Goal: Task Accomplishment & Management: Manage account settings

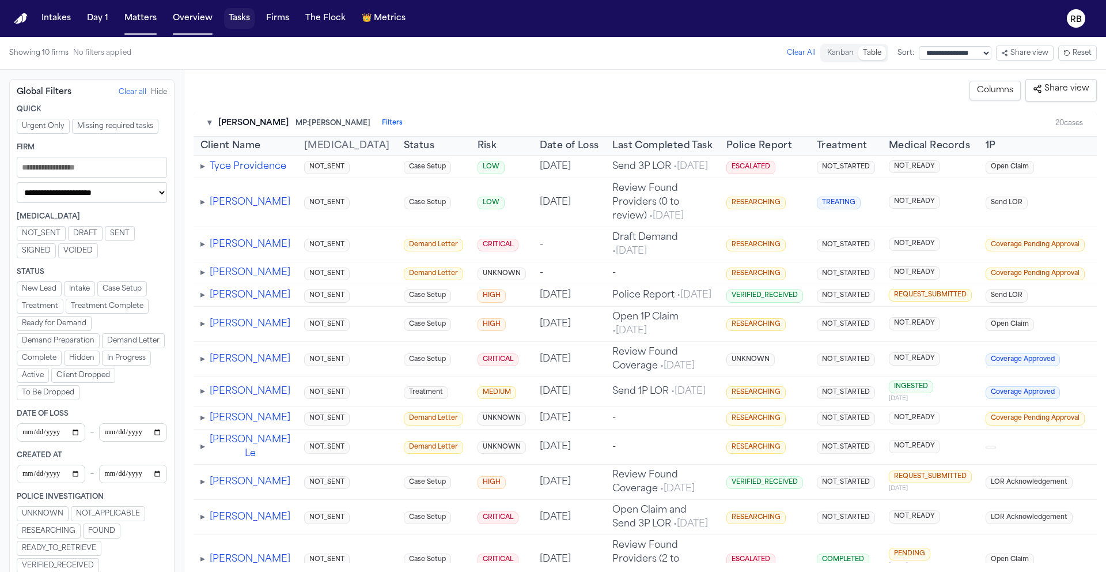
click at [244, 17] on button "Tasks" at bounding box center [239, 18] width 31 height 21
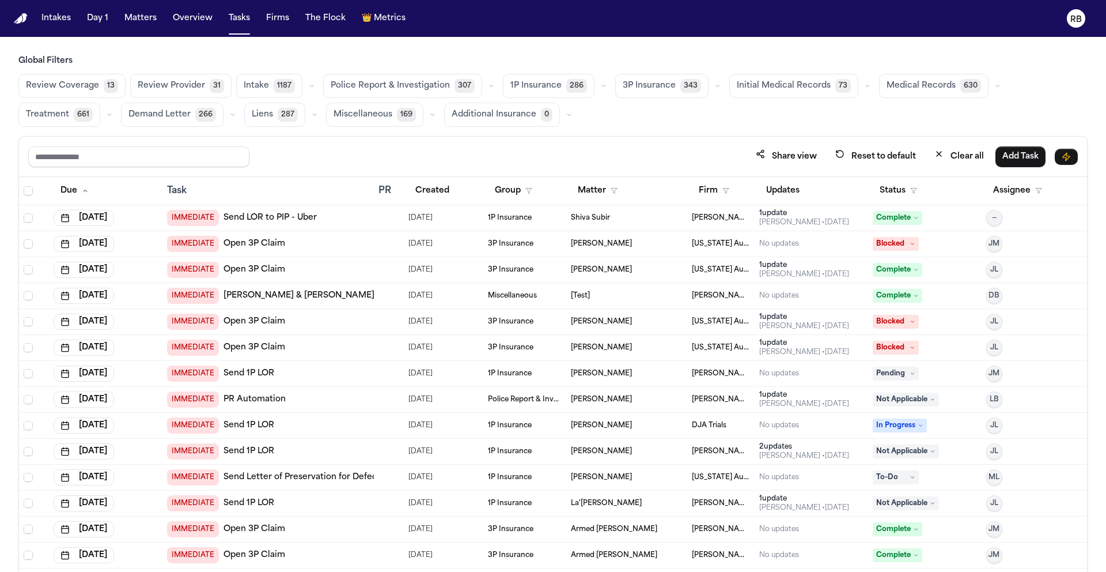
click at [909, 89] on span "Medical Records" at bounding box center [921, 86] width 69 height 12
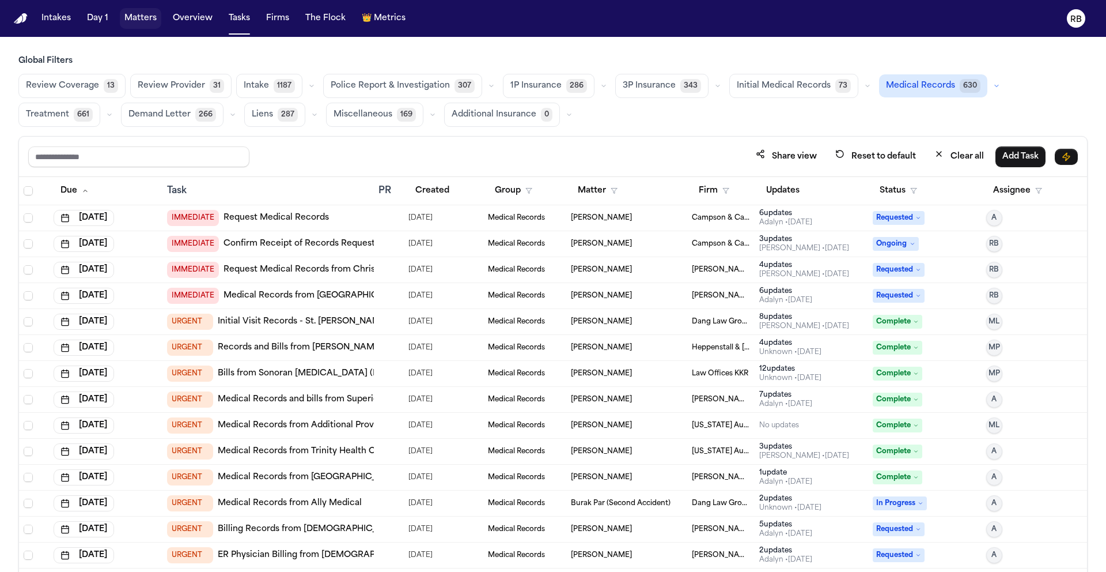
click at [150, 23] on button "Matters" at bounding box center [140, 18] width 41 height 21
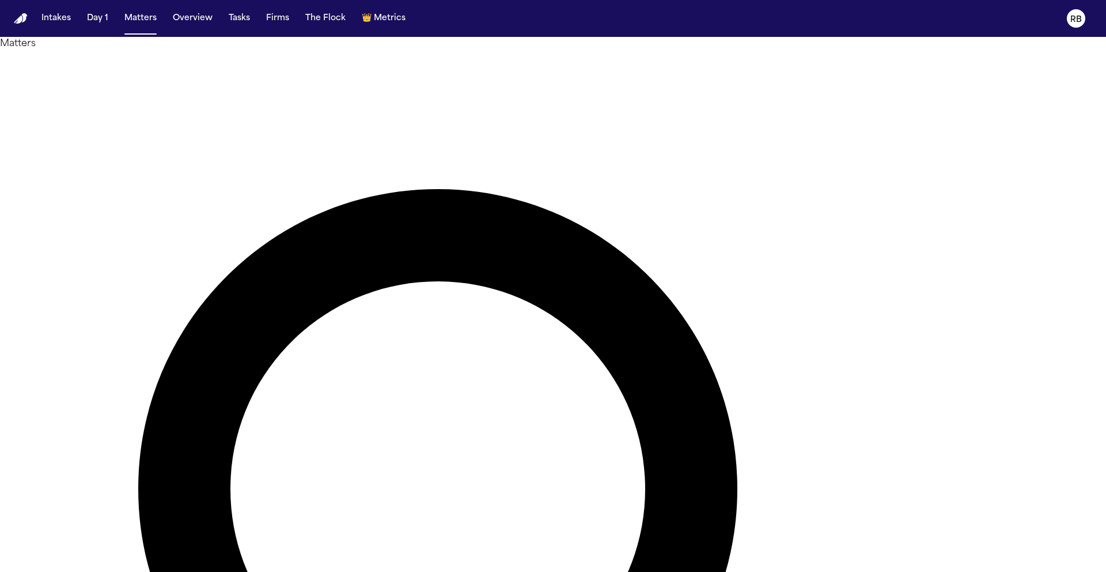
type input "*********"
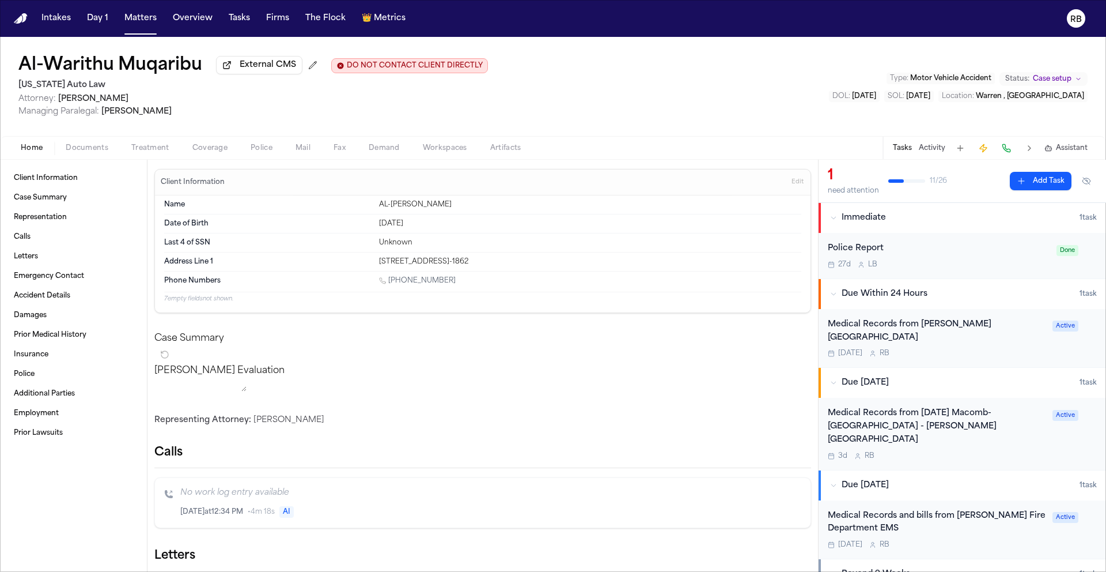
click at [909, 149] on button "Tasks" at bounding box center [902, 147] width 19 height 9
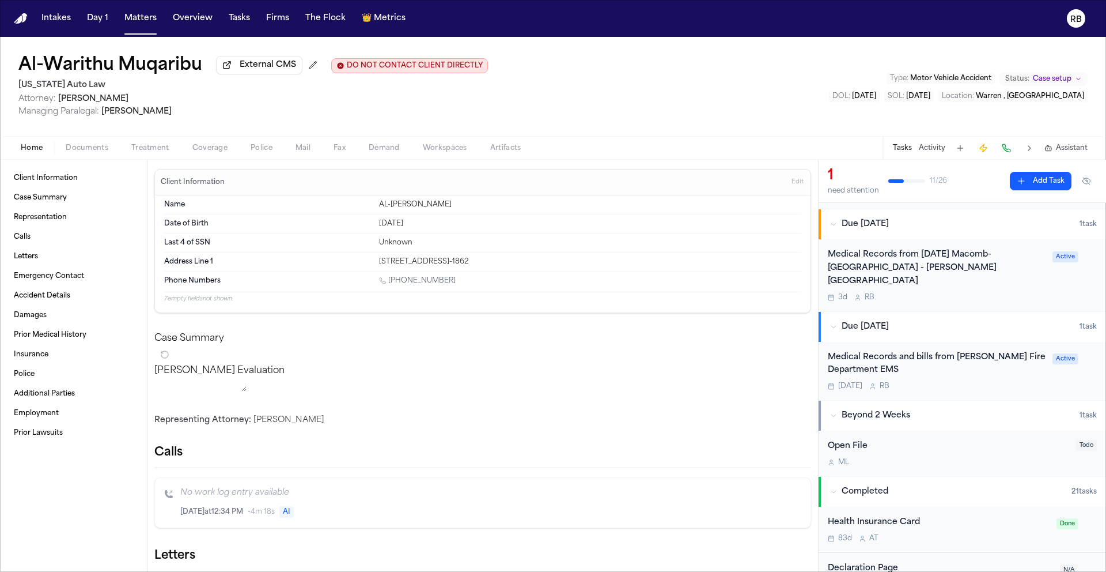
scroll to position [163, 0]
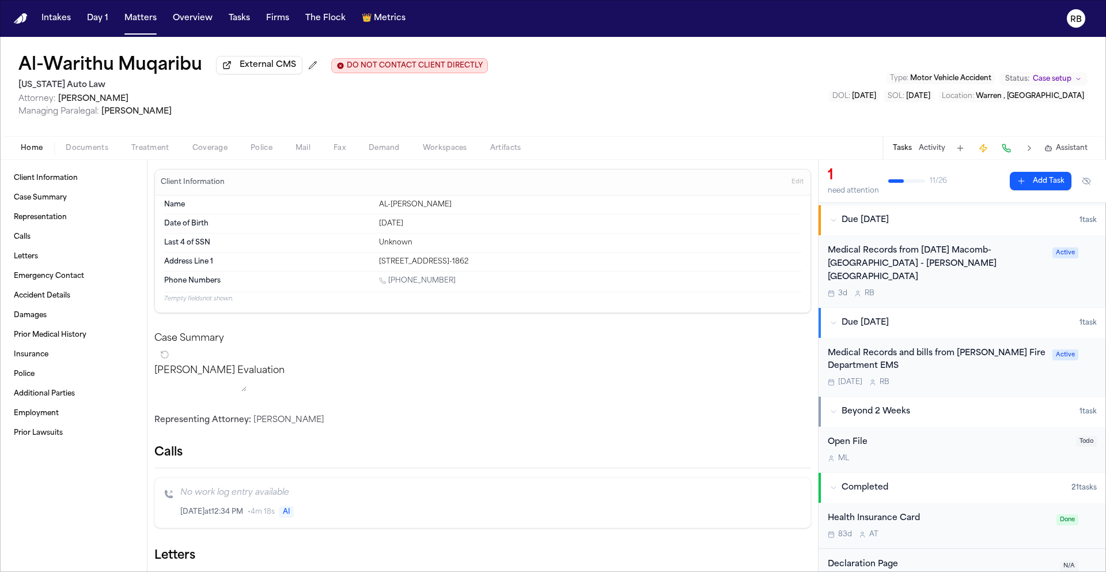
click at [954, 347] on div "Medical Records and bills from Warren Fire Department EMS" at bounding box center [937, 360] width 218 height 27
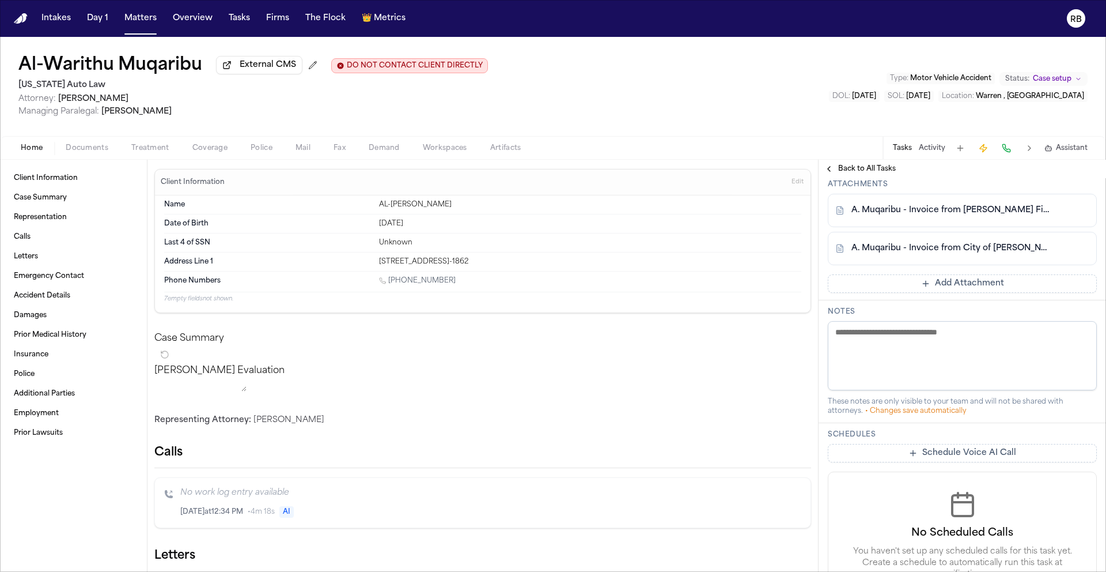
scroll to position [664, 0]
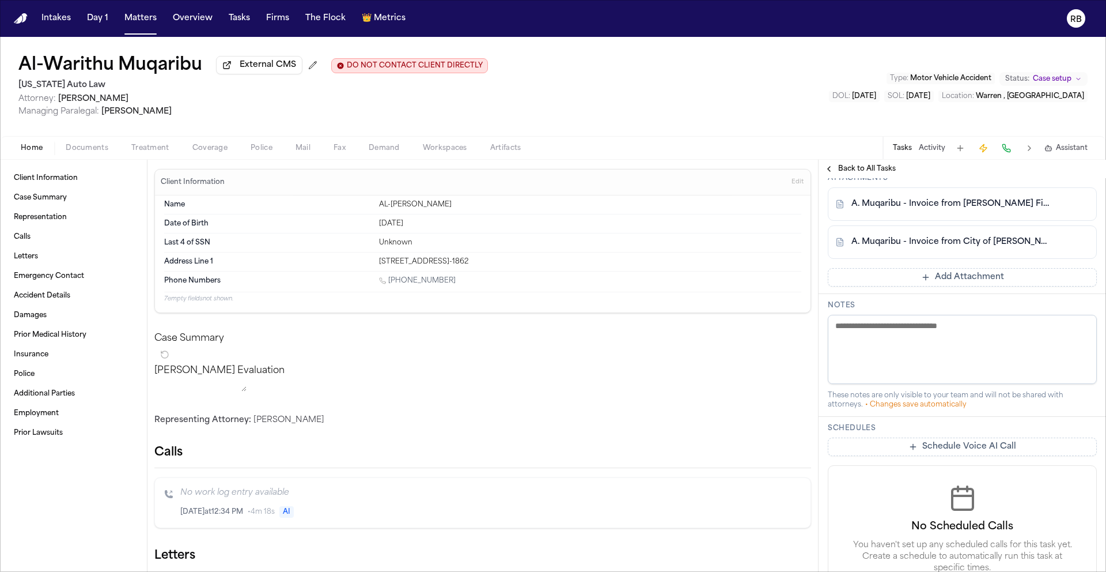
click at [96, 145] on span "Documents" at bounding box center [87, 147] width 43 height 9
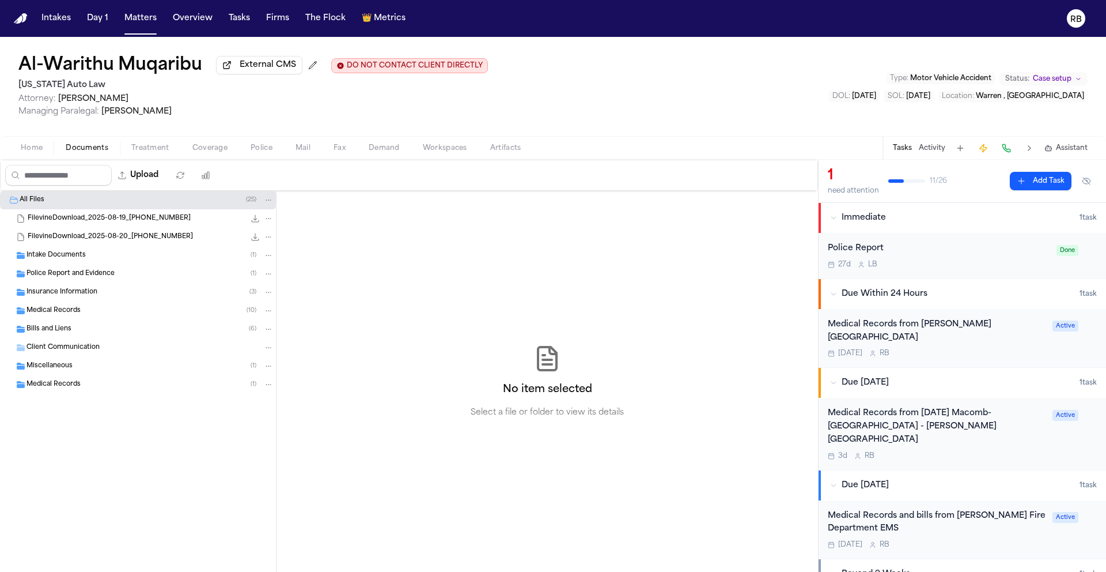
click at [85, 312] on div "Medical Records ( 10 )" at bounding box center [150, 310] width 247 height 10
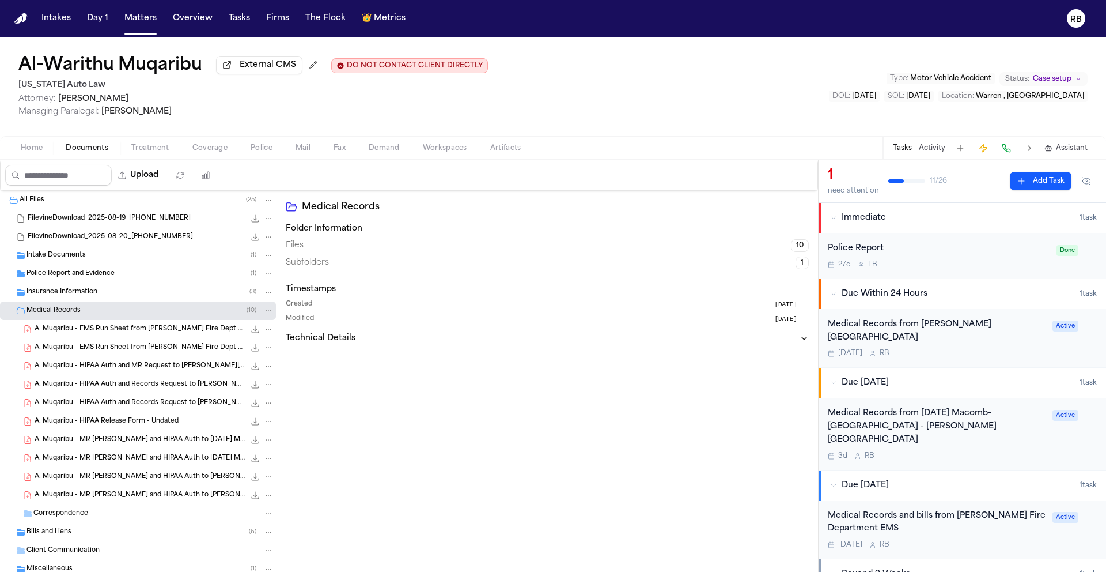
click at [170, 496] on span "A. Muqaribu - MR Request and HIPAA Auth to Henry Ford Warren Hospital - 6.24.25…" at bounding box center [140, 495] width 210 height 10
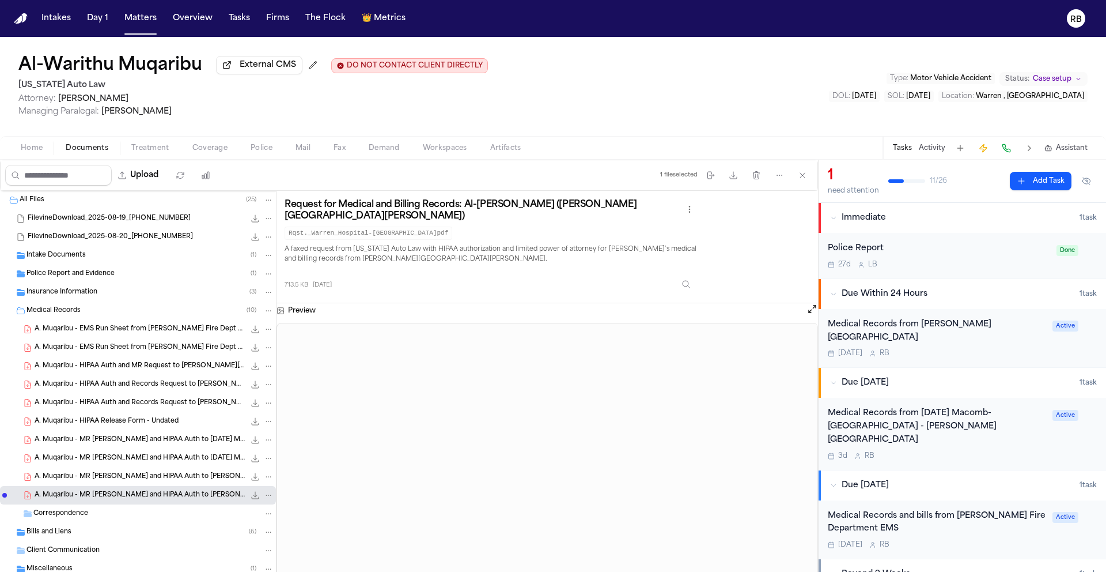
click at [149, 477] on span "A. Muqaribu - MR Request and HIPAA Auth to Henry Ford Hospital - 7.25.25" at bounding box center [140, 477] width 210 height 10
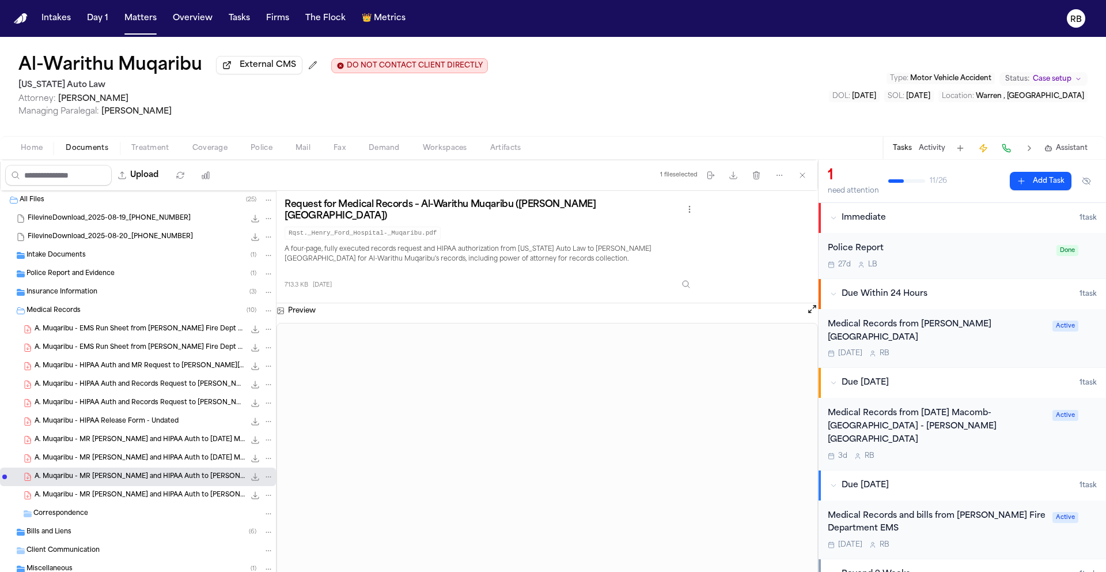
click at [164, 463] on span "A. Muqaribu - MR Request and HIPAA Auth to Ascension Macomb-Oakland - 7.21.25, …" at bounding box center [140, 459] width 210 height 10
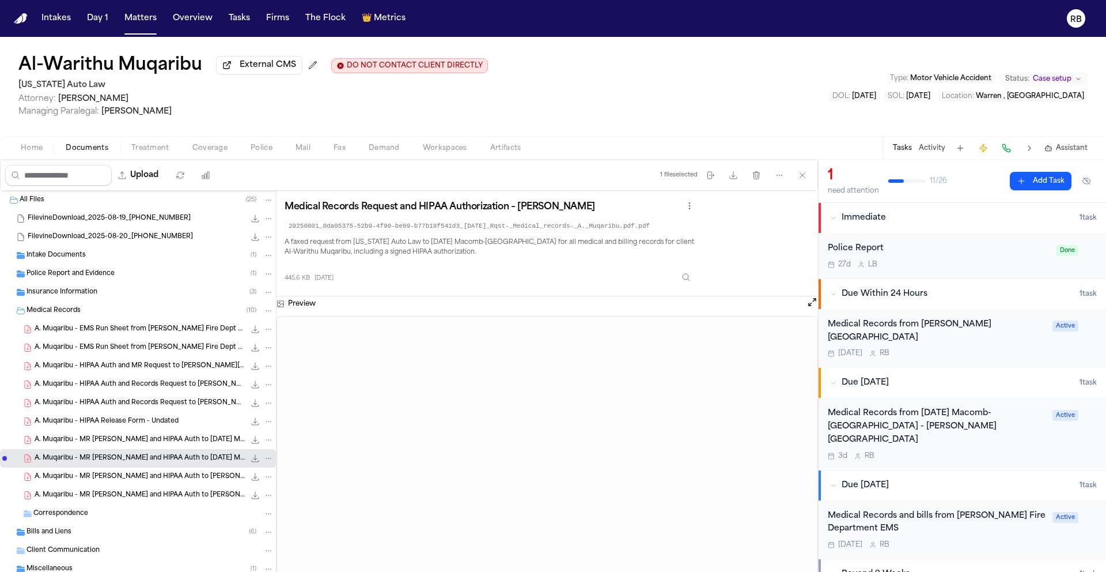
click at [138, 443] on span "A. Muqaribu - MR Request and HIPAA Auth to Ascension Macomb-Oakland - 6.24.25 a…" at bounding box center [140, 440] width 210 height 10
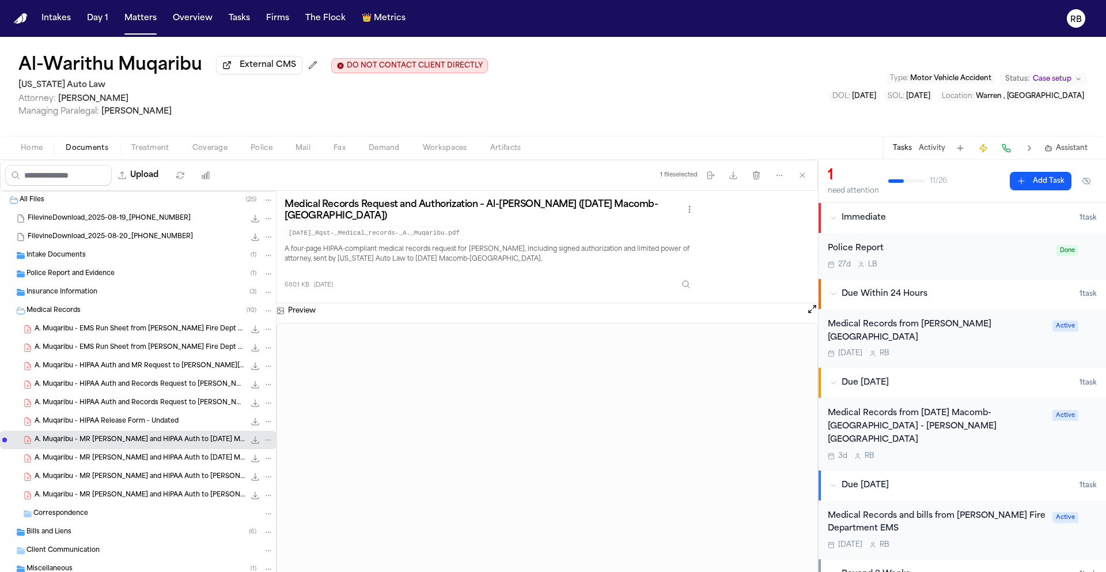
click at [143, 418] on span "A. Muqaribu - HIPAA Release Form - Undated" at bounding box center [107, 422] width 144 height 10
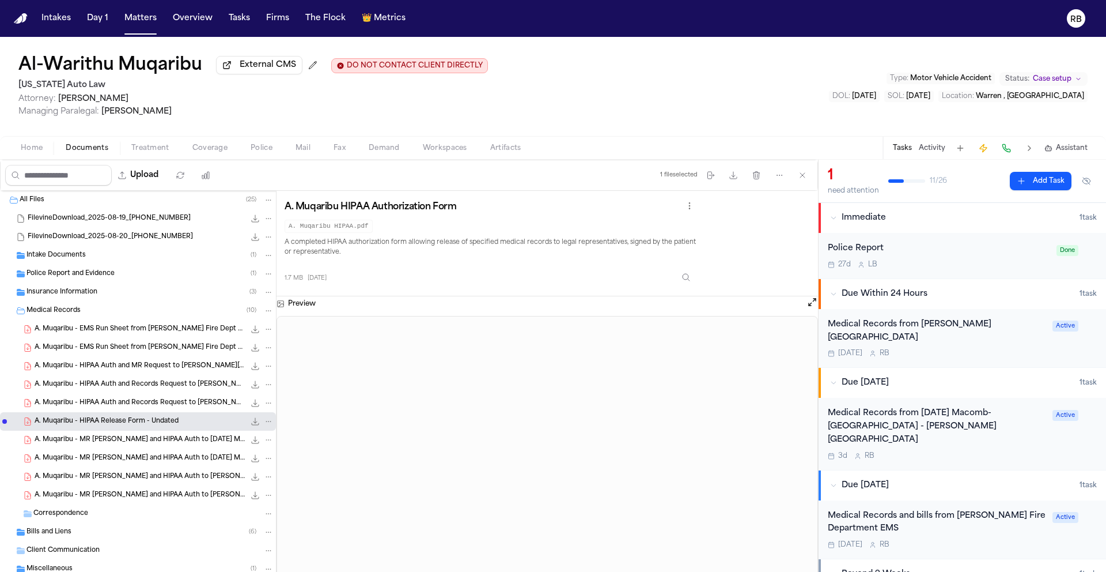
click at [150, 398] on div "A. Muqaribu - HIPAA Auth and Records Request to Henry Ford Hospital - 7.21.25 a…" at bounding box center [138, 403] width 276 height 18
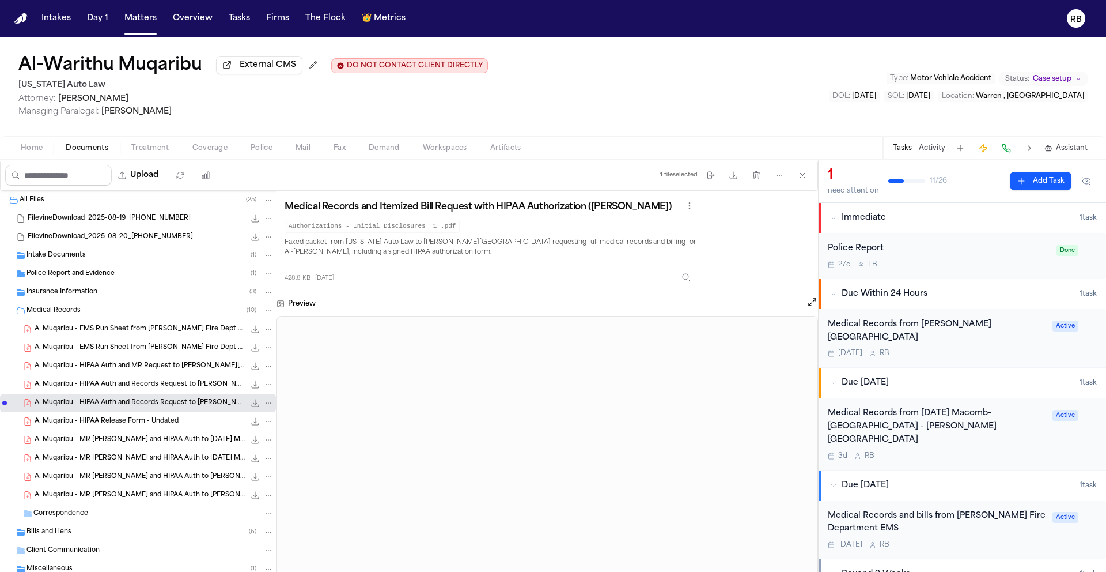
click at [150, 388] on span "A. Muqaribu - HIPAA Auth and Records Request to Henry Ford Hospital - 7.21.25 a…" at bounding box center [140, 385] width 210 height 10
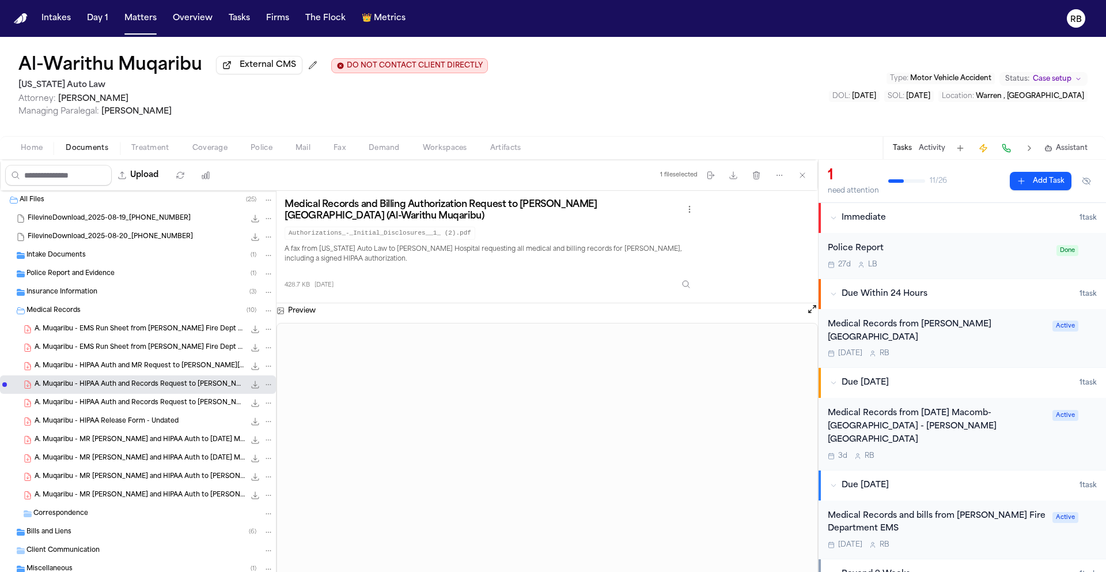
click at [153, 364] on span "A. Muqaribu - HIPAA Auth and MR Request to Henry Ford Hospital - 7.21.25 and 9.…" at bounding box center [140, 366] width 210 height 10
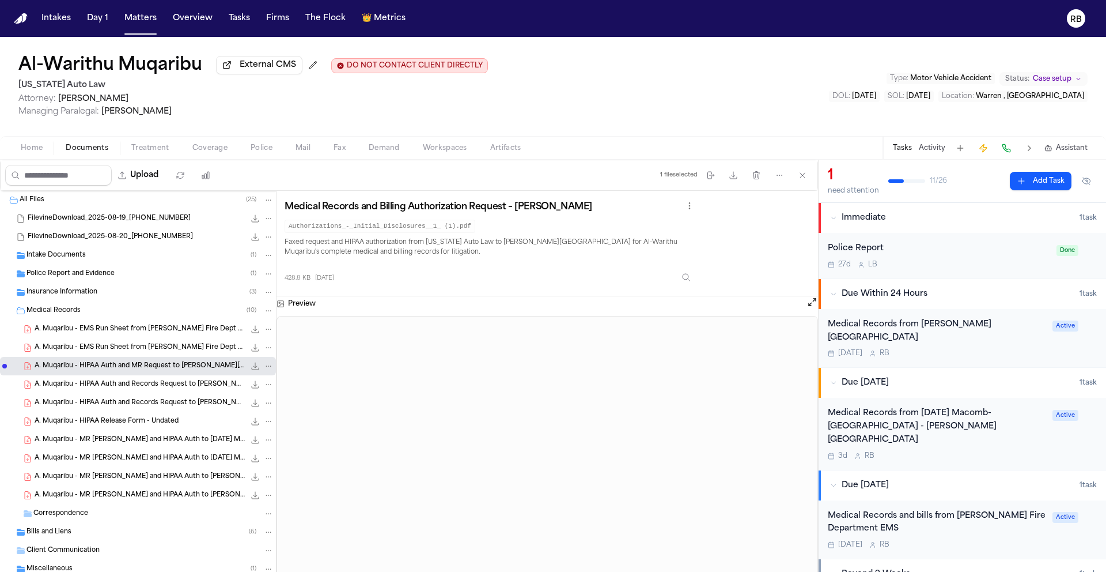
click at [116, 347] on span "A. Muqaribu - EMS Run Sheet from Warren Fire Dept - 6.5.25" at bounding box center [140, 348] width 210 height 10
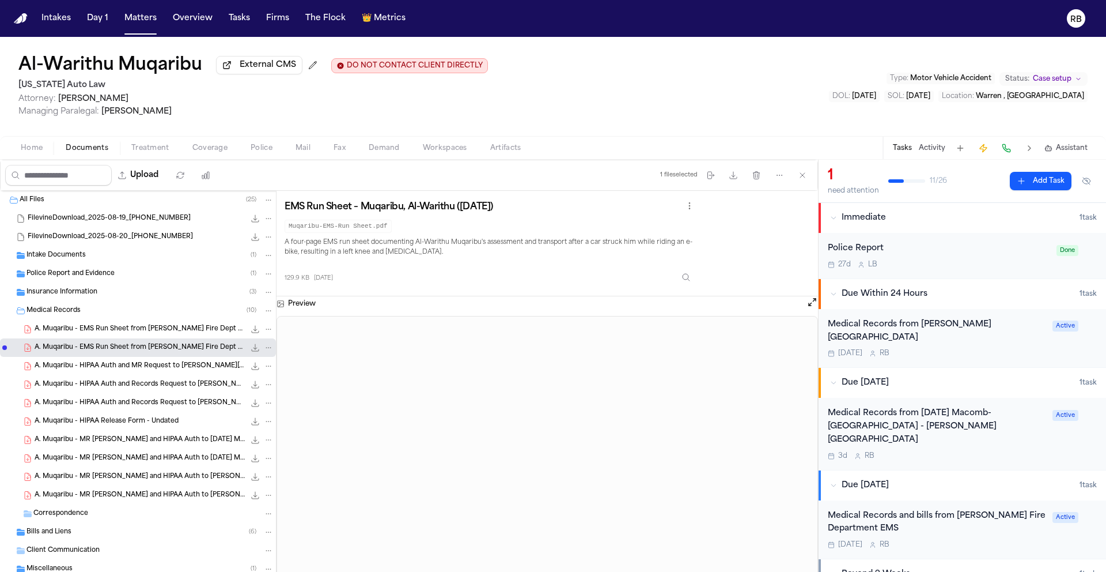
click at [127, 333] on span "A. Muqaribu - EMS Run Sheet from Warren Fire Dept - 6.5.25" at bounding box center [140, 329] width 210 height 10
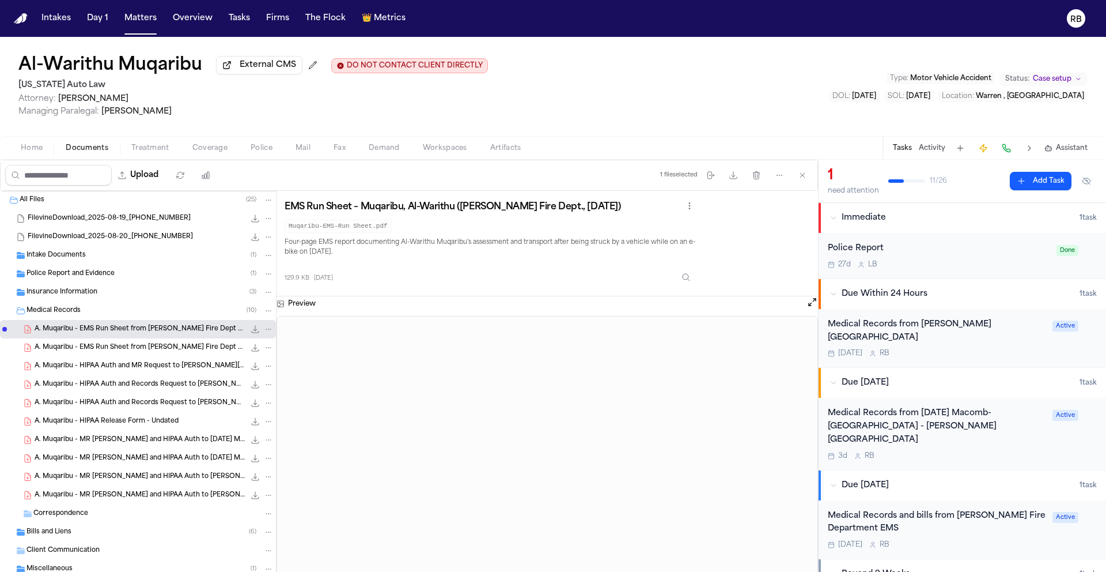
scroll to position [54, 0]
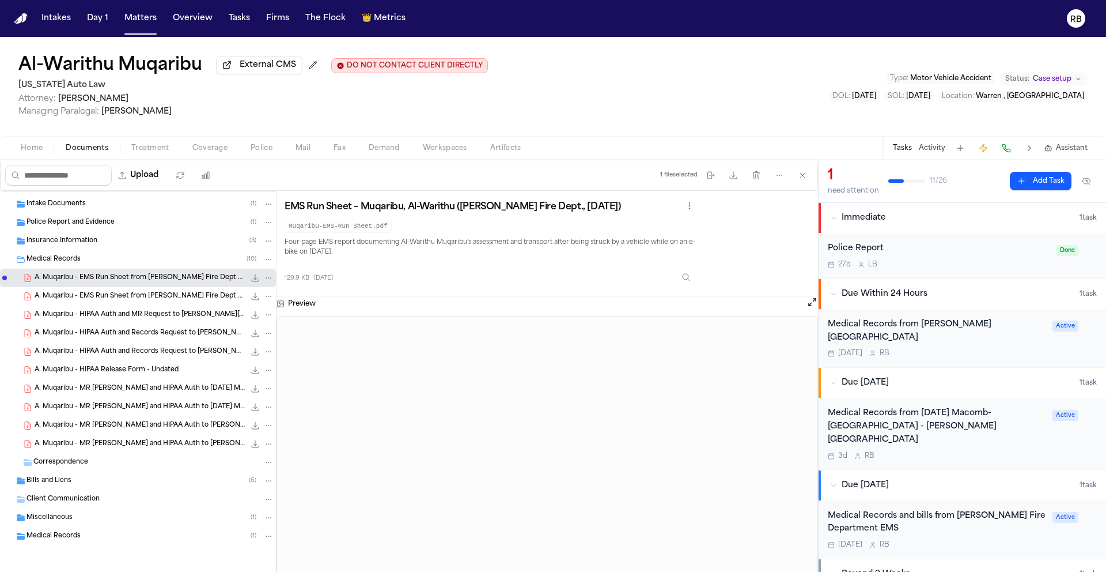
click at [59, 538] on span "Medical Records" at bounding box center [54, 536] width 54 height 10
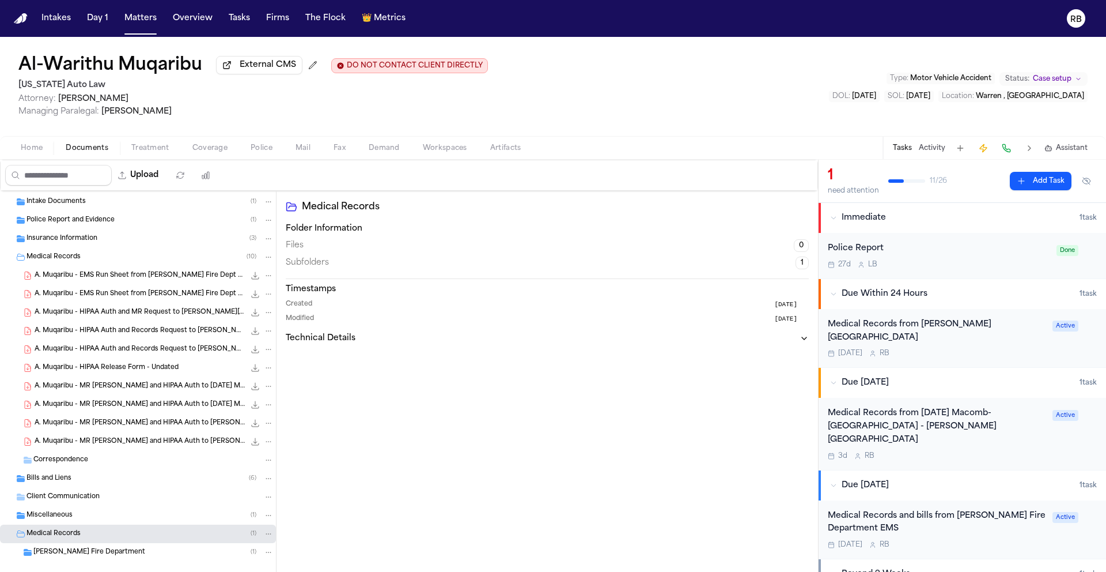
scroll to position [72, 0]
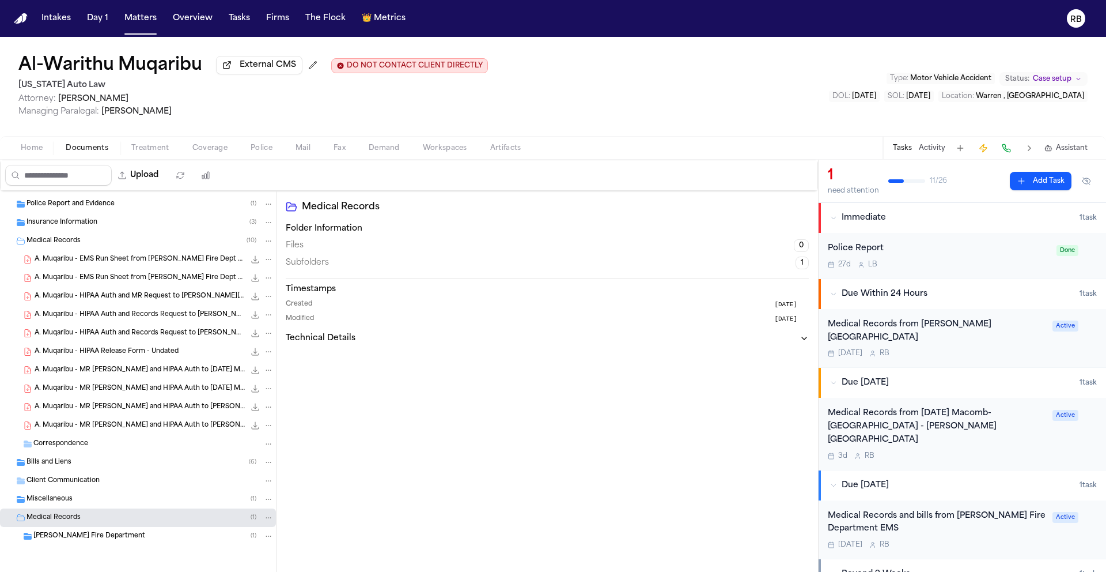
click at [69, 538] on span "Warren Fire Department" at bounding box center [89, 536] width 112 height 10
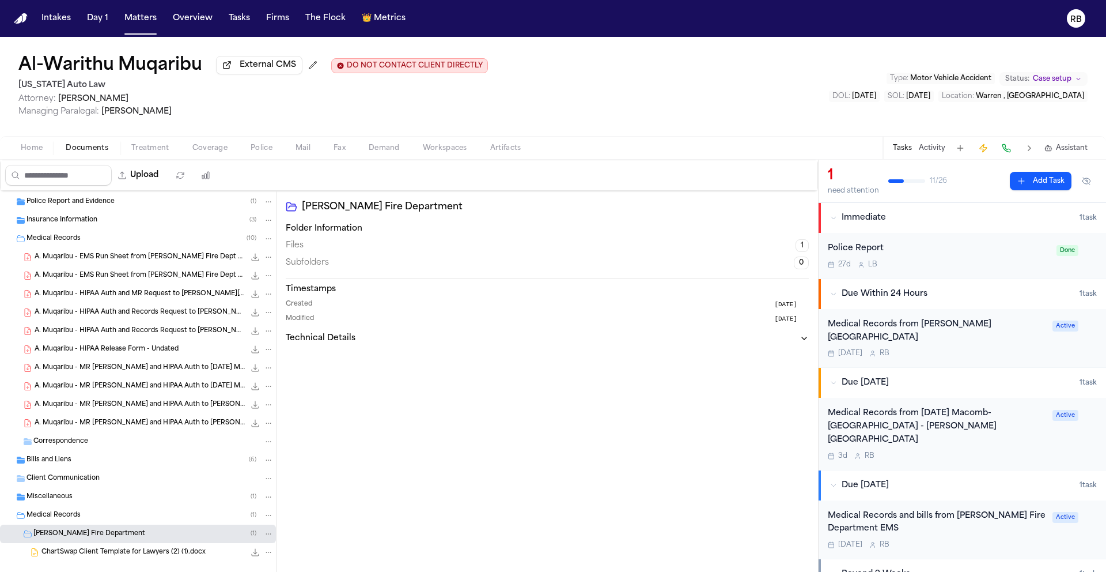
scroll to position [90, 0]
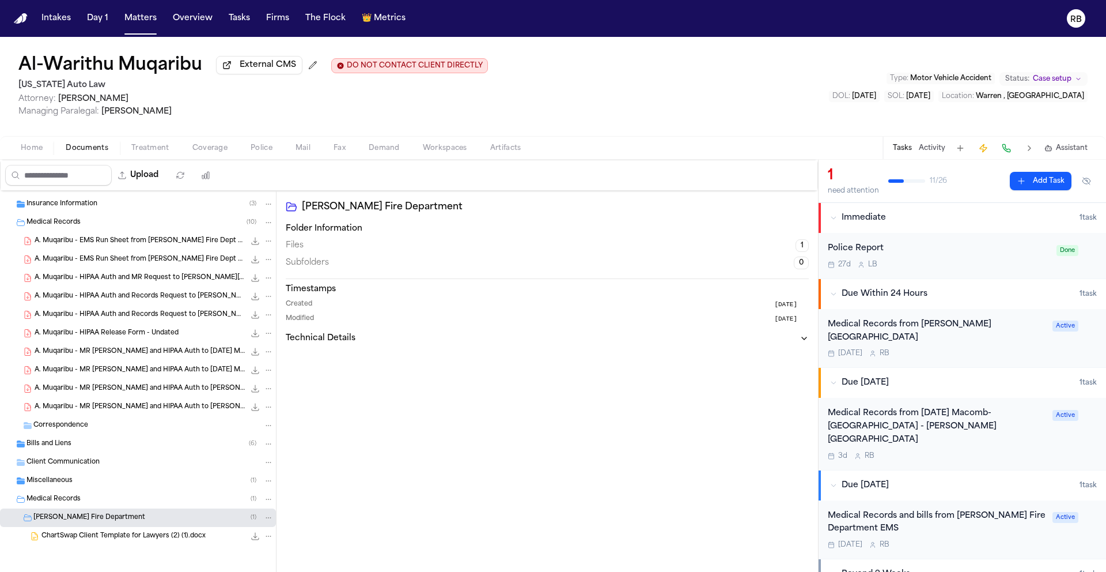
click at [141, 538] on span "ChartSwap Client Template for Lawyers (2) (1).docx" at bounding box center [123, 536] width 164 height 10
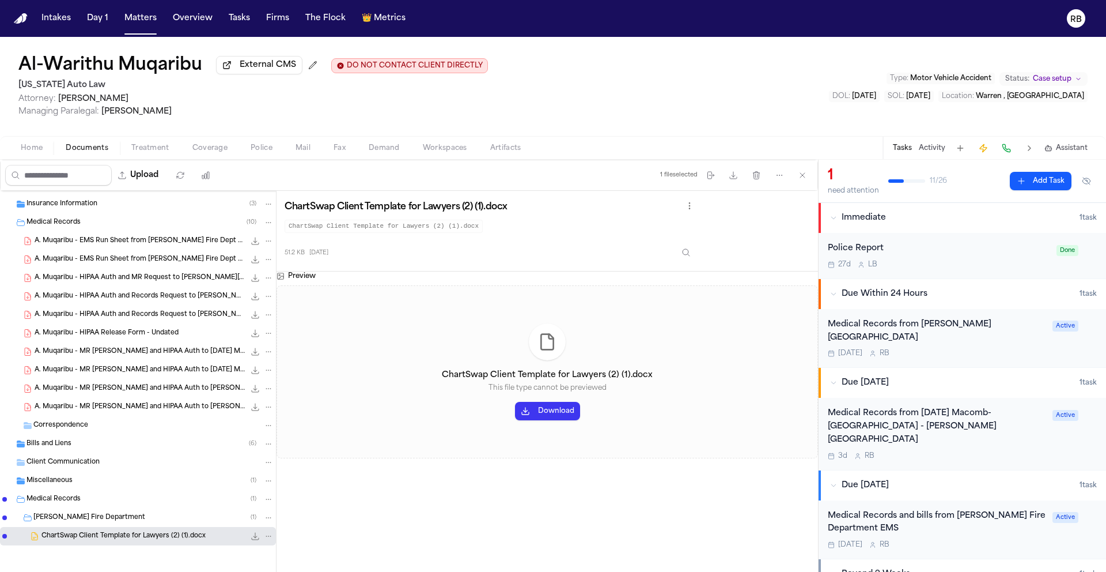
click at [166, 310] on span "A. Muqaribu - HIPAA Auth and Records Request to Henry Ford Hospital - 7.21.25 a…" at bounding box center [140, 315] width 210 height 10
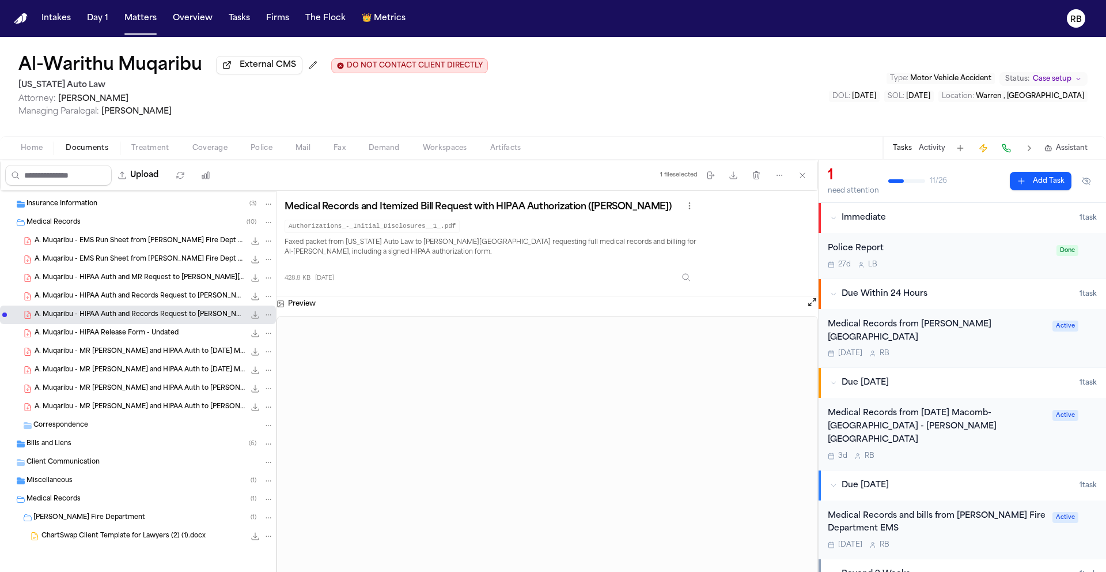
click at [161, 296] on span "A. Muqaribu - HIPAA Auth and Records Request to Henry Ford Hospital - 7.21.25 a…" at bounding box center [140, 297] width 210 height 10
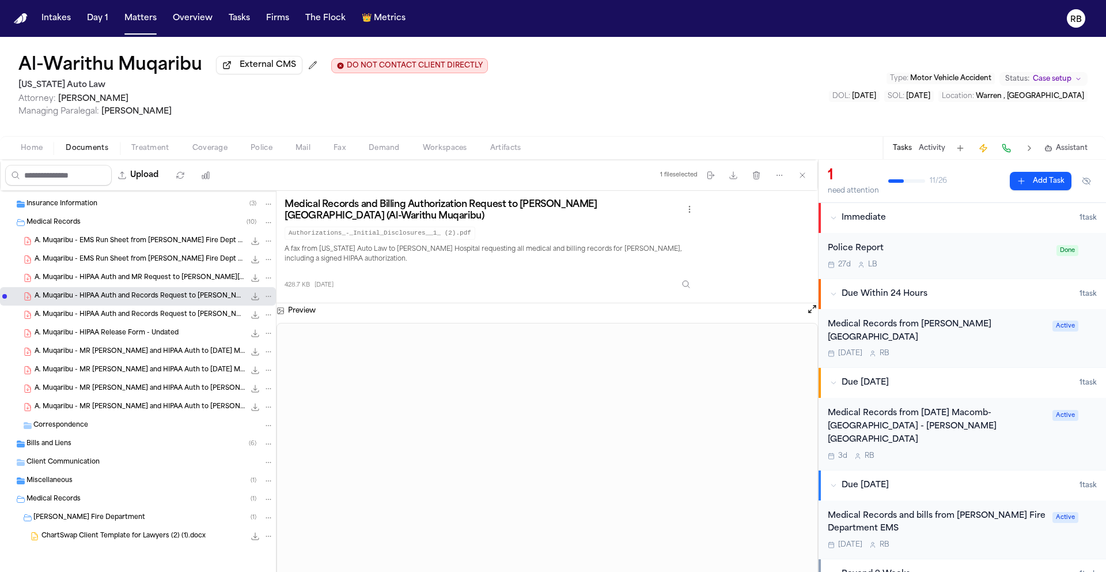
click at [170, 279] on span "A. Muqaribu - HIPAA Auth and MR Request to Henry Ford Hospital - 7.21.25 and 9.…" at bounding box center [140, 278] width 210 height 10
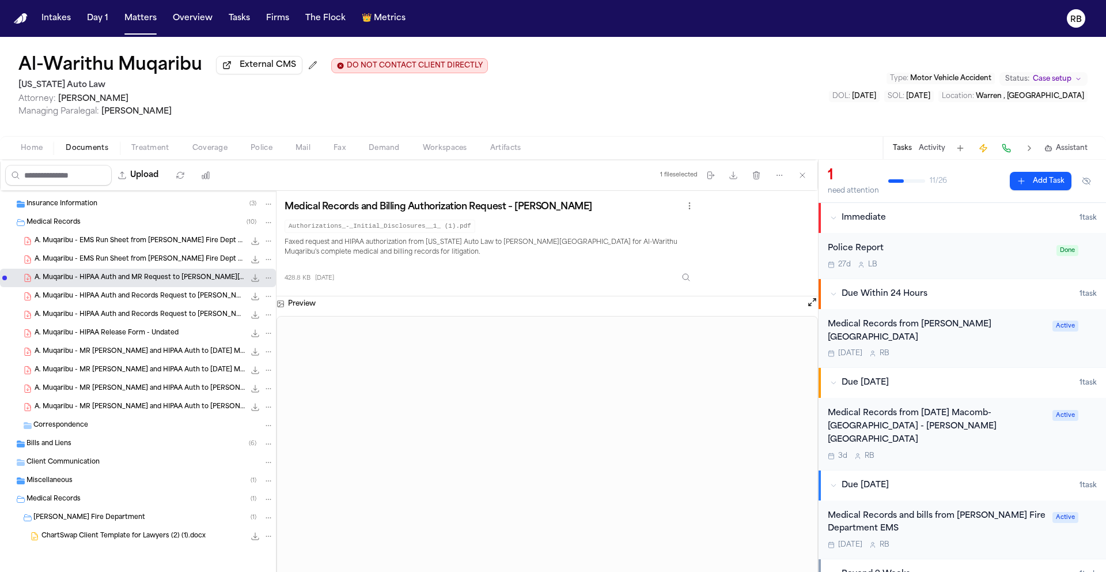
click at [144, 255] on span "A. Muqaribu - EMS Run Sheet from Warren Fire Dept - 6.5.25" at bounding box center [140, 260] width 210 height 10
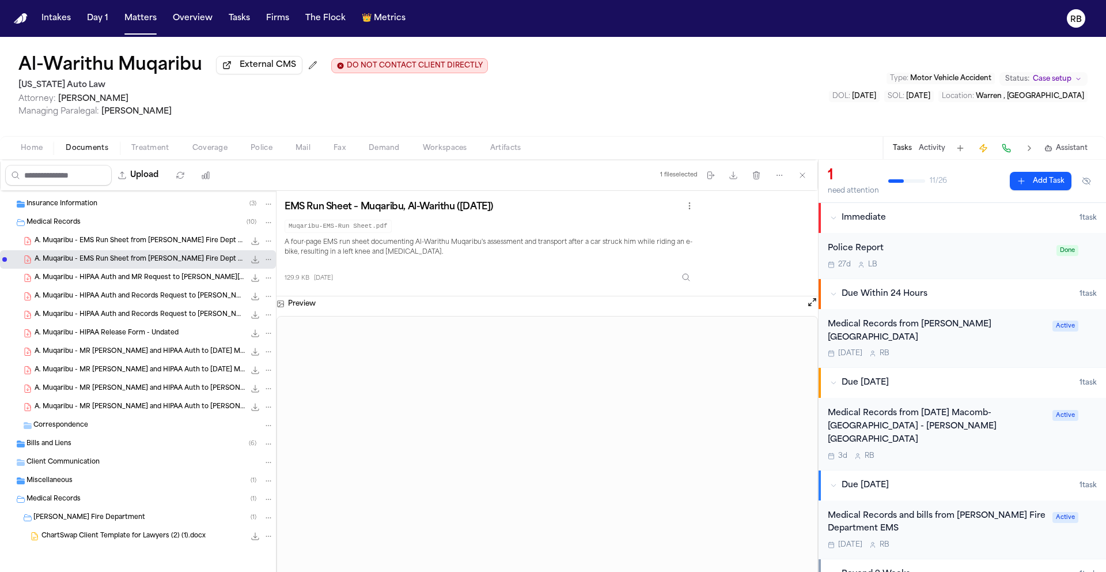
click at [152, 235] on div "A. Muqaribu - EMS Run Sheet from Warren Fire Dept - 6.5.25 129.9 KB • PDF" at bounding box center [154, 241] width 239 height 12
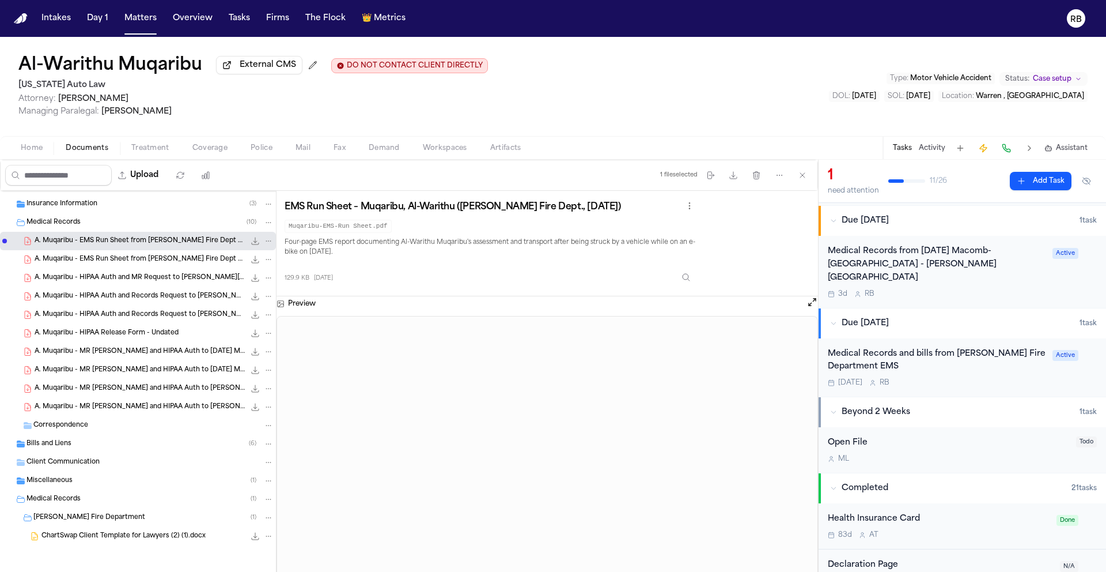
scroll to position [178, 0]
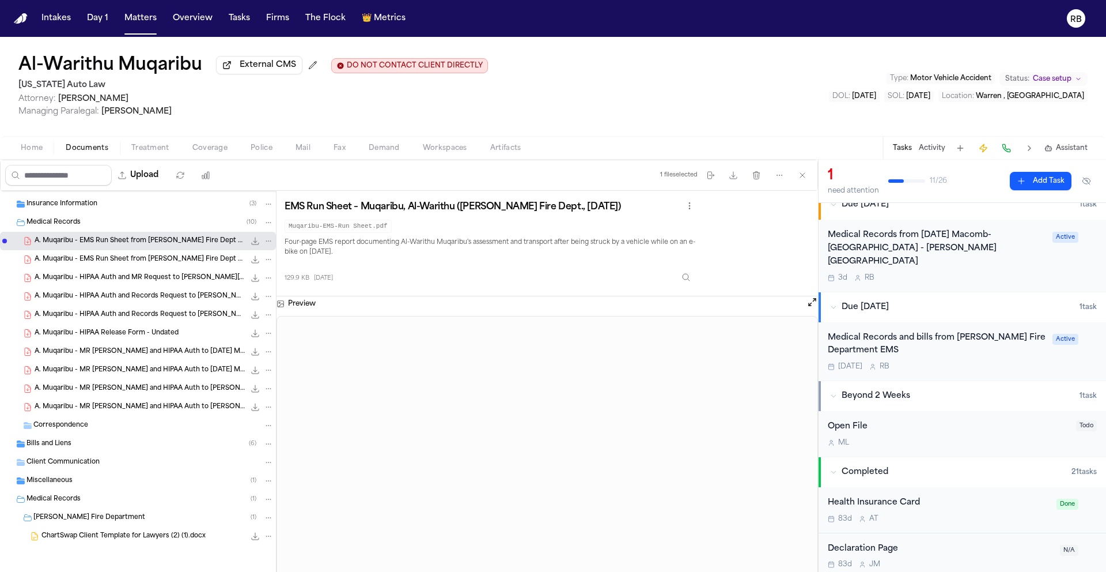
click at [969, 331] on div "Medical Records and bills from [PERSON_NAME] Fire Department EMS" at bounding box center [937, 344] width 218 height 27
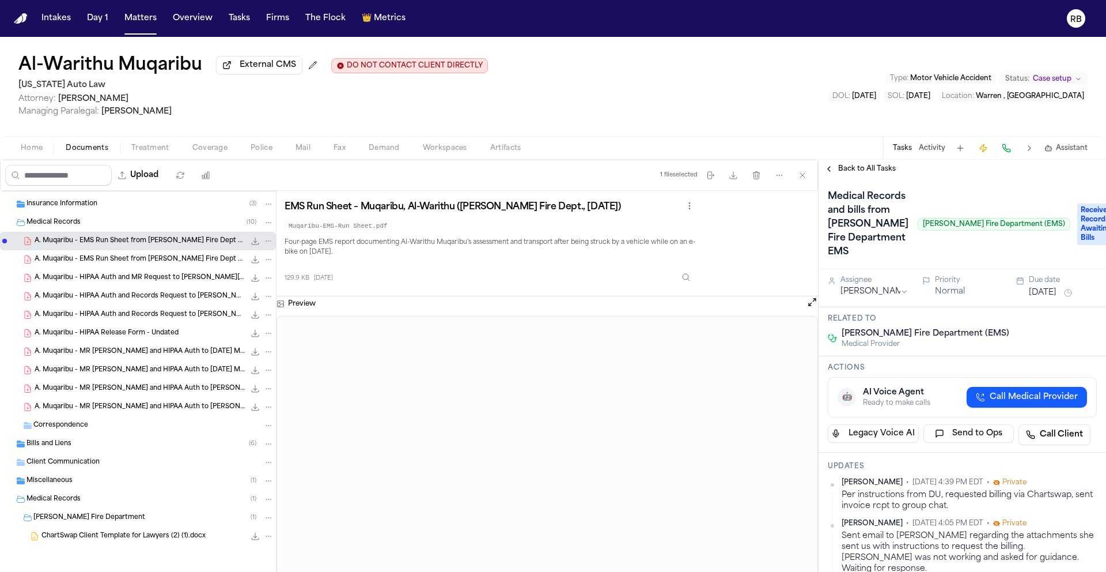
click at [117, 411] on span "A. Muqaribu - MR Request and HIPAA Auth to Henry Ford Warren Hospital - 6.24.25…" at bounding box center [140, 407] width 210 height 10
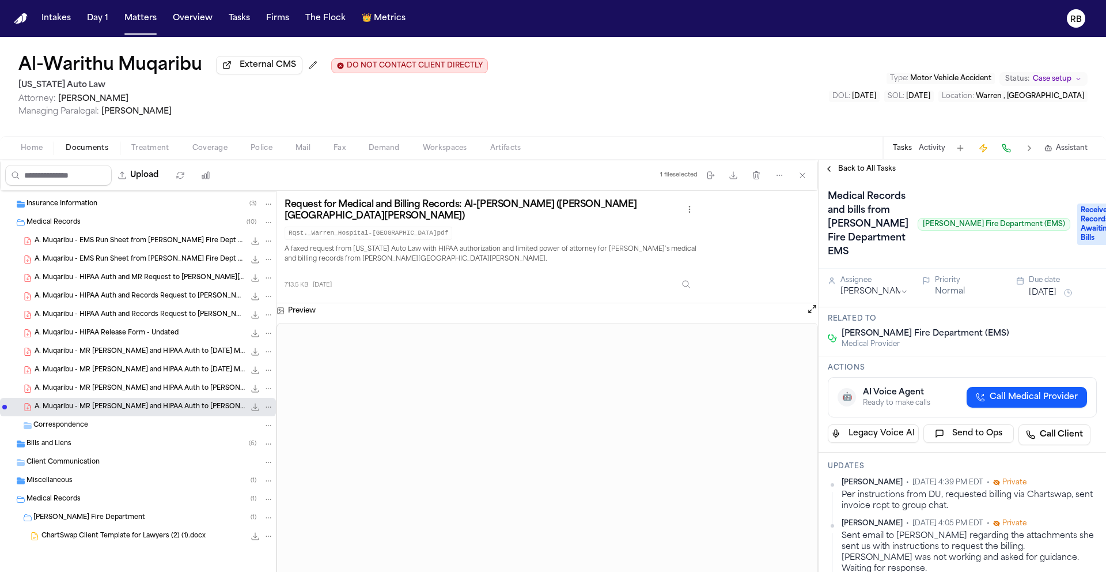
click at [171, 344] on div "A. Muqaribu - MR Request and HIPAA Auth to Ascension Macomb-Oakland - 6.24.25 a…" at bounding box center [138, 351] width 276 height 18
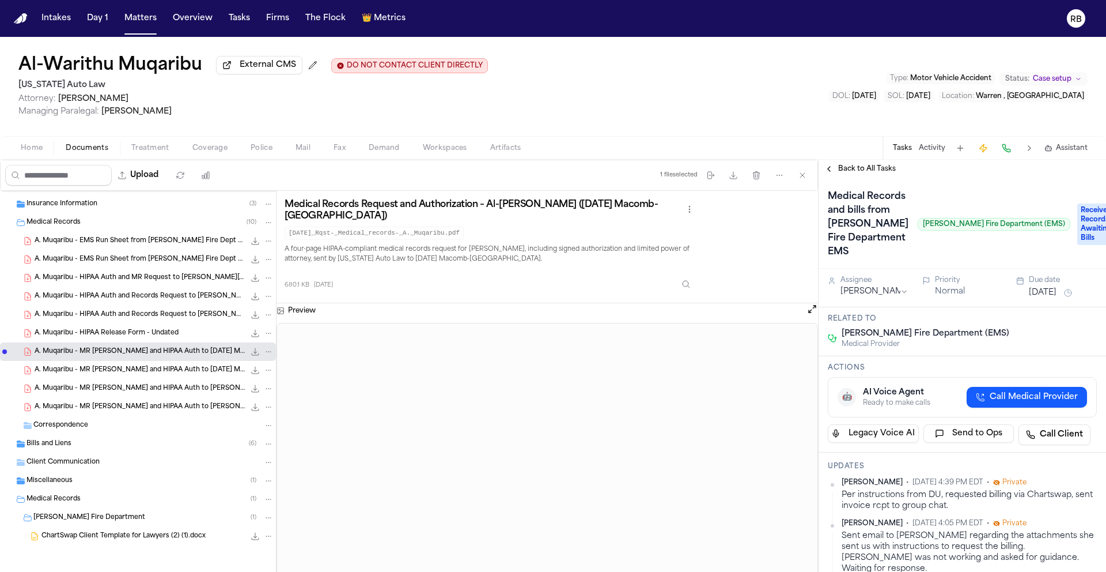
click at [155, 330] on span "A. Muqaribu - HIPAA Release Form - Undated" at bounding box center [107, 333] width 144 height 10
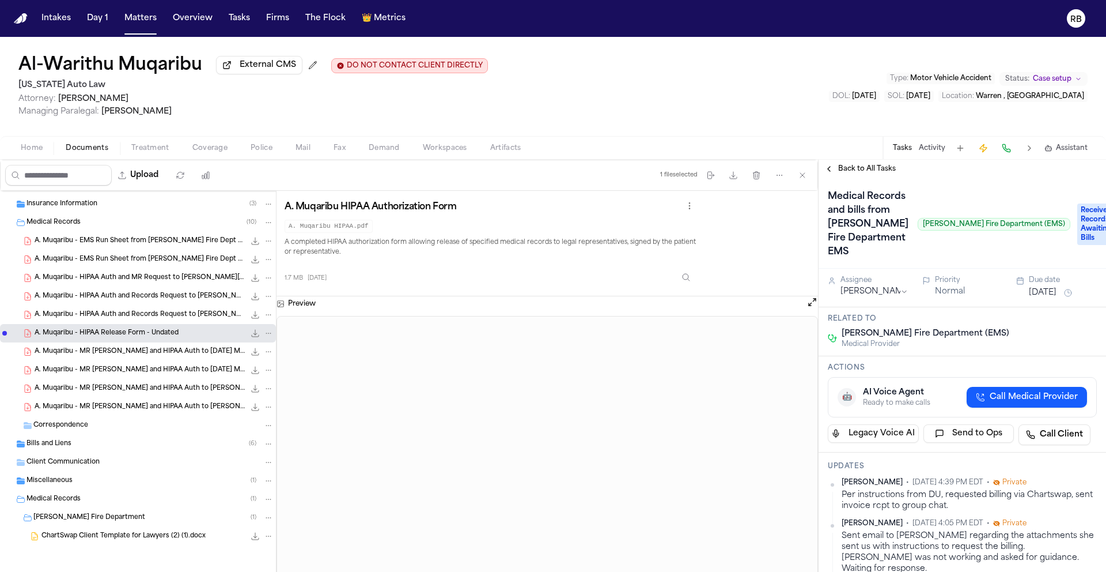
click at [137, 311] on span "A. Muqaribu - HIPAA Auth and Records Request to Henry Ford Hospital - 7.21.25 a…" at bounding box center [140, 315] width 210 height 10
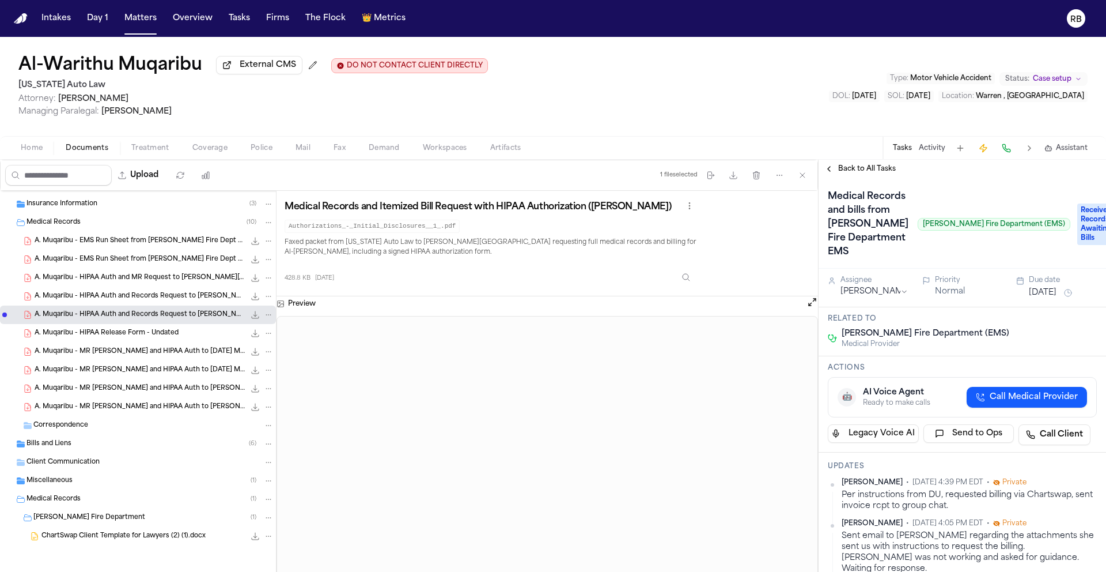
click at [166, 240] on span "A. Muqaribu - EMS Run Sheet from Warren Fire Dept - 6.5.25" at bounding box center [140, 241] width 210 height 10
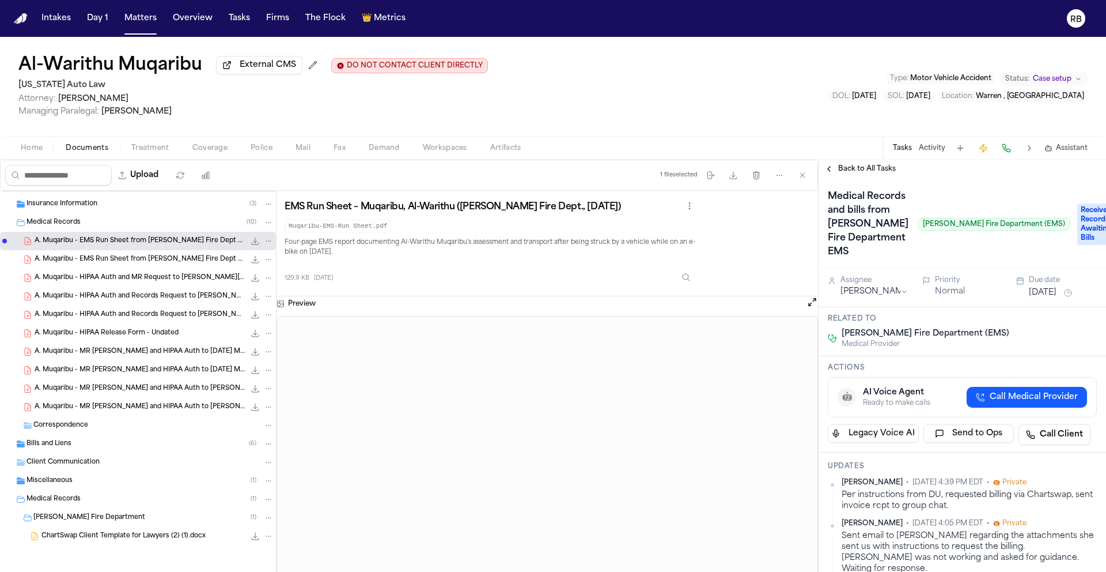
click at [156, 152] on span "Treatment" at bounding box center [150, 147] width 38 height 9
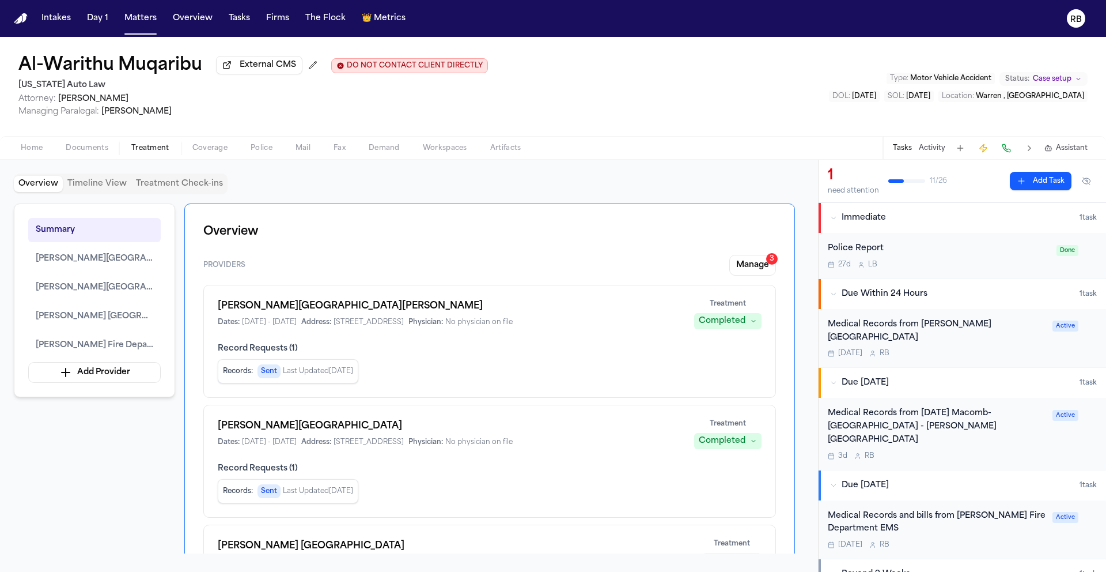
click at [1016, 540] on div "Oct 9 R B" at bounding box center [937, 544] width 218 height 9
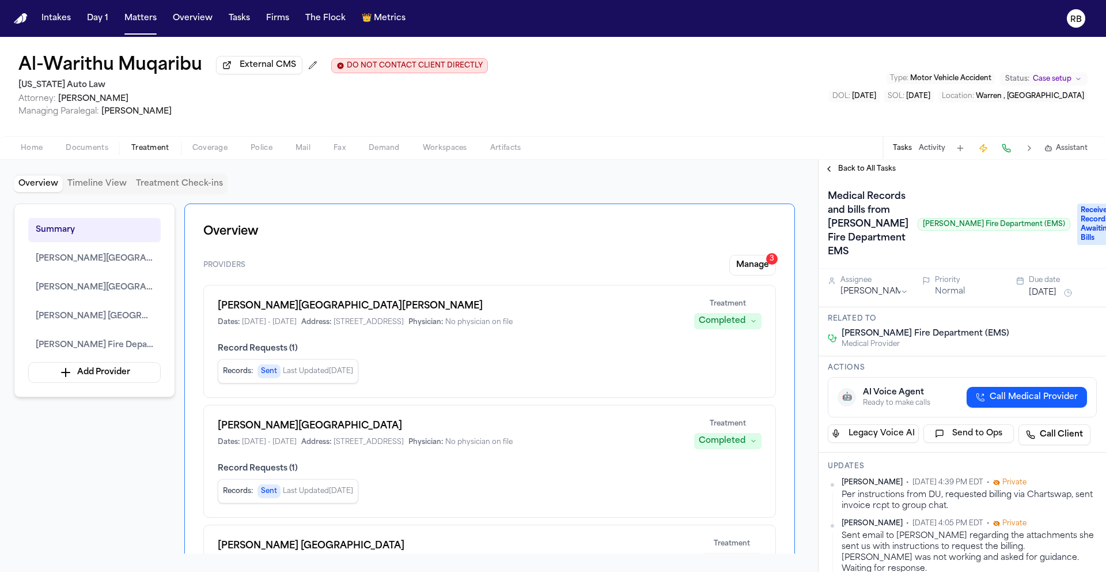
click at [1038, 299] on button "Oct 9, 2025" at bounding box center [1043, 293] width 28 height 12
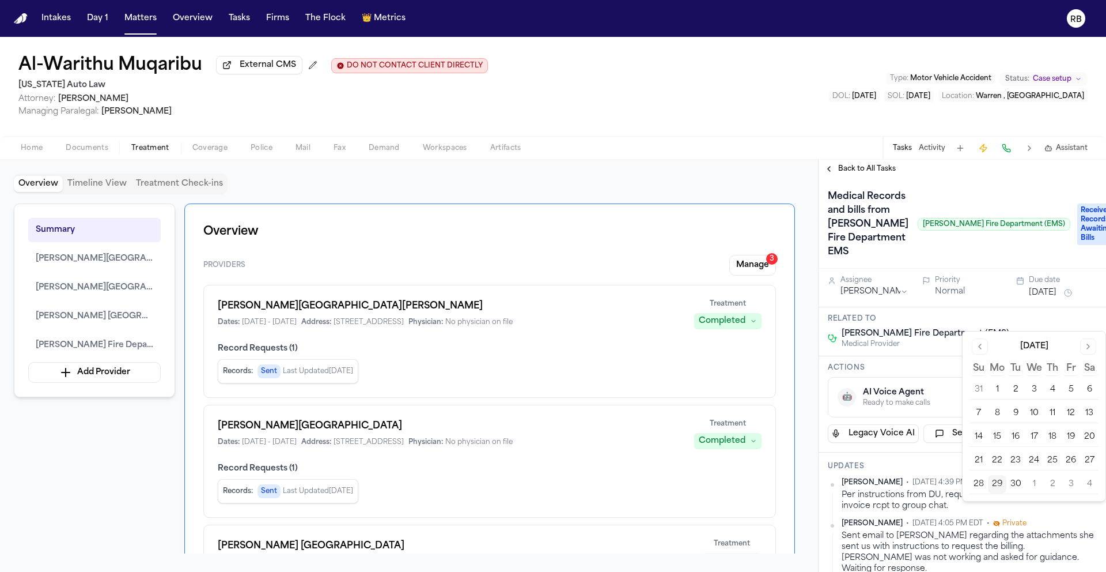
click at [1090, 347] on button "Go to next month" at bounding box center [1089, 346] width 16 height 16
click at [999, 436] on button "13" at bounding box center [997, 437] width 18 height 18
click at [934, 372] on h3 "Actions" at bounding box center [962, 367] width 269 height 9
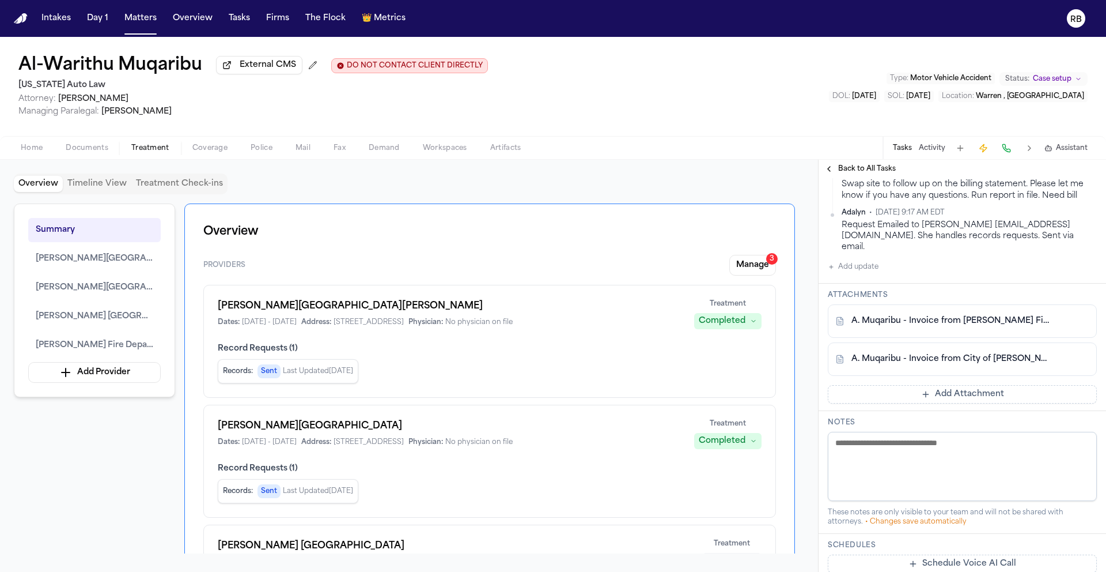
scroll to position [549, 0]
click at [960, 402] on button "Add Attachment" at bounding box center [962, 392] width 269 height 18
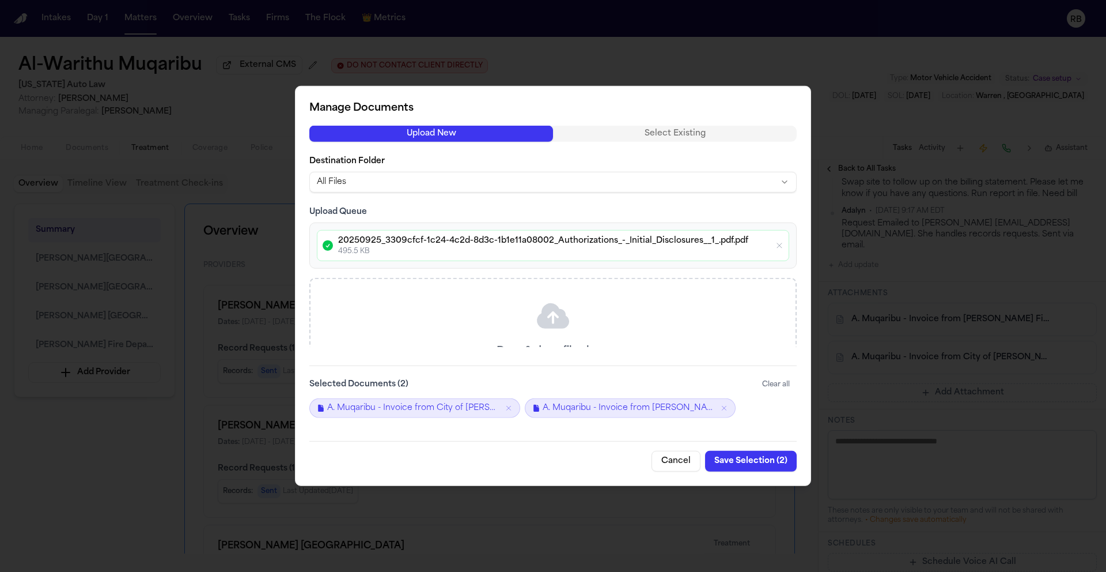
click at [763, 456] on button "Save Selection ( 2 )" at bounding box center [751, 461] width 92 height 21
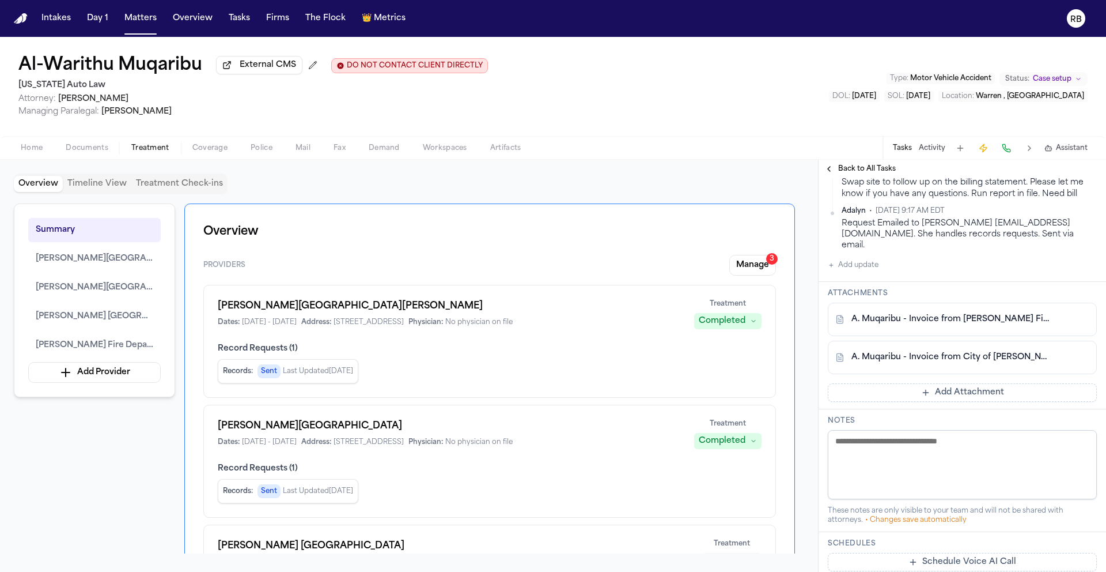
click at [983, 399] on button "Add Attachment" at bounding box center [962, 392] width 269 height 18
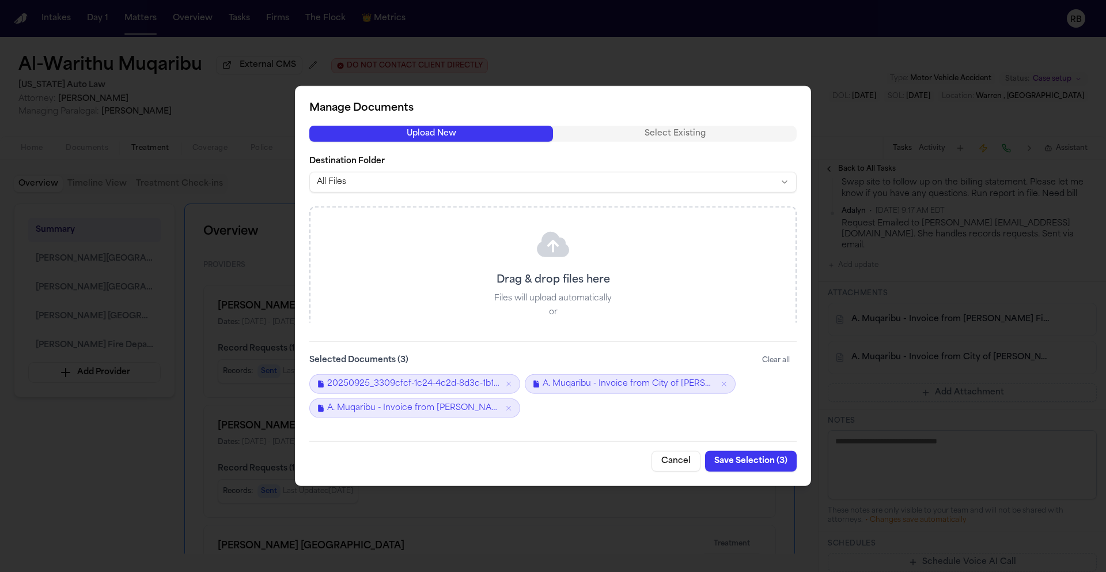
click at [530, 252] on div "Drag & drop files here Files will upload automatically or Browse Files" at bounding box center [553, 286] width 485 height 159
click at [681, 458] on button "Cancel" at bounding box center [676, 461] width 49 height 21
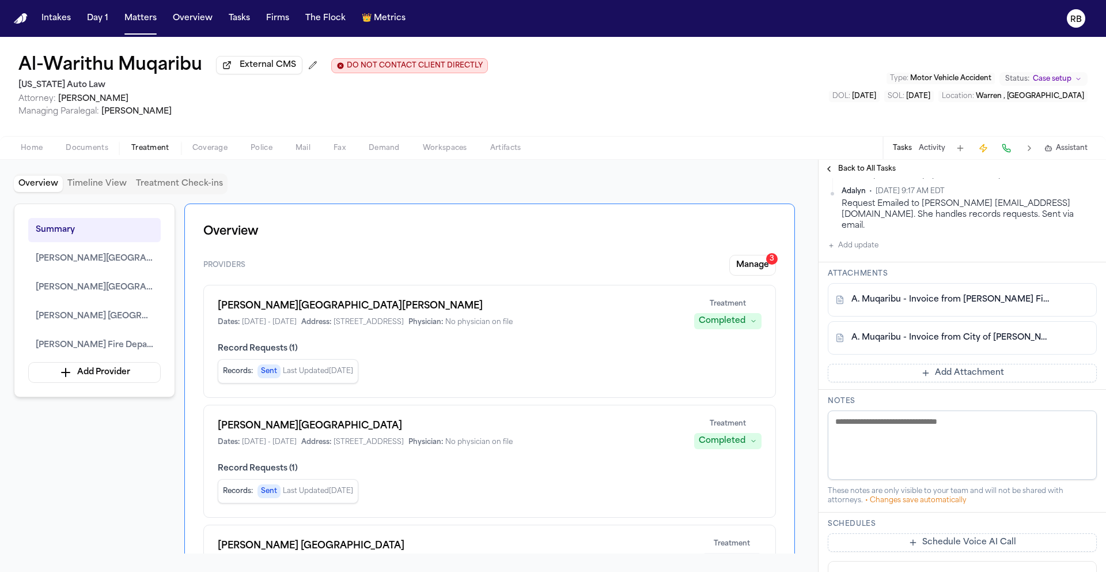
scroll to position [568, 0]
click at [1010, 379] on button "Add Attachment" at bounding box center [962, 373] width 269 height 18
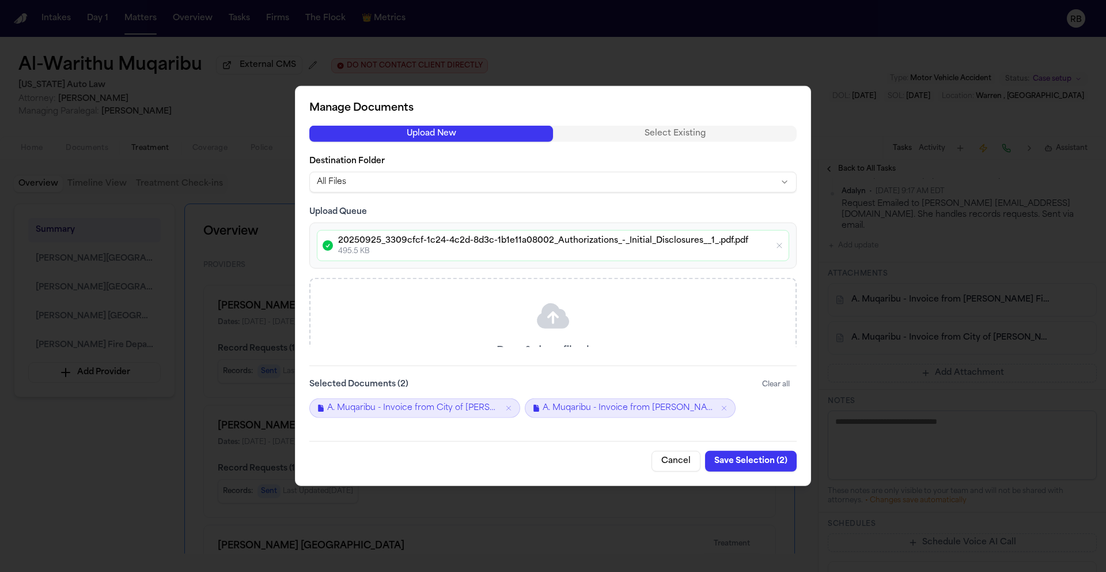
click at [743, 458] on button "Save Selection ( 2 )" at bounding box center [751, 461] width 92 height 21
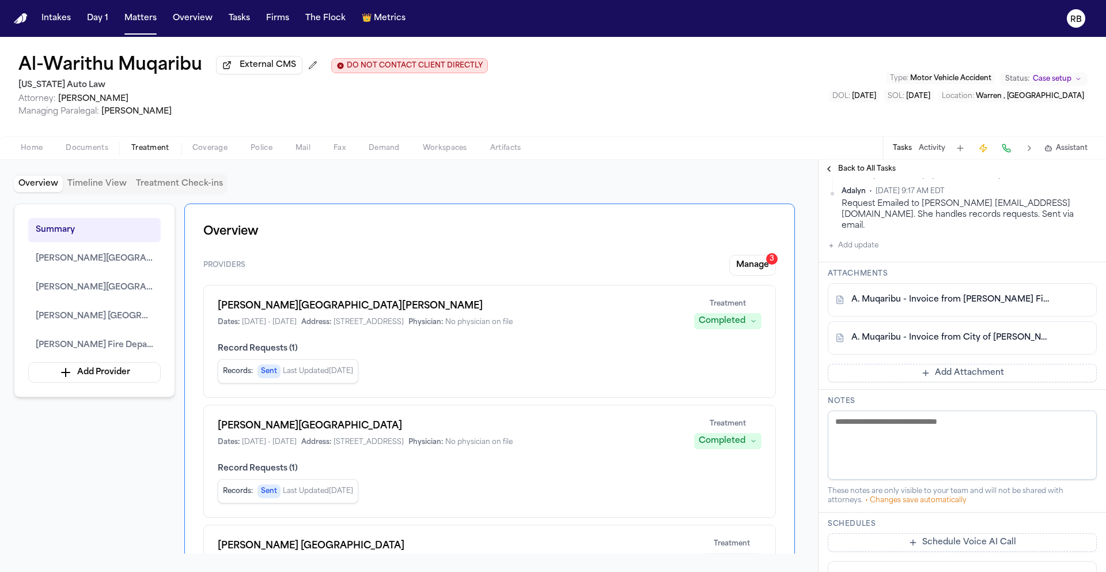
click at [856, 250] on button "Add update" at bounding box center [853, 246] width 51 height 14
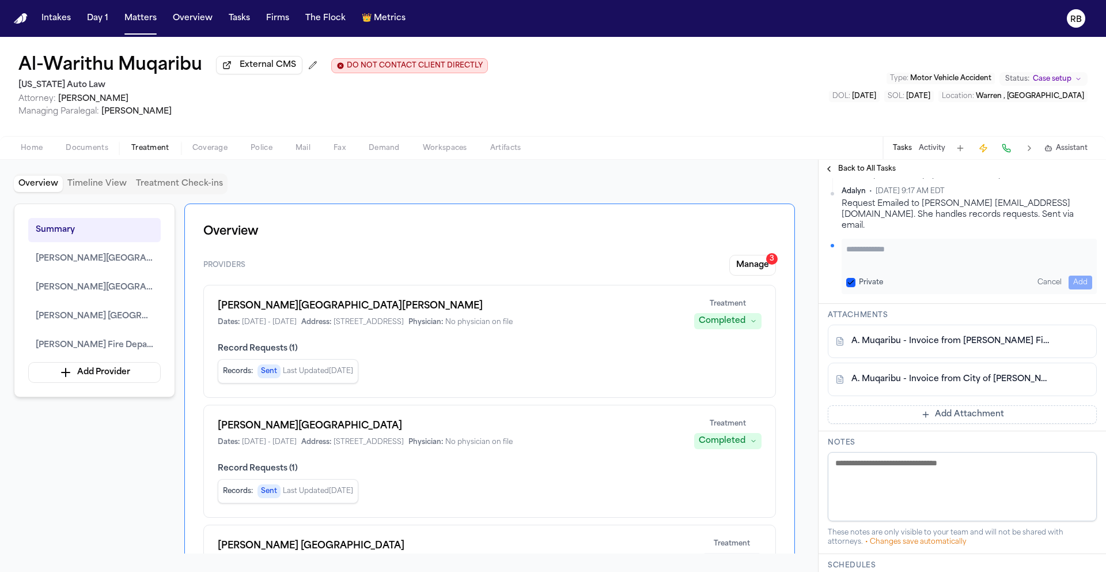
click at [898, 263] on textarea "Add your update" at bounding box center [970, 254] width 246 height 23
paste textarea "**********"
click at [892, 266] on textarea "**********" at bounding box center [965, 254] width 237 height 23
click at [1032, 259] on textarea "**********" at bounding box center [965, 254] width 237 height 23
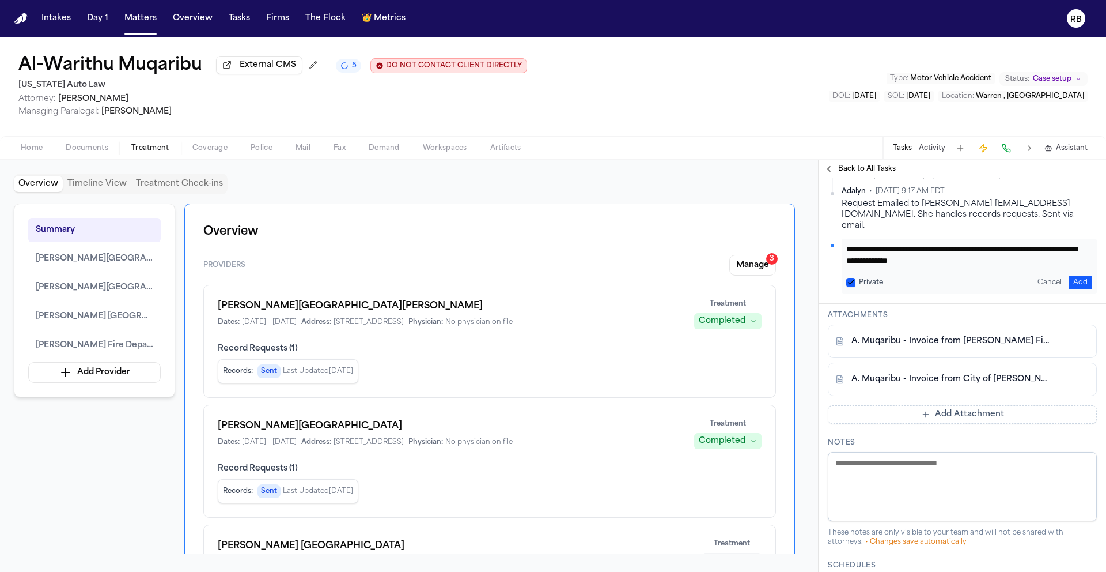
click at [1026, 265] on textarea "**********" at bounding box center [965, 254] width 237 height 23
type textarea "**********"
click at [1075, 286] on button "Add" at bounding box center [1081, 282] width 24 height 14
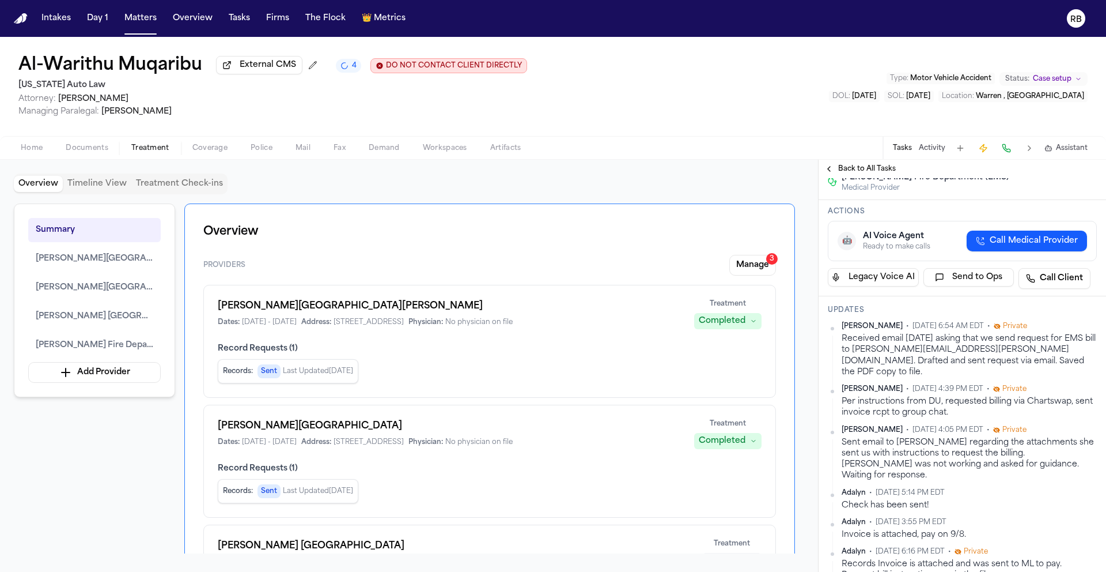
scroll to position [210, 0]
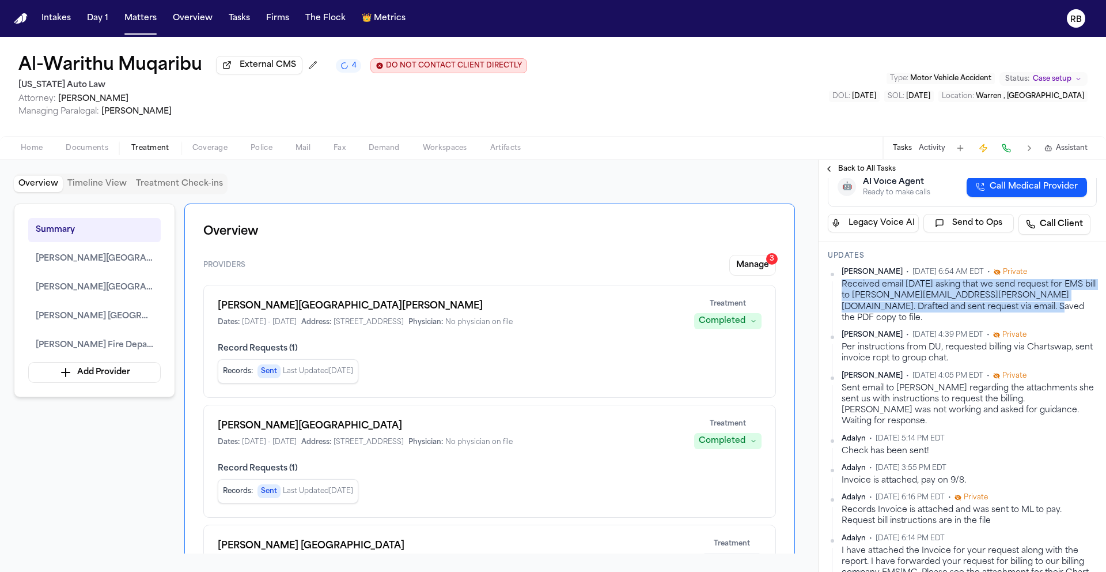
drag, startPoint x: 1026, startPoint y: 338, endPoint x: 849, endPoint y: 316, distance: 178.3
click at [843, 318] on div "Received email on Friday asking that we send request for EMS bill to Juliana.Si…" at bounding box center [969, 301] width 255 height 44
copy div "Received email on Friday asking that we send request for EMS bill to Juliana.Si…"
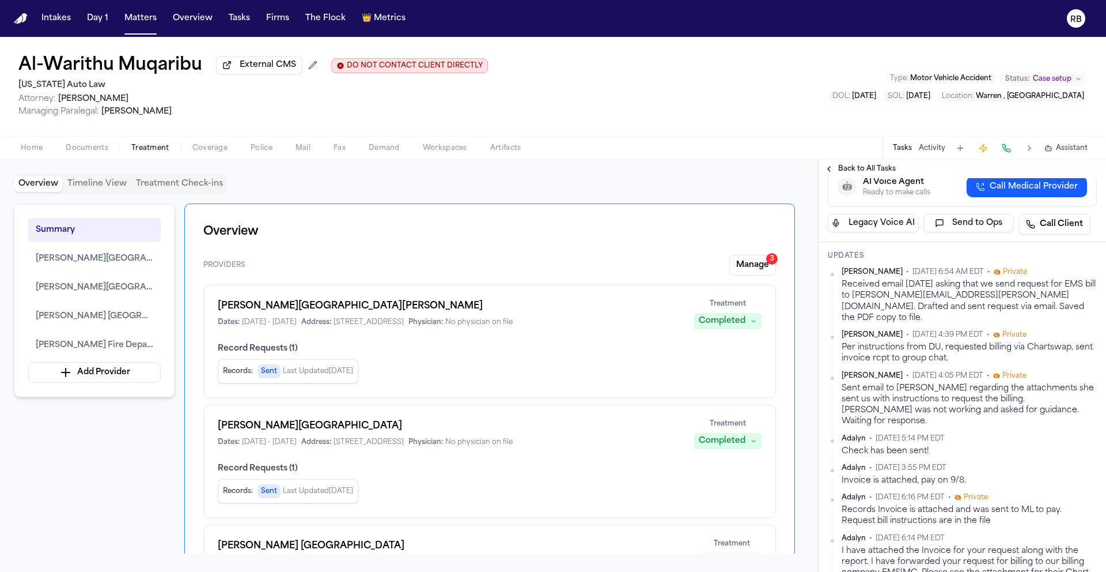
click at [634, 198] on div "Overview Timeline View Treatment Check-ins Summary Henry Ford Warren Hospital H…" at bounding box center [409, 365] width 791 height 384
click at [504, 190] on div "Overview Timeline View Treatment Check-ins" at bounding box center [409, 183] width 791 height 21
click at [513, 205] on div "Overview Providers Manage 3 Henry Ford Warren Hospital Dates: 6/4/2025 - 6/4/20…" at bounding box center [489, 489] width 611 height 573
click at [501, 201] on div "Overview Timeline View Treatment Check-ins Summary Henry Ford Warren Hospital H…" at bounding box center [409, 365] width 791 height 384
click at [234, 17] on button "Tasks" at bounding box center [239, 18] width 31 height 21
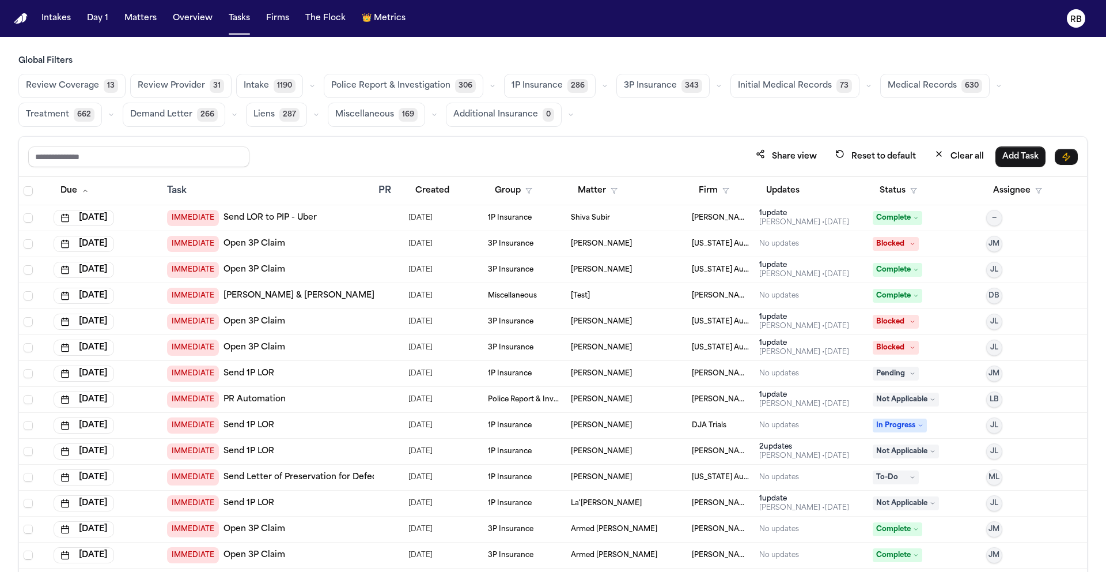
click at [899, 84] on span "Medical Records" at bounding box center [922, 86] width 69 height 12
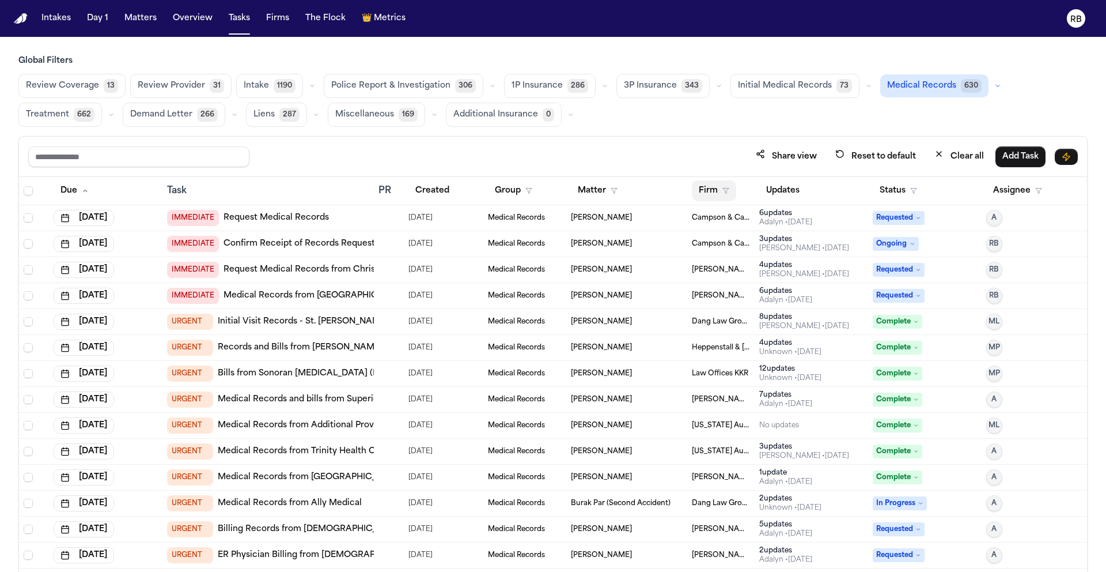
click at [707, 195] on button "Firm" at bounding box center [714, 190] width 44 height 21
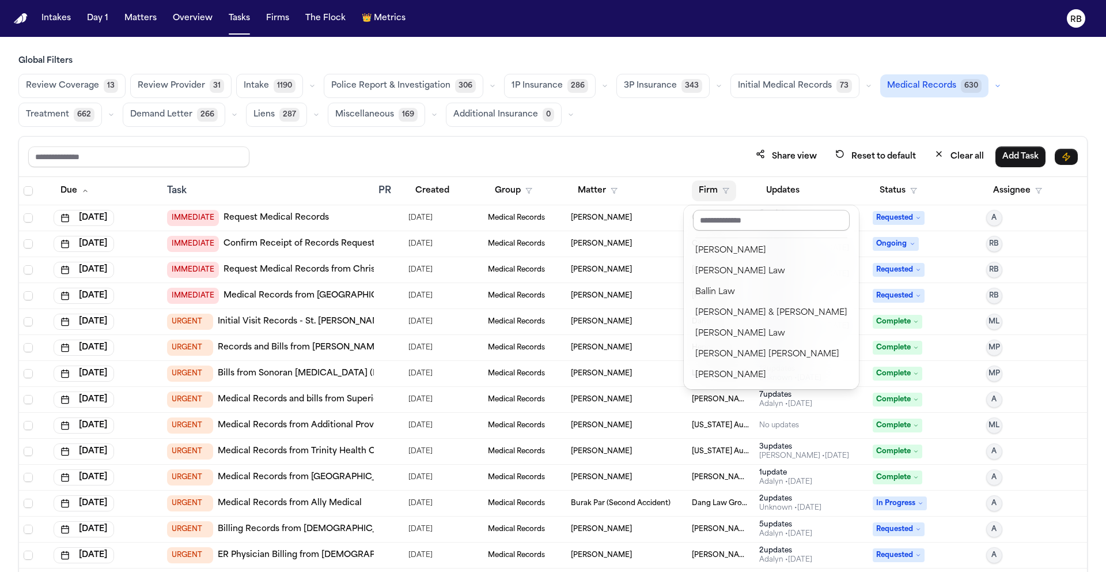
click at [731, 226] on input "text" at bounding box center [771, 220] width 157 height 21
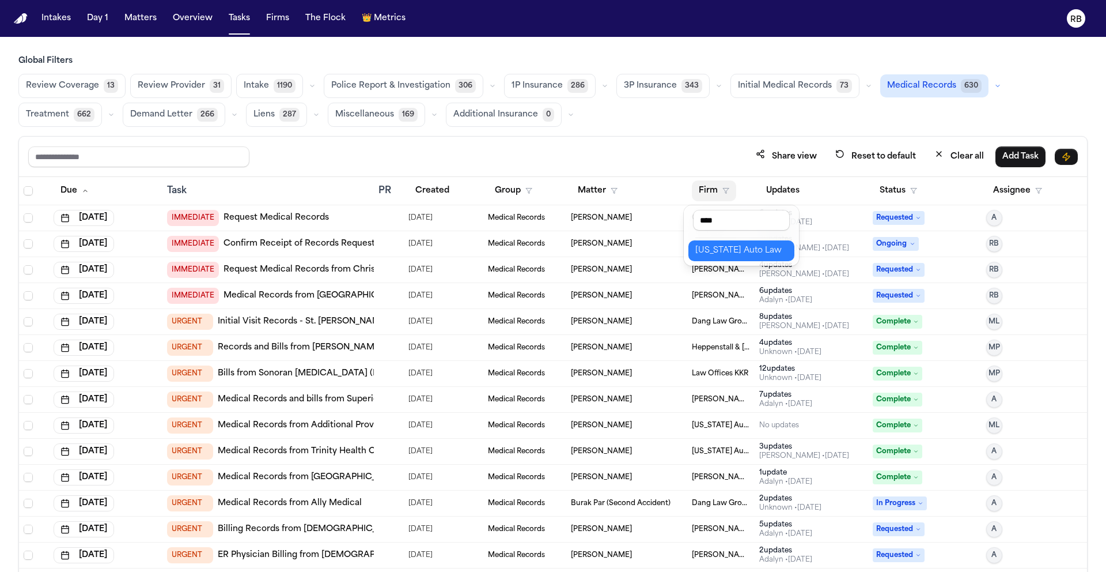
type input "****"
click at [768, 247] on div "[US_STATE] Auto Law" at bounding box center [742, 251] width 92 height 14
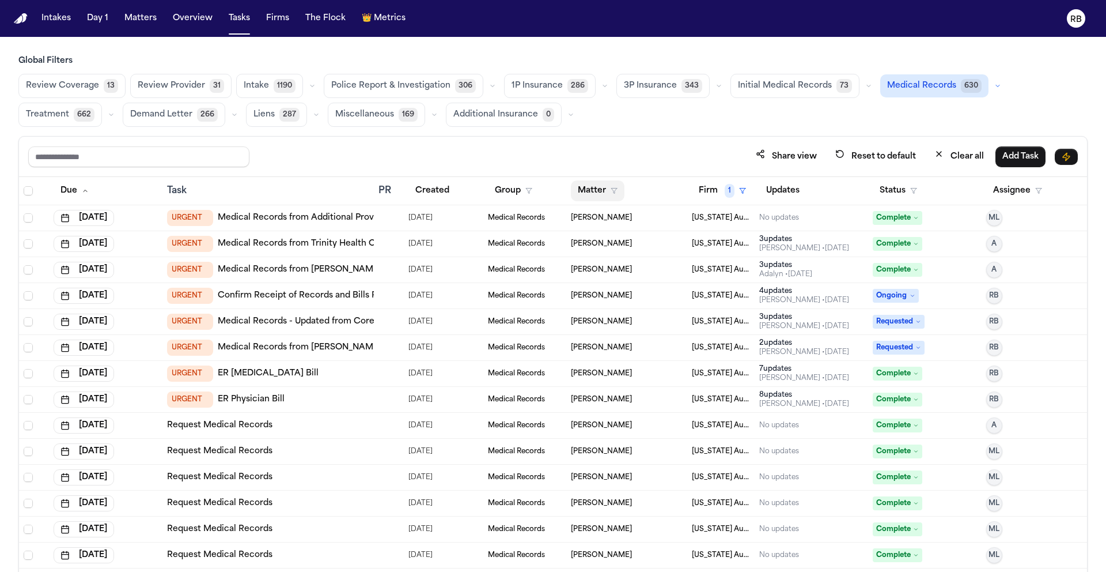
click at [575, 192] on button "Matter" at bounding box center [598, 190] width 54 height 21
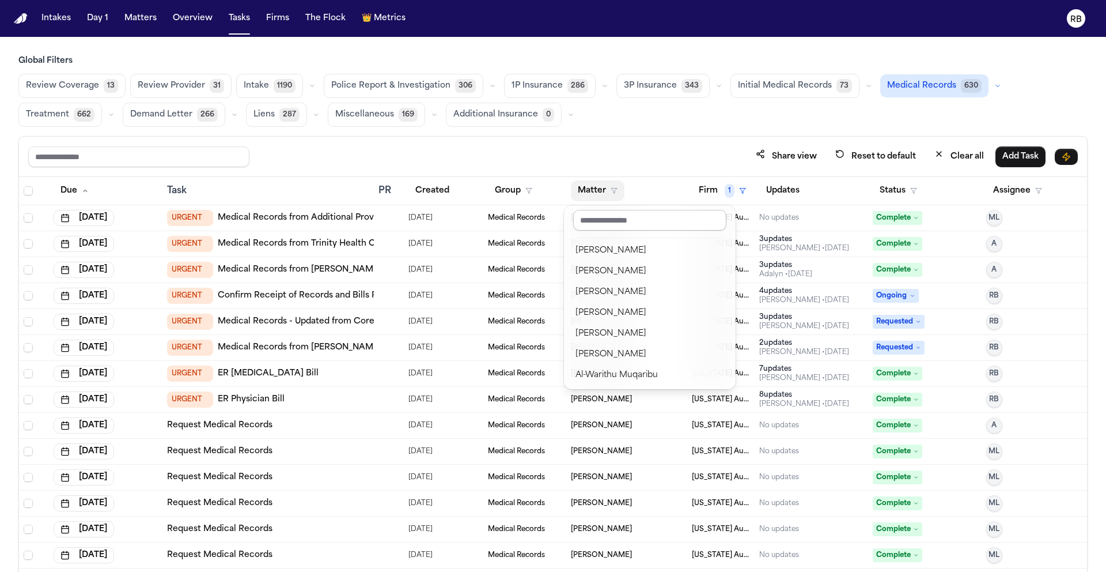
click at [615, 220] on input "text" at bounding box center [649, 220] width 153 height 21
type input "**"
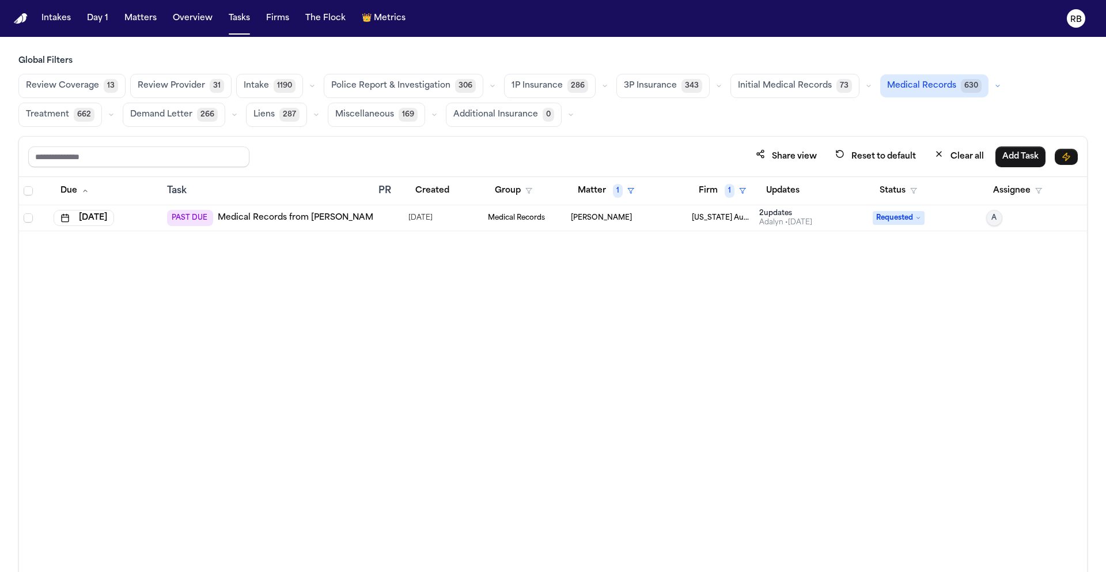
click at [569, 327] on div "Due Task PR Created Group Matter 1 Firm 1 Updates Status Assignee Aug 11, 2025 …" at bounding box center [553, 399] width 1068 height 445
click at [383, 216] on div at bounding box center [383, 217] width 9 height 9
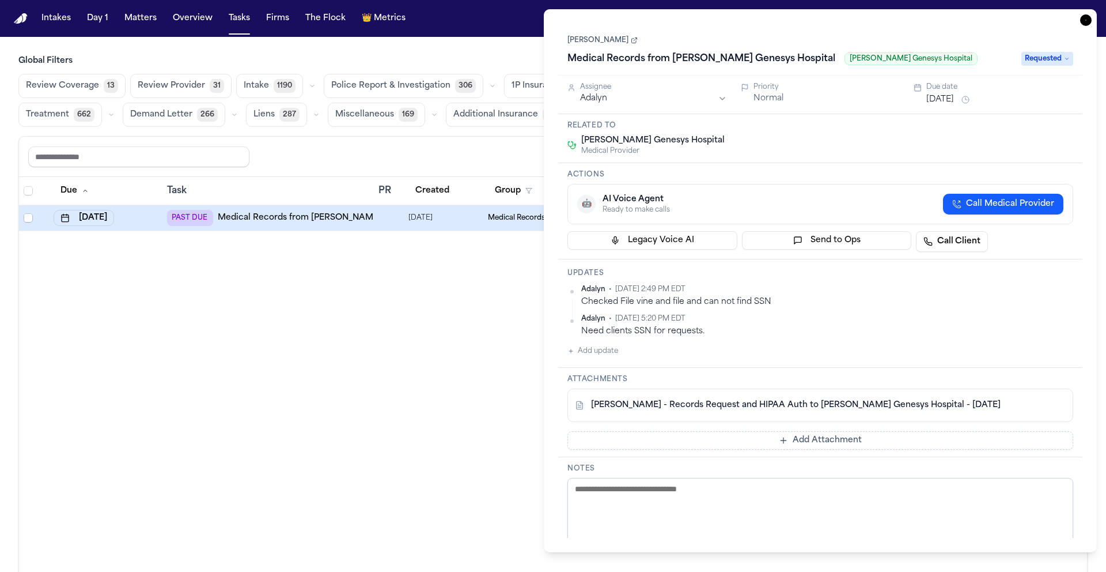
click at [706, 410] on link "L. Jackson - Records Request and HIPAA Auth to Henry Ford Genesys Hospital - 8.…" at bounding box center [796, 405] width 410 height 12
click at [668, 143] on span "Henry Ford Genesys Hospital" at bounding box center [652, 141] width 143 height 12
click at [636, 41] on icon at bounding box center [634, 40] width 7 height 7
click at [1086, 22] on icon "button" at bounding box center [1087, 20] width 12 height 12
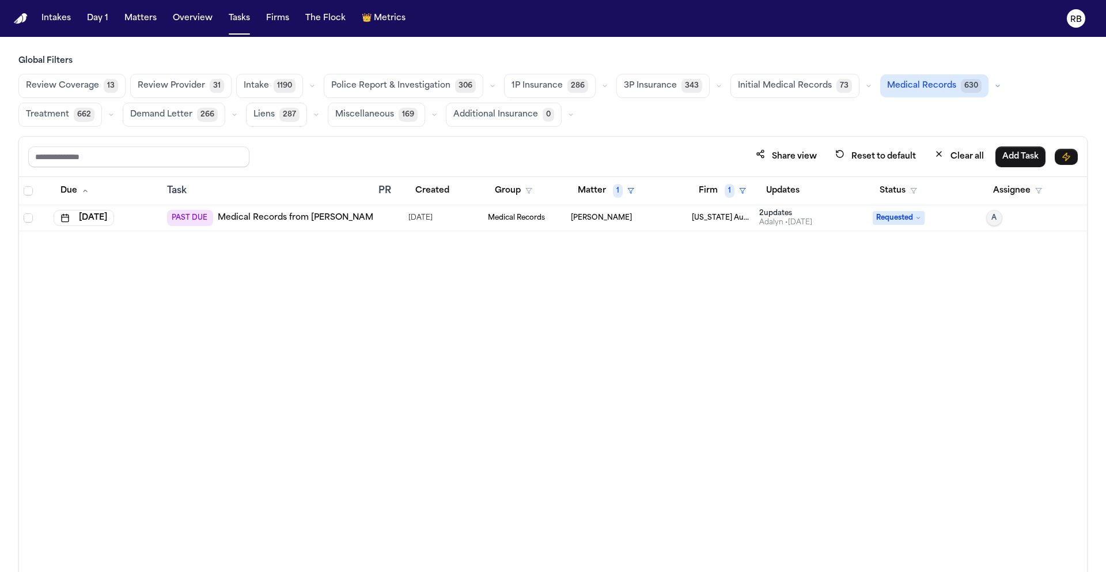
click at [387, 354] on div "Due Task PR Created Group Matter 1 Firm 1 Updates Status Assignee Aug 11, 2025 …" at bounding box center [553, 399] width 1068 height 445
click at [137, 21] on button "Matters" at bounding box center [140, 18] width 41 height 21
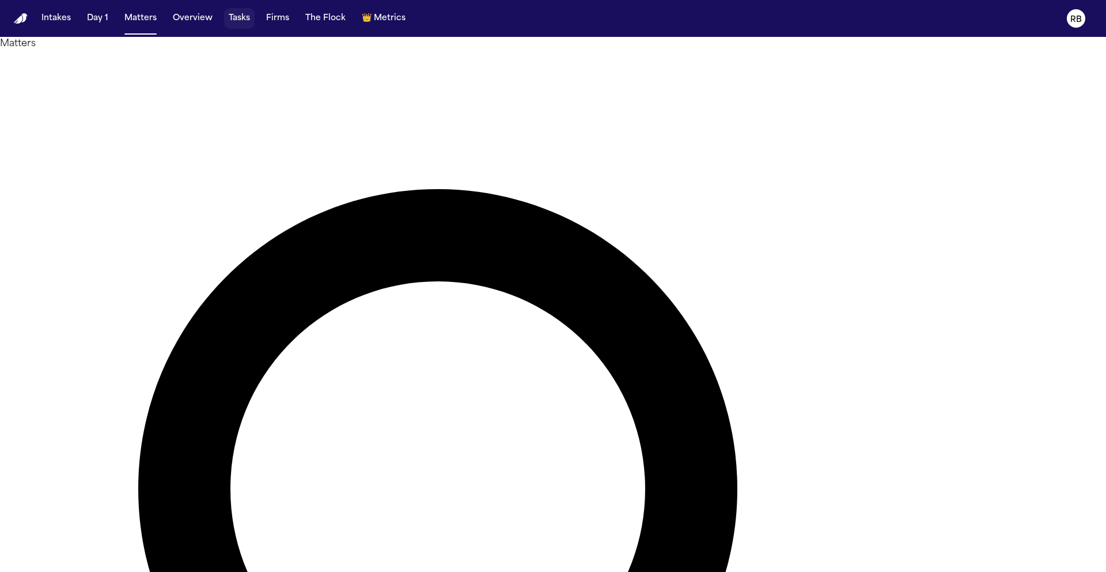
click at [229, 18] on button "Tasks" at bounding box center [239, 18] width 31 height 21
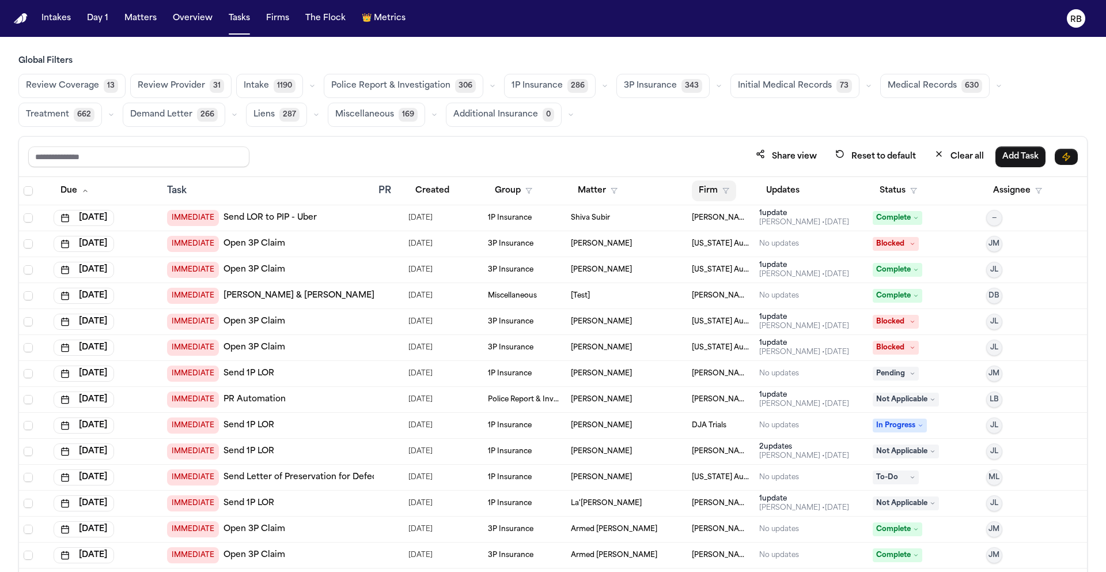
click at [705, 189] on button "Firm" at bounding box center [714, 190] width 44 height 21
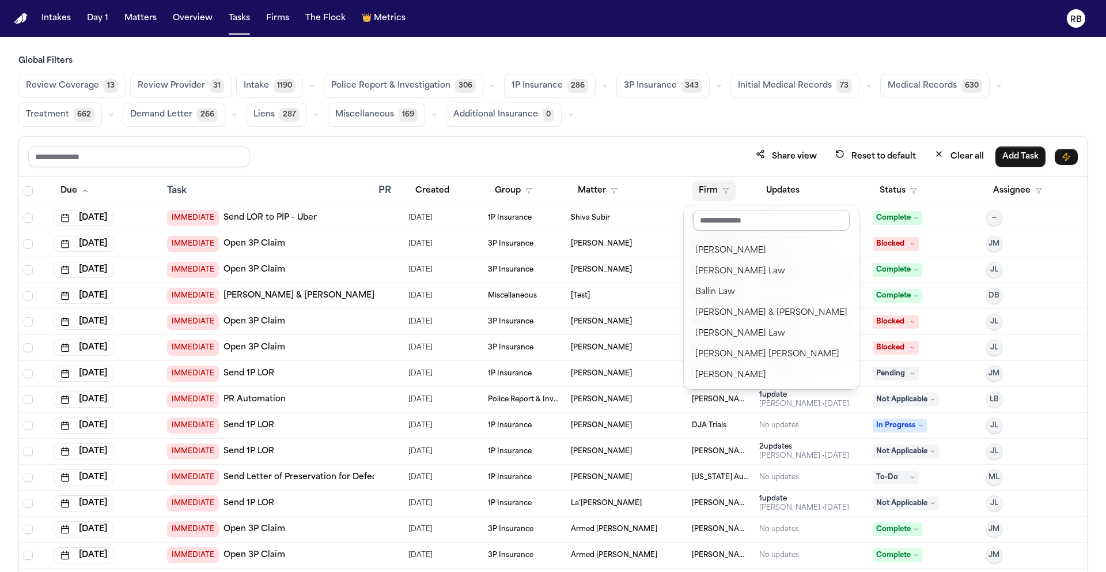
click at [717, 214] on input "text" at bounding box center [771, 220] width 157 height 21
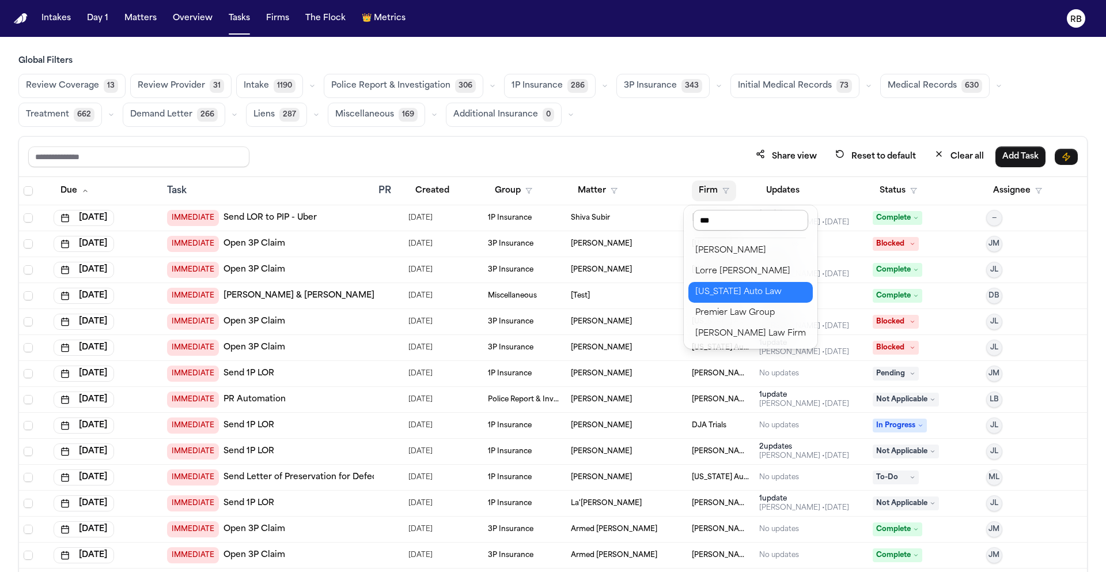
type input "****"
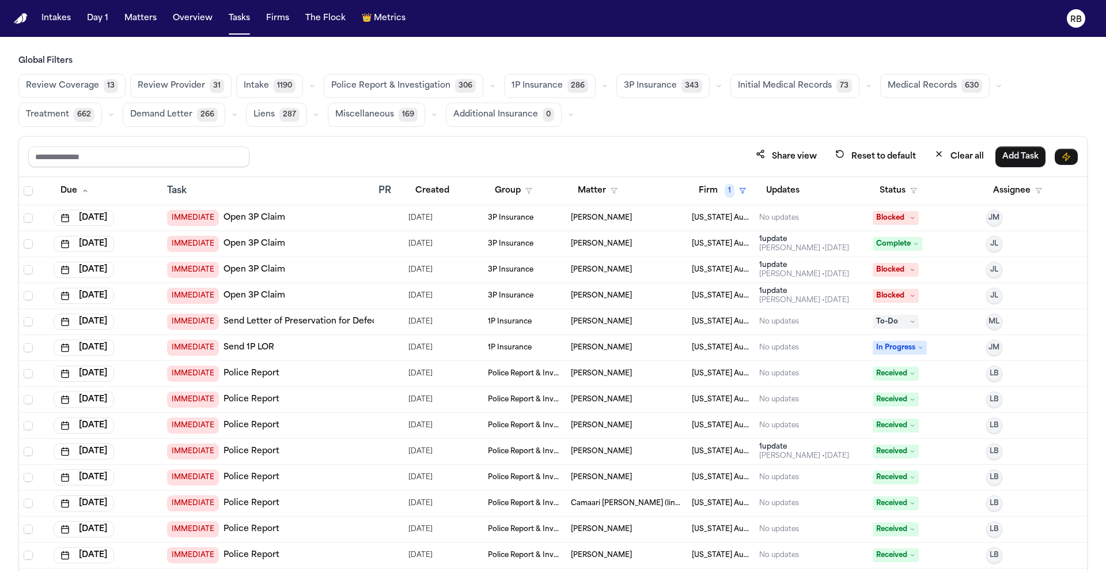
click at [911, 87] on span "Medical Records" at bounding box center [922, 86] width 69 height 12
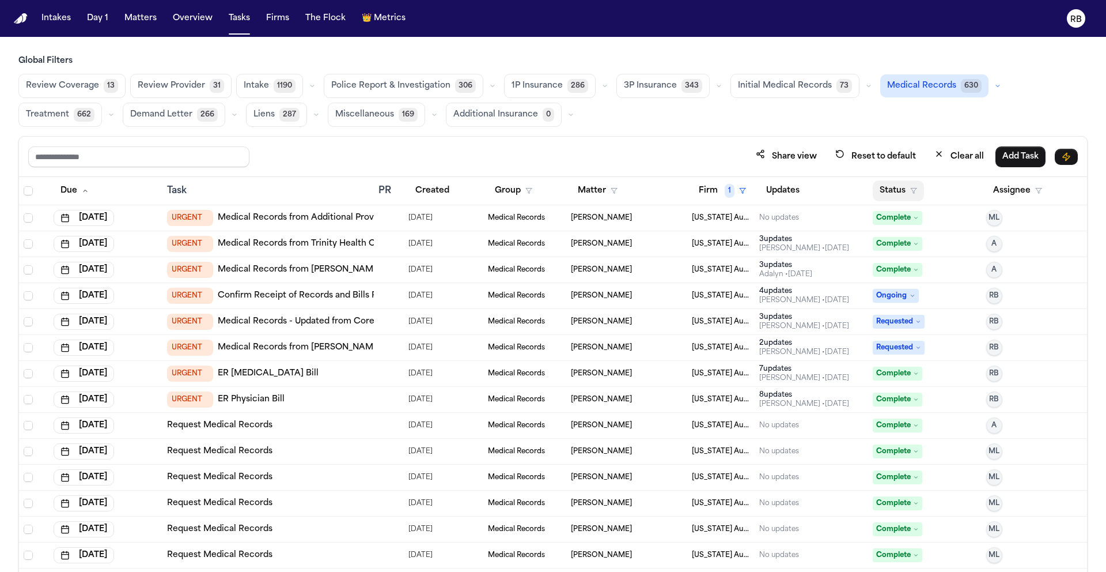
click at [883, 187] on button "Status" at bounding box center [898, 190] width 51 height 21
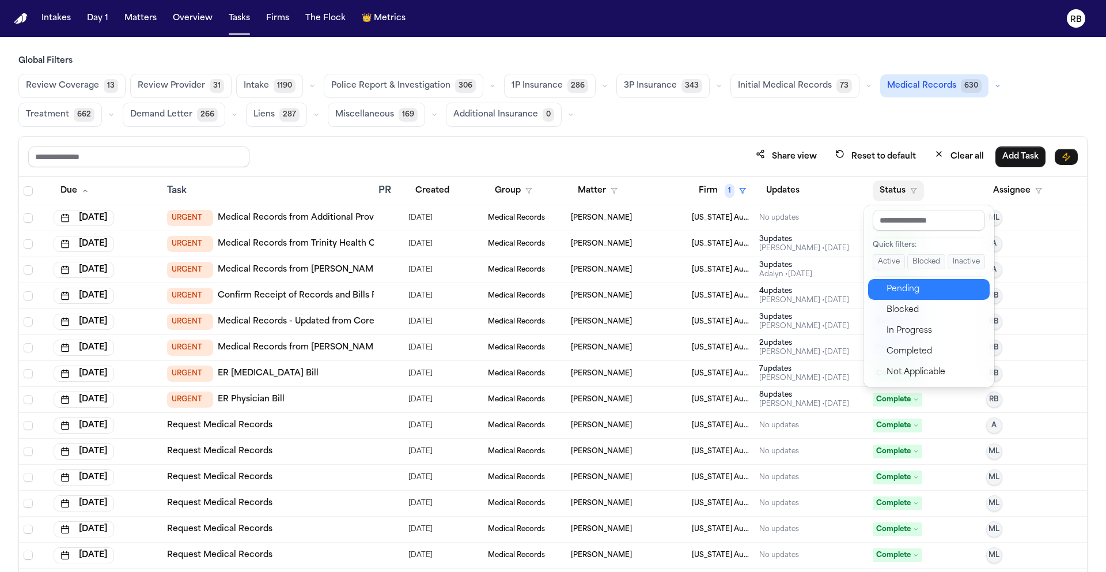
click at [929, 293] on div "Pending" at bounding box center [935, 289] width 96 height 14
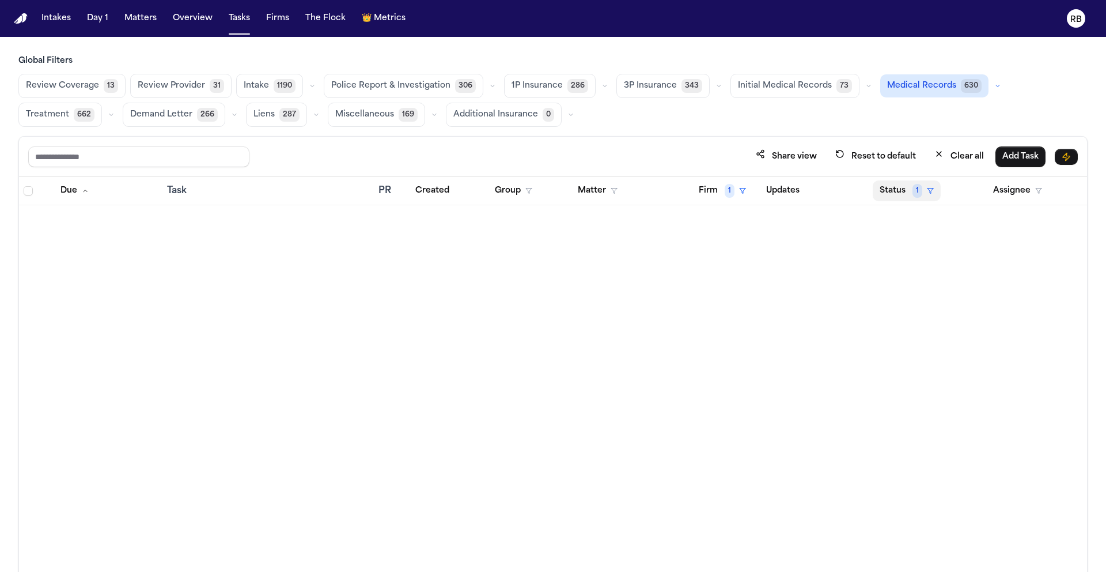
click at [896, 192] on button "Status 1" at bounding box center [907, 190] width 68 height 21
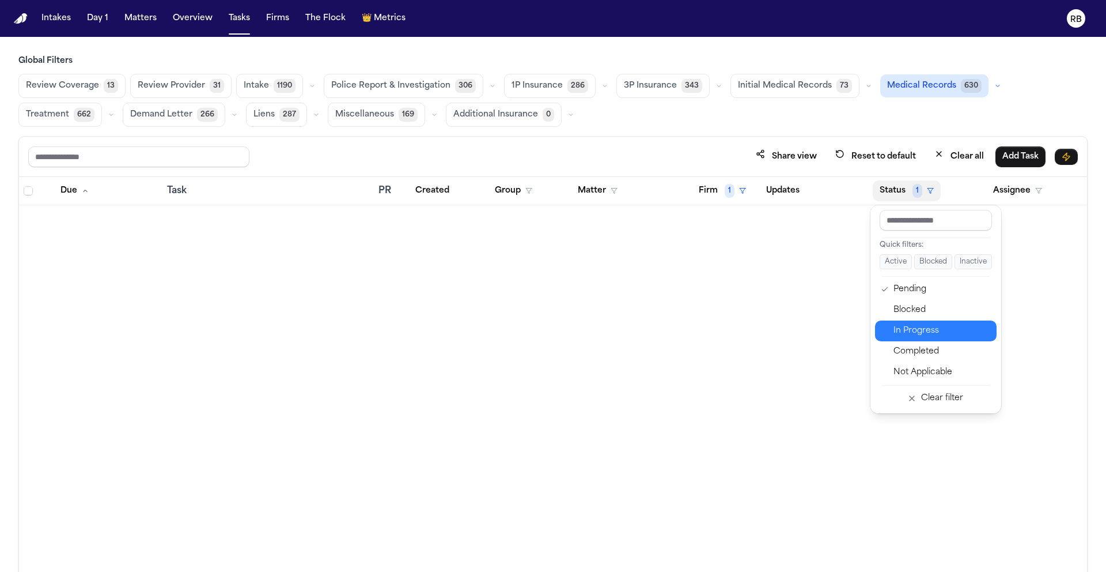
click at [927, 333] on div "In Progress" at bounding box center [942, 331] width 96 height 14
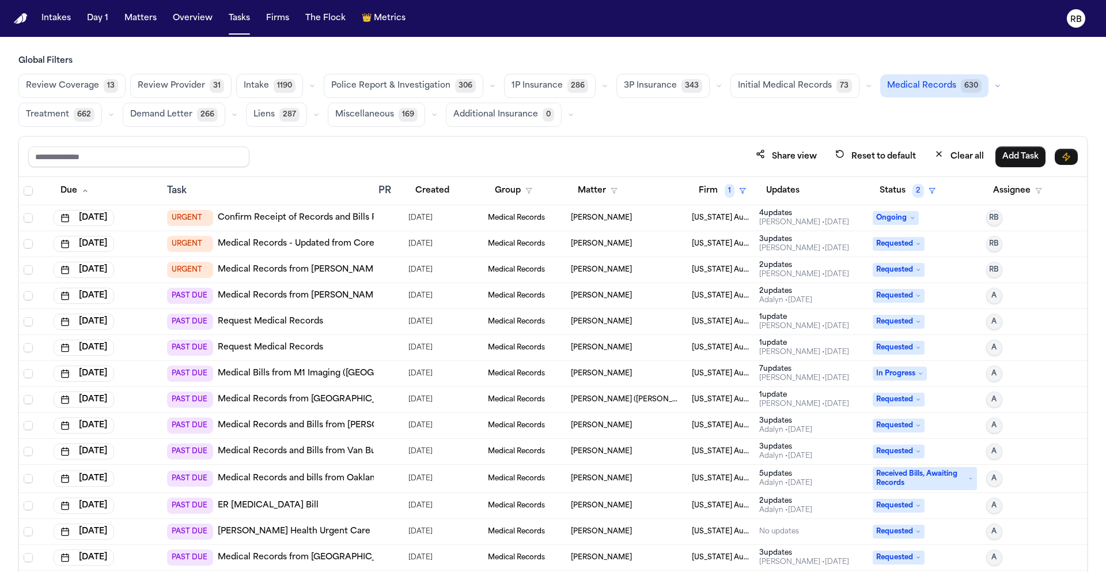
click at [379, 269] on div at bounding box center [383, 269] width 9 height 9
click at [384, 297] on div at bounding box center [383, 295] width 9 height 9
click at [379, 270] on div at bounding box center [383, 269] width 9 height 9
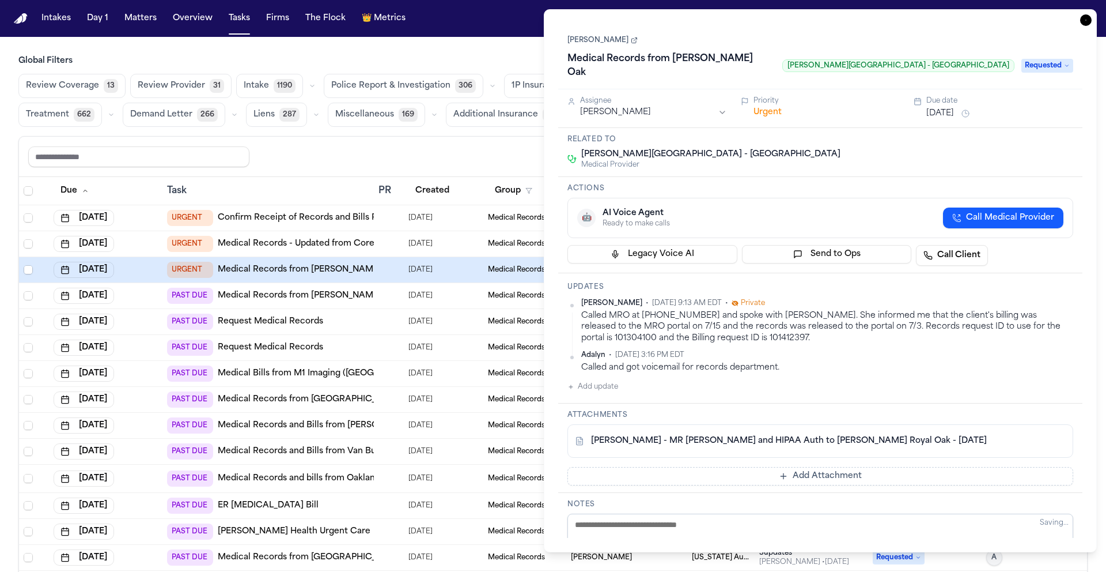
click at [785, 434] on div "T. Norwood - MR Request and HIPAA Auth to Henry Ford Royal Oak - 6.28.25" at bounding box center [821, 440] width 506 height 33
click at [785, 435] on link "T. Norwood - MR Request and HIPAA Auth to Henry Ford Royal Oak - 6.28.25" at bounding box center [789, 441] width 396 height 12
drag, startPoint x: 1087, startPoint y: 21, endPoint x: 1071, endPoint y: 27, distance: 17.9
click at [1087, 21] on icon "button" at bounding box center [1087, 20] width 12 height 12
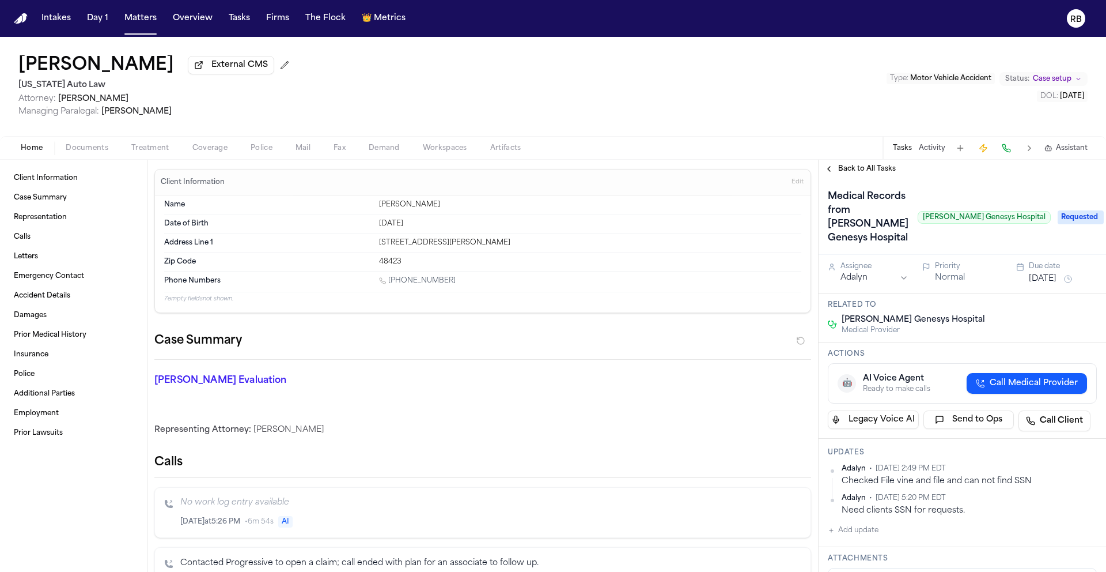
click at [159, 151] on span "Treatment" at bounding box center [150, 147] width 38 height 9
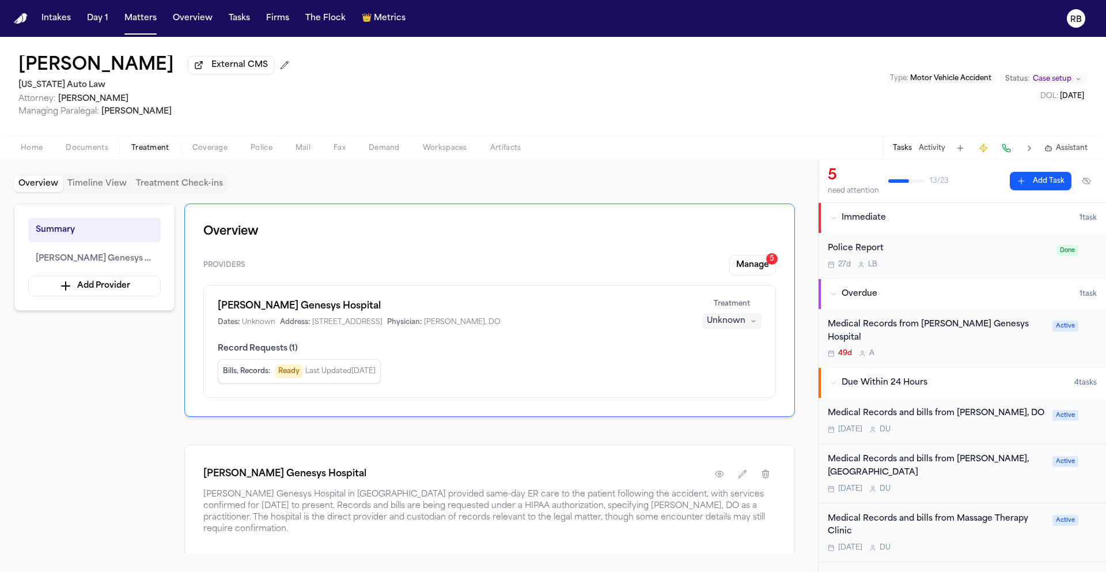
click at [968, 349] on div "49d A" at bounding box center [937, 353] width 218 height 9
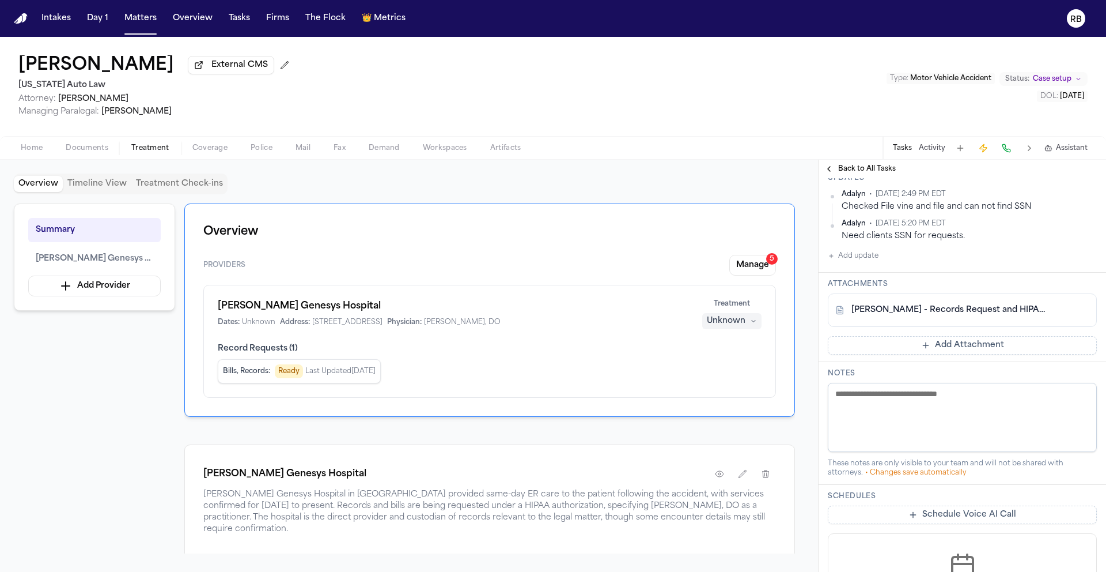
scroll to position [273, 0]
drag, startPoint x: 316, startPoint y: 485, endPoint x: 338, endPoint y: 483, distance: 22.6
click at [316, 484] on div "[PERSON_NAME] Genesys Hospital" at bounding box center [489, 473] width 573 height 21
click at [727, 473] on button "button" at bounding box center [719, 473] width 21 height 21
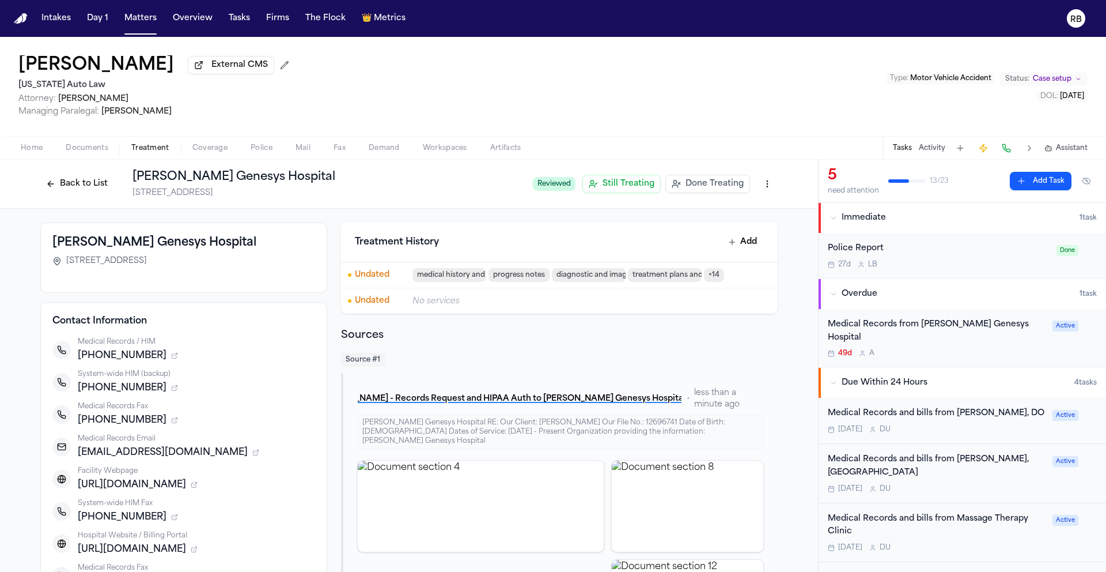
click at [943, 329] on div "Medical Records from [PERSON_NAME] Genesys Hospital" at bounding box center [937, 331] width 218 height 27
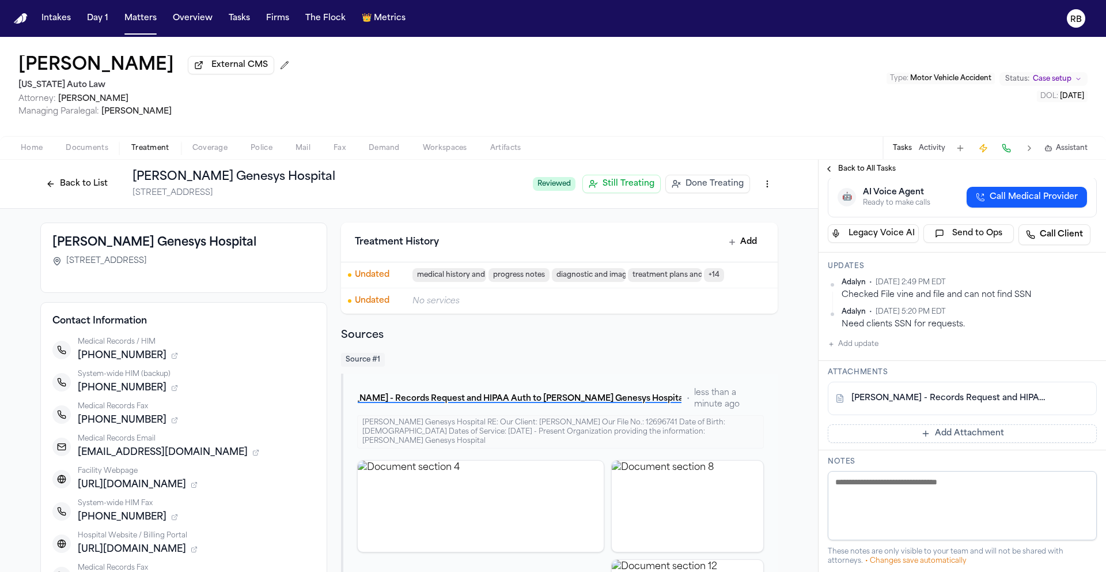
scroll to position [256, 0]
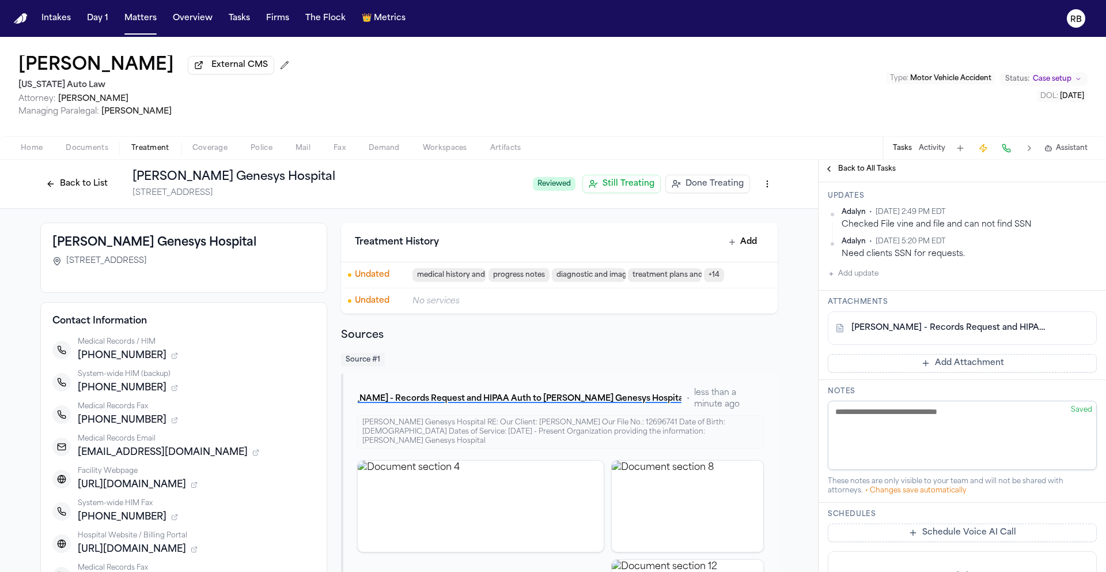
click at [988, 322] on link "L. Jackson - Records Request and HIPAA Auth to Henry Ford Genesys Hospital - 8.…" at bounding box center [951, 328] width 199 height 12
click at [929, 354] on button "Add Attachment" at bounding box center [962, 363] width 269 height 18
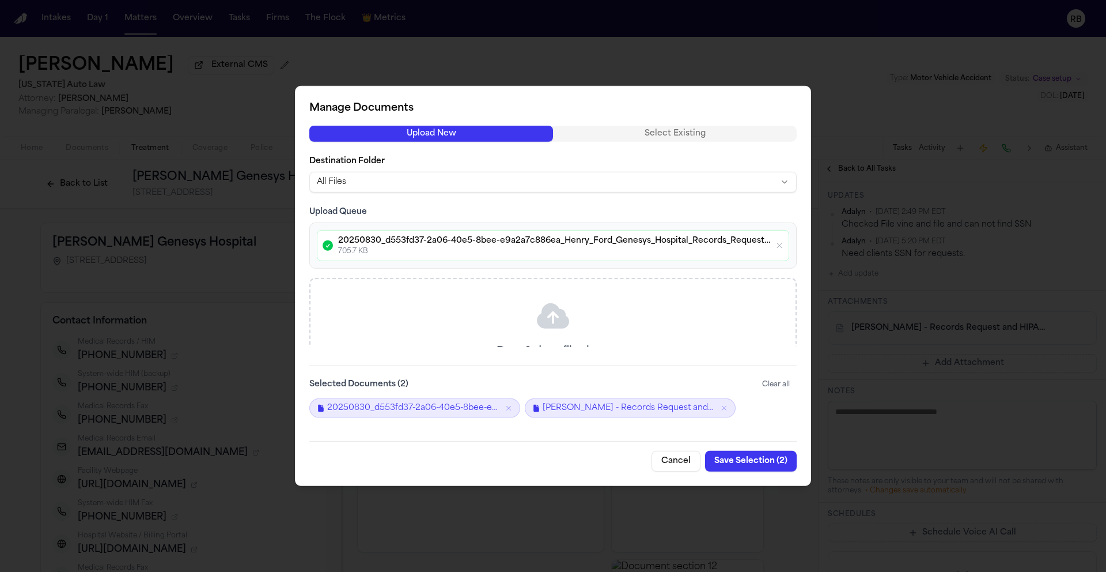
click at [765, 461] on button "Save Selection ( 2 )" at bounding box center [751, 461] width 92 height 21
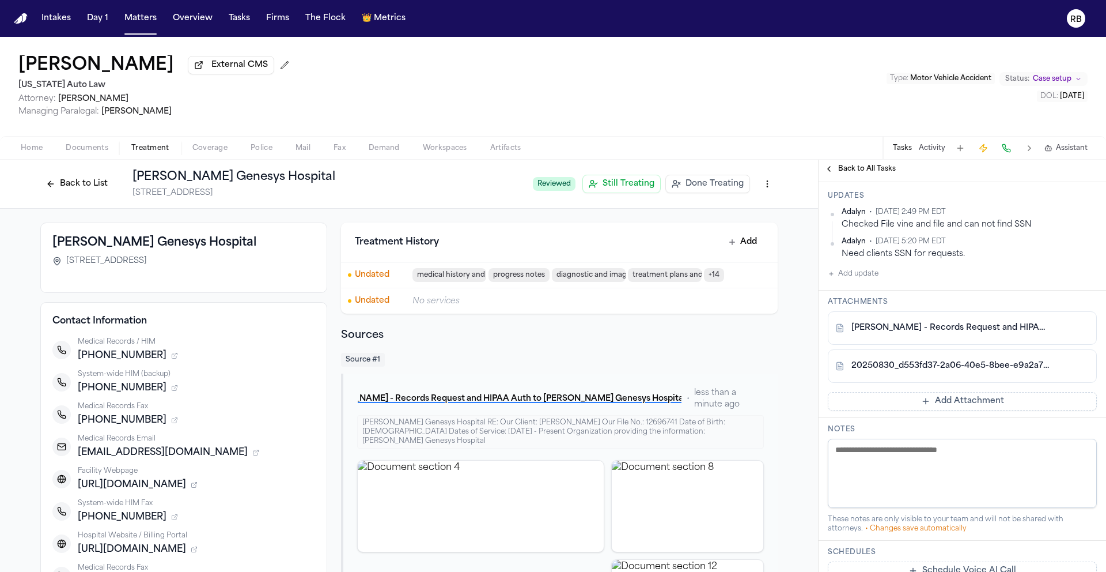
click at [865, 267] on button "Add update" at bounding box center [853, 274] width 51 height 14
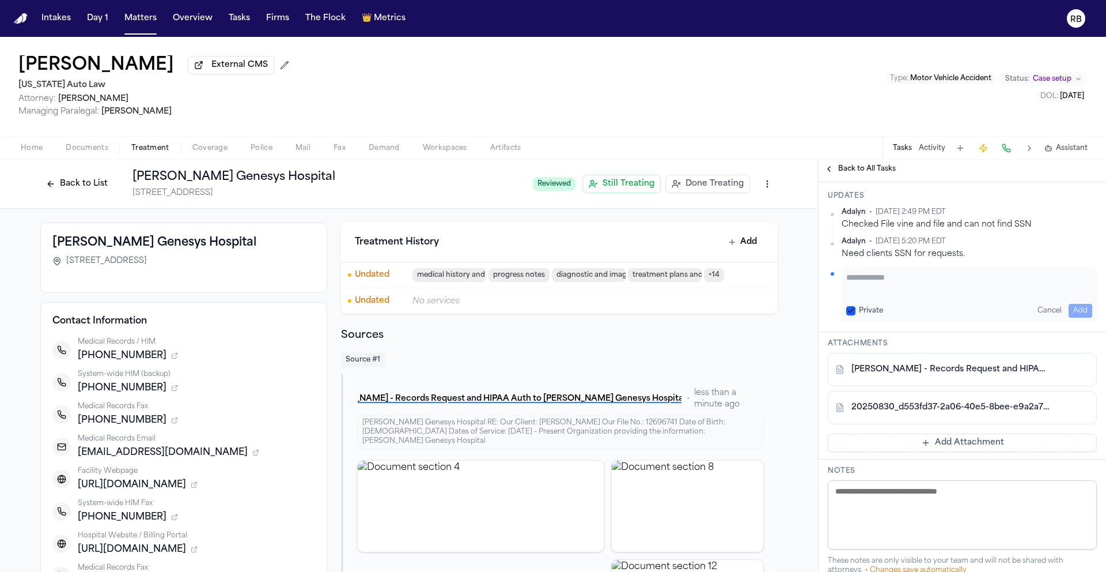
click at [888, 274] on textarea "Add your update" at bounding box center [970, 282] width 246 height 23
type textarea "**********"
click at [1081, 304] on button "Add" at bounding box center [1081, 311] width 24 height 14
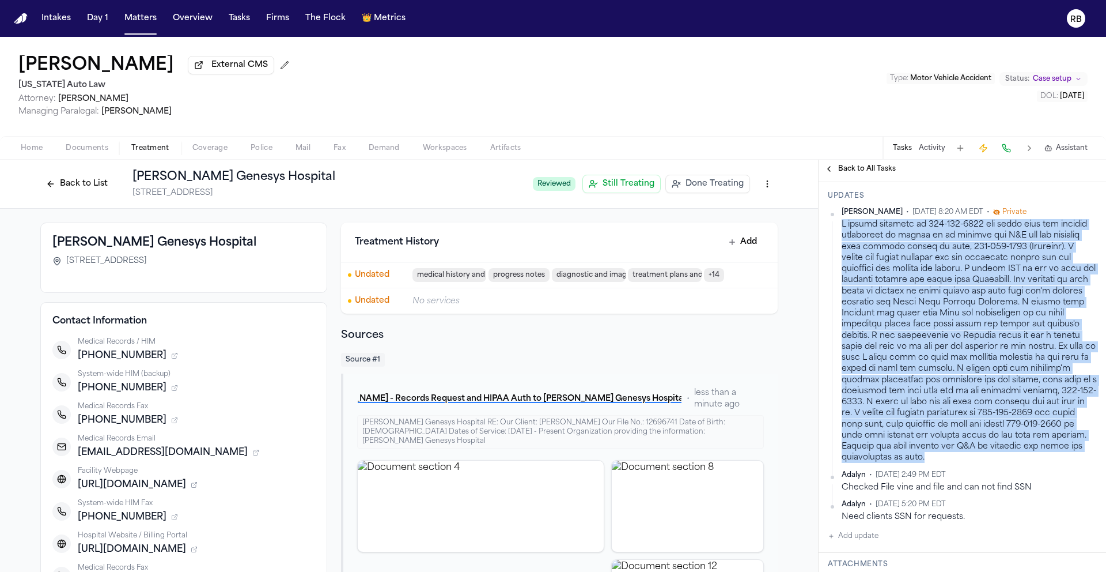
drag, startPoint x: 1045, startPoint y: 444, endPoint x: 842, endPoint y: 214, distance: 306.2
click at [842, 219] on div at bounding box center [969, 341] width 255 height 244
copy div "I called provider at 810-606-5619 and spoke with the records department to foll…"
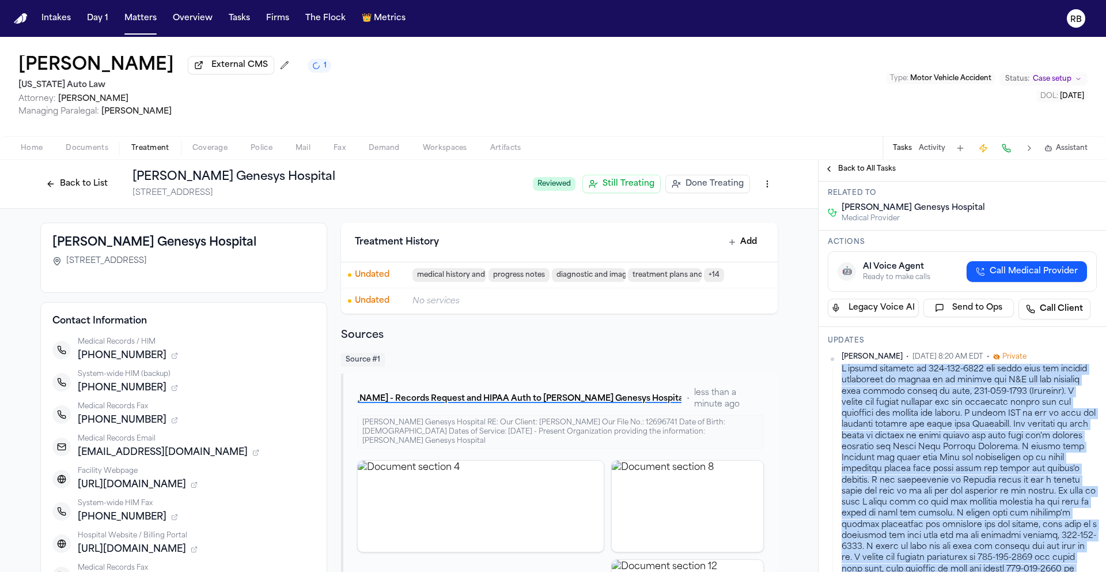
scroll to position [0, 0]
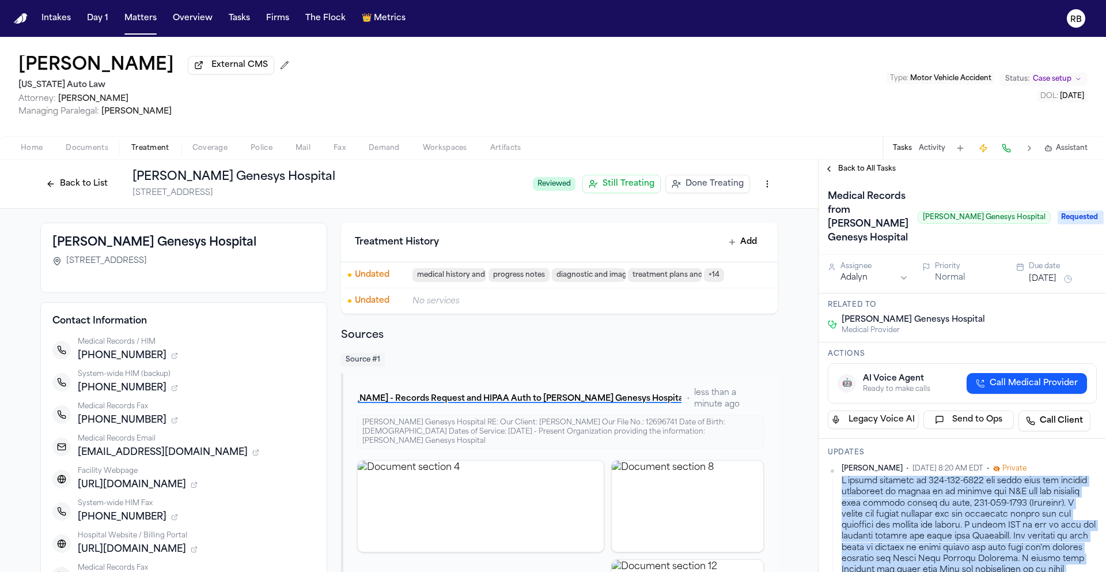
click at [1055, 273] on button "[DATE]" at bounding box center [1043, 279] width 28 height 12
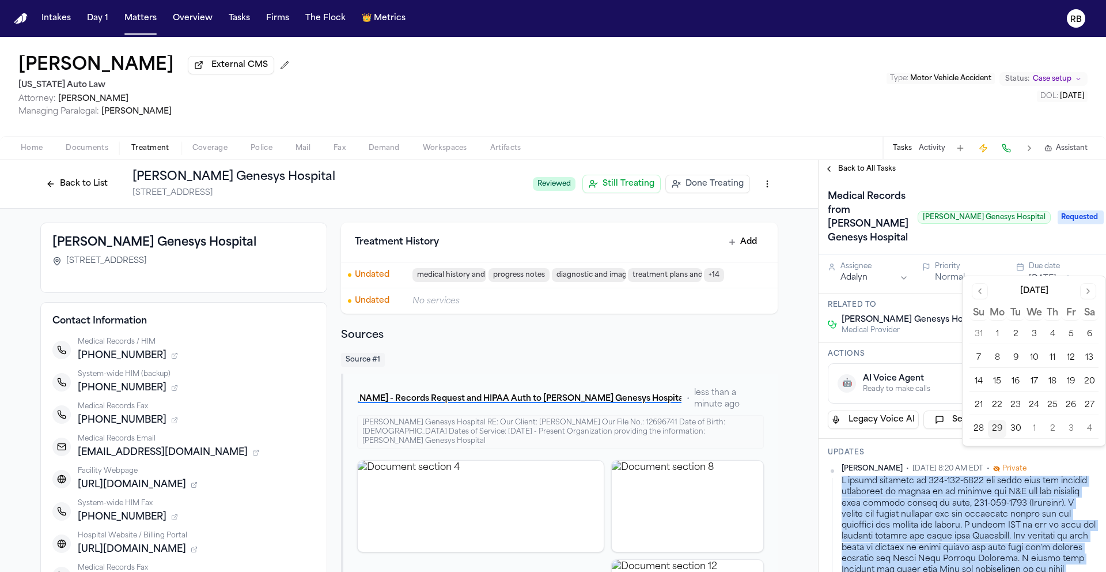
click at [1089, 290] on button "Go to next month" at bounding box center [1089, 291] width 16 height 16
click at [1002, 358] on button "6" at bounding box center [997, 358] width 18 height 18
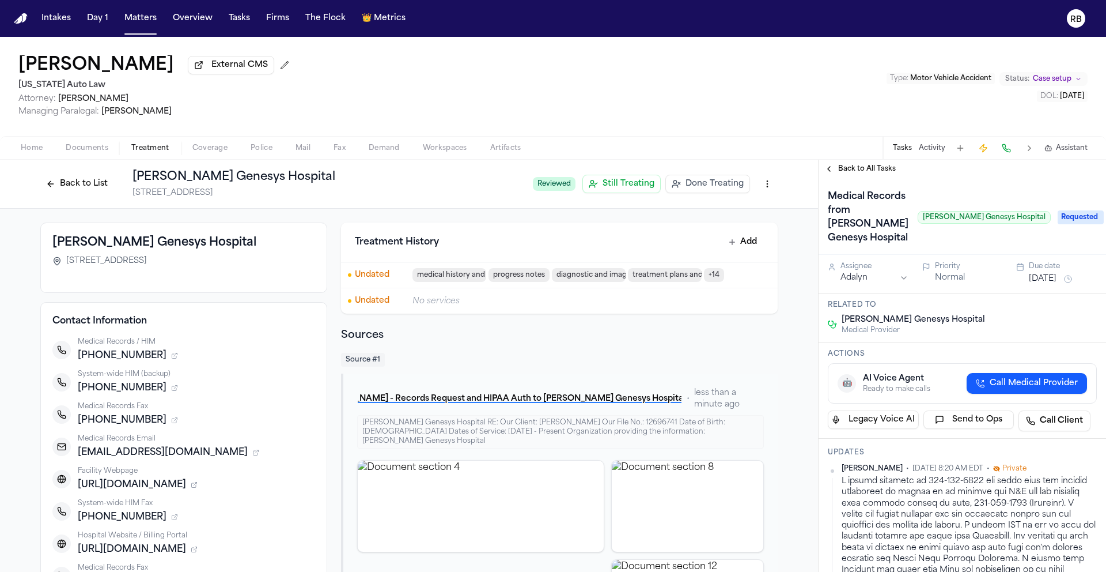
click at [901, 262] on html "Intakes Day 1 Matters Overview Tasks Firms The Flock 👑 Metrics RB Lashanda Jack…" at bounding box center [553, 286] width 1106 height 572
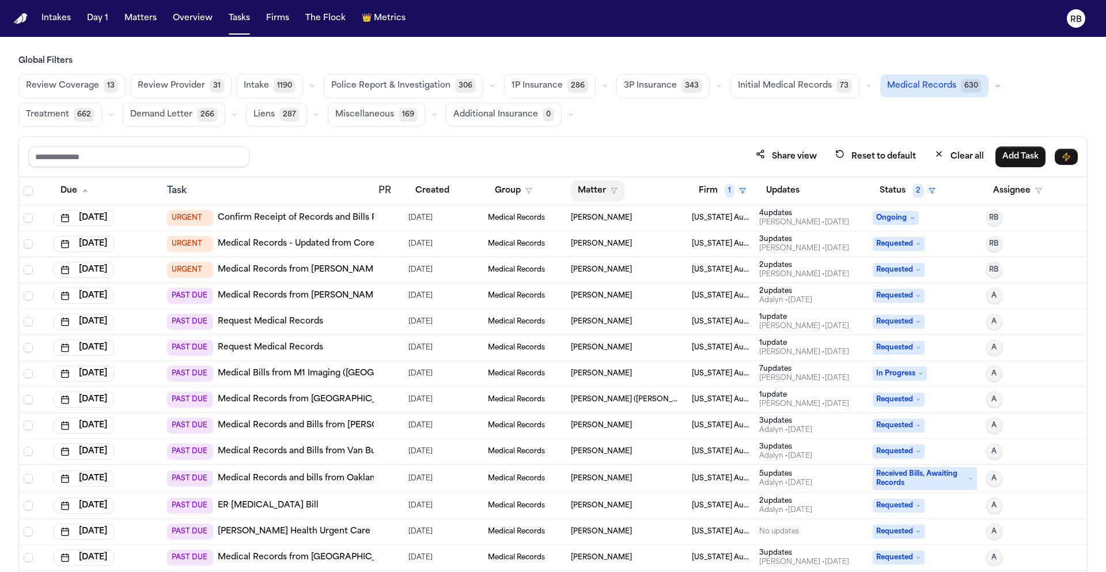
click at [590, 186] on button "Matter" at bounding box center [598, 190] width 54 height 21
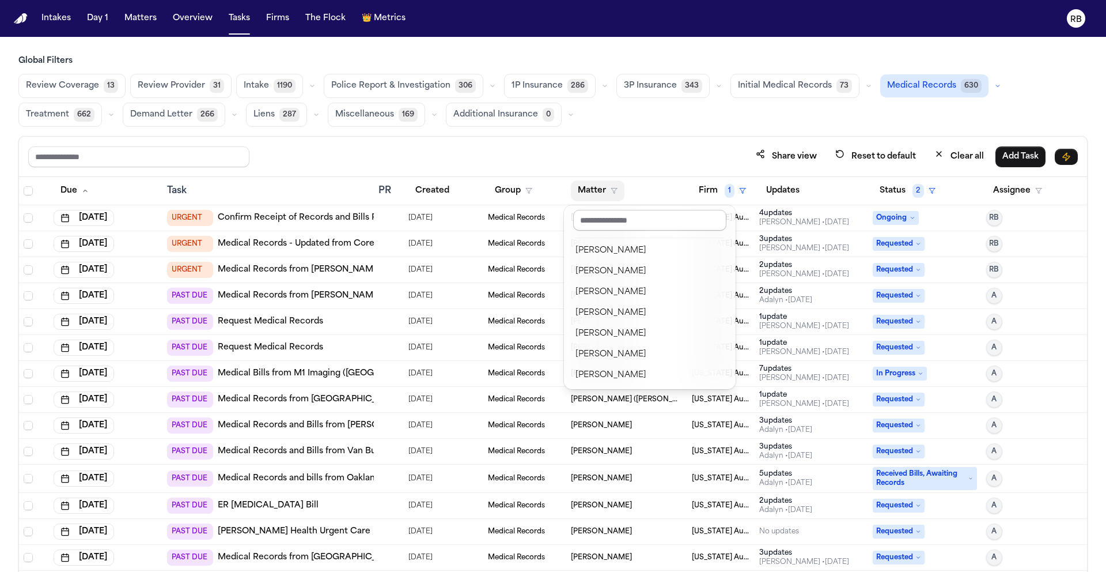
click at [613, 216] on input "text" at bounding box center [649, 220] width 153 height 21
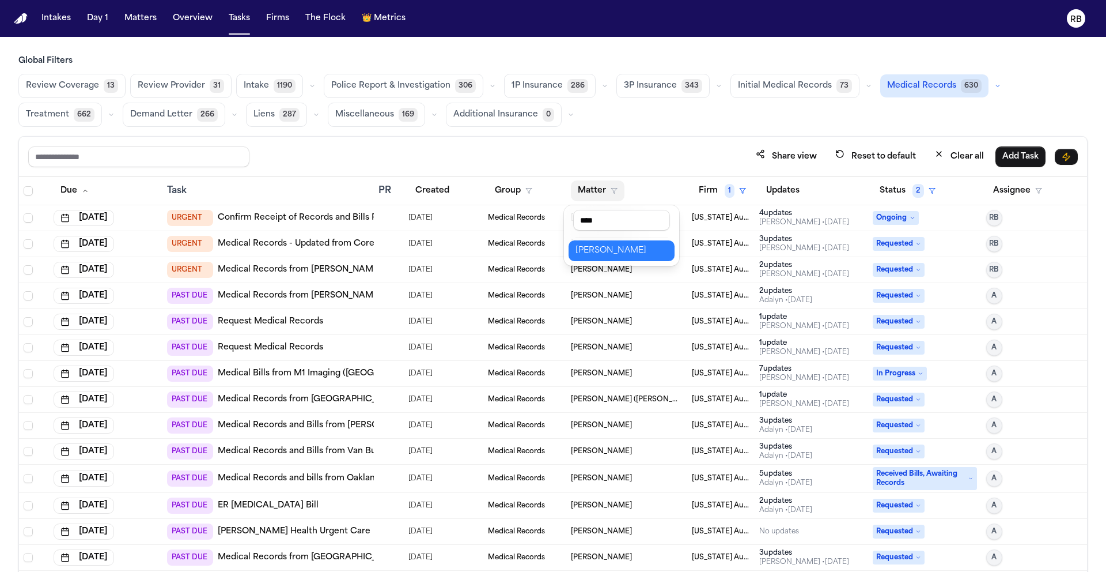
type input "****"
click at [624, 250] on div "[PERSON_NAME]" at bounding box center [622, 251] width 92 height 14
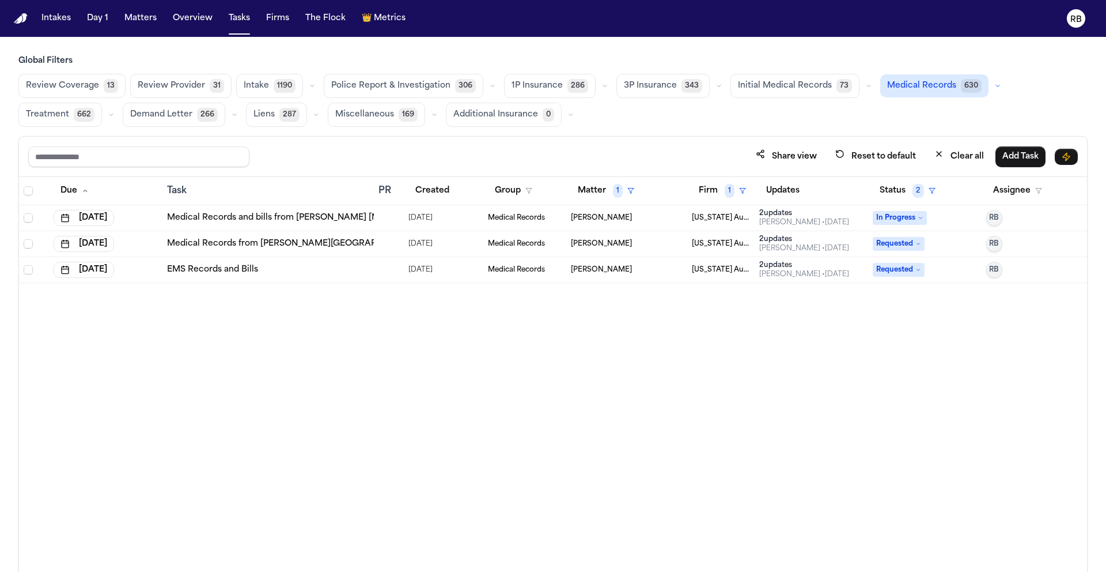
click at [382, 217] on div at bounding box center [383, 217] width 9 height 9
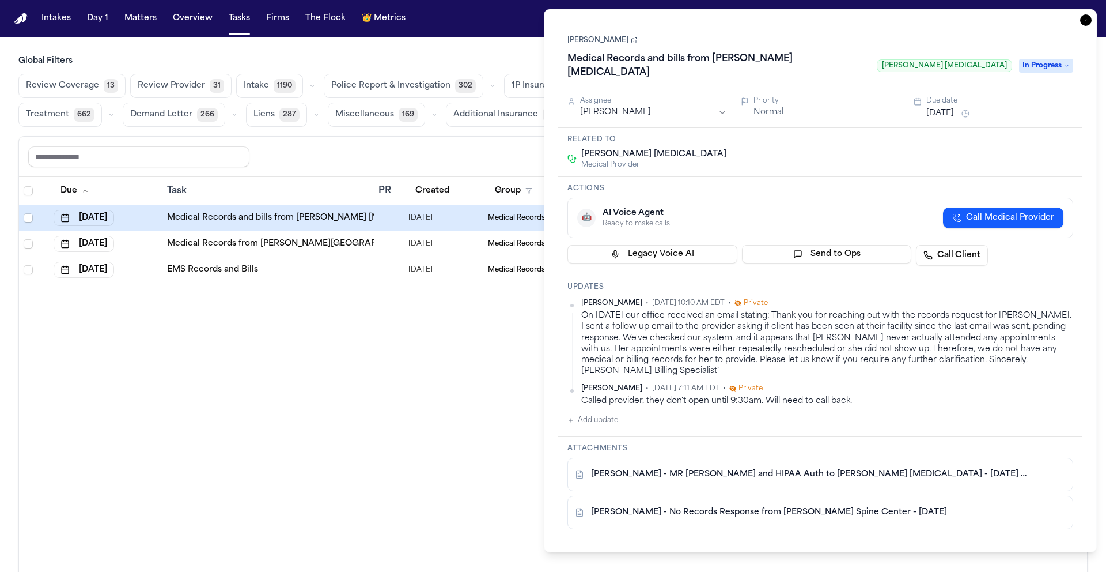
click at [855, 469] on link "[PERSON_NAME] - MR [PERSON_NAME] and HIPAA Auth to [PERSON_NAME] [MEDICAL_DATA]…" at bounding box center [809, 475] width 436 height 12
click at [610, 413] on button "Add update" at bounding box center [593, 420] width 51 height 14
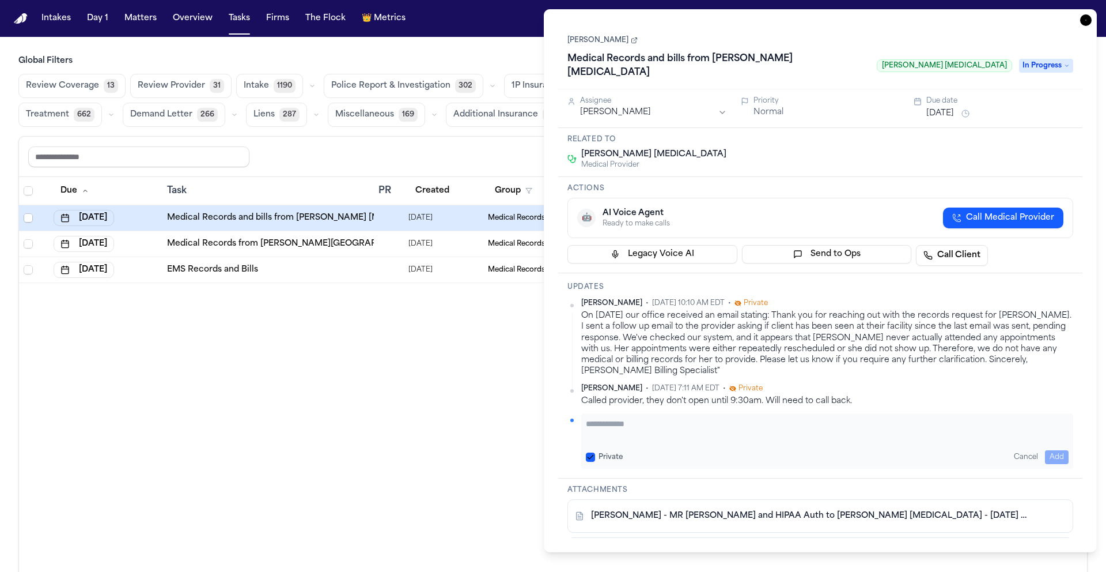
click at [686, 418] on textarea "Add your update" at bounding box center [827, 429] width 483 height 23
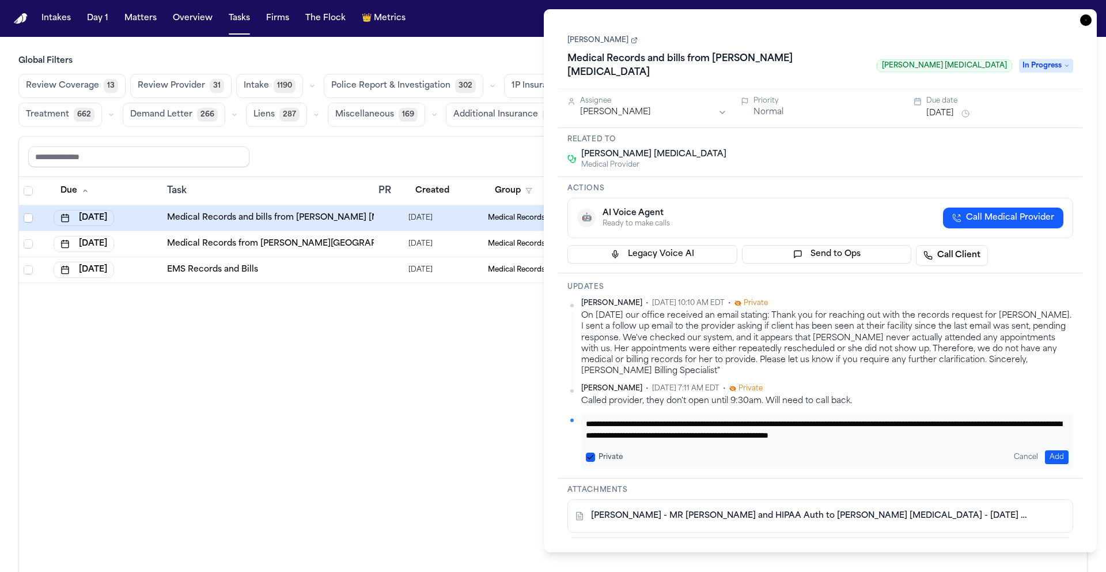
scroll to position [12, 0]
type textarea "**********"
click at [1066, 450] on button "Add" at bounding box center [1057, 457] width 24 height 14
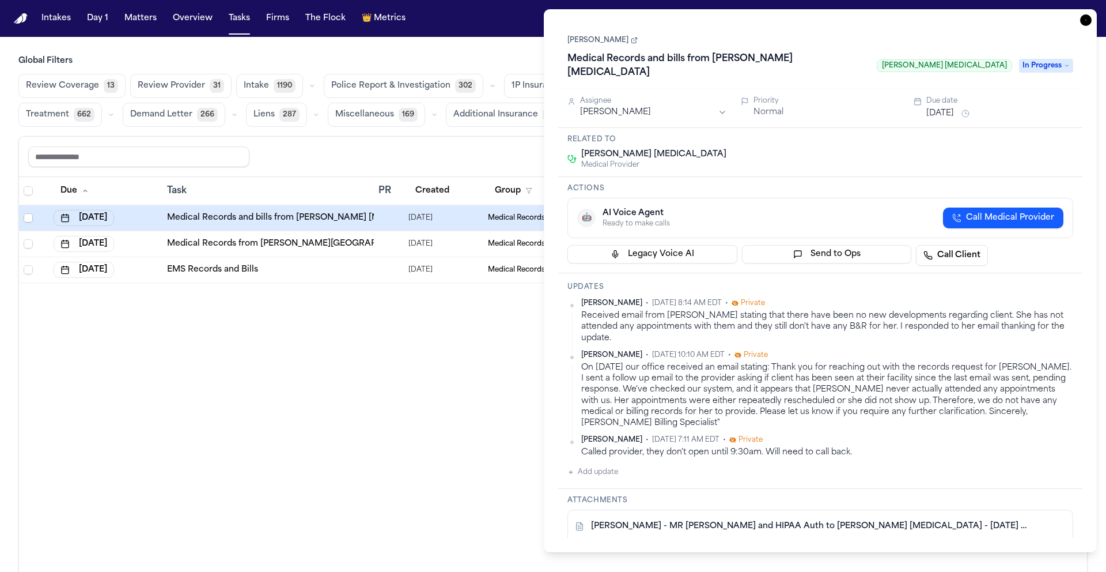
click at [1040, 59] on span "In Progress" at bounding box center [1046, 66] width 54 height 14
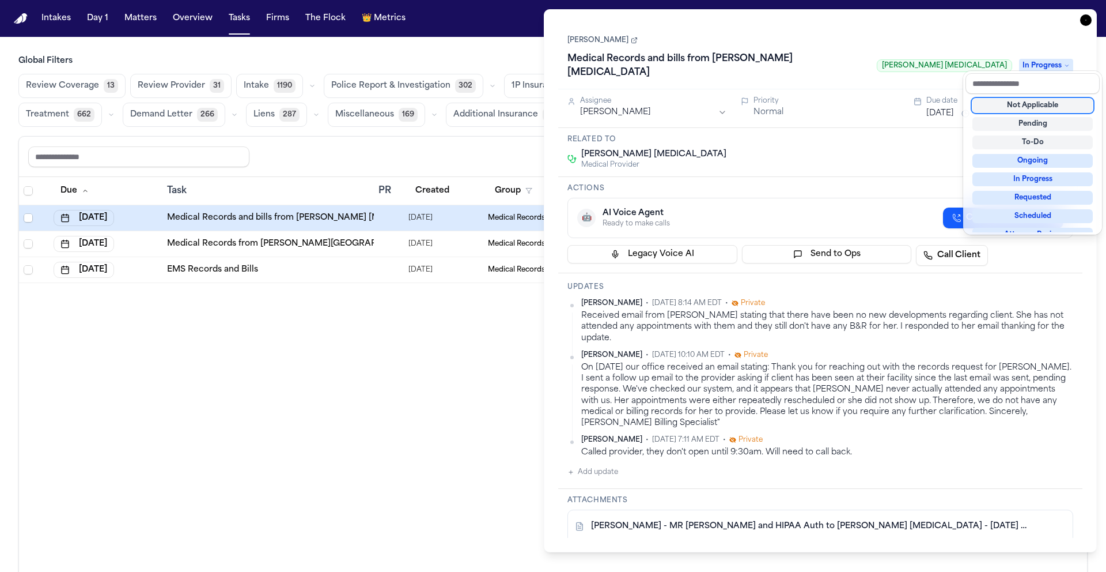
click at [1072, 101] on div "Not Applicable" at bounding box center [1033, 106] width 120 height 14
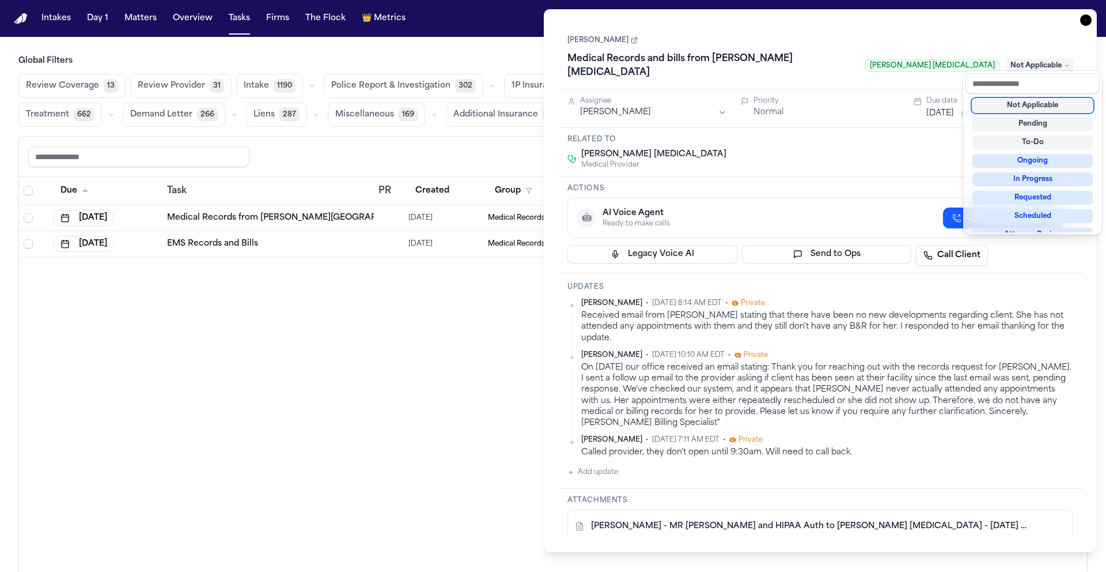
drag, startPoint x: 845, startPoint y: 139, endPoint x: 853, endPoint y: 139, distance: 7.5
click at [845, 139] on div "[PERSON_NAME] Medical Records and bills from [PERSON_NAME] [MEDICAL_DATA] [PERS…" at bounding box center [820, 281] width 524 height 514
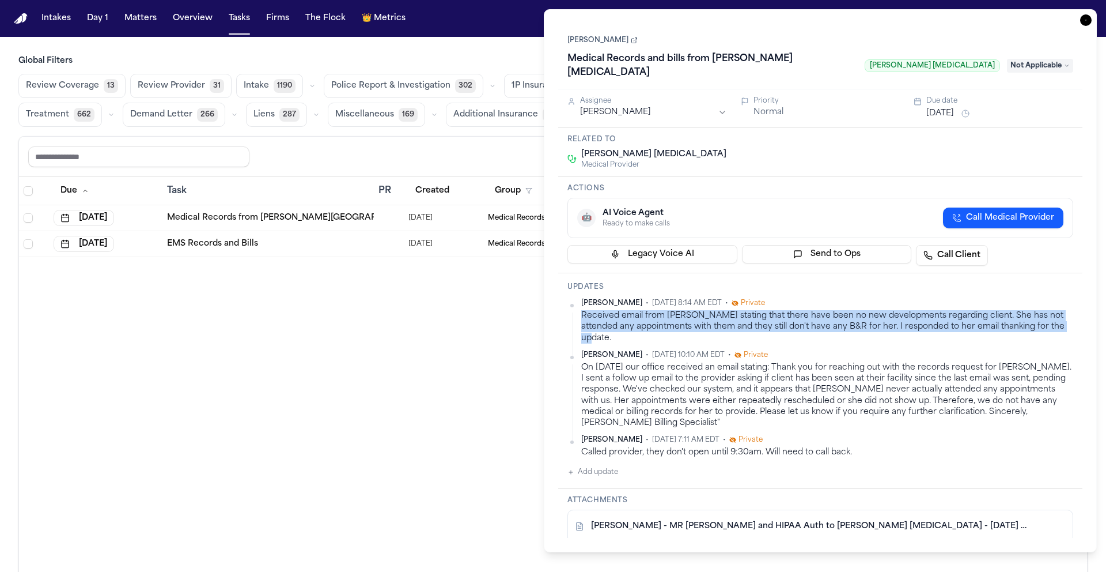
drag, startPoint x: 1067, startPoint y: 313, endPoint x: 593, endPoint y: 301, distance: 473.9
click at [581, 310] on div "Received email from [PERSON_NAME] stating that there have been no new developme…" at bounding box center [827, 326] width 492 height 33
copy div "Received email from [PERSON_NAME] stating that there have been no new developme…"
click at [1082, 16] on icon "button" at bounding box center [1087, 20] width 12 height 12
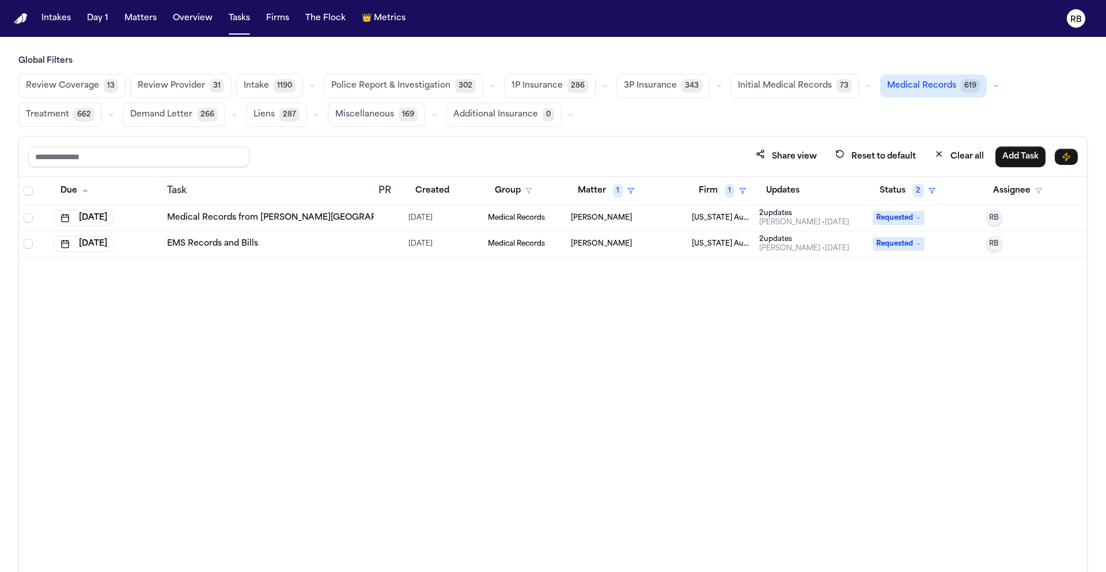
click at [509, 374] on div "Due Task PR Created Group Matter 1 Firm 1 Updates Status 2 Assignee Oct 3, 2025…" at bounding box center [553, 399] width 1068 height 445
click at [233, 17] on button "Tasks" at bounding box center [239, 18] width 31 height 21
click at [977, 158] on button "Clear all" at bounding box center [959, 156] width 63 height 21
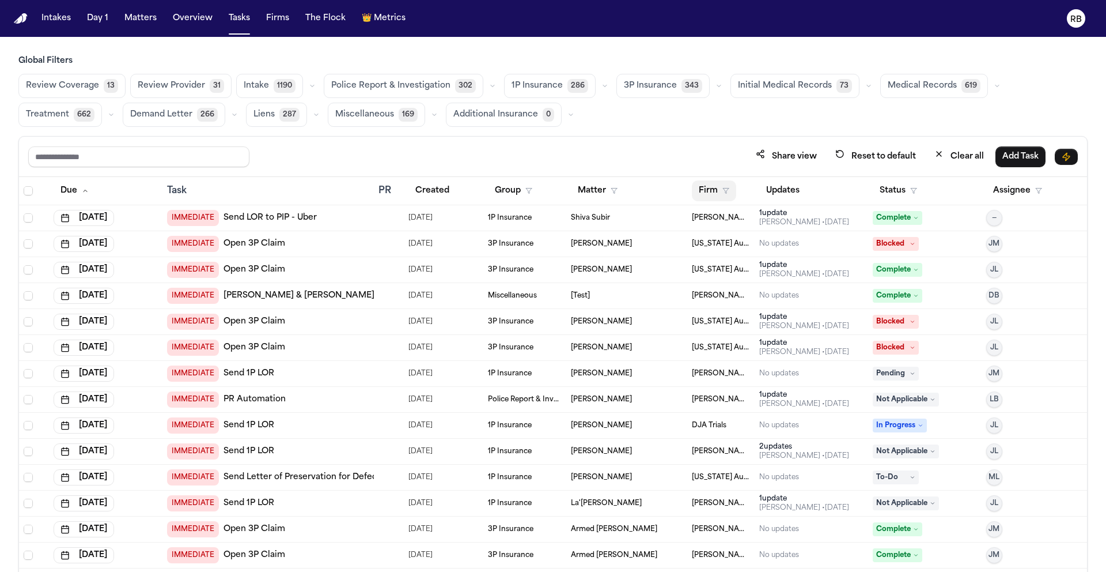
click at [701, 185] on button "Firm" at bounding box center [714, 190] width 44 height 21
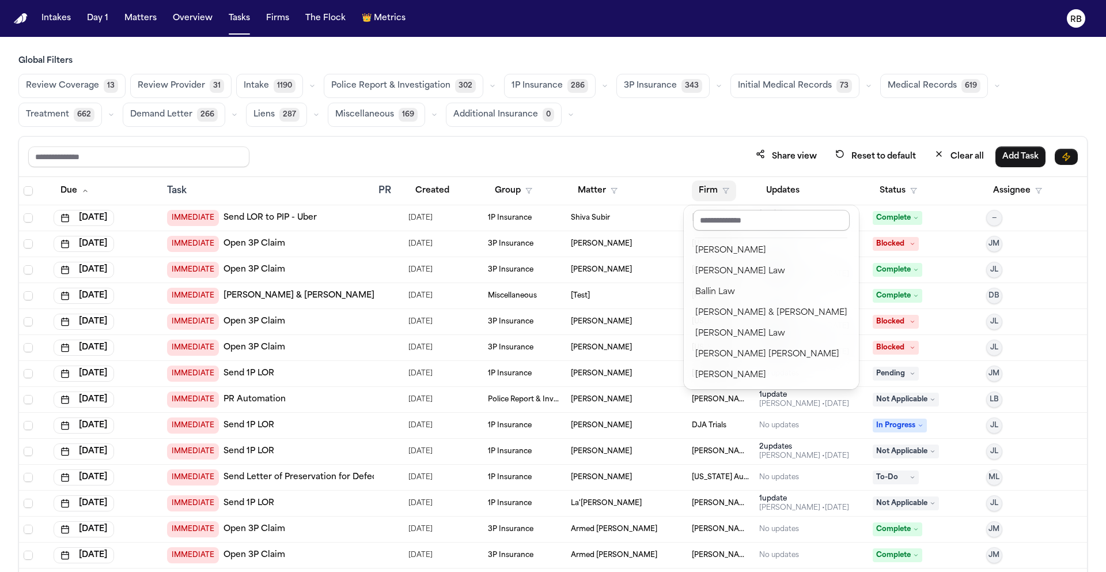
click at [742, 226] on input "text" at bounding box center [771, 220] width 157 height 21
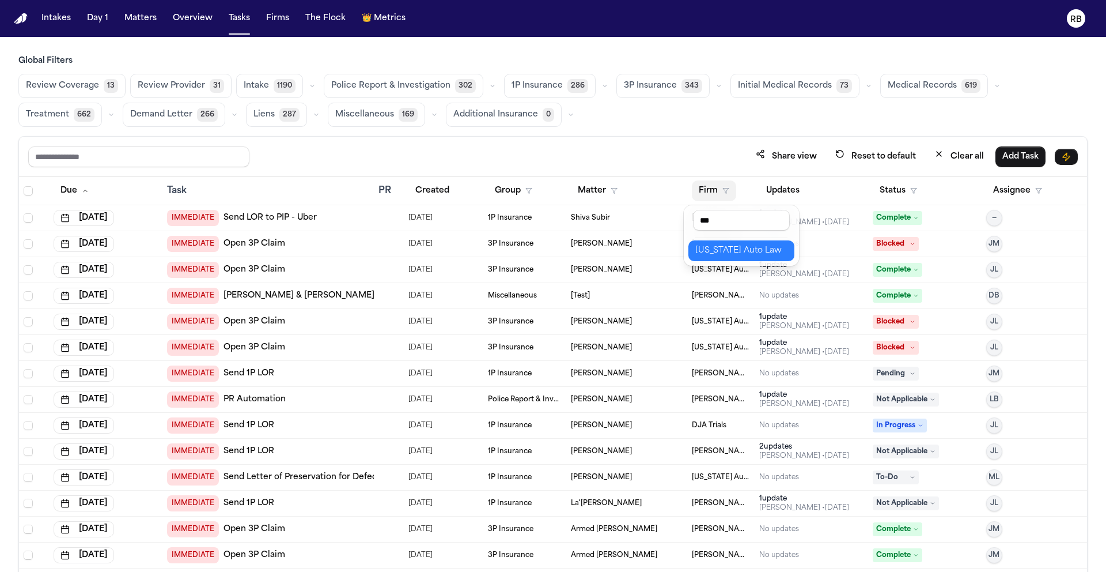
type input "***"
click at [717, 245] on div "[US_STATE] Auto Law" at bounding box center [742, 251] width 92 height 14
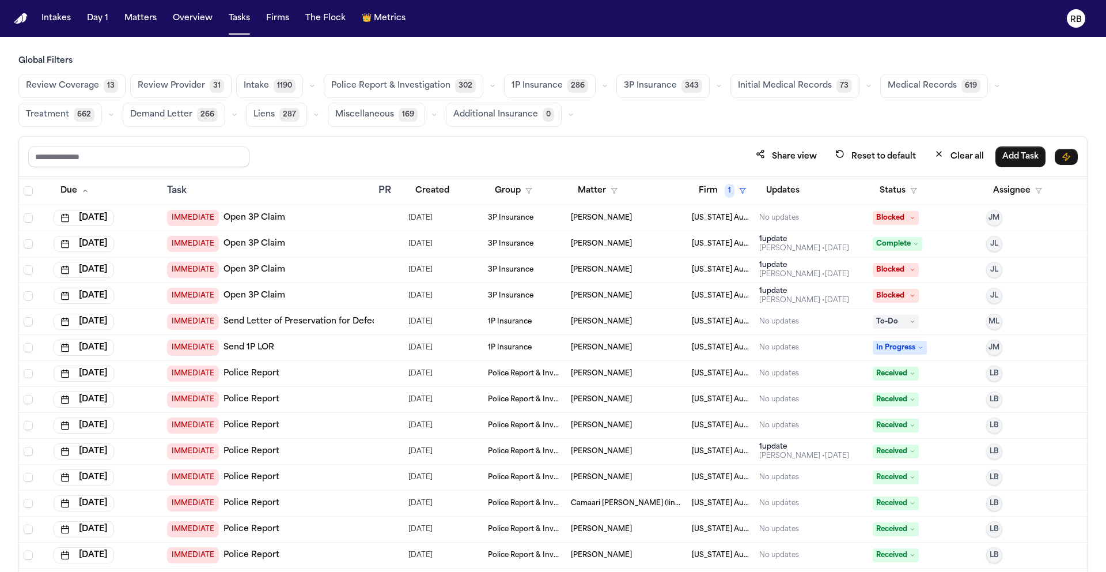
click at [921, 81] on span "Medical Records" at bounding box center [922, 86] width 69 height 12
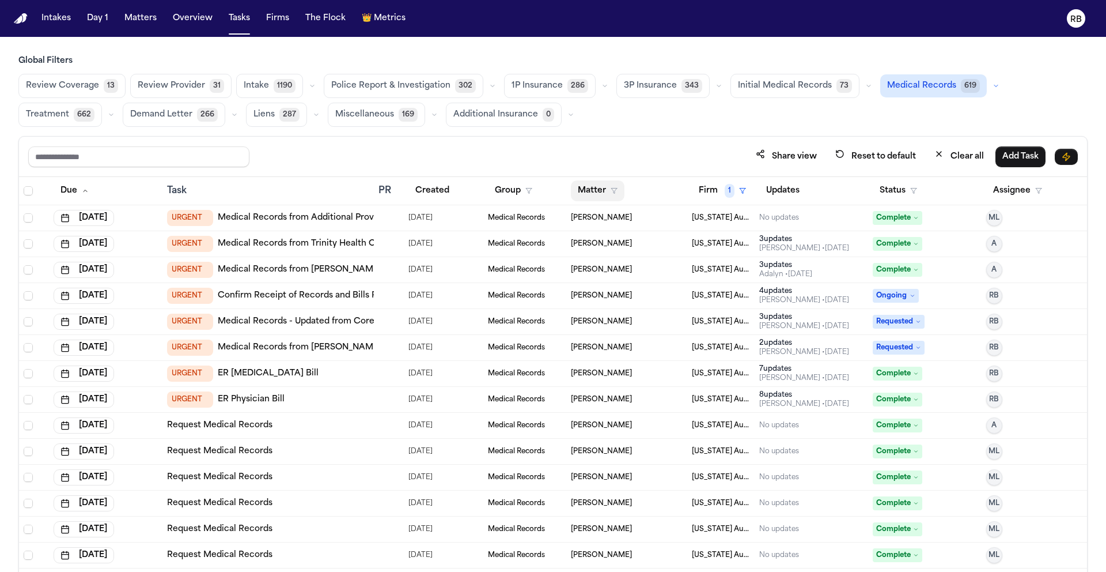
click at [584, 189] on button "Matter" at bounding box center [598, 190] width 54 height 21
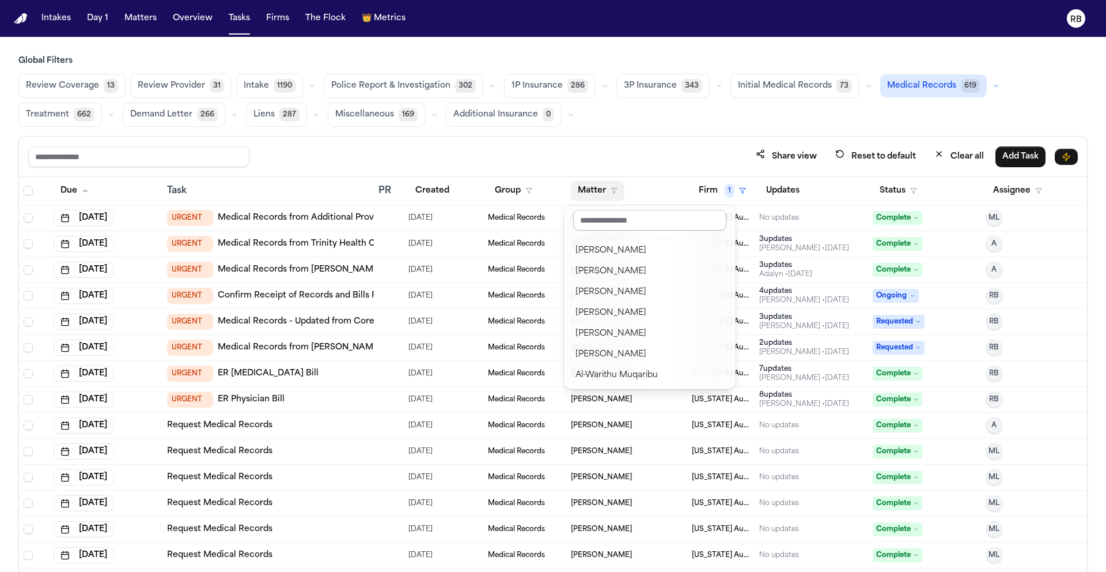
click at [598, 211] on input "text" at bounding box center [649, 220] width 153 height 21
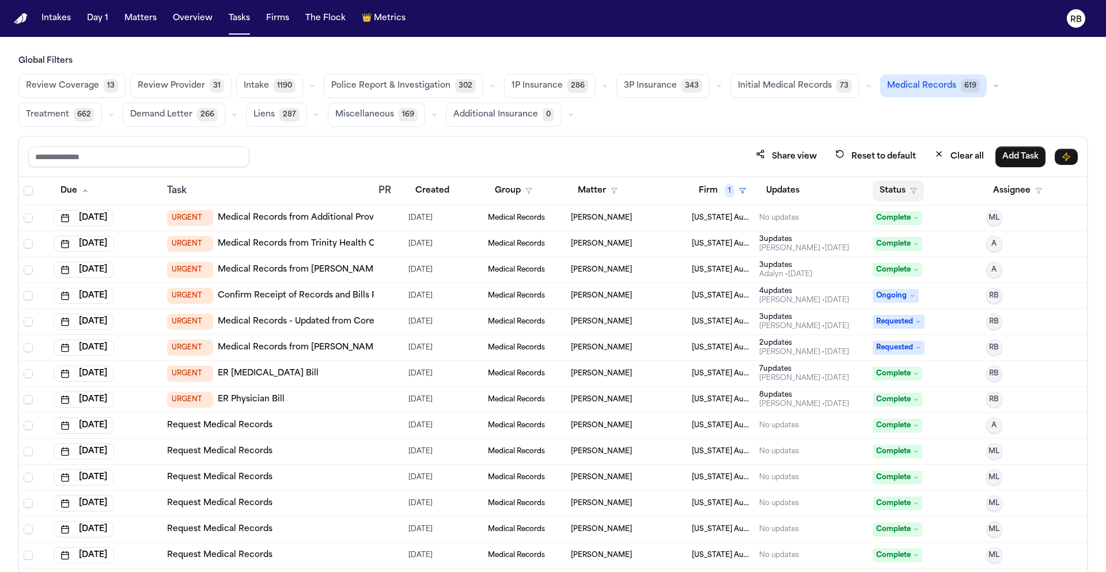
click at [889, 191] on button "Status" at bounding box center [898, 190] width 51 height 21
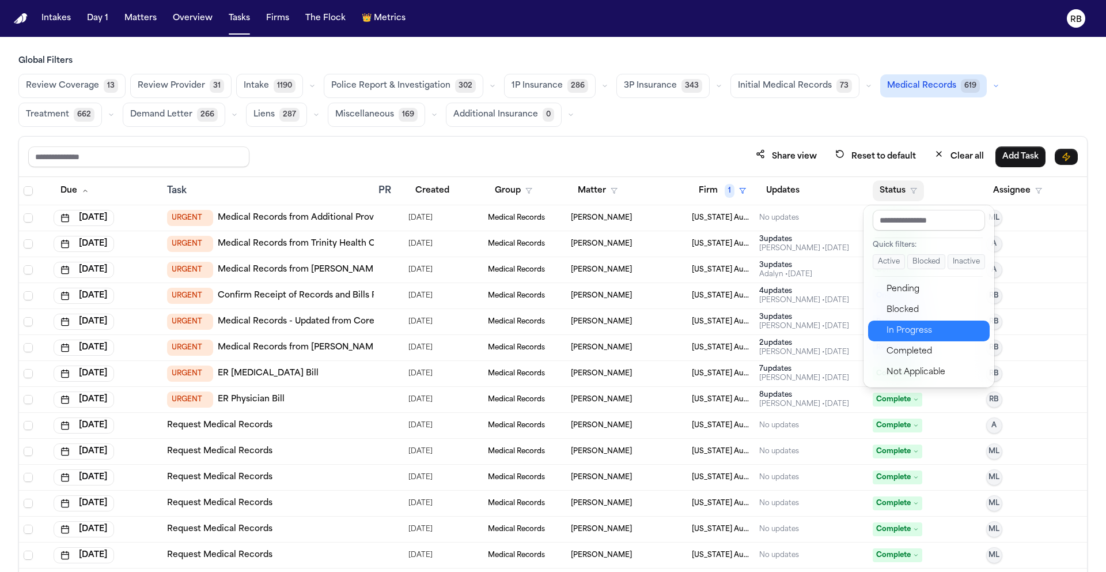
click at [933, 328] on div "In Progress" at bounding box center [935, 331] width 96 height 14
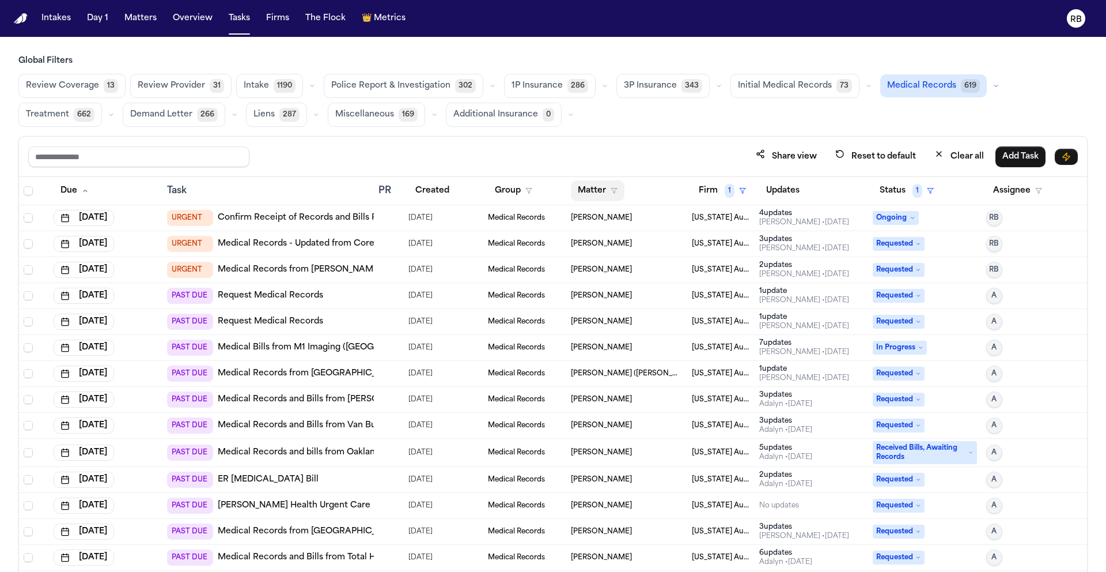
click at [579, 190] on button "Matter" at bounding box center [598, 190] width 54 height 21
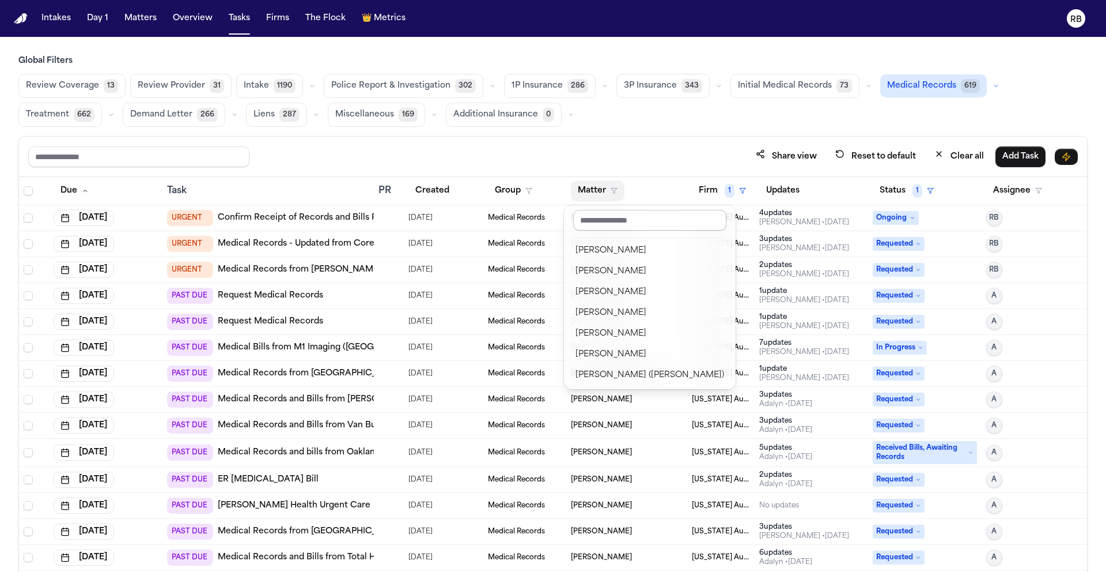
click at [624, 217] on input "text" at bounding box center [649, 220] width 153 height 21
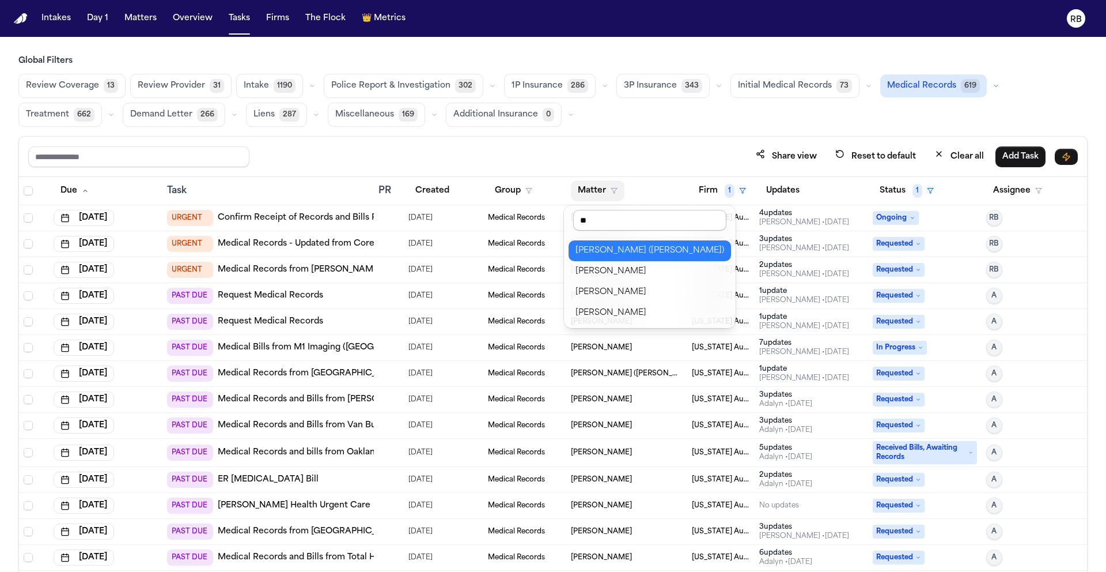
type input "***"
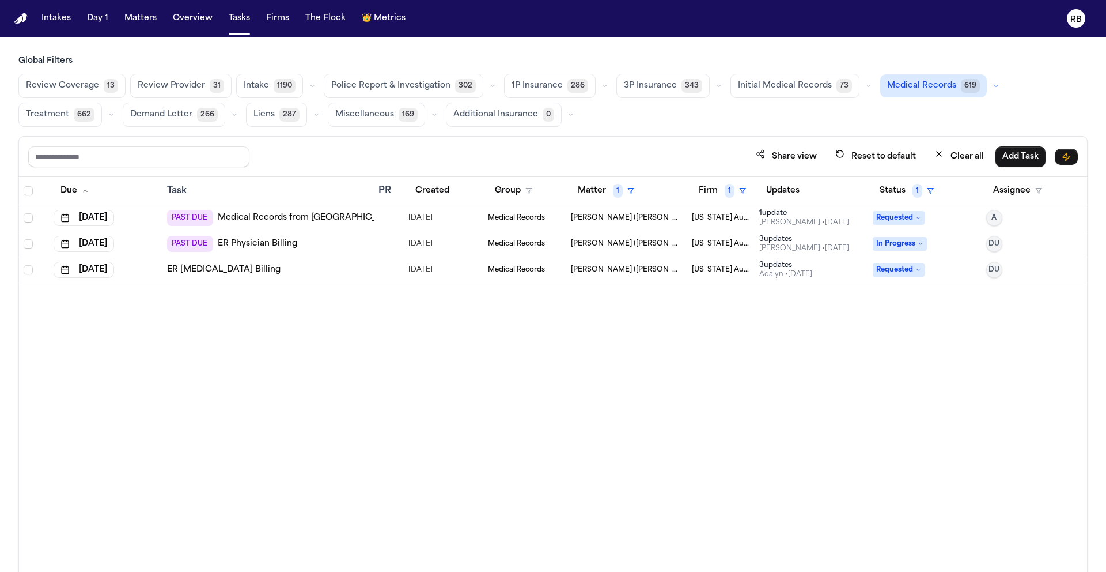
click at [435, 388] on div "Due Task PR Created Group Matter 1 Firm 1 Updates Status 1 Assignee Aug 28, 202…" at bounding box center [553, 399] width 1068 height 445
click at [376, 388] on div "Due Task PR Created Group Matter 1 Firm 1 Updates Status 1 Assignee Aug 28, 202…" at bounding box center [553, 399] width 1068 height 445
click at [394, 388] on div "Due Task PR Created Group Matter 1 Firm 1 Updates Status 1 Assignee Aug 28, 202…" at bounding box center [553, 399] width 1068 height 445
click at [399, 217] on td at bounding box center [389, 218] width 30 height 26
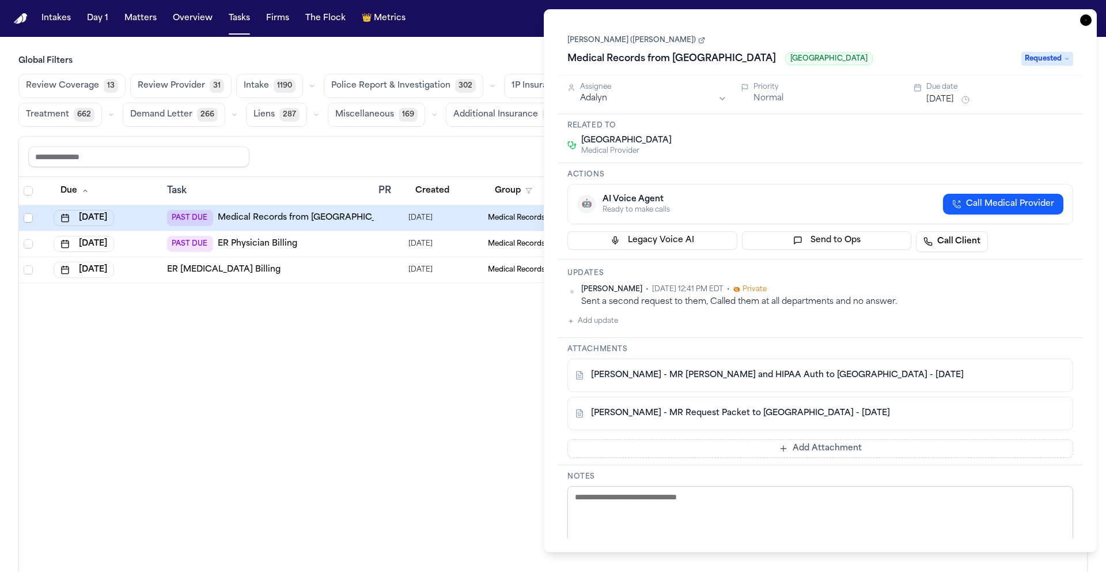
click at [698, 40] on icon at bounding box center [701, 40] width 7 height 7
click at [1089, 19] on icon "button" at bounding box center [1087, 20] width 12 height 12
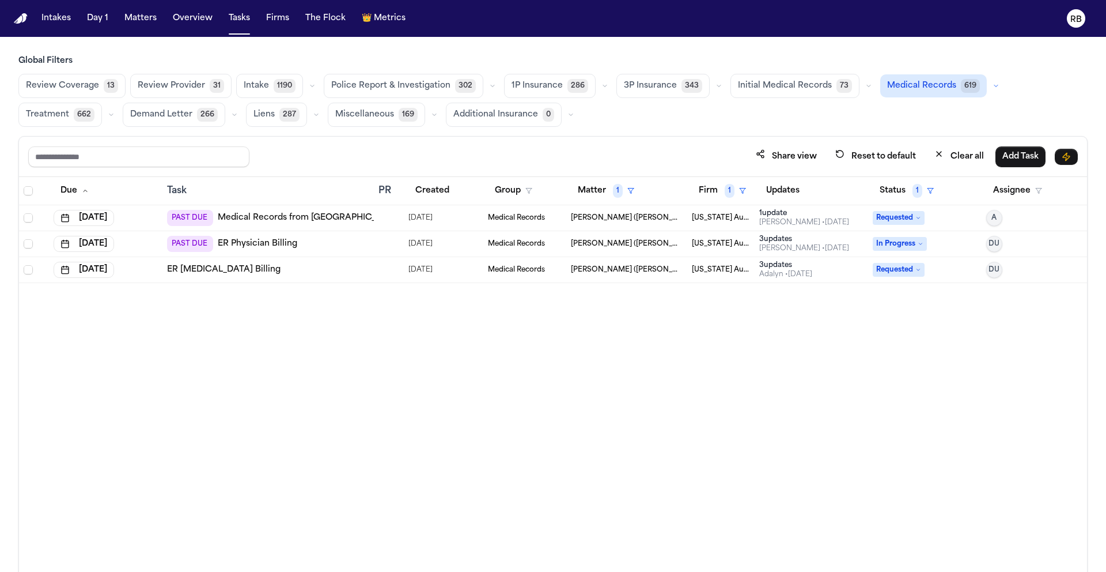
drag, startPoint x: 372, startPoint y: 373, endPoint x: 373, endPoint y: 350, distance: 22.5
click at [373, 372] on div "Due Task PR Created Group Matter 1 Firm 1 Updates Status 1 Assignee Aug 28, 202…" at bounding box center [553, 399] width 1068 height 445
click at [330, 238] on div "PAST DUE ER Physician Billing" at bounding box center [268, 244] width 202 height 16
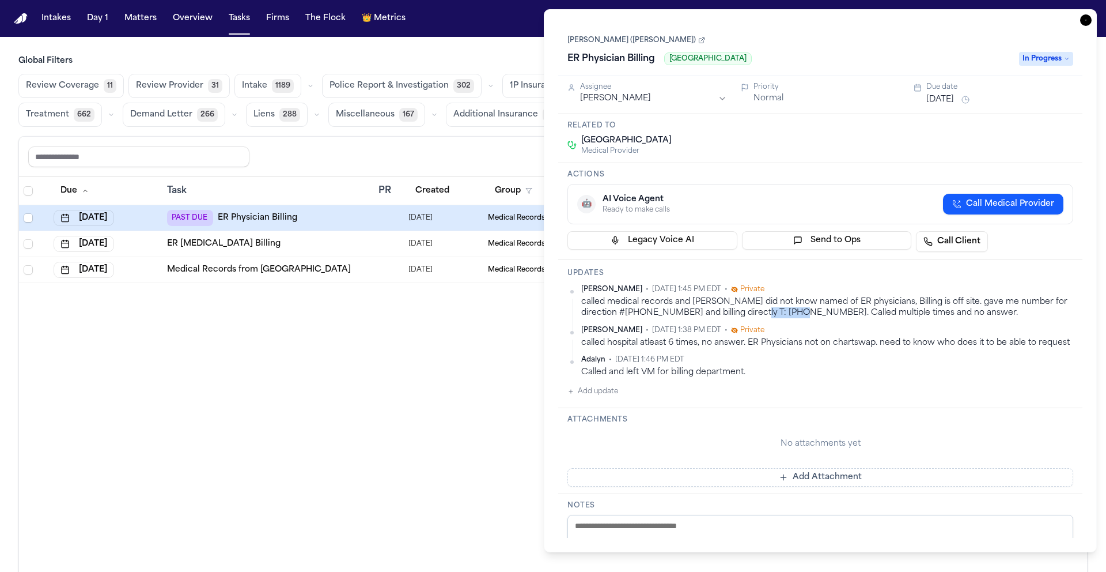
drag, startPoint x: 788, startPoint y: 312, endPoint x: 739, endPoint y: 312, distance: 48.4
click at [739, 312] on div "called medical records and Dolores did not know named of ER physicians, Billing…" at bounding box center [827, 307] width 492 height 22
drag, startPoint x: 647, startPoint y: 308, endPoint x: 591, endPoint y: 312, distance: 56.6
click at [590, 312] on div "called medical records and Dolores did not know named of ER physicians, Billing…" at bounding box center [827, 307] width 492 height 22
drag, startPoint x: 648, startPoint y: 312, endPoint x: 589, endPoint y: 312, distance: 58.8
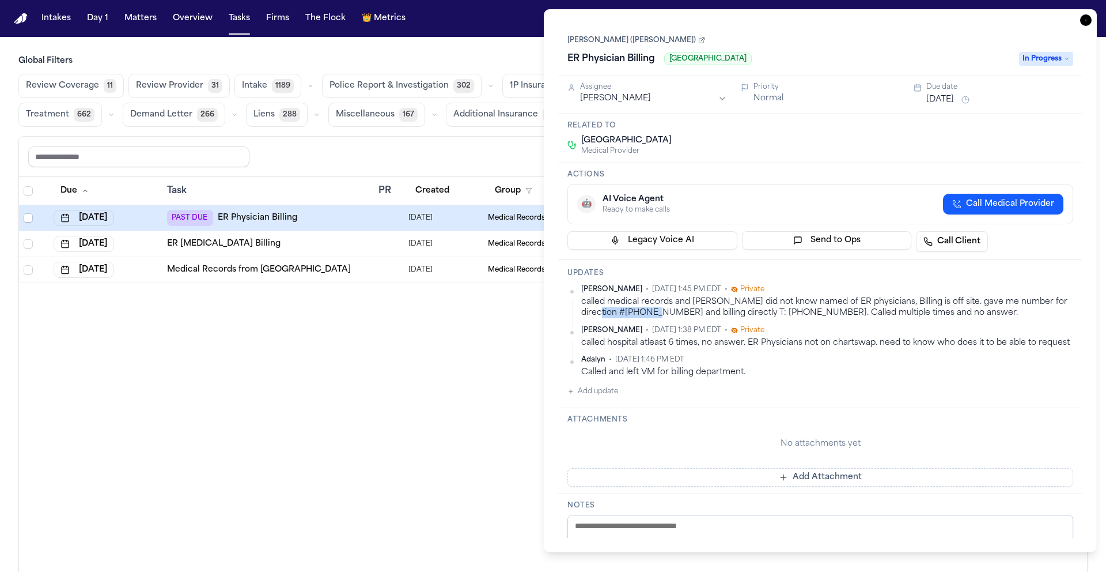
click at [588, 312] on div "called medical records and Dolores did not know named of ER physicians, Billing…" at bounding box center [827, 307] width 492 height 22
copy div "734-458-4660"
drag, startPoint x: 790, startPoint y: 312, endPoint x: 732, endPoint y: 312, distance: 57.1
click at [732, 312] on div "called medical records and Dolores did not know named of ER physicians, Billing…" at bounding box center [827, 307] width 492 height 22
copy div "734-458-4677."
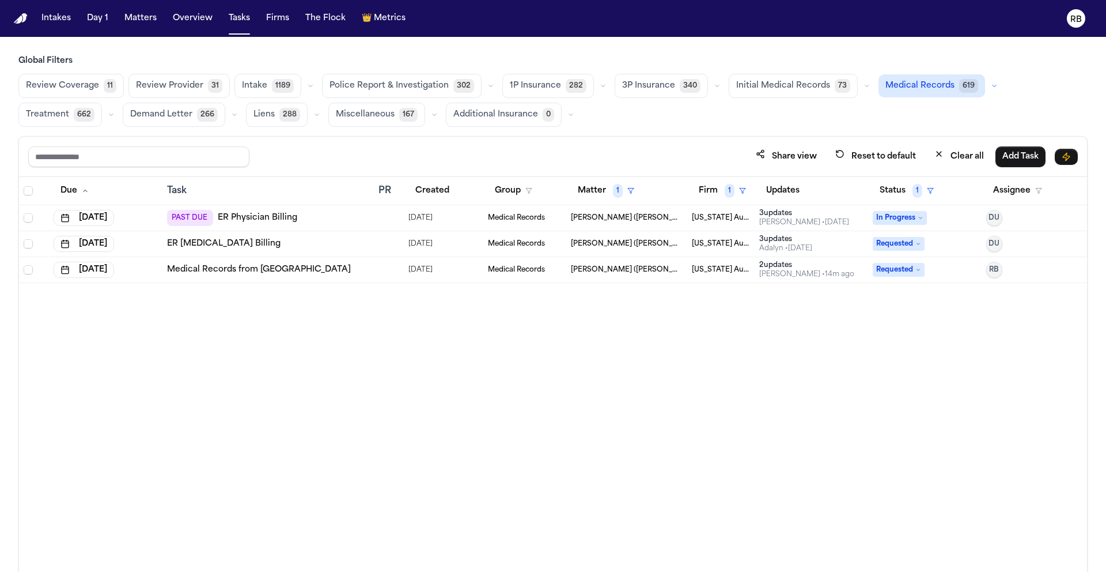
click at [334, 262] on td "Medical Records from Garden City Hospital" at bounding box center [268, 270] width 211 height 26
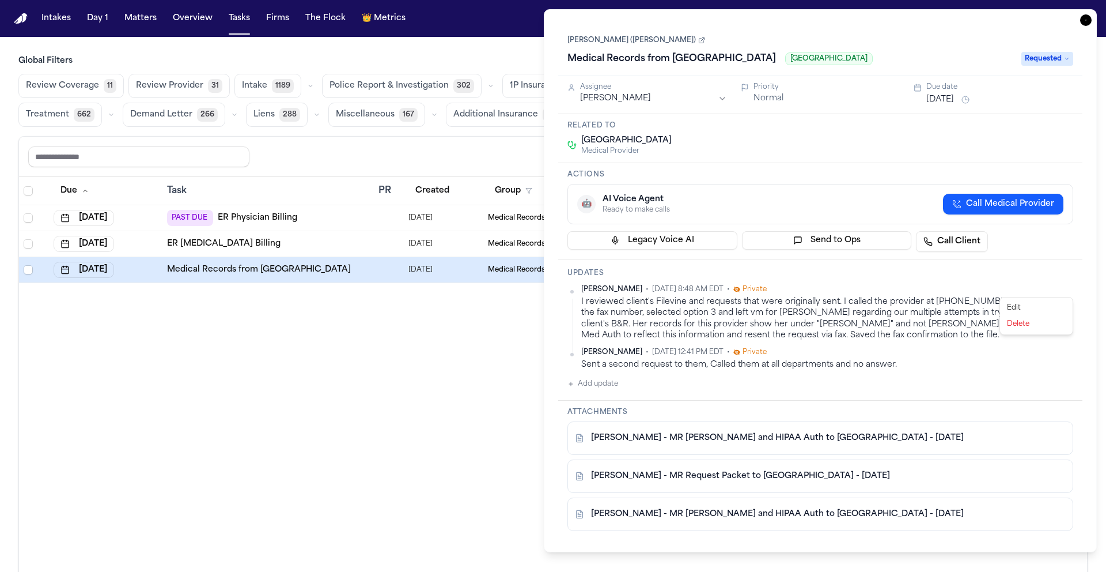
click at [1066, 288] on html "Intakes Day 1 Matters Overview Tasks Firms The Flock 👑 Metrics RB Global Filter…" at bounding box center [553, 286] width 1106 height 572
click at [1037, 309] on div "Edit" at bounding box center [1037, 308] width 68 height 16
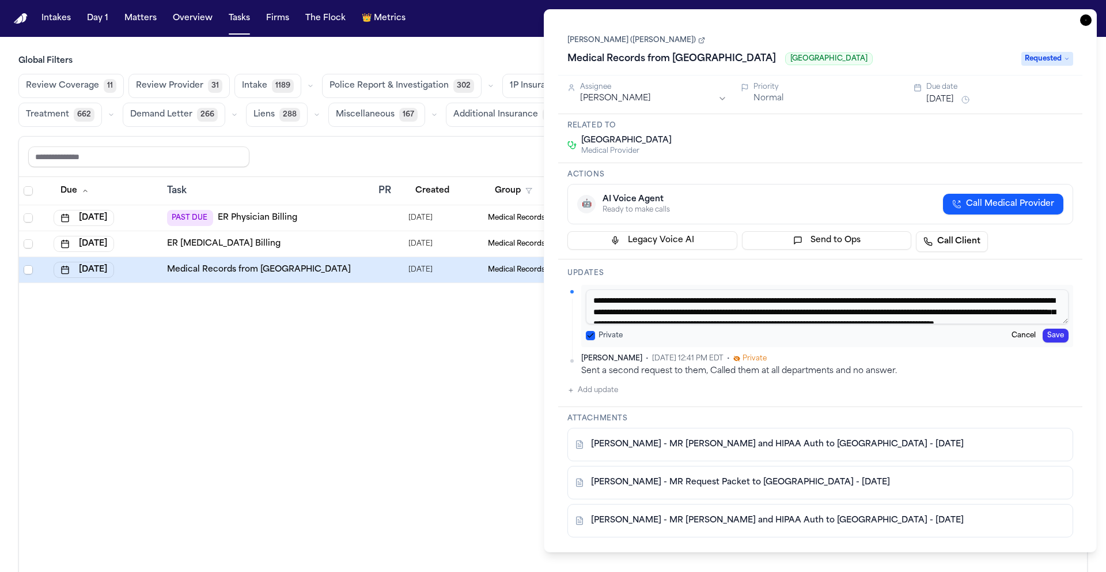
scroll to position [22, 0]
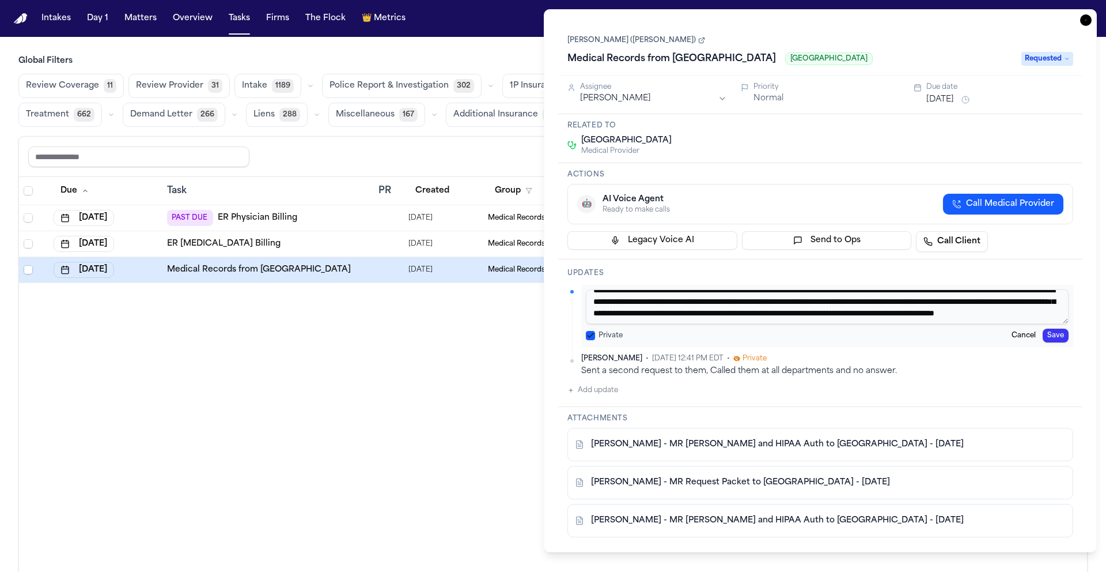
click at [978, 319] on textarea "**********" at bounding box center [827, 306] width 483 height 35
click at [961, 312] on textarea "**********" at bounding box center [827, 306] width 483 height 35
paste textarea "**********"
type textarea "**********"
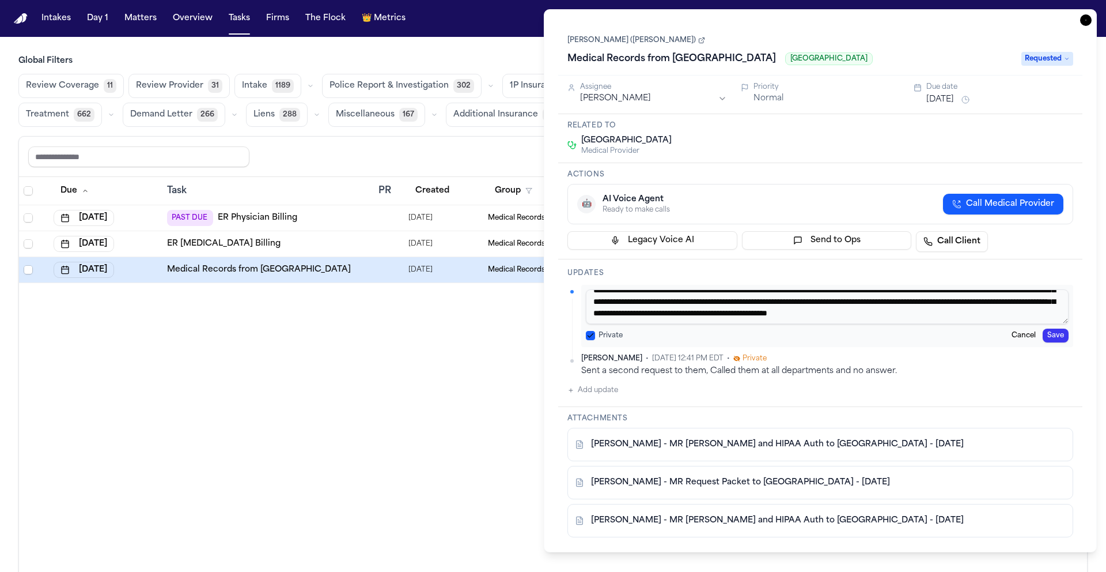
click at [1062, 335] on button "Save" at bounding box center [1056, 335] width 26 height 14
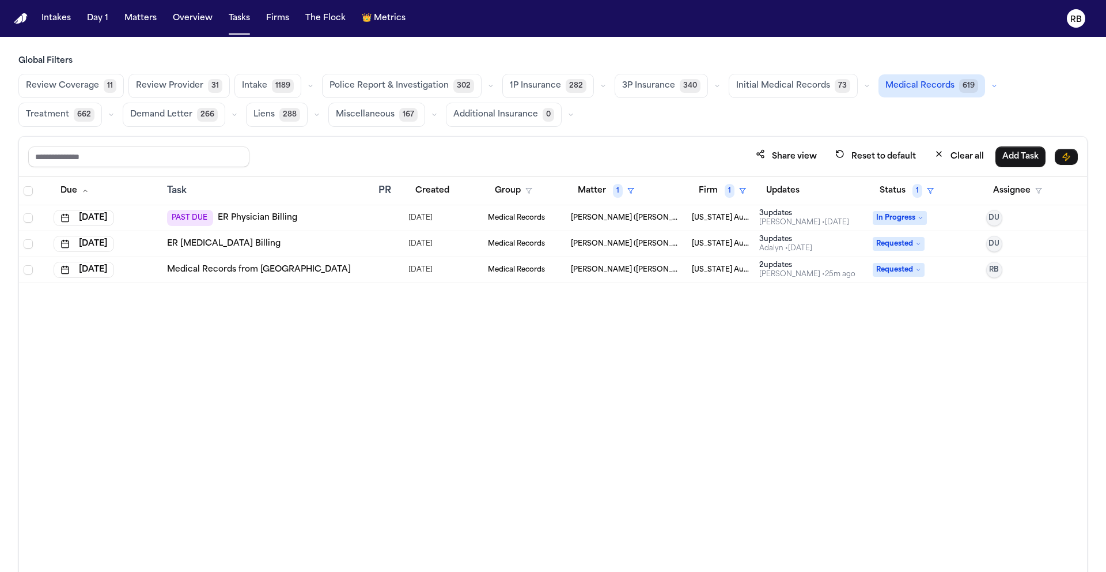
click at [401, 345] on div "Due Task PR Created Group Matter 1 Firm 1 Updates Status 1 Assignee Sep 26, 202…" at bounding box center [553, 399] width 1068 height 445
click at [295, 218] on link "ER Physician Billing" at bounding box center [258, 218] width 80 height 12
drag, startPoint x: 409, startPoint y: 346, endPoint x: 304, endPoint y: 252, distance: 141.6
click at [409, 346] on div "Due Task PR Created Group Matter 1 Firm 1 Updates Status 1 Assignee Sep 26, 202…" at bounding box center [553, 399] width 1068 height 445
click at [312, 239] on div "ER Radiology Billing" at bounding box center [268, 244] width 202 height 12
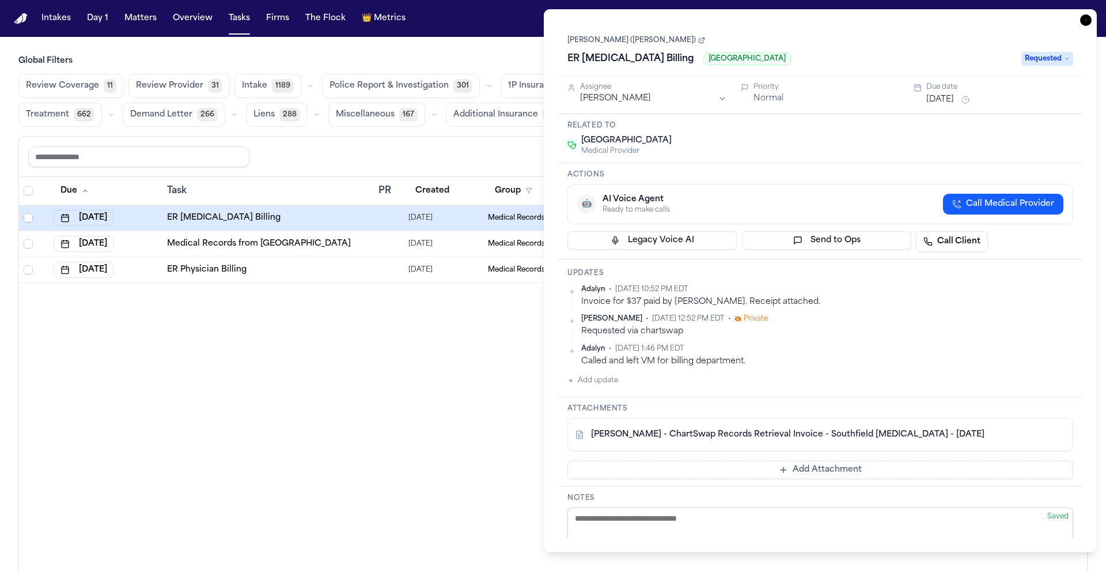
click at [600, 378] on button "Add update" at bounding box center [593, 380] width 51 height 14
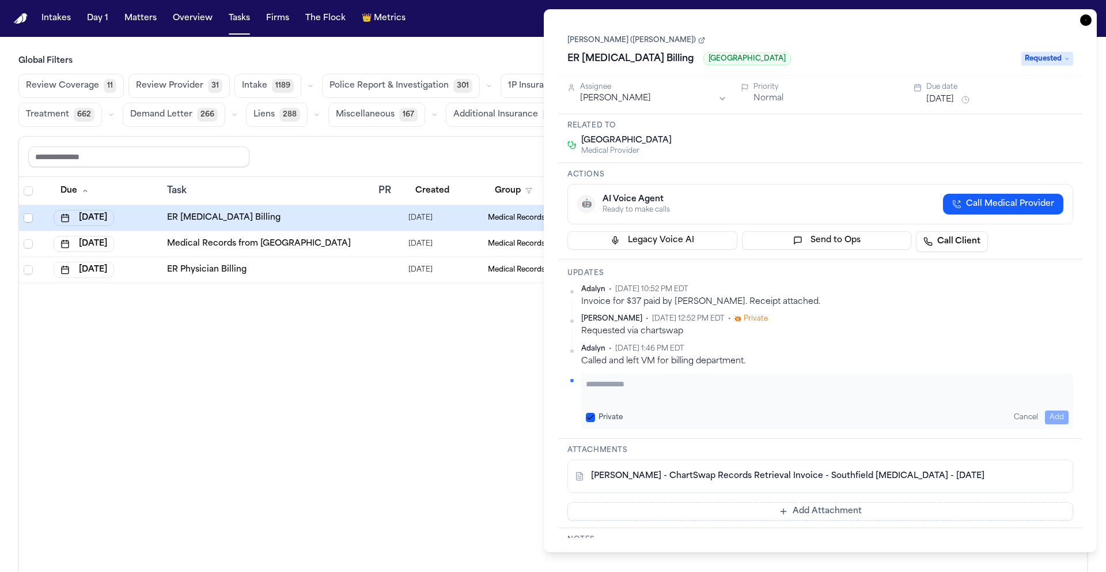
click at [666, 392] on textarea "Add your update" at bounding box center [827, 389] width 483 height 23
paste textarea "**********"
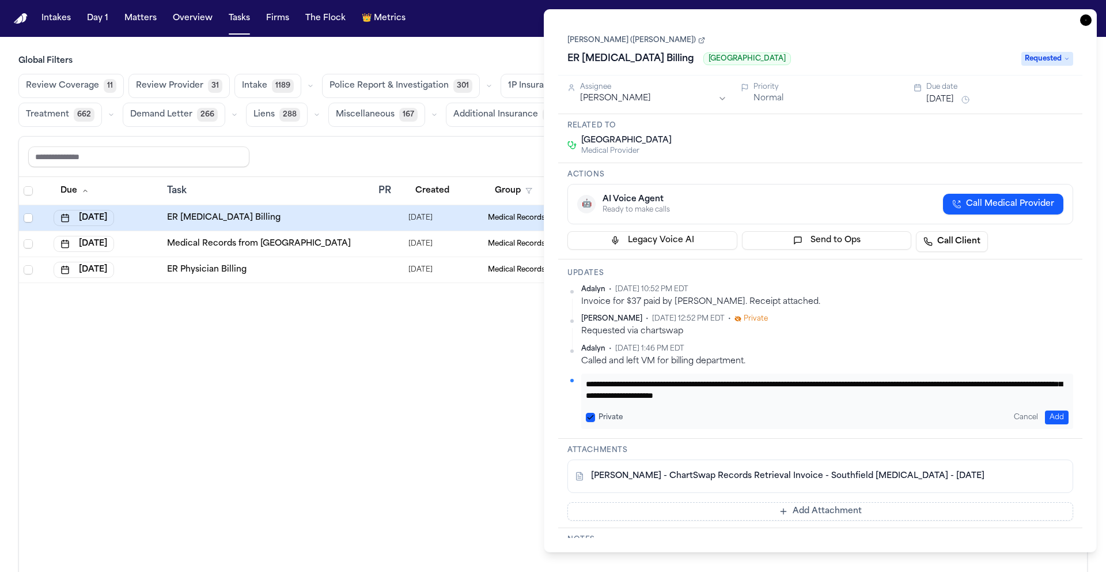
scroll to position [24, 0]
type textarea "**********"
click at [1060, 418] on button "Add" at bounding box center [1057, 417] width 24 height 14
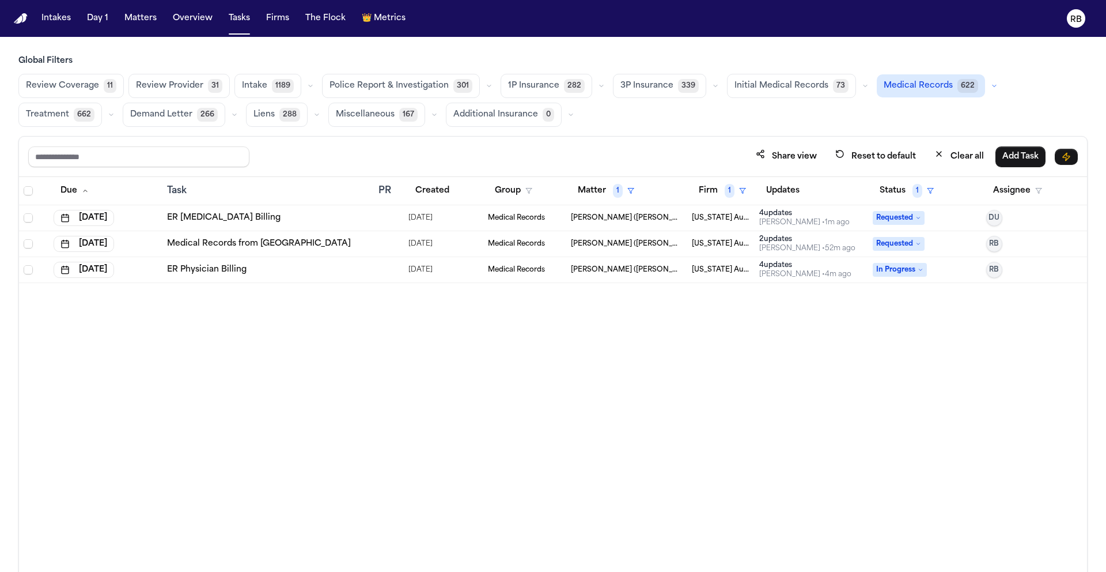
click at [378, 369] on div "Due Task PR Created Group Matter 1 Firm 1 Updates Status 1 Assignee Sep 30, 202…" at bounding box center [553, 399] width 1068 height 445
click at [301, 219] on div "ER Radiology Billing" at bounding box center [268, 218] width 202 height 12
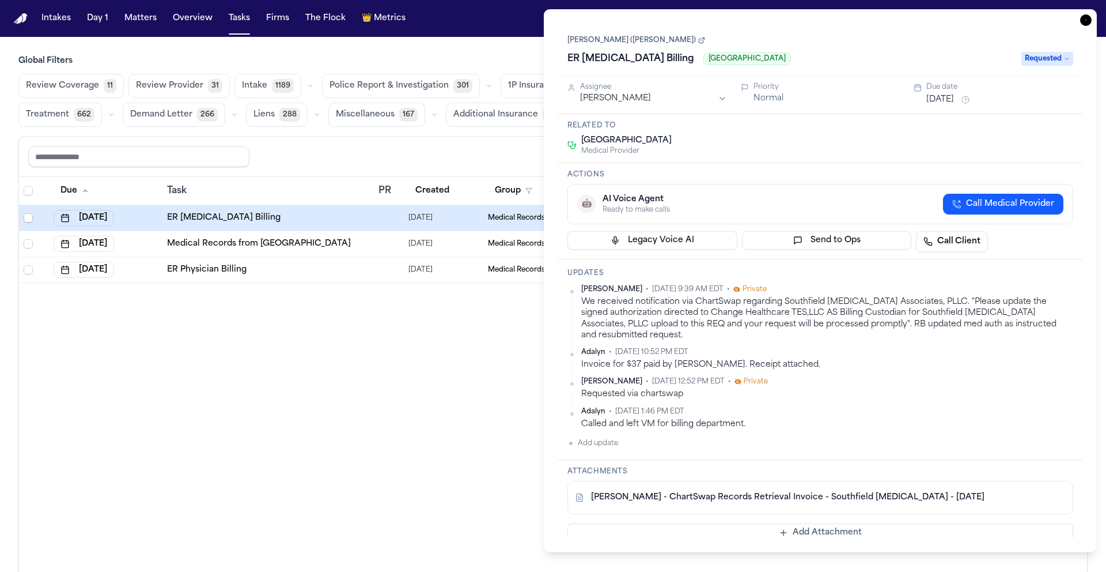
click at [610, 444] on button "Add update" at bounding box center [593, 443] width 51 height 14
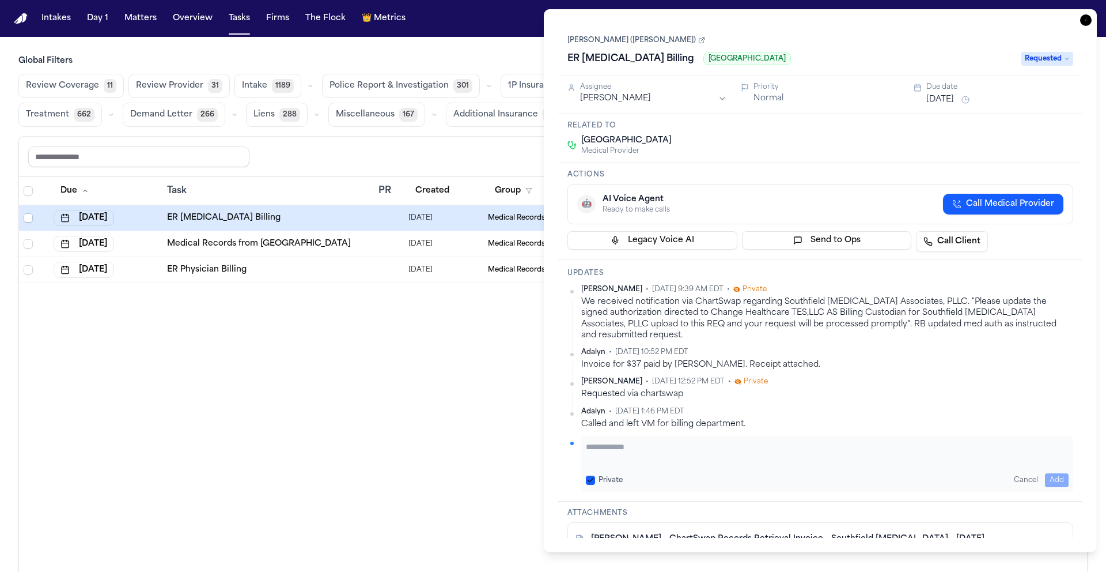
paste textarea "**********"
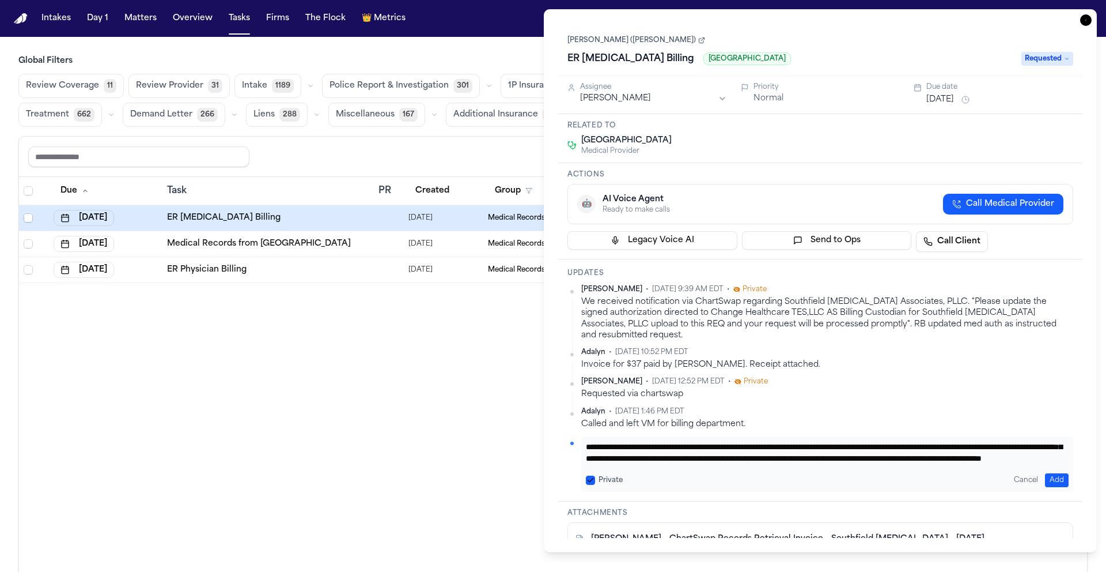
scroll to position [35, 0]
type textarea "**********"
click at [1067, 480] on button "Add" at bounding box center [1057, 480] width 24 height 14
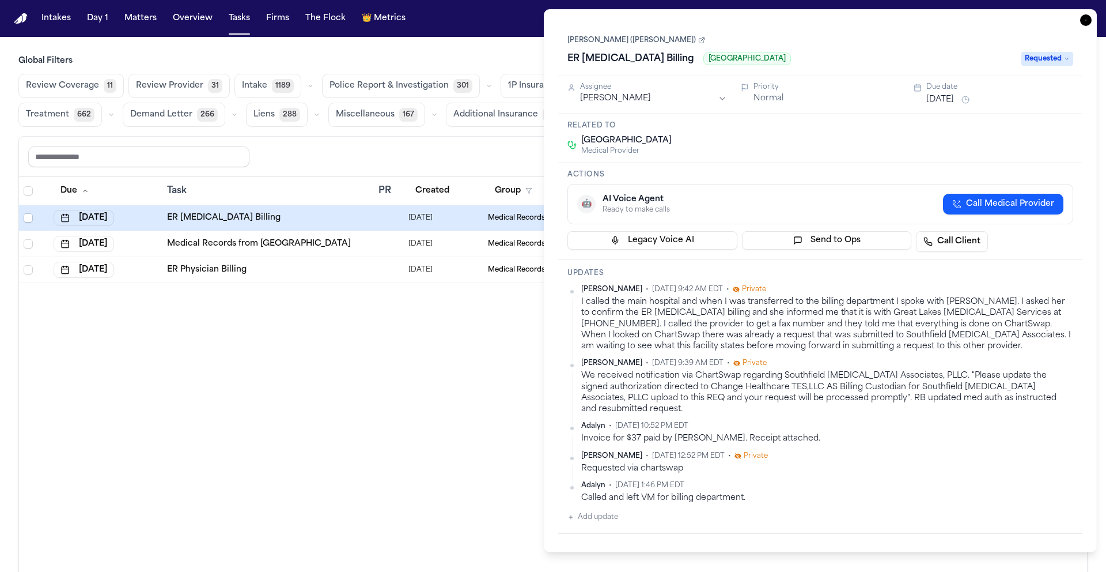
click at [954, 96] on button "Sep 30, 2025" at bounding box center [941, 100] width 28 height 12
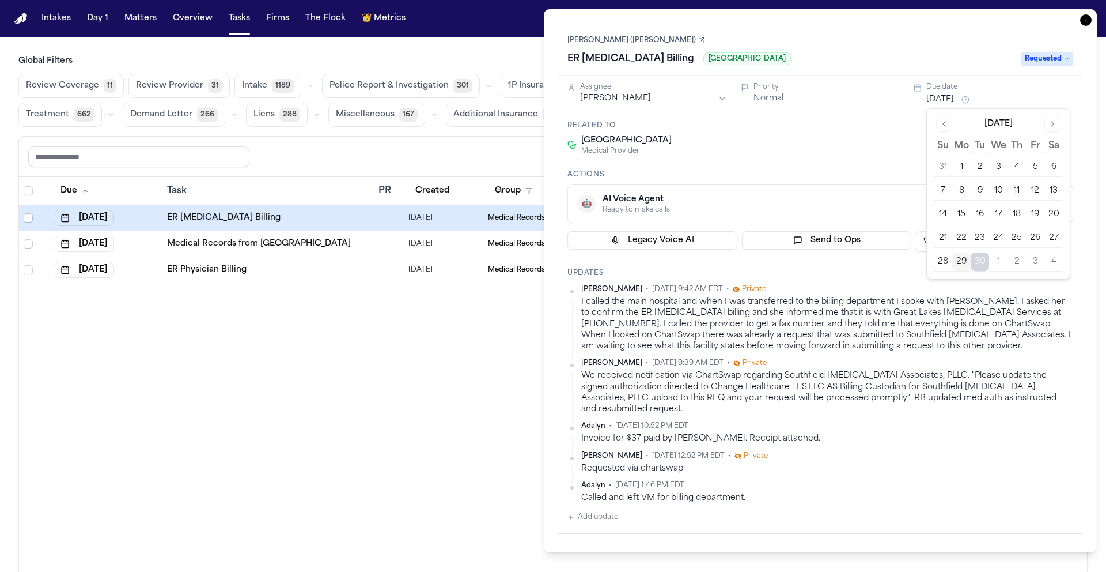
click at [1057, 124] on button "Go to next month" at bounding box center [1053, 124] width 16 height 16
click at [980, 260] on button "28" at bounding box center [980, 261] width 18 height 18
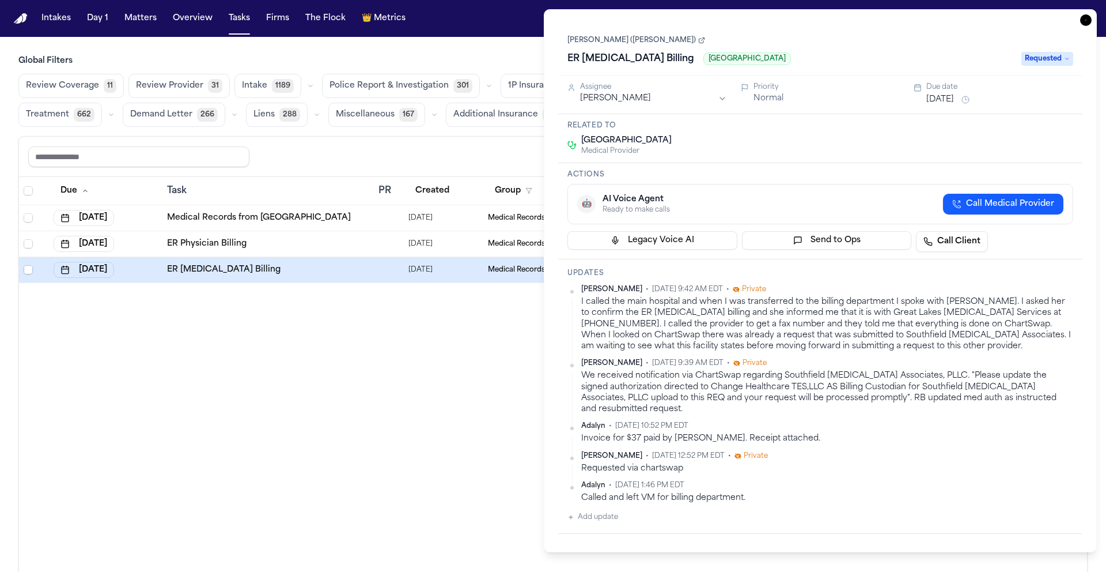
click at [945, 458] on div "Daniela Uribe • Sep 25, 2025 12:52 PM EDT • Private" at bounding box center [827, 455] width 492 height 9
click at [1090, 19] on icon "button" at bounding box center [1087, 20] width 12 height 12
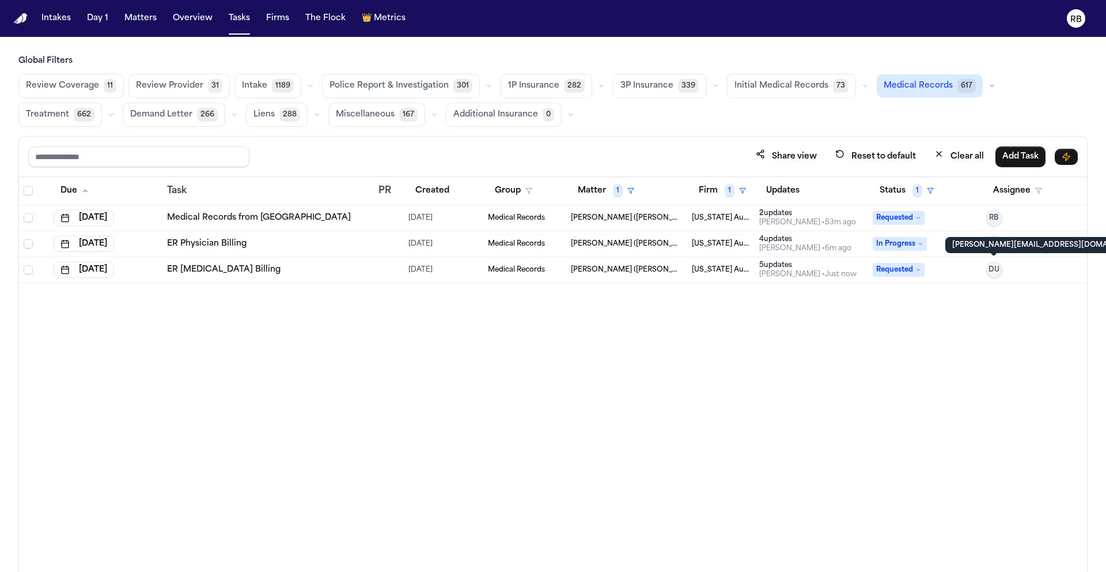
click at [1000, 265] on button "DU" at bounding box center [995, 270] width 16 height 16
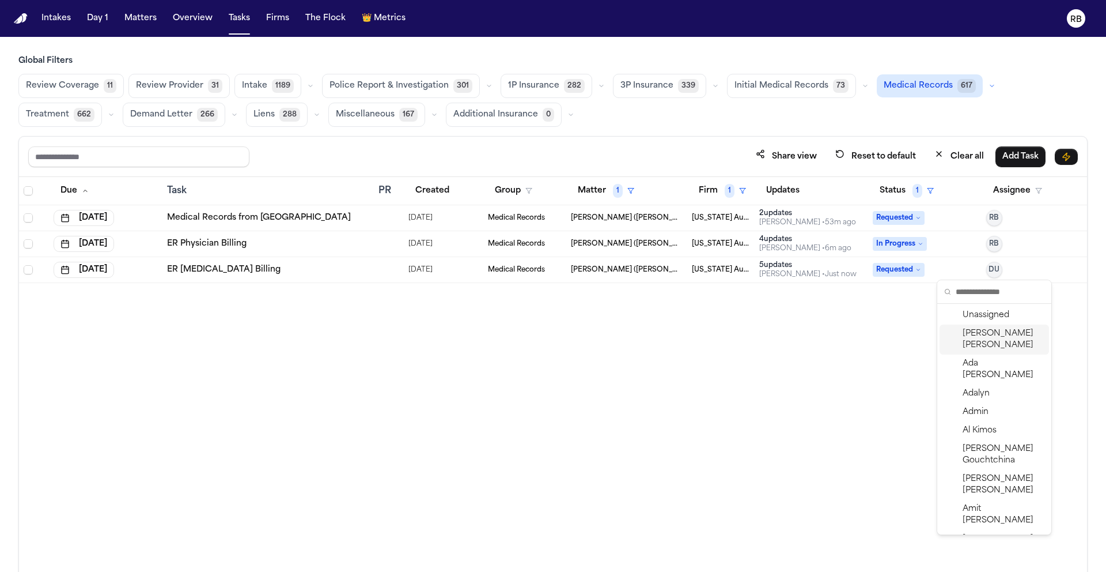
click at [990, 331] on span "[PERSON_NAME]" at bounding box center [1004, 339] width 82 height 23
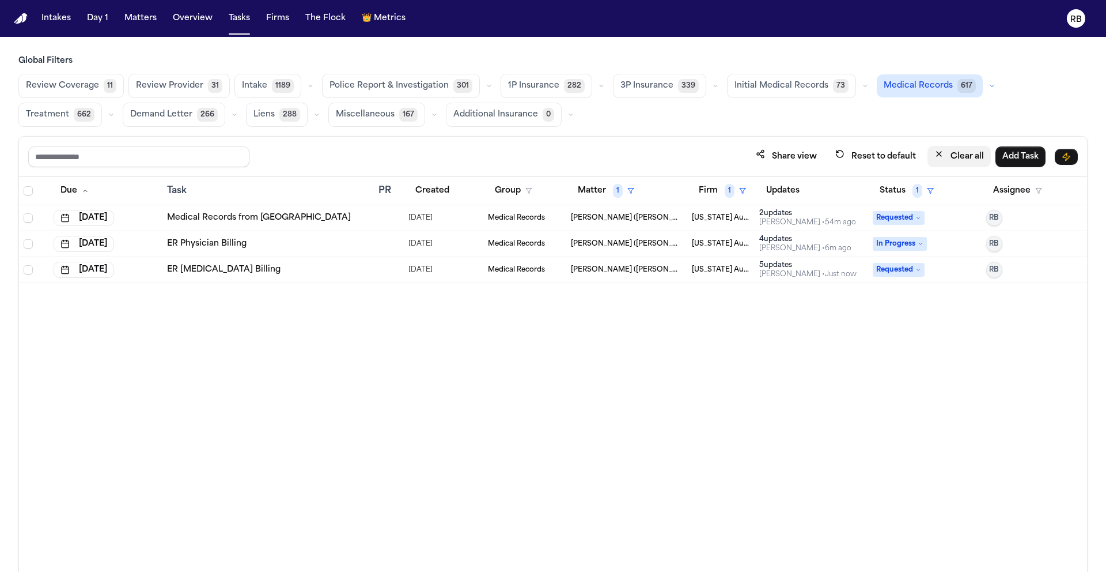
click at [973, 156] on button "Clear all" at bounding box center [959, 156] width 63 height 21
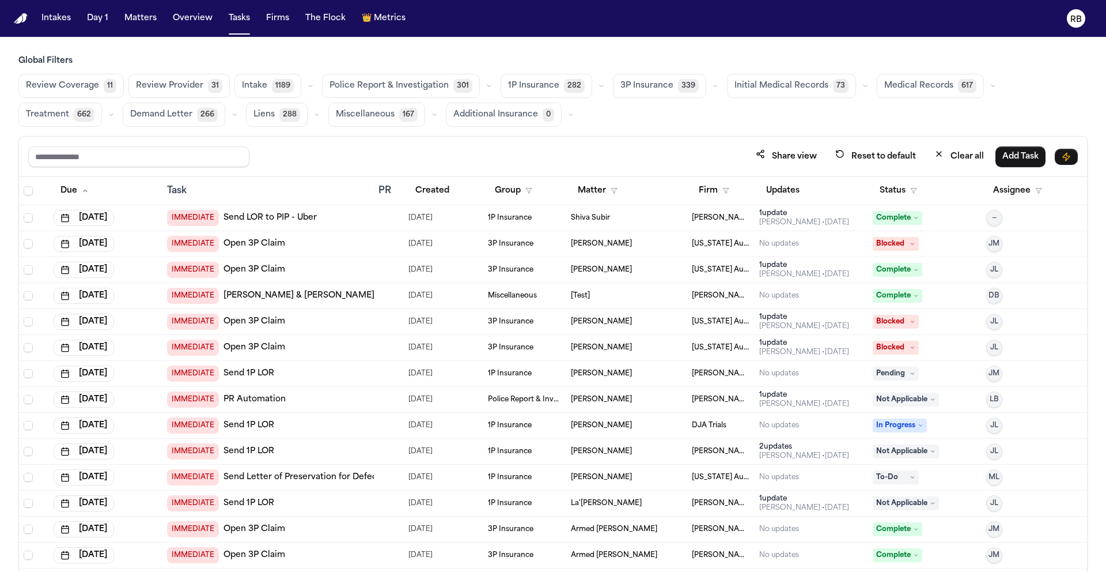
click at [917, 81] on span "Medical Records" at bounding box center [919, 86] width 69 height 12
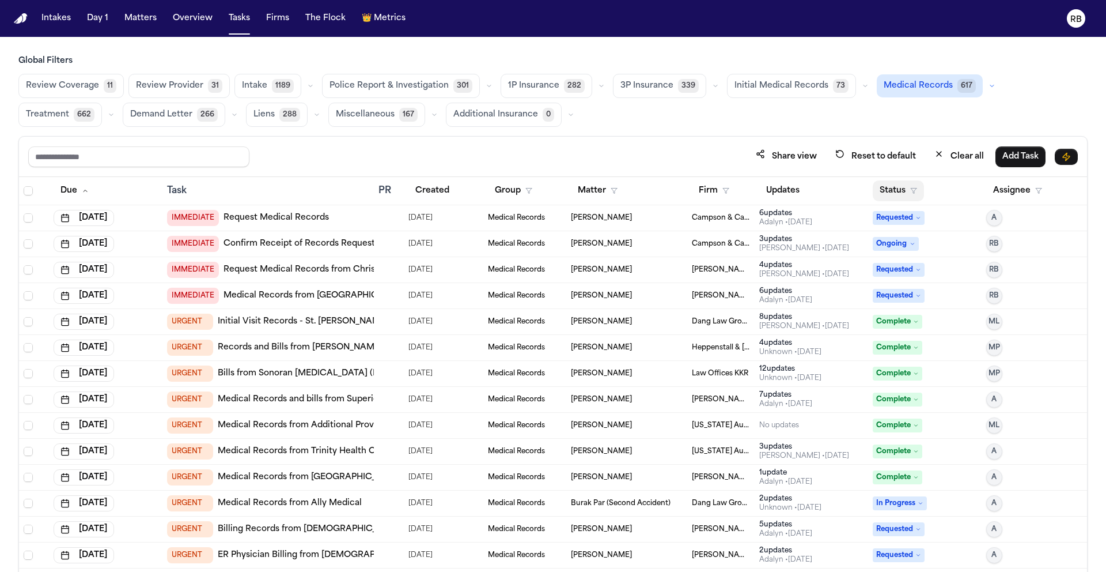
click at [887, 184] on button "Status" at bounding box center [898, 190] width 51 height 21
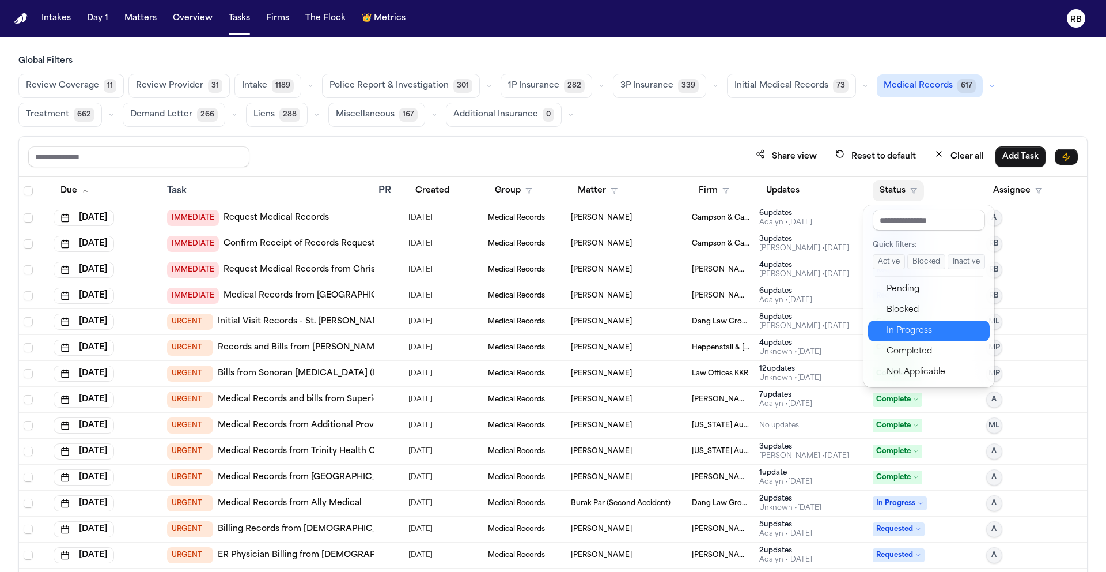
click at [934, 333] on div "In Progress" at bounding box center [935, 331] width 96 height 14
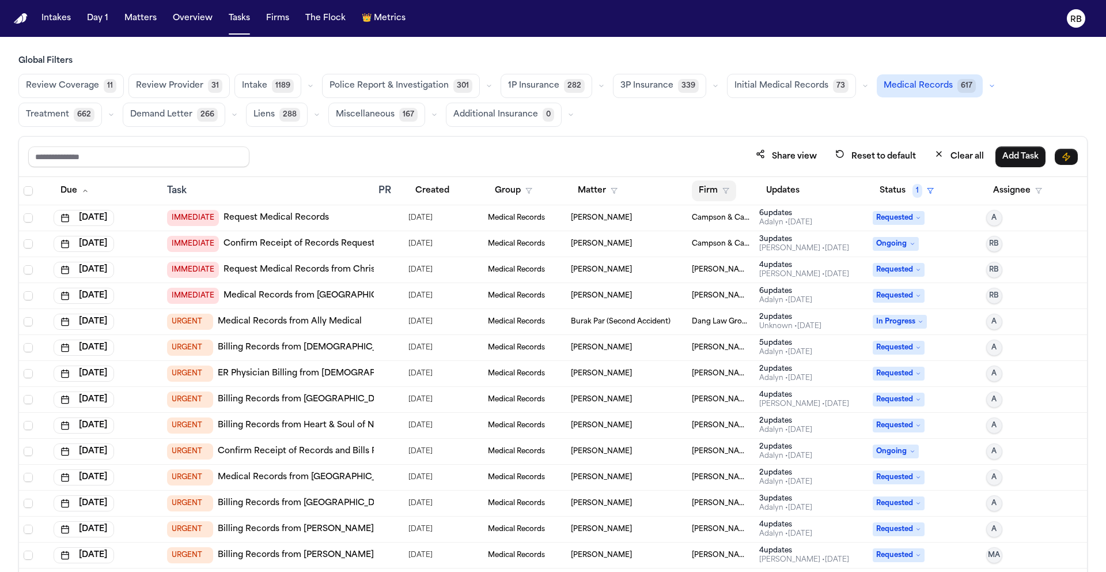
click at [704, 188] on button "Firm" at bounding box center [714, 190] width 44 height 21
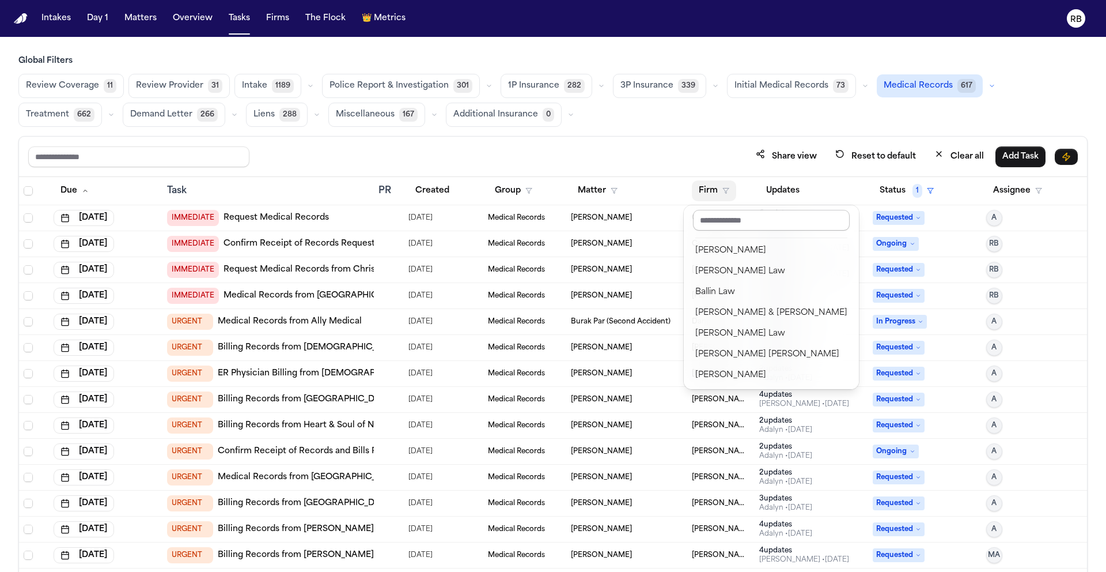
click at [724, 226] on input "text" at bounding box center [771, 220] width 157 height 21
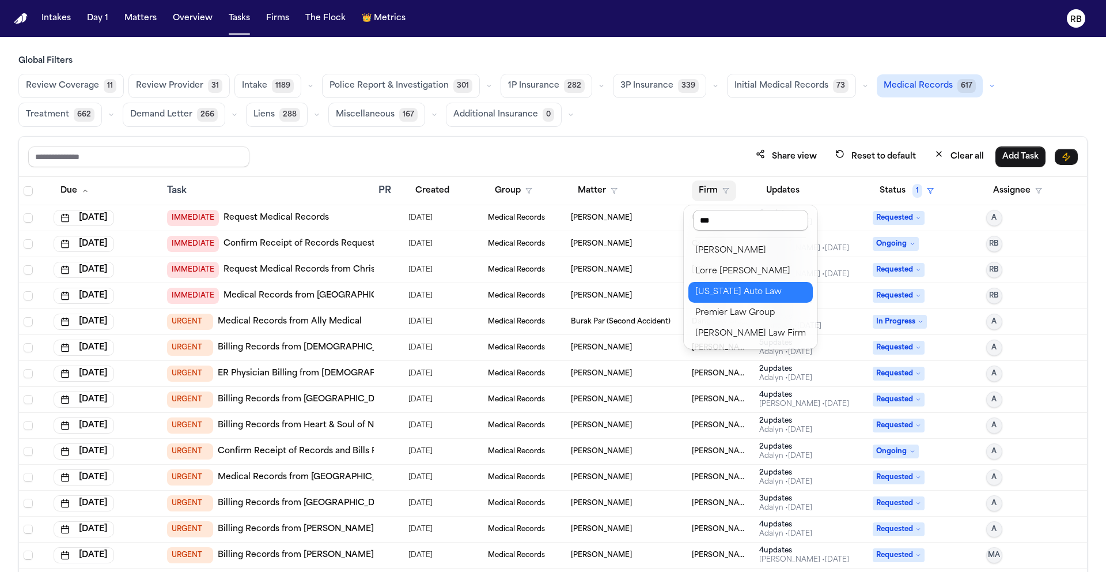
type input "****"
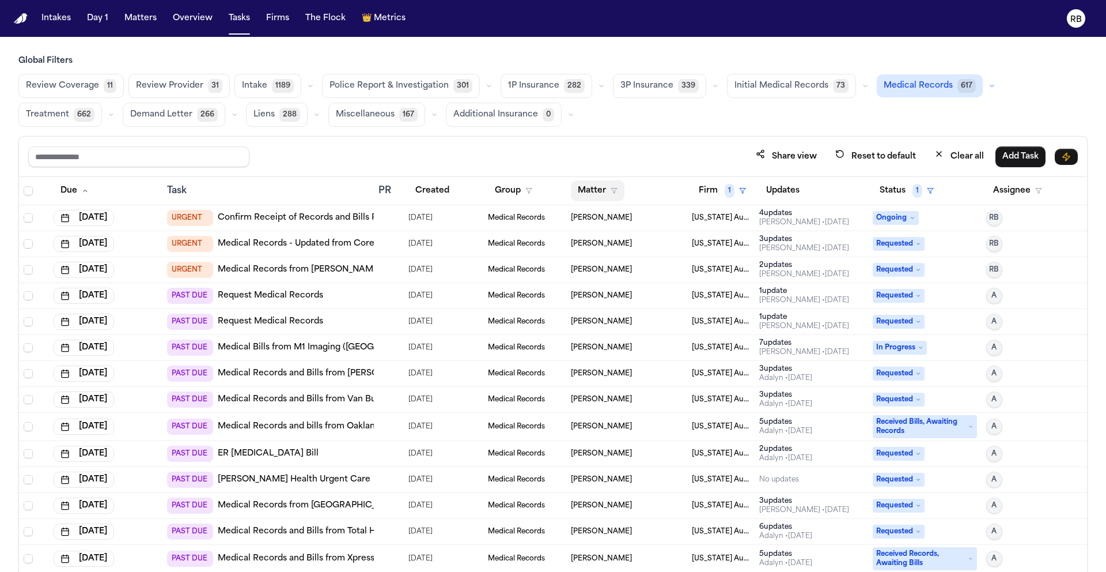
click at [588, 184] on button "Matter" at bounding box center [598, 190] width 54 height 21
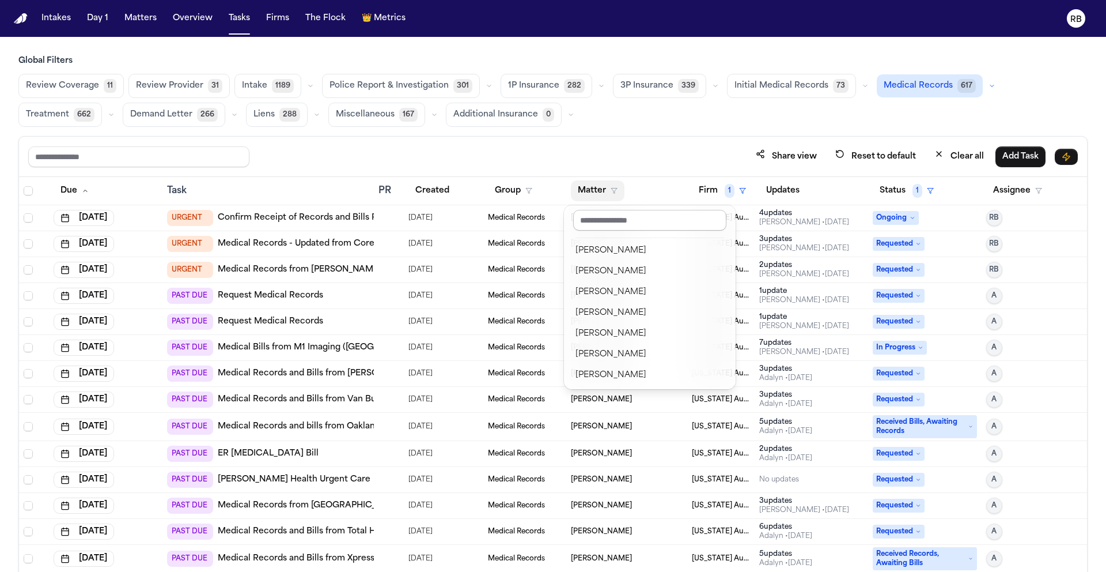
click at [613, 210] on input "text" at bounding box center [649, 220] width 153 height 21
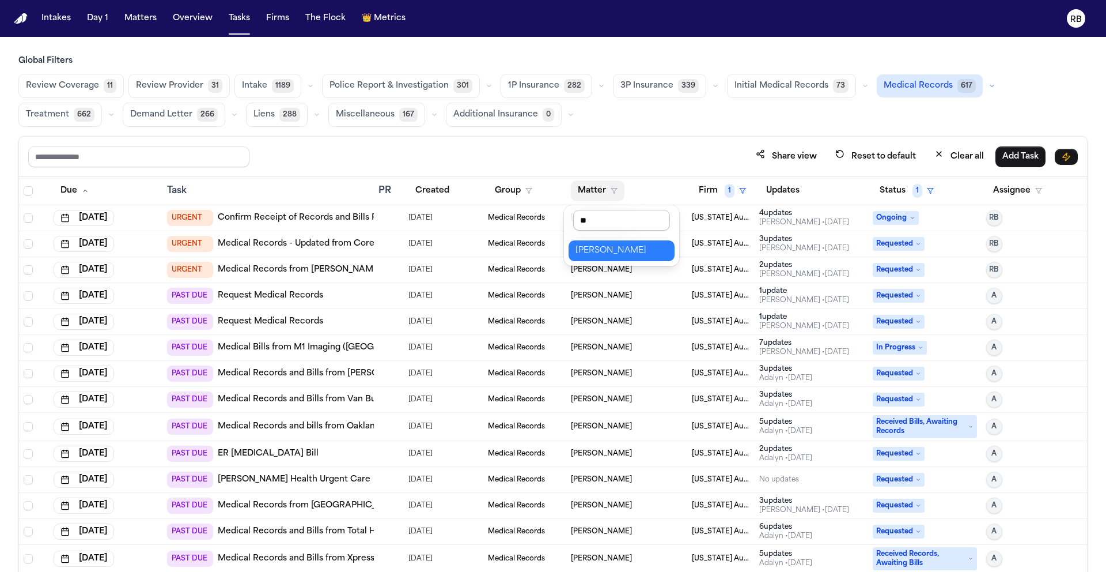
type input "***"
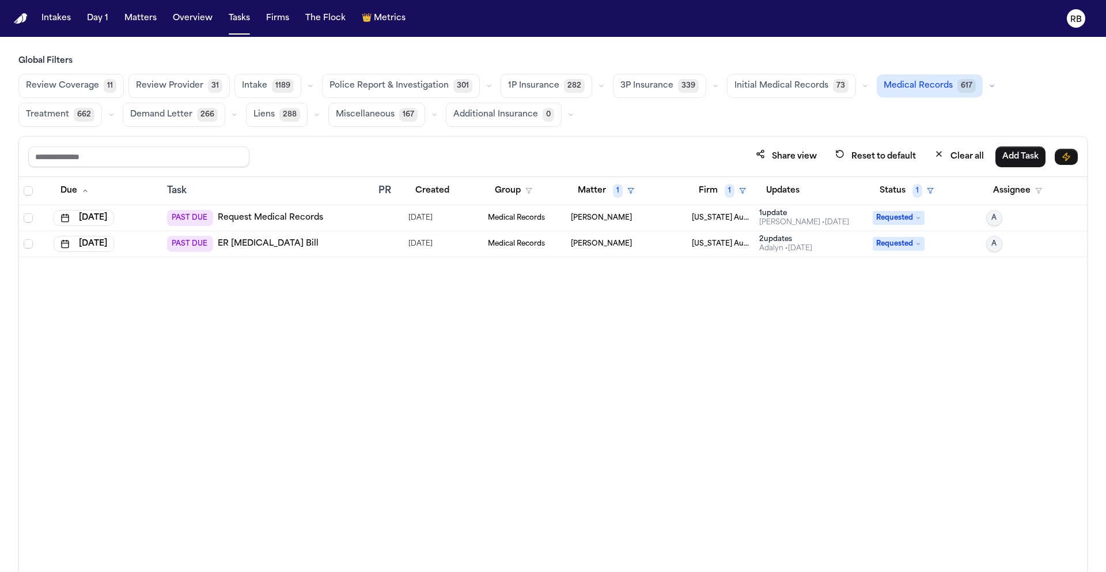
drag, startPoint x: 490, startPoint y: 342, endPoint x: 498, endPoint y: 342, distance: 7.5
click at [491, 342] on div "Due Task PR Created Group Matter 1 Firm 1 Updates Status 1 Assignee Aug 22, 202…" at bounding box center [553, 399] width 1068 height 445
click at [144, 21] on button "Matters" at bounding box center [140, 18] width 41 height 21
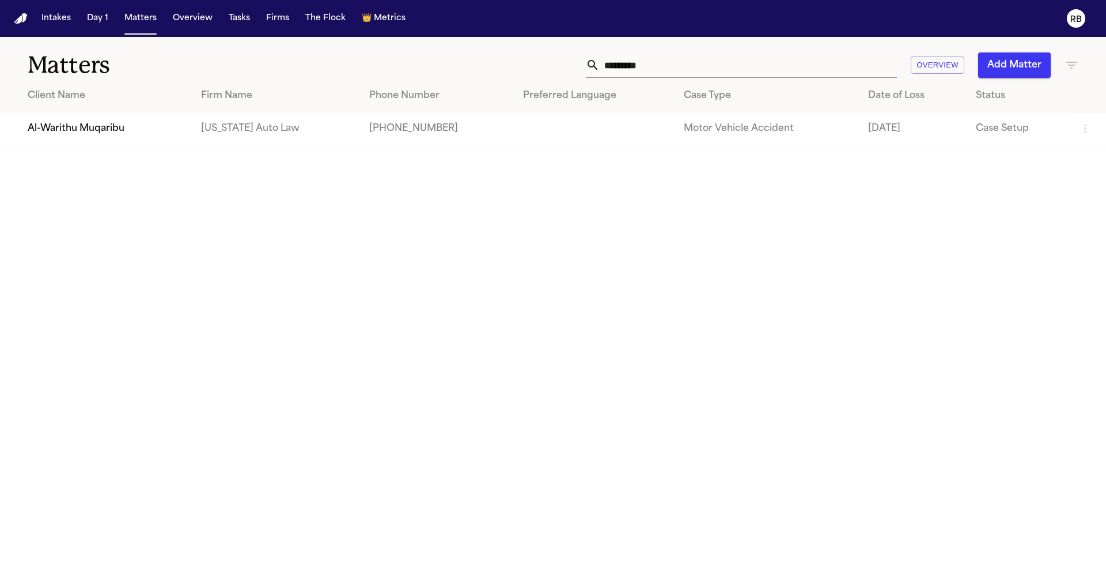
click at [700, 70] on input "*********" at bounding box center [748, 64] width 297 height 25
drag, startPoint x: 707, startPoint y: 67, endPoint x: 586, endPoint y: 56, distance: 122.0
click at [588, 58] on div "*********" at bounding box center [741, 64] width 311 height 25
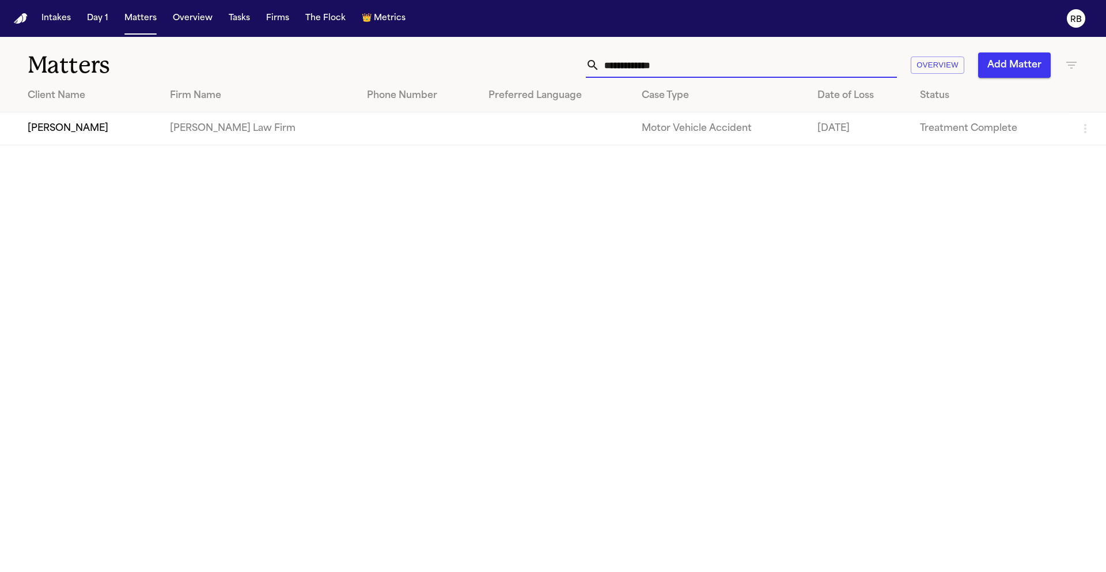
type input "**********"
click at [523, 125] on td at bounding box center [555, 128] width 153 height 33
click at [277, 131] on td "Hecht Law Firm" at bounding box center [259, 128] width 197 height 33
click at [649, 143] on td "Motor Vehicle Accident" at bounding box center [721, 128] width 176 height 33
click at [40, 127] on td "Alejandro Garcia" at bounding box center [80, 128] width 161 height 33
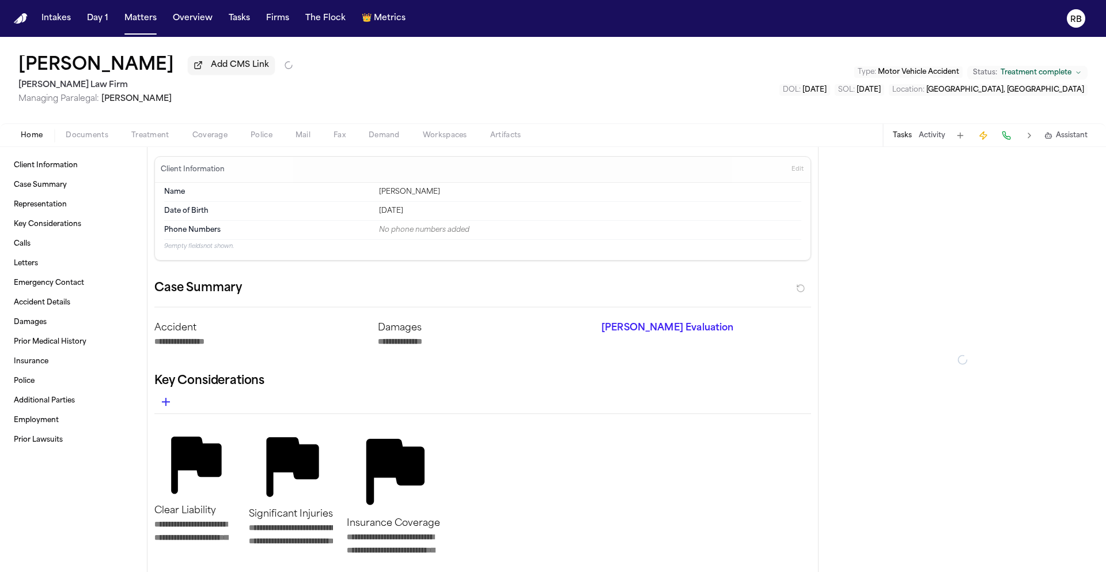
type textarea "*"
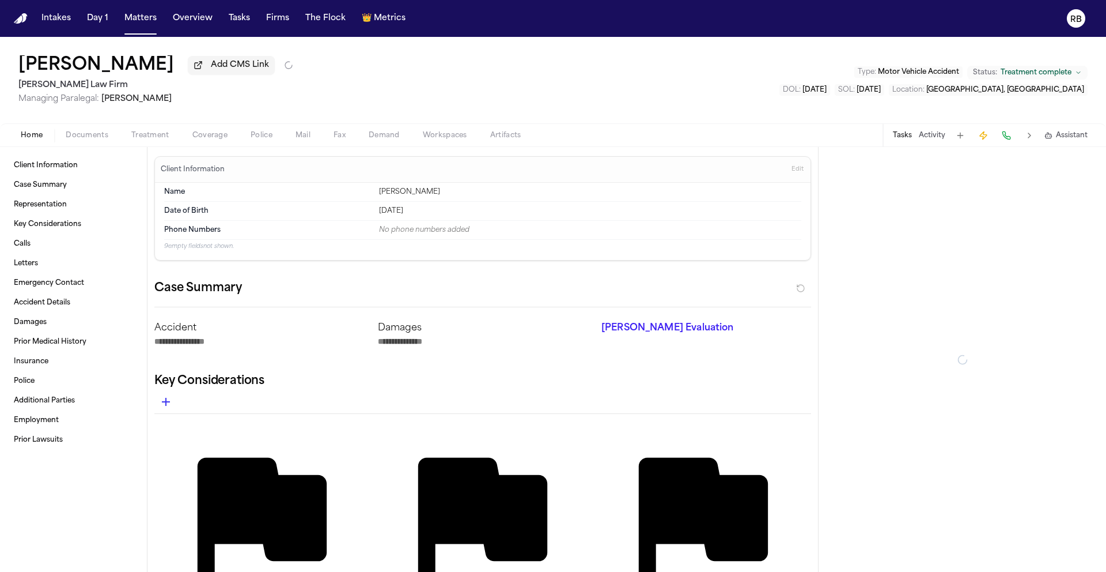
type textarea "*"
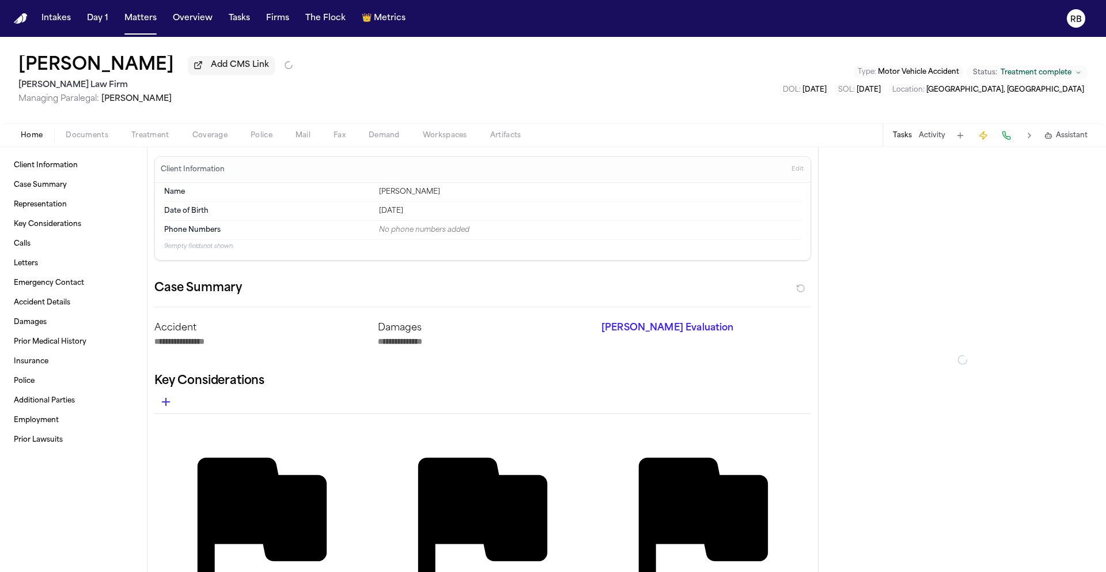
type textarea "*"
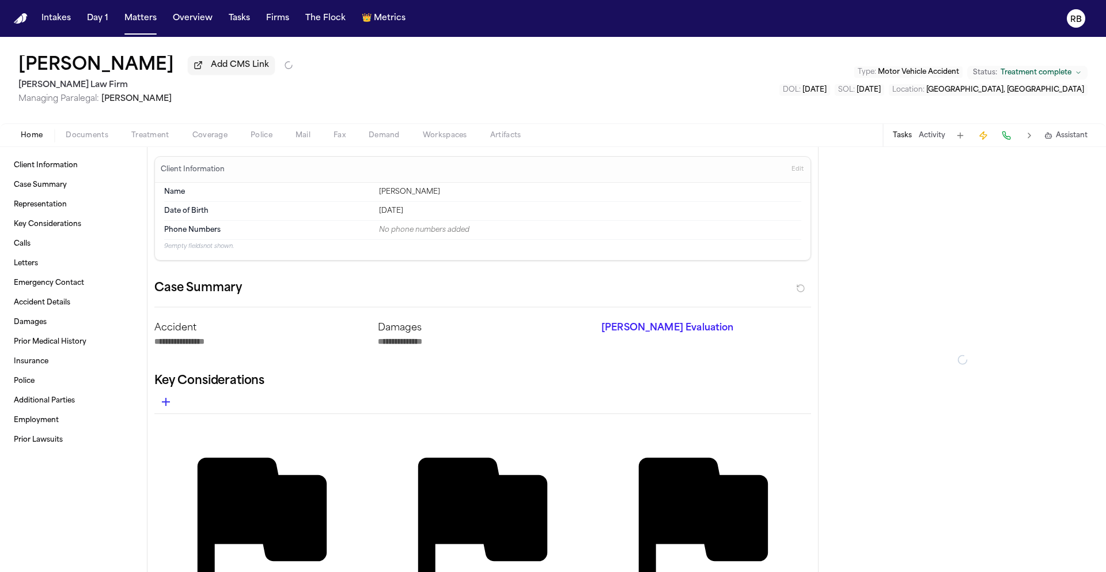
type textarea "*"
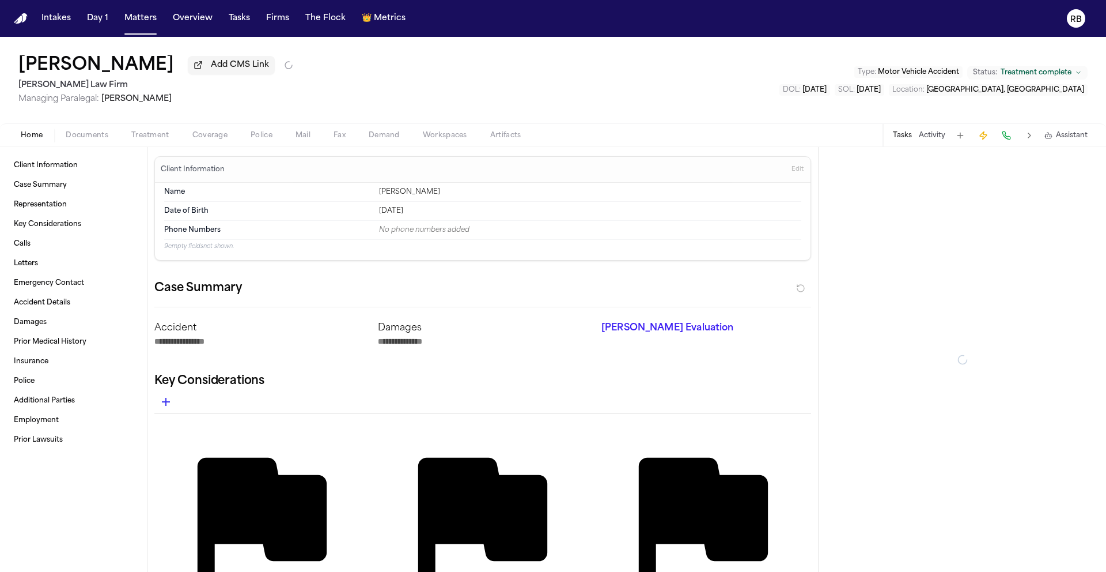
type textarea "*"
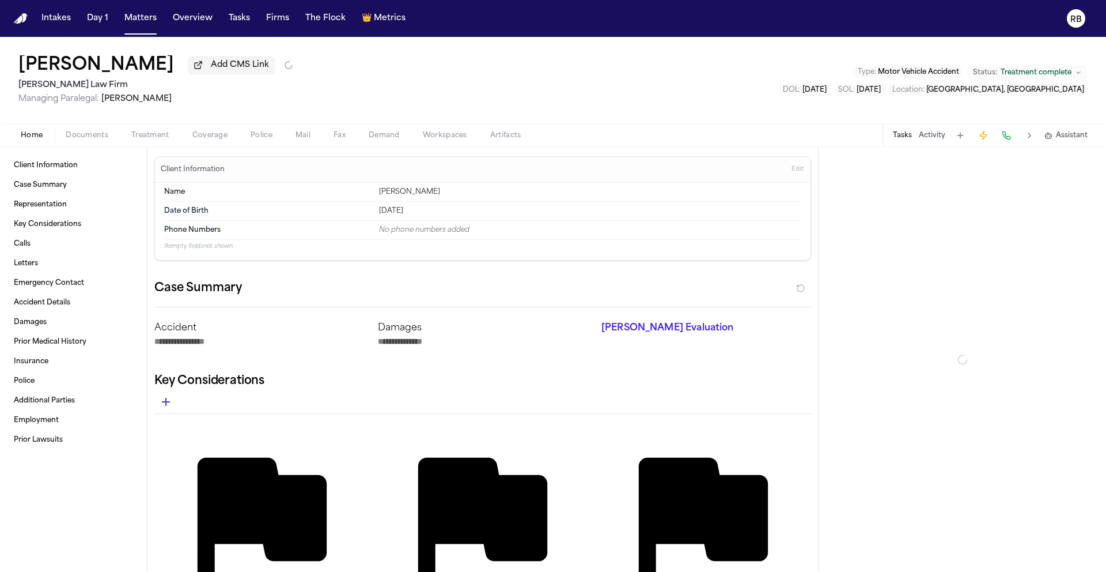
type textarea "*"
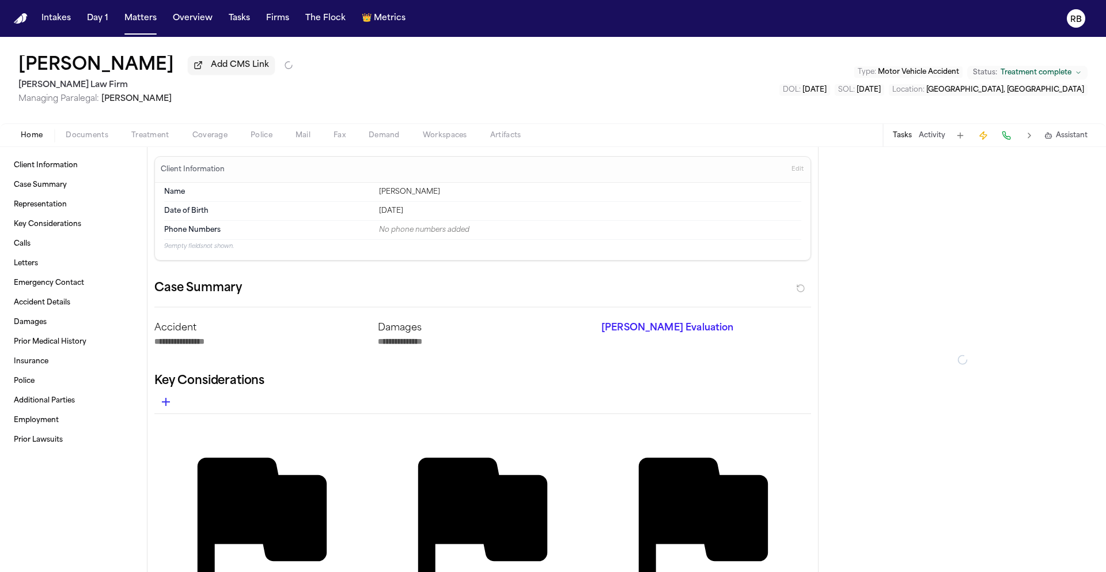
type textarea "*"
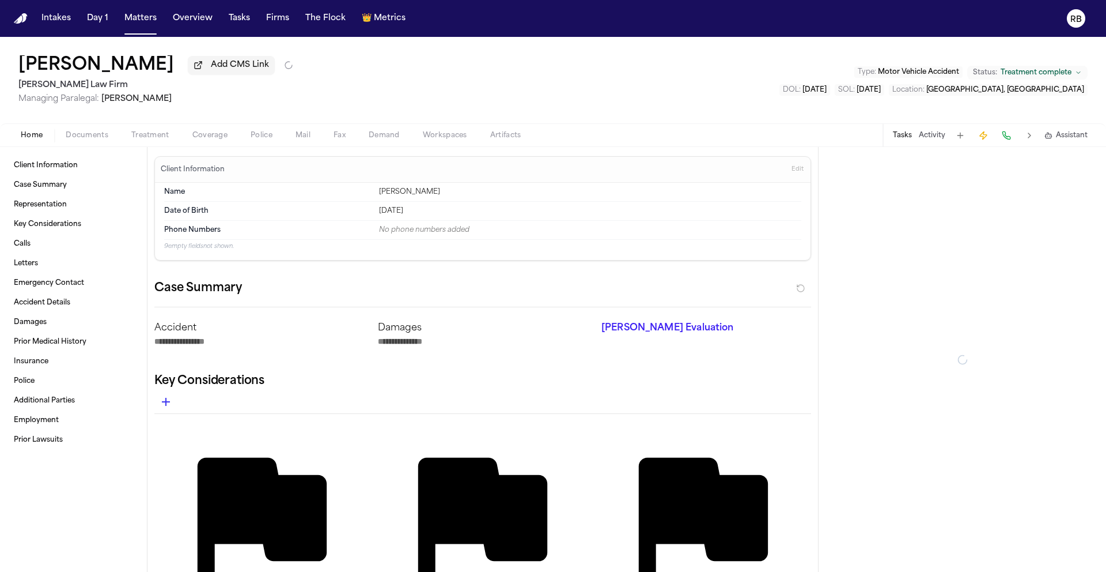
type textarea "*"
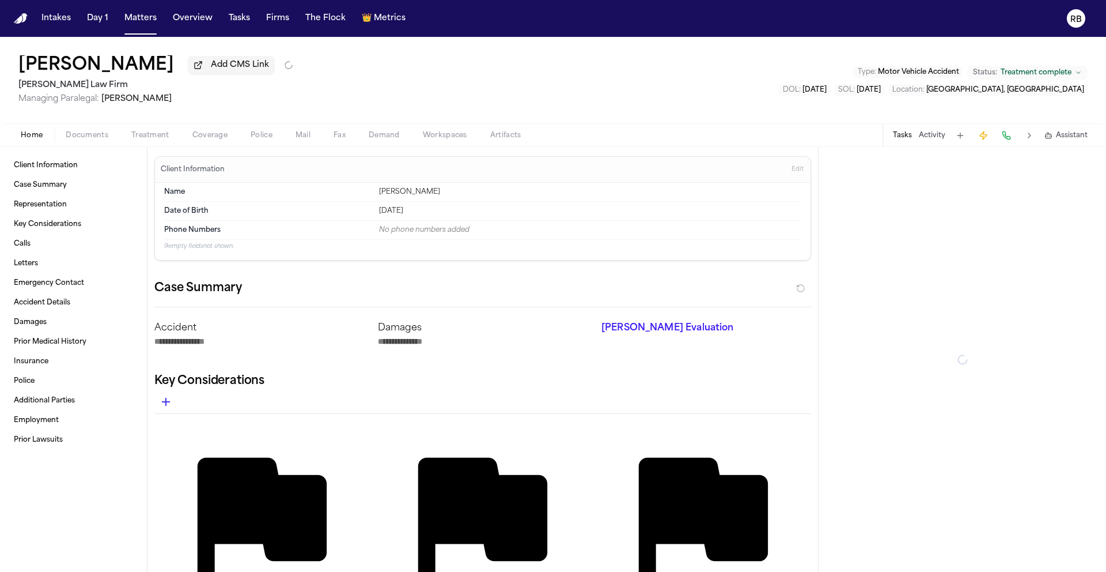
type textarea "*"
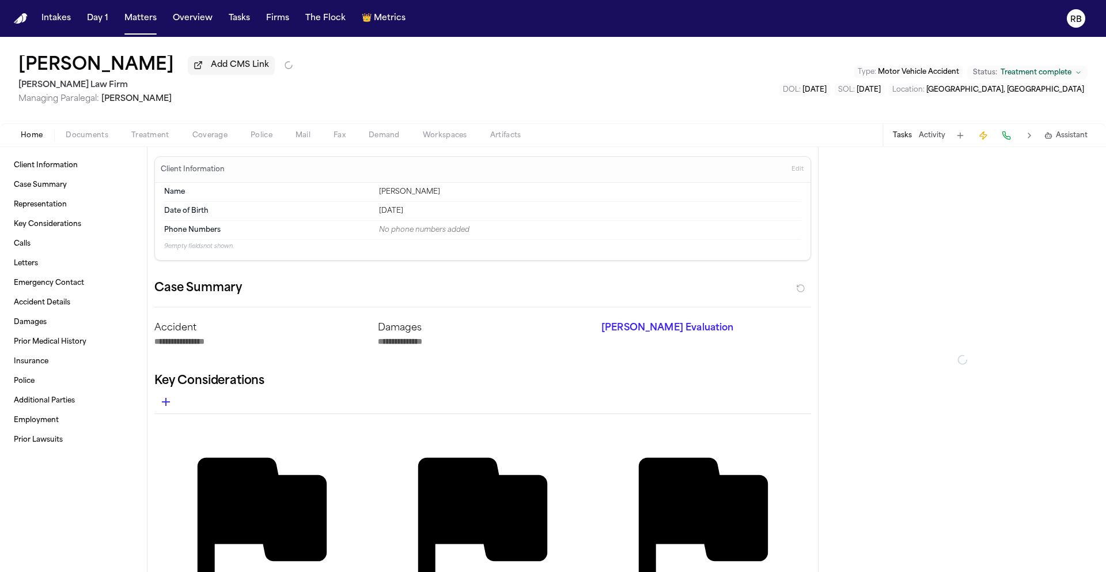
type textarea "*"
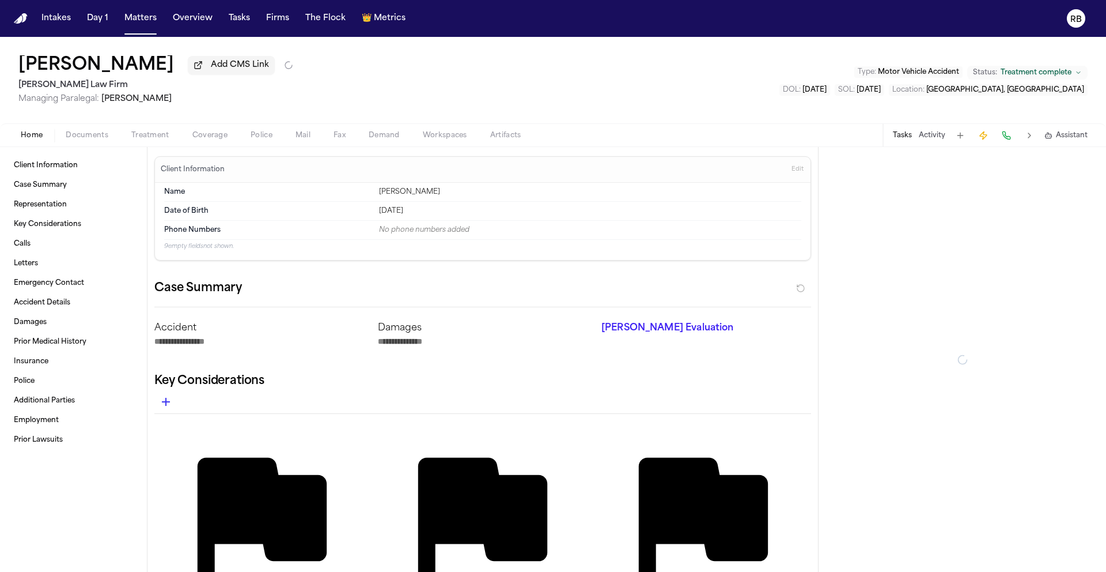
type textarea "*"
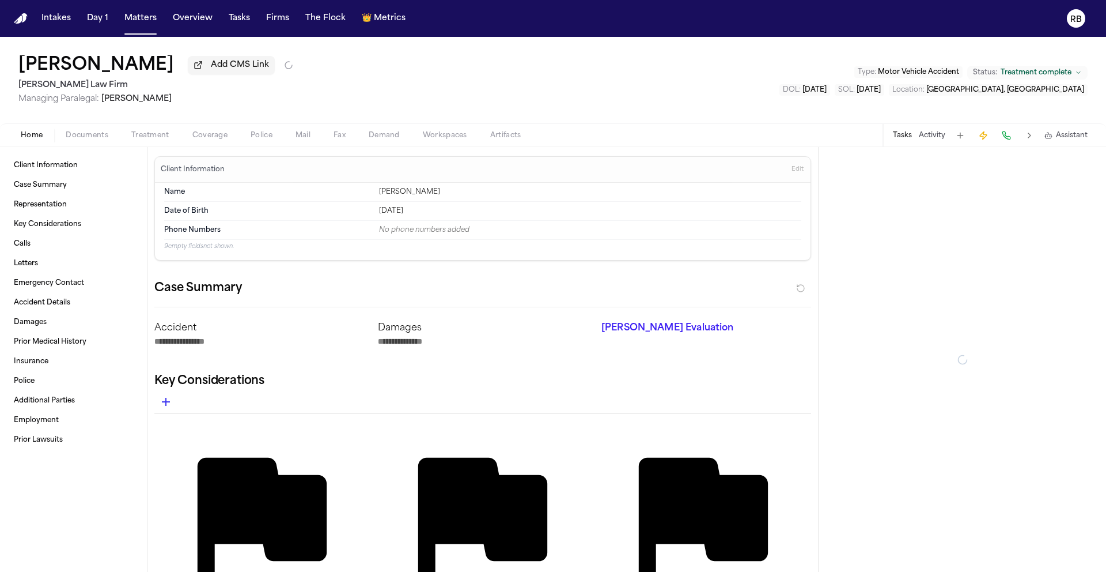
type textarea "*"
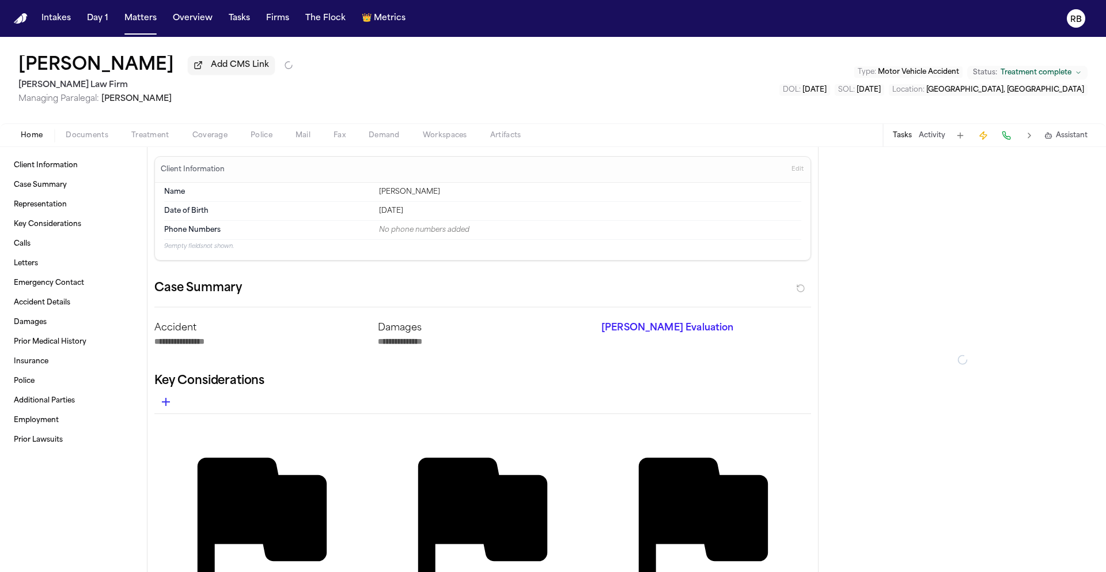
type textarea "*"
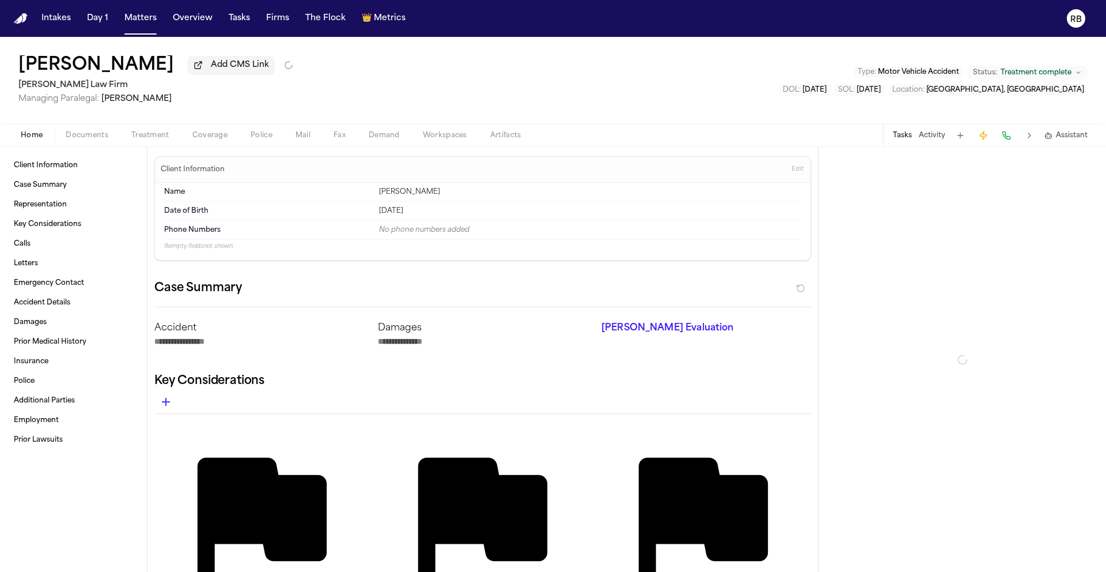
type textarea "*"
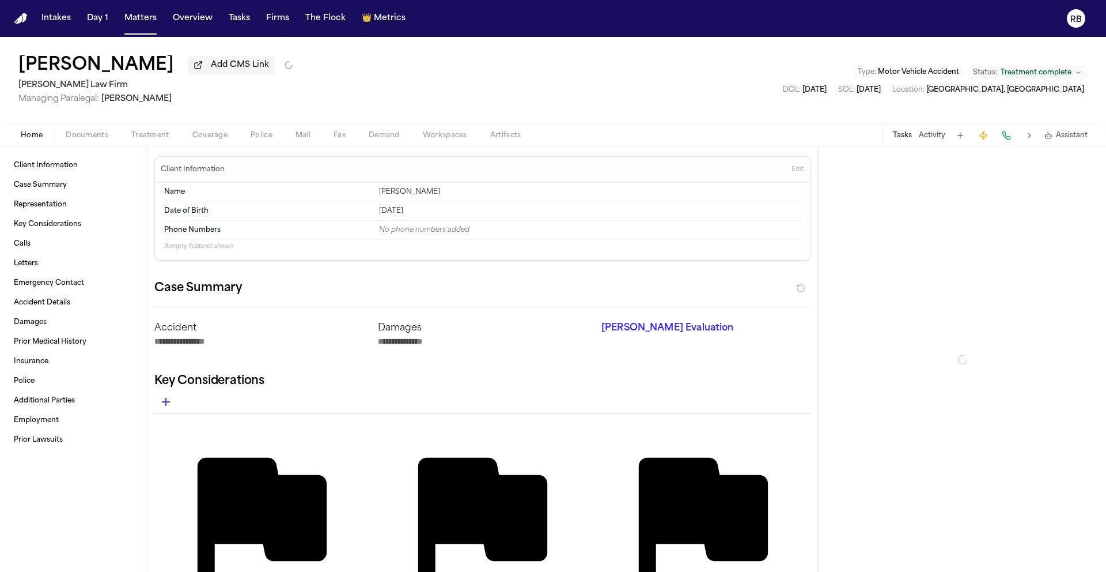
type textarea "*"
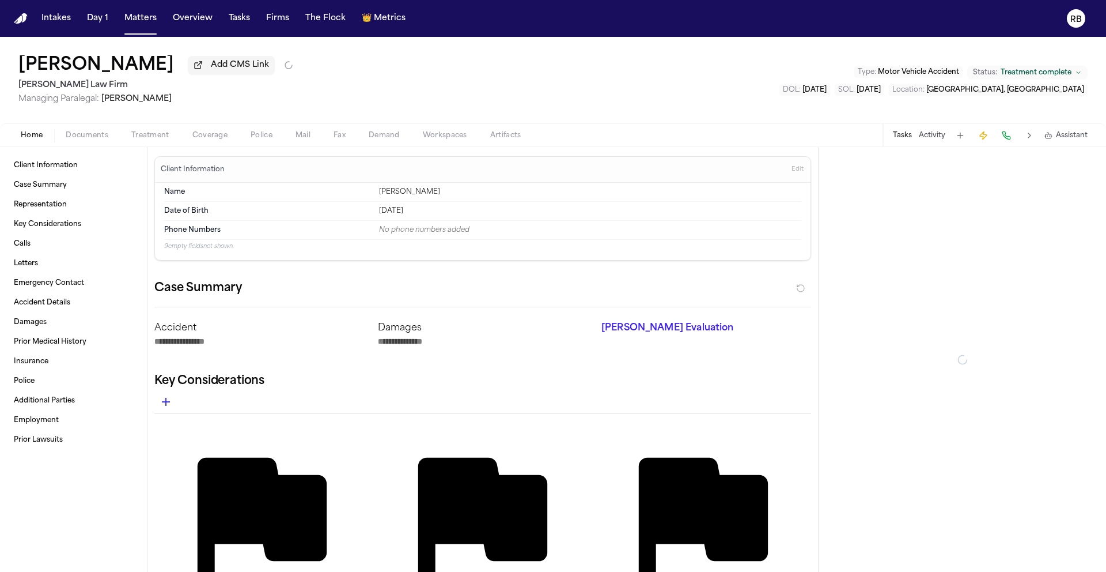
type textarea "*"
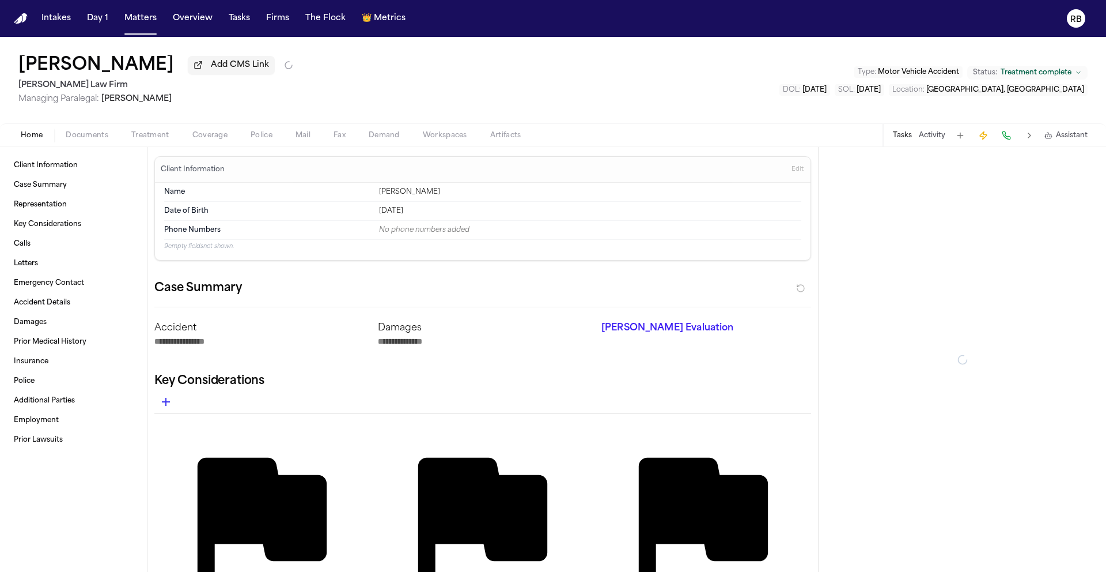
type textarea "*"
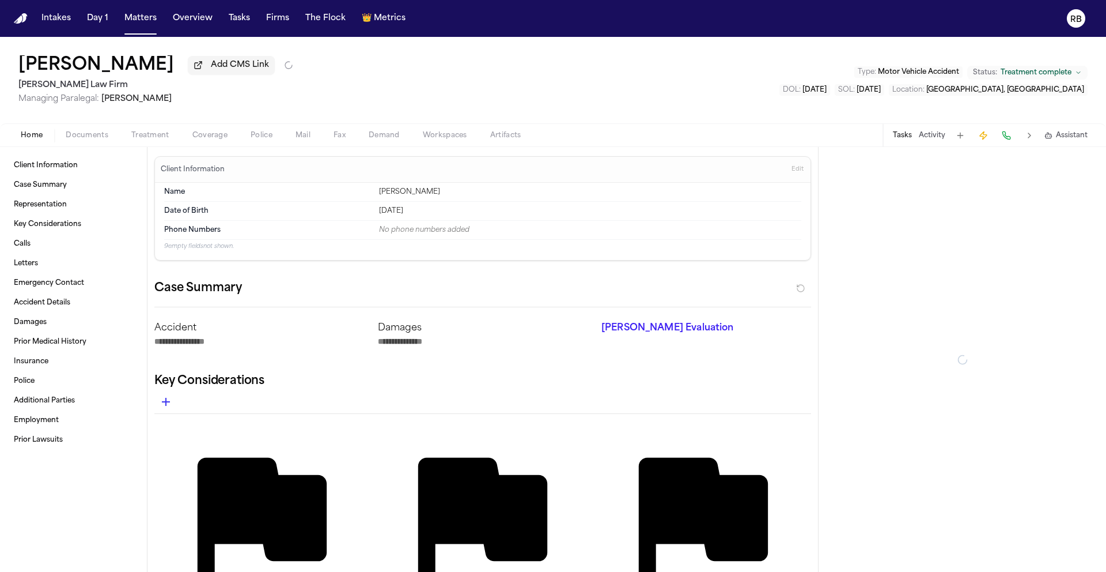
type textarea "*"
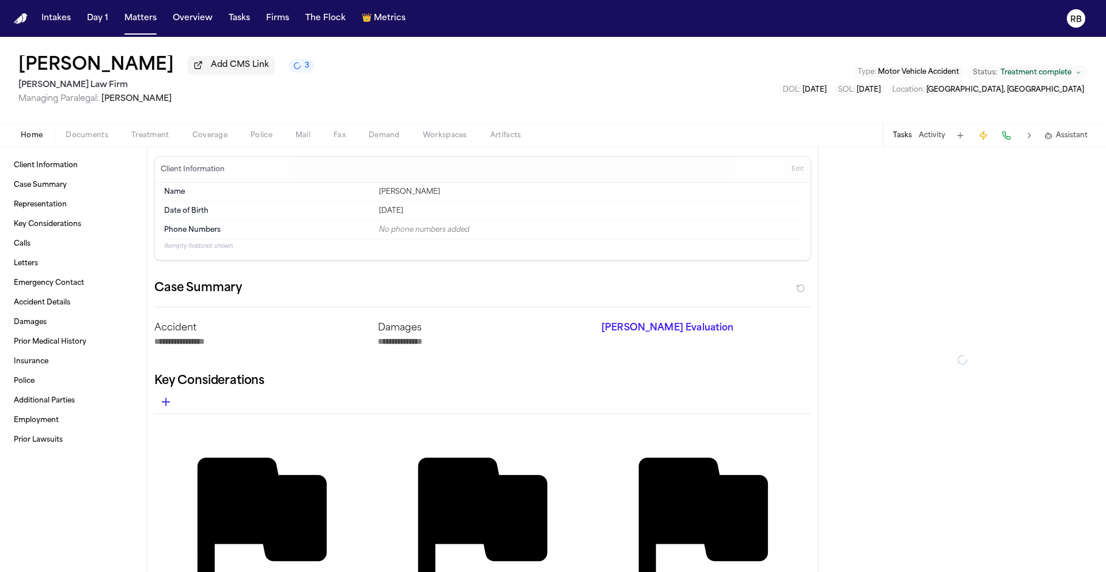
type textarea "*"
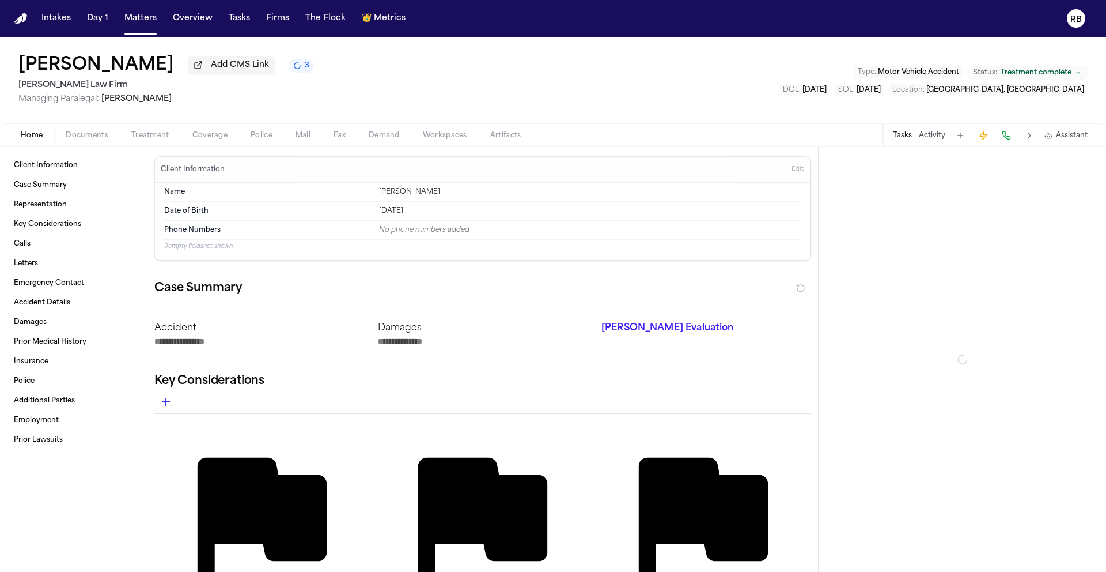
type textarea "*"
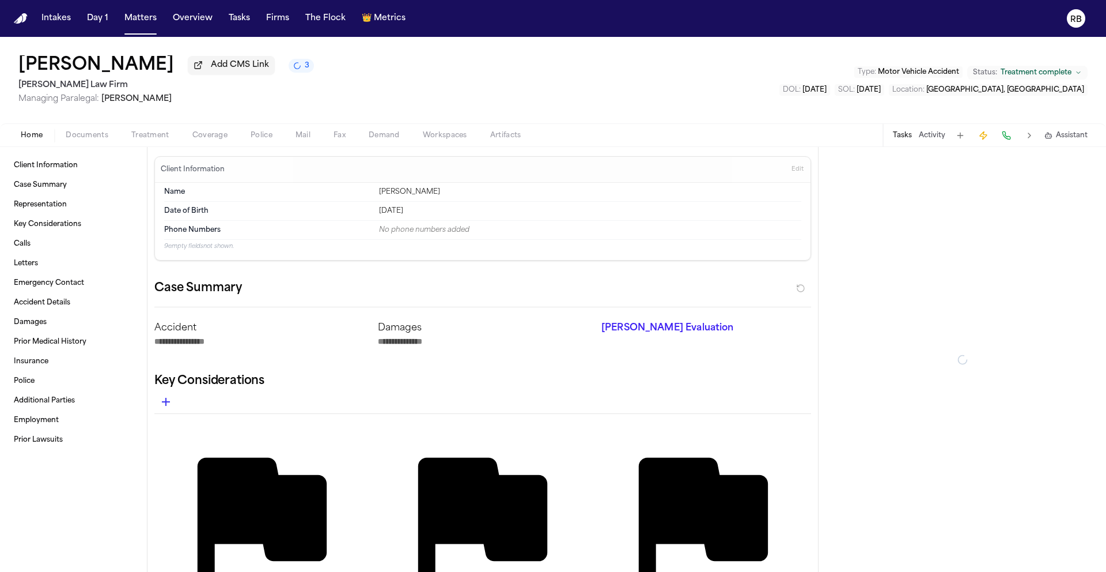
type textarea "*"
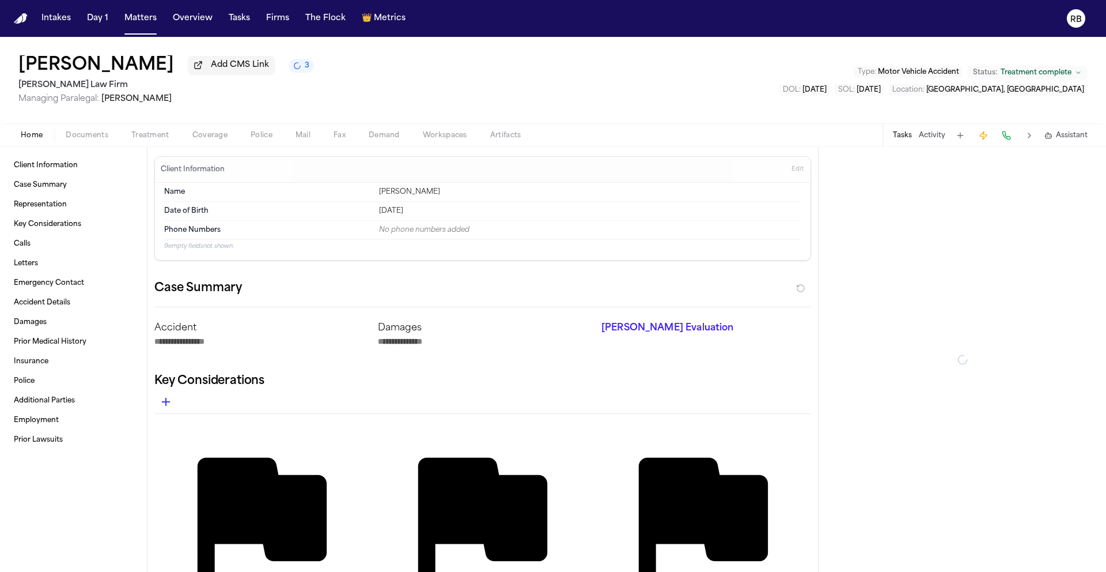
type textarea "*"
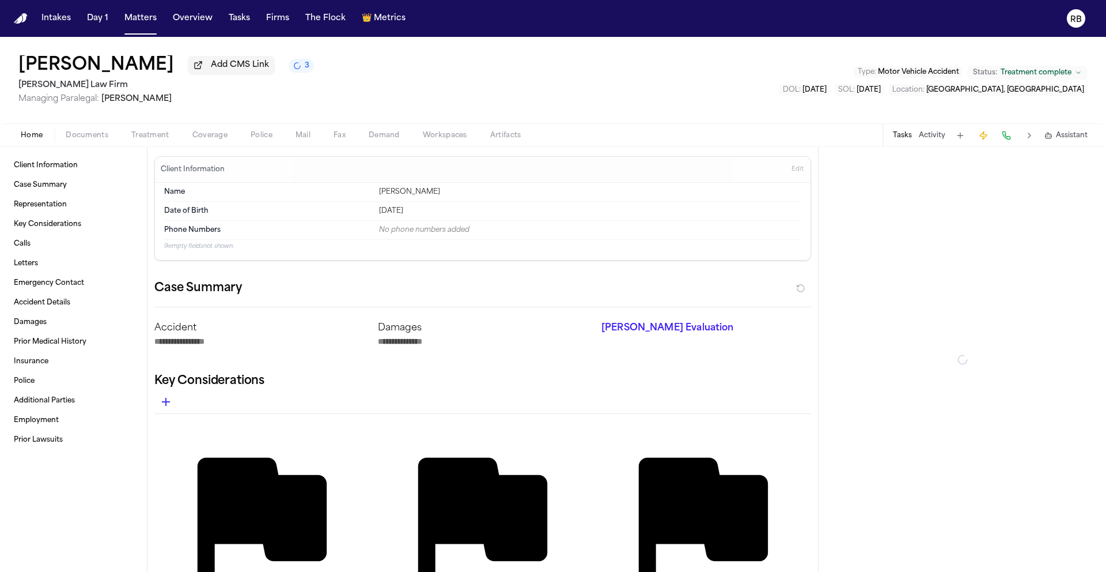
type textarea "*"
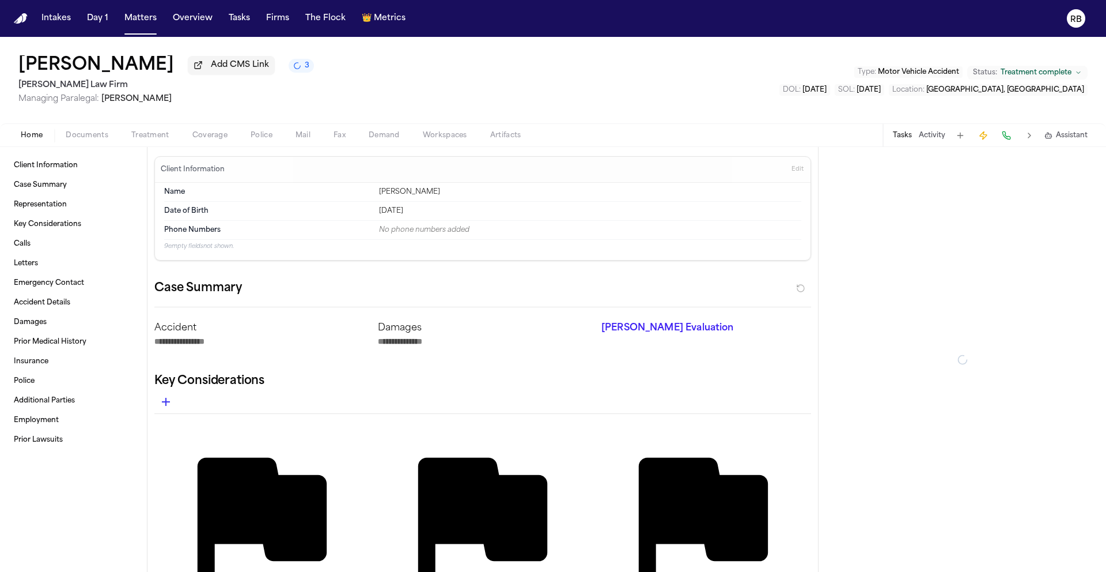
type textarea "*"
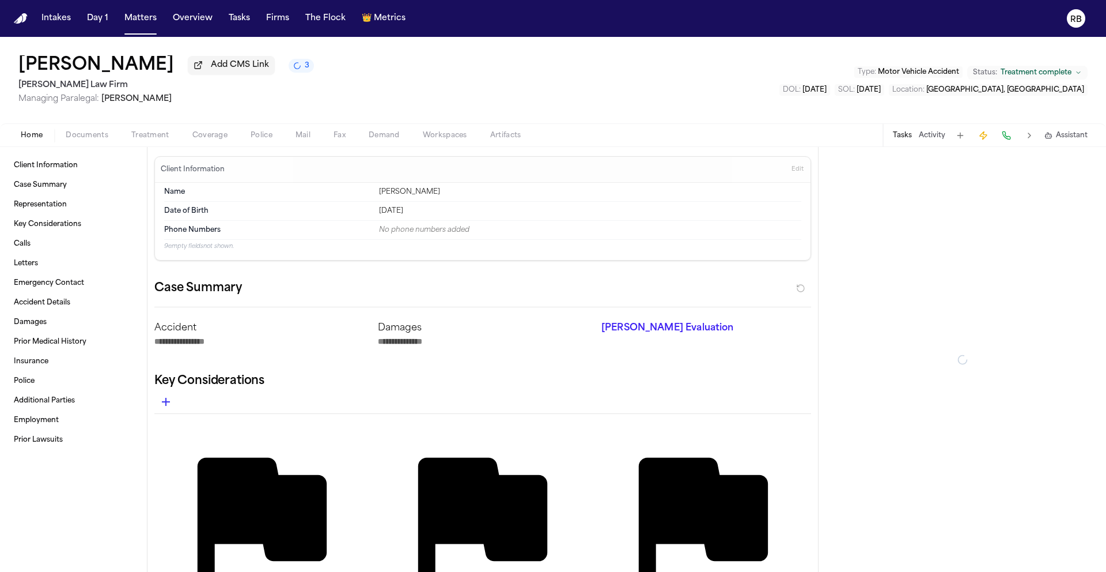
type textarea "*"
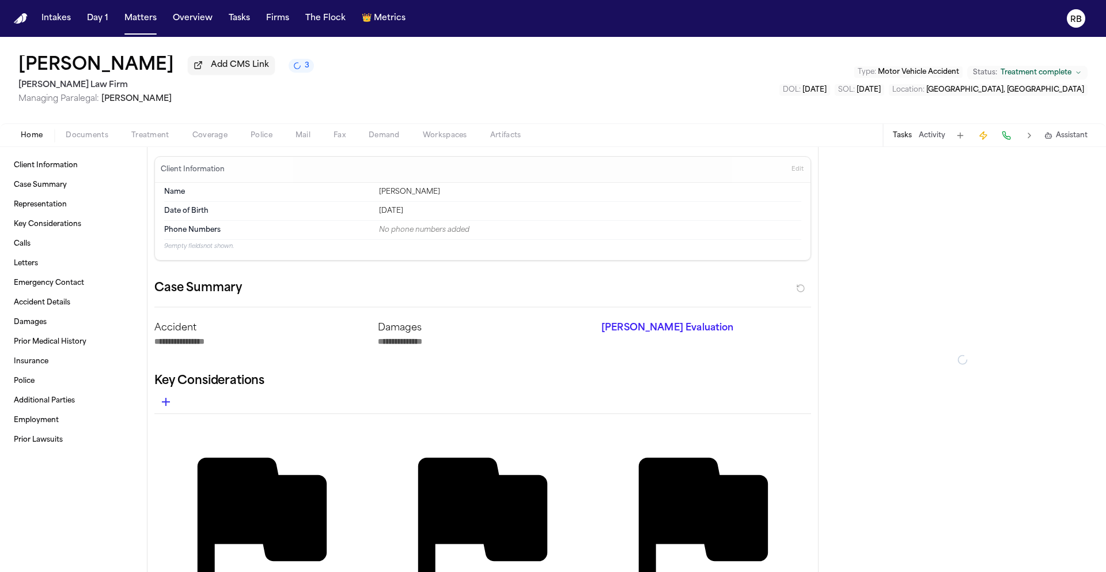
type textarea "*"
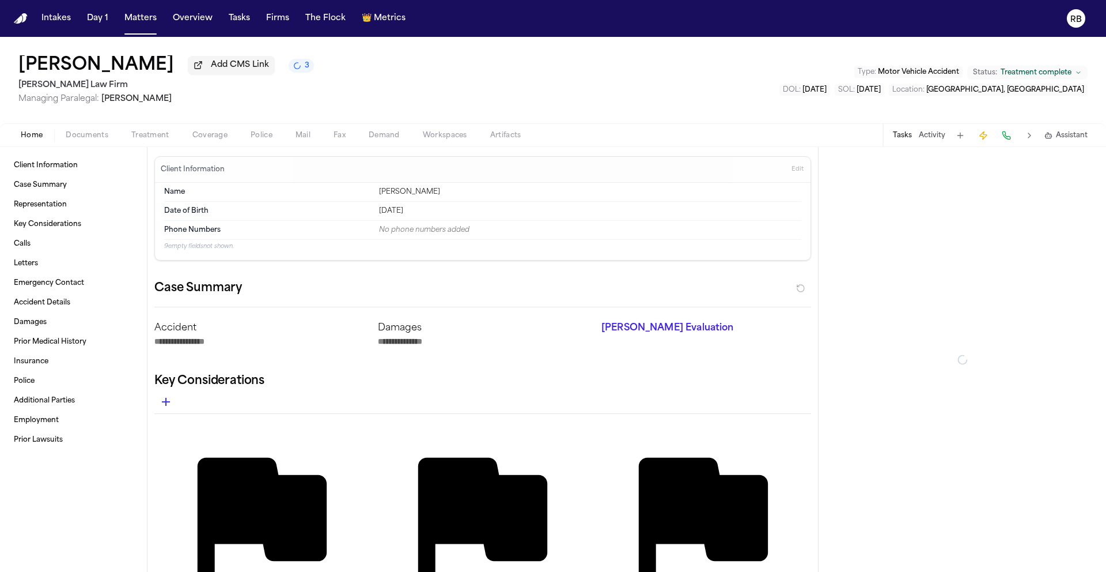
type textarea "*"
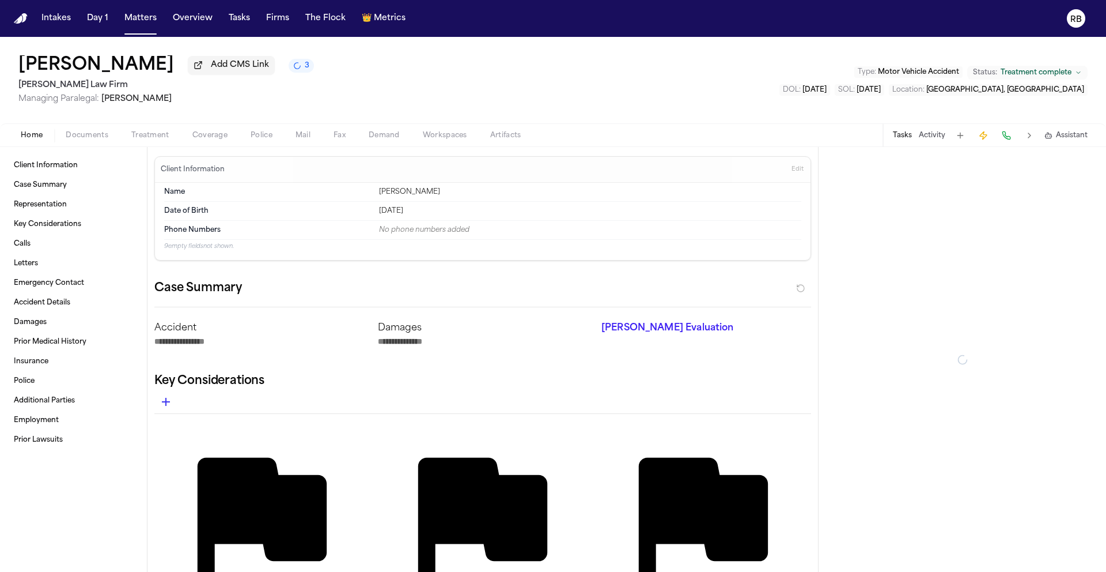
type textarea "*"
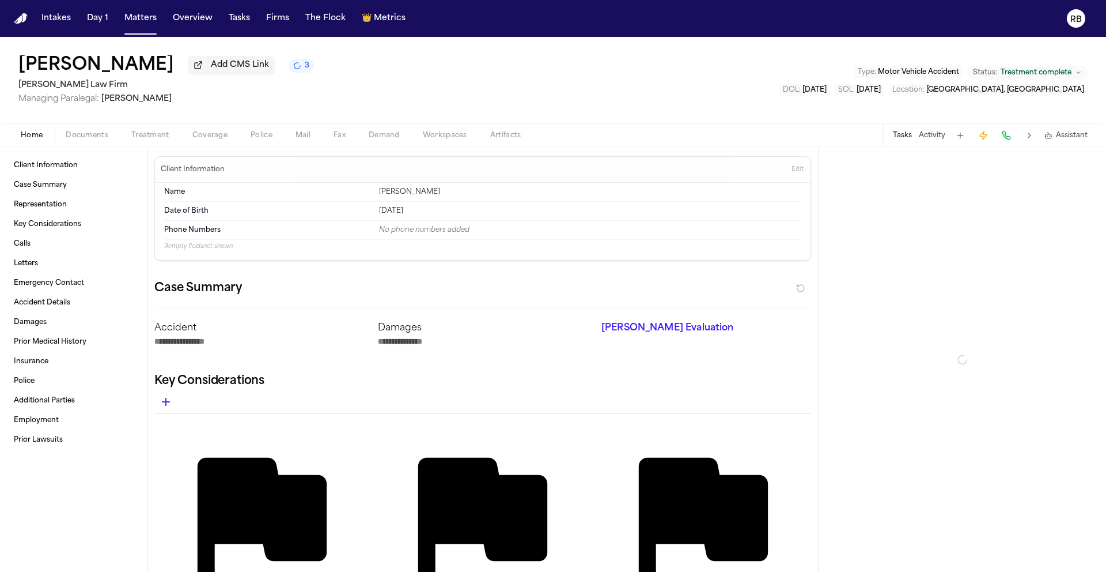
type textarea "*"
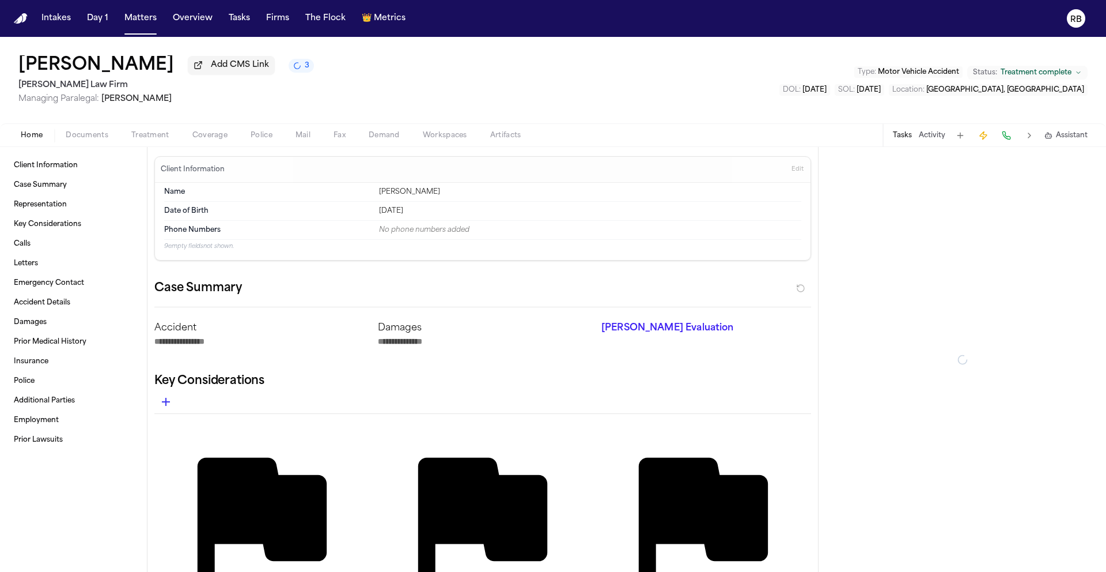
type textarea "*"
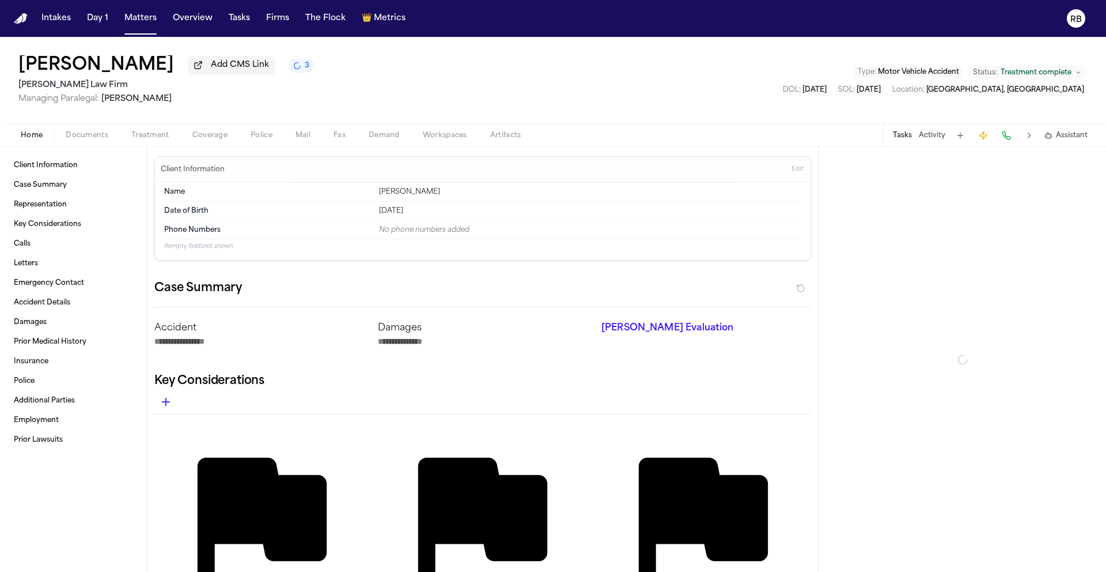
type textarea "*"
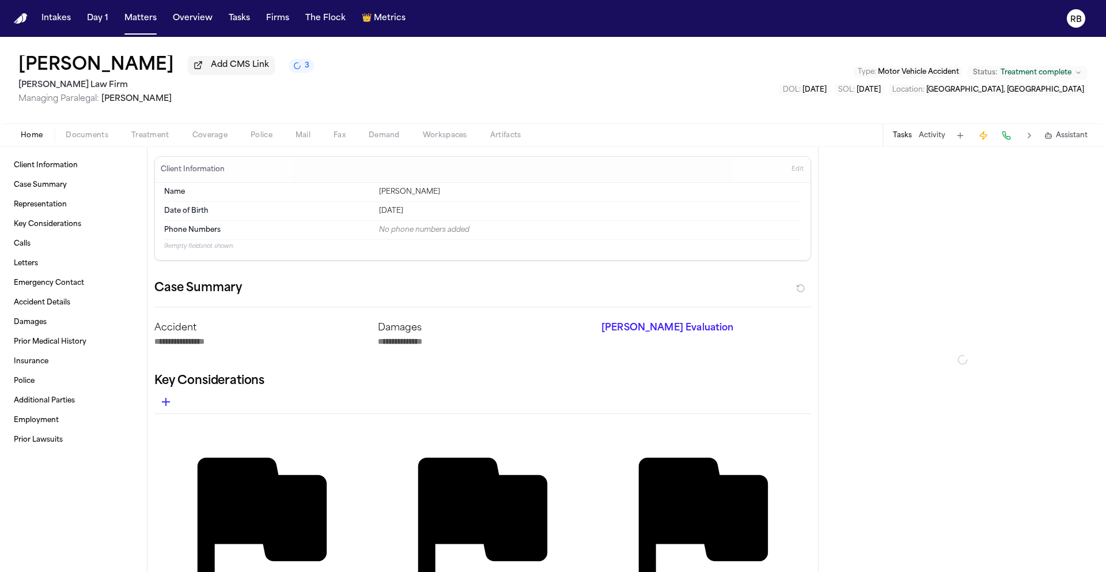
type textarea "*"
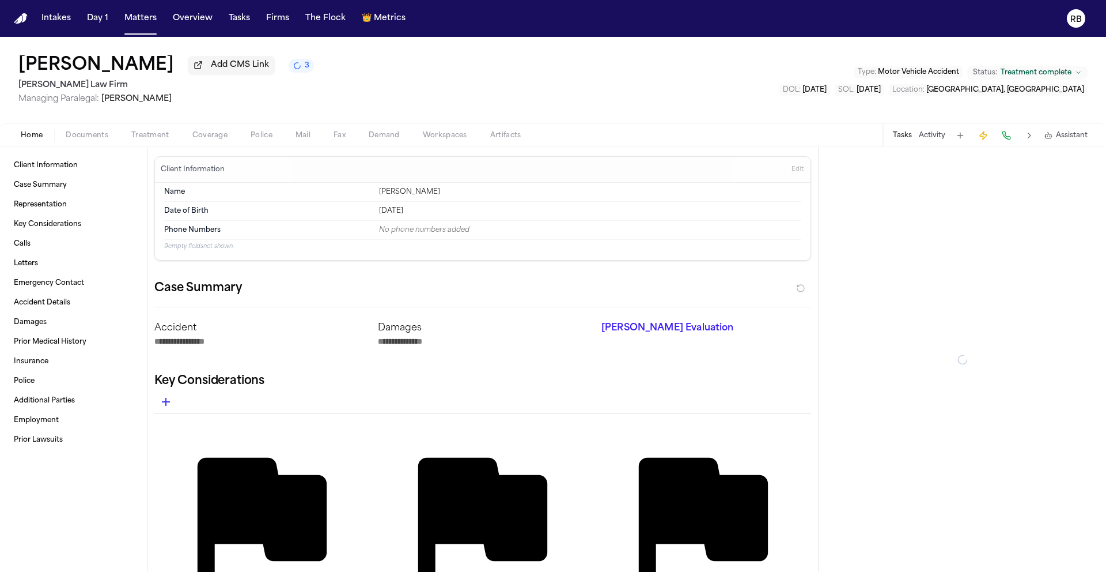
type textarea "*"
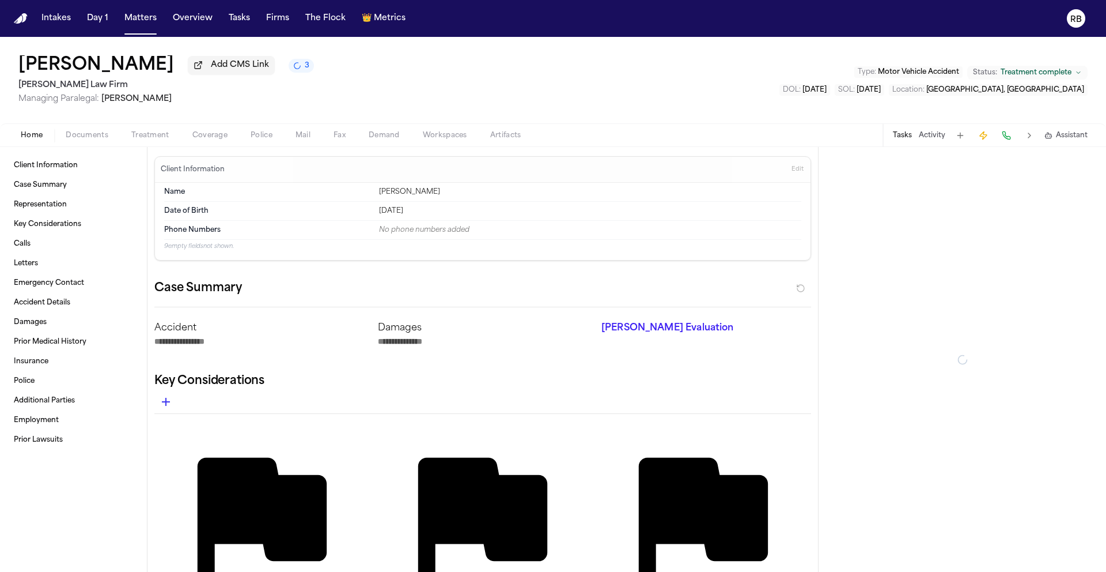
type textarea "*"
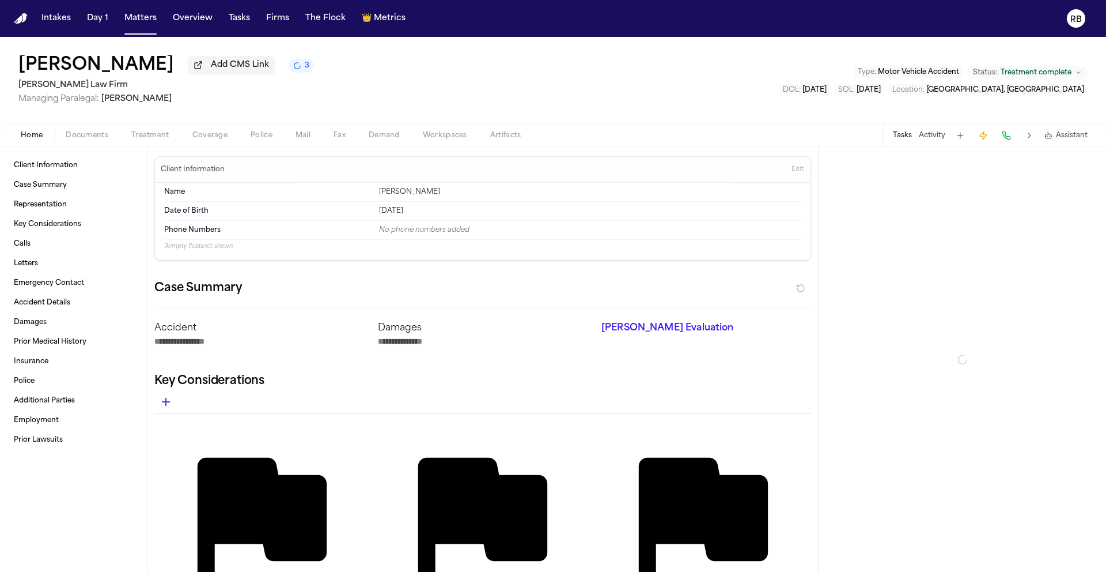
type textarea "*"
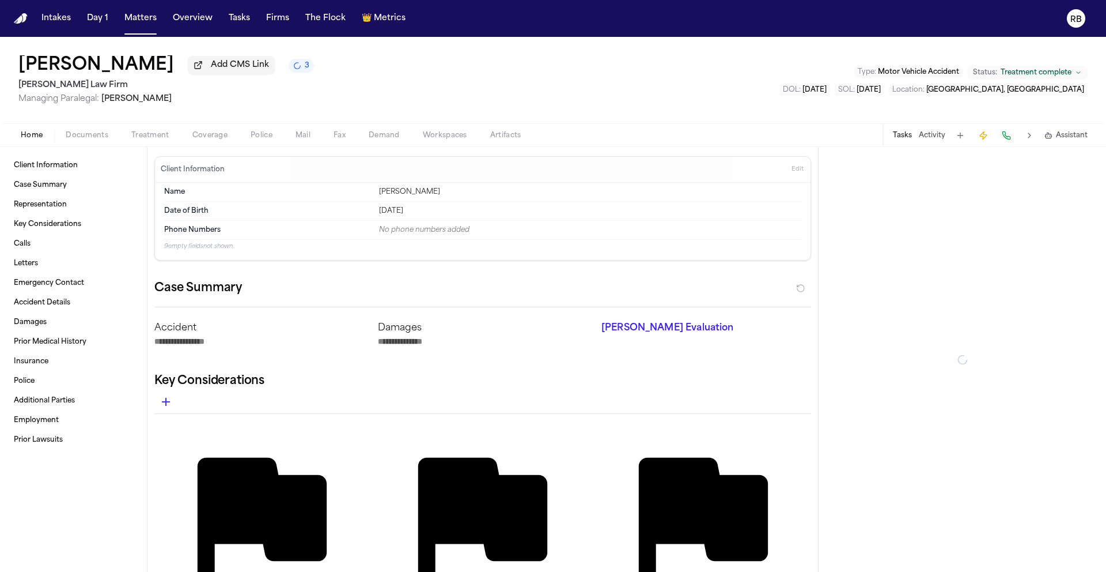
type textarea "*"
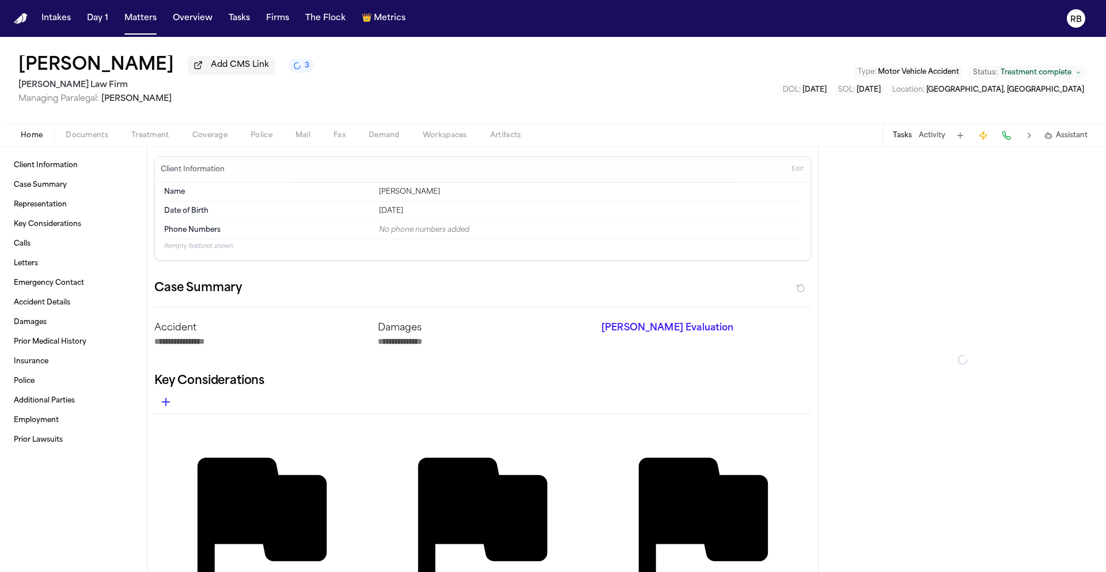
type textarea "*"
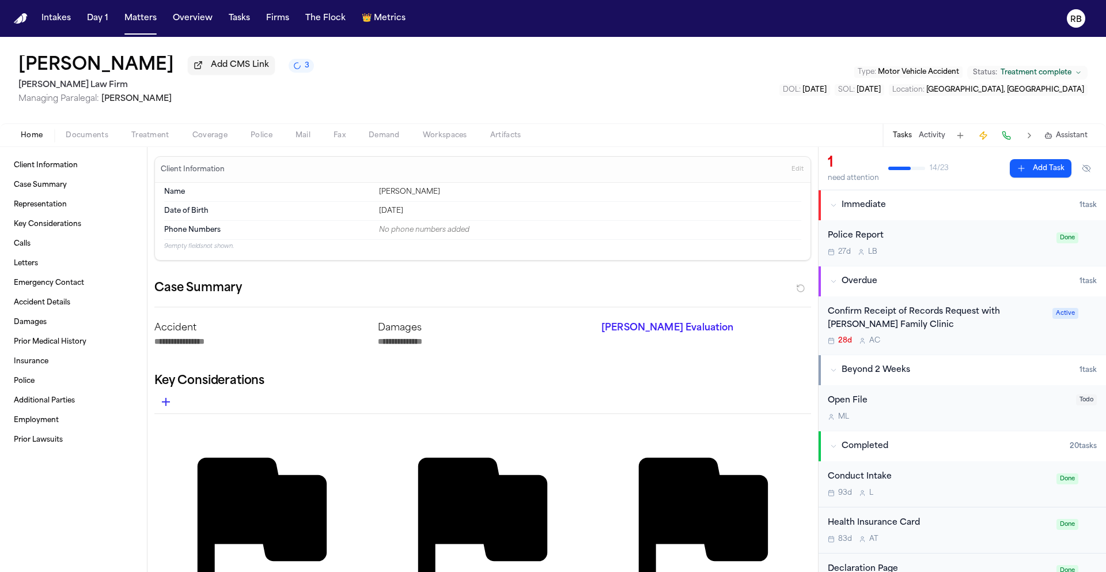
type textarea "*"
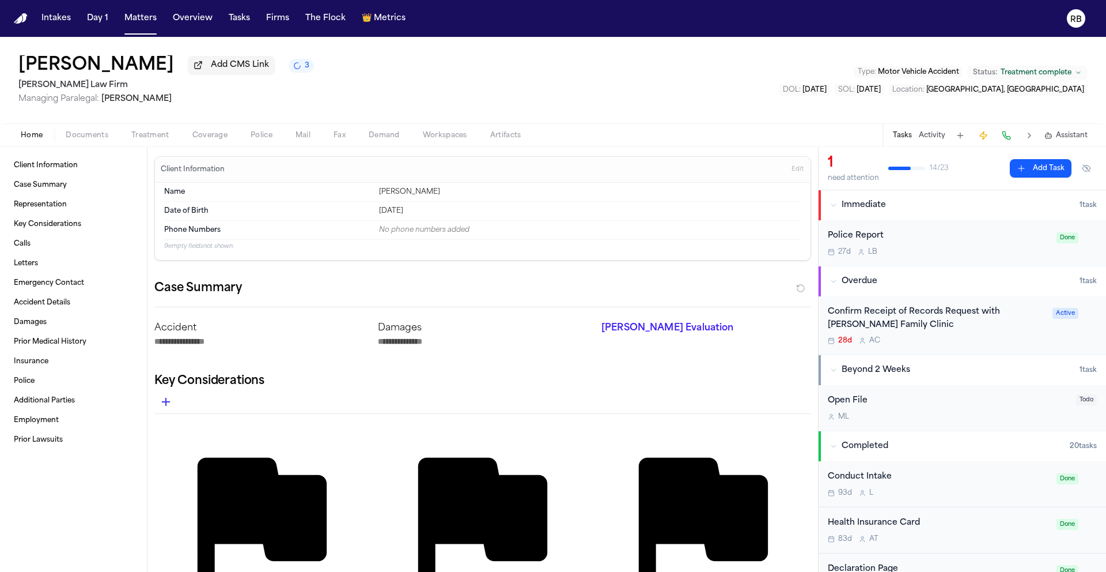
click at [1012, 338] on div "28d A C" at bounding box center [937, 340] width 218 height 9
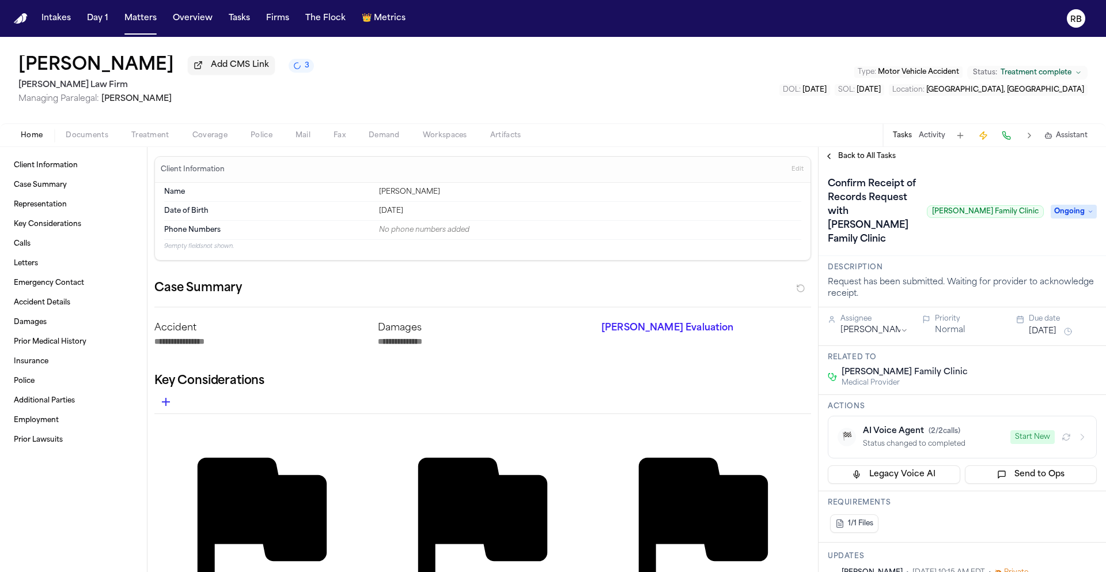
click at [158, 133] on span "Treatment" at bounding box center [150, 135] width 38 height 9
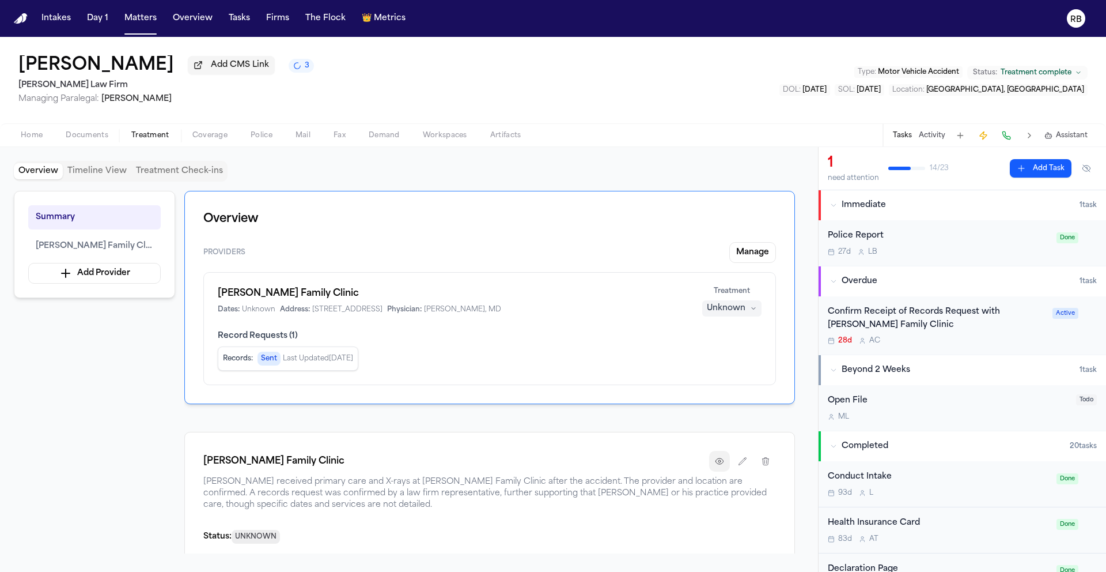
click at [719, 465] on icon "button" at bounding box center [719, 460] width 9 height 9
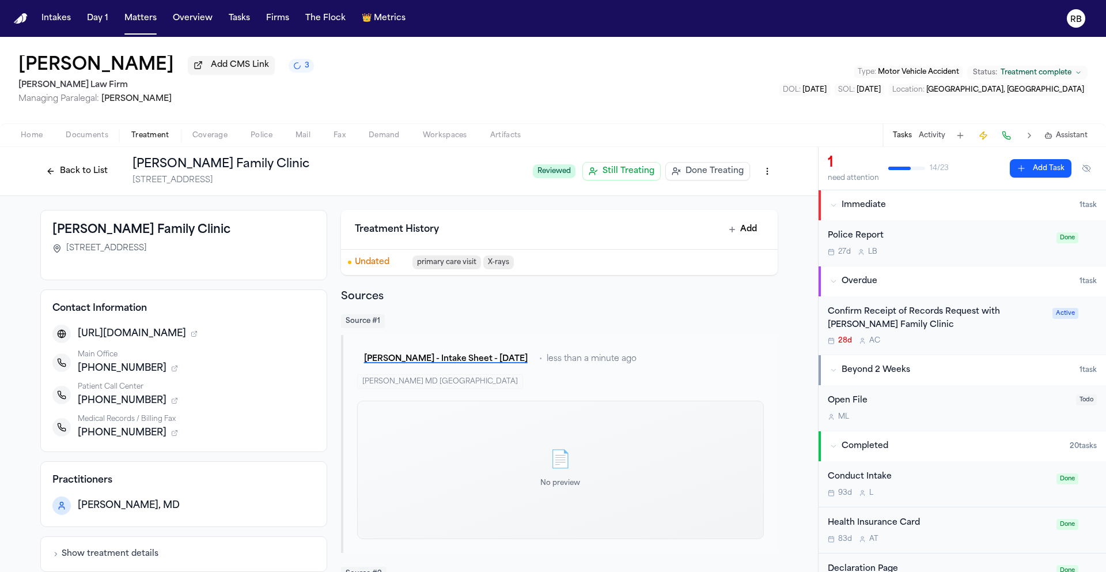
click at [996, 343] on div "28d A C" at bounding box center [937, 340] width 218 height 9
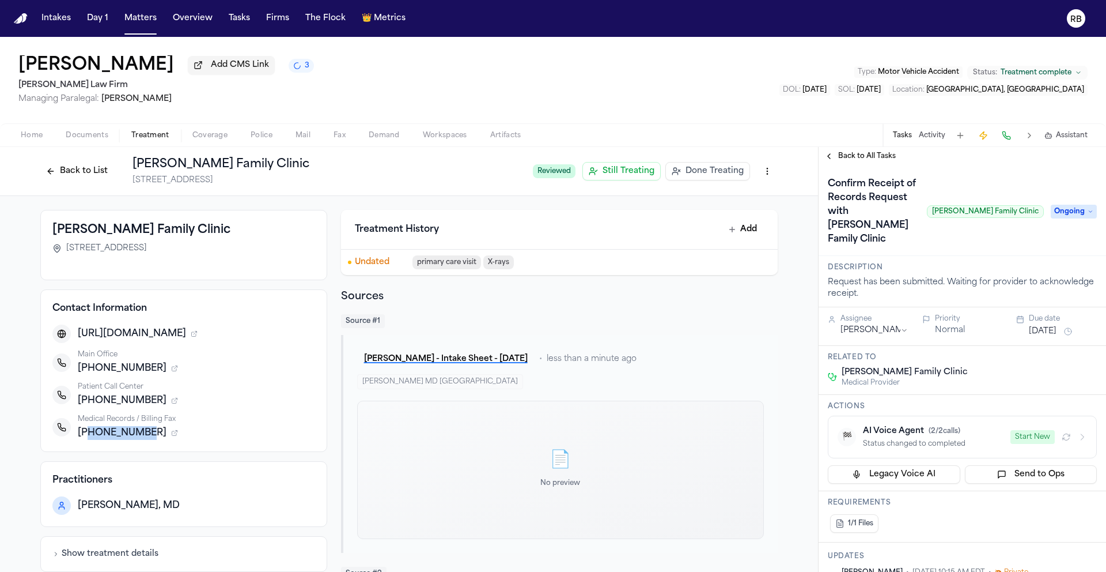
drag, startPoint x: 137, startPoint y: 433, endPoint x: 81, endPoint y: 435, distance: 55.9
click at [81, 435] on span "+19152185636" at bounding box center [122, 433] width 89 height 14
copy span "9152185636"
click at [517, 78] on div "Alejandro Garcia Add CMS Link 3 Hecht Law Firm Managing Paralegal: Jessica Barr…" at bounding box center [553, 80] width 1106 height 86
click at [413, 104] on div "Alejandro Garcia Add CMS Link 3 Hecht Law Firm Managing Paralegal: Jessica Barr…" at bounding box center [553, 80] width 1106 height 86
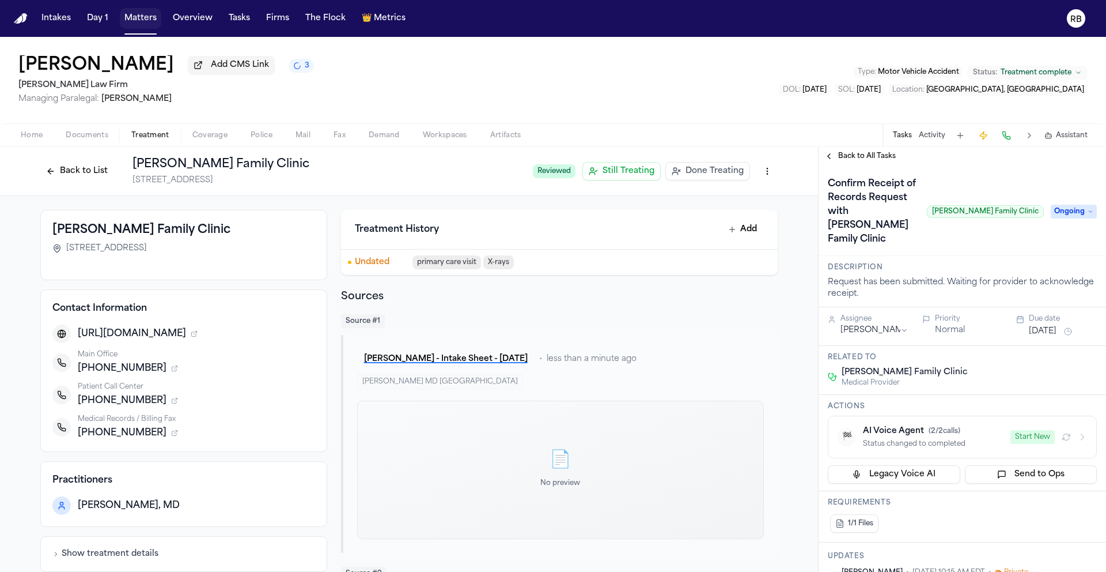
click at [150, 18] on button "Matters" at bounding box center [140, 18] width 41 height 21
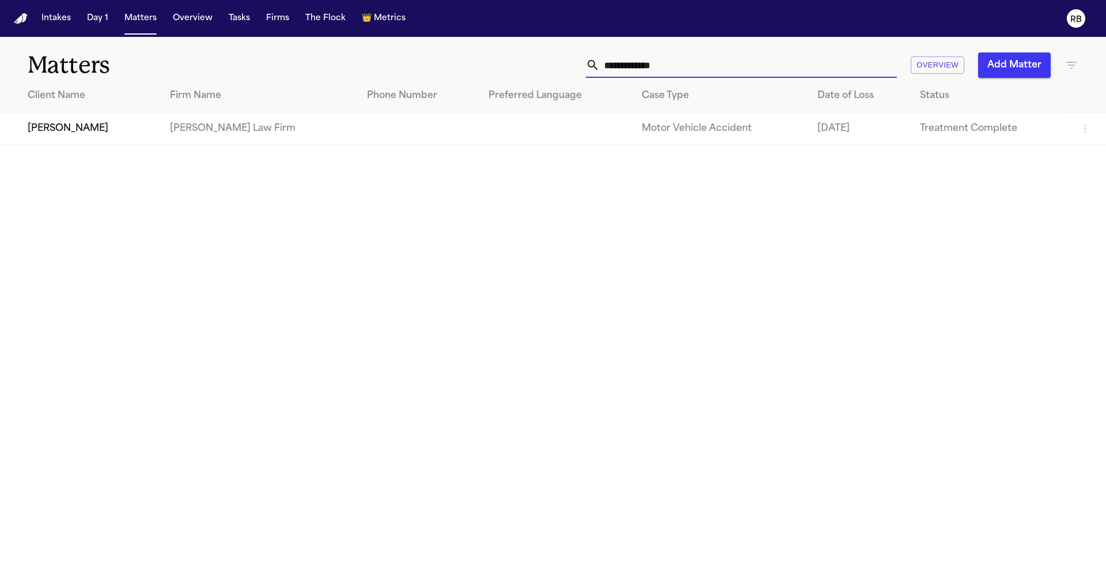
drag, startPoint x: 730, startPoint y: 71, endPoint x: 542, endPoint y: 68, distance: 187.3
click at [542, 68] on div "**********" at bounding box center [706, 64] width 745 height 25
click at [155, 127] on td "Alejandro Garcia" at bounding box center [80, 128] width 161 height 33
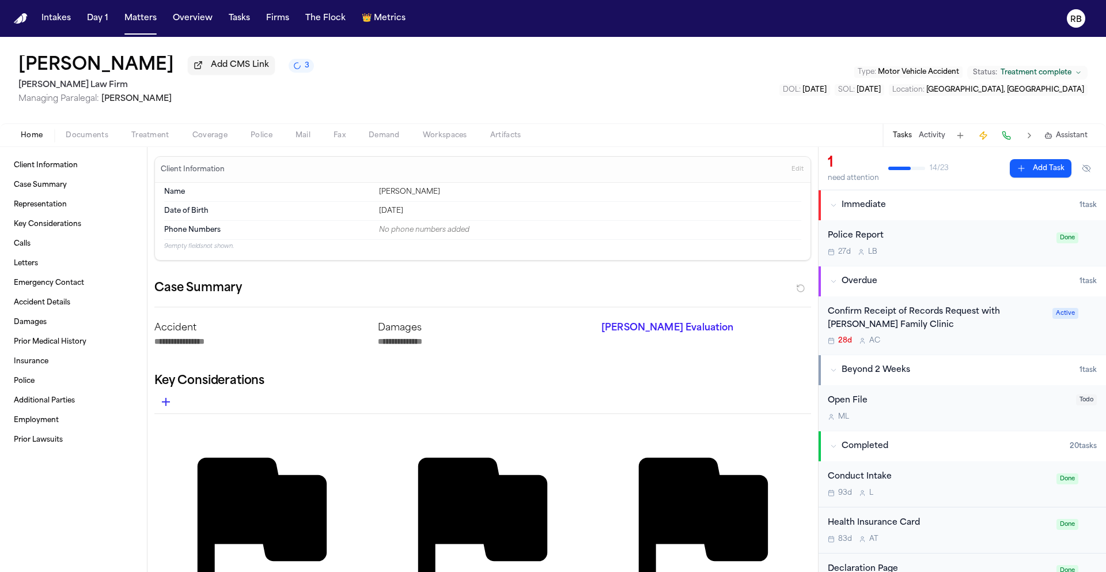
click at [1032, 332] on div "Confirm Receipt of Records Request with Arturo Hernandez Family Clinic" at bounding box center [937, 318] width 218 height 27
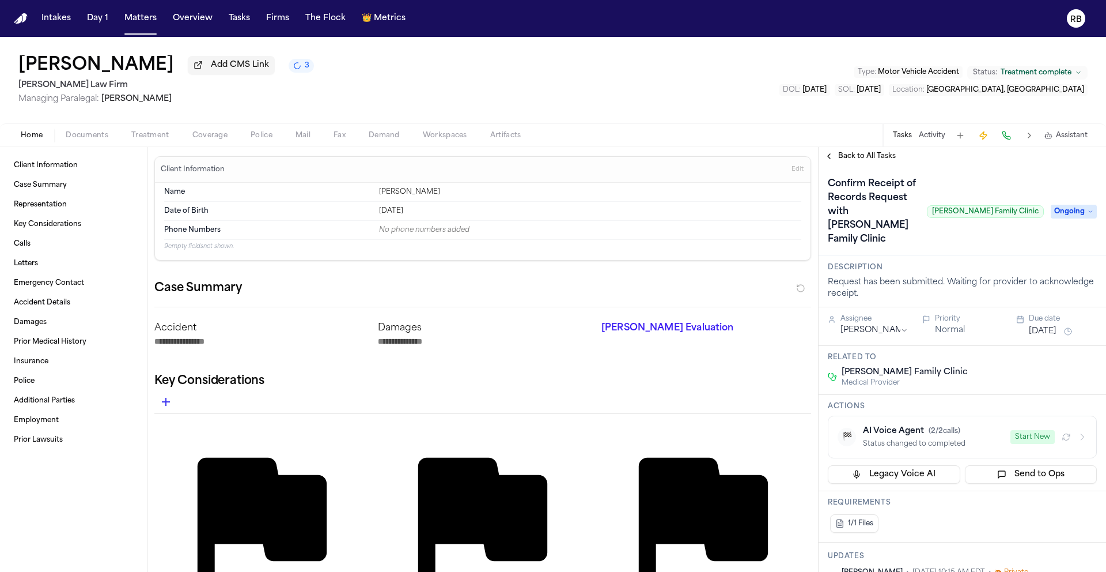
click at [164, 137] on span "Treatment" at bounding box center [150, 135] width 38 height 9
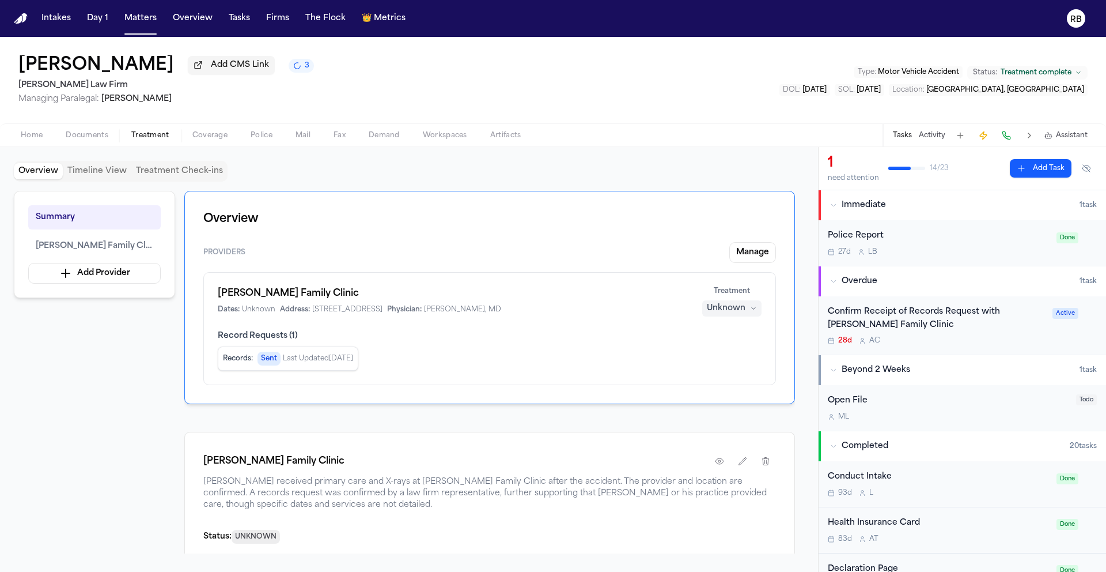
click at [107, 365] on div "Summary Arturo Hernandez Family Clinic Add Provider Overview Providers Manage A…" at bounding box center [409, 372] width 791 height 362
click at [979, 339] on div "28d A C" at bounding box center [937, 340] width 218 height 9
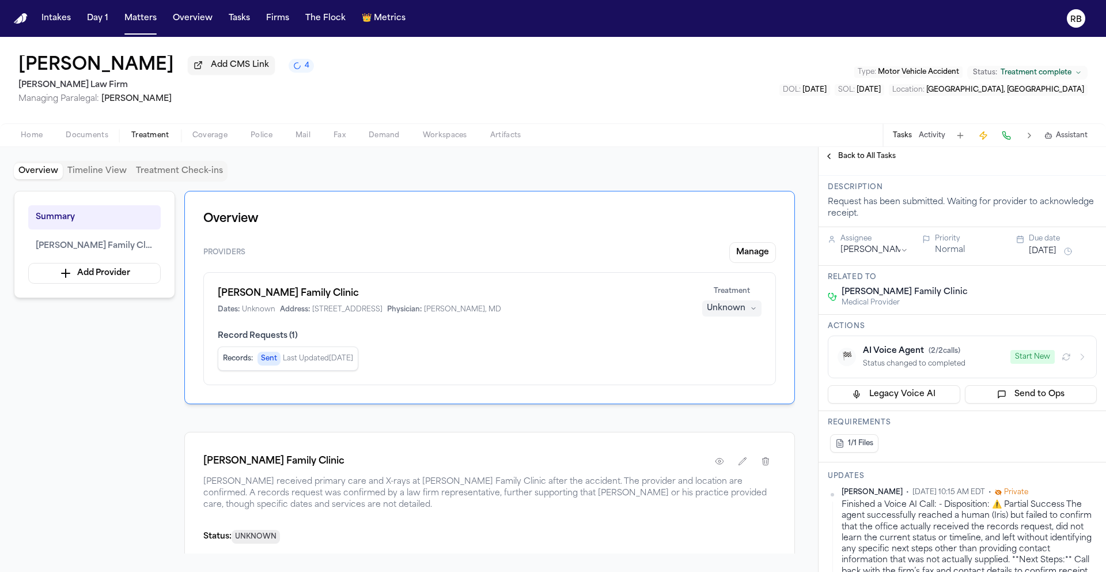
scroll to position [78, 0]
click at [690, 174] on div "Overview Timeline View Treatment Check-ins" at bounding box center [409, 171] width 791 height 21
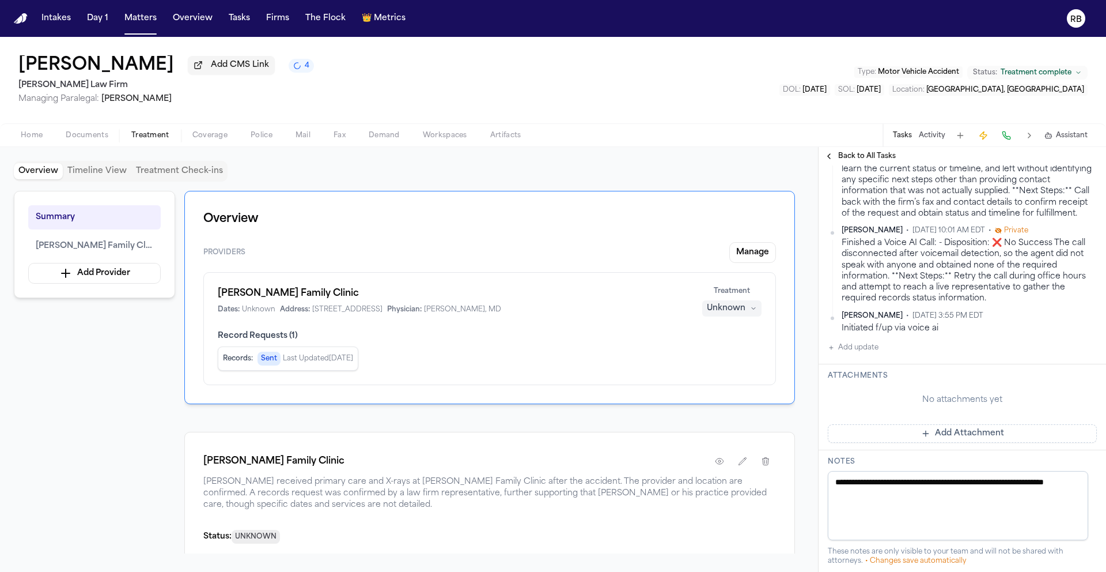
scroll to position [447, 0]
click at [868, 356] on button "Add update" at bounding box center [853, 349] width 51 height 14
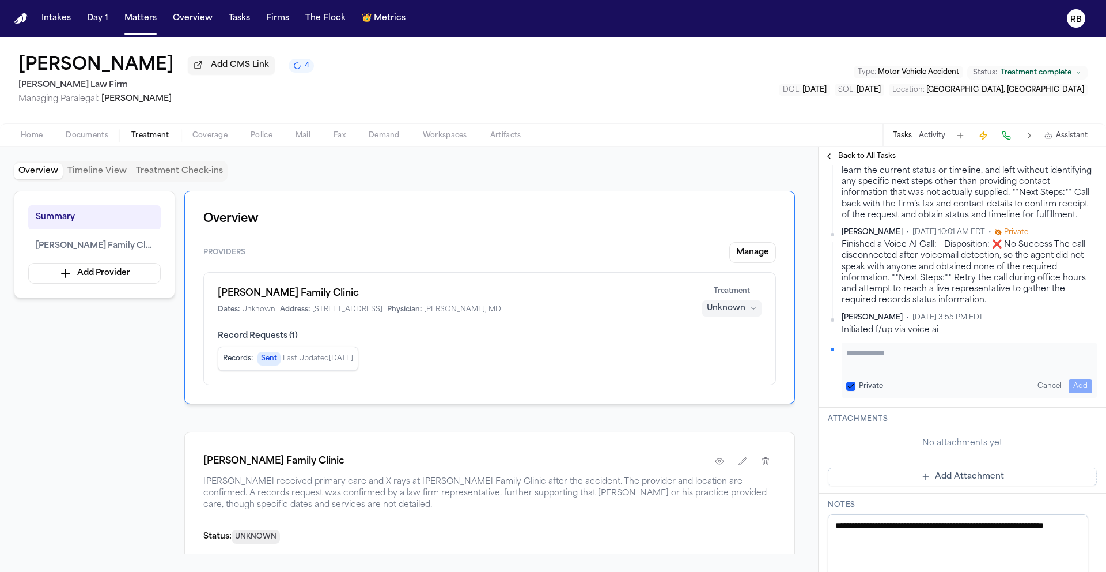
click at [917, 370] on textarea "Add your update" at bounding box center [970, 358] width 246 height 23
click at [724, 459] on icon "button" at bounding box center [719, 460] width 9 height 9
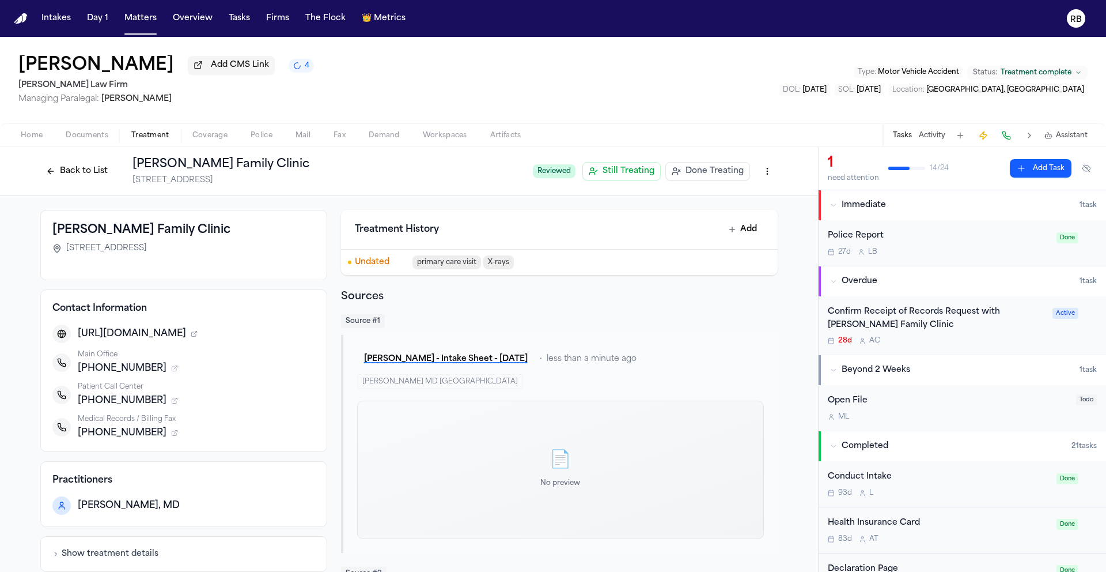
click at [983, 332] on div "Confirm Receipt of Records Request with Arturo Hernandez Family Clinic" at bounding box center [937, 318] width 218 height 27
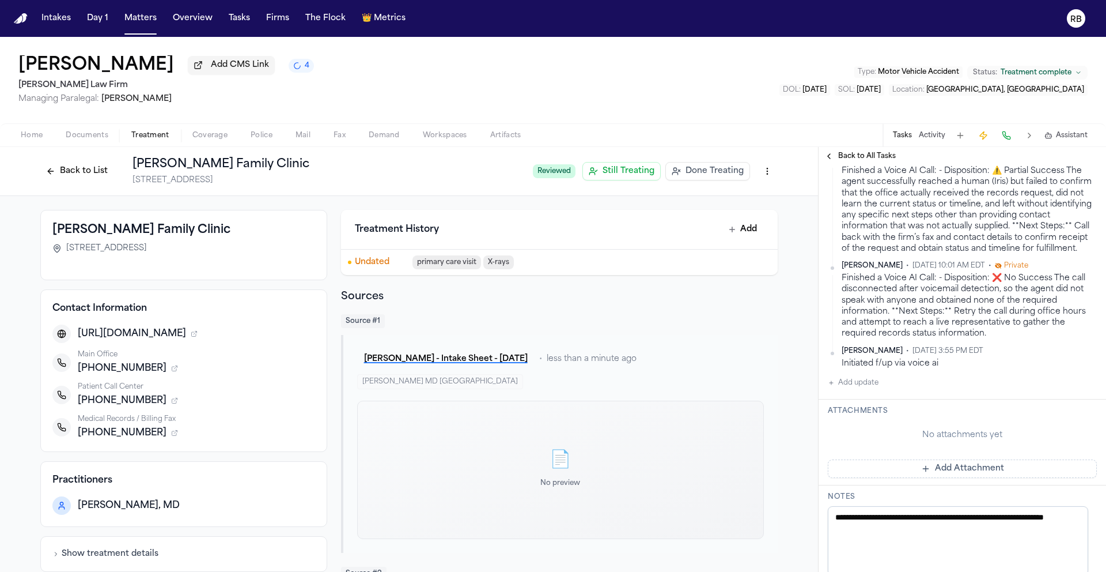
scroll to position [416, 0]
click at [871, 388] on button "Add update" at bounding box center [853, 381] width 51 height 14
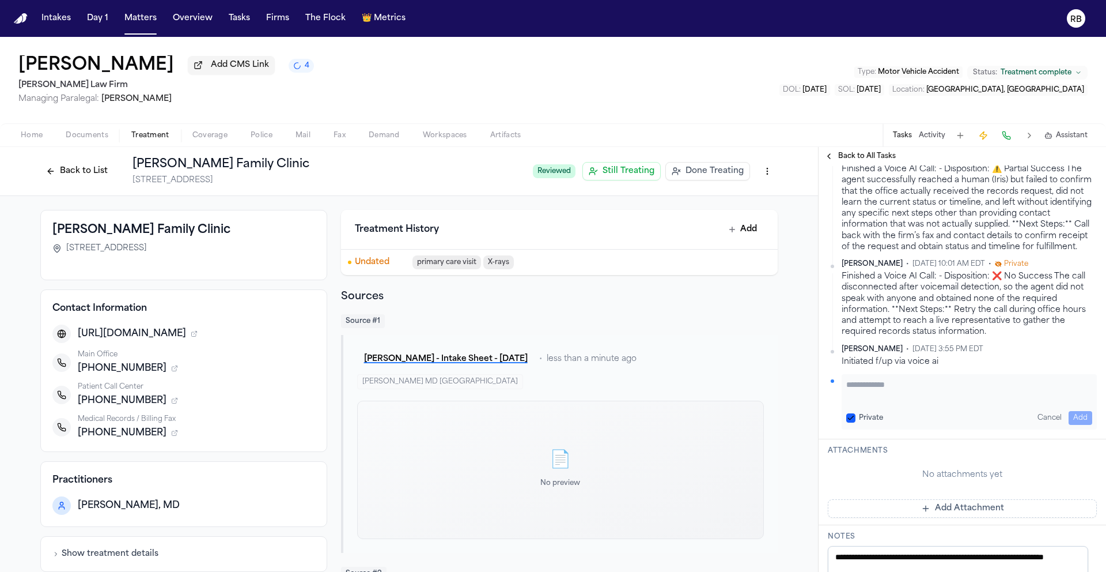
click at [904, 402] on textarea "Add your update" at bounding box center [970, 390] width 246 height 23
click at [1078, 425] on button "Add" at bounding box center [1081, 418] width 24 height 14
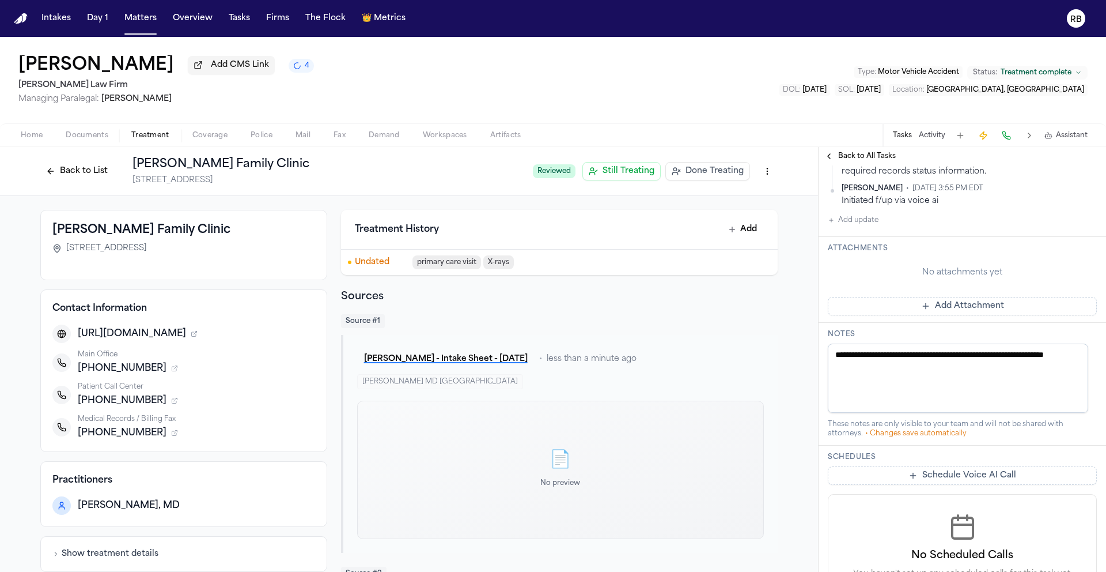
scroll to position [688, 0]
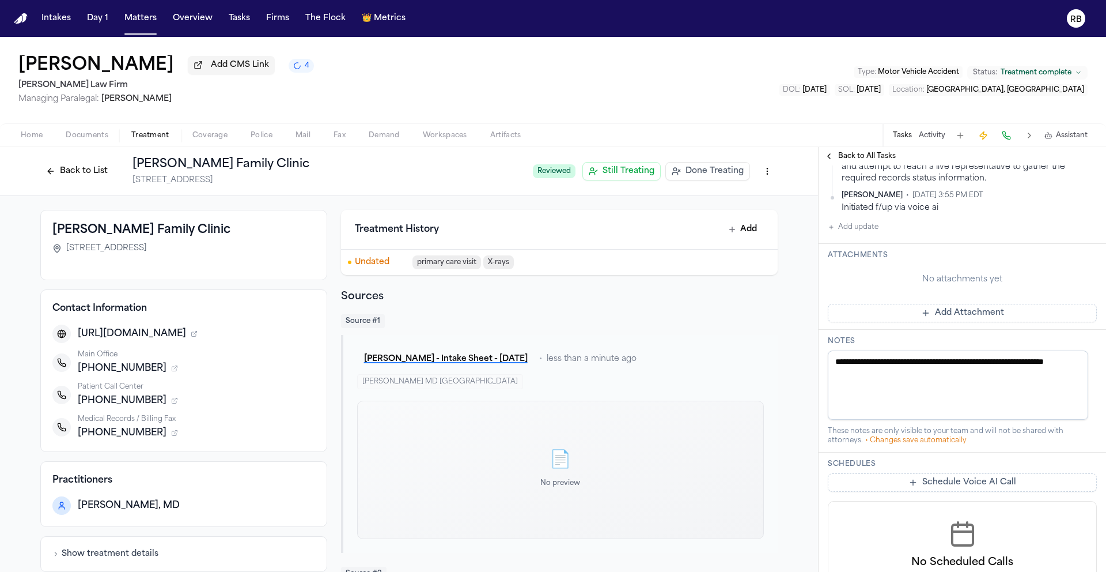
click at [953, 322] on button "Add Attachment" at bounding box center [962, 313] width 269 height 18
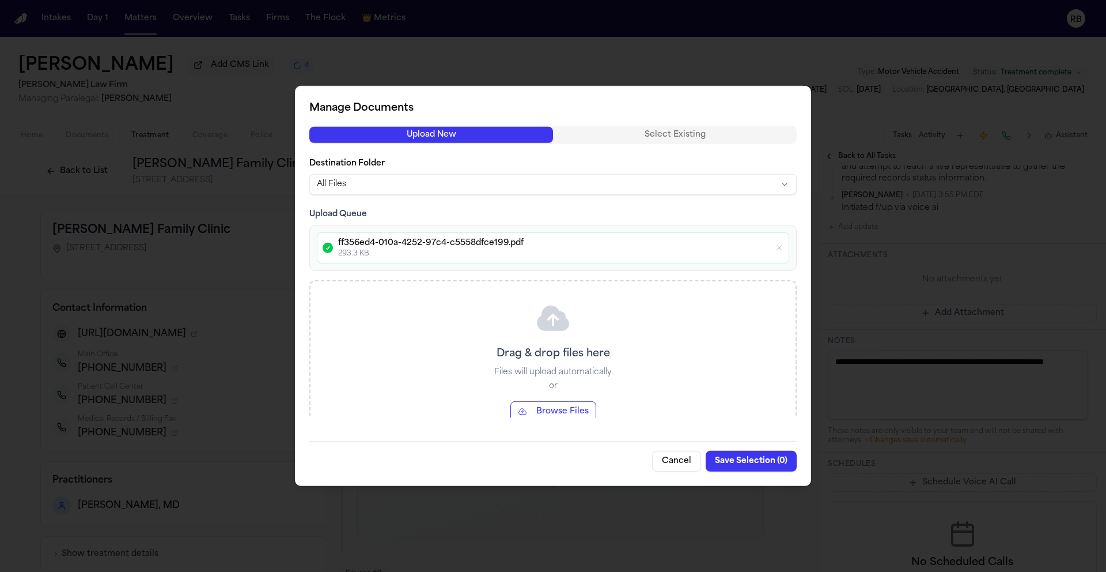
click at [772, 459] on button "Save Selection ( 0 )" at bounding box center [751, 461] width 91 height 21
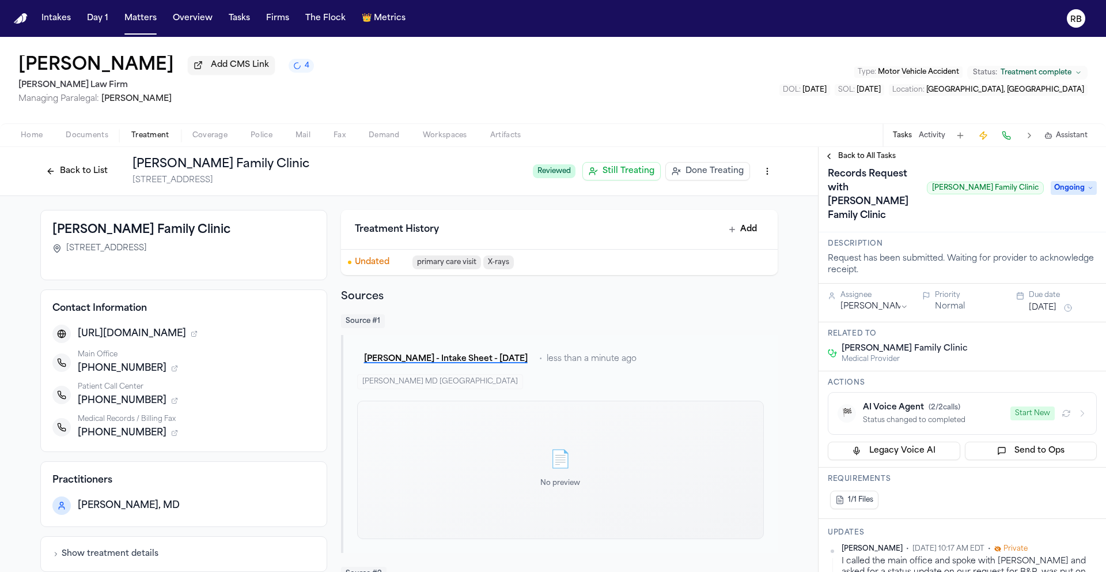
scroll to position [0, 0]
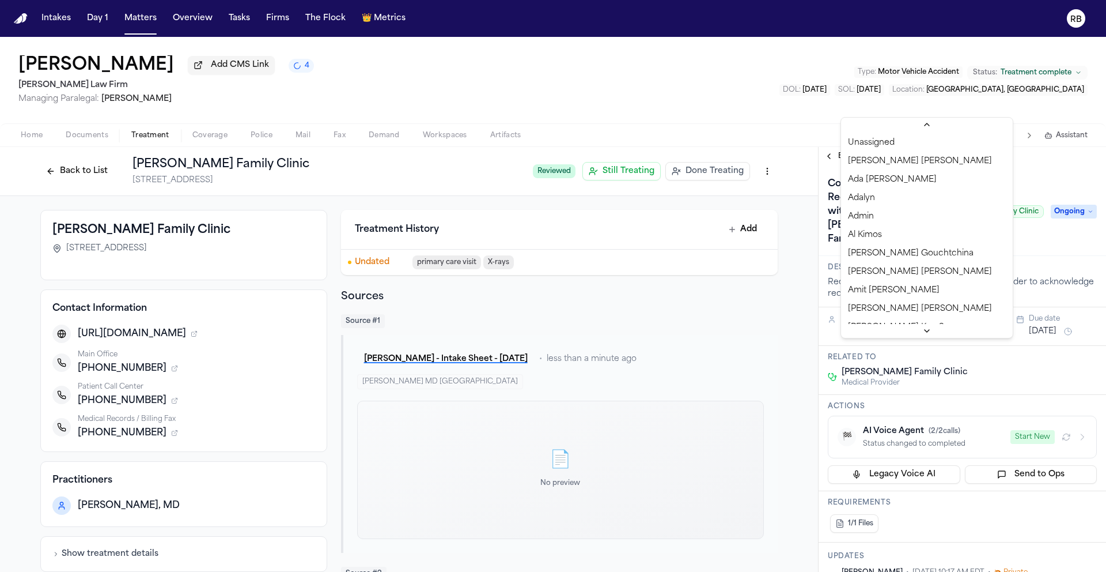
click at [902, 345] on html "Intakes Day 1 Matters Overview Tasks Firms The Flock 👑 Metrics RB Alejandro Gar…" at bounding box center [553, 286] width 1106 height 572
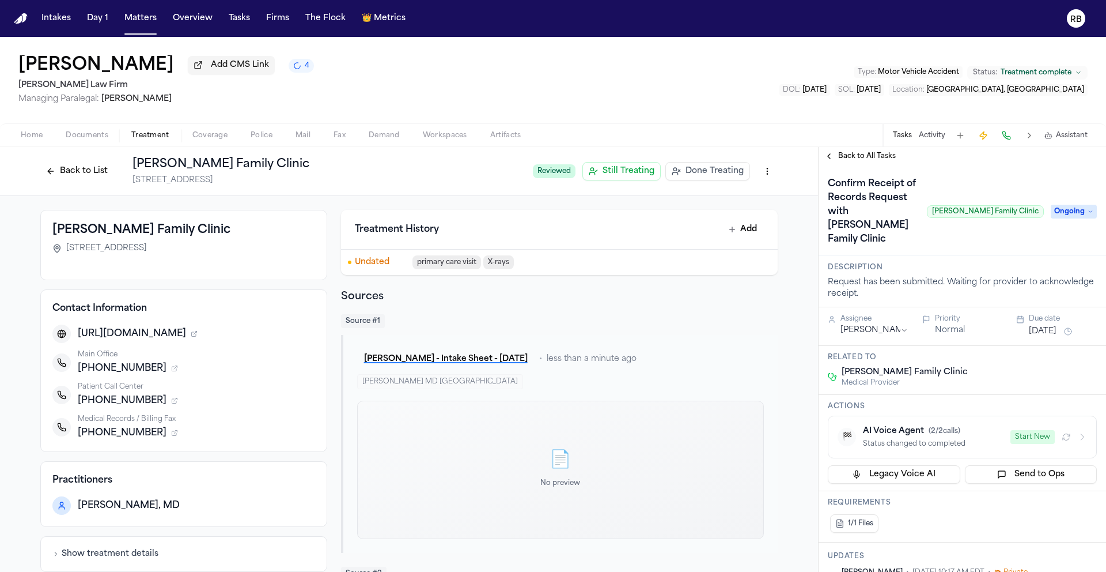
click at [1034, 337] on button "Sep 1, 2025" at bounding box center [1043, 332] width 28 height 12
click at [1091, 373] on button "Go to next month" at bounding box center [1089, 371] width 16 height 16
click at [1002, 439] on button "6" at bounding box center [997, 438] width 18 height 18
click at [1072, 272] on h3 "Description" at bounding box center [962, 267] width 269 height 9
click at [783, 324] on div "Arturo Hernandez Family Clinic 12136 Pebble Hills Blvd, Suite 107, El Paso, TX …" at bounding box center [409, 544] width 818 height 697
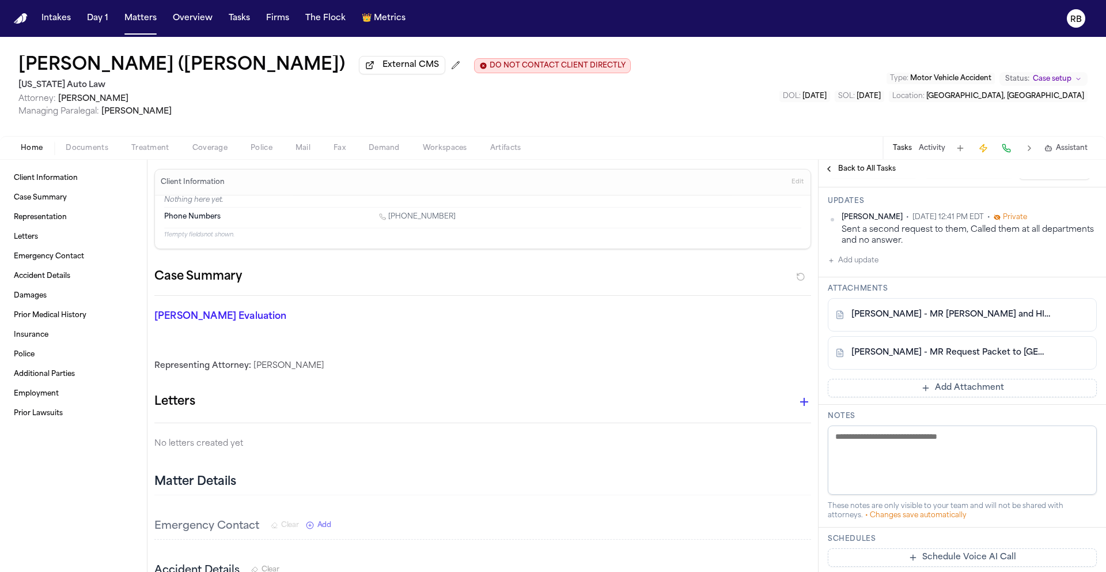
scroll to position [227, 0]
click at [983, 316] on link "J. Smith - MR Request and HIPAA Auth to Garden City Hospital - 7.1.25" at bounding box center [951, 311] width 199 height 12
click at [977, 388] on button "Add Attachment" at bounding box center [962, 384] width 269 height 18
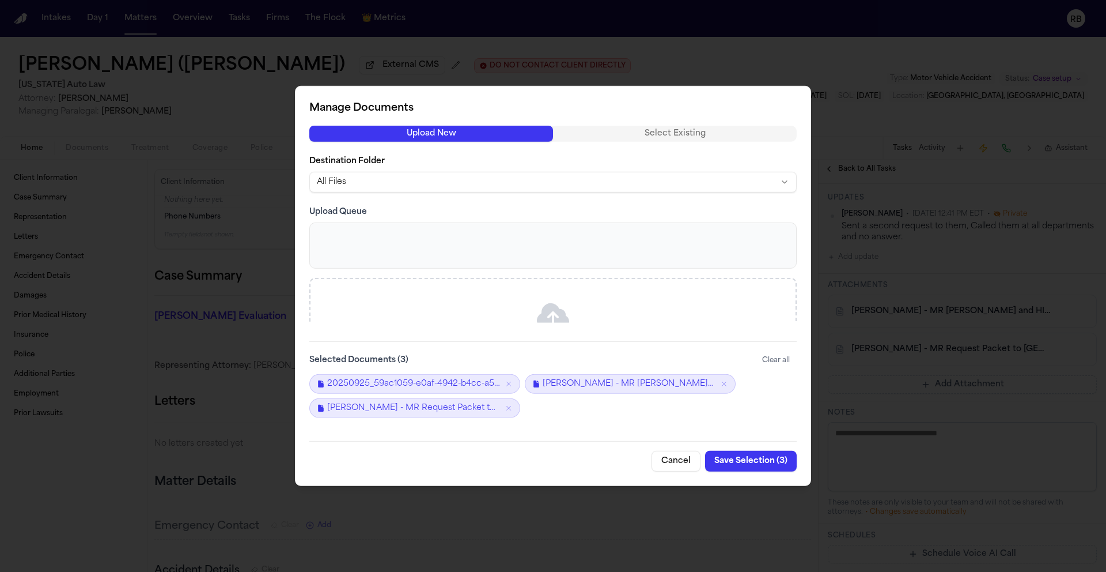
click at [755, 461] on button "Save Selection ( 3 )" at bounding box center [751, 461] width 92 height 21
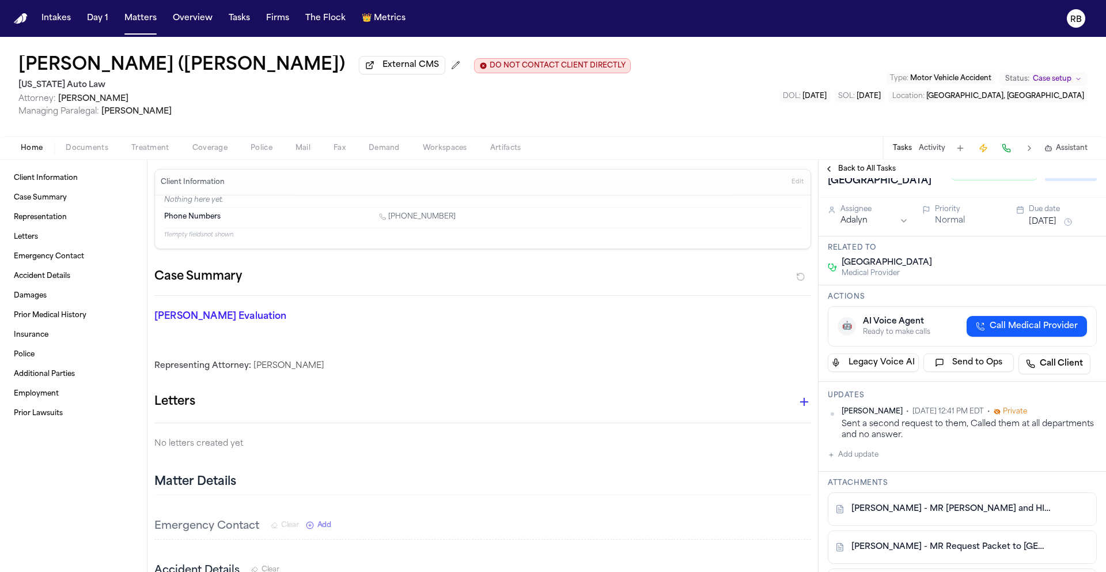
scroll to position [0, 0]
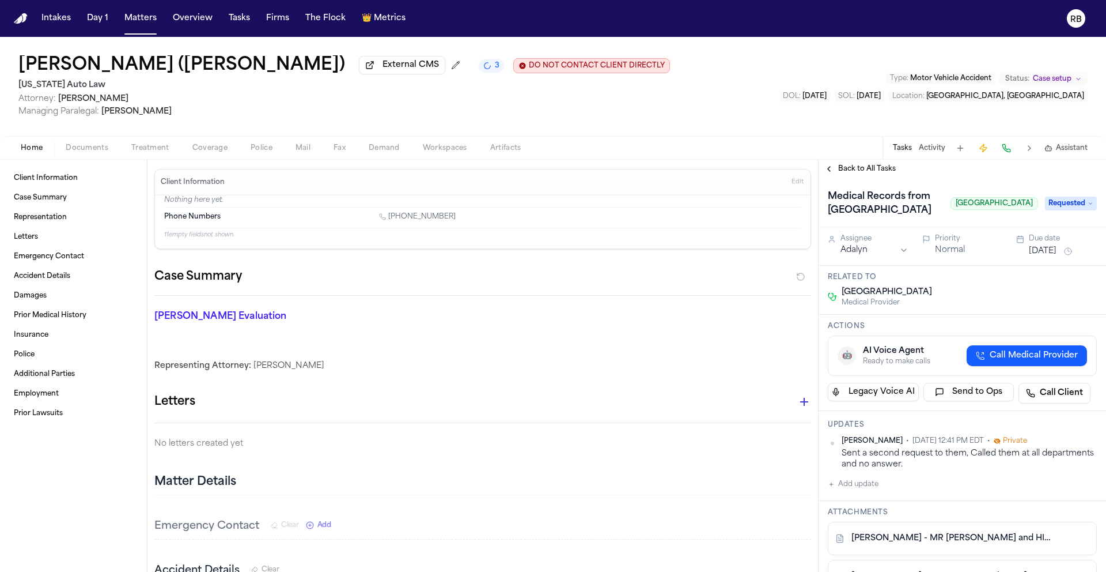
click at [862, 488] on button "Add update" at bounding box center [853, 484] width 51 height 14
click at [914, 504] on textarea "Add your update" at bounding box center [970, 493] width 246 height 23
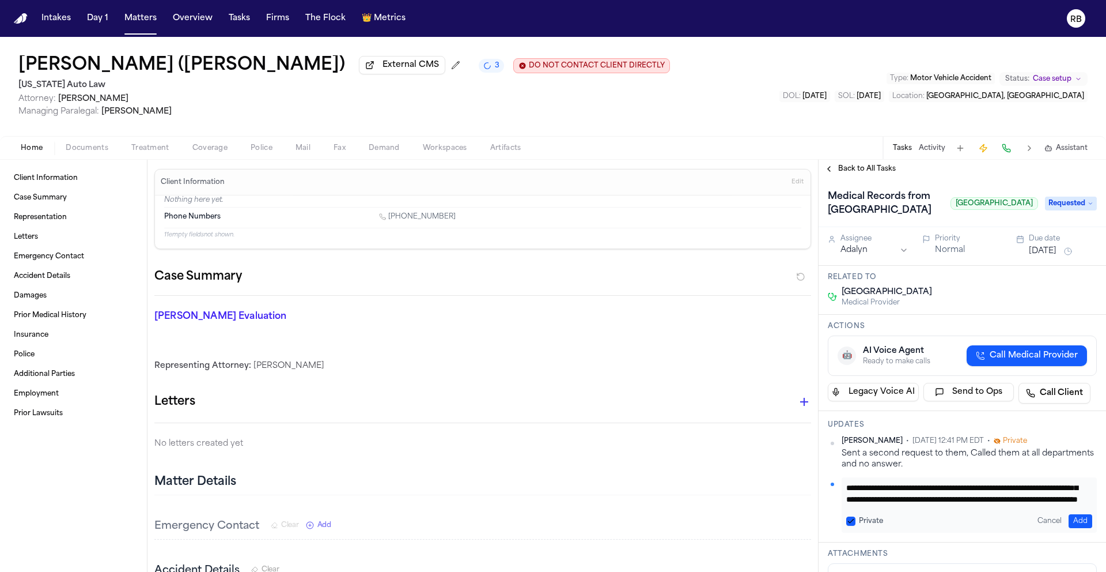
scroll to position [70, 0]
type textarea "**********"
click at [1080, 521] on button "Add" at bounding box center [1081, 521] width 24 height 14
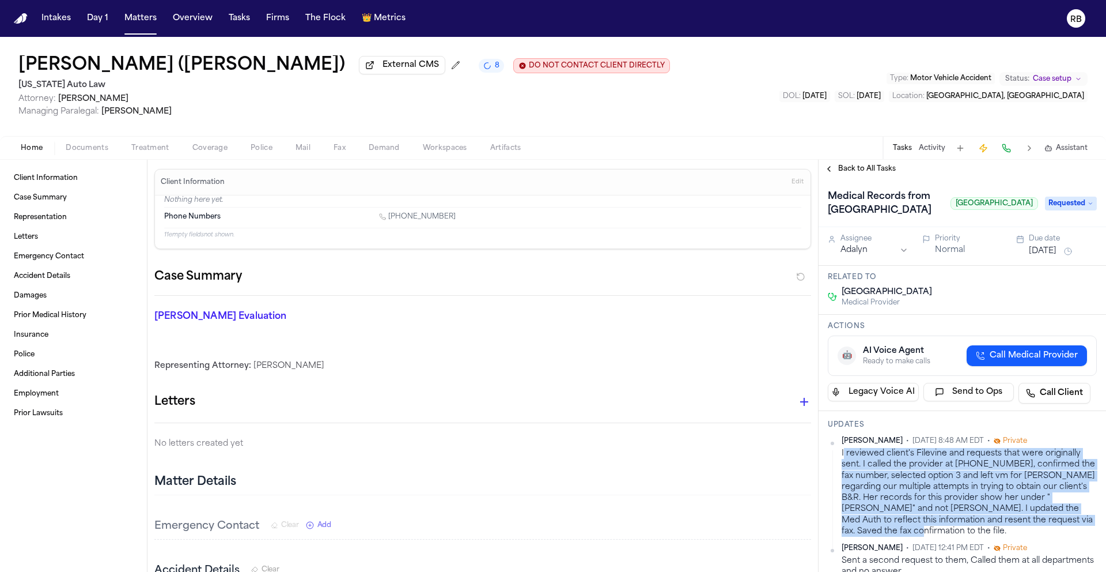
drag, startPoint x: 873, startPoint y: 534, endPoint x: 843, endPoint y: 457, distance: 82.3
click at [843, 457] on div "I reviewed client's Filevine and requests that were originally sent. I called t…" at bounding box center [969, 492] width 255 height 89
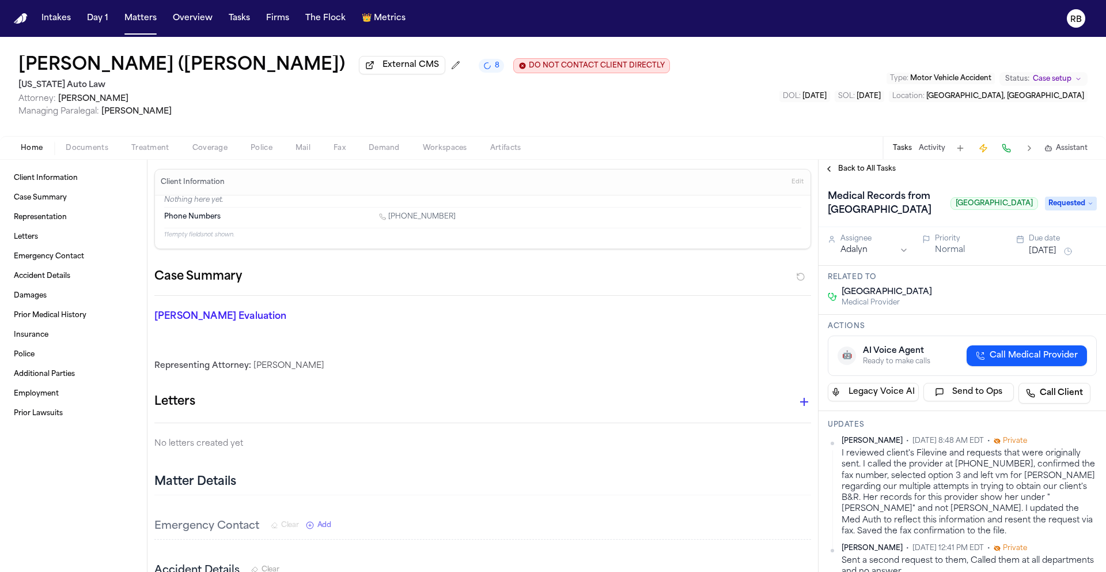
click at [859, 523] on div "I reviewed client's Filevine and requests that were originally sent. I called t…" at bounding box center [969, 492] width 255 height 89
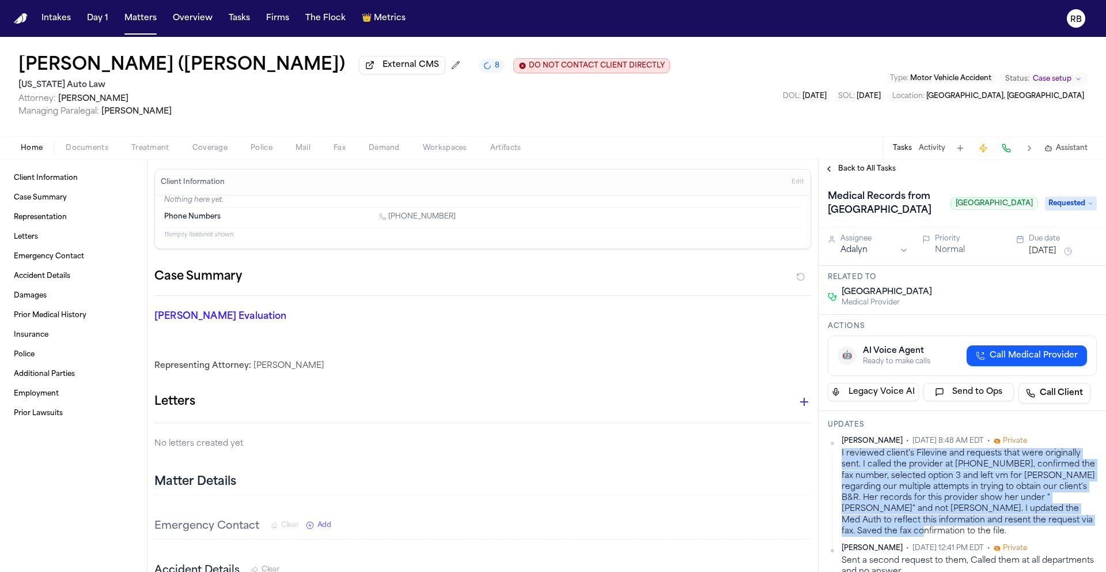
drag, startPoint x: 865, startPoint y: 531, endPoint x: 841, endPoint y: 458, distance: 76.5
click at [841, 458] on div "Richelle Bauman • Sep 29, 2025 8:48 AM EDT • Private I reviewed client's Filevi…" at bounding box center [962, 486] width 269 height 100
copy div "I reviewed client's Filevine and requests that were originally sent. I called t…"
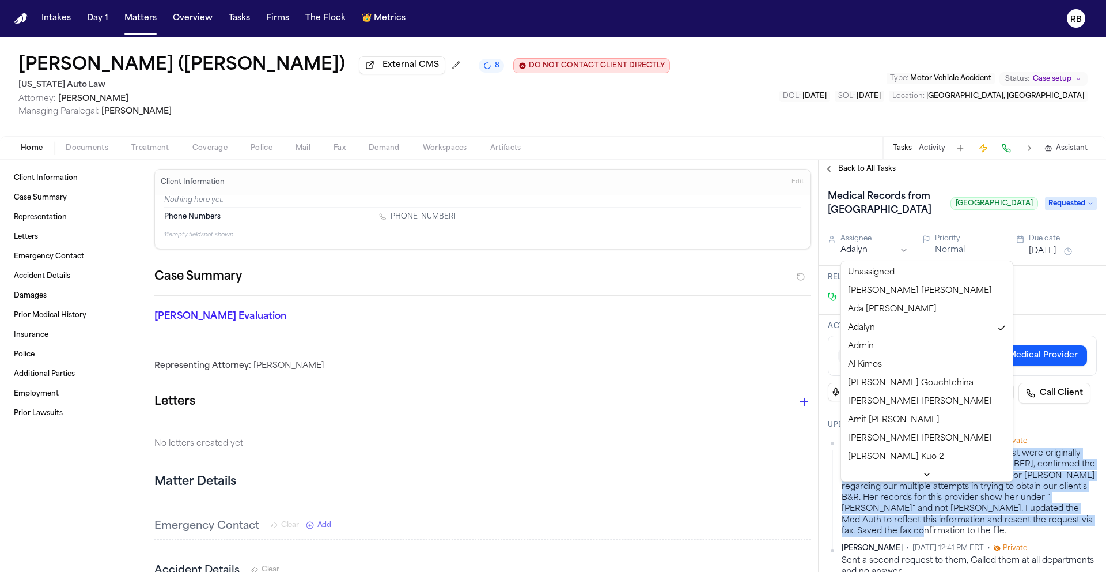
click at [893, 248] on html "Intakes Day 1 Matters Overview Tasks Firms The Flock 👑 Metrics RB Jasmine Smith…" at bounding box center [553, 286] width 1106 height 572
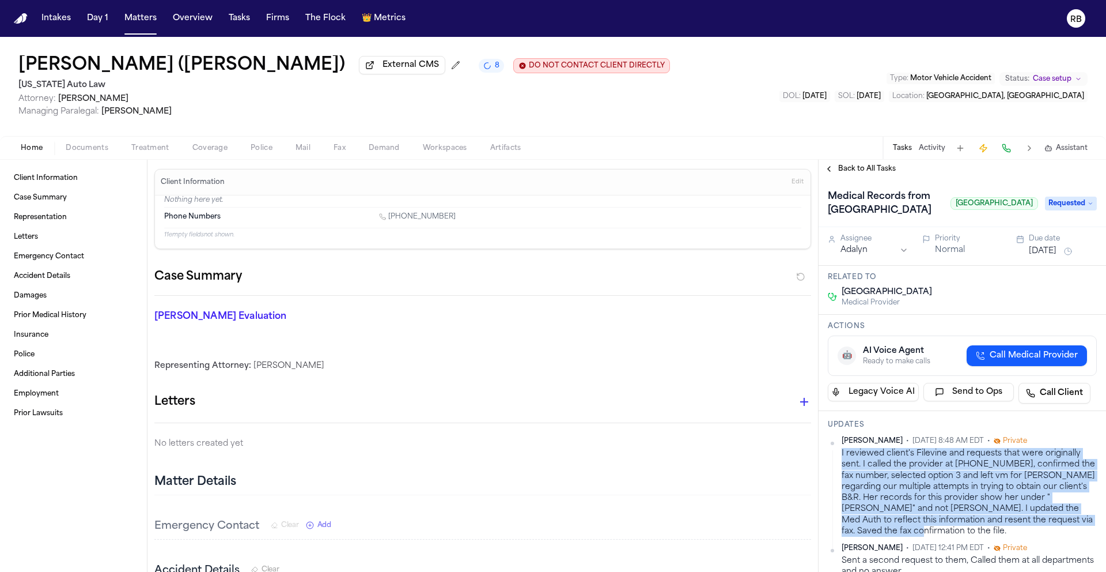
click at [1049, 256] on button "[DATE]" at bounding box center [1043, 251] width 28 height 12
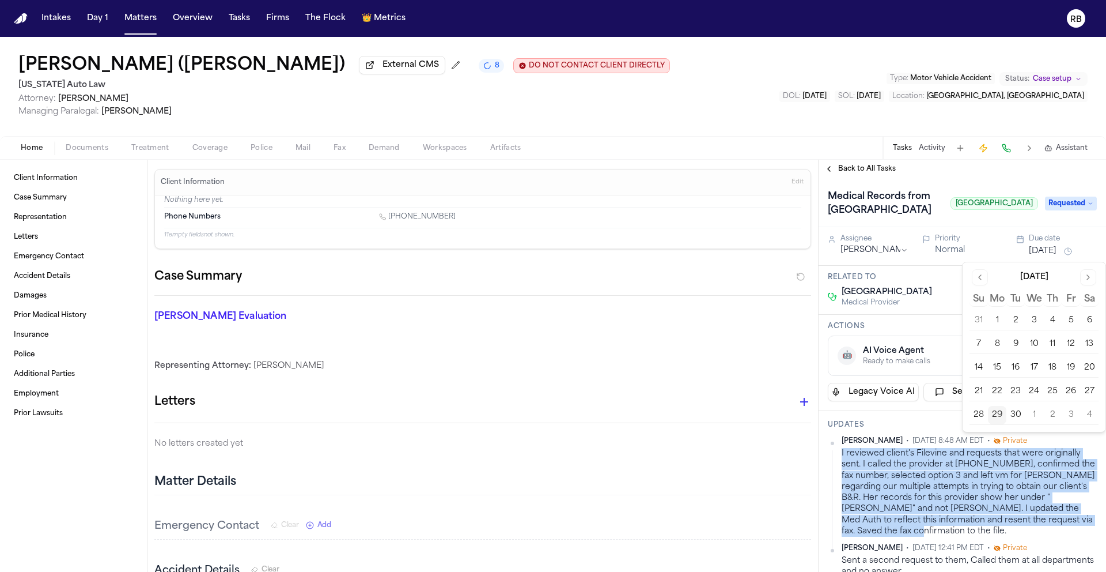
click at [1094, 275] on button "Go to next month" at bounding box center [1089, 277] width 16 height 16
click at [998, 339] on button "6" at bounding box center [997, 344] width 18 height 18
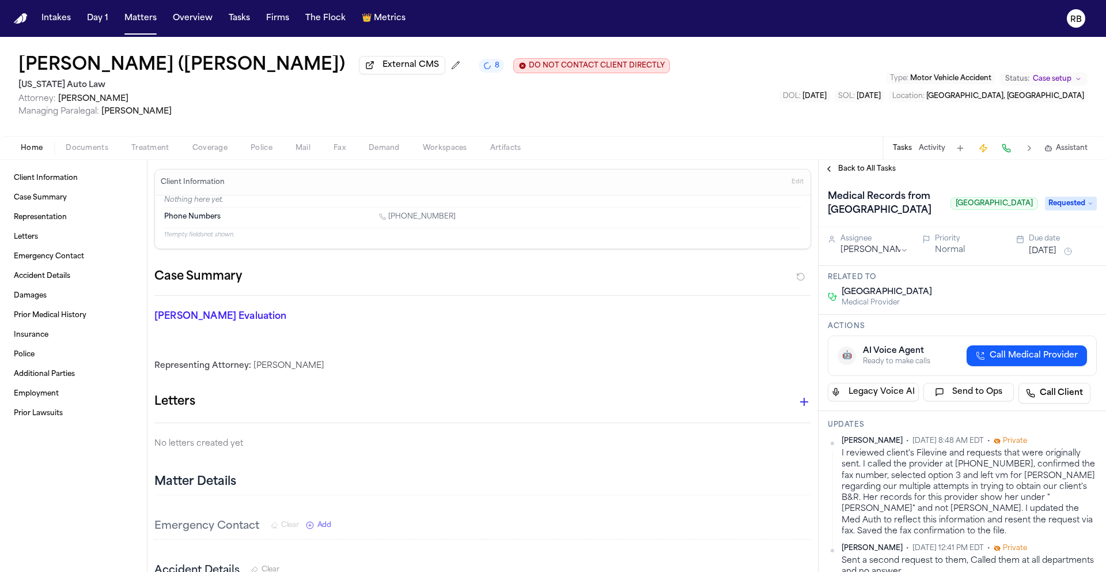
click at [943, 289] on div "Garden City Hospital Medical Provider" at bounding box center [962, 296] width 269 height 21
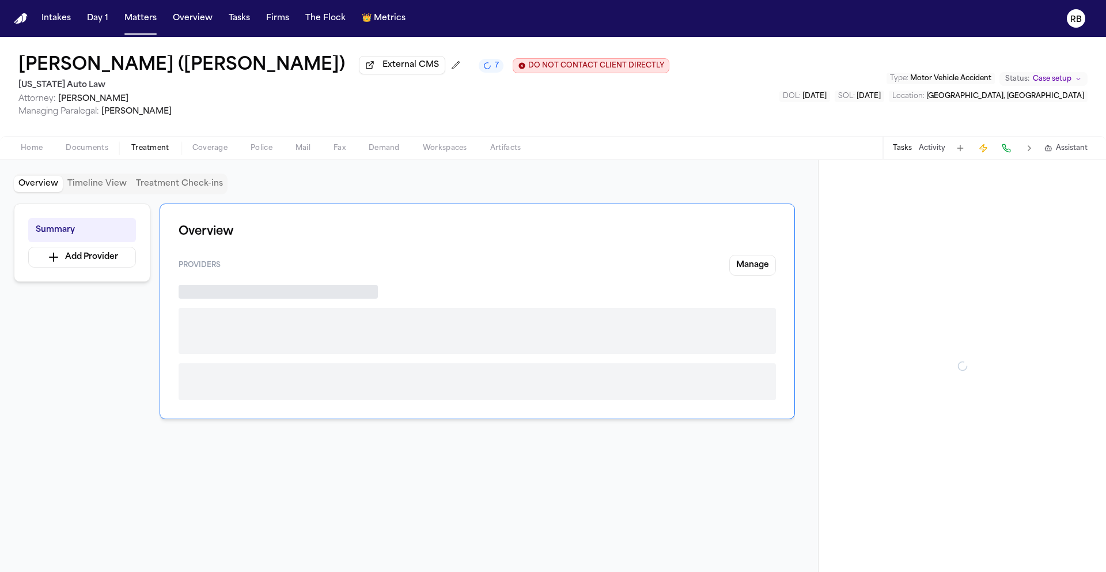
click at [146, 152] on span "Treatment" at bounding box center [150, 147] width 38 height 9
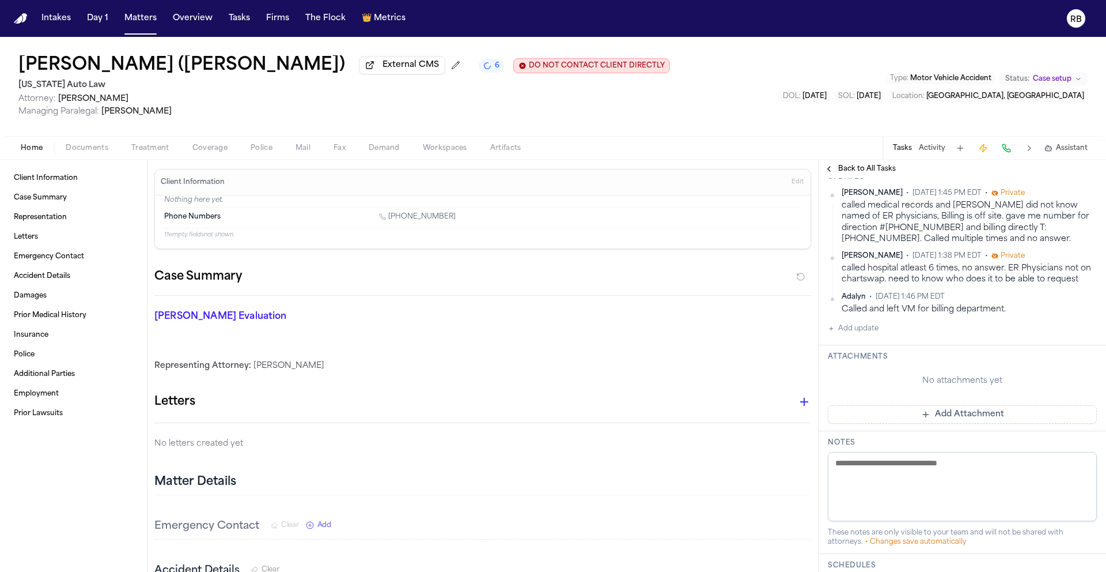
scroll to position [237, 0]
click at [968, 409] on button "Add Attachment" at bounding box center [962, 411] width 269 height 18
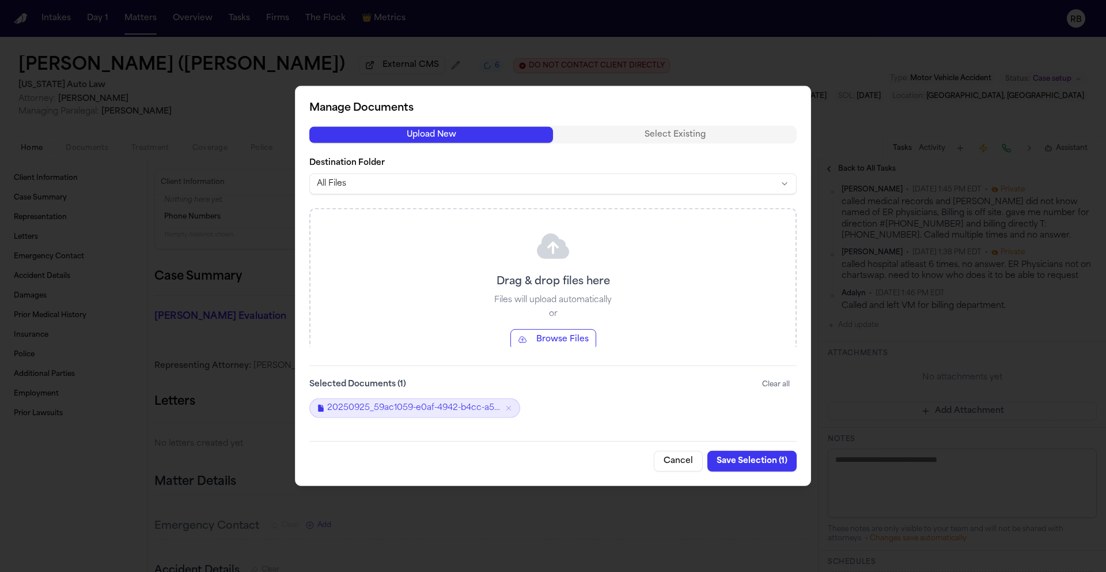
click at [757, 464] on button "Save Selection ( 1 )" at bounding box center [752, 461] width 89 height 21
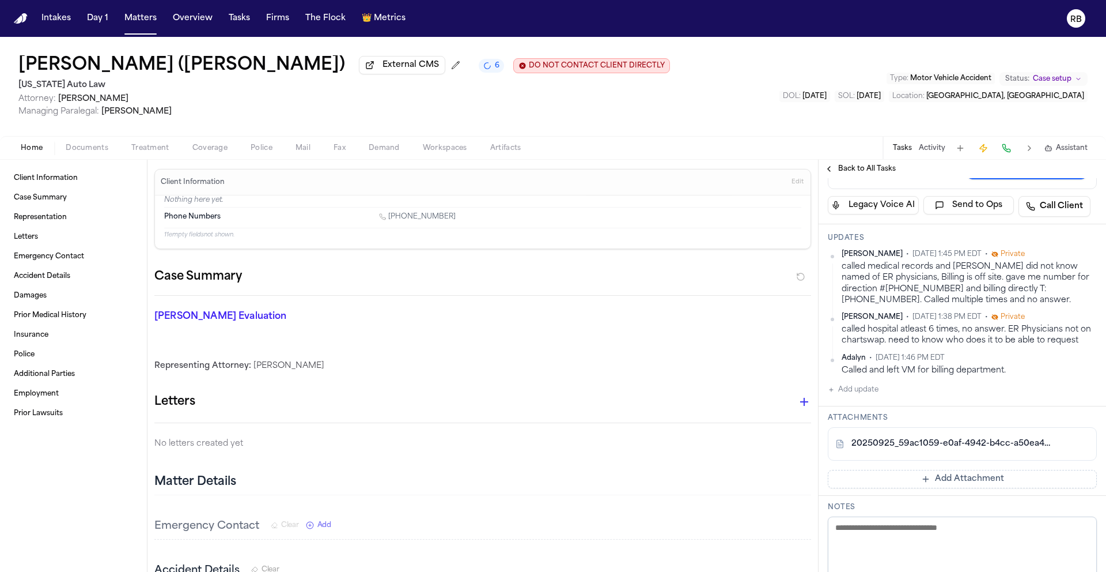
scroll to position [165, 0]
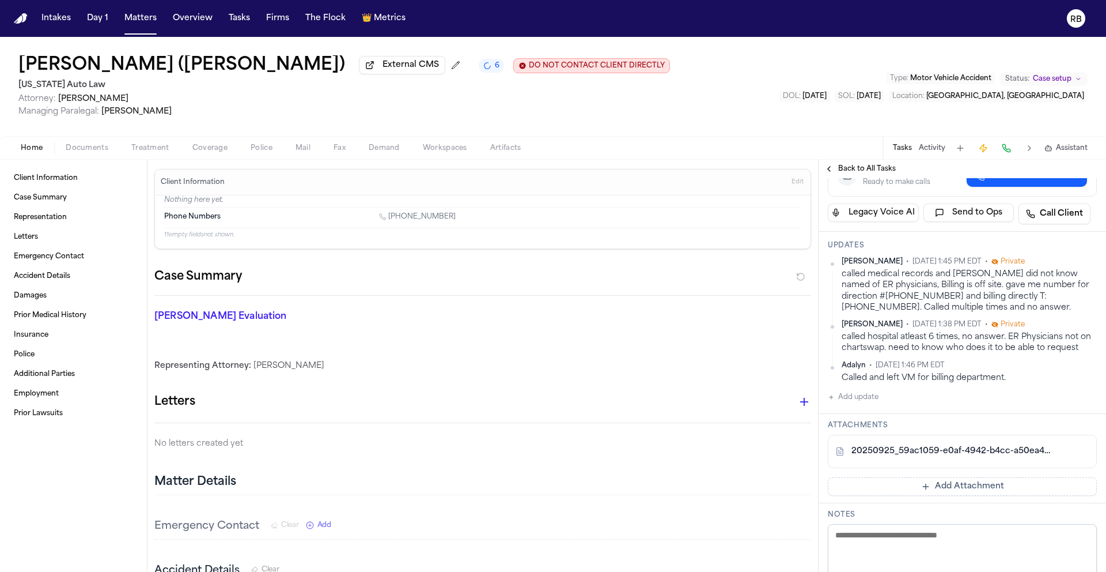
click at [863, 398] on button "Add update" at bounding box center [853, 397] width 51 height 14
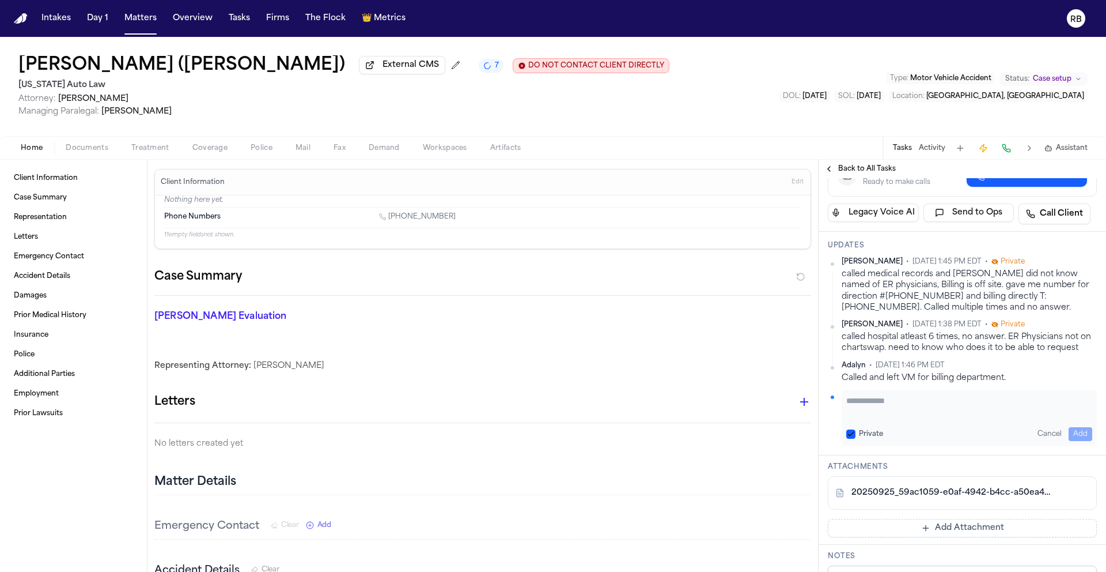
click at [892, 409] on textarea "Add your update" at bounding box center [970, 406] width 246 height 23
drag, startPoint x: 1083, startPoint y: 393, endPoint x: 1076, endPoint y: 399, distance: 9.0
click at [1082, 392] on div "**********" at bounding box center [969, 417] width 255 height 55
drag, startPoint x: 1074, startPoint y: 400, endPoint x: 537, endPoint y: 385, distance: 537.3
click at [542, 384] on div "Client Information Case Summary Representation Letters Emergency Contact Accide…" at bounding box center [553, 366] width 1106 height 412
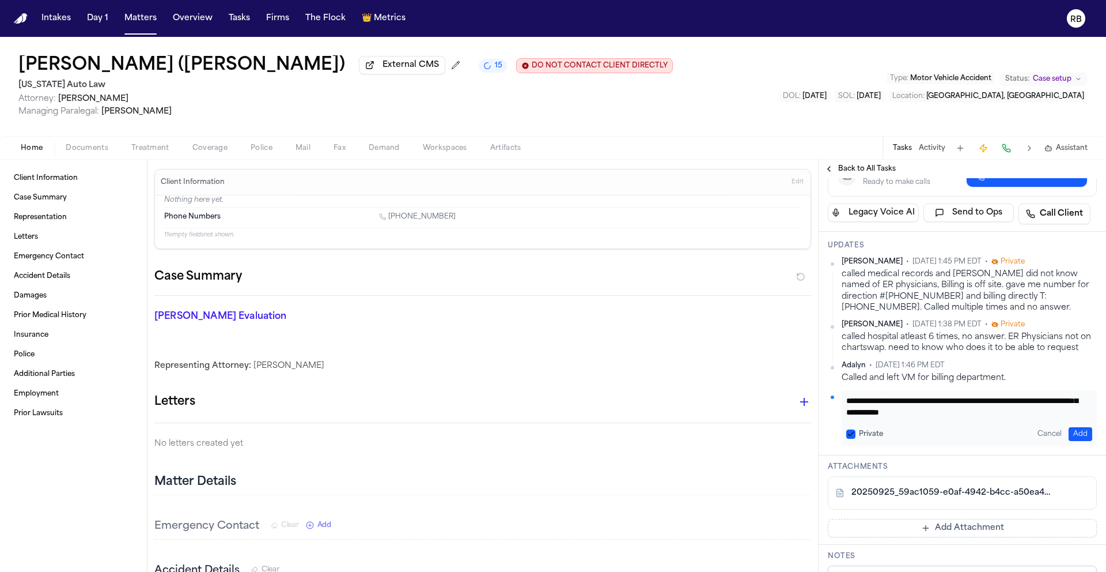
scroll to position [93, 0]
type textarea "**********"
click at [1076, 434] on button "Add" at bounding box center [1081, 434] width 24 height 14
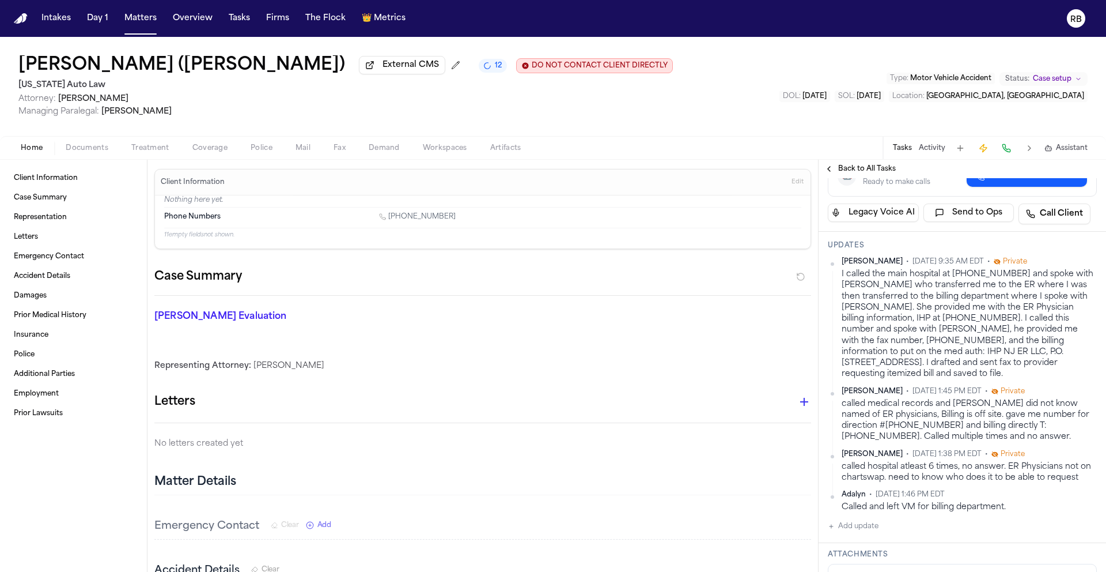
drag, startPoint x: 930, startPoint y: 379, endPoint x: 839, endPoint y: 277, distance: 136.7
click at [839, 277] on div "Richelle Bauman • Sep 29, 2025 9:35 AM EDT • Private I called the main hospital…" at bounding box center [962, 318] width 269 height 123
copy div "I called the main hospital at 844-756-6650 and spoke with Brian who transferred…"
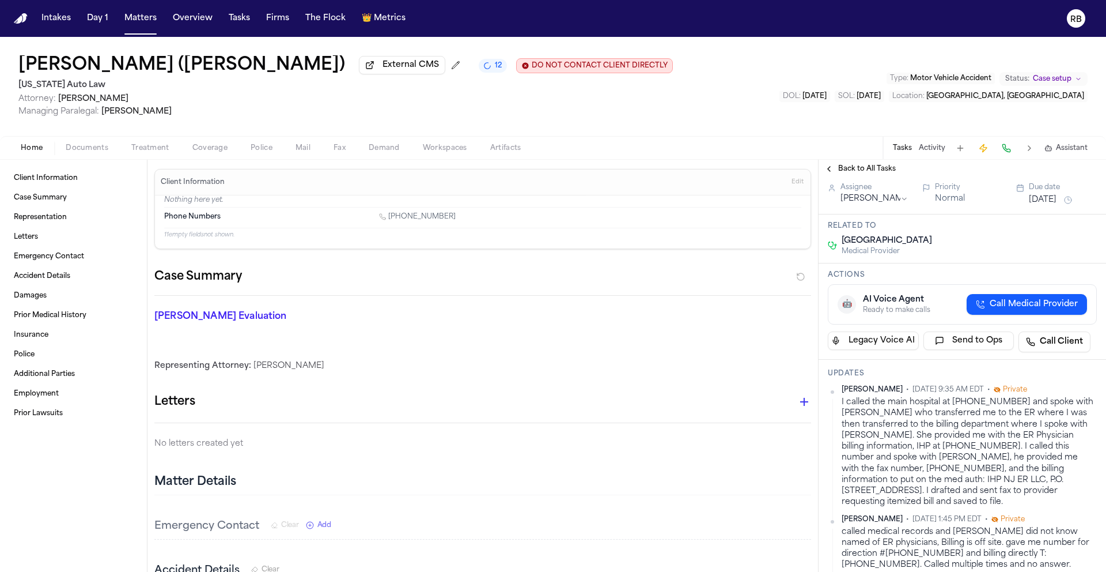
scroll to position [0, 0]
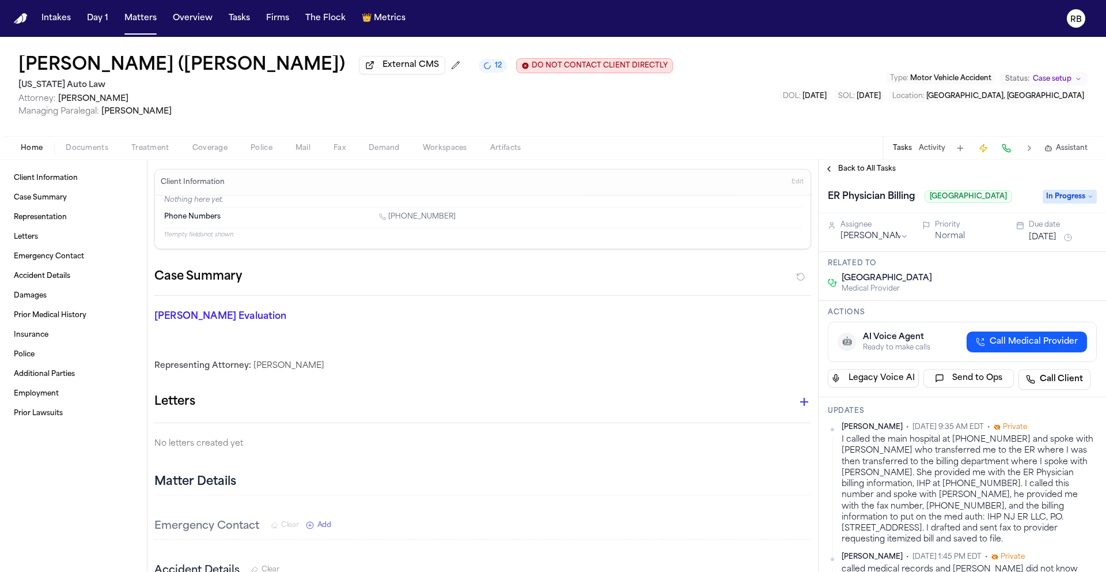
click at [860, 241] on html "Intakes Day 1 Matters Overview Tasks Firms The Flock 👑 Metrics RB Jasmine Smith…" at bounding box center [553, 286] width 1106 height 572
click at [1052, 243] on button "[DATE]" at bounding box center [1043, 238] width 28 height 12
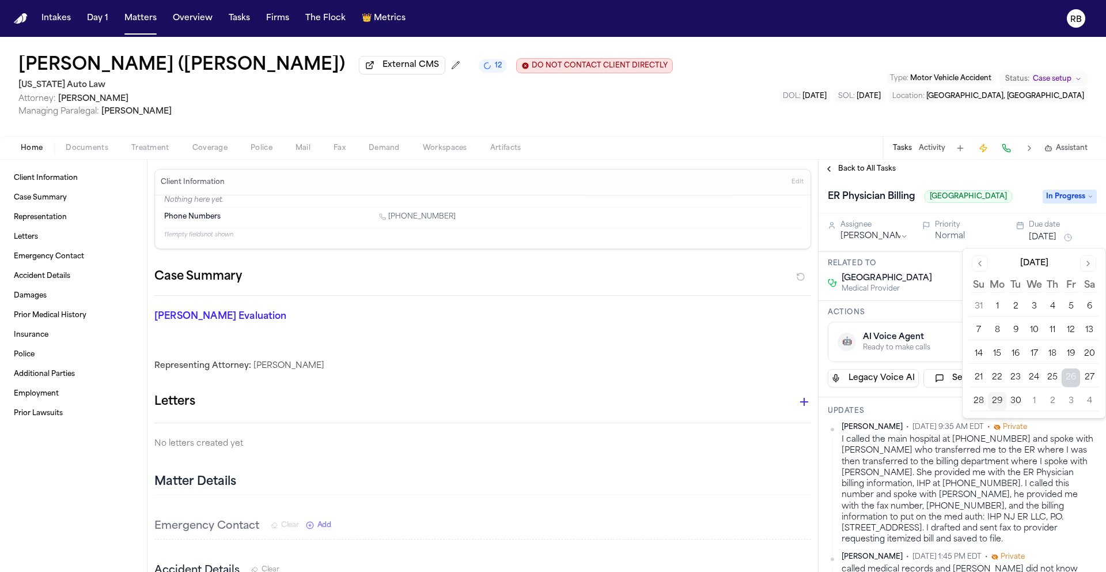
click at [1090, 263] on button "Go to next month" at bounding box center [1089, 263] width 16 height 16
click at [998, 325] on button "6" at bounding box center [997, 330] width 18 height 18
click at [952, 267] on h3 "Related to" at bounding box center [962, 263] width 269 height 9
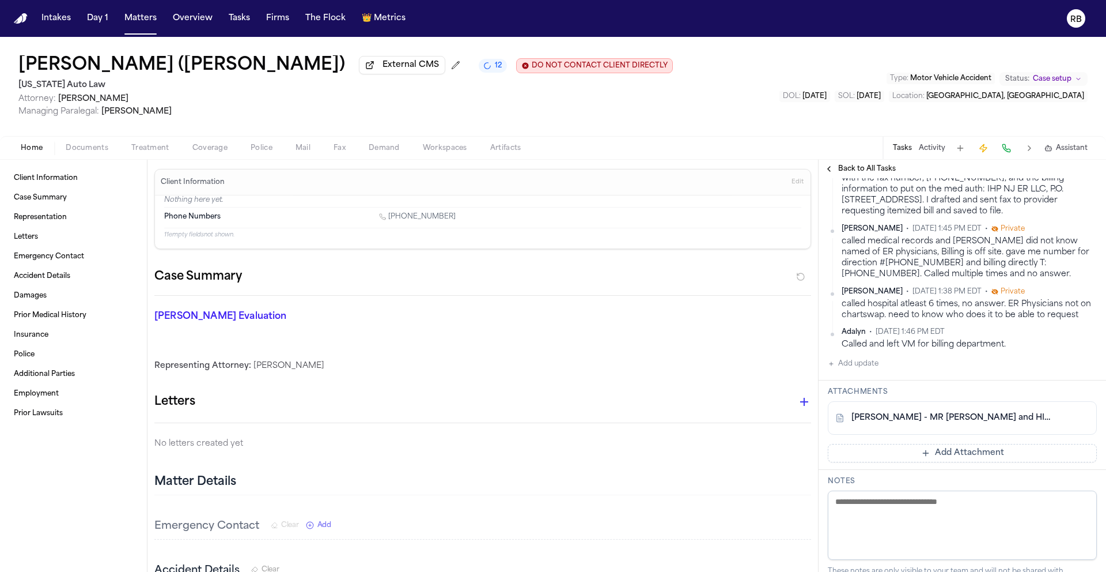
scroll to position [326, 0]
click at [871, 372] on button "Add update" at bounding box center [853, 365] width 51 height 14
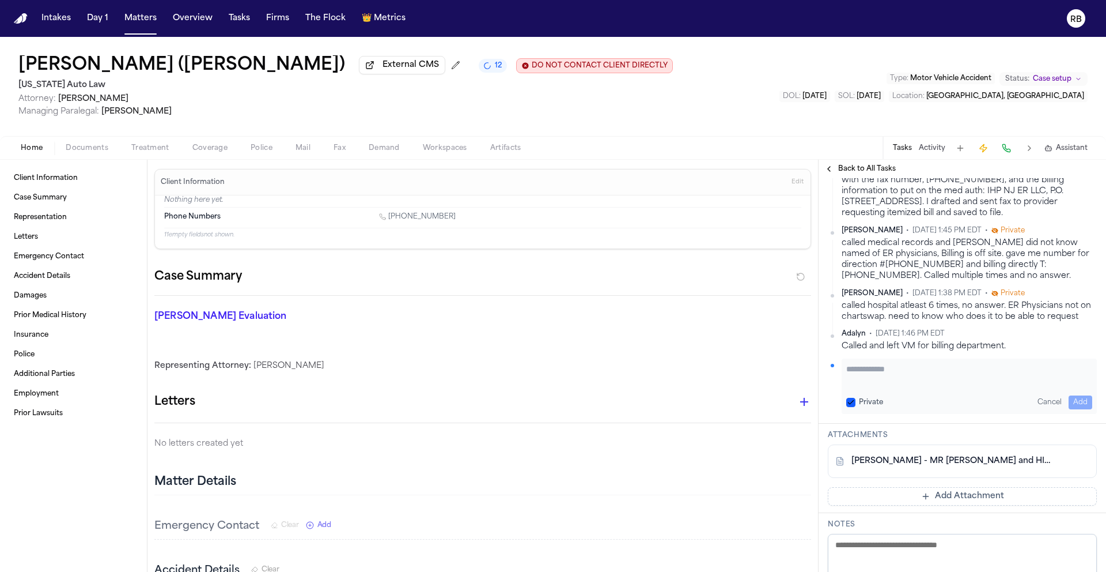
click at [895, 383] on textarea "Add your update" at bounding box center [970, 374] width 246 height 23
type textarea "**********"
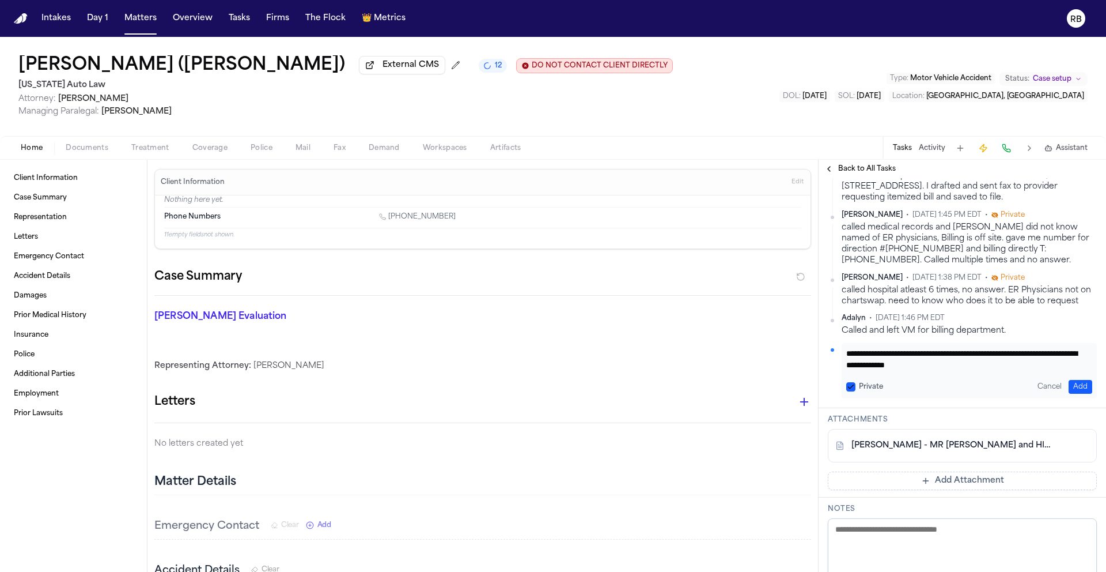
scroll to position [0, 0]
drag, startPoint x: 996, startPoint y: 366, endPoint x: 856, endPoint y: 354, distance: 139.9
click at [837, 356] on div "**********" at bounding box center [962, 370] width 269 height 55
click at [627, 327] on div "Finch Evaluation * ​" at bounding box center [476, 319] width 671 height 46
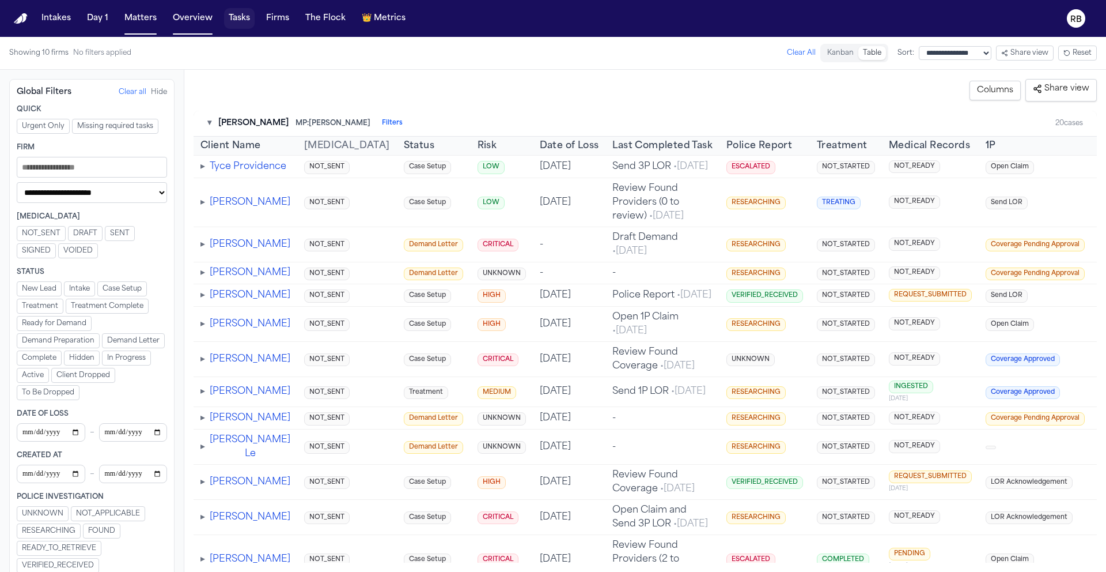
click at [239, 19] on button "Tasks" at bounding box center [239, 18] width 31 height 21
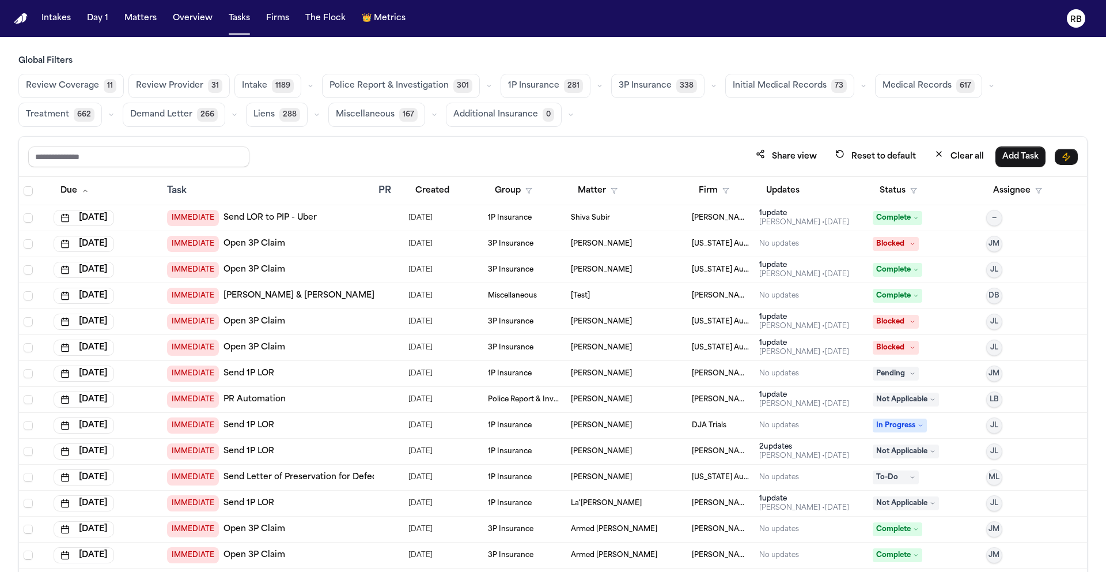
click at [889, 84] on span "Medical Records" at bounding box center [917, 86] width 69 height 12
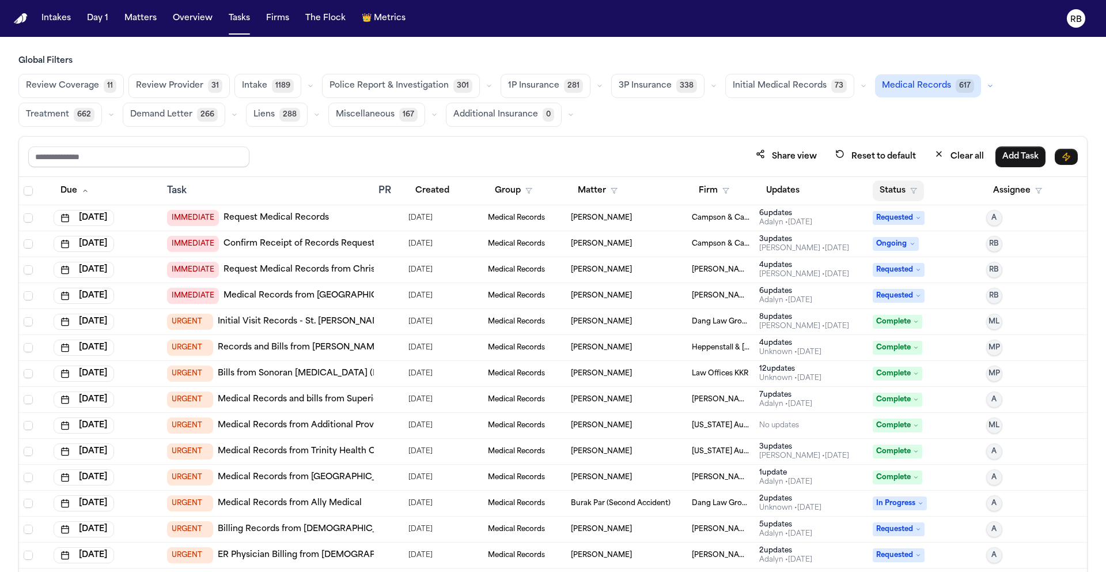
click at [890, 182] on button "Status" at bounding box center [898, 190] width 51 height 21
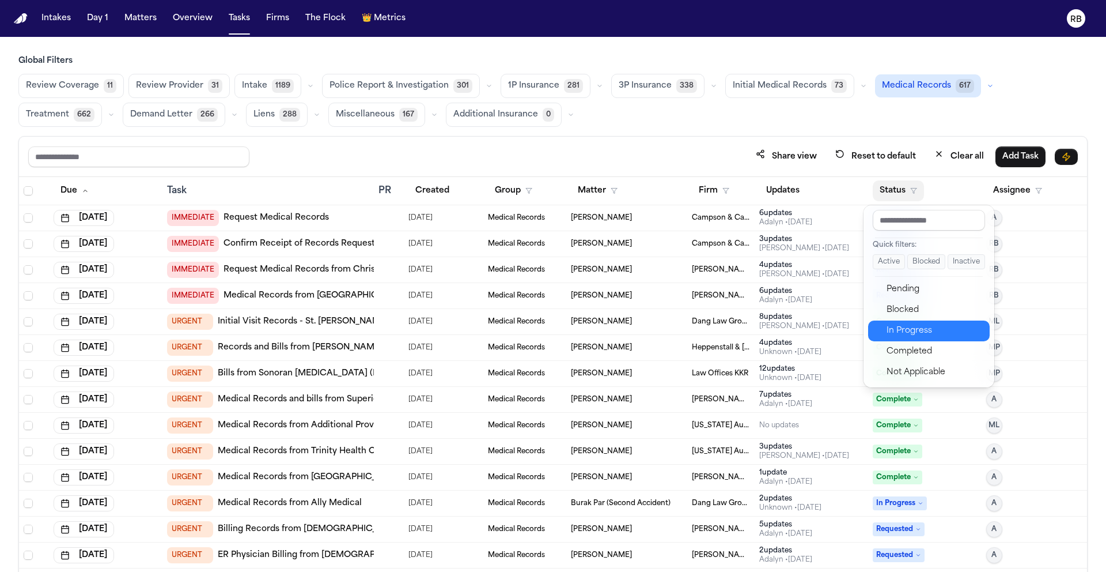
click at [917, 326] on div "In Progress" at bounding box center [935, 331] width 96 height 14
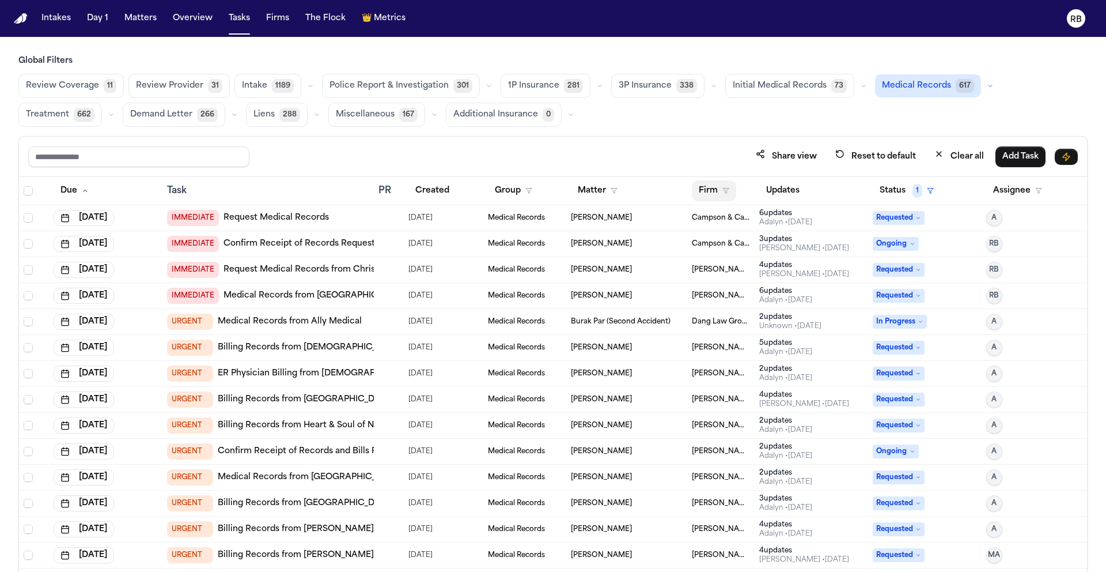
click at [695, 189] on button "Firm" at bounding box center [714, 190] width 44 height 21
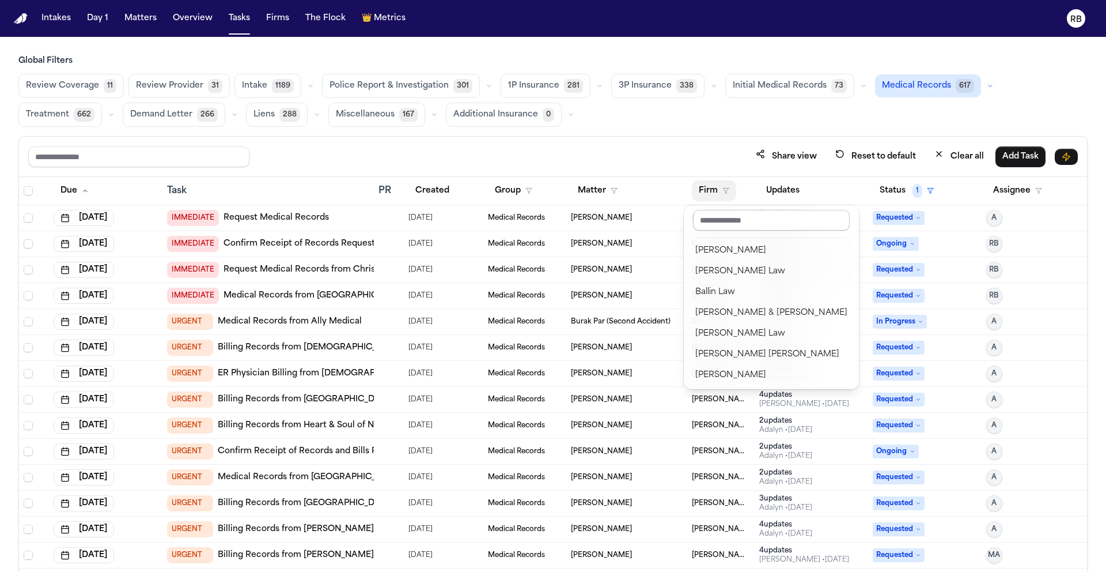
click at [731, 224] on input "text" at bounding box center [771, 220] width 157 height 21
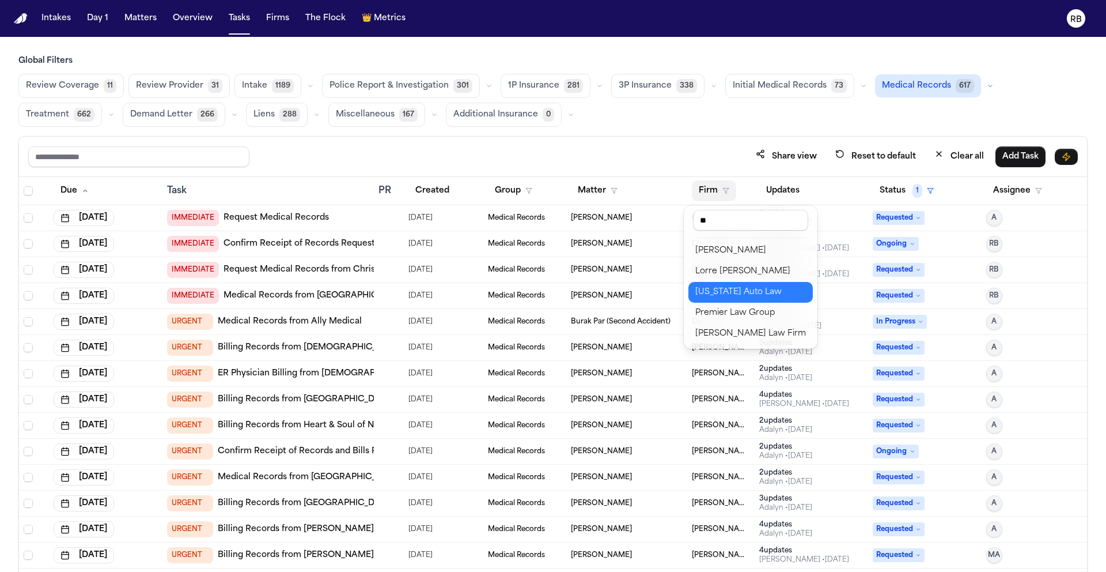
type input "**"
click at [761, 289] on div "[US_STATE] Auto Law" at bounding box center [751, 292] width 111 height 14
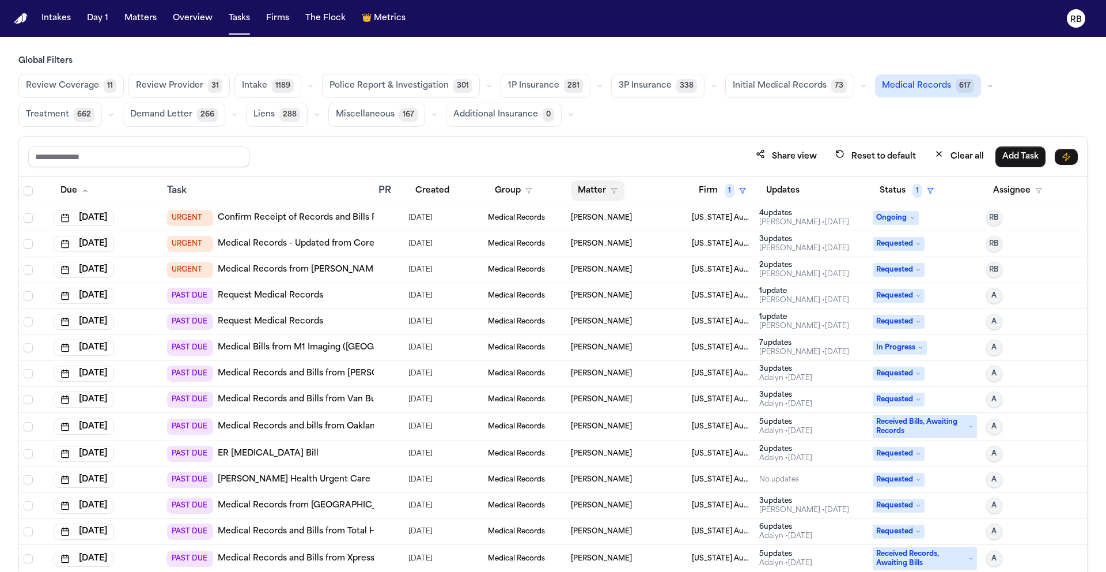
click at [594, 185] on button "Matter" at bounding box center [598, 190] width 54 height 21
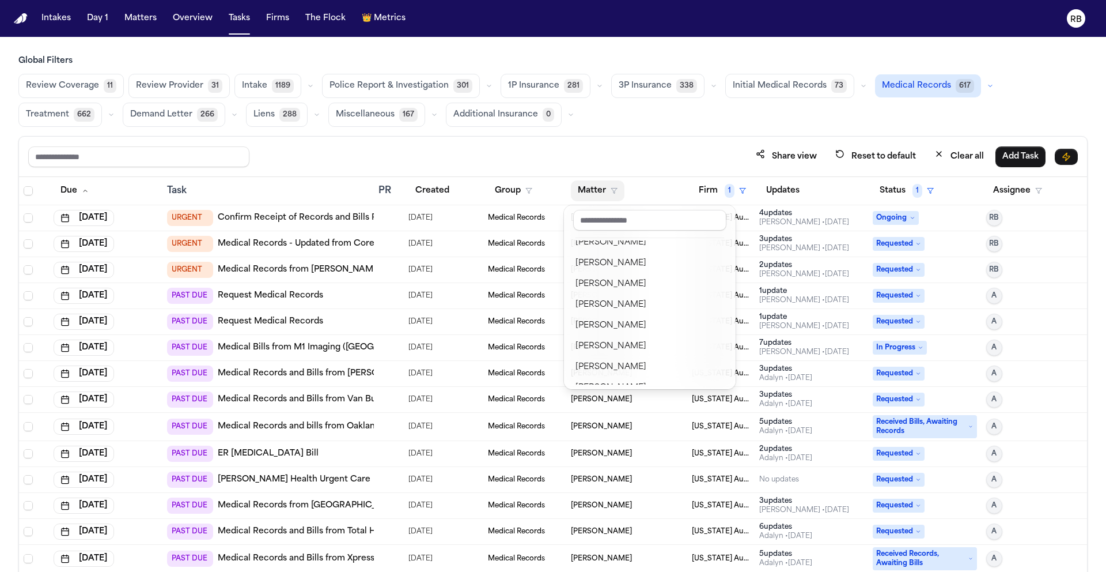
scroll to position [56, 0]
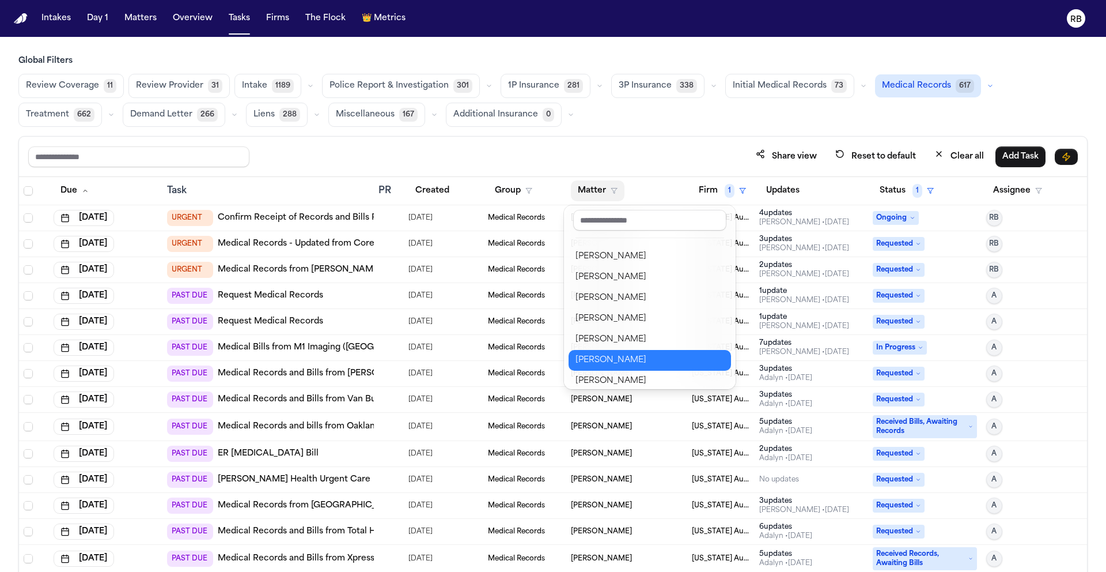
click at [653, 355] on div "Emma Welden" at bounding box center [650, 360] width 149 height 14
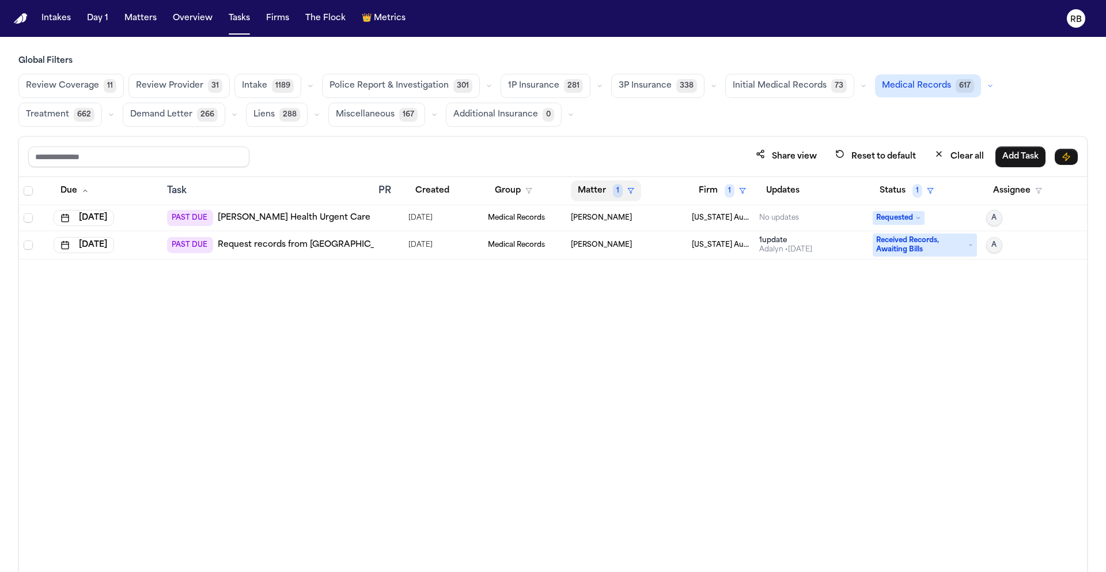
click at [601, 190] on button "Matter 1" at bounding box center [606, 190] width 70 height 21
click at [638, 281] on div "Clear filter" at bounding box center [633, 277] width 42 height 14
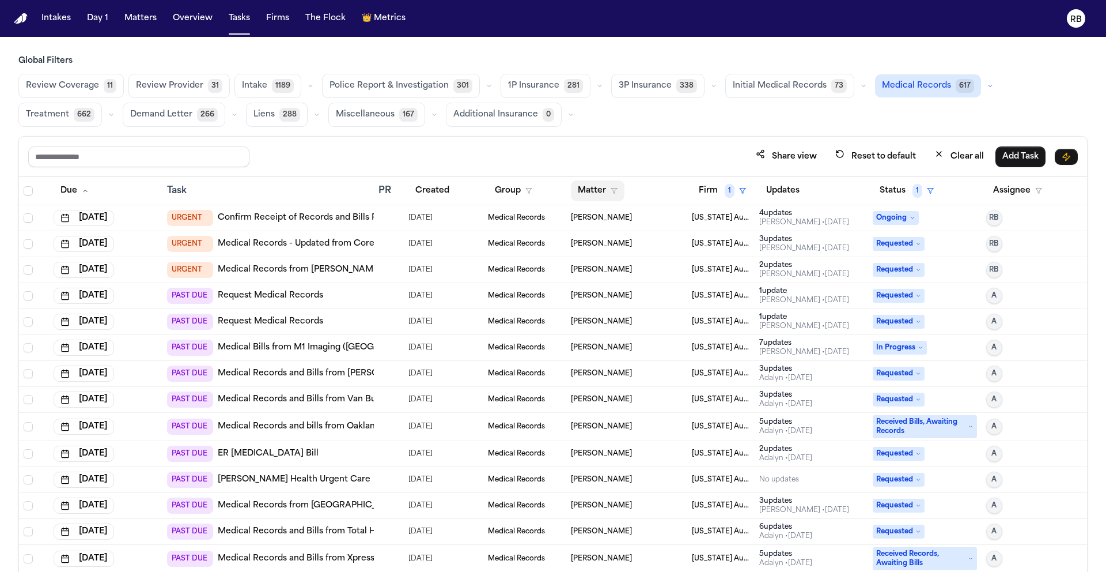
click at [598, 183] on button "Matter" at bounding box center [598, 190] width 54 height 21
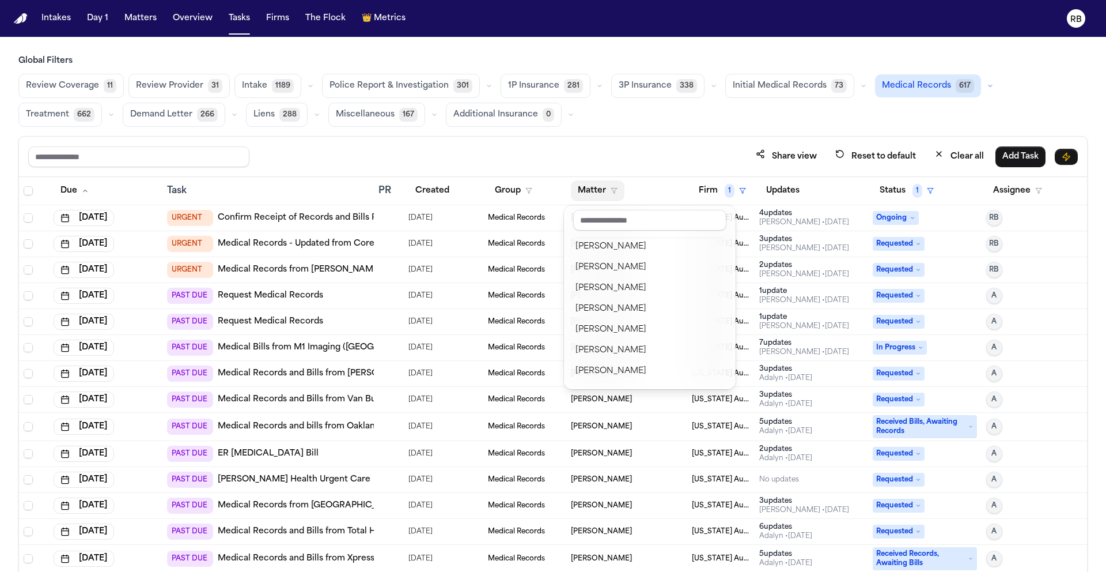
scroll to position [109, 0]
click at [663, 328] on div "Raynard Alexander" at bounding box center [650, 329] width 149 height 14
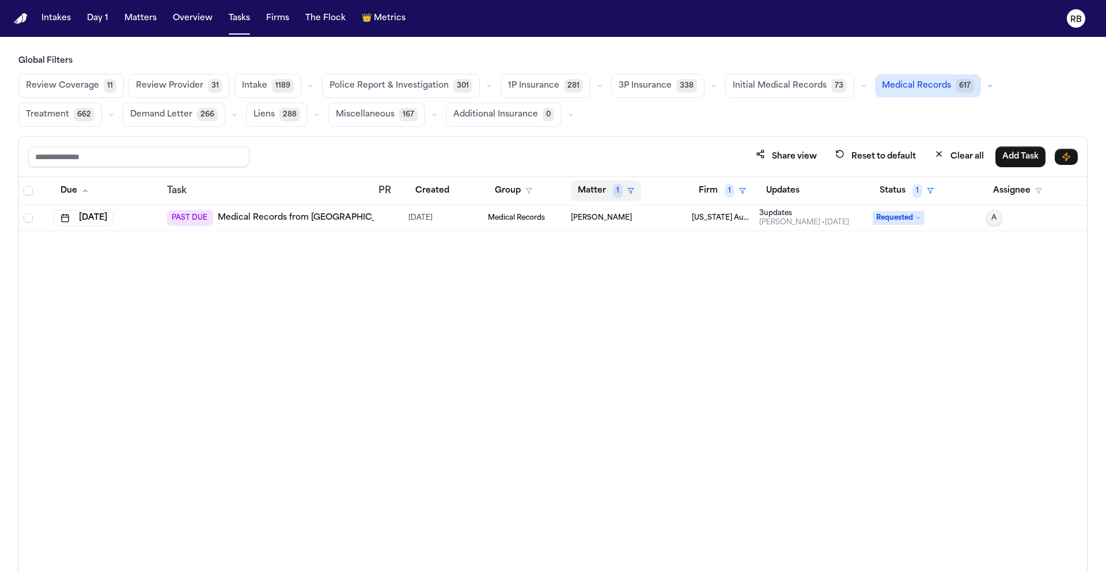
click at [590, 185] on button "Matter 1" at bounding box center [606, 190] width 70 height 21
click at [615, 275] on div "Clear filter" at bounding box center [633, 277] width 42 height 14
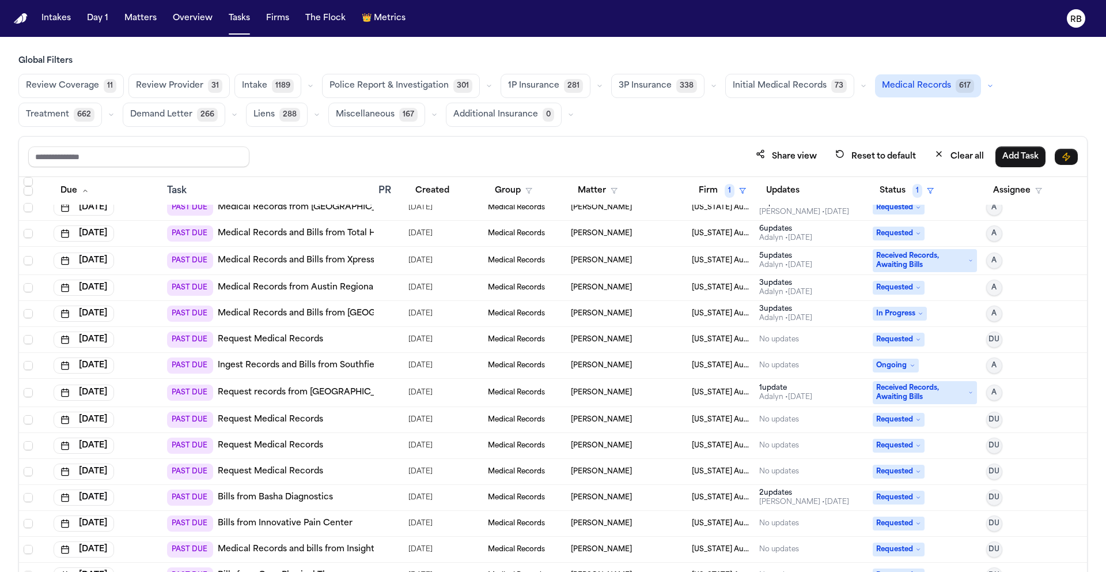
scroll to position [301, 0]
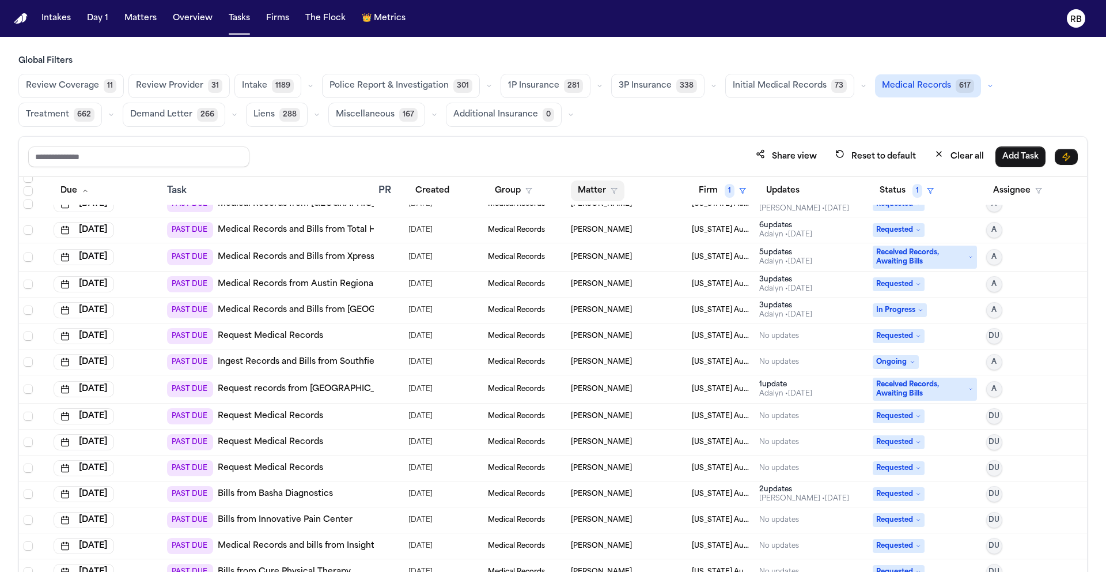
click at [595, 184] on button "Matter" at bounding box center [598, 190] width 54 height 21
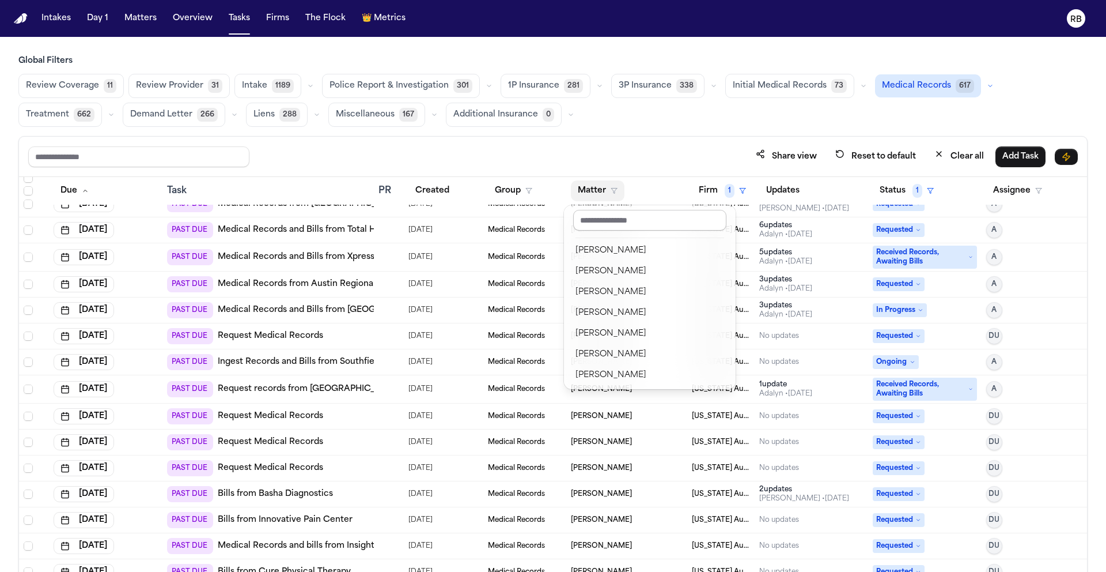
click at [655, 224] on input "text" at bounding box center [649, 220] width 153 height 21
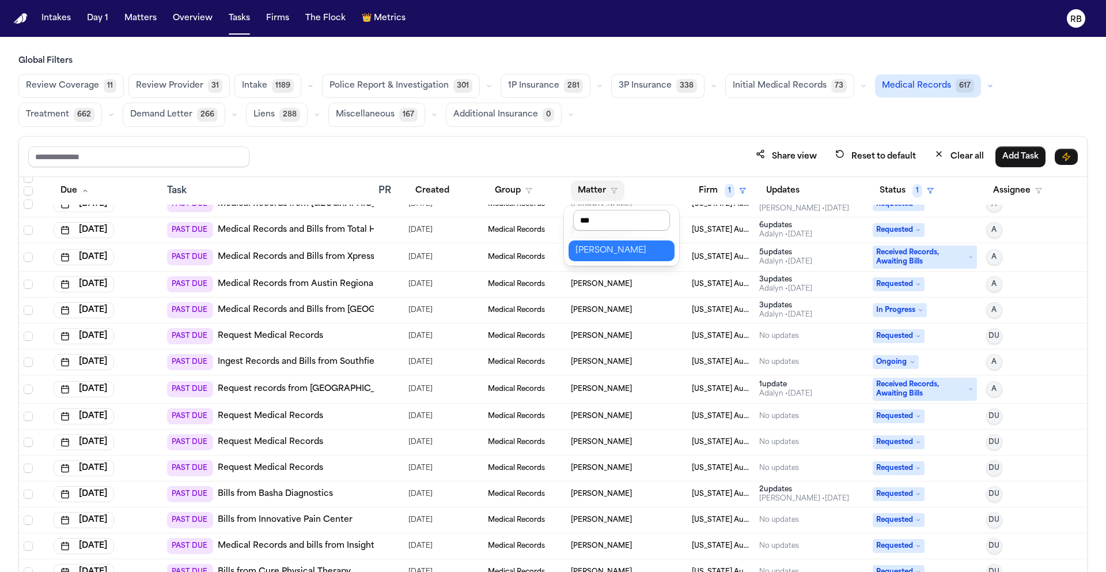
type input "****"
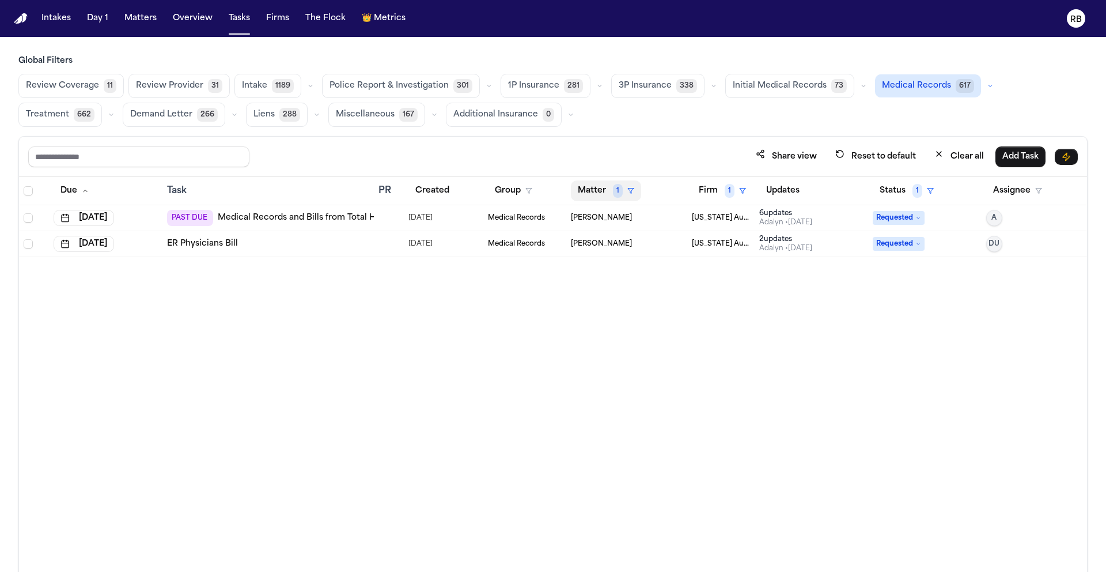
click at [605, 187] on button "Matter 1" at bounding box center [606, 190] width 70 height 21
click at [633, 278] on div "Clear filter" at bounding box center [633, 277] width 42 height 14
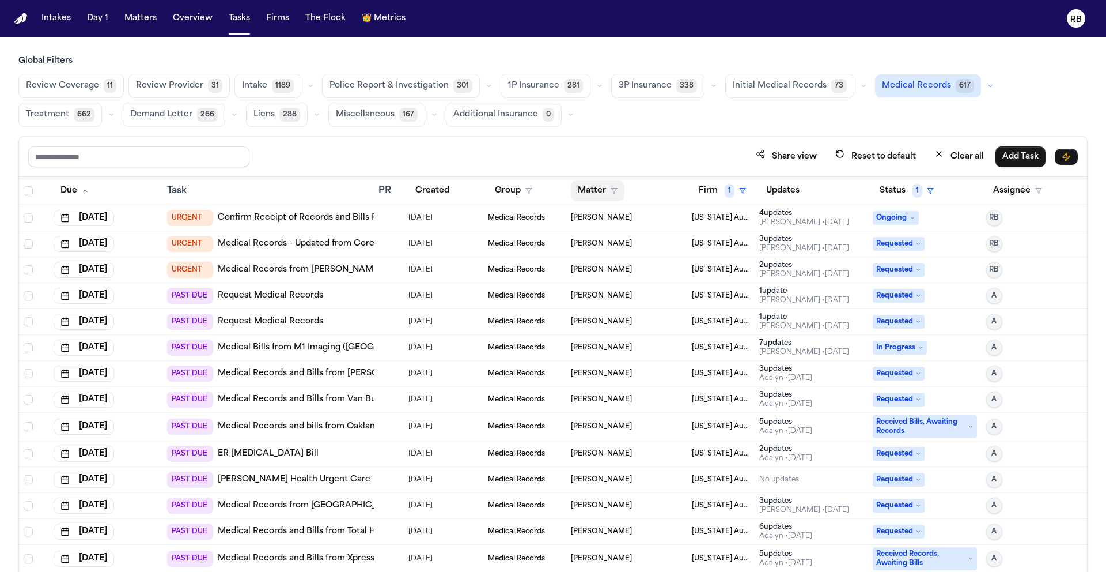
click at [583, 184] on button "Matter" at bounding box center [598, 190] width 54 height 21
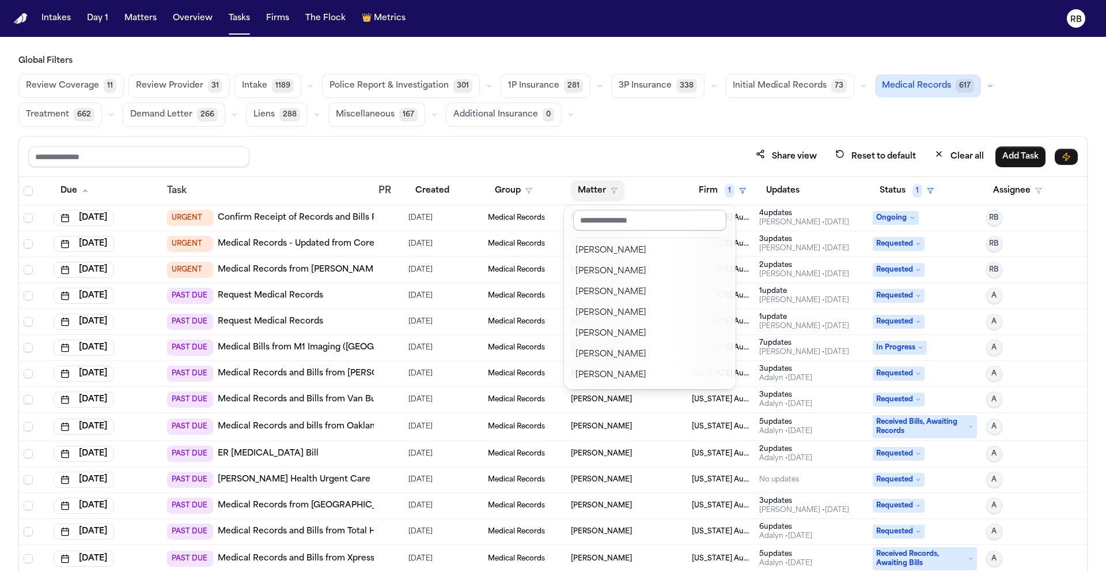
click at [608, 218] on input "text" at bounding box center [649, 220] width 153 height 21
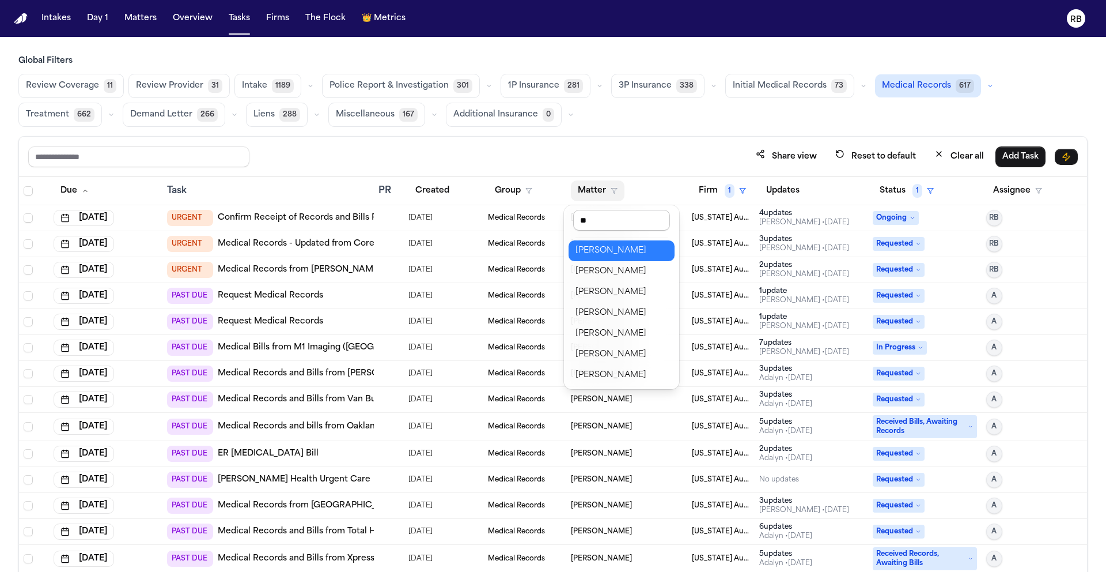
type input "***"
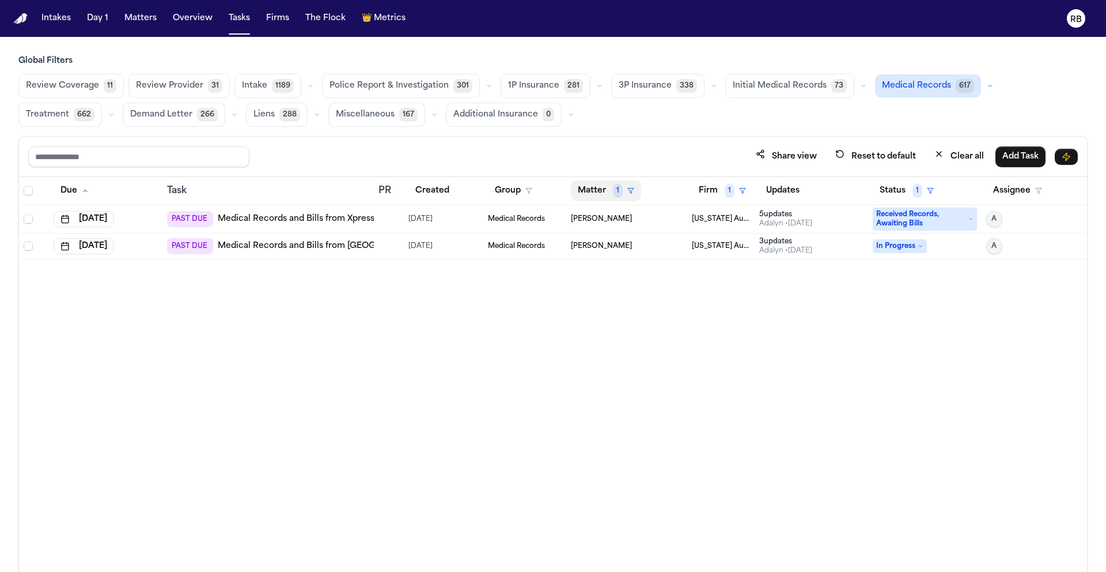
click at [603, 185] on button "Matter 1" at bounding box center [606, 190] width 70 height 21
click at [631, 286] on button "Clear filter" at bounding box center [626, 276] width 106 height 21
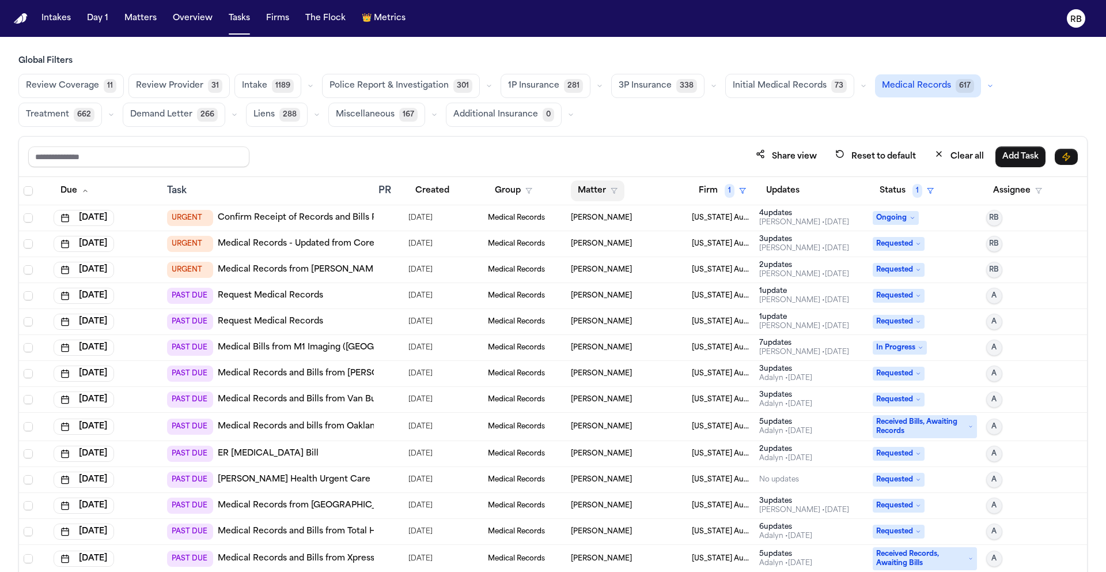
click at [596, 191] on button "Matter" at bounding box center [598, 190] width 54 height 21
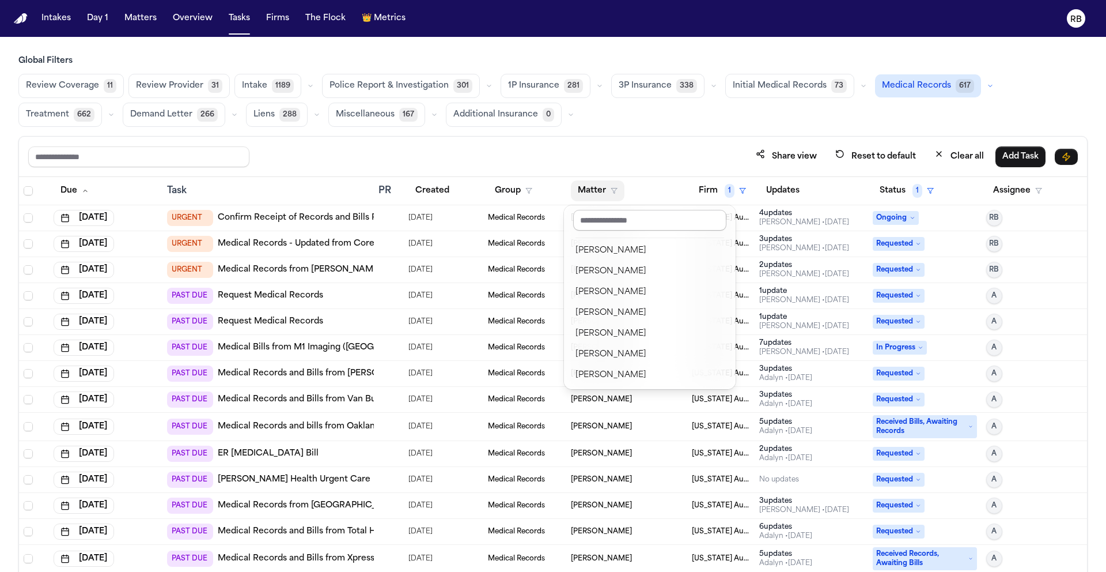
click at [602, 216] on input "text" at bounding box center [649, 220] width 153 height 21
type input "**"
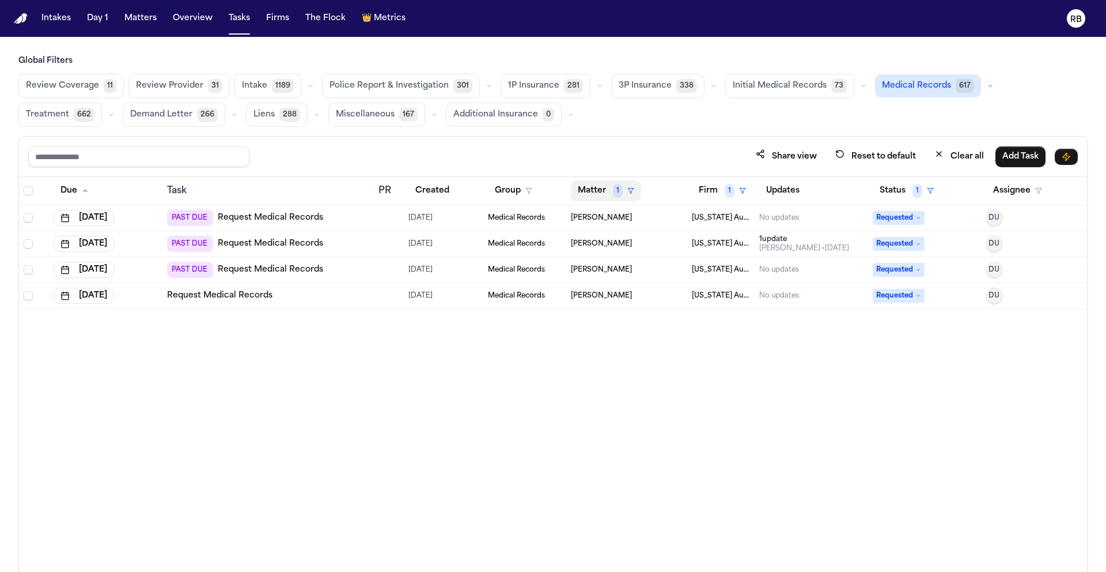
click at [592, 186] on button "Matter 1" at bounding box center [606, 190] width 70 height 21
click at [632, 266] on div "Sandra Brown Clear filter" at bounding box center [626, 248] width 115 height 86
click at [630, 269] on button "Clear filter" at bounding box center [626, 276] width 106 height 21
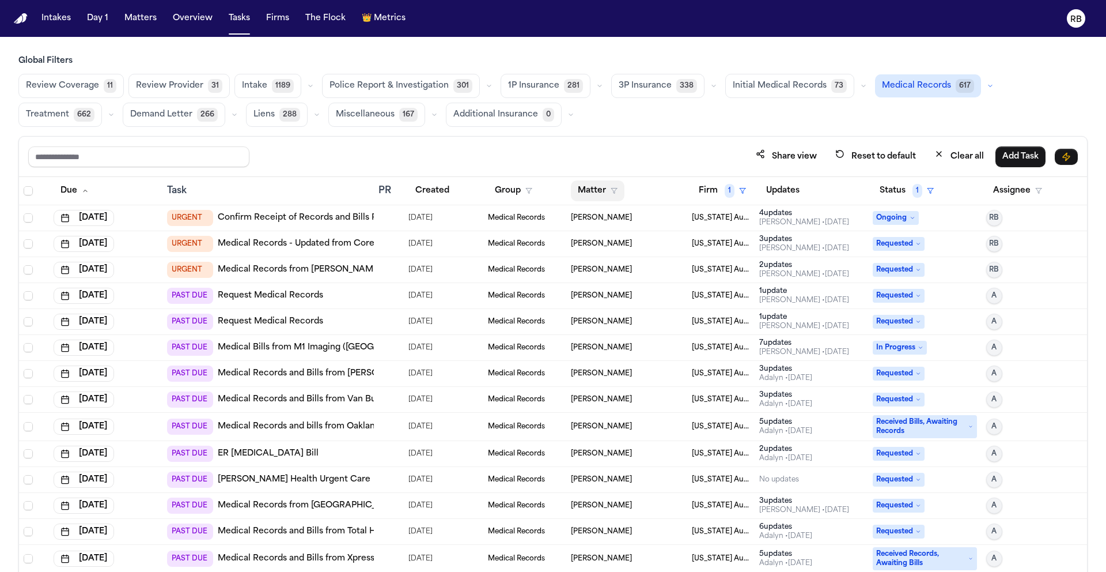
click at [593, 190] on button "Matter" at bounding box center [598, 190] width 54 height 21
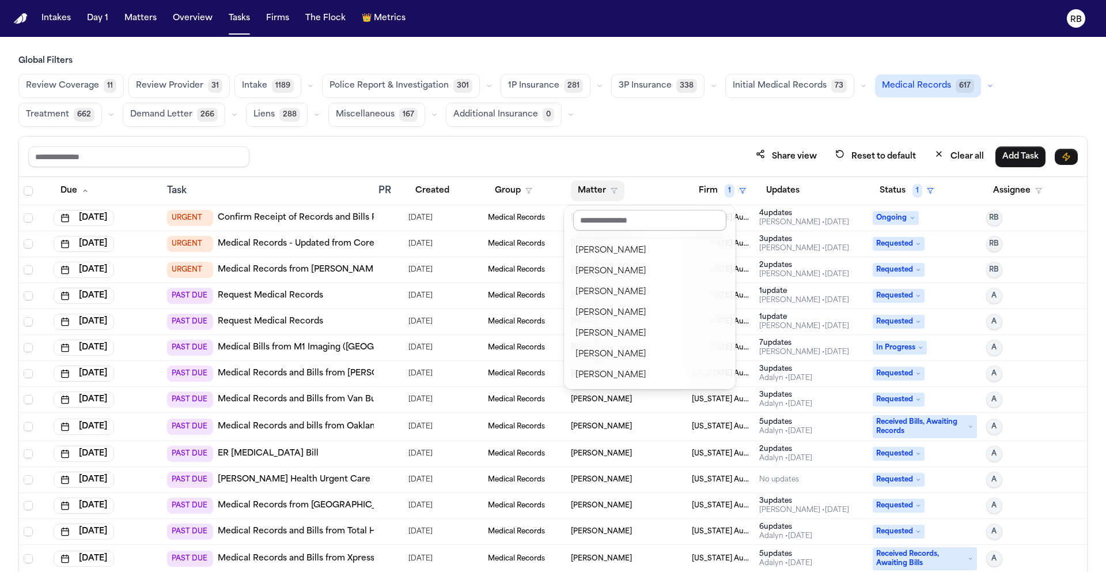
click at [610, 220] on input "text" at bounding box center [649, 220] width 153 height 21
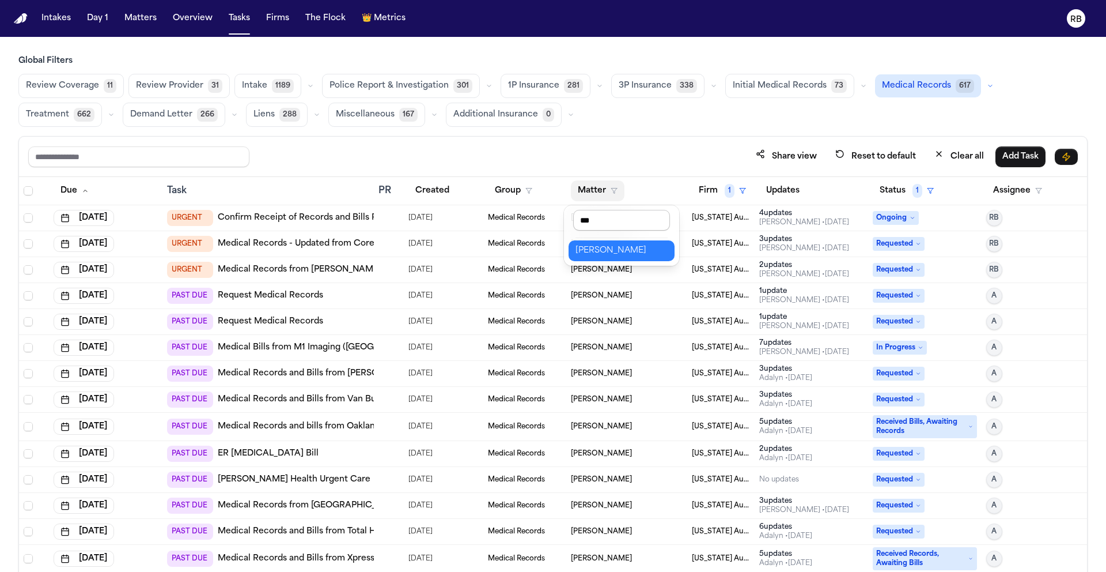
type input "****"
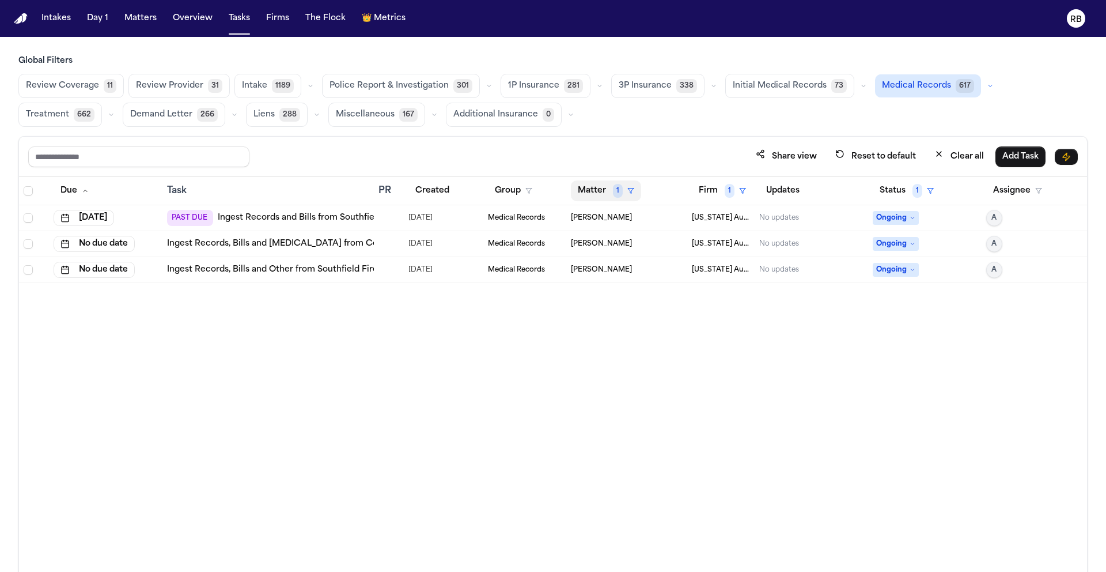
click at [585, 185] on button "Matter 1" at bounding box center [606, 190] width 70 height 21
click at [611, 212] on input "text" at bounding box center [626, 220] width 97 height 21
type input "*"
click at [640, 282] on div "Clear filter" at bounding box center [633, 277] width 42 height 14
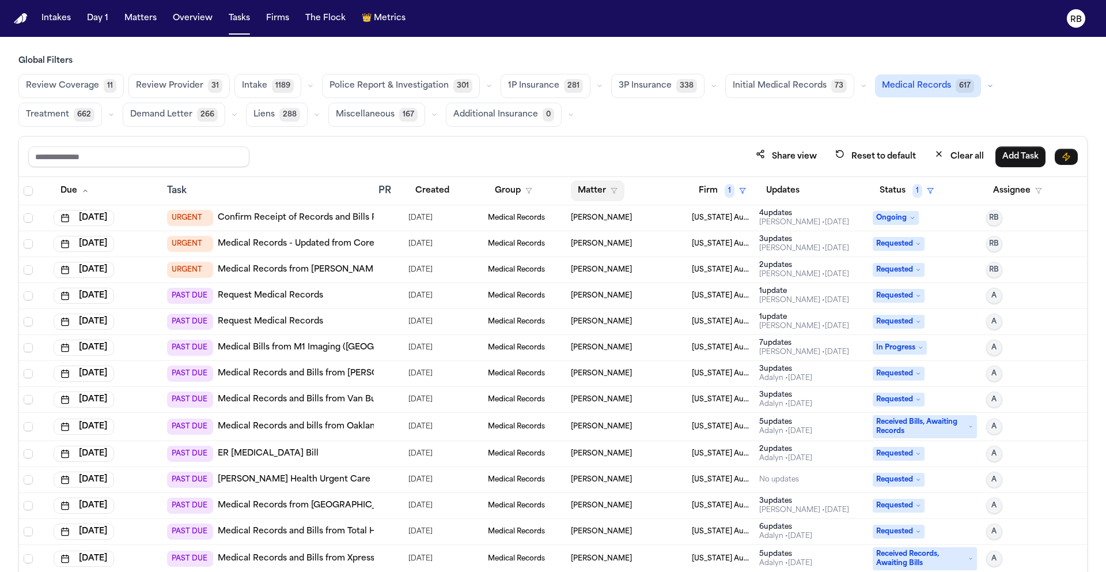
drag, startPoint x: 592, startPoint y: 184, endPoint x: 591, endPoint y: 198, distance: 13.9
click at [592, 184] on button "Matter" at bounding box center [598, 190] width 54 height 21
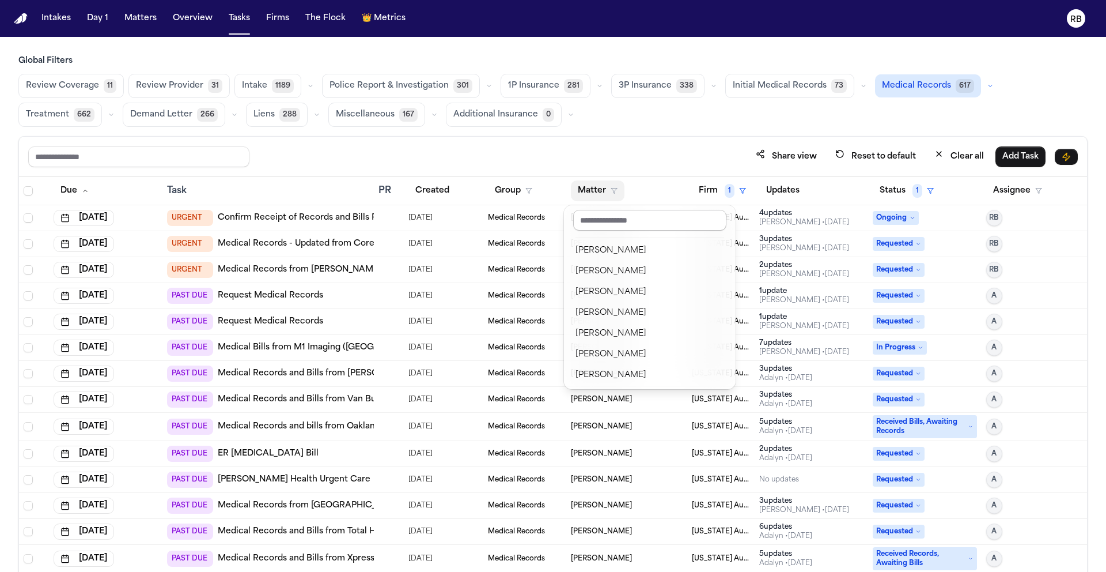
click at [599, 215] on input "text" at bounding box center [649, 220] width 153 height 21
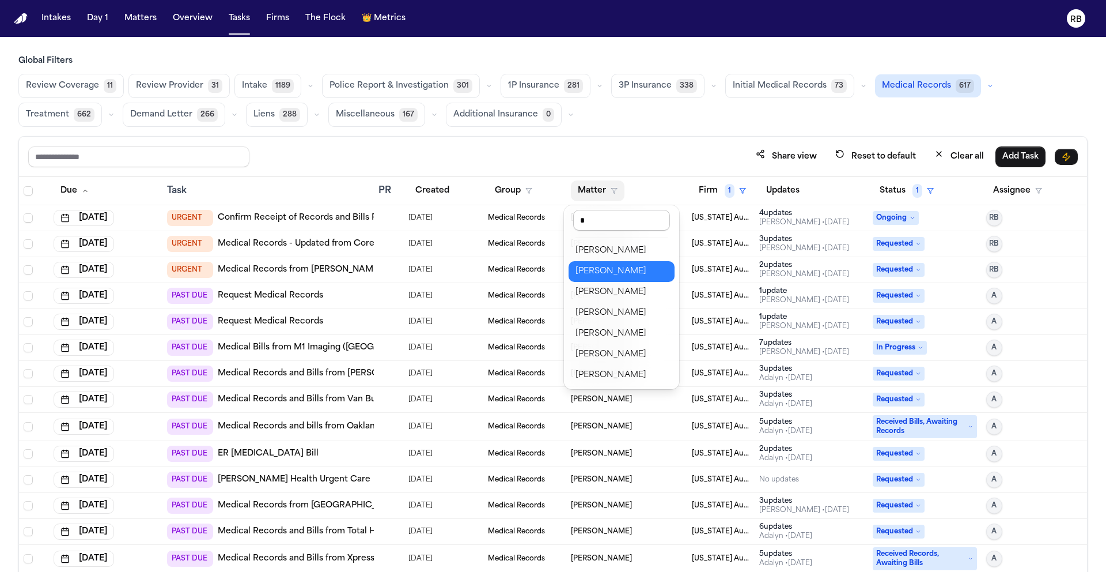
type input "**"
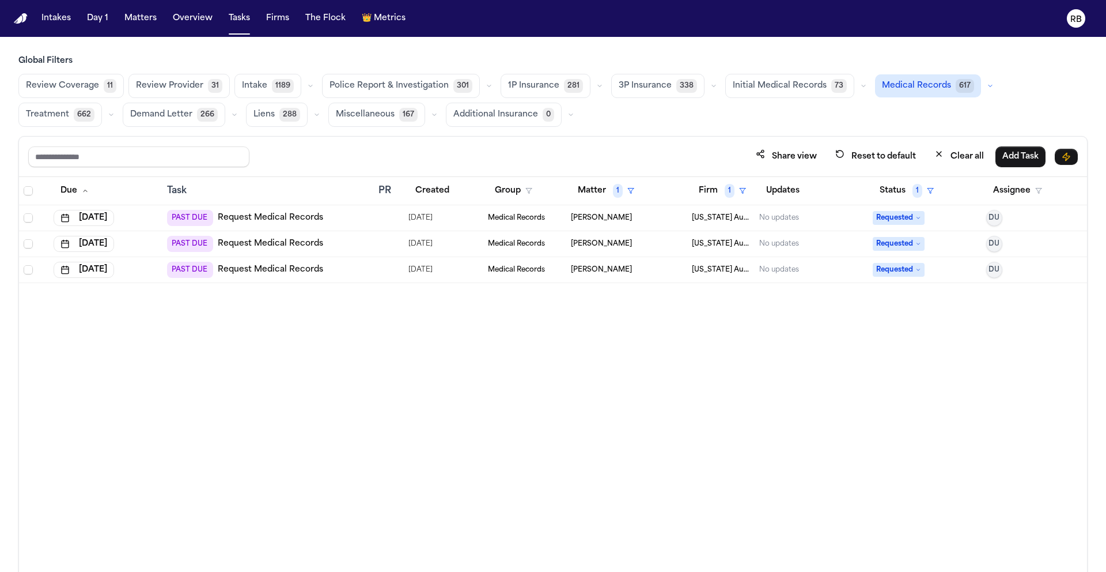
click at [587, 188] on button "Matter 1" at bounding box center [606, 190] width 70 height 21
click at [637, 271] on div "Clear filter" at bounding box center [633, 277] width 42 height 14
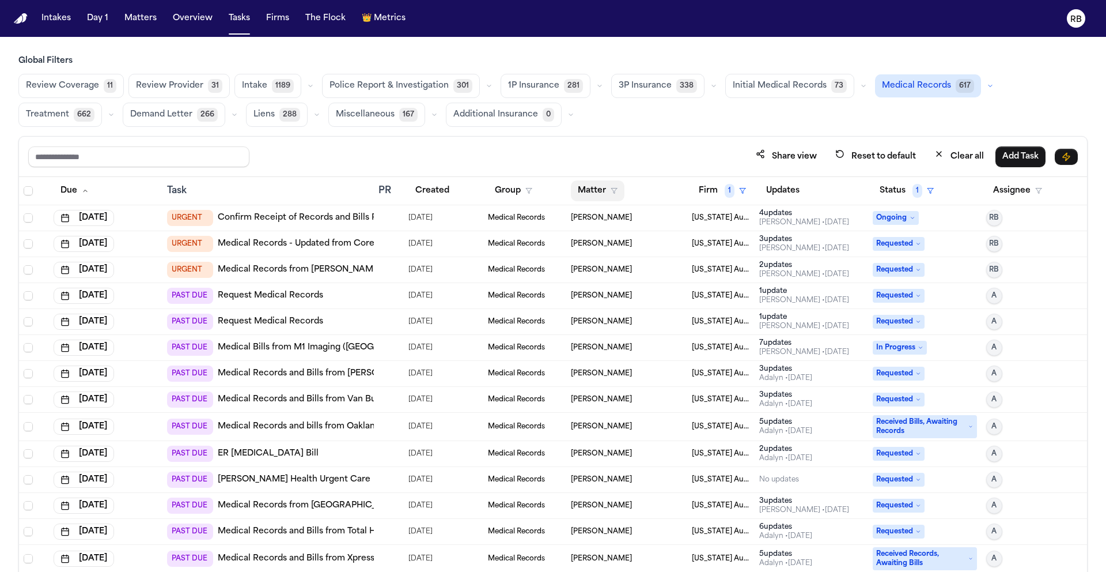
click at [597, 185] on button "Matter" at bounding box center [598, 190] width 54 height 21
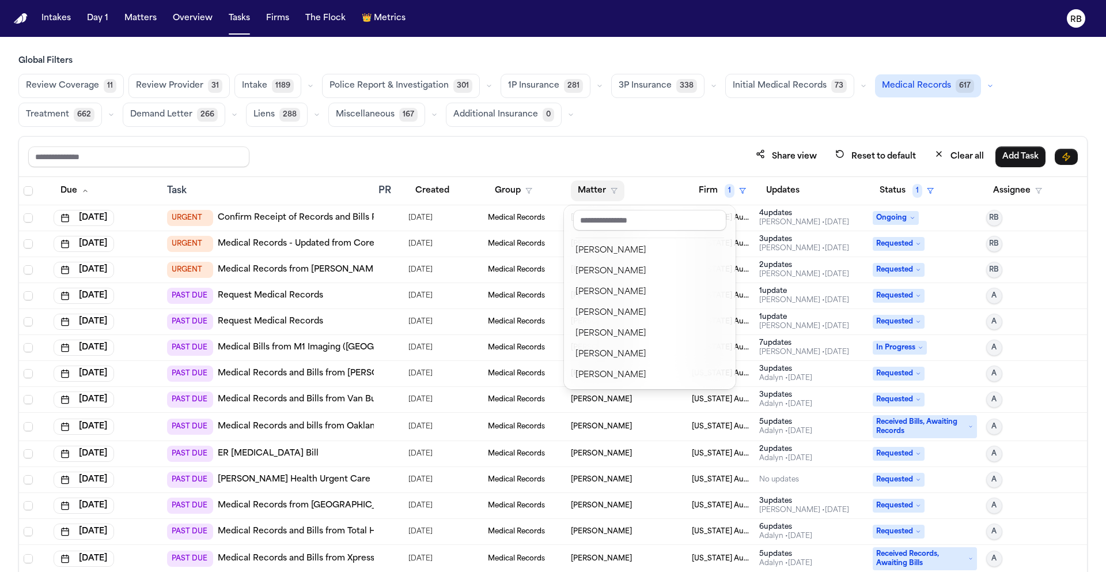
click at [625, 131] on div "Global Filters Review Coverage 11 Review Provider 31 Intake 1189 Police Report …" at bounding box center [553, 338] width 1070 height 567
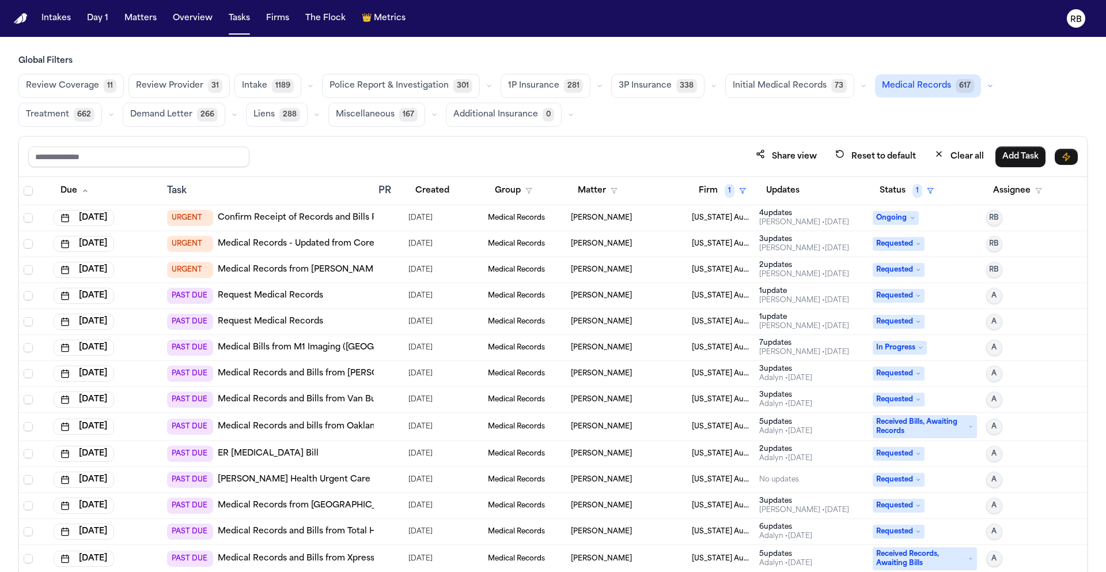
click at [397, 218] on td at bounding box center [389, 218] width 30 height 26
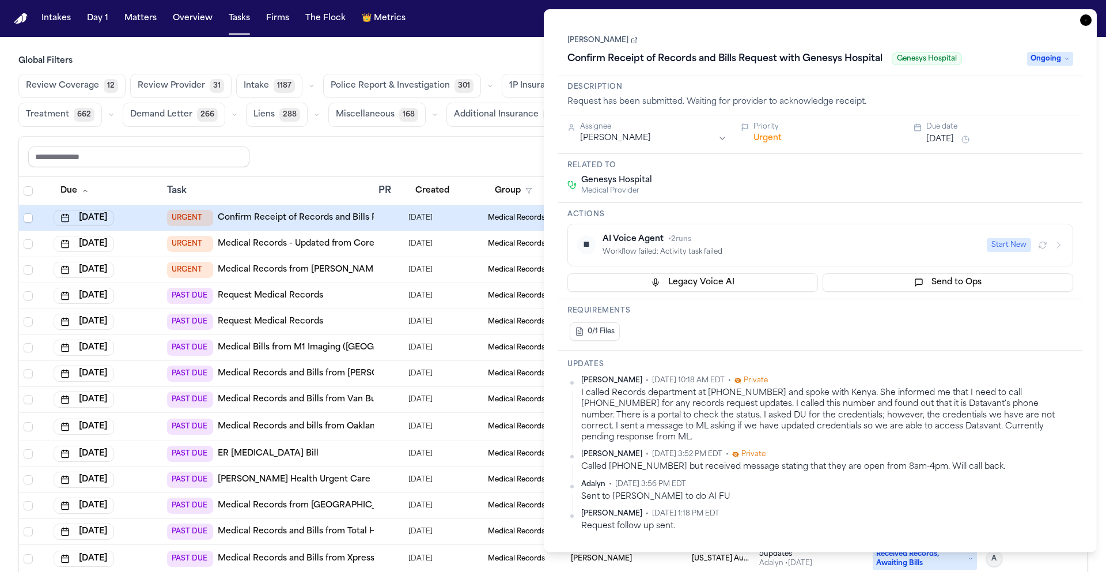
click at [592, 538] on button "Add update" at bounding box center [593, 545] width 51 height 14
click at [609, 41] on link "Cheryl Palmer" at bounding box center [603, 40] width 70 height 9
click at [531, 118] on div "Review Coverage 12 Review Provider 31 Intake 1187 Police Report & Investigation…" at bounding box center [553, 100] width 1070 height 53
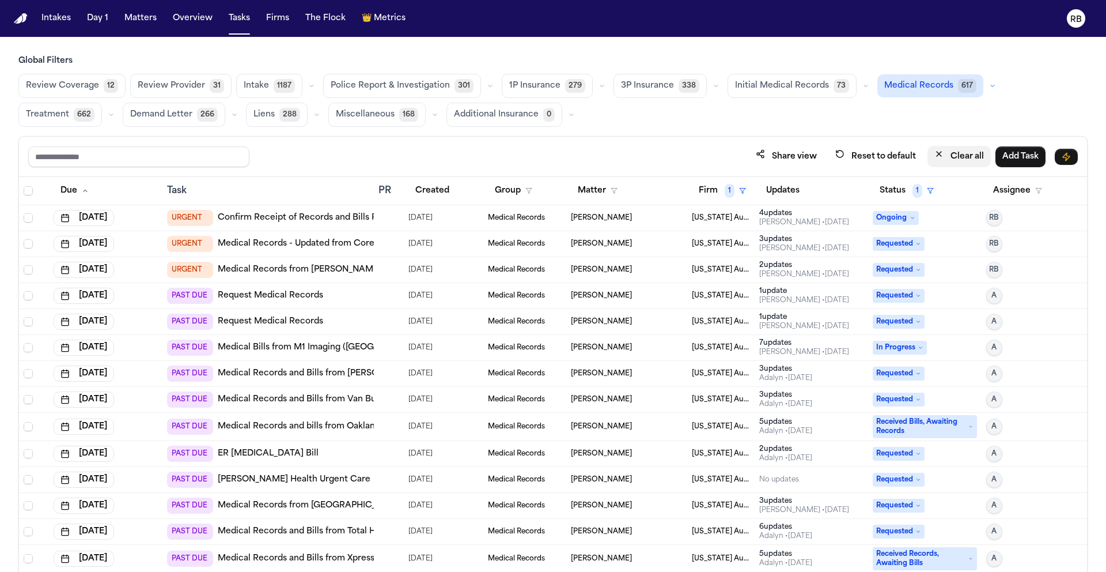
click at [960, 151] on button "Clear all" at bounding box center [959, 156] width 63 height 21
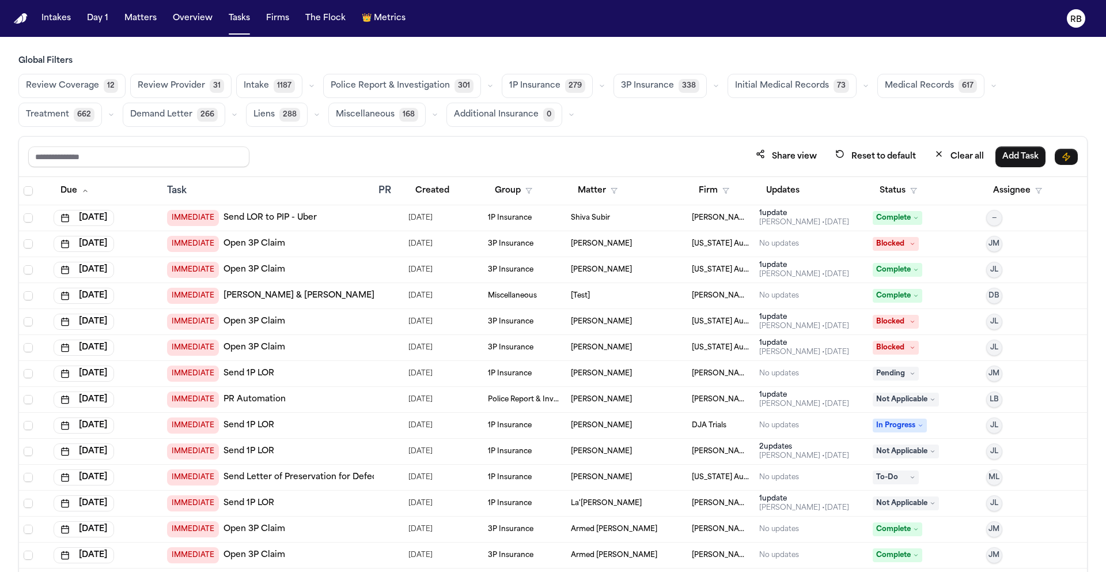
click at [905, 90] on span "Medical Records" at bounding box center [919, 86] width 69 height 12
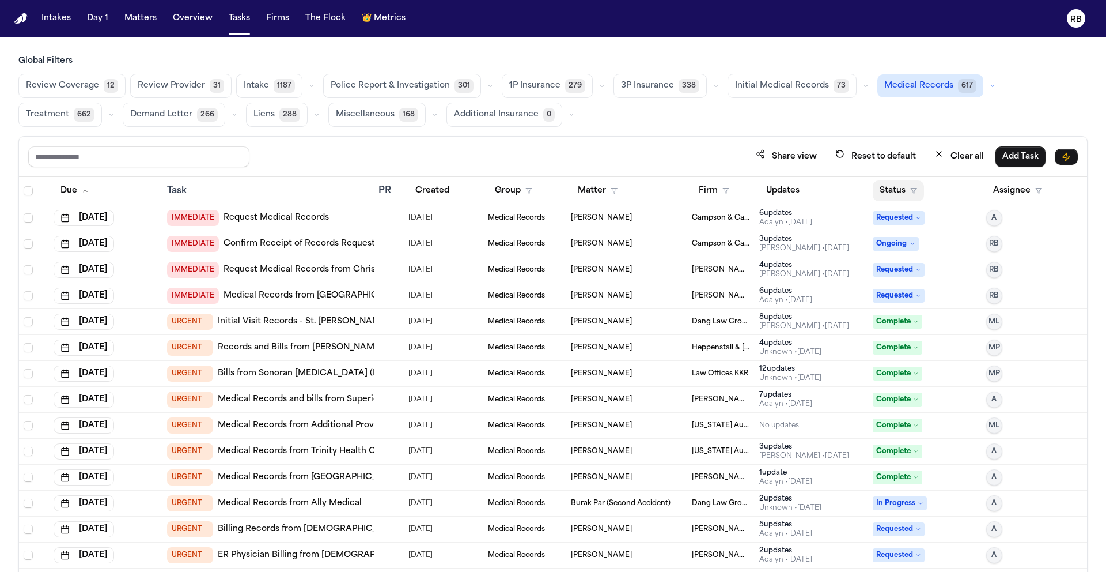
click at [897, 189] on button "Status" at bounding box center [898, 190] width 51 height 21
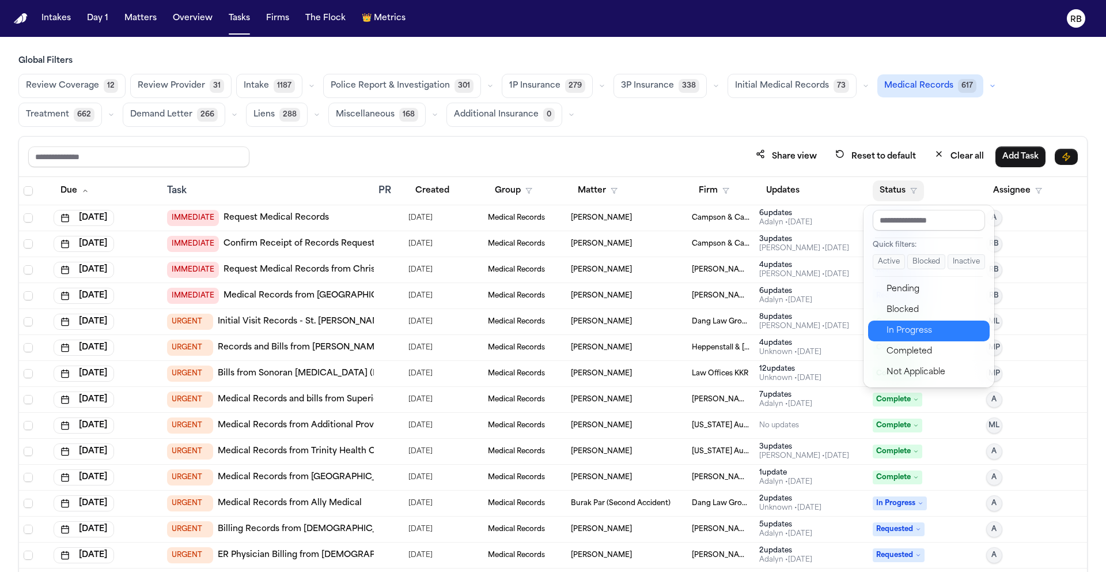
click at [926, 326] on div "In Progress" at bounding box center [935, 331] width 96 height 14
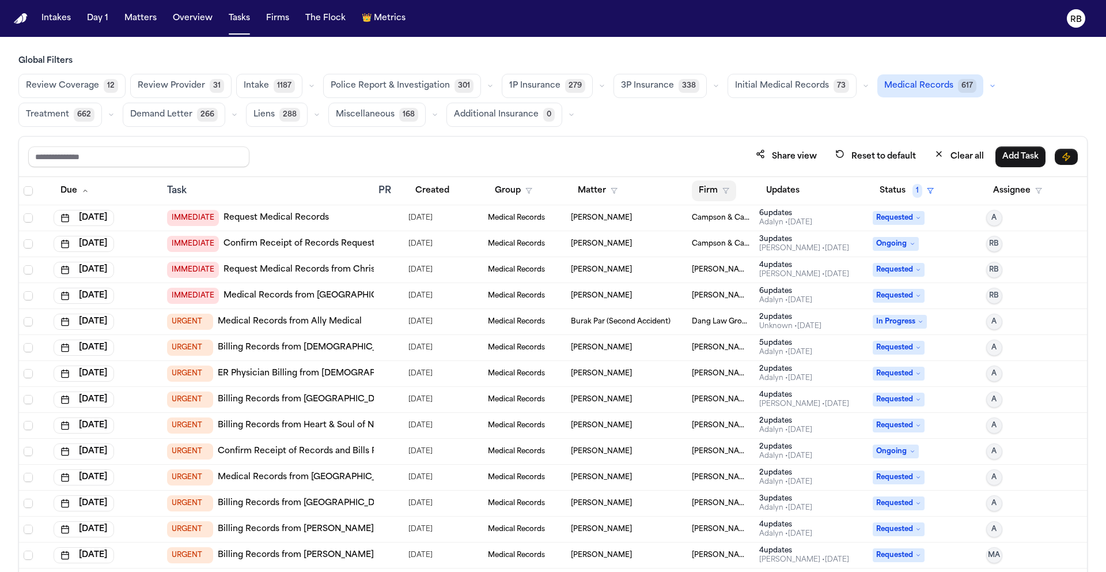
click at [702, 195] on button "Firm" at bounding box center [714, 190] width 44 height 21
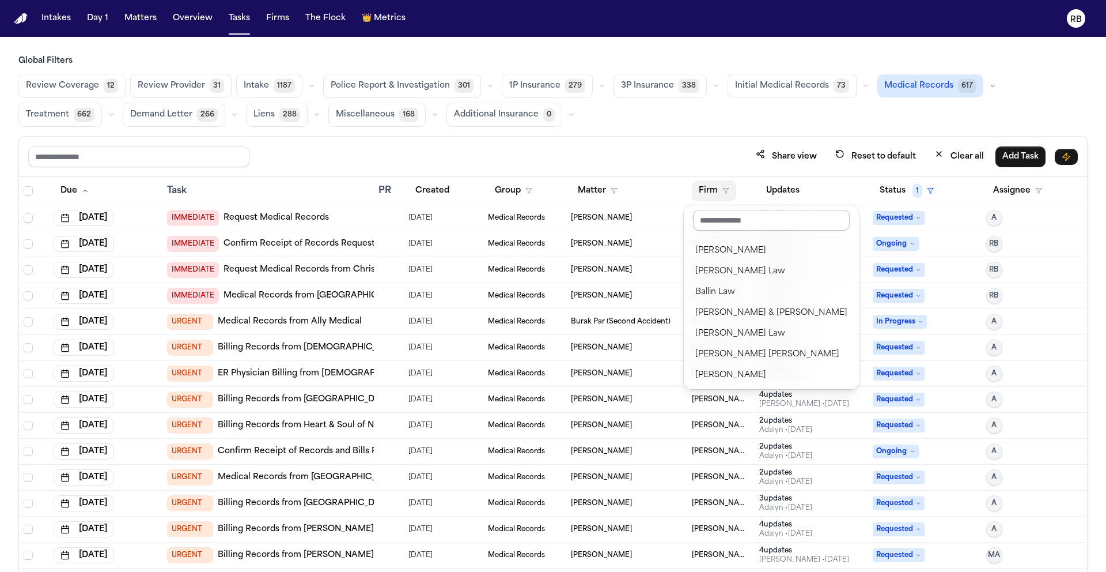
drag, startPoint x: 728, startPoint y: 220, endPoint x: 722, endPoint y: 219, distance: 6.9
click at [728, 220] on input "text" at bounding box center [771, 220] width 157 height 21
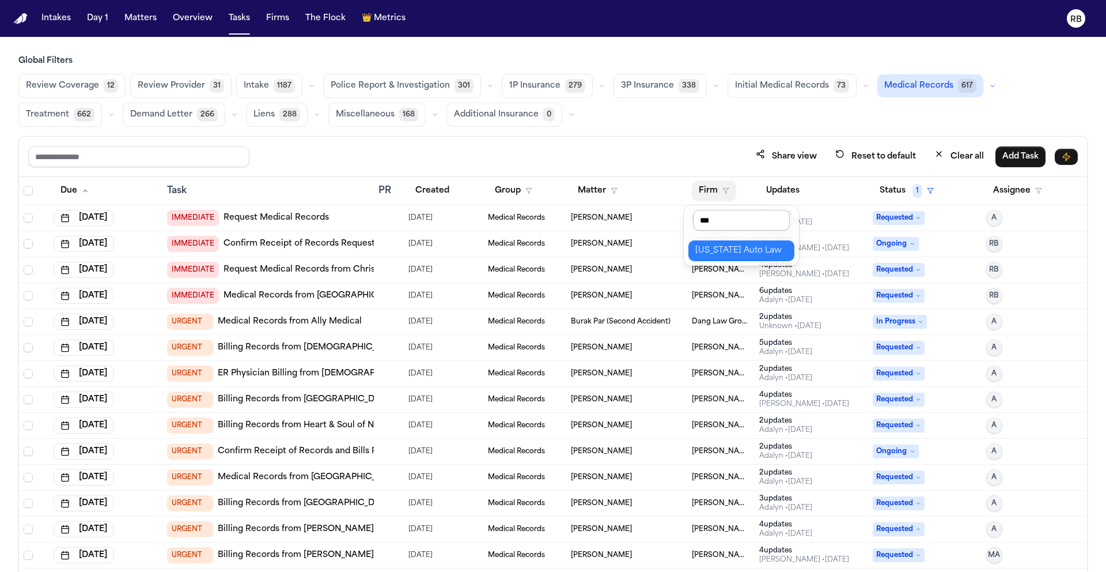
type input "****"
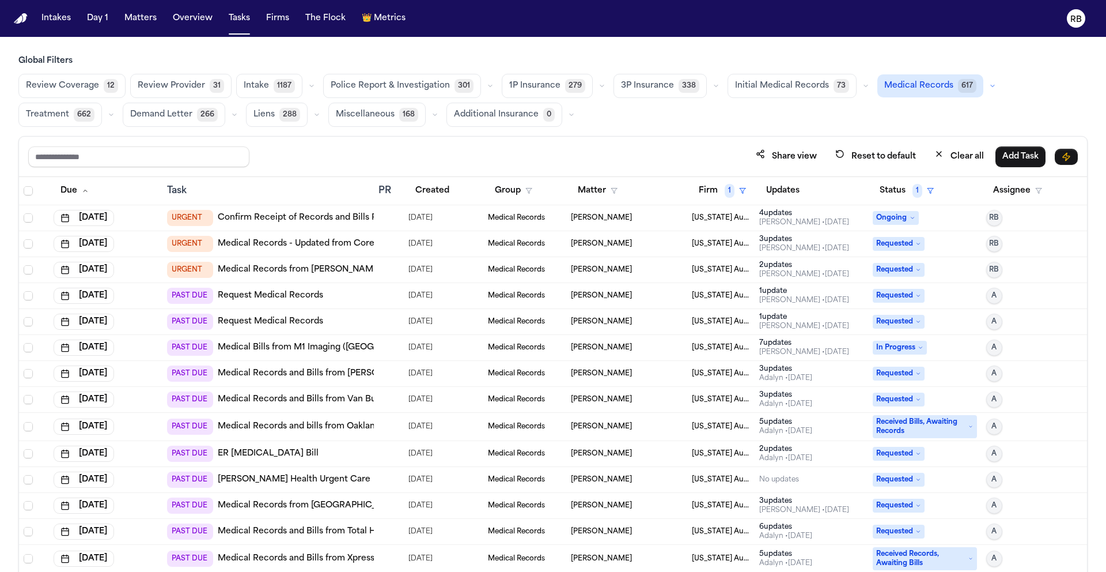
click at [593, 145] on div "Share view Reset to default Clear all Add Task" at bounding box center [553, 157] width 1068 height 40
click at [383, 215] on div at bounding box center [383, 217] width 9 height 9
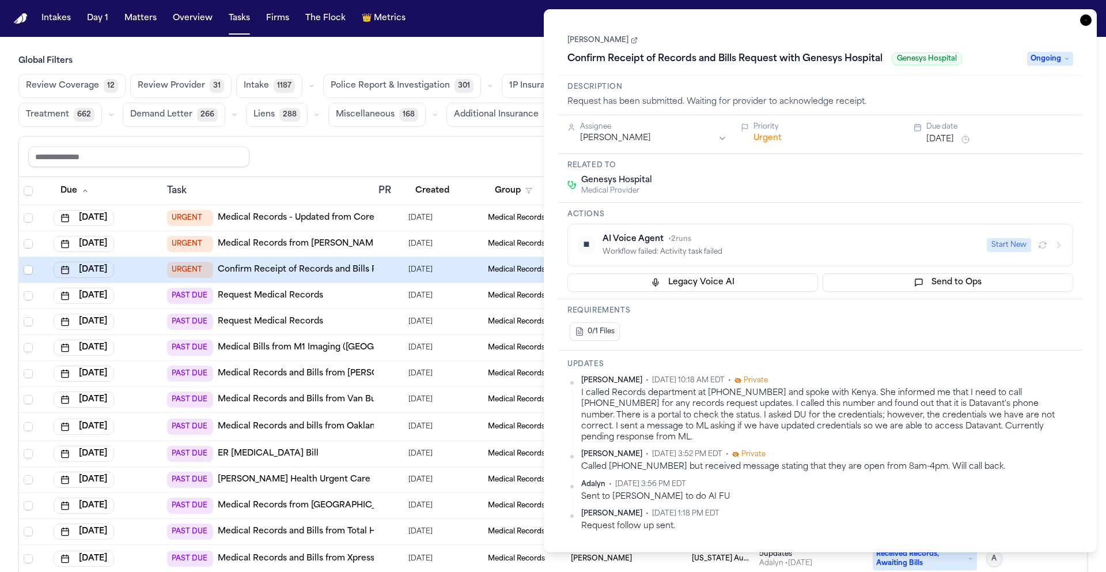
click at [888, 170] on h3 "Related to" at bounding box center [821, 165] width 506 height 9
click at [1086, 22] on icon "button" at bounding box center [1087, 20] width 12 height 12
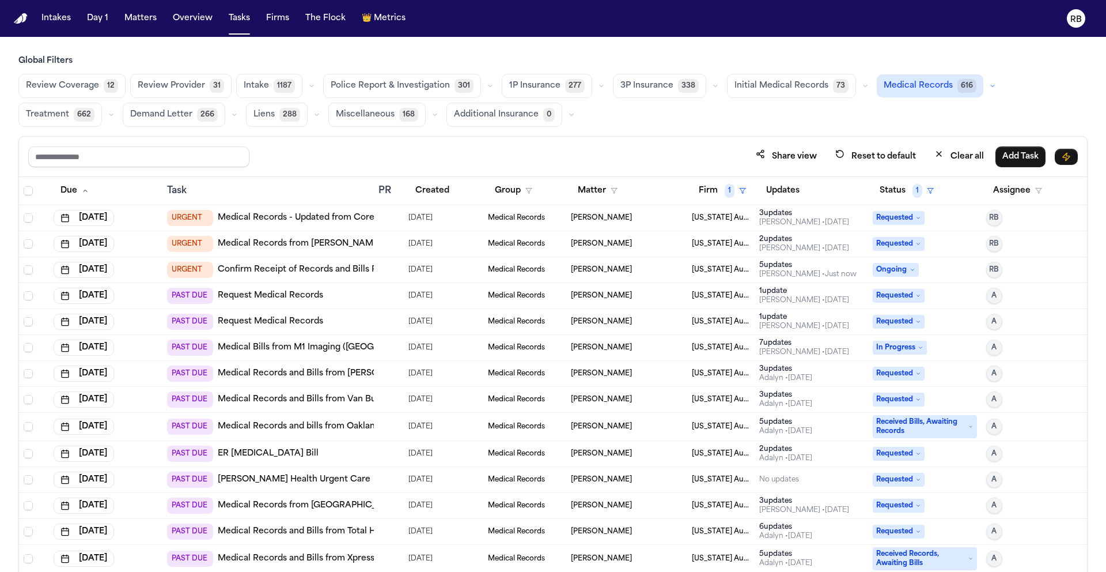
click at [639, 138] on div "Share view Reset to default Clear all Add Task" at bounding box center [553, 157] width 1068 height 40
click at [189, 269] on span "URGENT" at bounding box center [190, 270] width 46 height 16
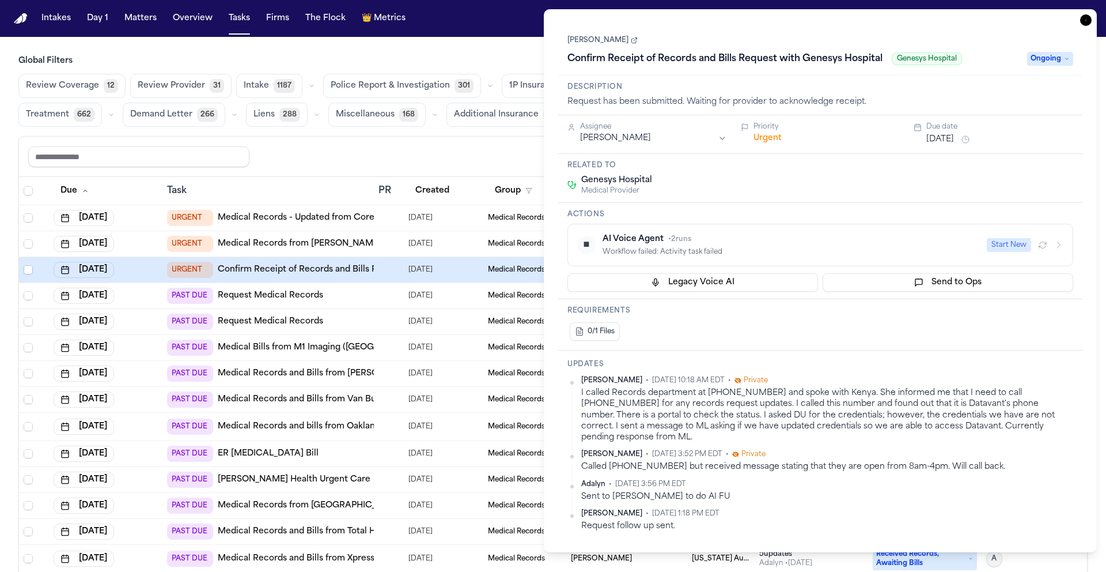
click at [769, 135] on button "Urgent" at bounding box center [768, 139] width 28 height 12
click at [775, 140] on button "Immediate" at bounding box center [776, 139] width 44 height 12
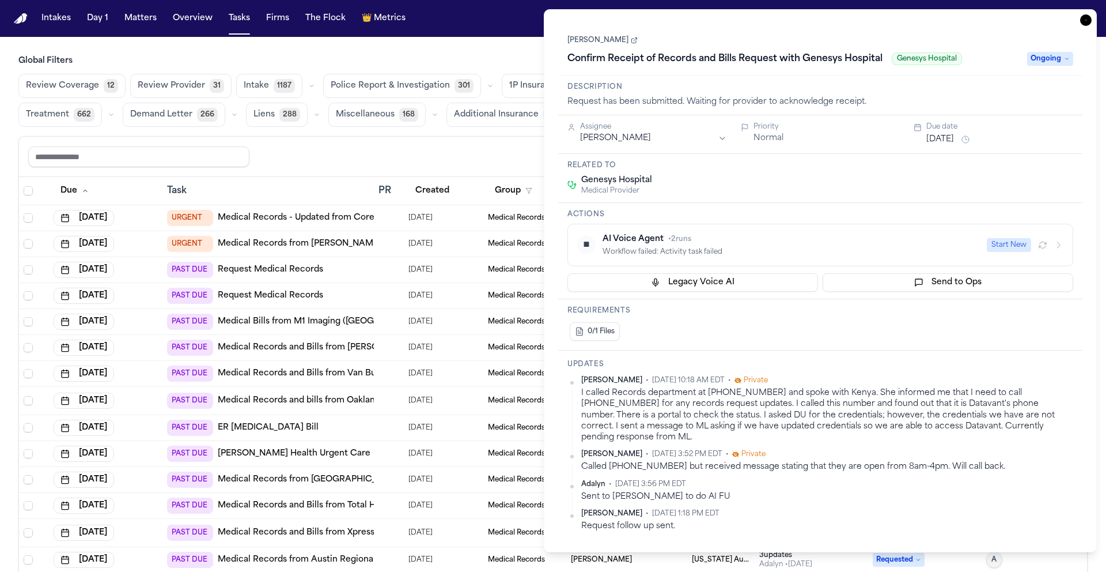
click at [1089, 18] on icon "button" at bounding box center [1087, 20] width 12 height 12
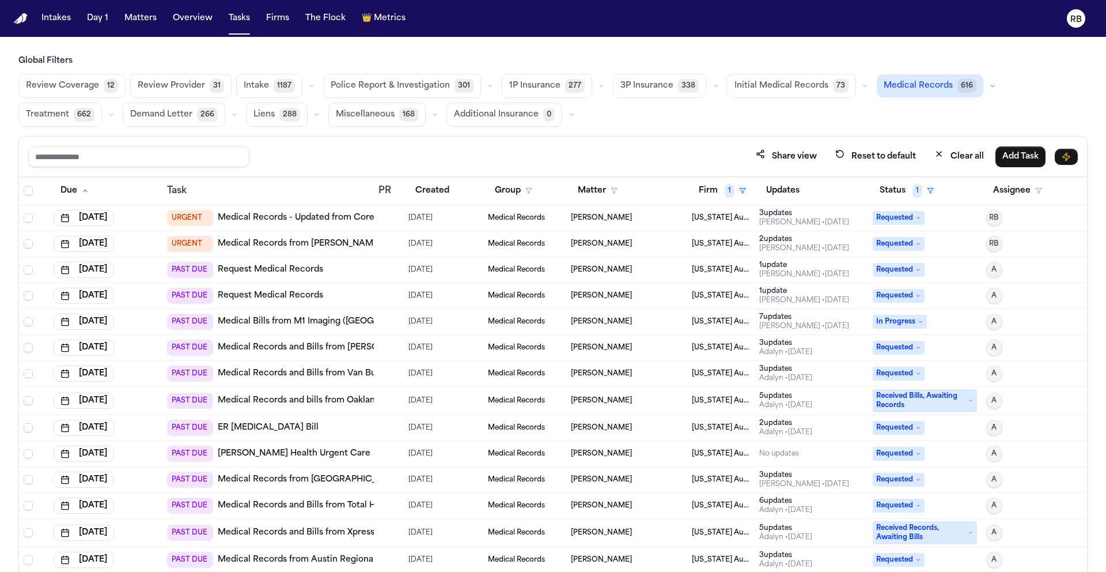
click at [379, 219] on div at bounding box center [383, 217] width 9 height 9
click at [469, 149] on div "Share view Reset to default Clear all Add Task" at bounding box center [553, 156] width 1050 height 21
click at [526, 138] on div "Share view Reset to default Clear all Add Task" at bounding box center [553, 157] width 1068 height 40
click at [541, 135] on div "Global Filters Review Coverage 12 Review Provider 31 Intake 1187 Police Report …" at bounding box center [553, 338] width 1070 height 567
click at [388, 222] on td at bounding box center [389, 218] width 30 height 26
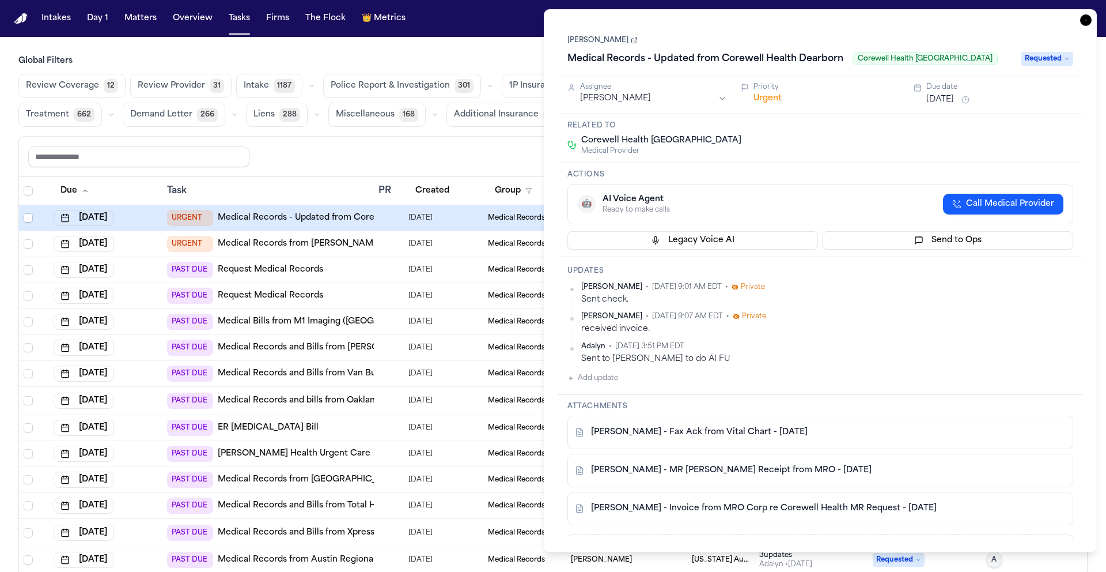
click at [787, 513] on link "L. Gatson - Invoice from MRO Corp re Corewell Health MR Request - 8.28.25" at bounding box center [764, 509] width 346 height 12
click at [804, 61] on h1 "Medical Records - Updated from Corewell Health Dearborn" at bounding box center [705, 59] width 285 height 18
click at [1078, 129] on div "Related to Corewell Health Dearborn Hospital Medical Provider" at bounding box center [820, 138] width 524 height 49
click at [605, 382] on button "Add update" at bounding box center [593, 378] width 51 height 14
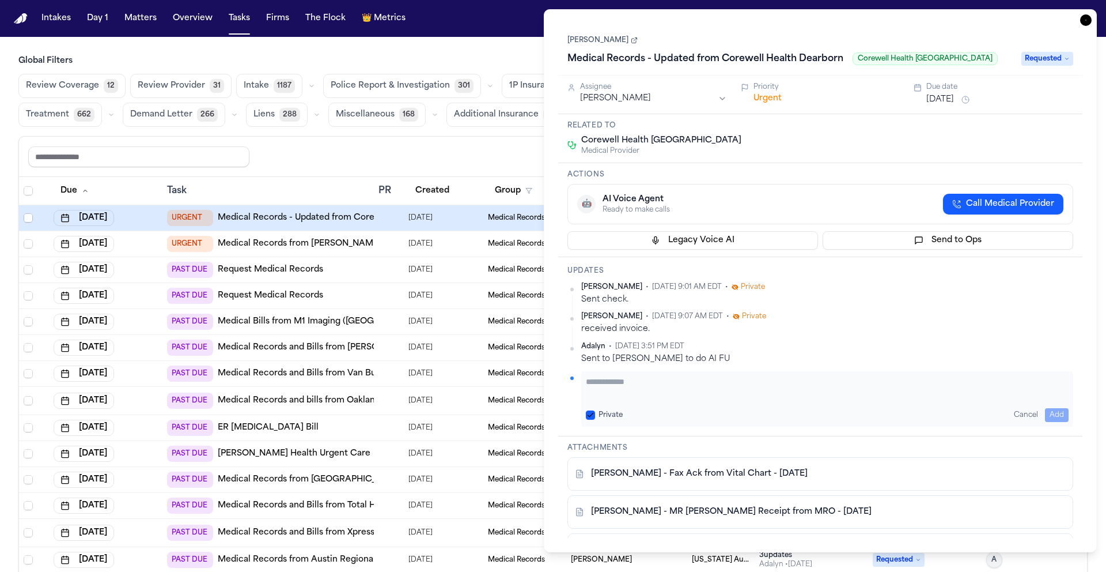
click at [619, 383] on textarea "Add your update" at bounding box center [827, 387] width 483 height 23
click at [870, 379] on textarea "**********" at bounding box center [827, 387] width 483 height 23
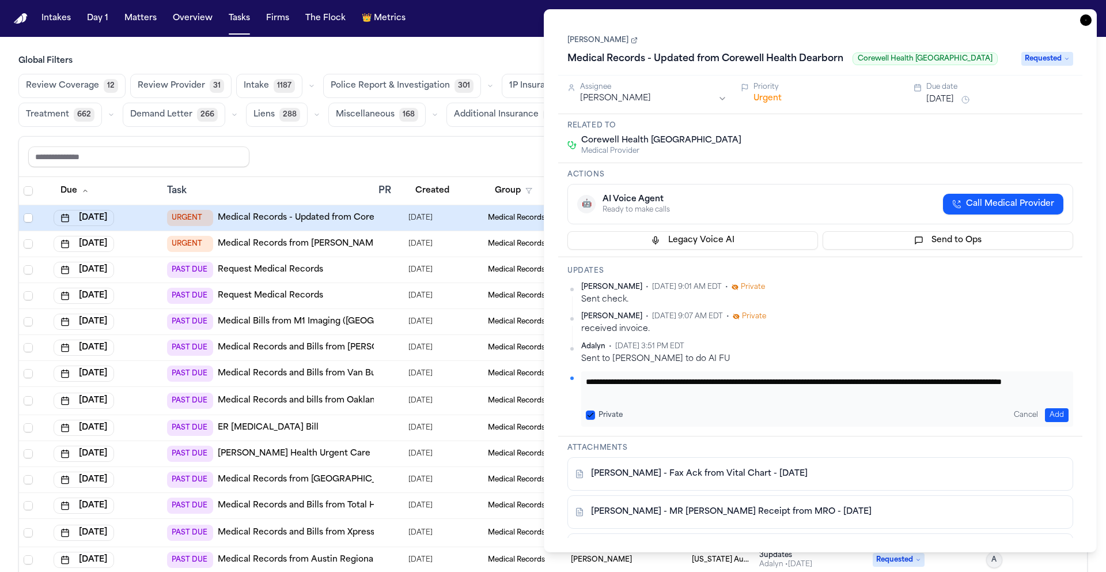
type textarea "**********"
click at [769, 95] on button "Urgent" at bounding box center [768, 99] width 28 height 12
drag, startPoint x: 902, startPoint y: 153, endPoint x: 911, endPoint y: 138, distance: 16.8
click at [902, 152] on div "Corewell Health Dearborn Hospital Medical Provider" at bounding box center [821, 145] width 506 height 21
click at [788, 99] on button "Immediate" at bounding box center [776, 99] width 44 height 12
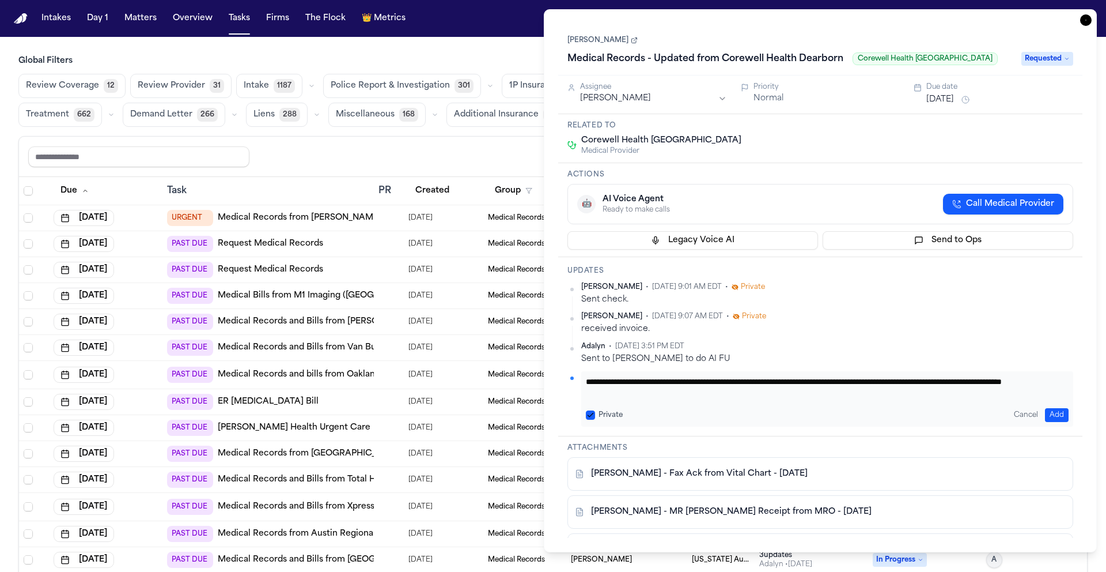
click at [953, 96] on button "[DATE]" at bounding box center [941, 100] width 28 height 12
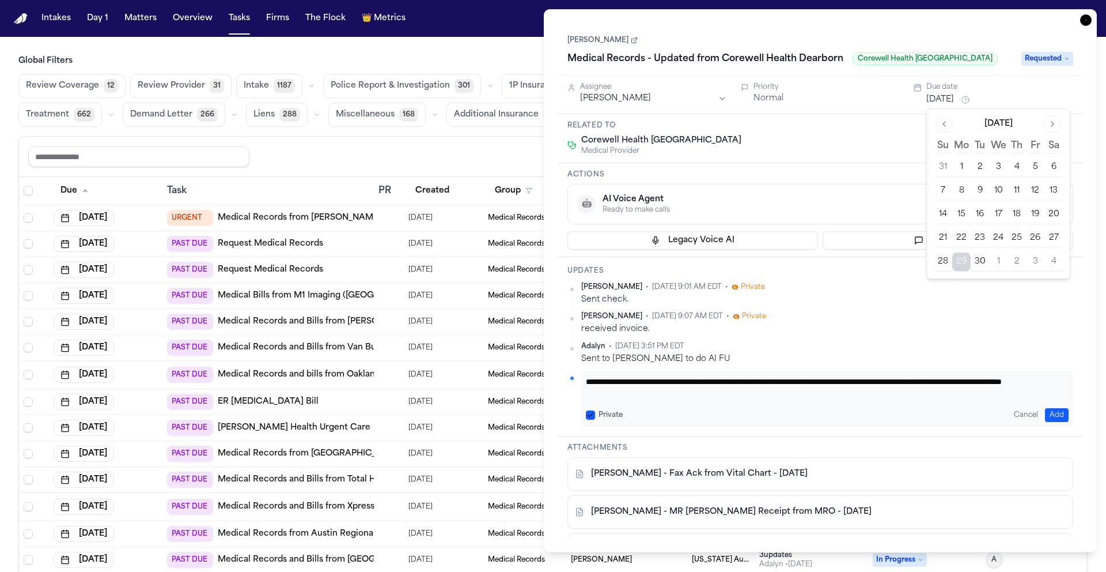
drag, startPoint x: 872, startPoint y: 120, endPoint x: 899, endPoint y: 109, distance: 28.9
click at [873, 120] on div "Related to Corewell Health Dearborn Hospital Medical Provider" at bounding box center [820, 138] width 524 height 49
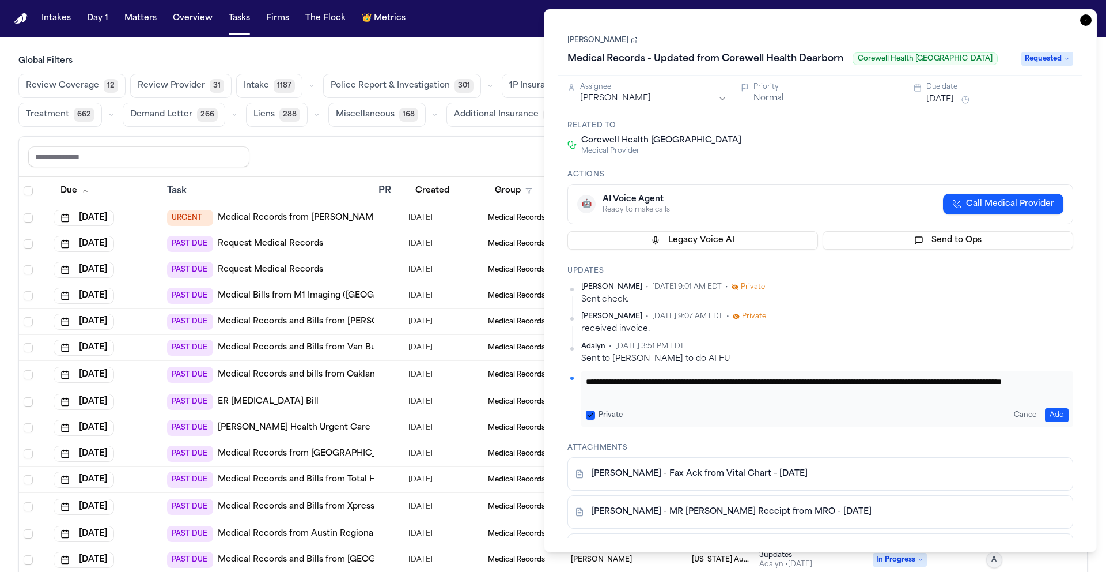
click at [1035, 61] on span "Requested" at bounding box center [1048, 59] width 52 height 14
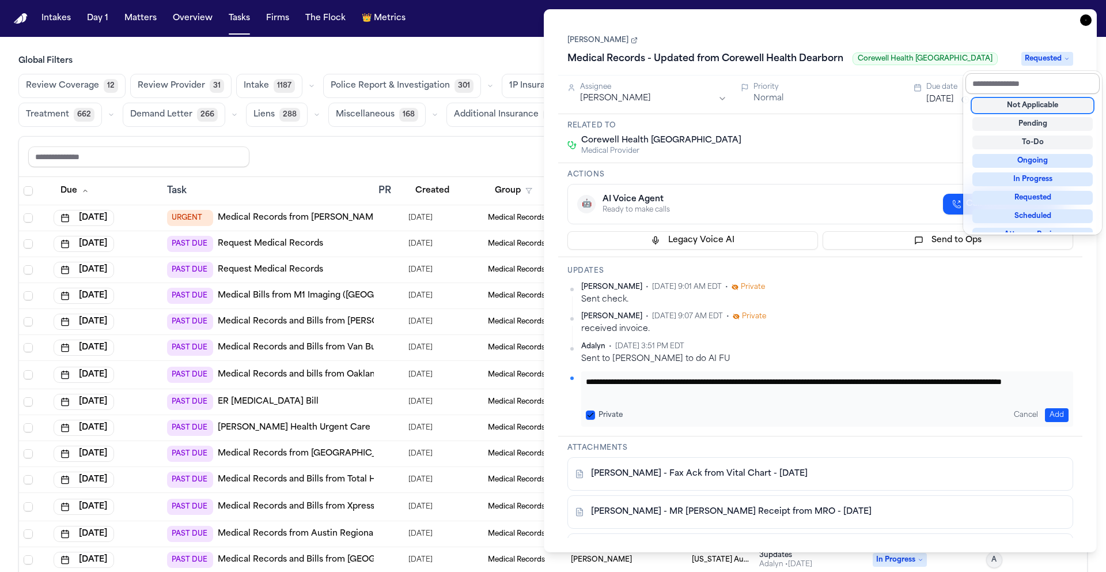
click at [1063, 88] on input "text" at bounding box center [1033, 83] width 134 height 21
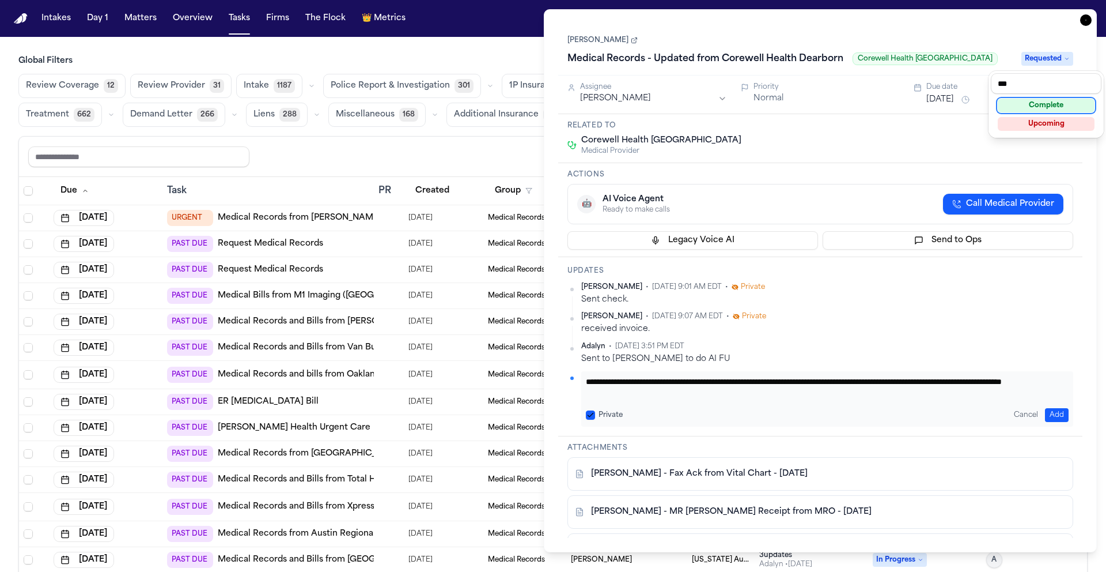
type input "***"
click at [1075, 104] on div "Complete" at bounding box center [1046, 106] width 97 height 14
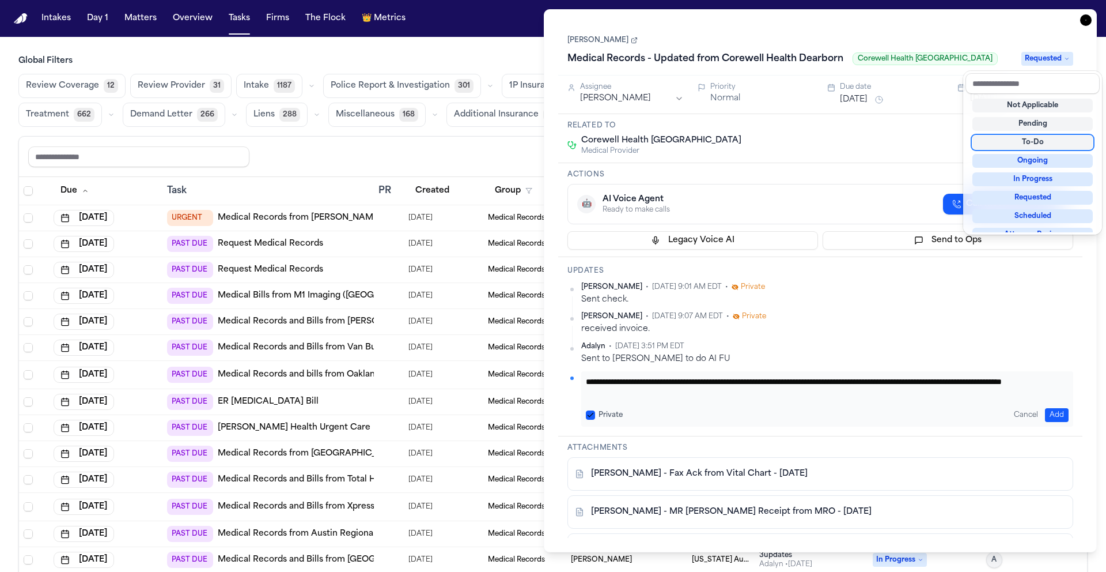
click at [917, 154] on div "**********" at bounding box center [820, 281] width 524 height 514
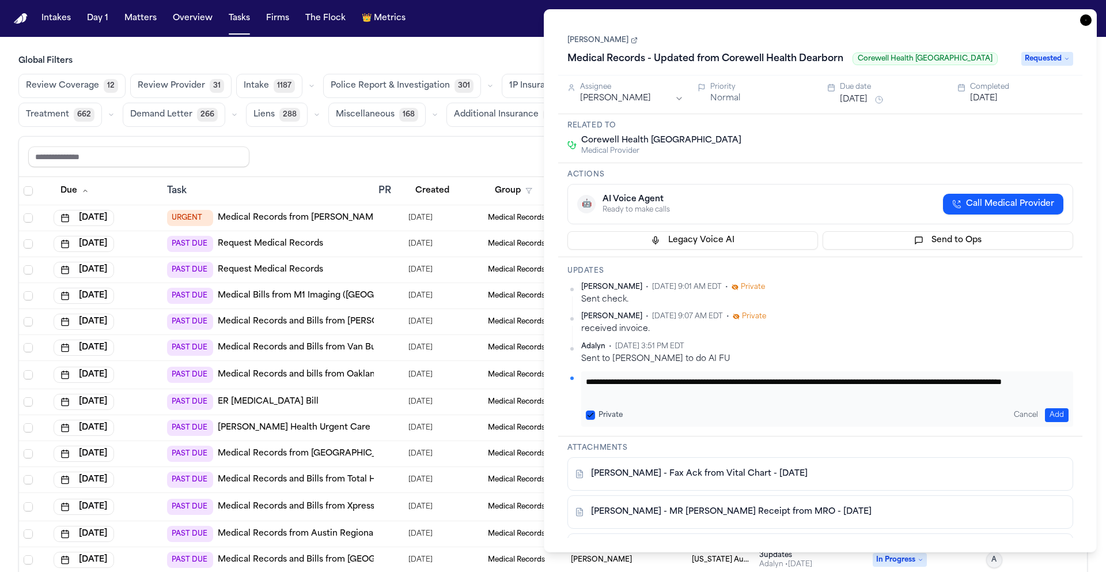
click at [1064, 413] on button "Add" at bounding box center [1057, 415] width 24 height 14
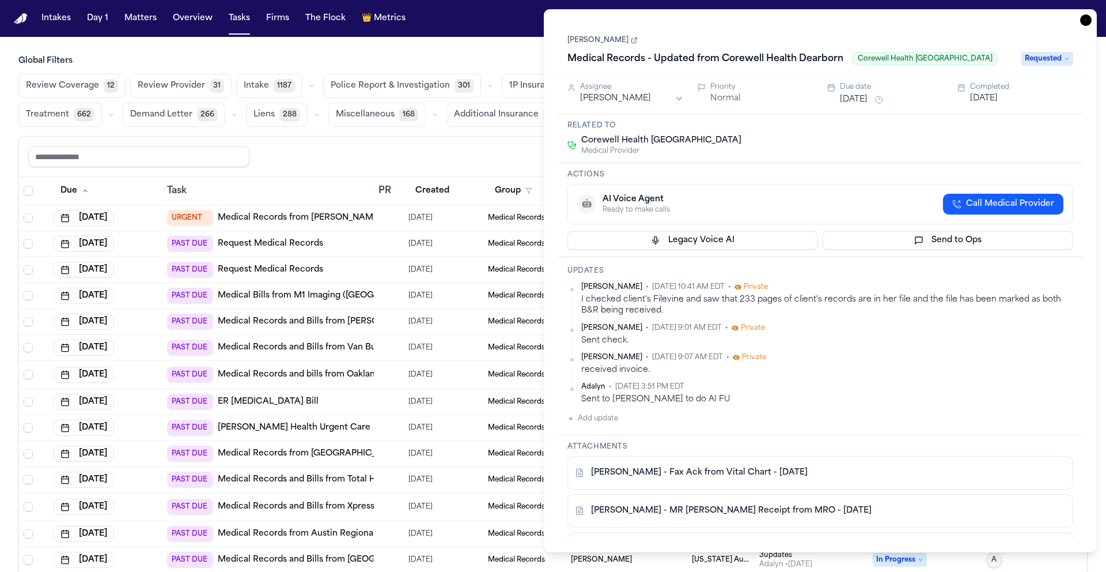
click at [1087, 22] on icon "button" at bounding box center [1087, 20] width 12 height 12
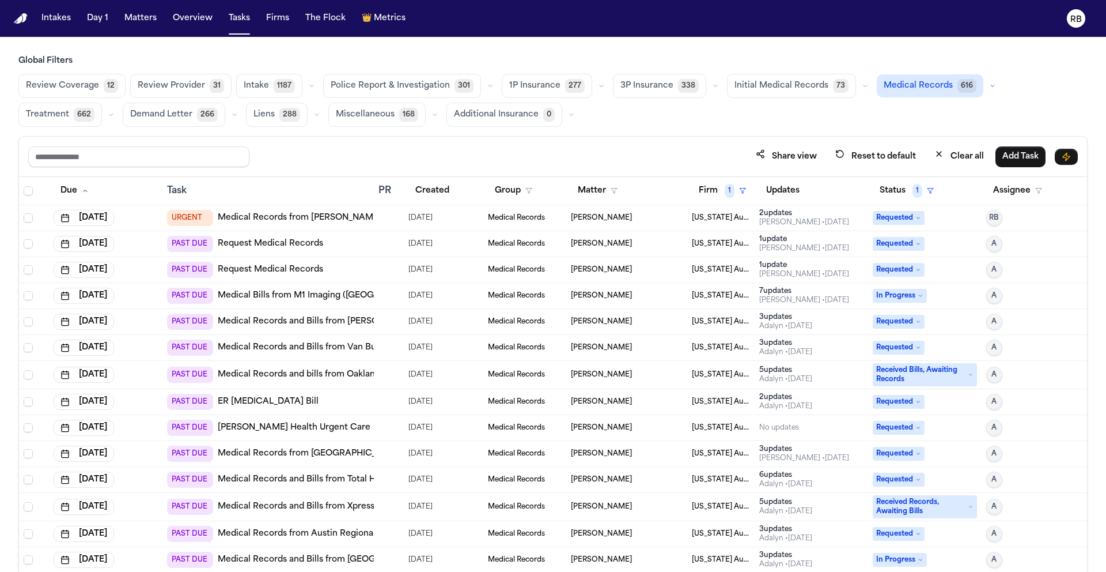
click at [379, 213] on div at bounding box center [383, 217] width 9 height 9
click at [417, 147] on div "Share view Reset to default Clear all Add Task" at bounding box center [553, 156] width 1050 height 21
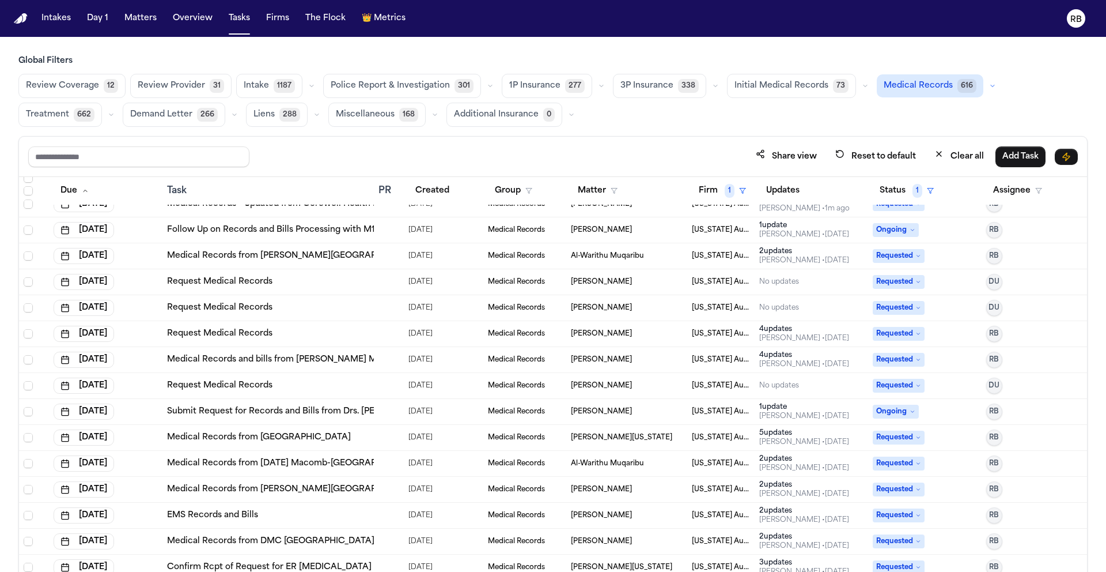
scroll to position [2084, 0]
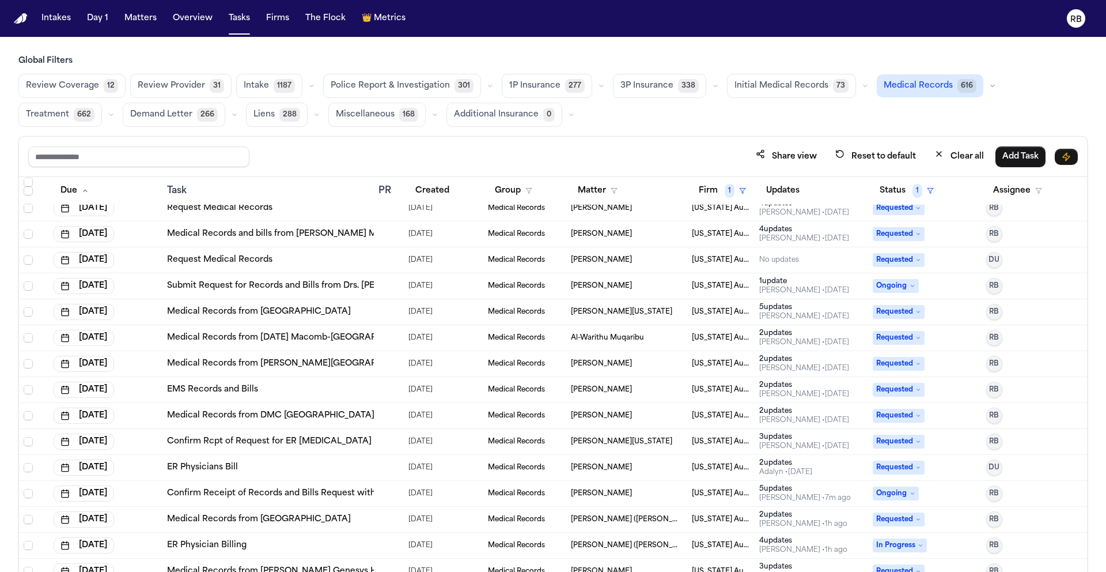
click at [632, 495] on div "Cheryl Palmer" at bounding box center [627, 493] width 112 height 9
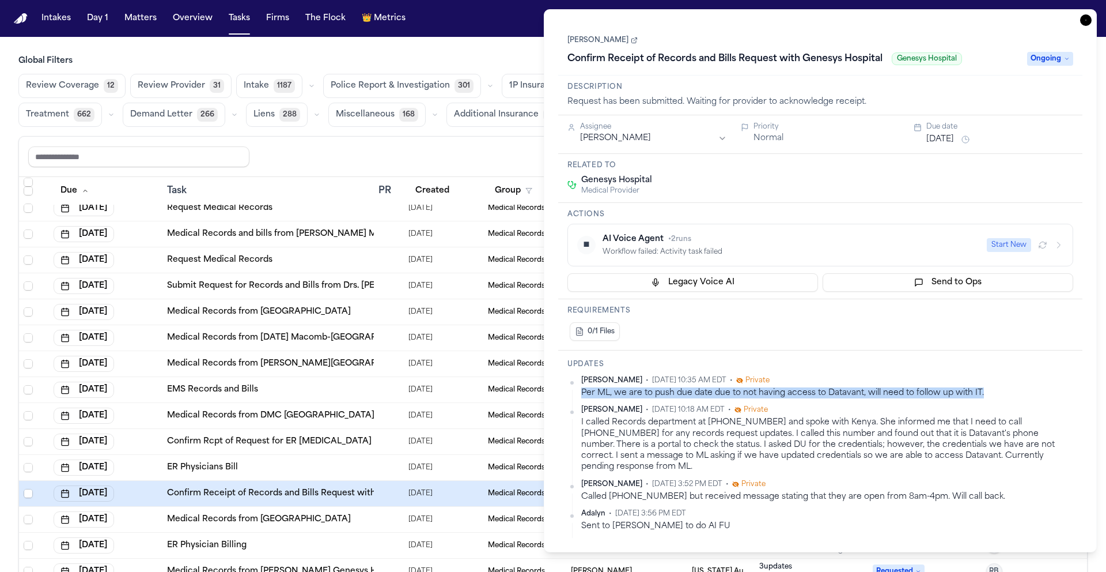
drag, startPoint x: 985, startPoint y: 394, endPoint x: 582, endPoint y: 392, distance: 402.8
click at [582, 392] on div "Per ML, we are to push due date due to not having access to Datavant, will need…" at bounding box center [827, 392] width 492 height 11
copy div "Per ML, we are to push due date due to not having access to Datavant, will need…"
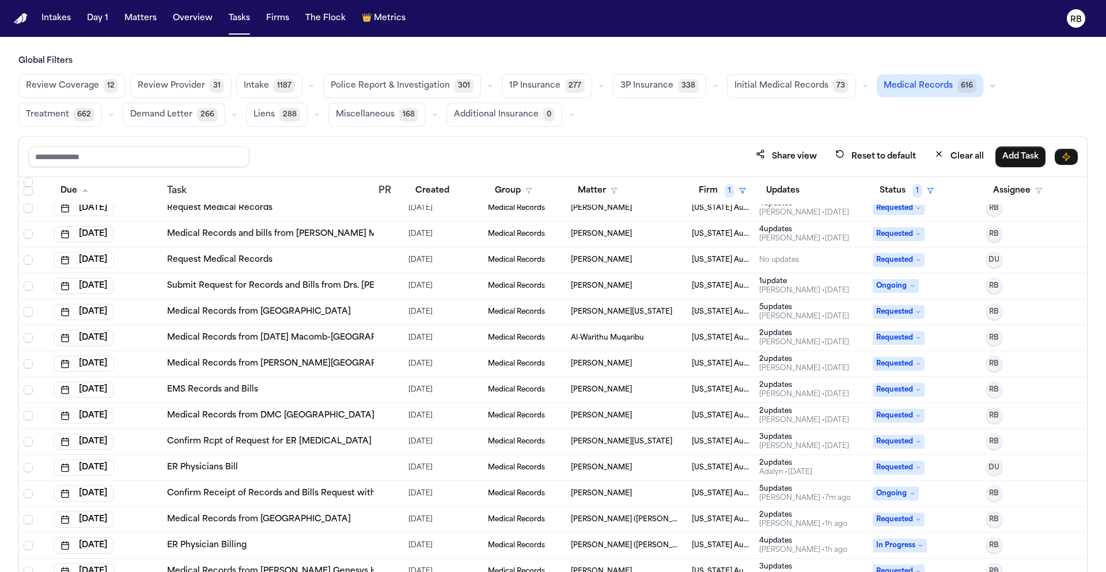
drag, startPoint x: 495, startPoint y: 147, endPoint x: 25, endPoint y: 235, distance: 477.9
click at [495, 147] on div "Share view Reset to default Clear all Add Task" at bounding box center [553, 156] width 1050 height 21
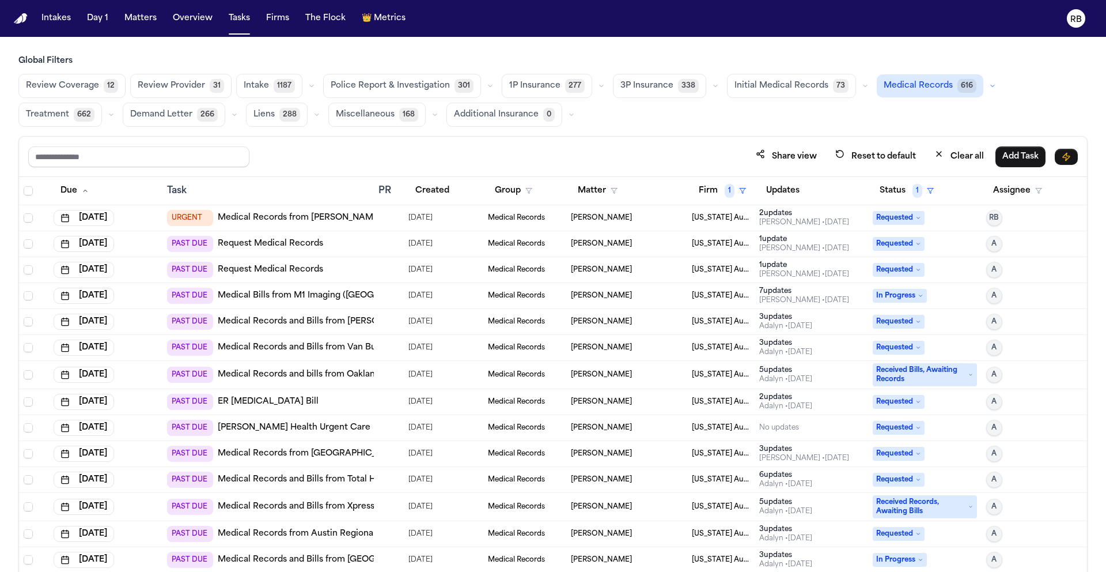
click at [379, 210] on td at bounding box center [389, 218] width 30 height 26
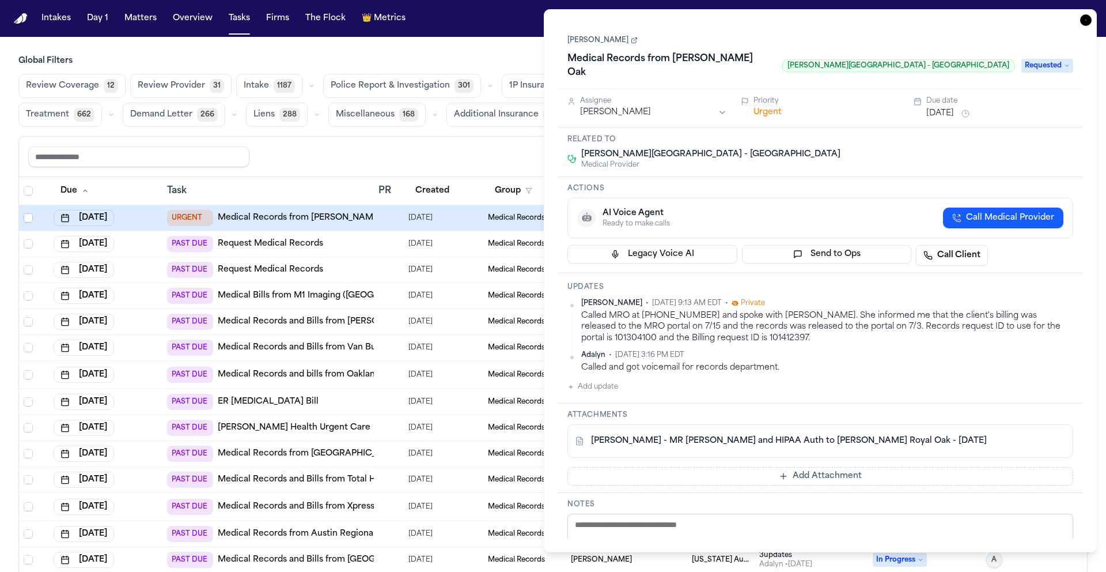
click at [609, 380] on button "Add update" at bounding box center [593, 387] width 51 height 14
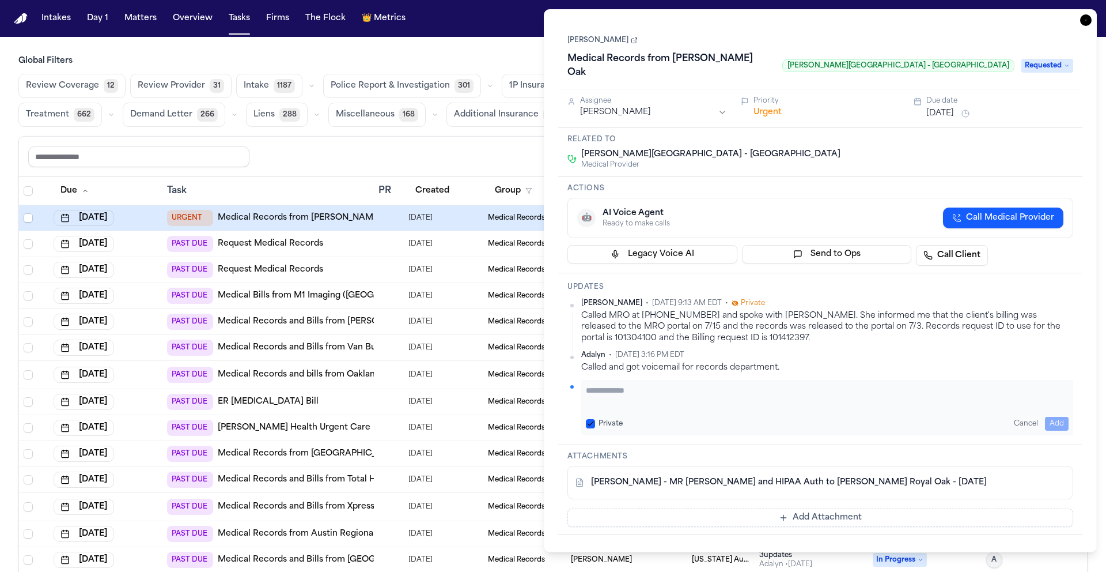
click at [705, 389] on textarea "Add your update" at bounding box center [827, 395] width 483 height 23
paste textarea "**********"
click at [861, 384] on textarea "**********" at bounding box center [827, 395] width 483 height 23
type textarea "**********"
click at [1066, 417] on button "Add" at bounding box center [1057, 424] width 24 height 14
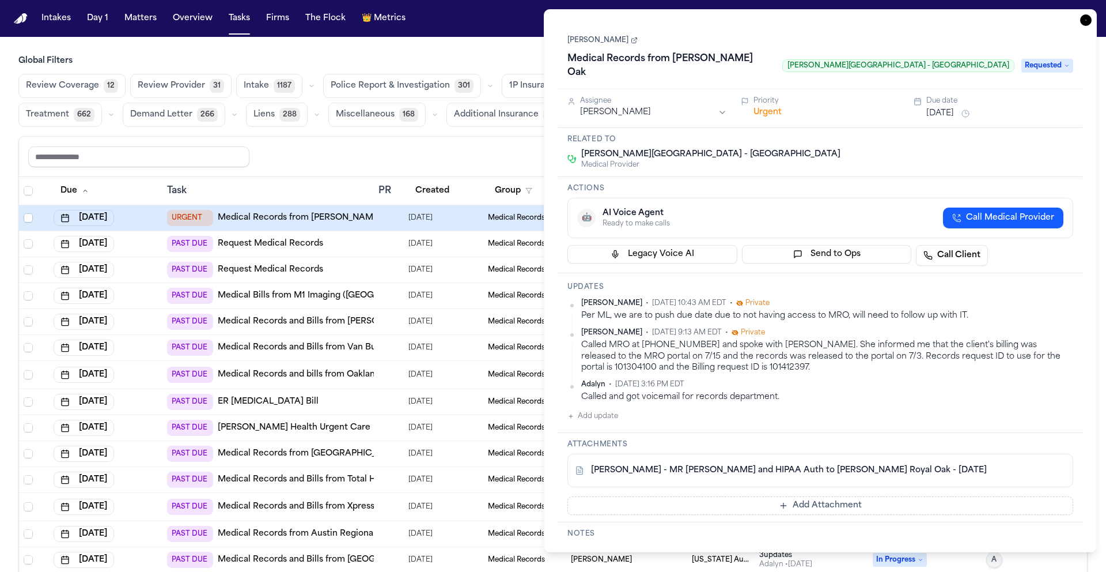
click at [773, 107] on button "Urgent" at bounding box center [768, 113] width 28 height 12
click at [780, 107] on button "Immediate" at bounding box center [776, 113] width 44 height 12
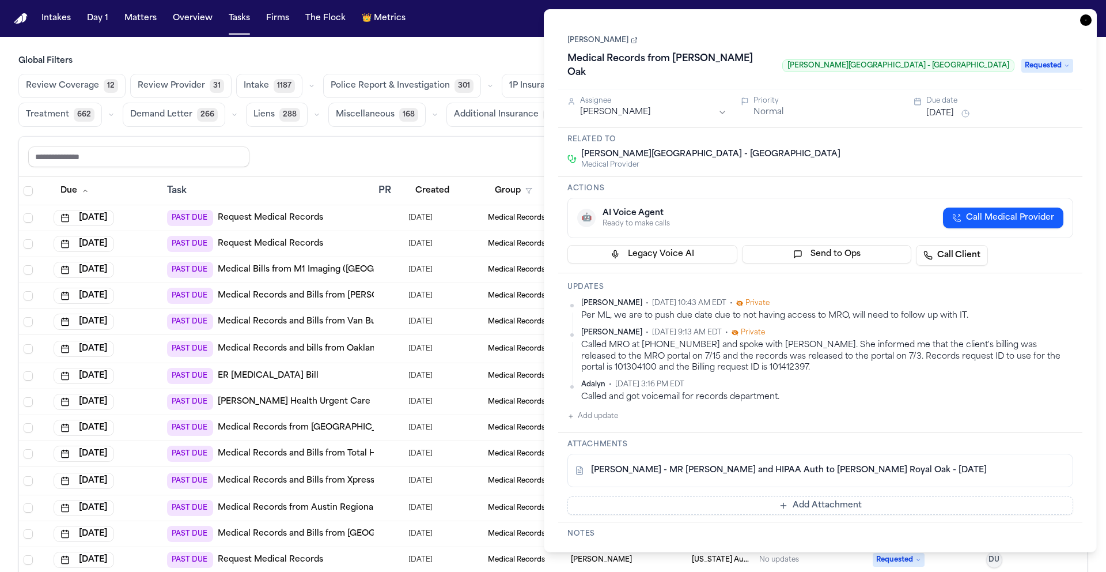
click at [991, 97] on html "Intakes Day 1 Matters Overview Tasks Firms The Flock 👑 Metrics RB Global Filter…" at bounding box center [553, 286] width 1106 height 572
click at [943, 141] on html "Intakes Day 1 Matters Overview Tasks Firms The Flock 👑 Metrics RB Global Filter…" at bounding box center [553, 286] width 1106 height 572
click at [954, 108] on button "Sep 29, 2025" at bounding box center [941, 114] width 28 height 12
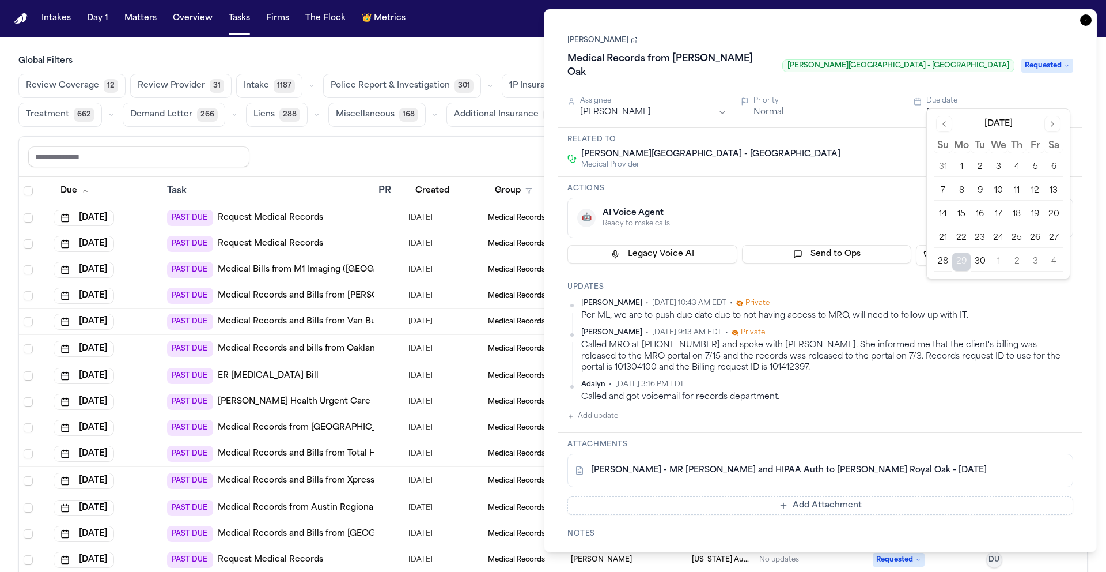
click at [1053, 120] on button "Go to next month" at bounding box center [1053, 124] width 16 height 16
click at [965, 187] on button "6" at bounding box center [962, 191] width 18 height 18
click at [845, 149] on div "Henry Ford Medical Center - Royal Oak Medical Provider" at bounding box center [821, 159] width 506 height 21
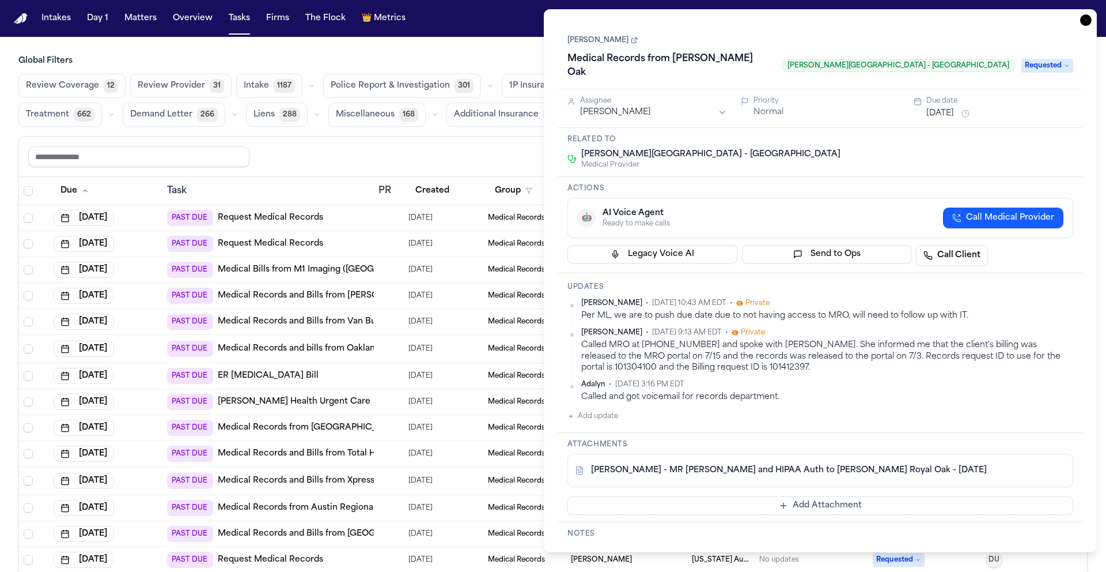
click at [1089, 17] on icon "button" at bounding box center [1087, 20] width 12 height 12
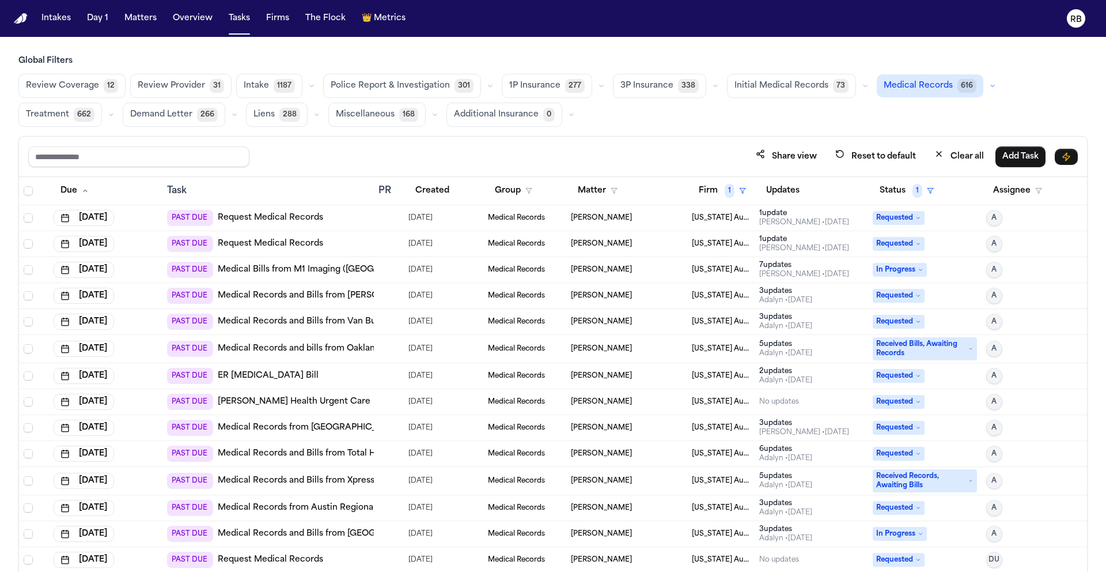
click at [666, 135] on div "Global Filters Review Coverage 12 Review Provider 31 Intake 1187 Police Report …" at bounding box center [553, 338] width 1070 height 567
click at [1101, 105] on div "Global Filters Review Coverage 12 Review Provider 31 Intake 1187 Police Report …" at bounding box center [553, 338] width 1106 height 567
click at [599, 191] on button "Matter" at bounding box center [598, 190] width 54 height 21
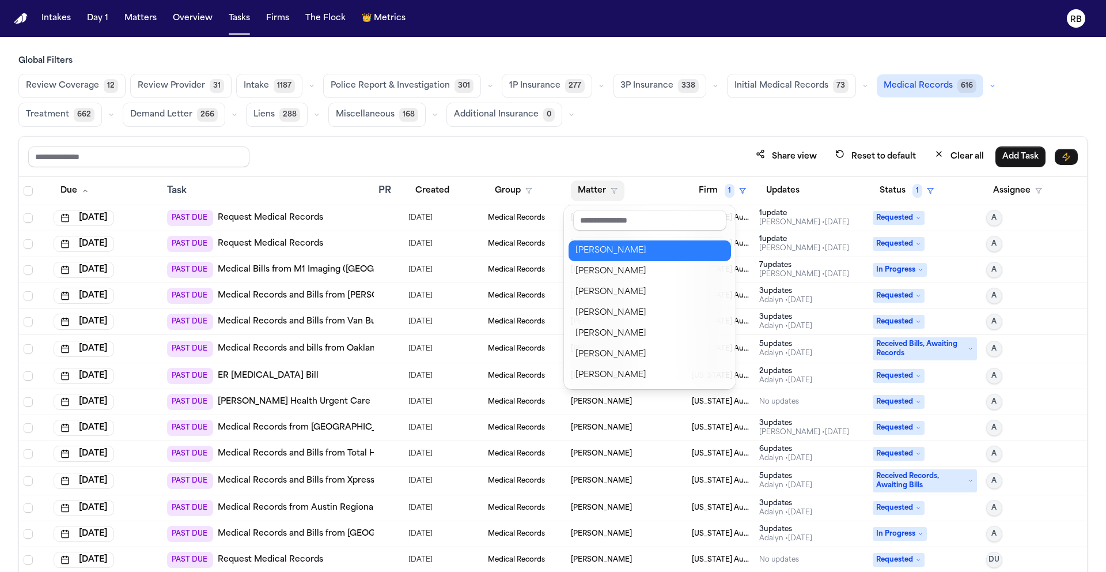
click at [620, 254] on div "Bianca Jones" at bounding box center [650, 251] width 149 height 14
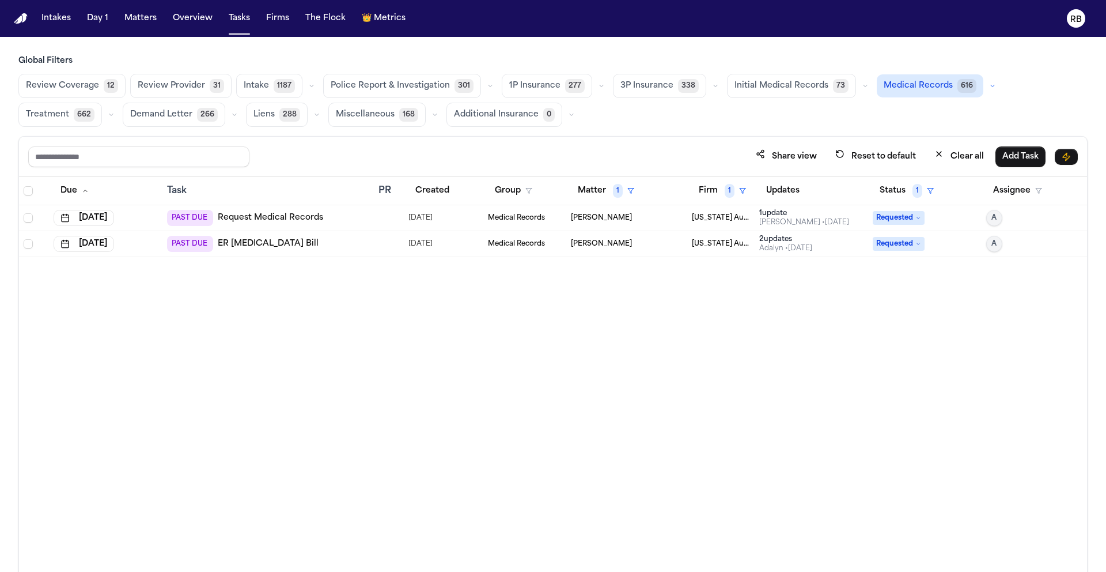
click at [365, 218] on div "PAST DUE Request Medical Records" at bounding box center [268, 218] width 202 height 16
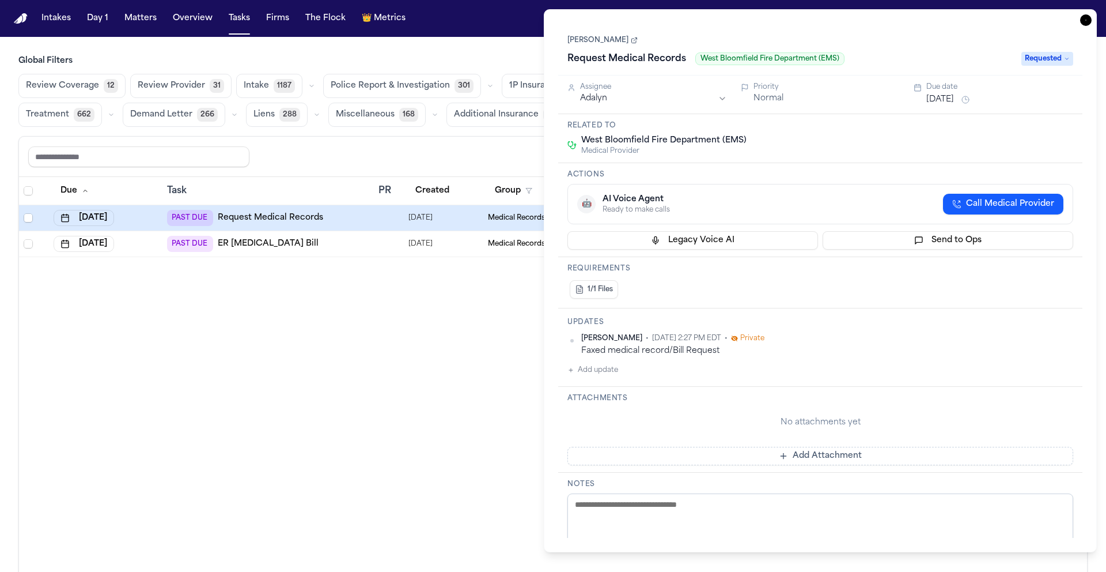
click at [631, 40] on icon at bounding box center [634, 40] width 7 height 7
click at [453, 324] on div "Due Task PR Created Group Matter 1 Firm 1 Updates Status 1 Assignee Aug 22, 202…" at bounding box center [553, 399] width 1068 height 445
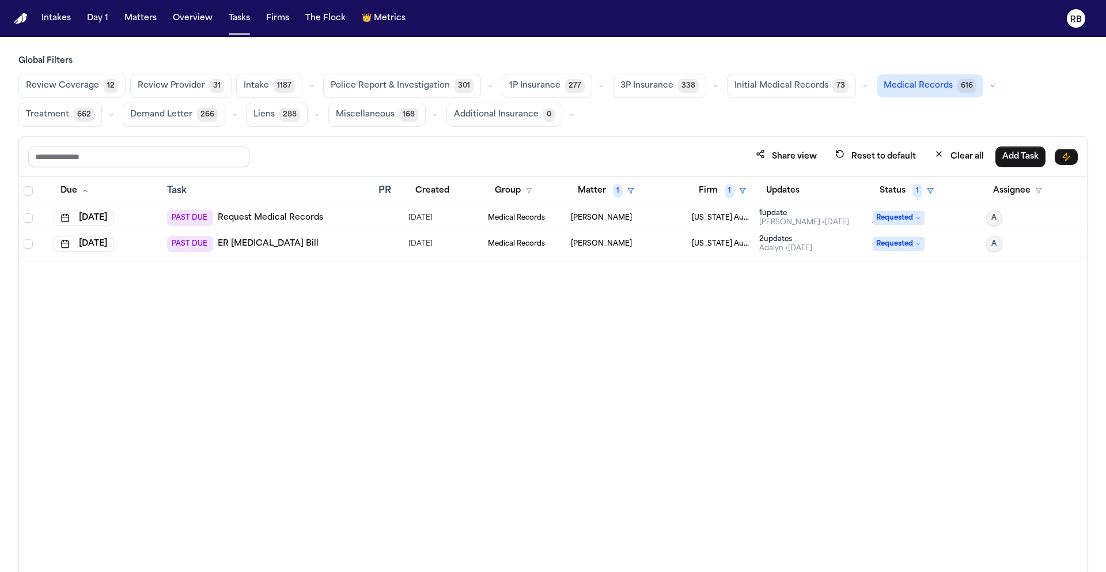
click at [327, 220] on div "PAST DUE Request Medical Records" at bounding box center [268, 218] width 202 height 16
click at [375, 329] on div "Due Task PR Created Group Matter 1 Firm 1 Updates Status 1 Assignee Aug 22, 202…" at bounding box center [553, 399] width 1068 height 445
click at [960, 149] on button "Clear all" at bounding box center [959, 156] width 63 height 21
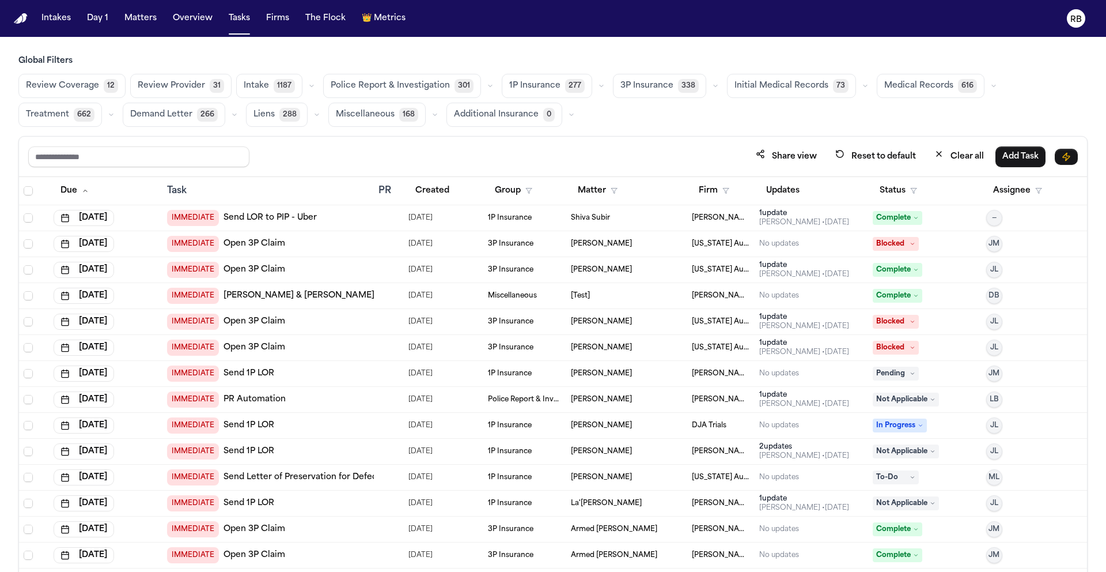
click at [897, 80] on span "Medical Records" at bounding box center [919, 86] width 69 height 12
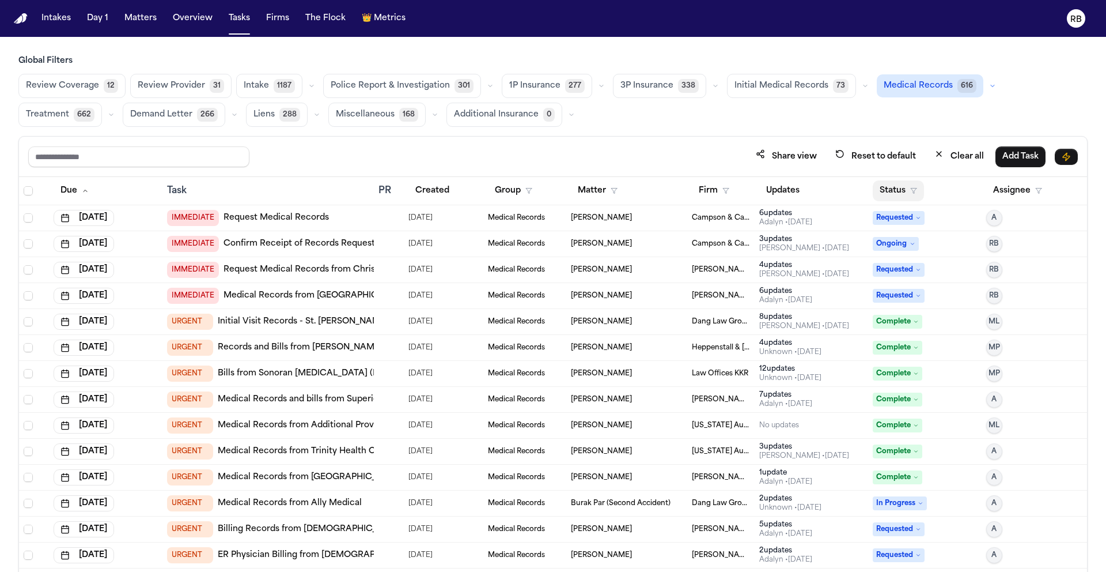
click at [885, 183] on button "Status" at bounding box center [898, 190] width 51 height 21
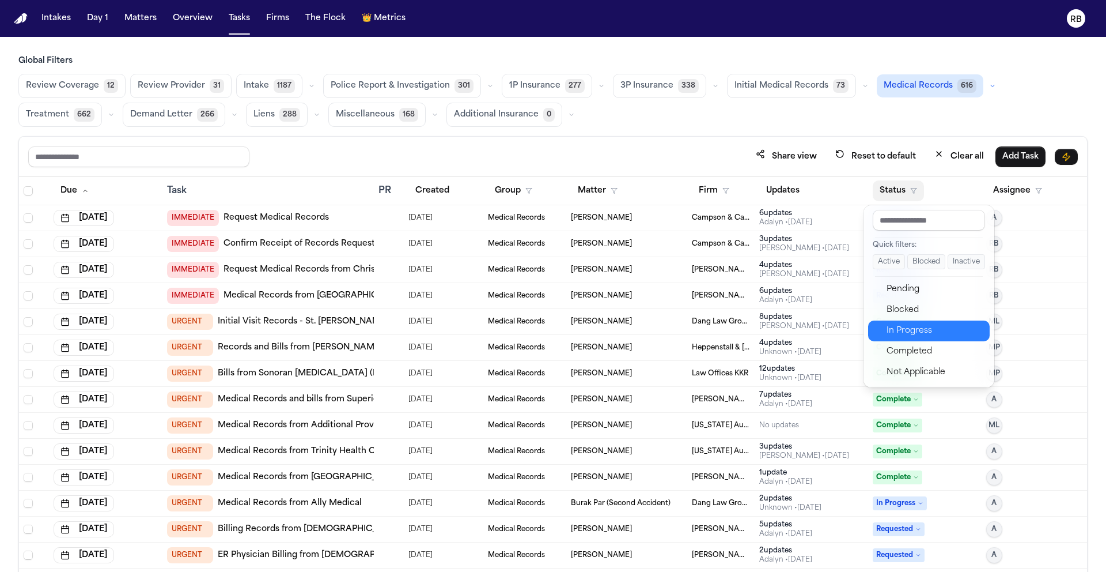
click at [926, 328] on div "In Progress" at bounding box center [935, 331] width 96 height 14
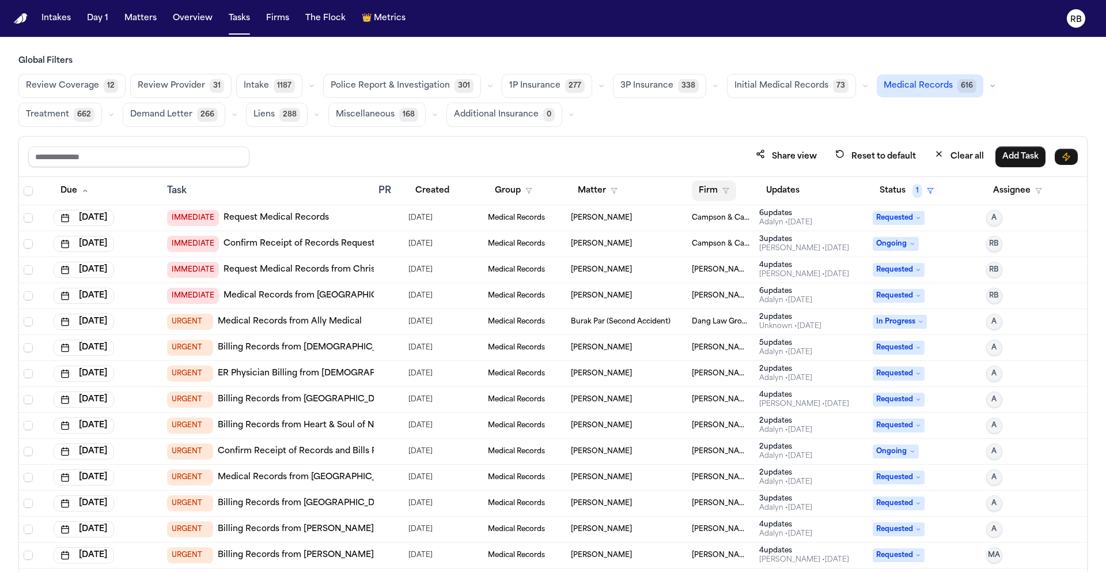
click at [694, 188] on button "Firm" at bounding box center [714, 190] width 44 height 21
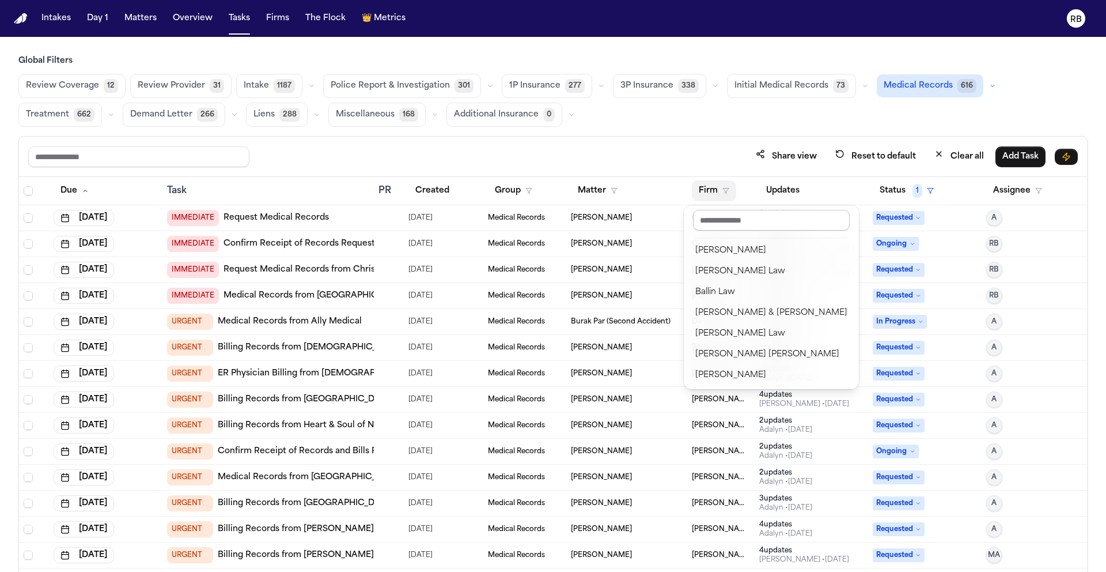
drag, startPoint x: 735, startPoint y: 229, endPoint x: 732, endPoint y: 222, distance: 7.3
click at [734, 229] on input "text" at bounding box center [771, 220] width 157 height 21
type input "***"
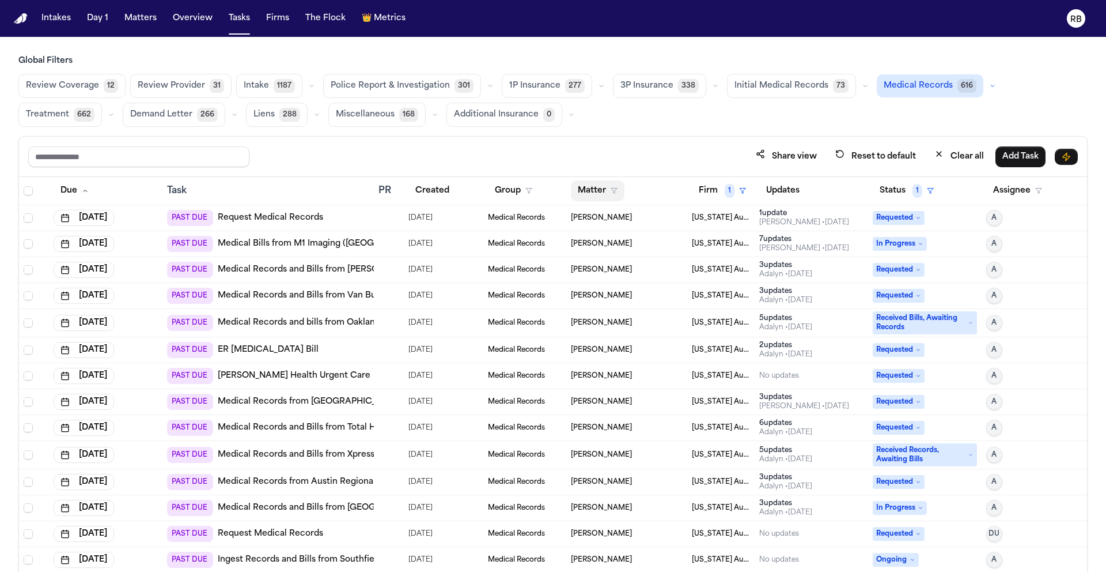
click at [588, 180] on button "Matter" at bounding box center [598, 190] width 54 height 21
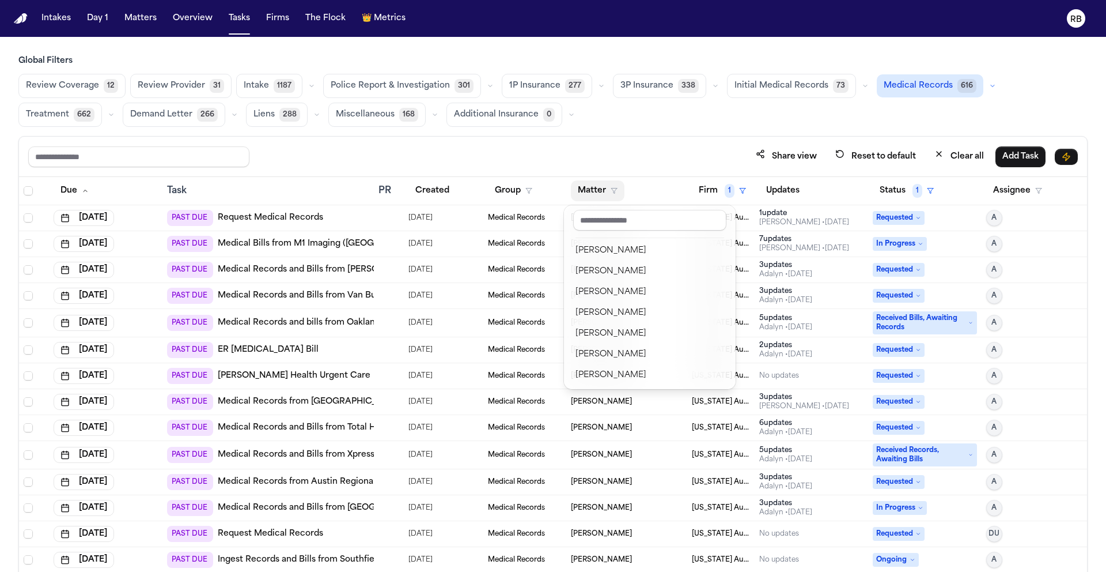
click at [621, 123] on div "Global Filters Review Coverage 12 Review Provider 31 Intake 1187 Police Report …" at bounding box center [553, 338] width 1070 height 567
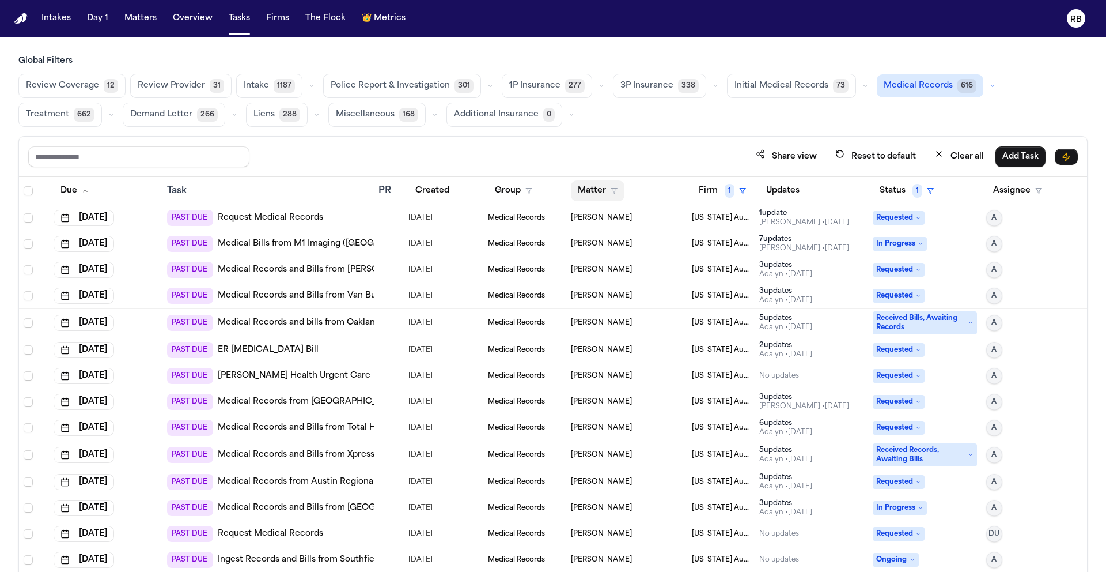
click at [592, 192] on button "Matter" at bounding box center [598, 190] width 54 height 21
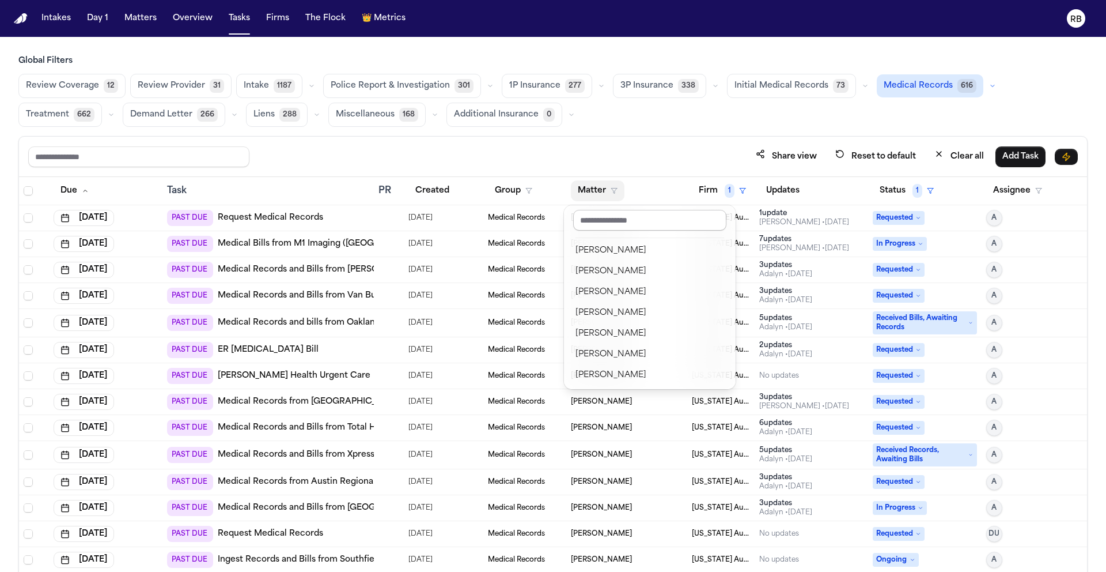
click at [607, 222] on input "text" at bounding box center [649, 220] width 153 height 21
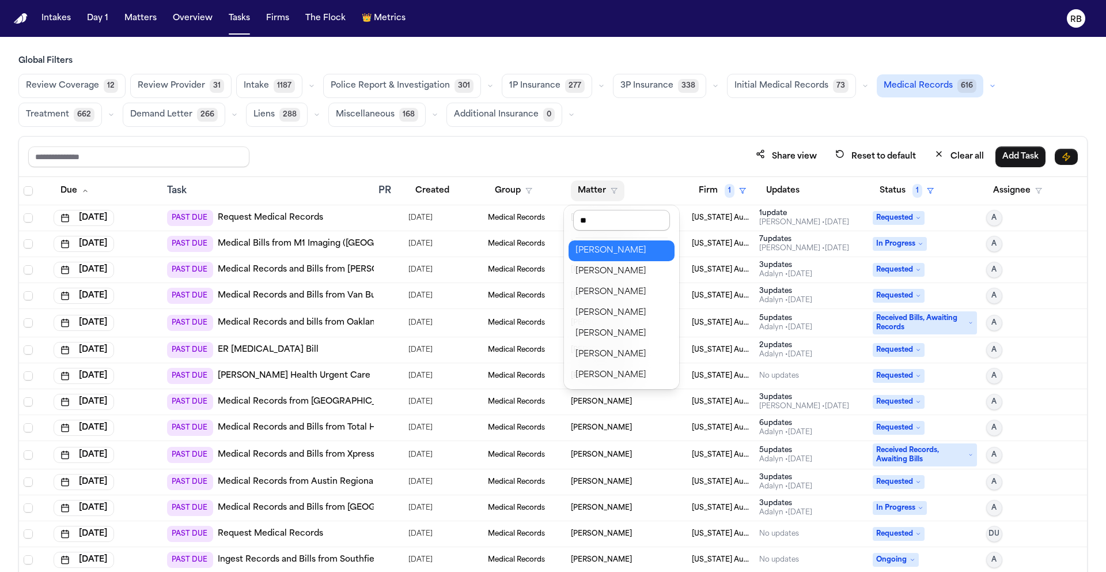
type input "***"
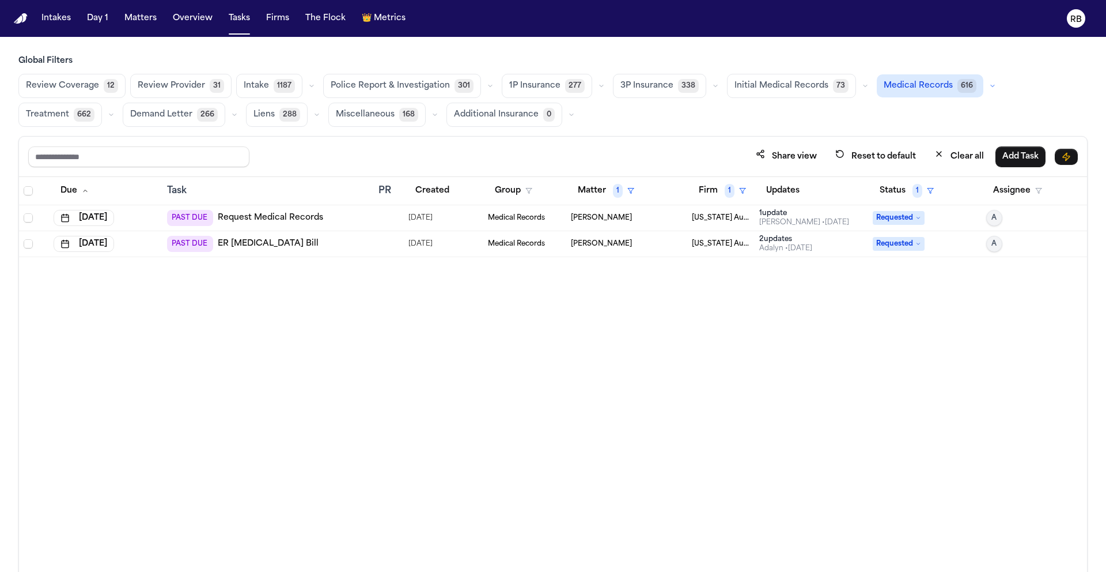
click at [373, 343] on div "Due Task PR Created Group Matter 1 Firm 1 Updates Status 1 Assignee Aug 22, 202…" at bounding box center [553, 399] width 1068 height 445
click at [114, 210] on button "[DATE]" at bounding box center [84, 218] width 61 height 16
click at [148, 243] on button "Go to next month" at bounding box center [151, 243] width 16 height 16
drag, startPoint x: 381, startPoint y: 332, endPoint x: 379, endPoint y: 320, distance: 11.7
click at [381, 331] on div "Due Task PR Created Group Matter 1 Firm 1 Updates Status 1 Assignee Aug 22, 202…" at bounding box center [553, 399] width 1068 height 445
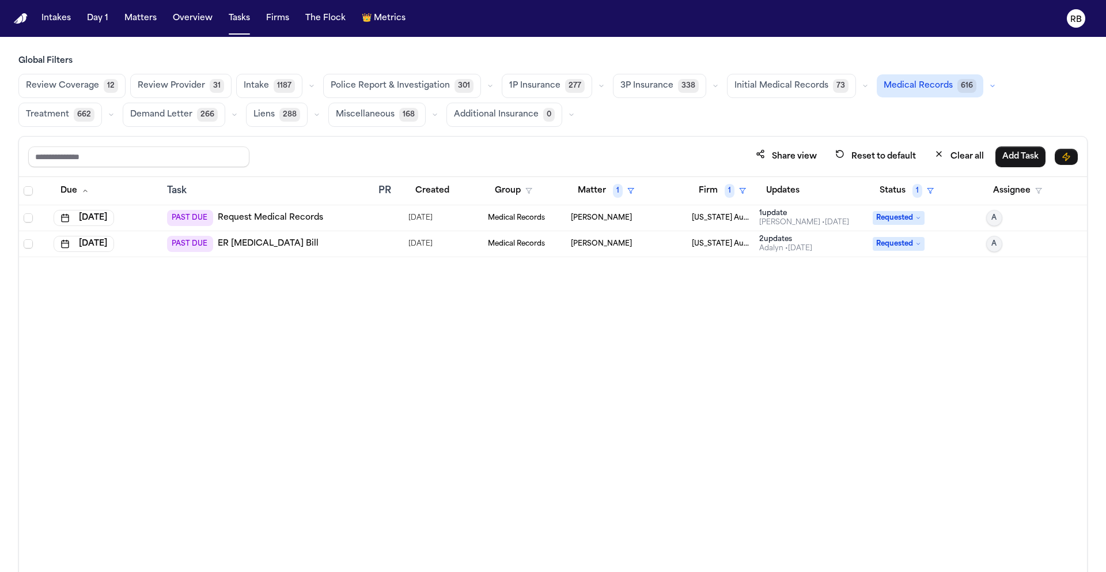
click at [356, 222] on div "PAST DUE Request Medical Records" at bounding box center [268, 218] width 202 height 16
click at [356, 221] on div "PAST DUE Request Medical Records" at bounding box center [268, 218] width 202 height 16
drag, startPoint x: 391, startPoint y: 356, endPoint x: 420, endPoint y: 331, distance: 37.6
click at [395, 351] on div "Due Task PR Created Group Matter 1 Firm 1 Updates Status 1 Assignee Aug 29, 202…" at bounding box center [553, 399] width 1068 height 445
click at [464, 419] on div "Due Task PR Created Group Matter 1 Firm 1 Updates Status 1 Assignee Aug 29, 202…" at bounding box center [553, 399] width 1068 height 445
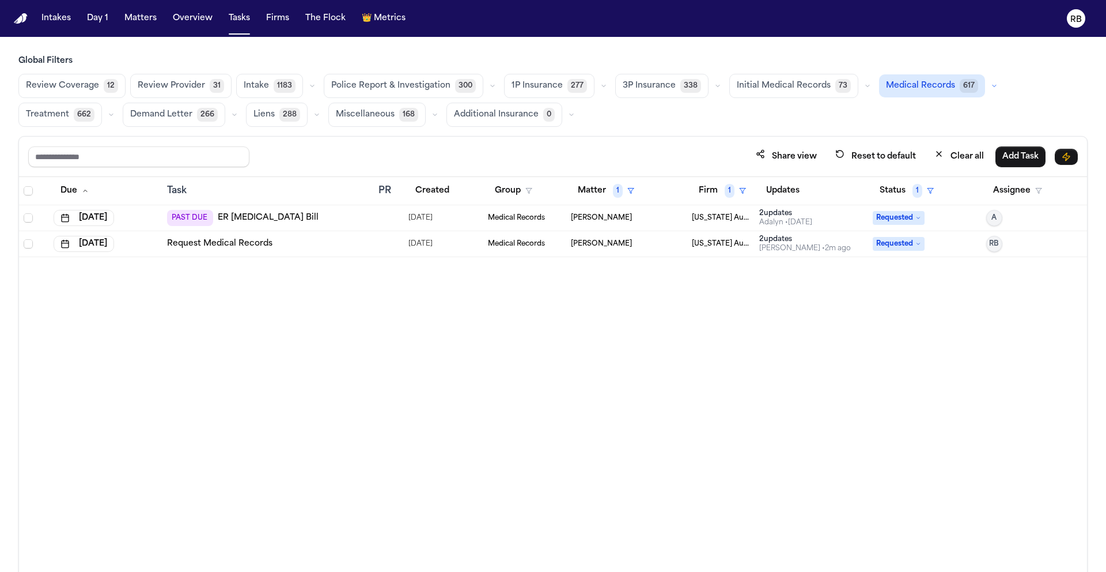
click at [341, 225] on td "PAST DUE ER Radiology Bill" at bounding box center [268, 218] width 211 height 26
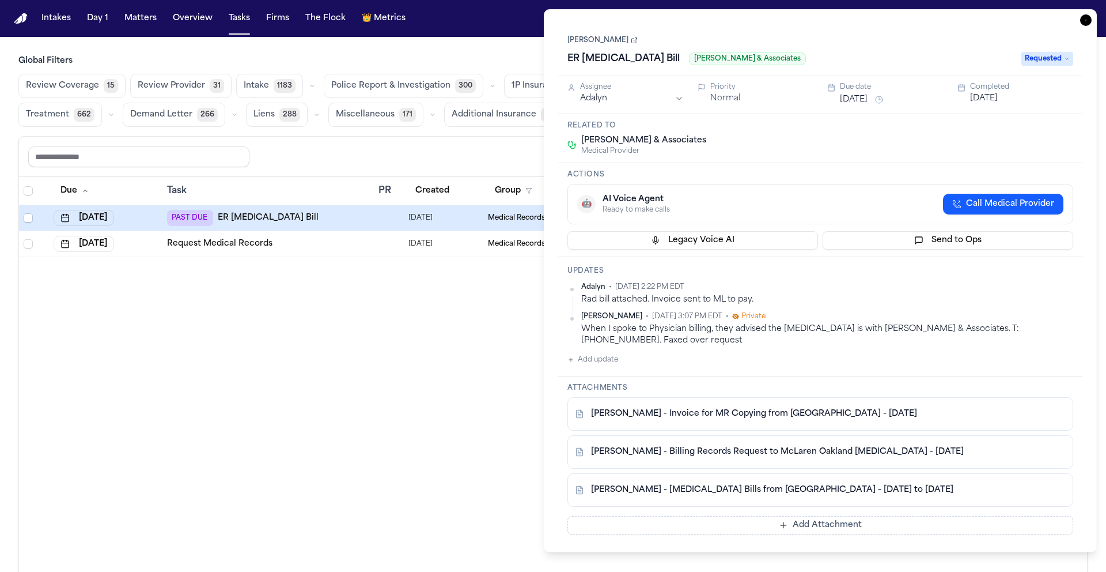
click at [920, 412] on div "B. Jones - Invoice for MR Copying from McLaren Oakland Hospital - 8.21.25" at bounding box center [801, 414] width 452 height 12
click at [872, 416] on link "B. Jones - Invoice for MR Copying from McLaren Oakland Hospital - 8.21.25" at bounding box center [754, 414] width 326 height 12
click at [741, 452] on link "B. Jones - Billing Records Request to McLaren Oakland Radiology - 8.19.25" at bounding box center [777, 452] width 373 height 12
click at [811, 490] on link "B. Jones - Radiology Bills from McLaren Oakland Hospital - 11.26.24 to 12.2.24" at bounding box center [772, 490] width 362 height 12
click at [818, 532] on button "Add Attachment" at bounding box center [821, 525] width 506 height 18
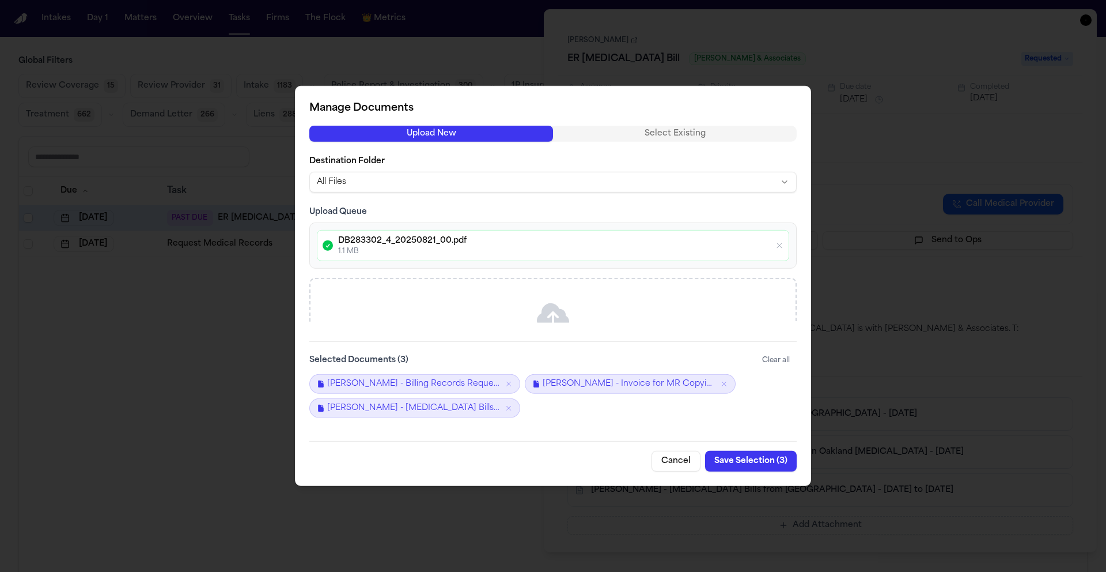
click at [765, 463] on button "Save Selection ( 3 )" at bounding box center [751, 461] width 92 height 21
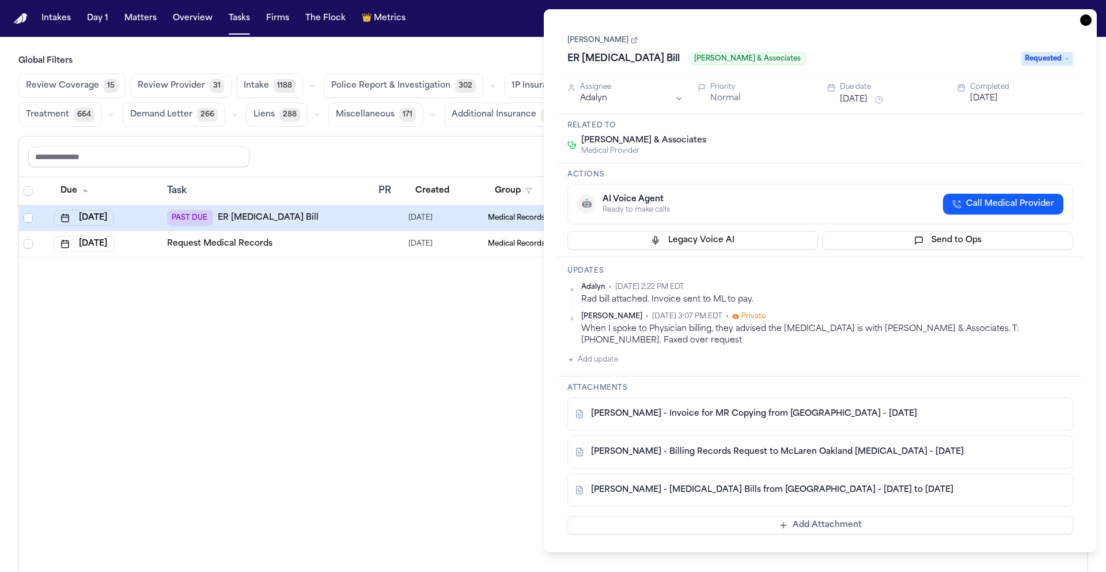
click at [953, 356] on div "Adalyn • Aug 22, 2025 2:22 PM EDT Rad bill attached. Invoice sent to ML to pay.…" at bounding box center [821, 324] width 506 height 84
click at [832, 523] on button "Add Attachment" at bounding box center [821, 525] width 506 height 18
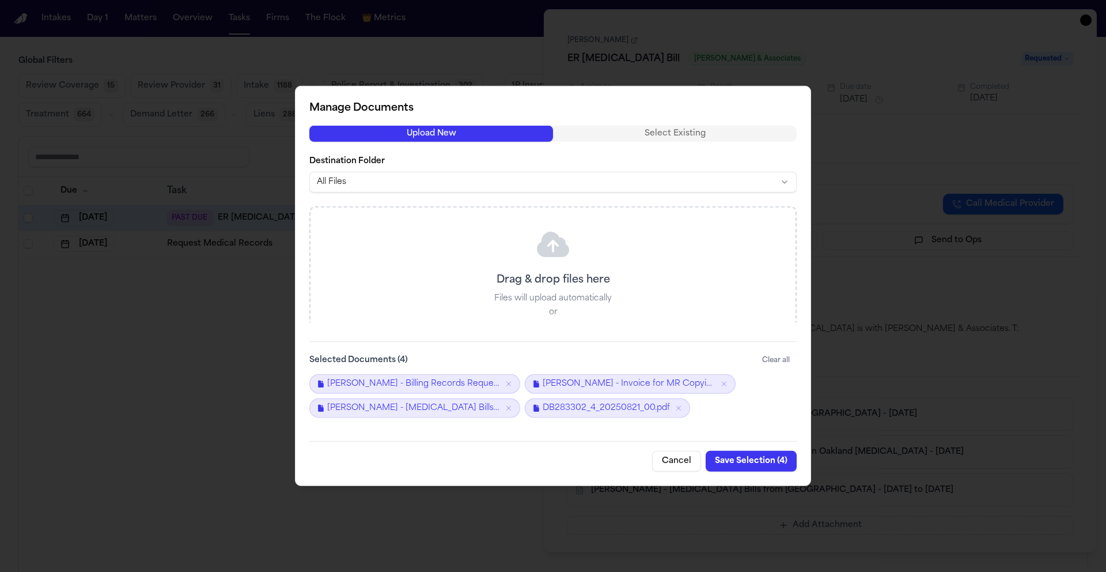
click at [688, 467] on button "Cancel" at bounding box center [676, 461] width 49 height 21
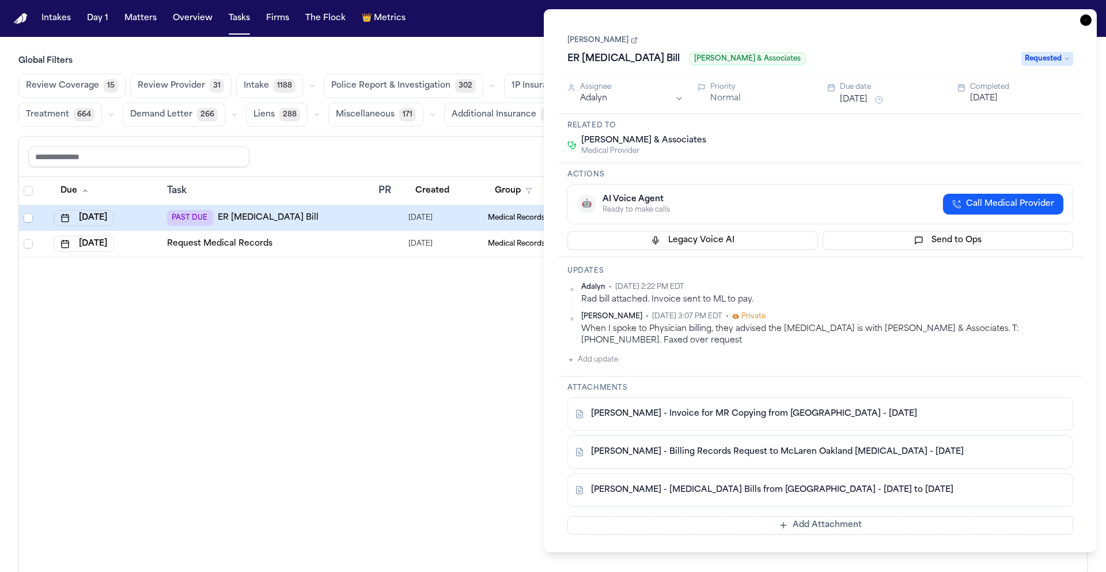
click at [1041, 58] on span "Requested" at bounding box center [1048, 59] width 52 height 14
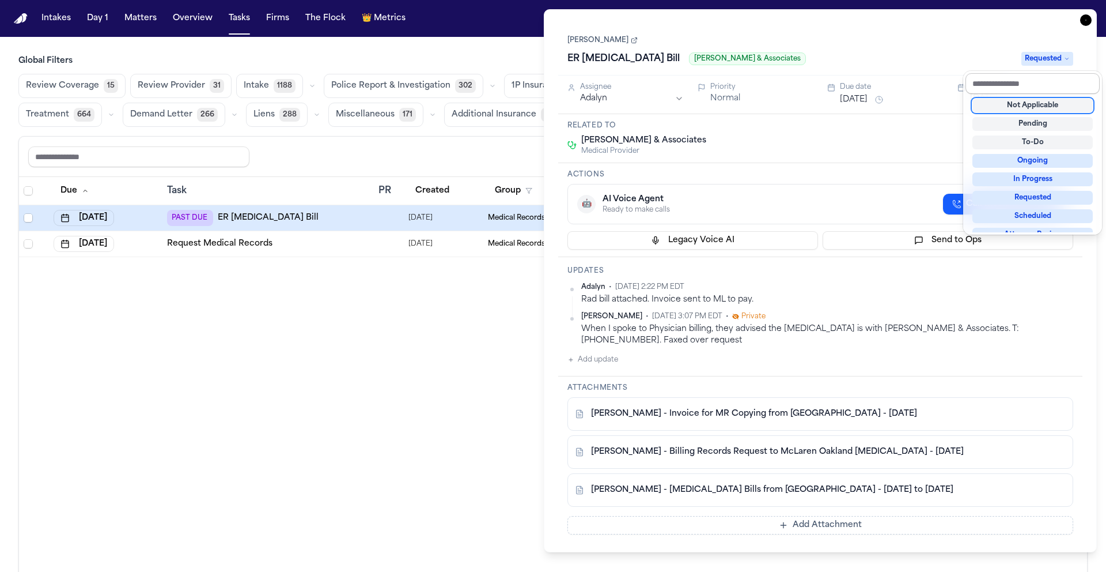
click at [1021, 77] on input "text" at bounding box center [1033, 83] width 134 height 21
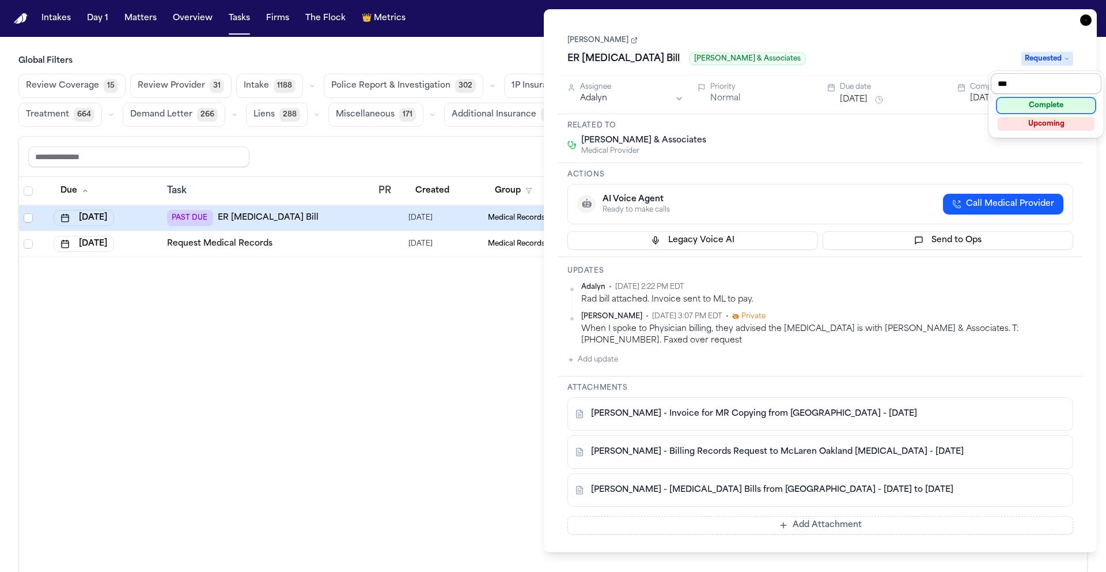
type input "****"
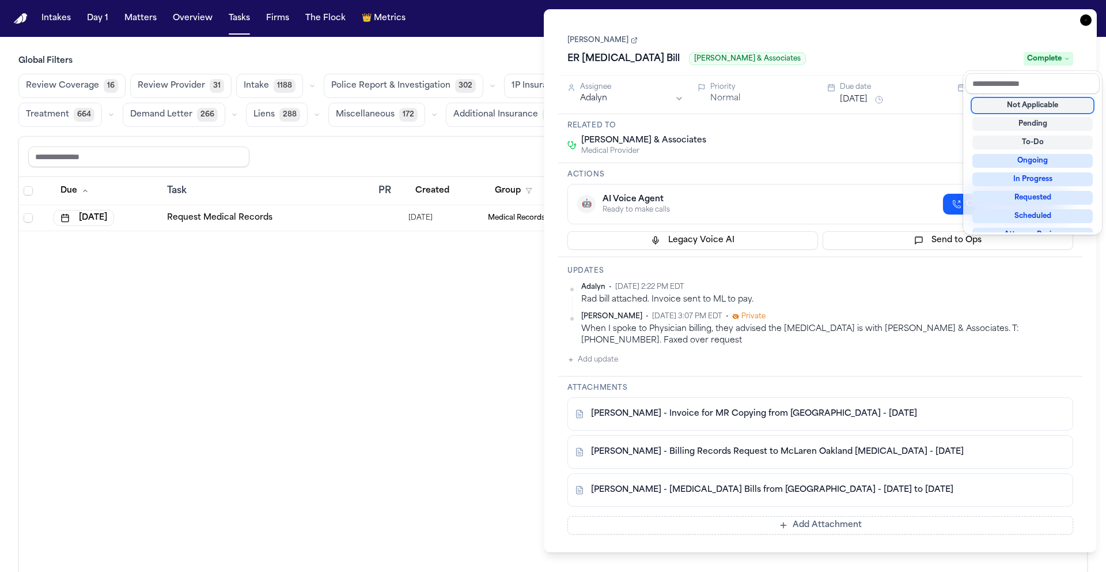
click at [814, 137] on div "Bianca Jones ER Radiology Bill Kellam & Associates Complete Assignee Adalyn Pri…" at bounding box center [820, 281] width 524 height 514
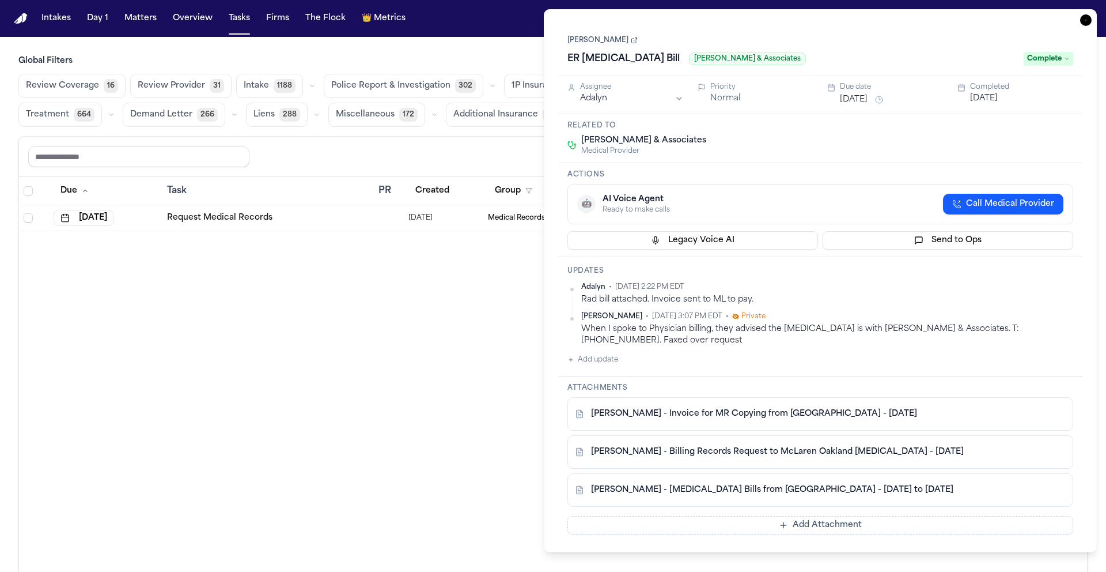
click at [609, 357] on button "Add update" at bounding box center [593, 360] width 51 height 14
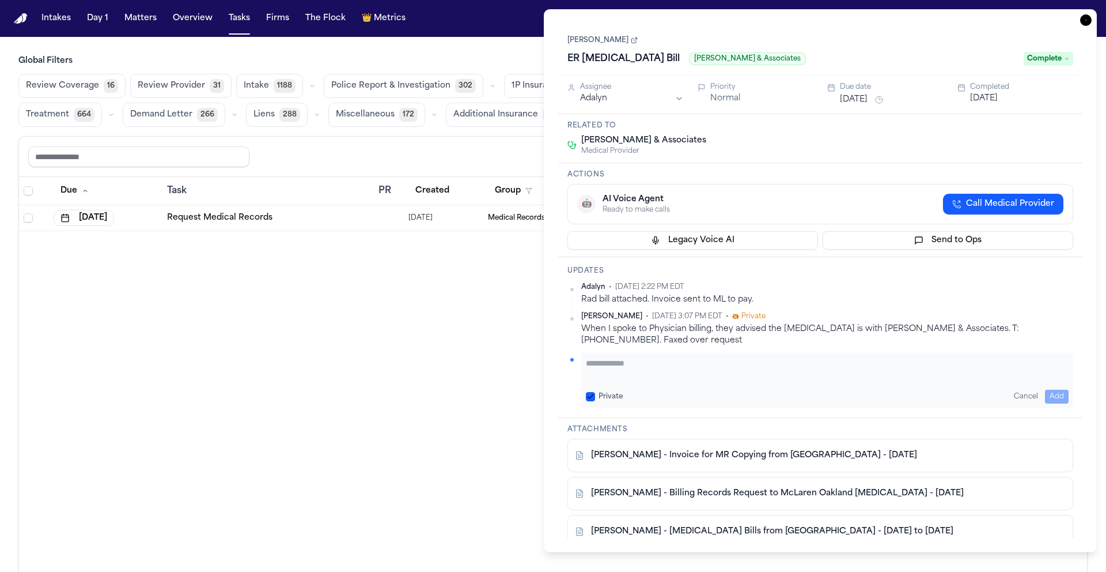
click at [663, 372] on textarea "Add your update" at bounding box center [827, 368] width 483 height 23
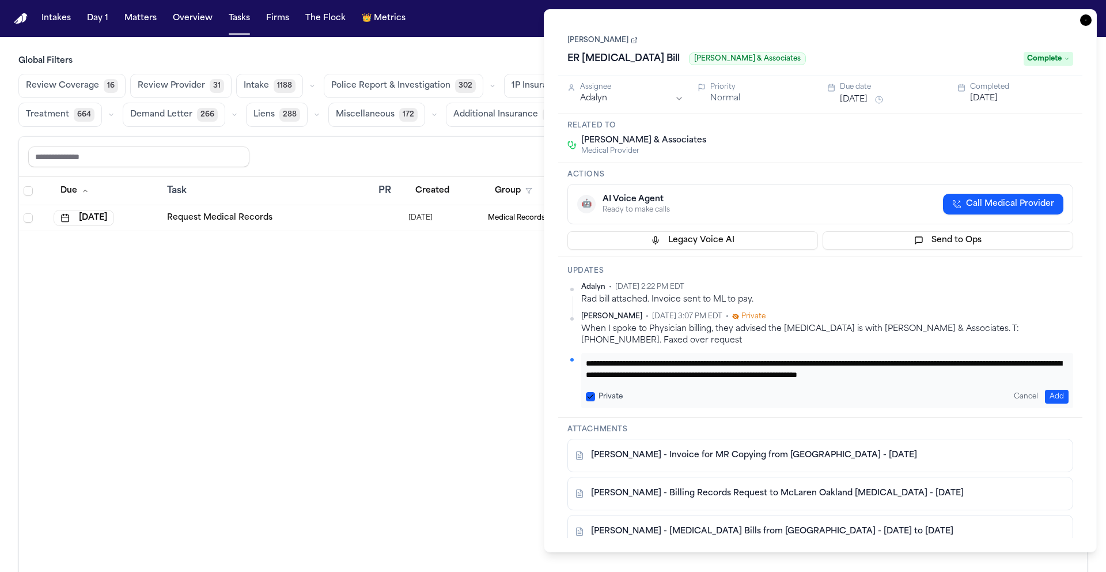
scroll to position [12, 0]
type textarea "**********"
click at [1052, 393] on button "Add" at bounding box center [1057, 397] width 24 height 14
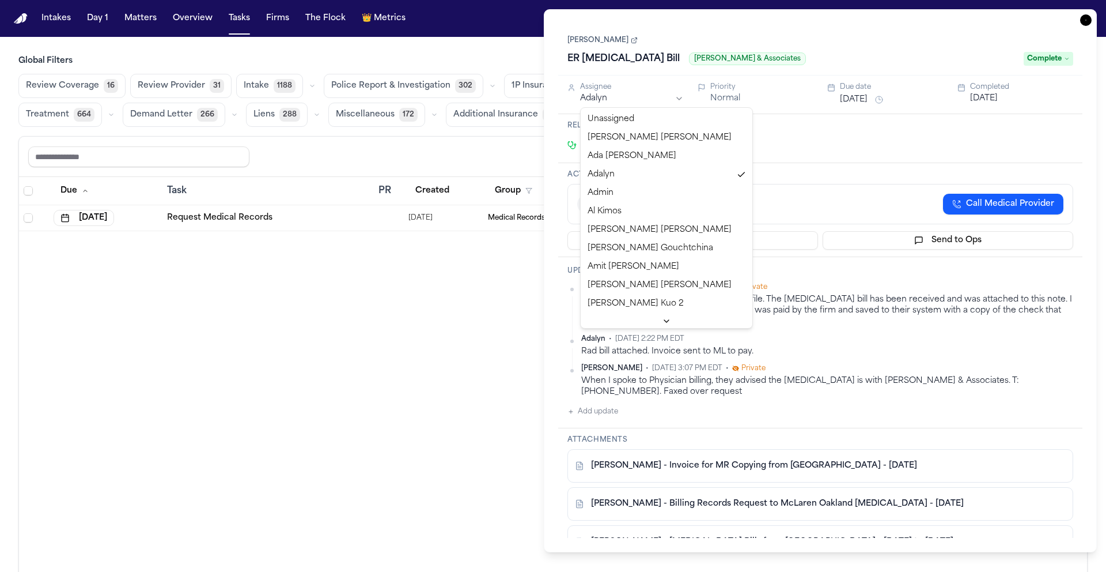
click at [680, 99] on html "Intakes Day 1 Matters Overview Tasks Firms The Flock 👑 Metrics RB Global Filter…" at bounding box center [553, 286] width 1106 height 572
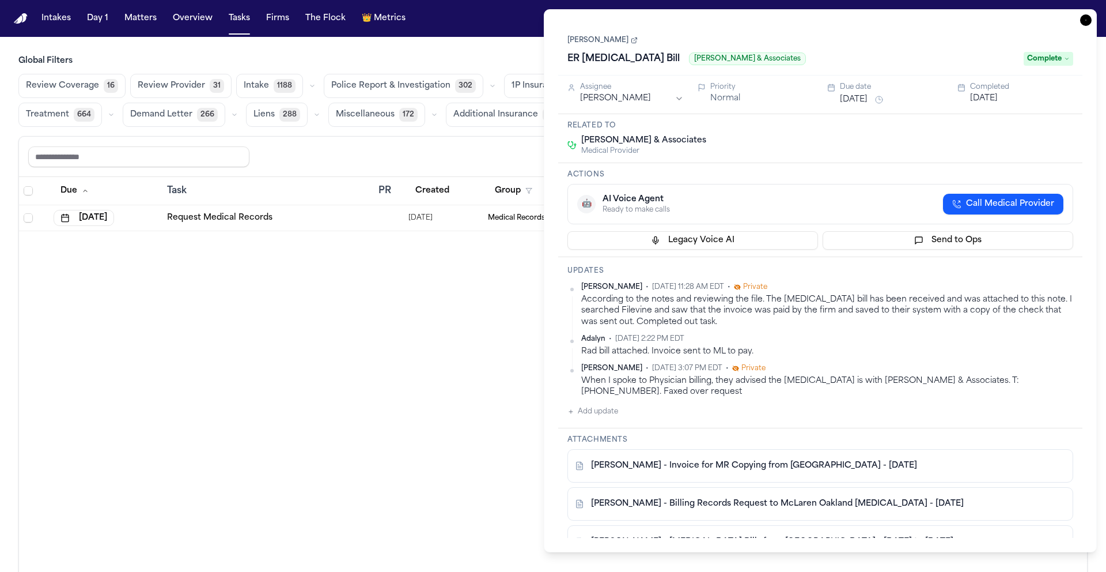
click at [756, 132] on div "Related to Kellam & Associates Medical Provider" at bounding box center [820, 138] width 524 height 49
click at [1083, 16] on icon "button" at bounding box center [1087, 20] width 12 height 12
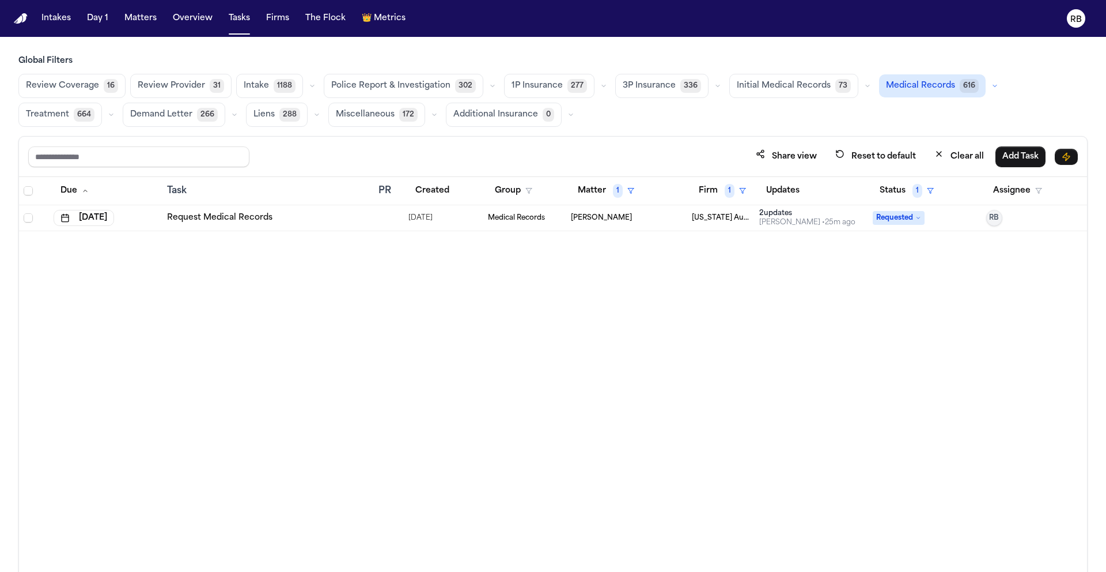
click at [762, 280] on div "Due Task PR Created Group Matter 1 Firm 1 Updates Status 1 Assignee Oct 2, 2025…" at bounding box center [553, 399] width 1068 height 445
click at [462, 262] on div "Due Task PR Created Group Matter 1 Firm 1 Updates Status 1 Assignee Oct 2, 2025…" at bounding box center [553, 399] width 1068 height 445
click at [468, 211] on div "07/28/2025" at bounding box center [444, 218] width 70 height 16
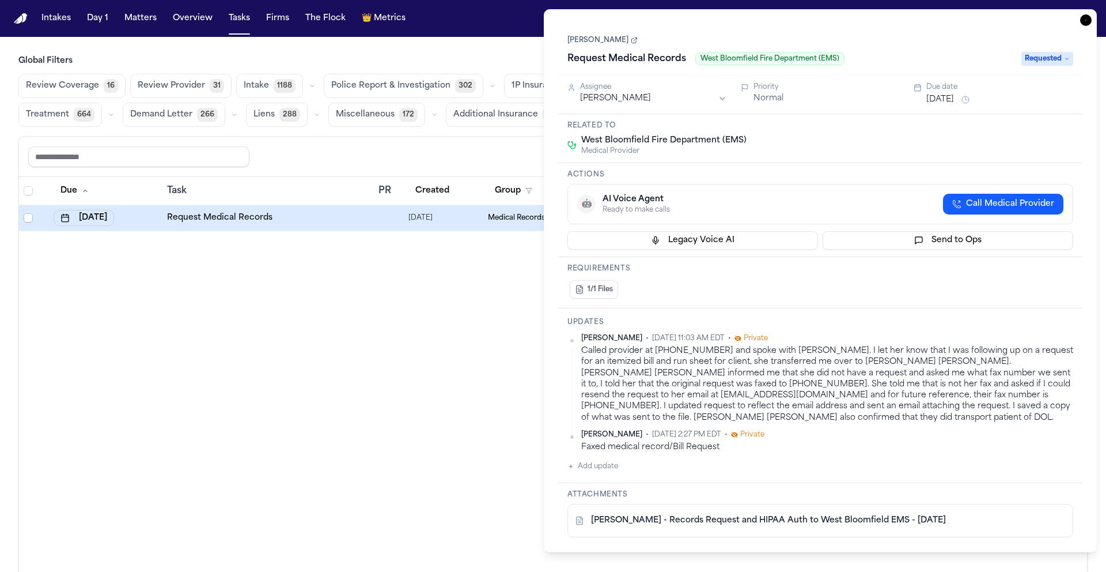
click at [614, 41] on link "Bianca Jones" at bounding box center [603, 40] width 70 height 9
click at [1084, 19] on icon "button" at bounding box center [1087, 20] width 12 height 12
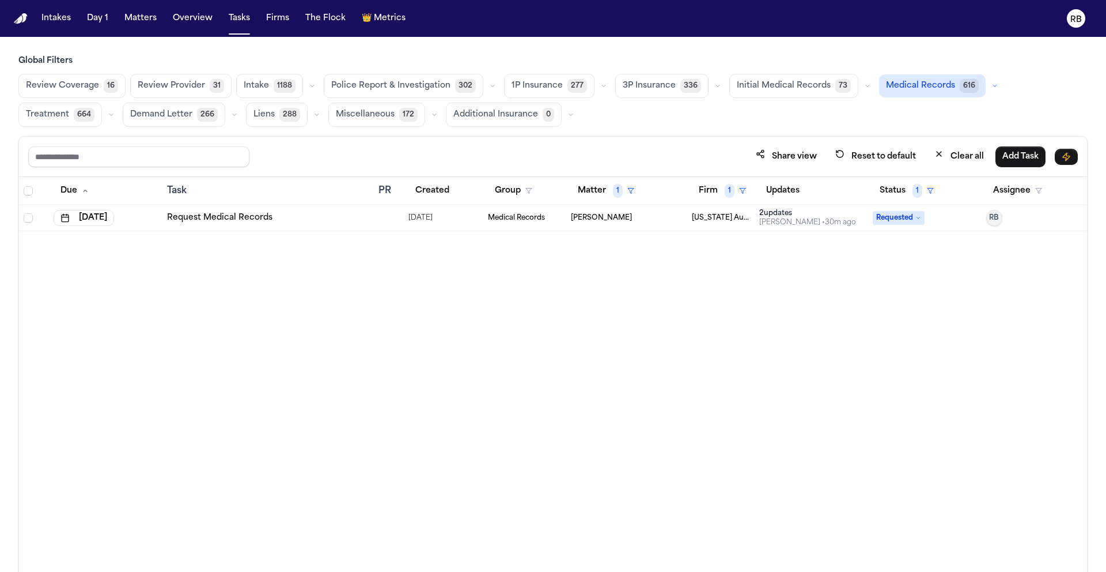
click at [573, 444] on div "Due Task PR Created Group Matter 1 Firm 1 Updates Status 1 Assignee Oct 2, 2025…" at bounding box center [553, 399] width 1068 height 445
click at [451, 455] on div "Due Task PR Created Group Matter 1 Firm 1 Updates Status 1 Assignee Oct 2, 2025…" at bounding box center [553, 399] width 1068 height 445
click at [957, 156] on button "Clear all" at bounding box center [959, 156] width 63 height 21
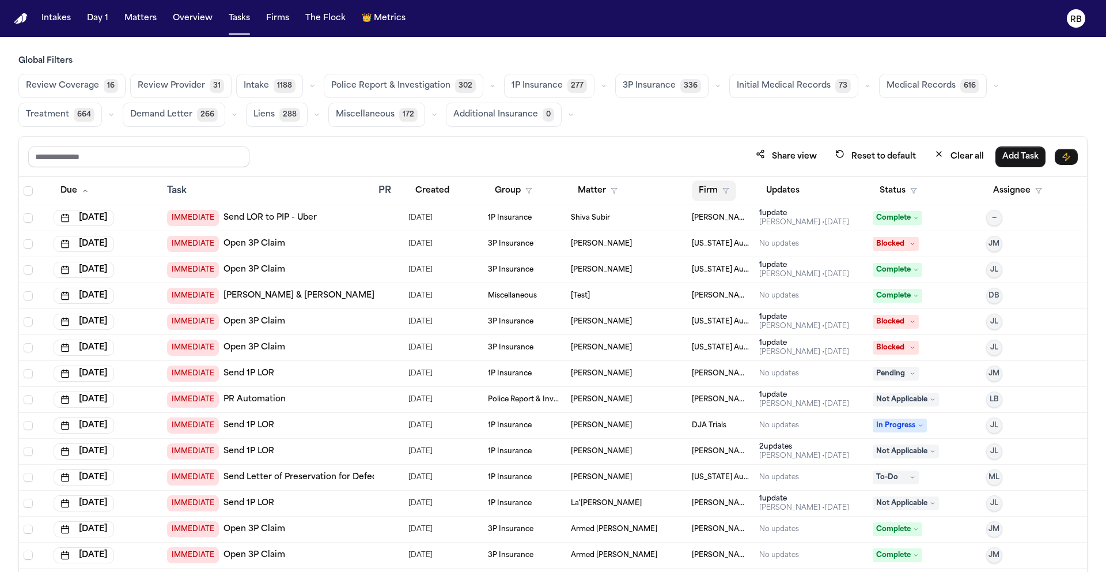
click at [697, 186] on button "Firm" at bounding box center [714, 190] width 44 height 21
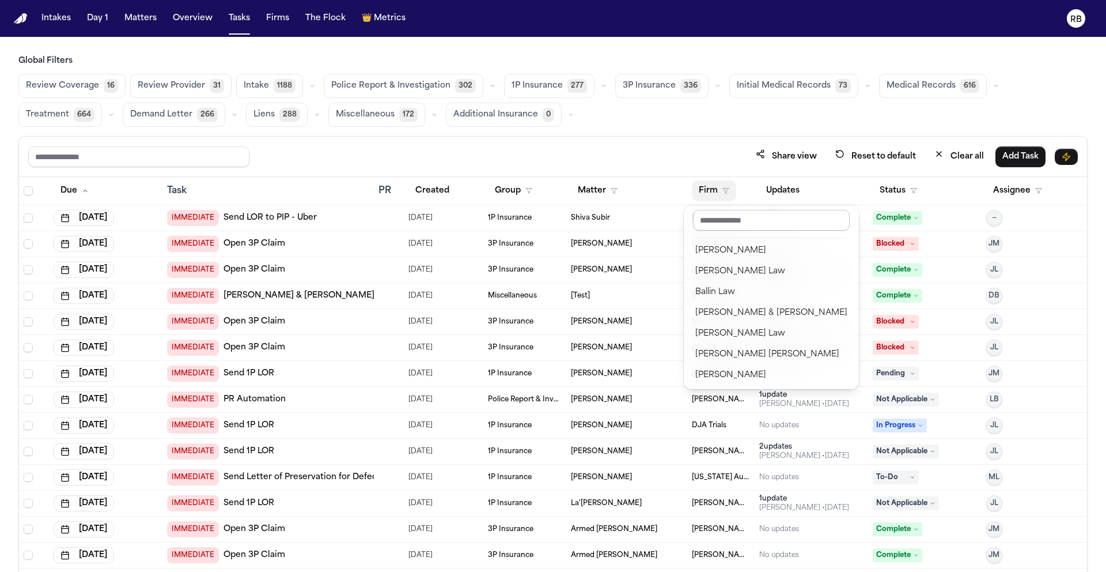
click at [707, 218] on input "text" at bounding box center [771, 220] width 157 height 21
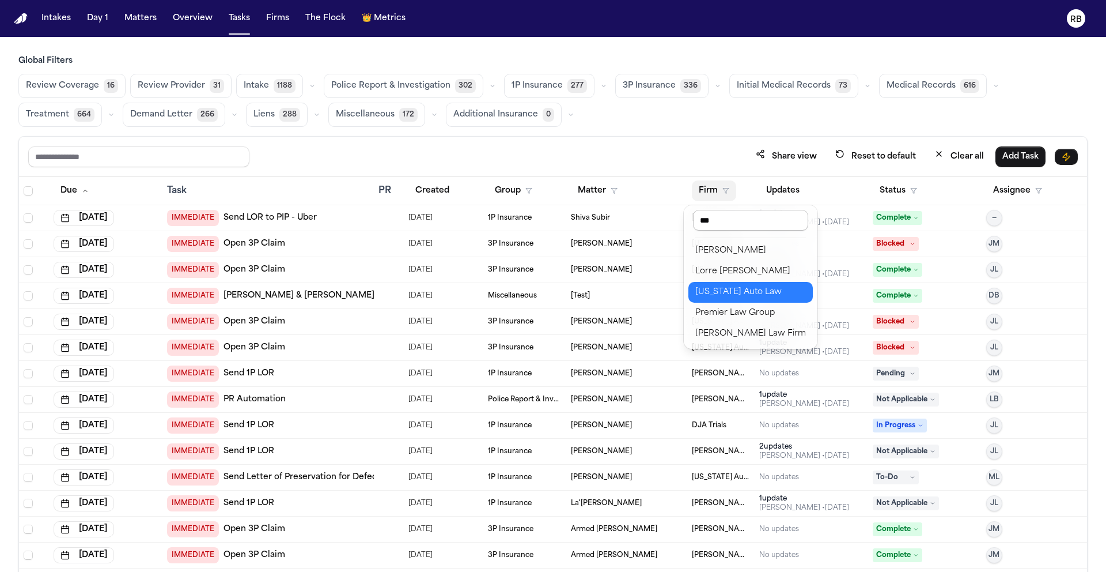
type input "****"
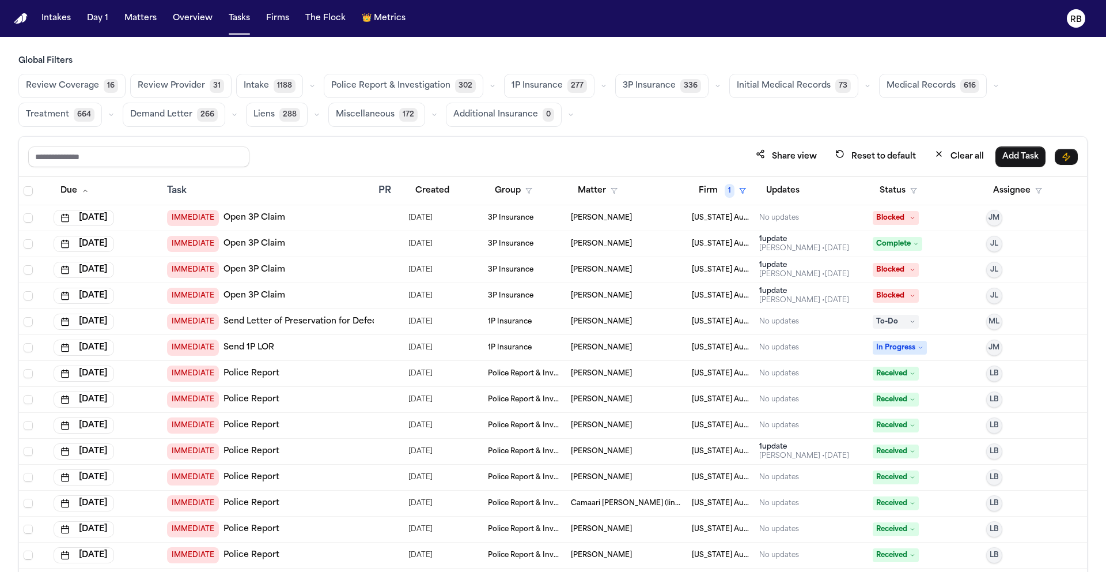
click at [924, 85] on span "Medical Records" at bounding box center [921, 86] width 69 height 12
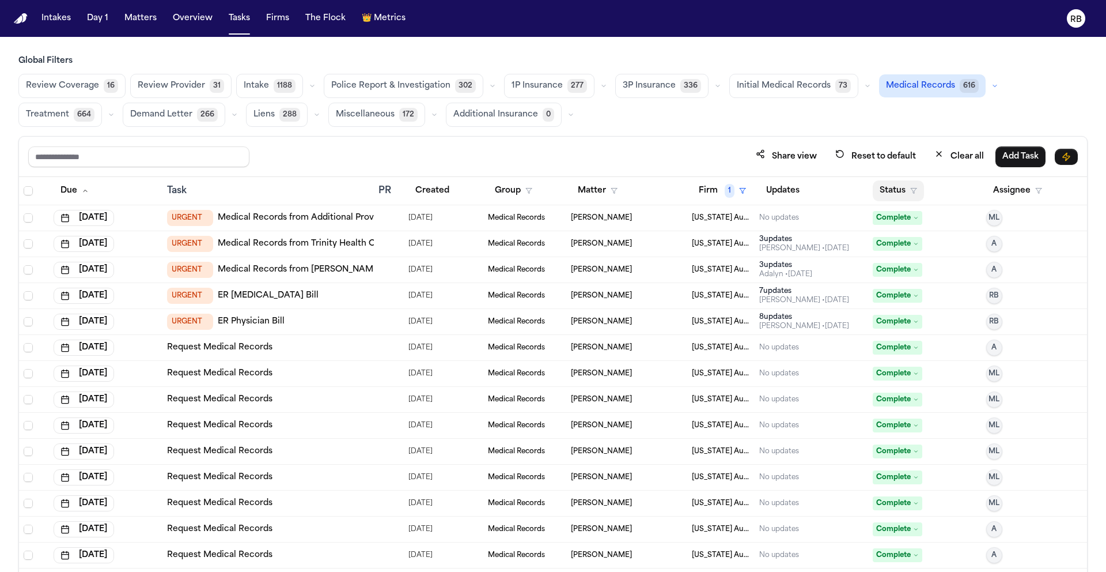
click at [893, 189] on button "Status" at bounding box center [898, 190] width 51 height 21
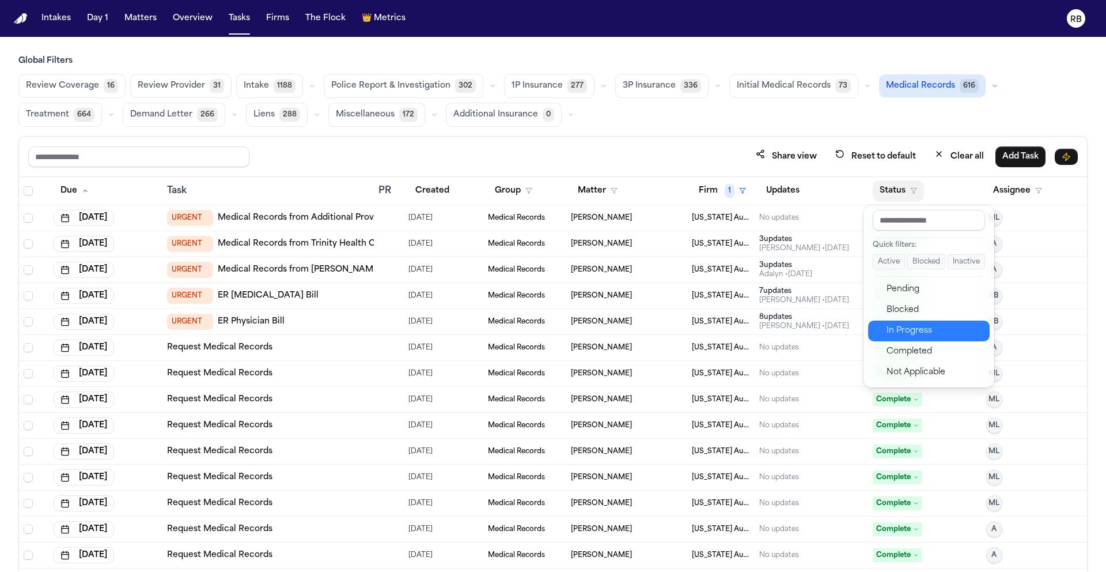
click at [910, 335] on div "In Progress" at bounding box center [935, 331] width 96 height 14
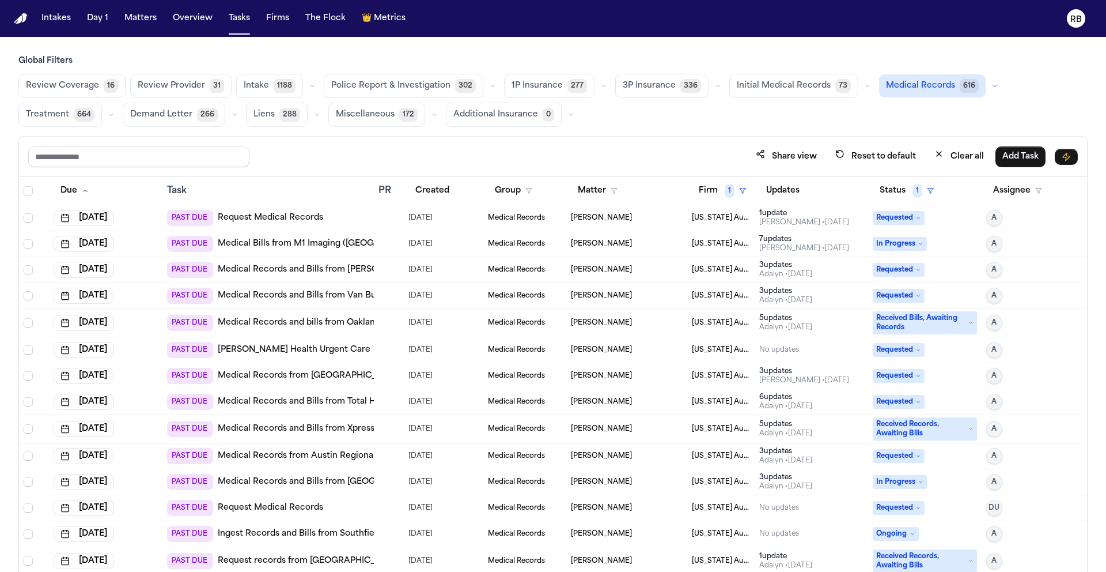
click at [644, 134] on div "Global Filters Review Coverage 16 Review Provider 31 Intake 1188 Police Report …" at bounding box center [553, 338] width 1070 height 567
click at [599, 184] on button "Matter" at bounding box center [598, 190] width 54 height 21
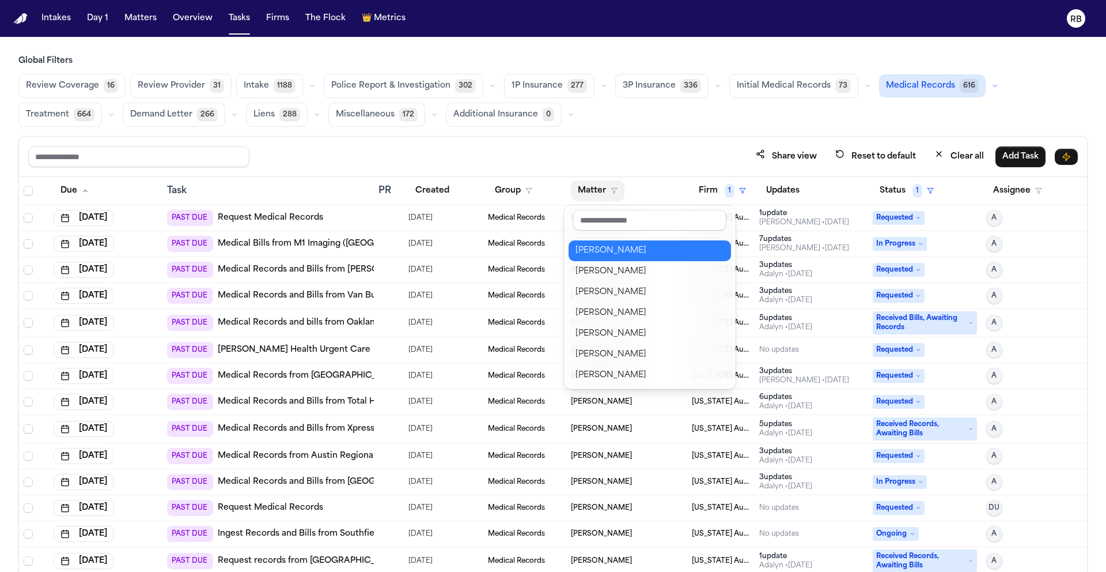
click at [612, 247] on div "Dwayne Gaynor" at bounding box center [650, 251] width 149 height 14
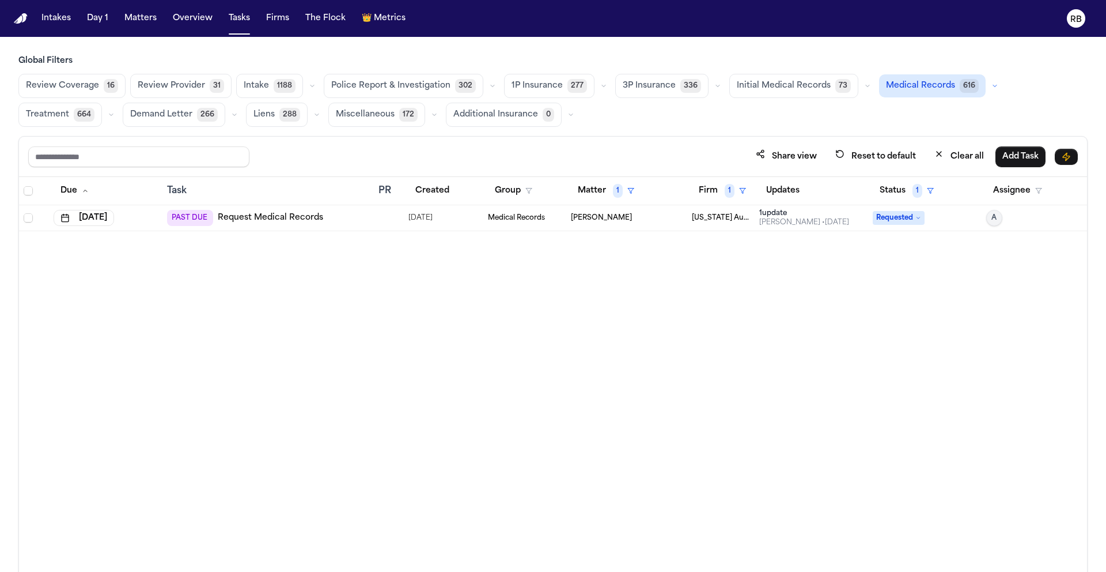
click at [437, 411] on div "Due Task PR Created Group Matter 1 Firm 1 Updates Status 1 Assignee Aug 22, 202…" at bounding box center [553, 399] width 1068 height 445
click at [373, 220] on td "PAST DUE Request Medical Records" at bounding box center [268, 218] width 211 height 26
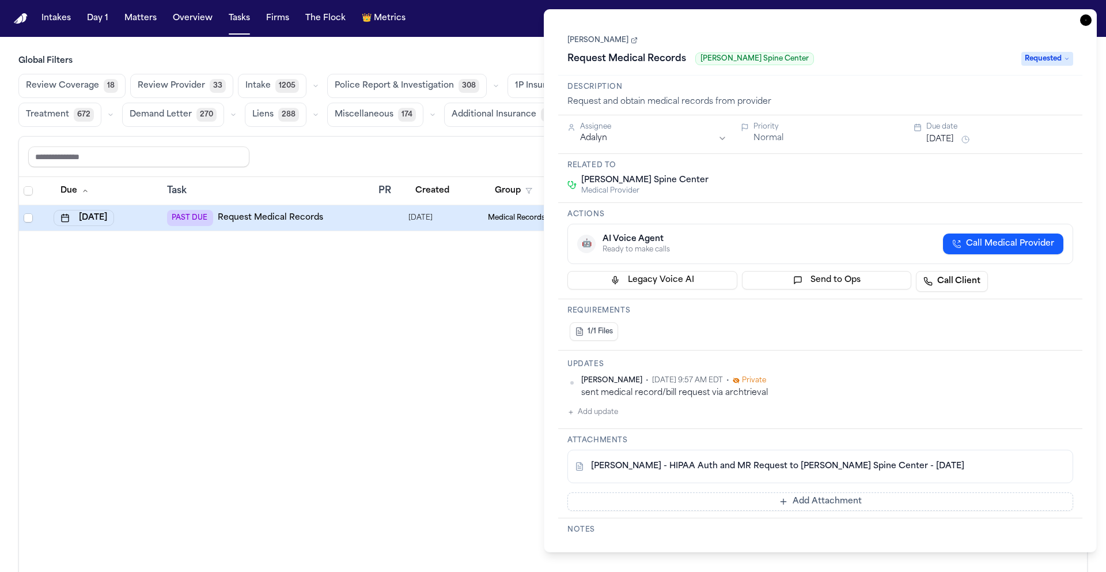
click at [1000, 240] on span "Call Medical Provider" at bounding box center [1010, 244] width 88 height 12
click at [611, 43] on link "Dwayne Gaynor" at bounding box center [603, 40] width 70 height 9
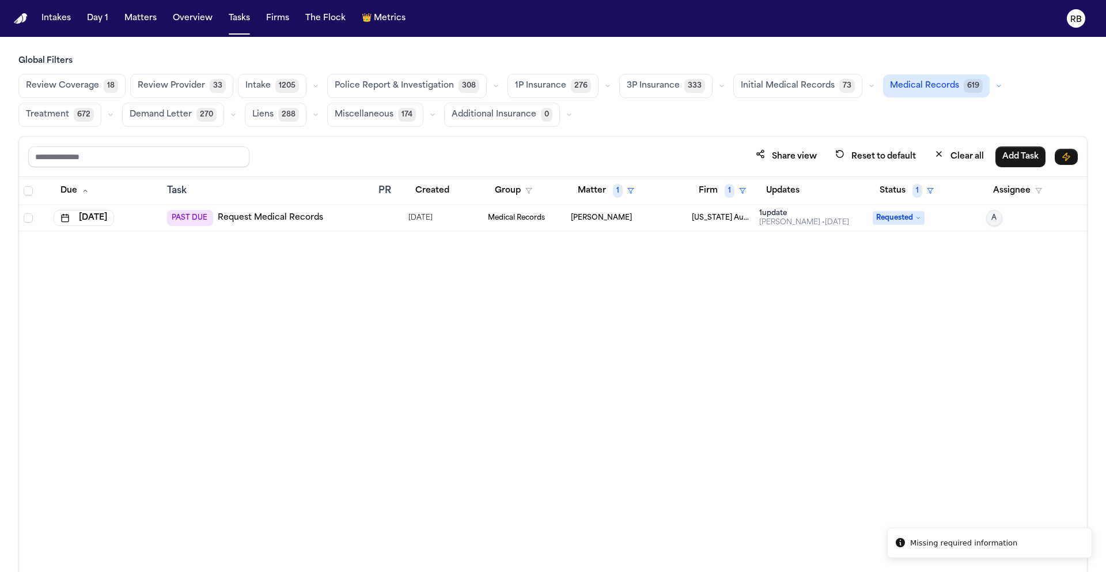
click at [475, 374] on div "Due Task PR Created Group Matter 1 Firm 1 Updates Status 1 Assignee Aug 22, 202…" at bounding box center [553, 399] width 1068 height 445
click at [950, 157] on button "Clear all" at bounding box center [959, 156] width 63 height 21
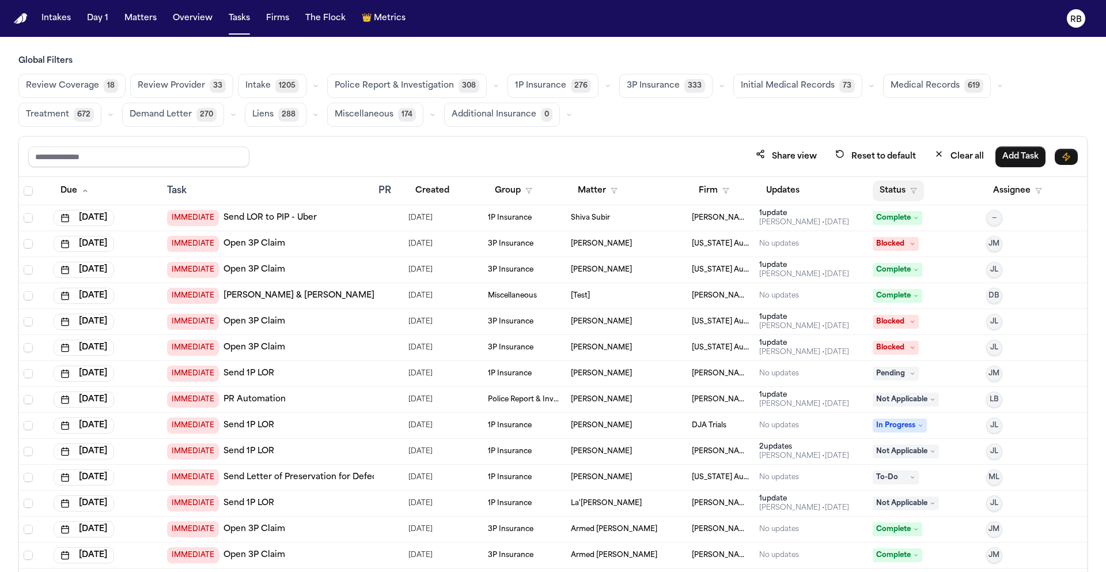
click at [887, 188] on button "Status" at bounding box center [898, 190] width 51 height 21
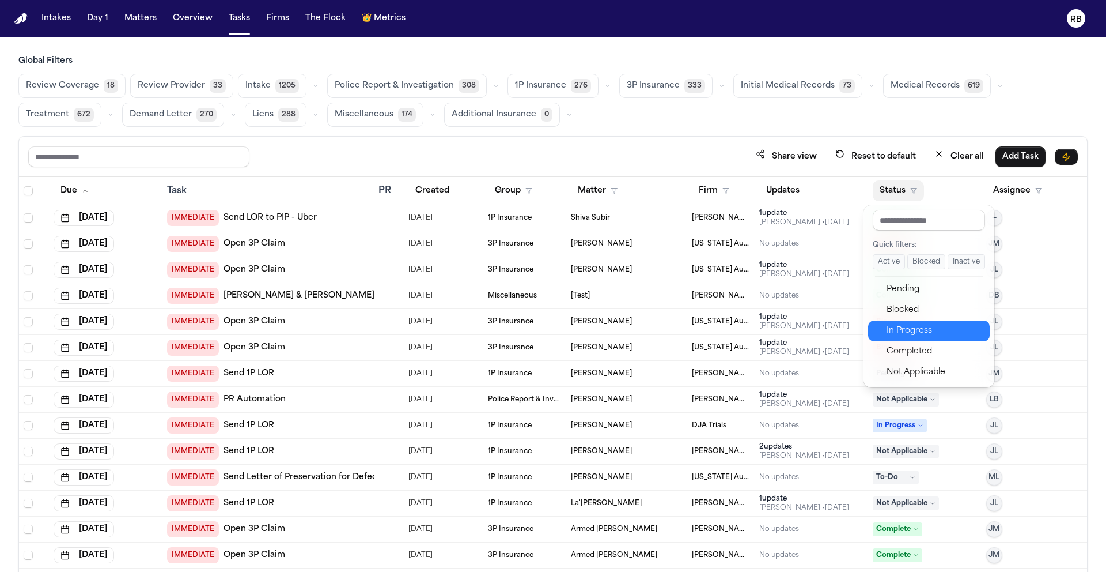
click at [913, 335] on div "In Progress" at bounding box center [935, 331] width 96 height 14
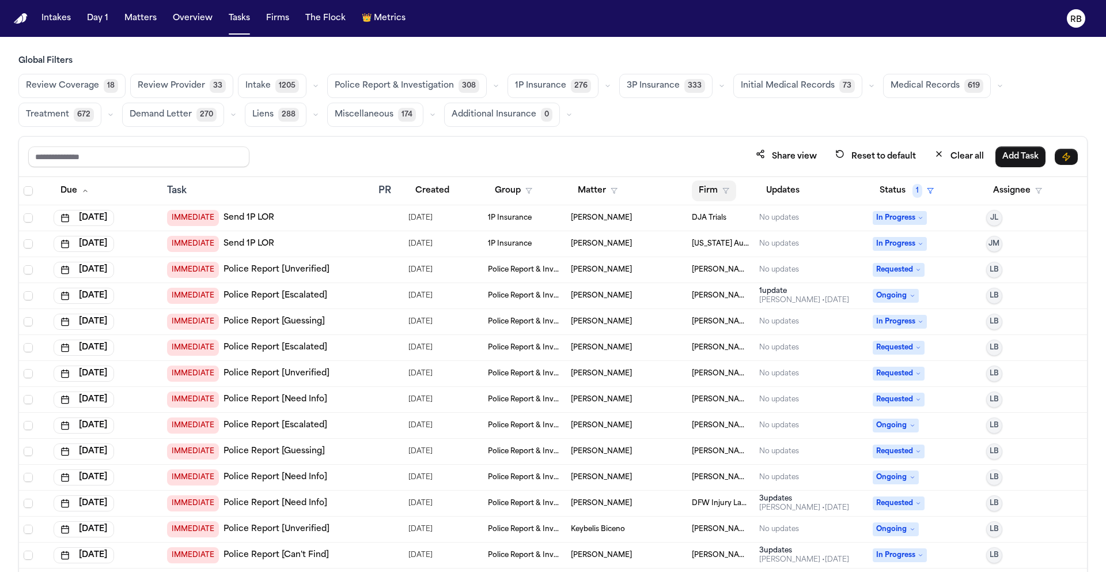
click at [705, 192] on button "Firm" at bounding box center [714, 190] width 44 height 21
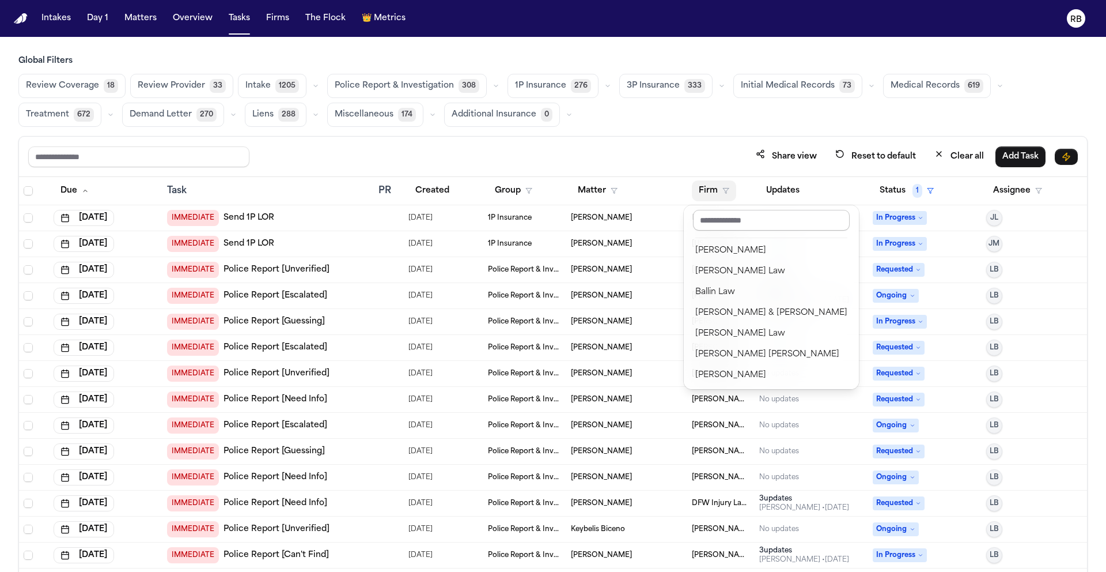
drag, startPoint x: 708, startPoint y: 217, endPoint x: 709, endPoint y: 202, distance: 15.0
click at [708, 217] on input "text" at bounding box center [771, 220] width 157 height 21
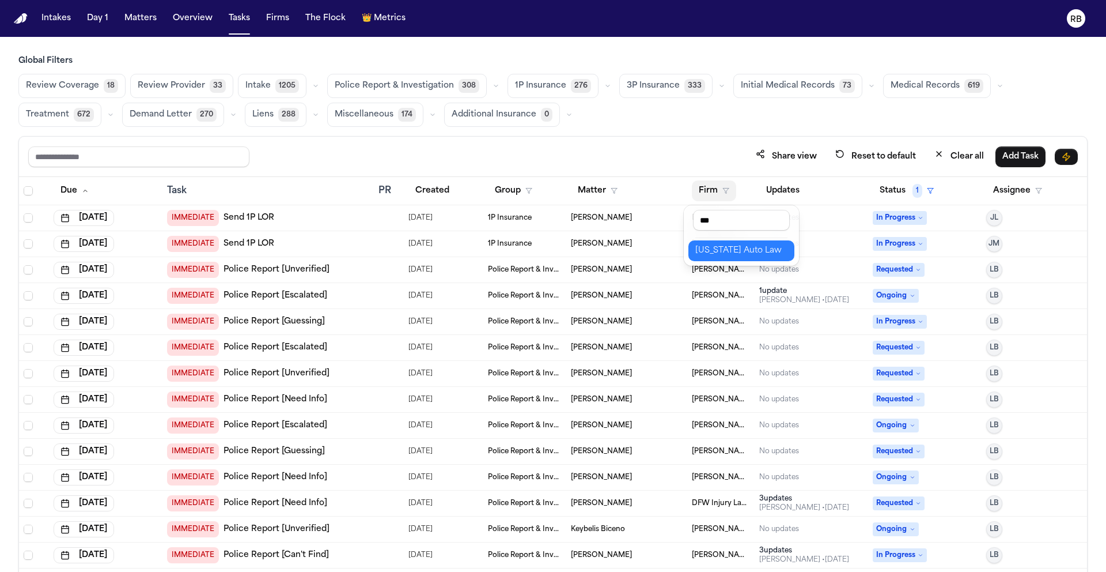
type input "****"
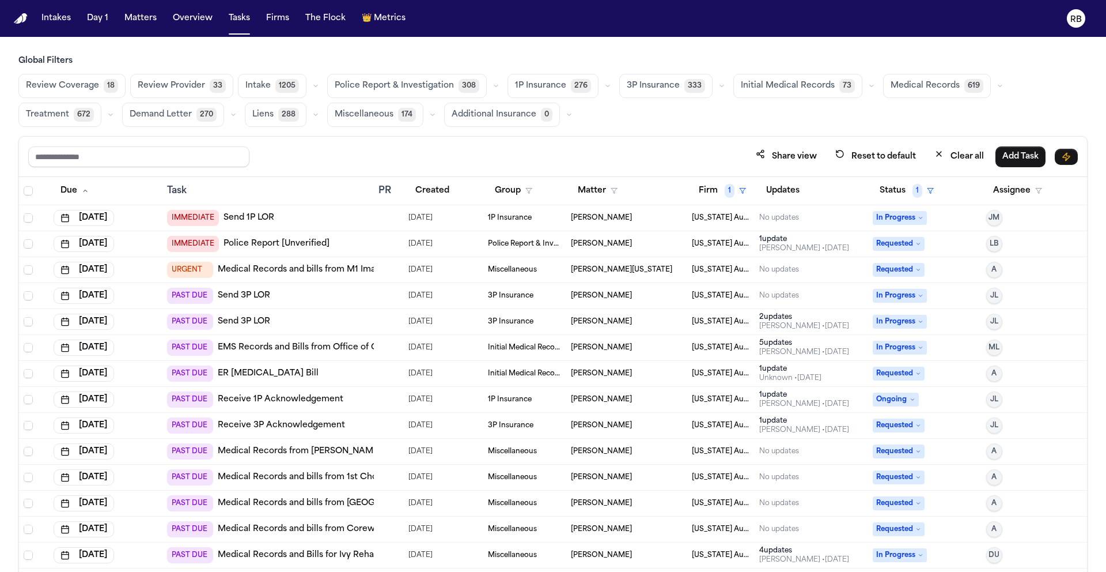
click at [682, 126] on div "Review Coverage 18 Review Provider 33 Intake 1205 Police Report & Investigation…" at bounding box center [553, 100] width 1070 height 53
click at [886, 186] on button "Status 1" at bounding box center [907, 190] width 68 height 21
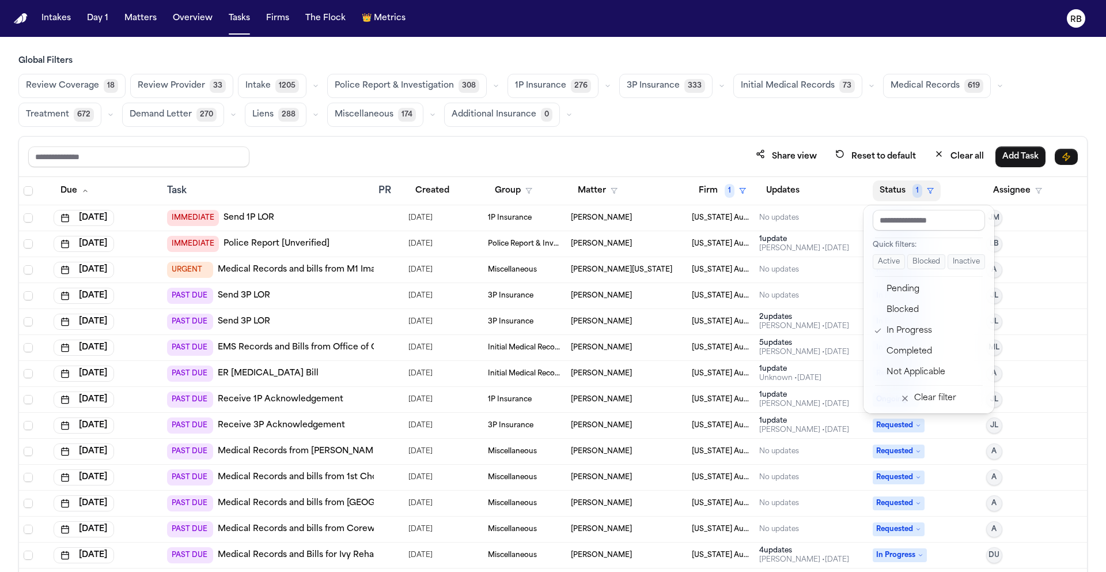
click at [886, 186] on button "Status 1" at bounding box center [907, 190] width 68 height 21
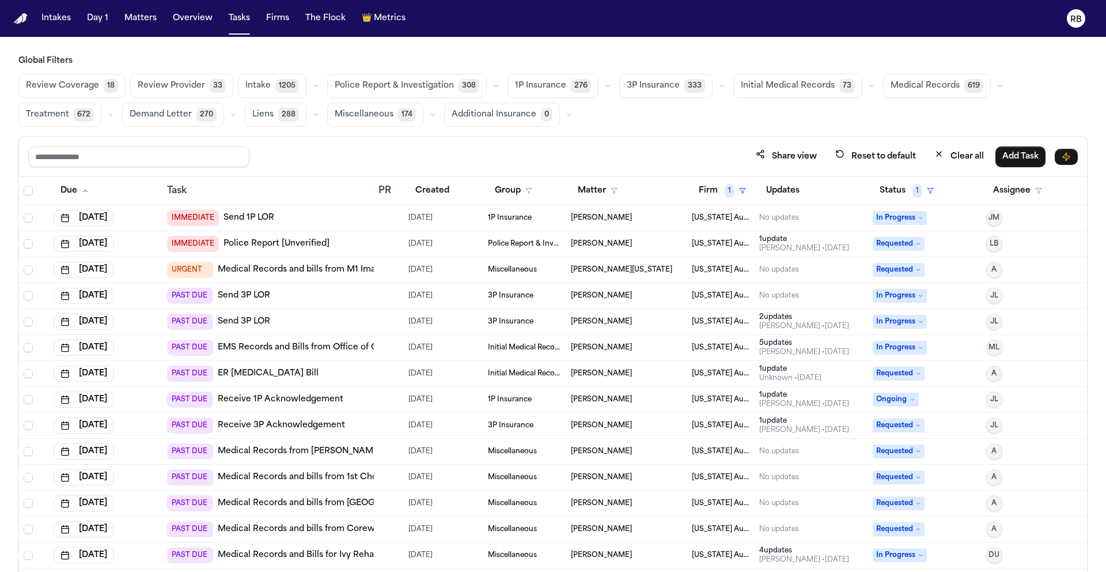
click at [679, 139] on div "Share view Reset to default Clear all Add Task" at bounding box center [553, 157] width 1068 height 40
click at [912, 85] on span "Medical Records" at bounding box center [925, 86] width 69 height 12
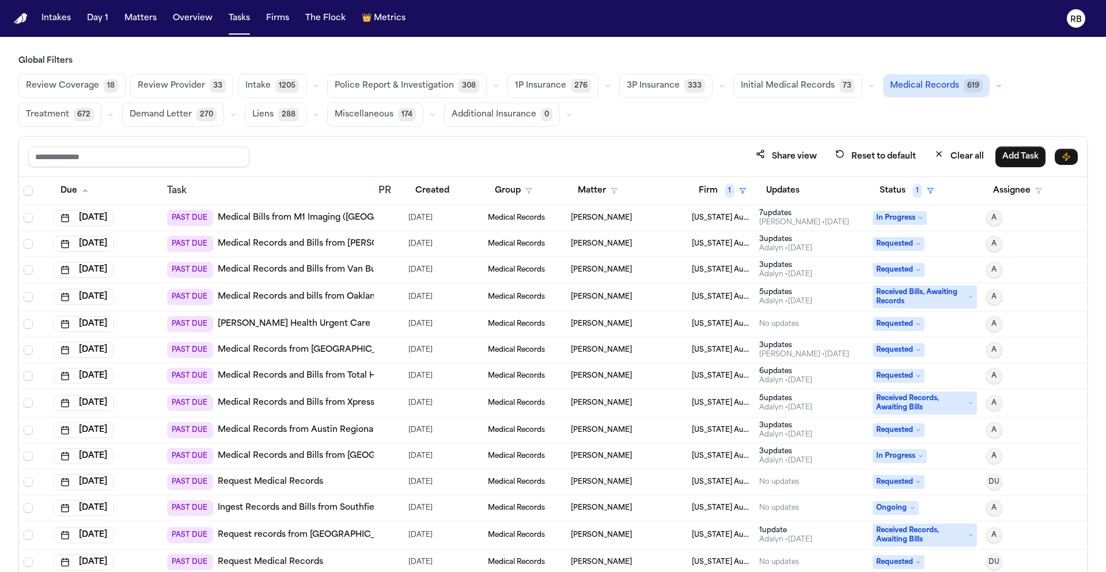
click at [646, 150] on div "Share view Reset to default Clear all Add Task" at bounding box center [553, 156] width 1050 height 21
click at [136, 21] on button "Matters" at bounding box center [140, 18] width 41 height 21
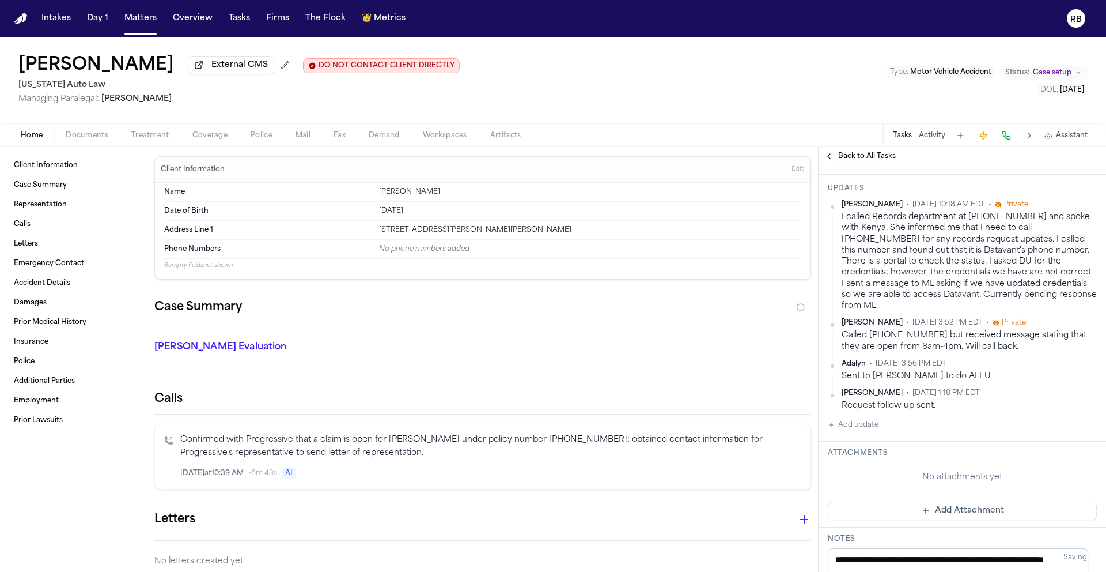
scroll to position [346, 0]
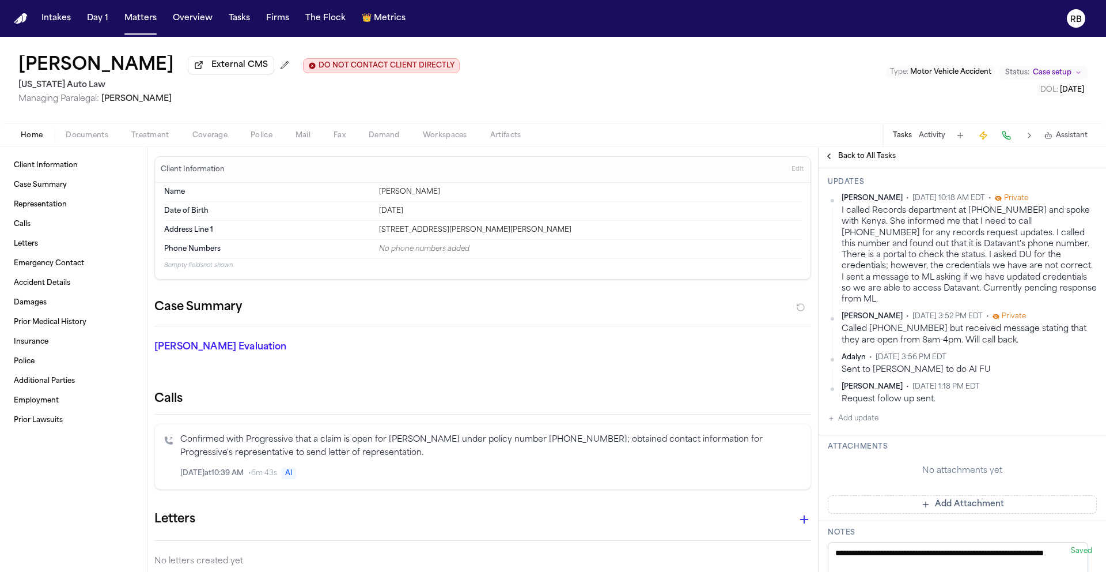
click at [872, 411] on button "Add update" at bounding box center [853, 418] width 51 height 14
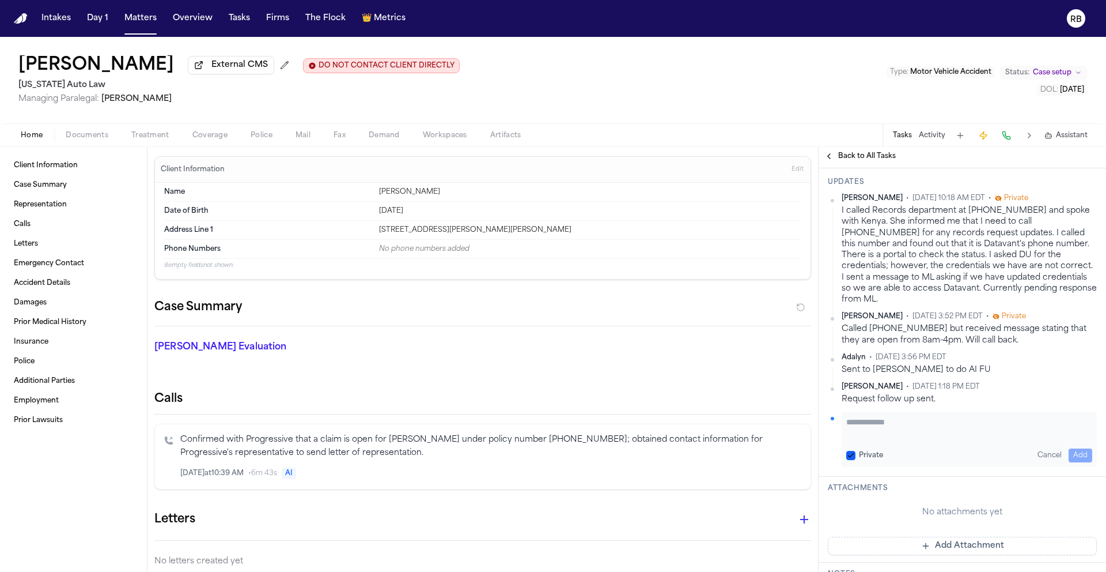
click at [893, 428] on textarea "Add your update" at bounding box center [970, 427] width 246 height 23
type textarea "**********"
click at [1082, 448] on button "Add" at bounding box center [1081, 455] width 24 height 14
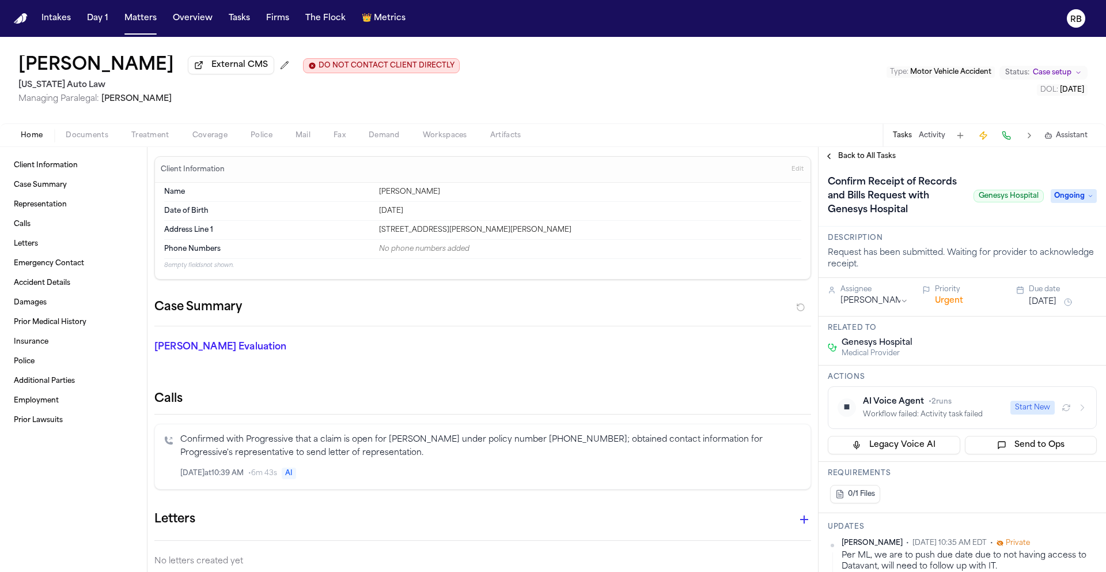
scroll to position [0, 0]
click at [1057, 303] on button "[DATE]" at bounding box center [1043, 304] width 28 height 12
click at [1091, 331] on button "Go to next month" at bounding box center [1089, 330] width 16 height 16
click at [998, 397] on button "6" at bounding box center [997, 396] width 18 height 18
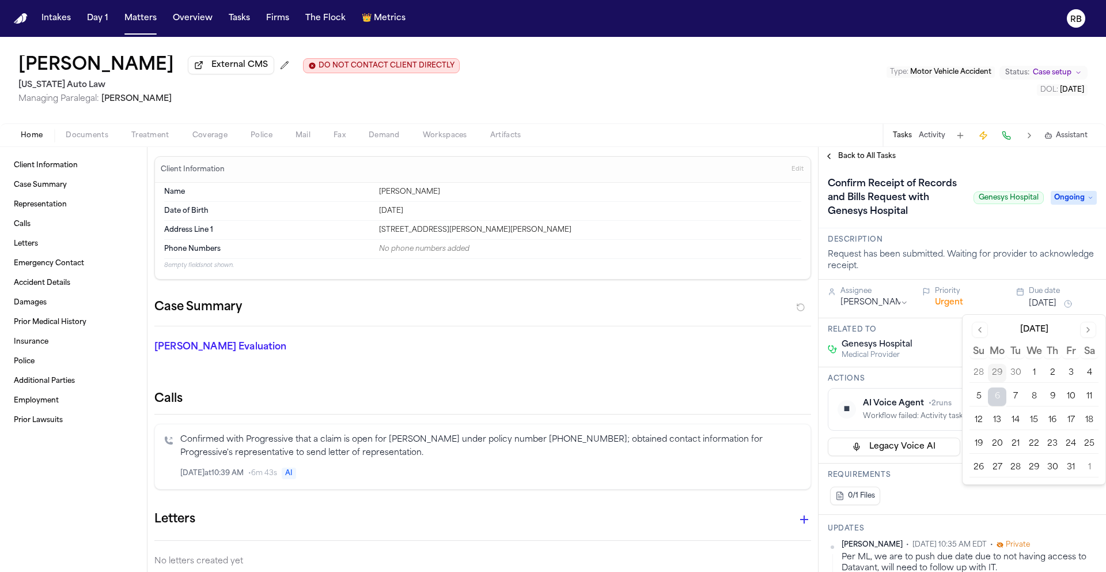
click at [932, 341] on div "Genesys Hospital Medical Provider" at bounding box center [962, 349] width 269 height 21
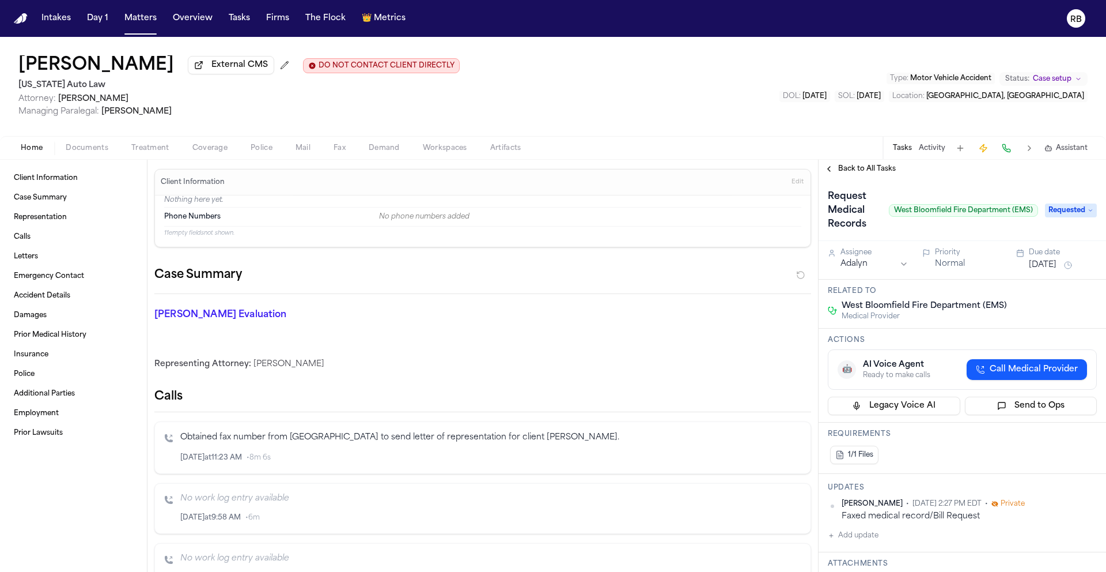
click at [151, 148] on span "Treatment" at bounding box center [150, 147] width 38 height 9
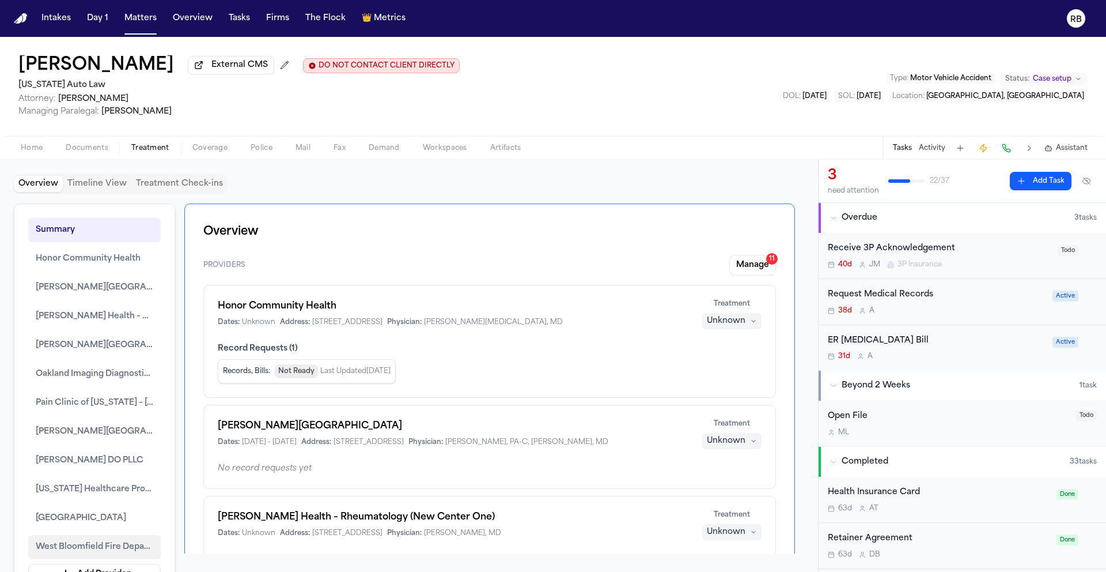
click at [104, 543] on span "West Bloomfield Fire Department (EMS)" at bounding box center [95, 547] width 118 height 14
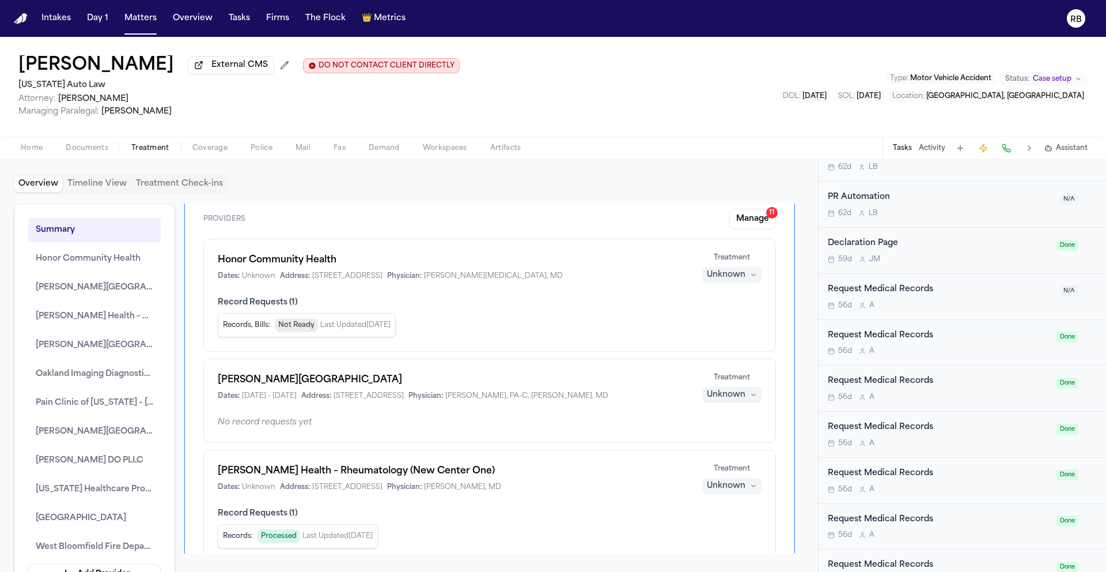
scroll to position [989, 0]
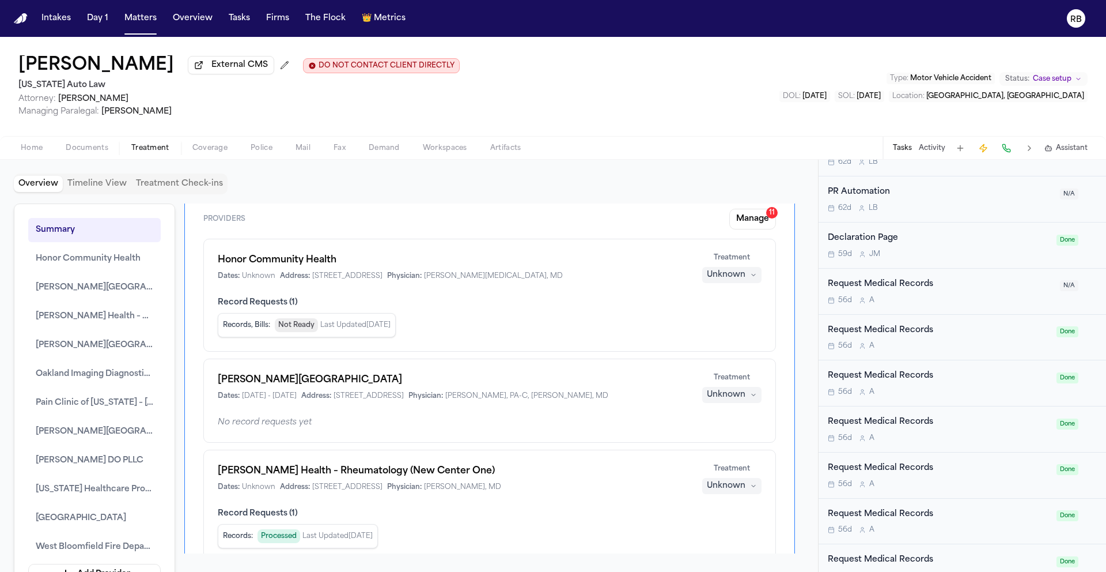
click at [984, 300] on div "56d A" at bounding box center [940, 300] width 225 height 9
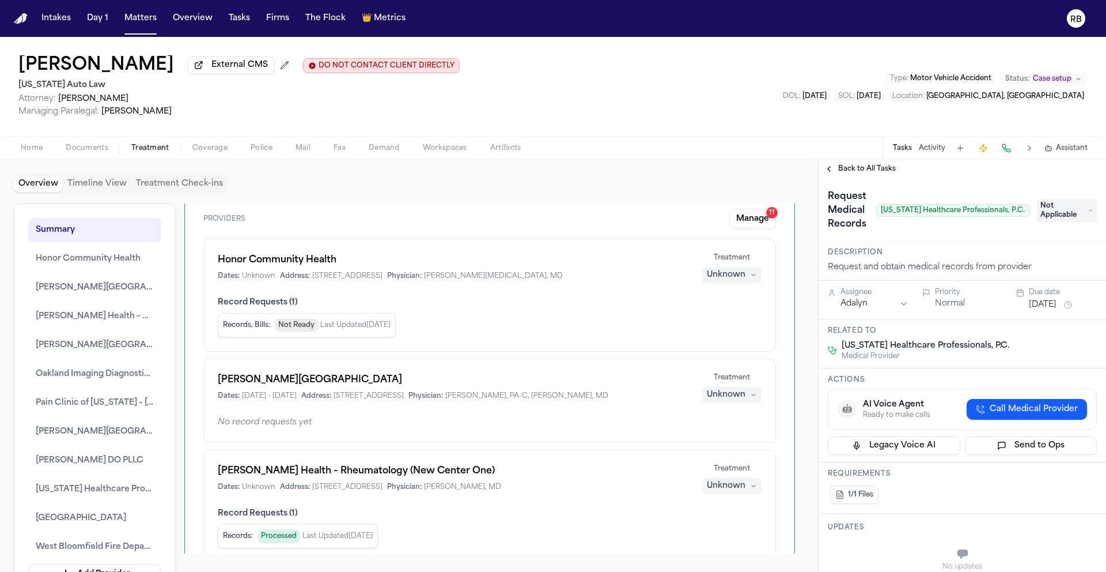
click at [851, 172] on span "Back to All Tasks" at bounding box center [867, 168] width 58 height 9
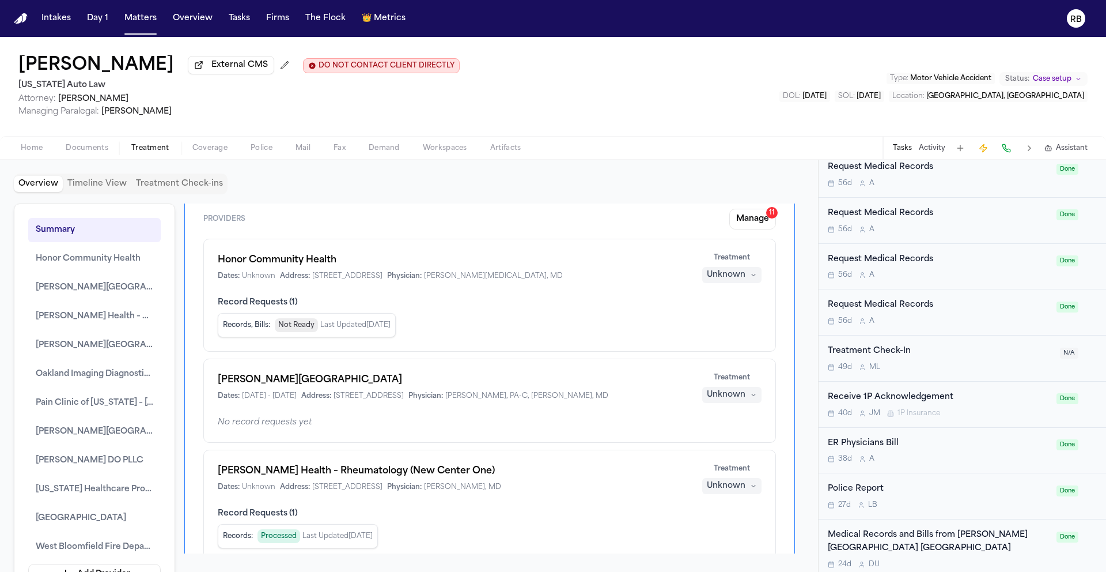
scroll to position [1239, 0]
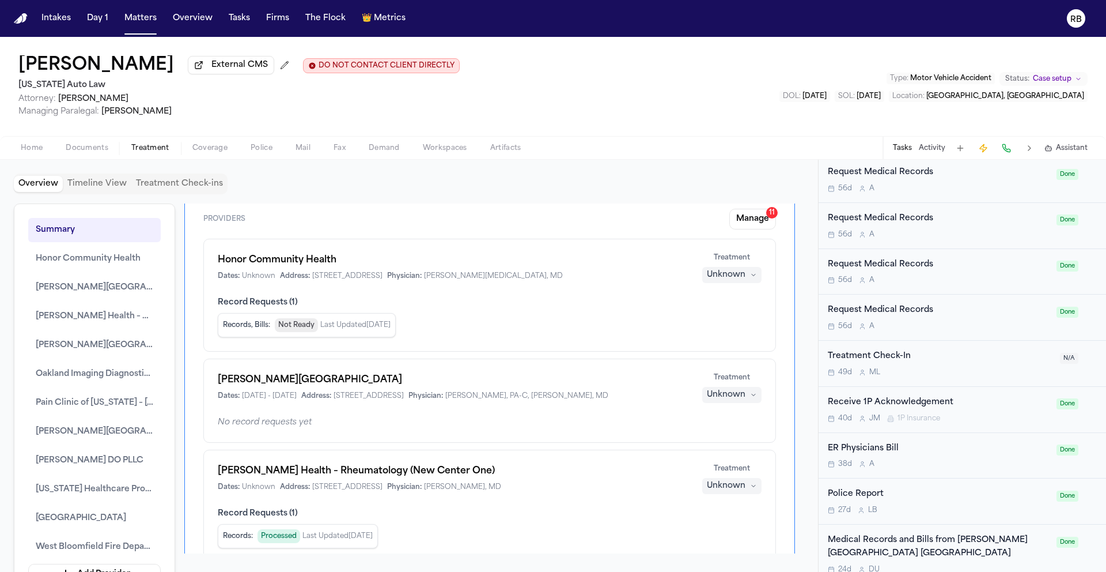
click at [977, 325] on div "56d A" at bounding box center [939, 326] width 222 height 9
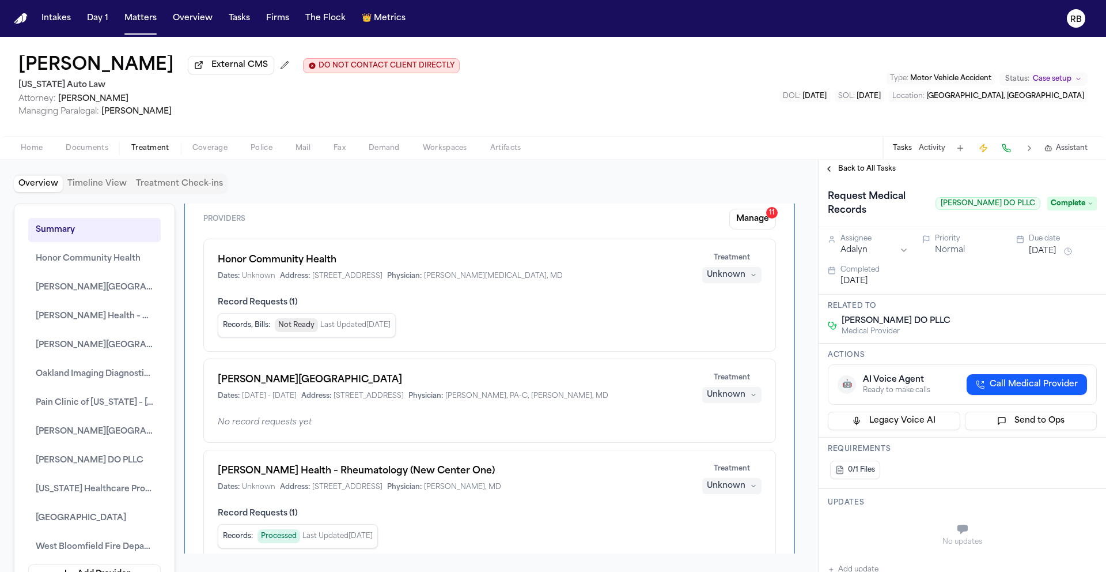
click at [843, 173] on span "Back to All Tasks" at bounding box center [867, 168] width 58 height 9
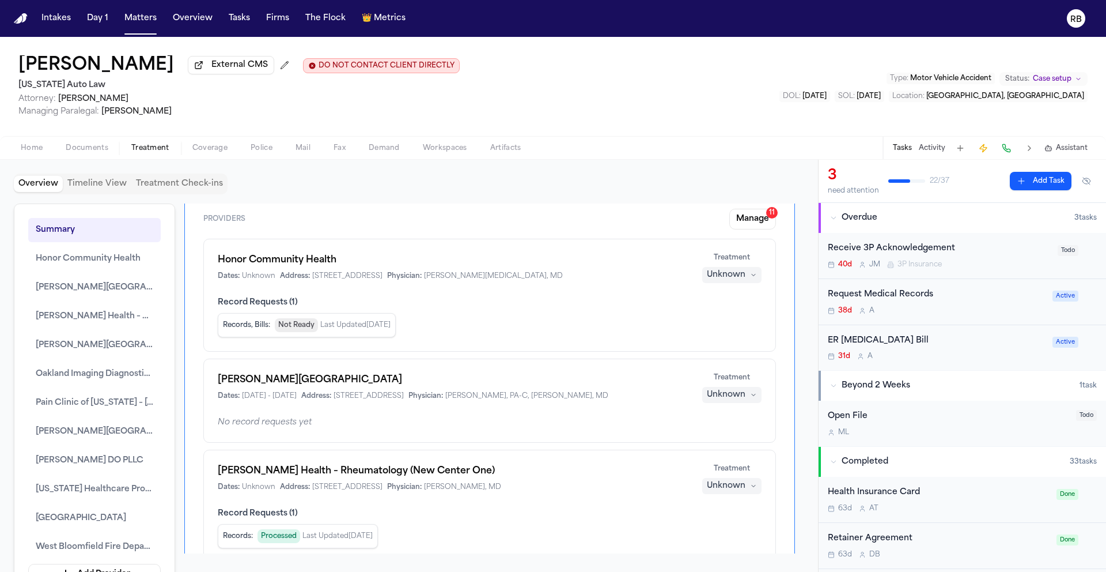
click at [965, 309] on div "38d A" at bounding box center [937, 310] width 218 height 9
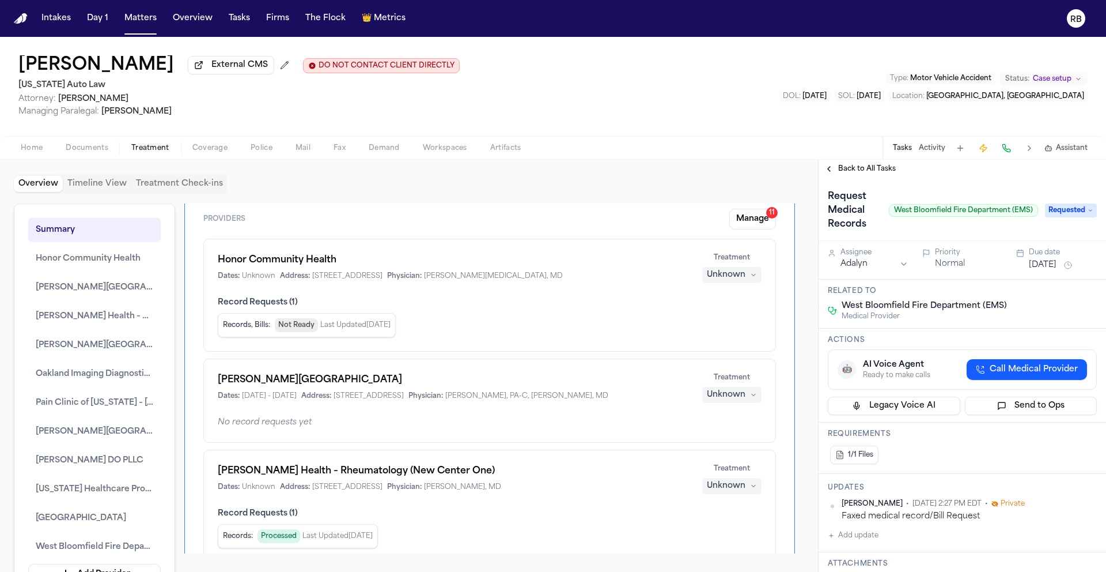
click at [999, 208] on span "West Bloomfield Fire Department (EMS)" at bounding box center [963, 210] width 149 height 13
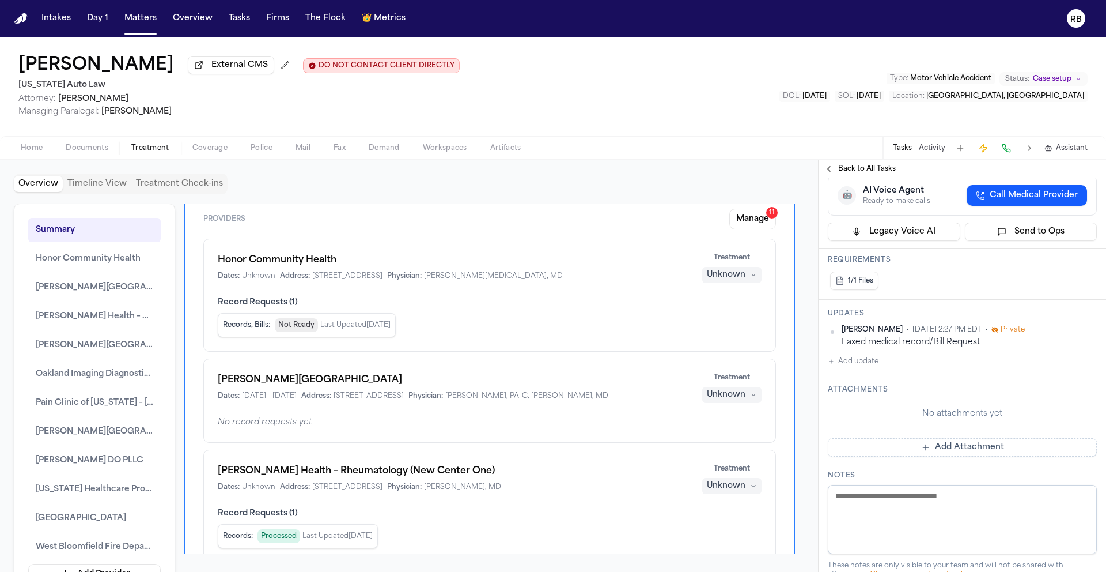
scroll to position [173, 0]
click at [115, 554] on span "West Bloomfield Fire Department (EMS)" at bounding box center [95, 547] width 118 height 14
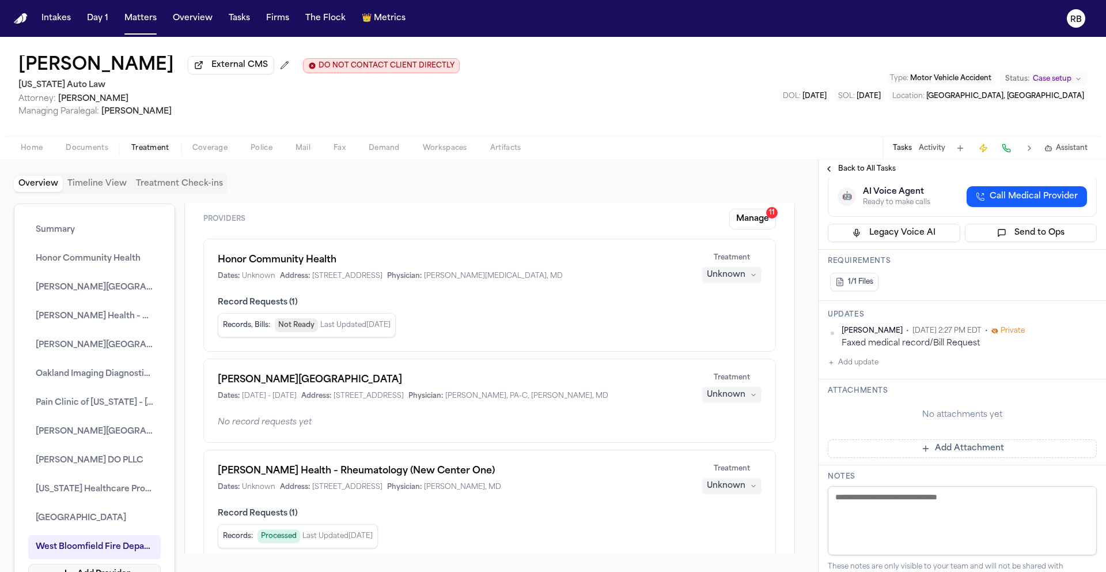
scroll to position [13, 0]
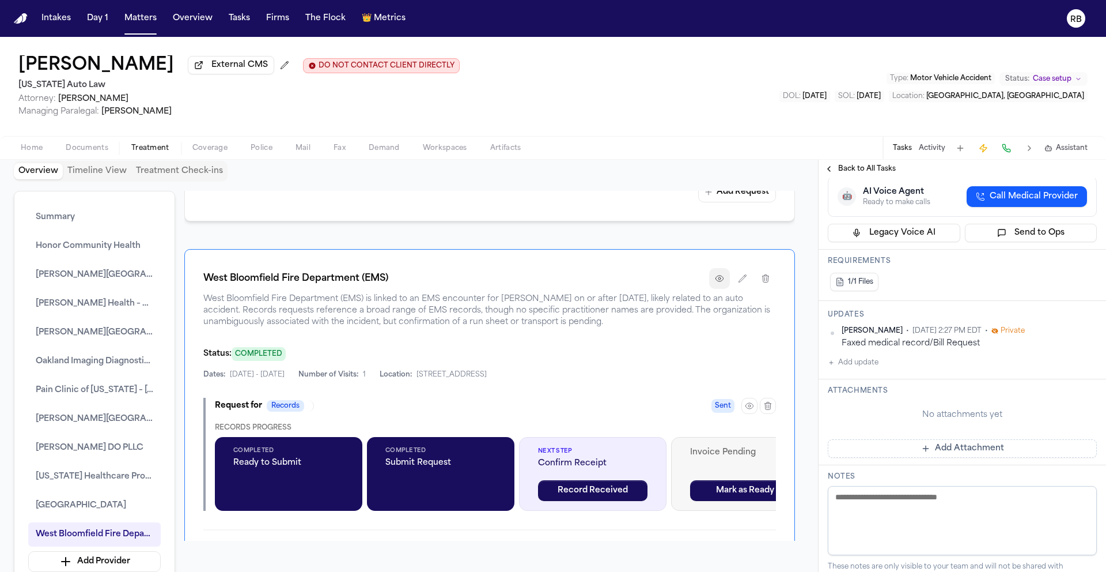
click at [716, 275] on icon "button" at bounding box center [719, 278] width 7 height 6
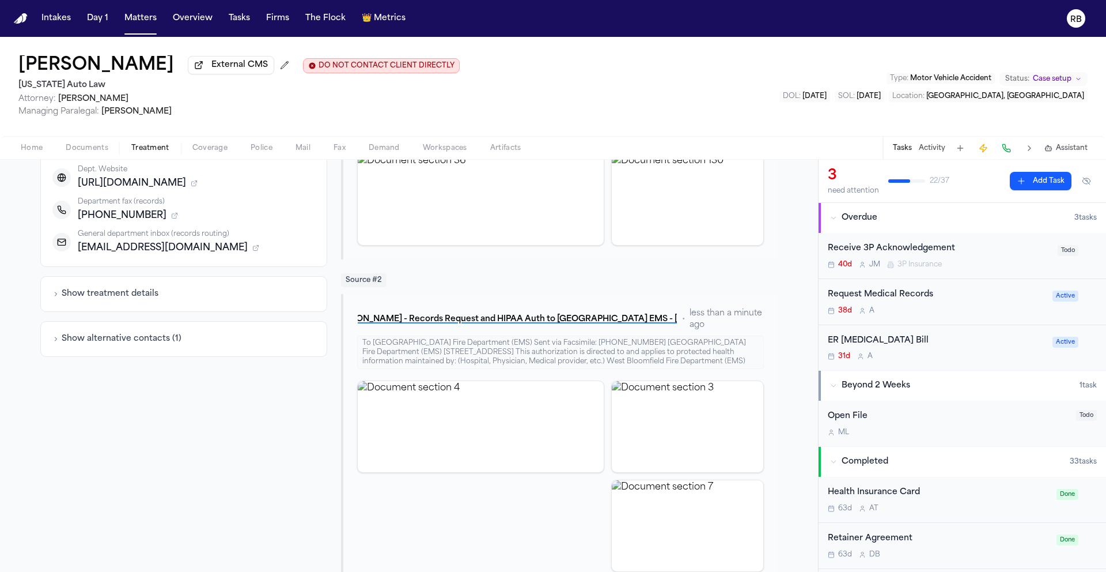
scroll to position [271, 0]
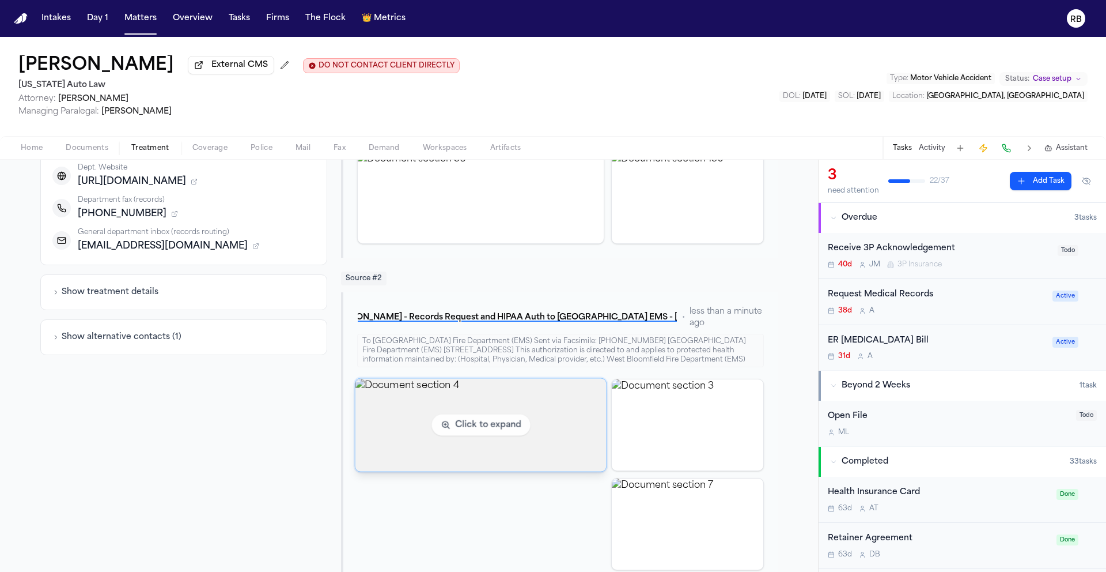
click at [523, 459] on img "View document section 4" at bounding box center [480, 424] width 251 height 93
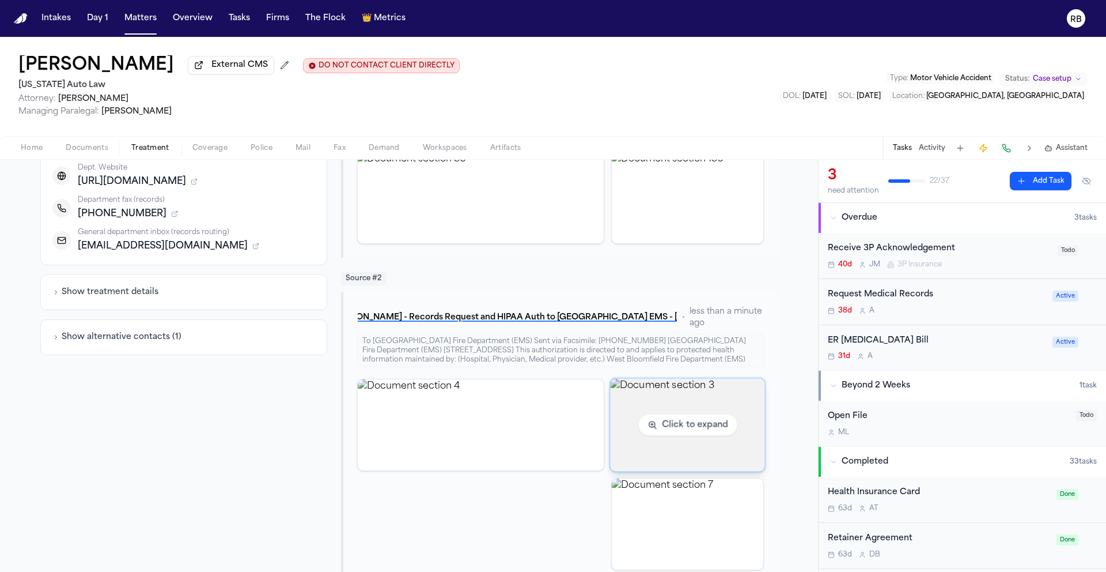
click at [668, 427] on img "View document section 3" at bounding box center [687, 424] width 154 height 93
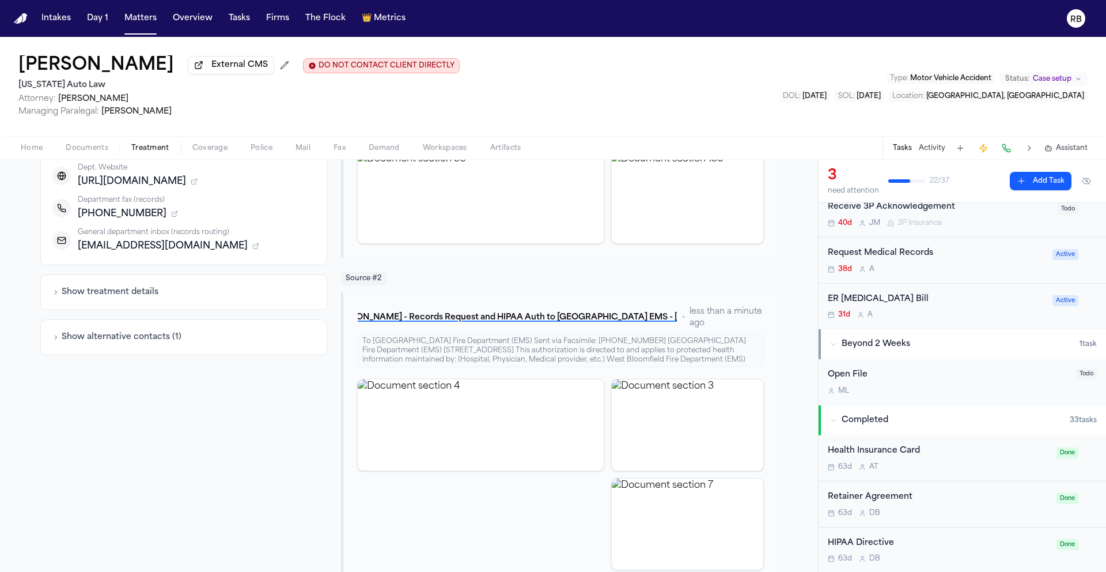
scroll to position [0, 0]
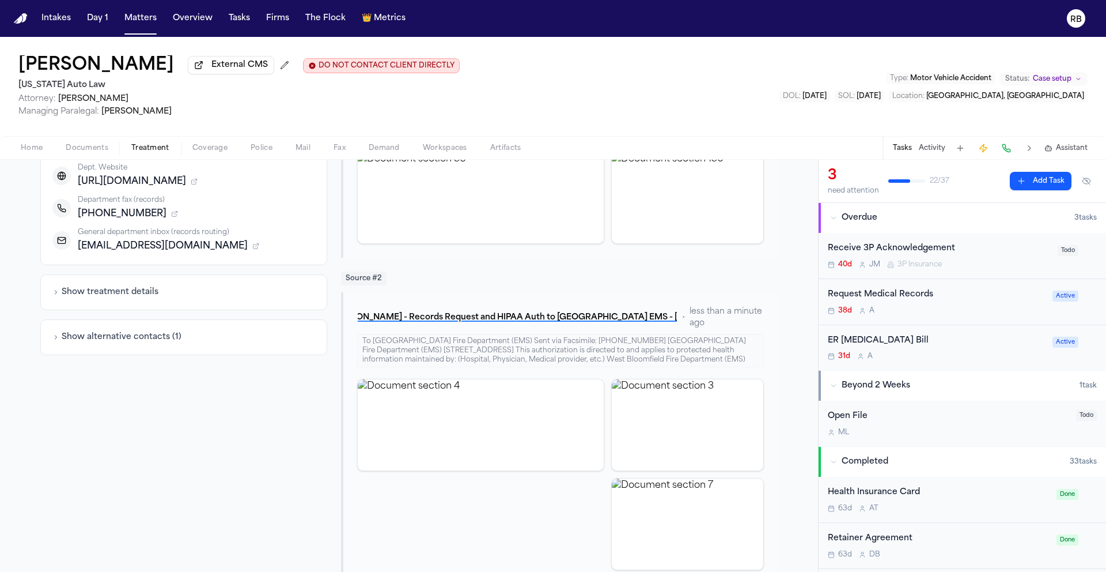
click at [939, 304] on div "Request Medical Records 38d A" at bounding box center [937, 301] width 218 height 27
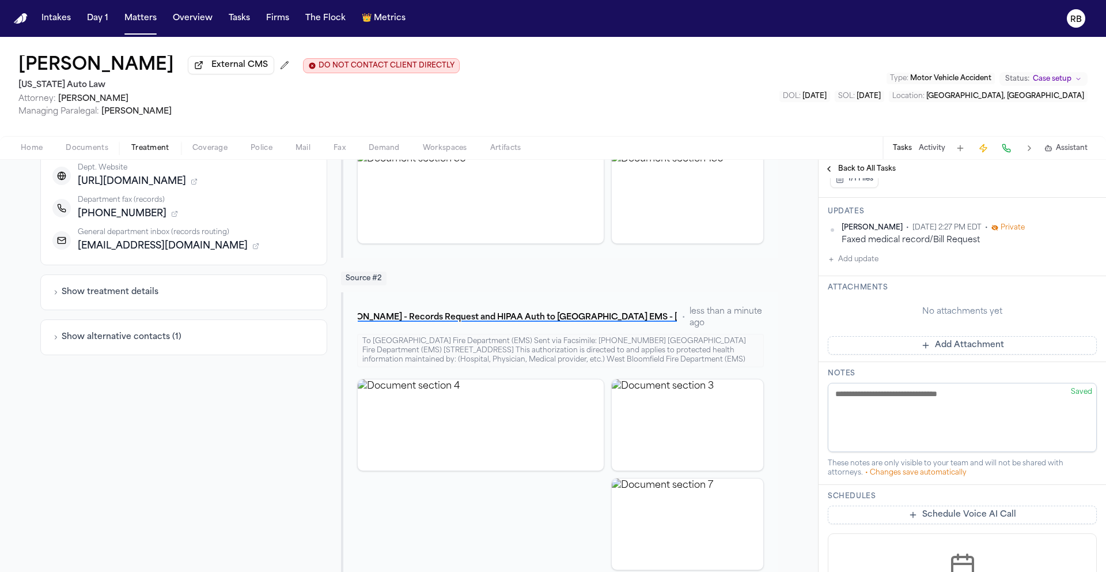
scroll to position [252, 0]
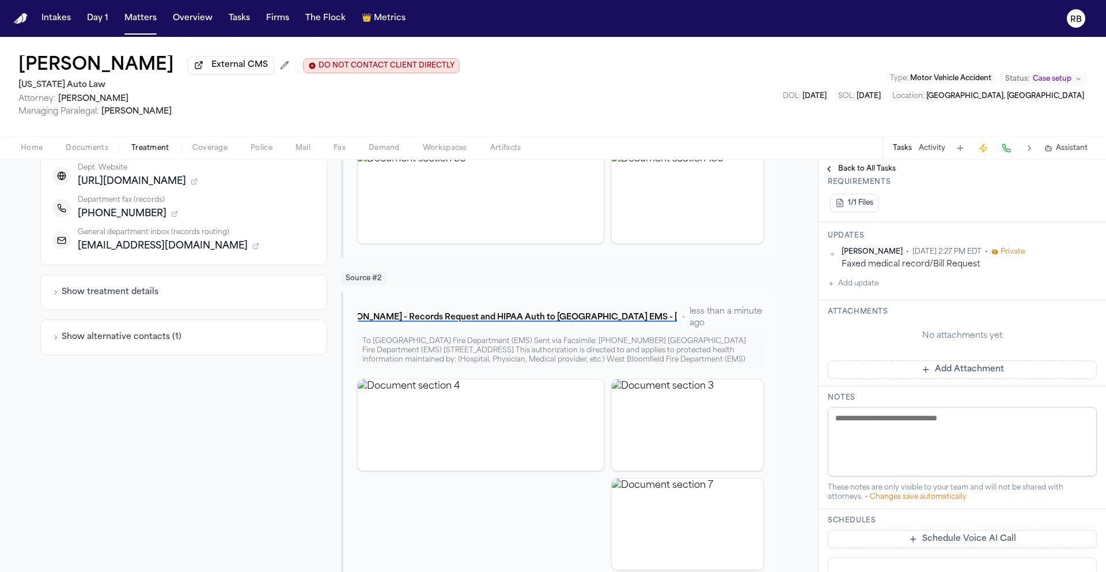
click at [1015, 373] on button "Add Attachment" at bounding box center [962, 369] width 269 height 18
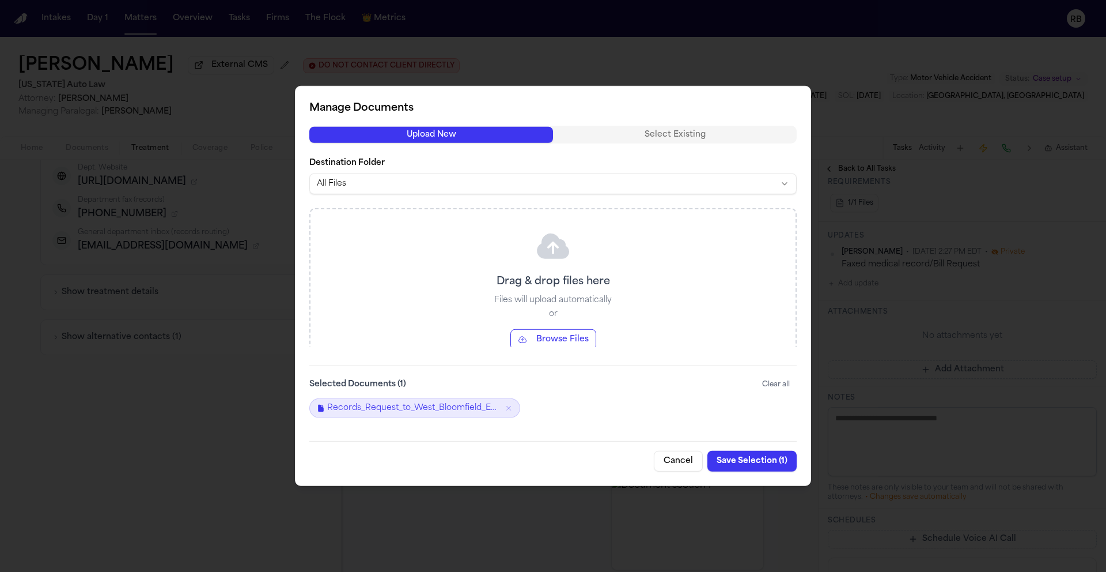
click at [760, 464] on button "Save Selection ( 1 )" at bounding box center [752, 461] width 89 height 21
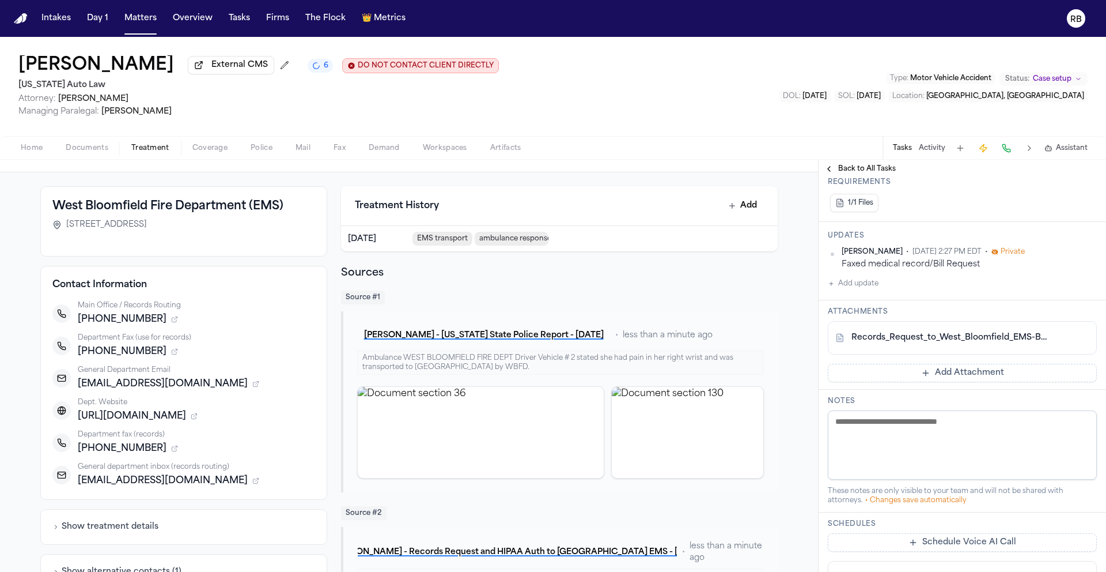
click at [1008, 379] on button "Add Attachment" at bounding box center [962, 373] width 269 height 18
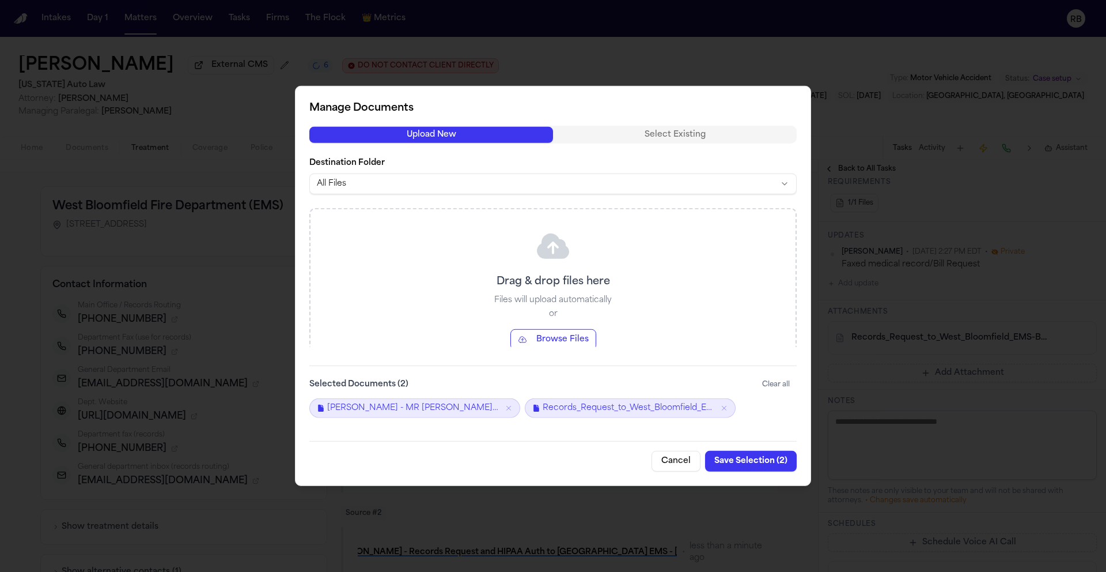
click at [776, 455] on button "Save Selection ( 2 )" at bounding box center [751, 461] width 92 height 21
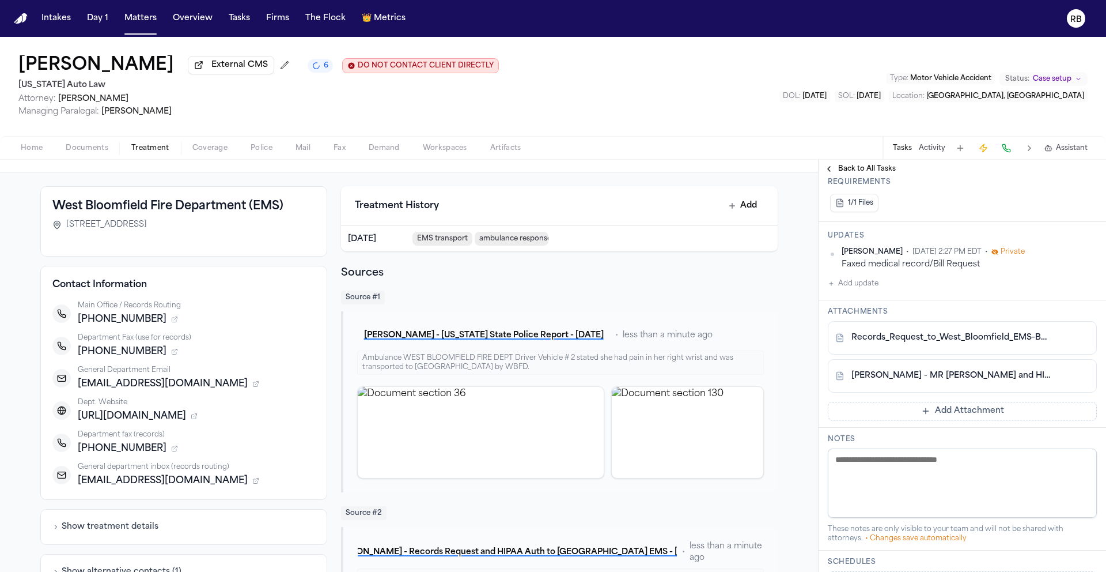
click at [866, 286] on button "Add update" at bounding box center [853, 284] width 51 height 14
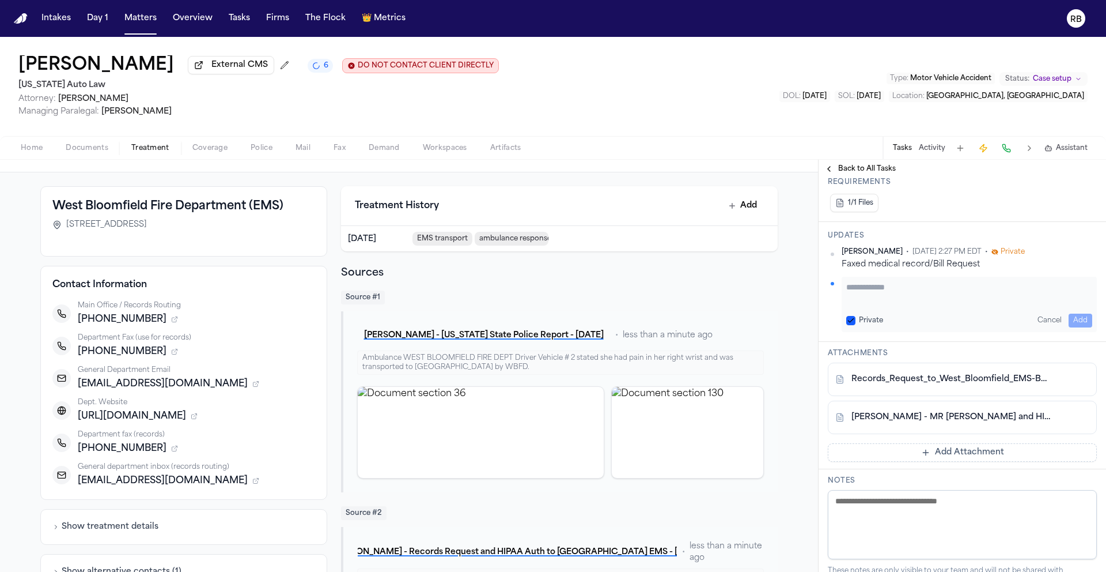
click at [942, 285] on textarea "Add your update" at bounding box center [970, 292] width 246 height 23
click at [954, 407] on div "[PERSON_NAME] - MR [PERSON_NAME] and HIPAA Auth to West Bloomfield EMS - [DATE]" at bounding box center [962, 417] width 269 height 33
click at [953, 414] on link "[PERSON_NAME] - MR [PERSON_NAME] and HIPAA Auth to West Bloomfield EMS - [DATE]" at bounding box center [951, 417] width 199 height 12
click at [1059, 298] on textarea "**********" at bounding box center [965, 292] width 237 height 23
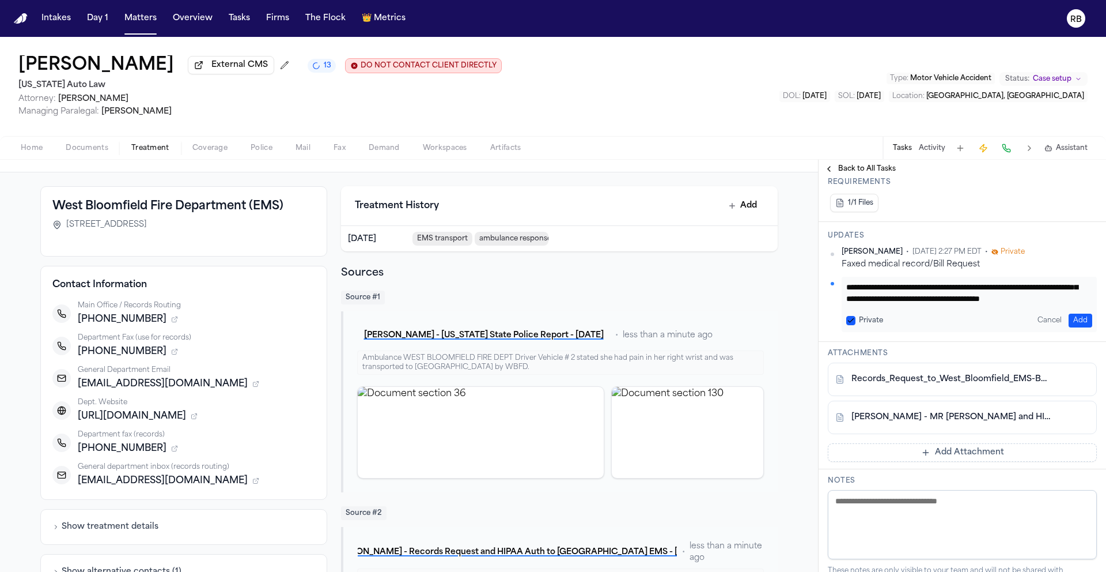
scroll to position [116, 0]
type textarea "**********"
click at [1069, 318] on button "Add" at bounding box center [1081, 320] width 24 height 14
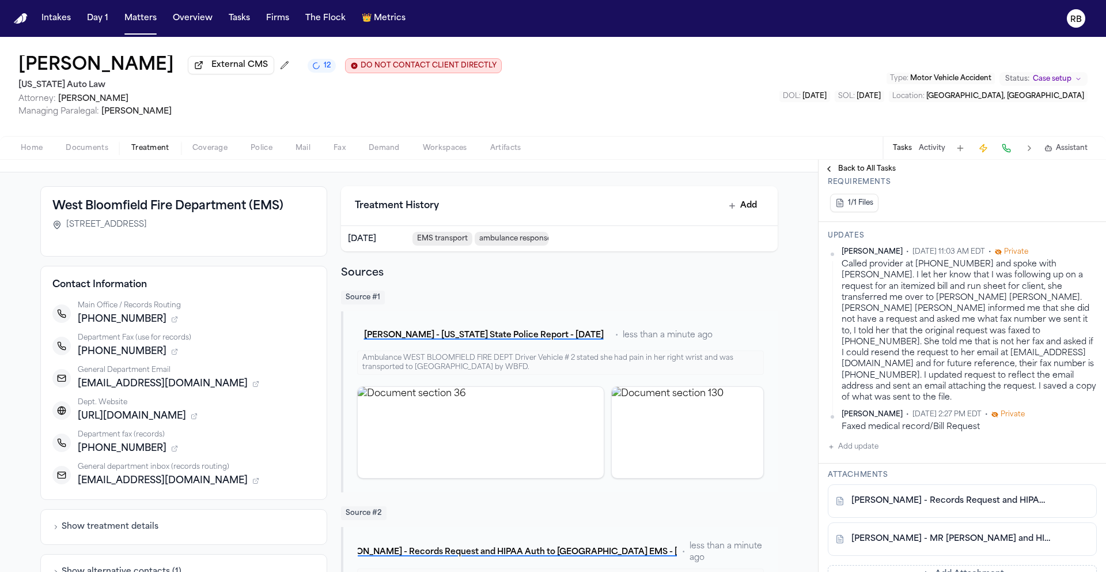
click at [1082, 251] on html "Intakes Day 1 Matters Overview Tasks Firms The Flock 👑 Metrics RB [PERSON_NAME]…" at bounding box center [553, 286] width 1106 height 572
click at [1074, 270] on div "Edit" at bounding box center [1052, 272] width 68 height 16
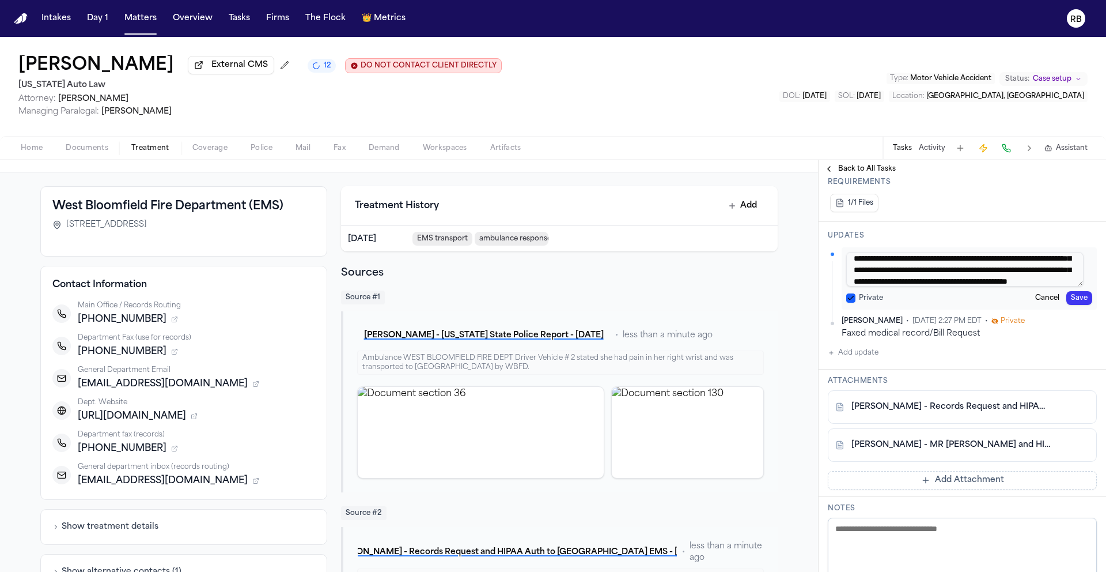
scroll to position [137, 0]
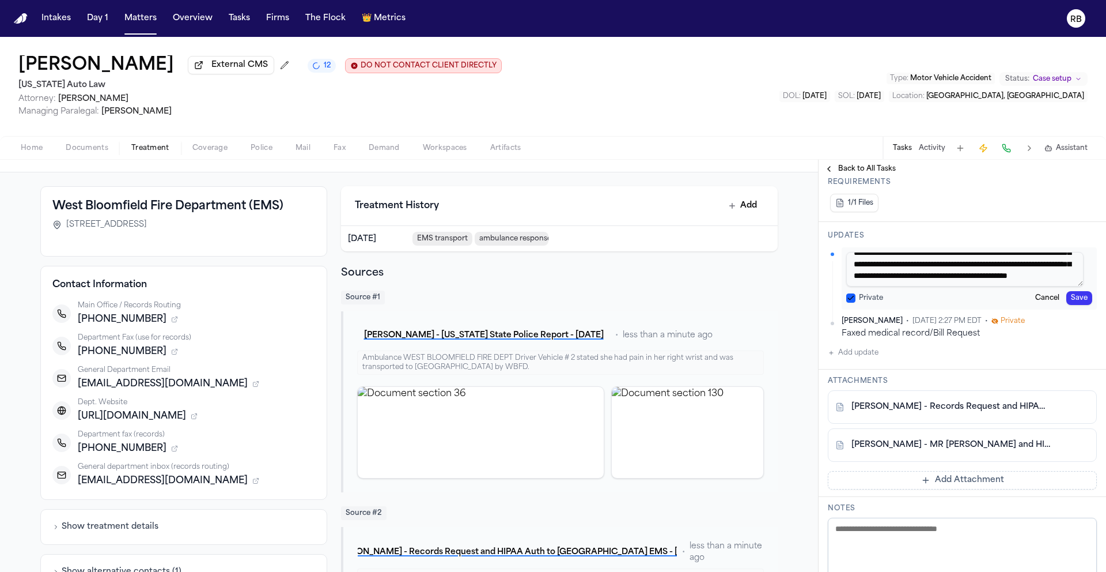
click at [1007, 280] on textarea "**********" at bounding box center [965, 269] width 237 height 35
type textarea "**********"
click at [1074, 299] on button "Save" at bounding box center [1080, 298] width 26 height 14
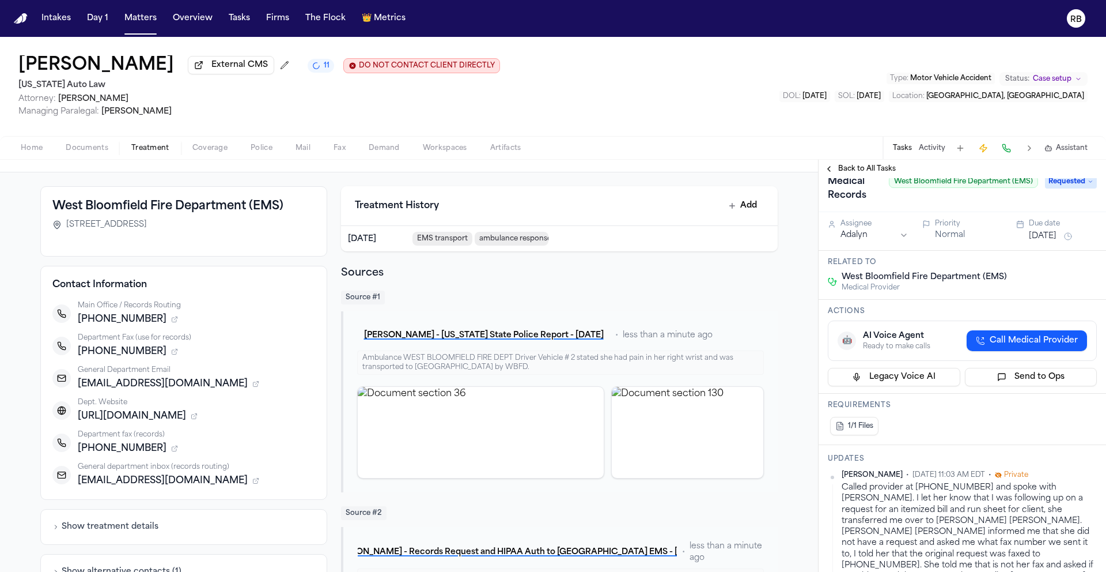
scroll to position [0, 0]
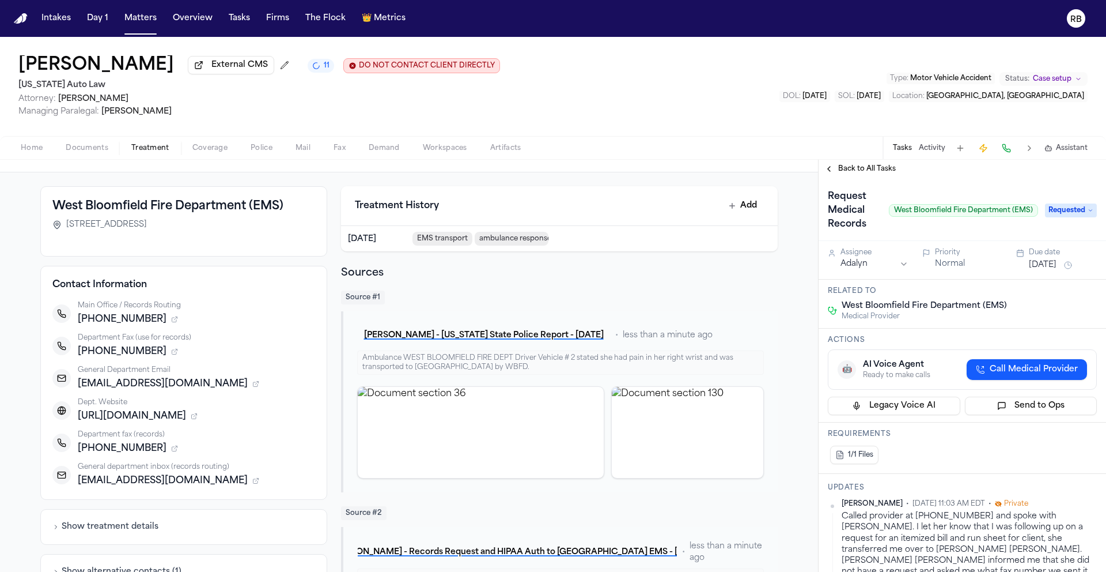
click at [1057, 265] on button "Aug 22, 2025" at bounding box center [1043, 265] width 28 height 12
click at [1052, 430] on button "2" at bounding box center [1053, 429] width 18 height 18
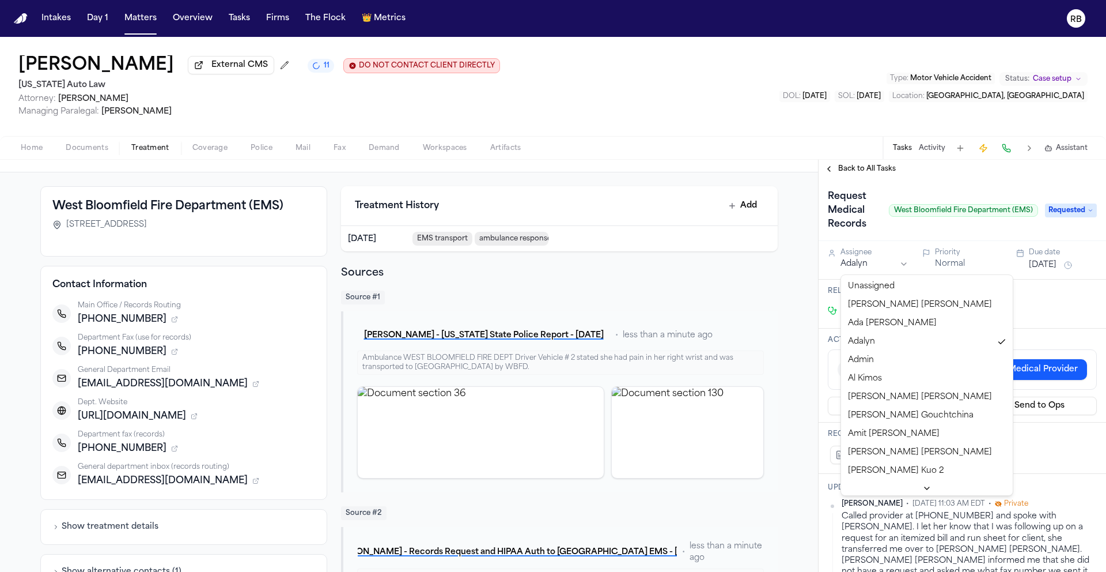
click at [900, 265] on html "Intakes Day 1 Matters Overview Tasks Firms The Flock 👑 Metrics RB Bianca Jones …" at bounding box center [553, 286] width 1106 height 572
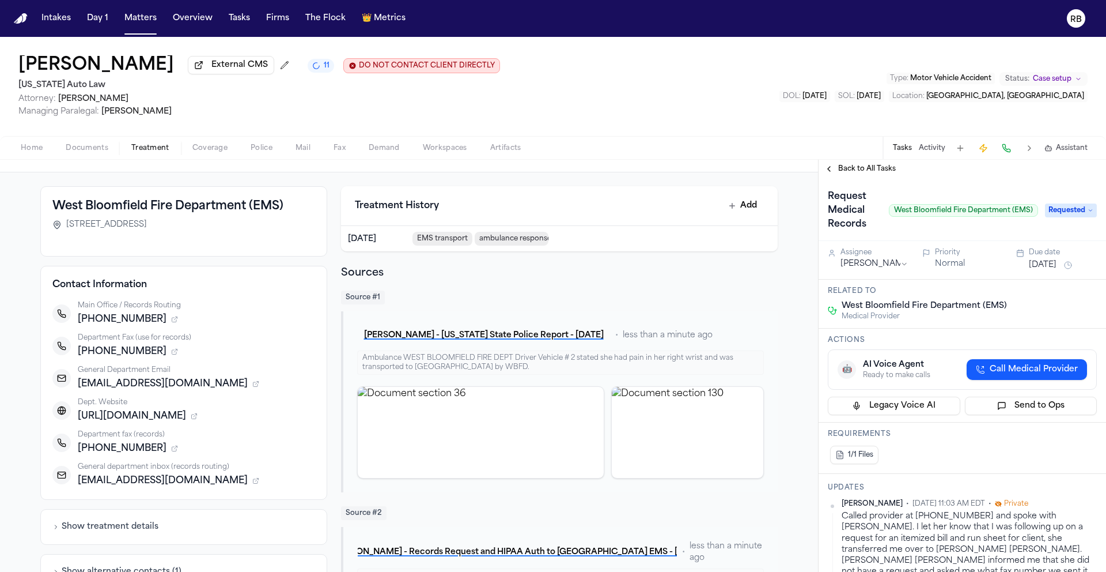
click at [783, 299] on div "West Bloomfield Fire Department (EMS) 5425 W. Maple Road, West Bloomfield, MI 4…" at bounding box center [409, 502] width 818 height 660
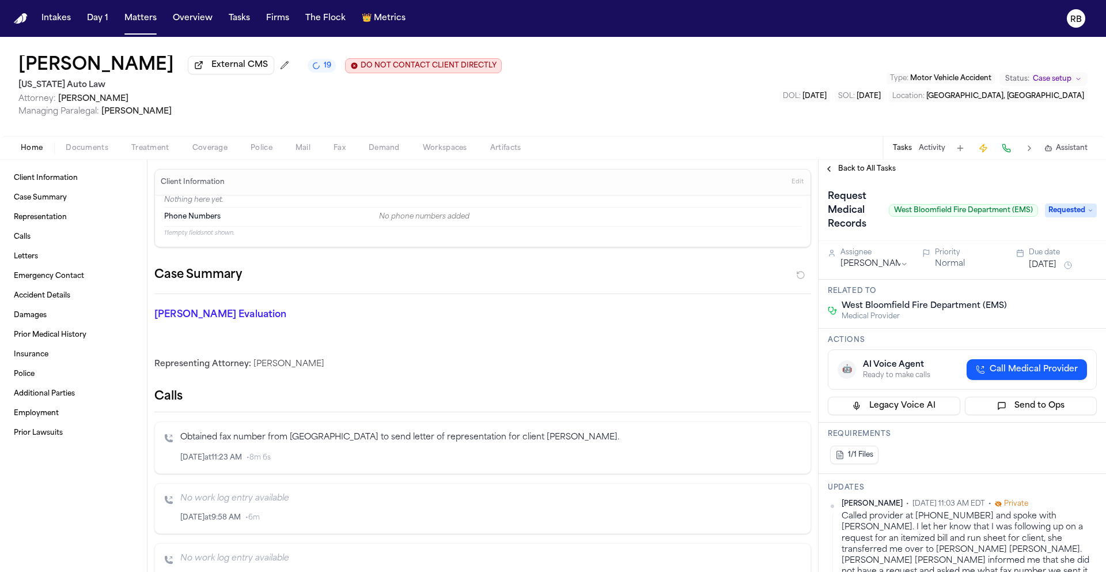
click at [849, 170] on span "Back to All Tasks" at bounding box center [867, 168] width 58 height 9
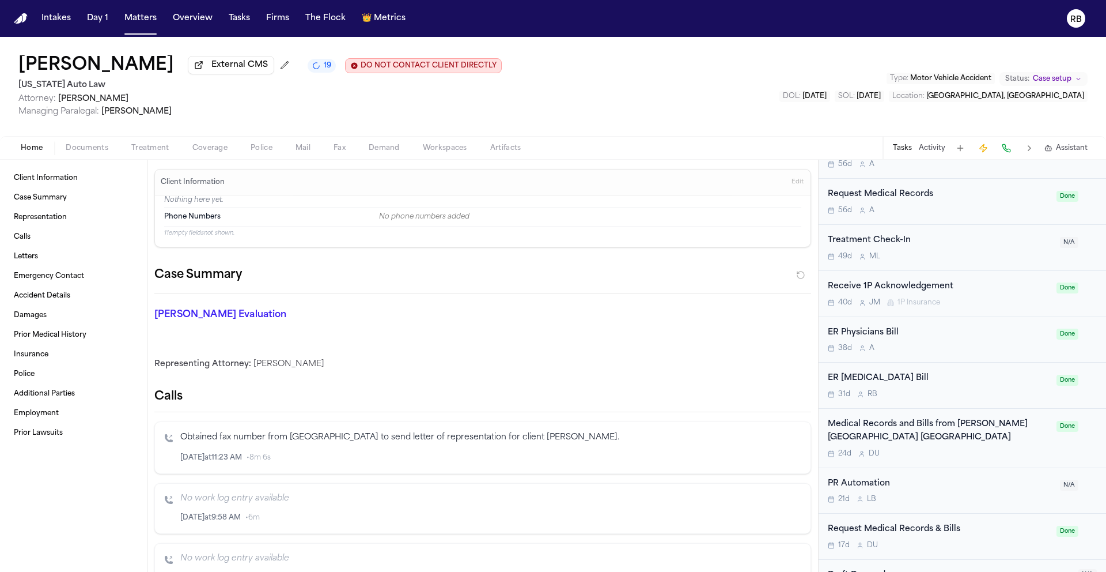
scroll to position [1431, 0]
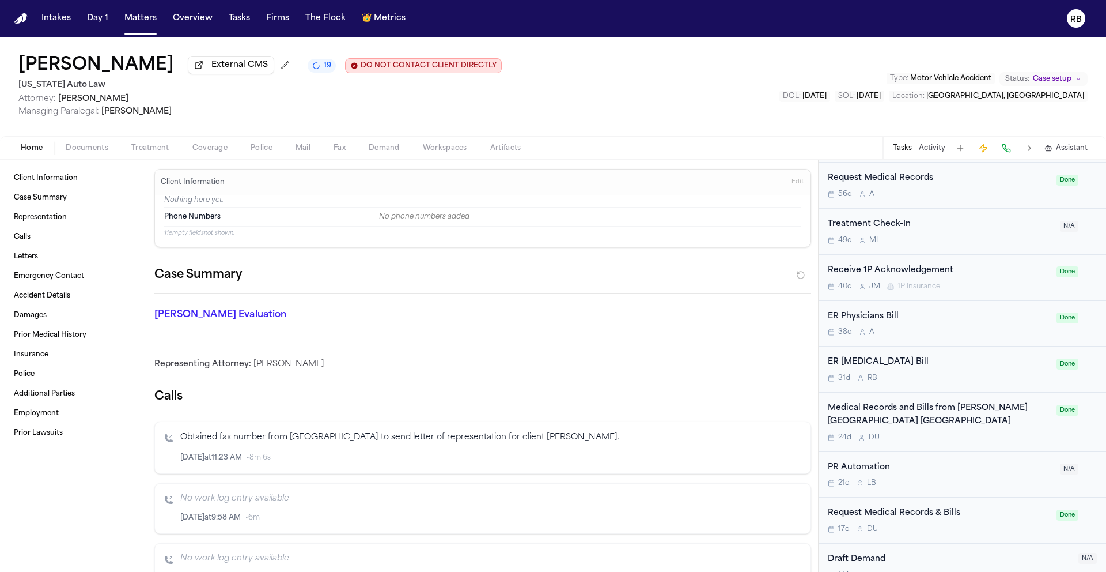
click at [973, 368] on div "ER Radiology Bill" at bounding box center [939, 362] width 222 height 13
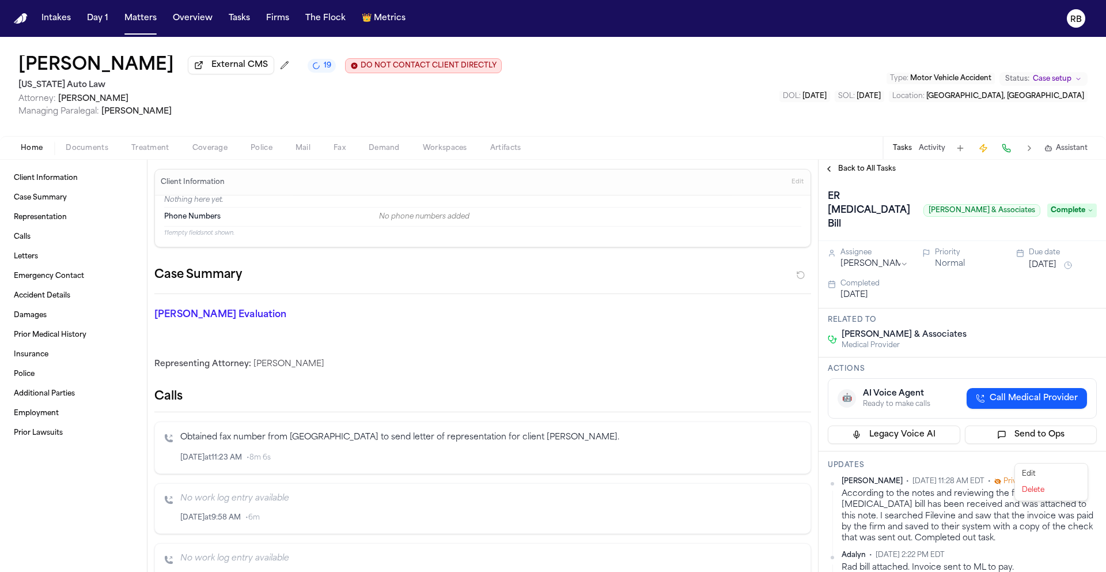
click at [1083, 457] on html "Intakes Day 1 Matters Overview Tasks Firms The Flock 👑 Metrics RB Bianca Jones …" at bounding box center [553, 286] width 1106 height 572
click at [1068, 470] on div "Edit" at bounding box center [1052, 474] width 68 height 16
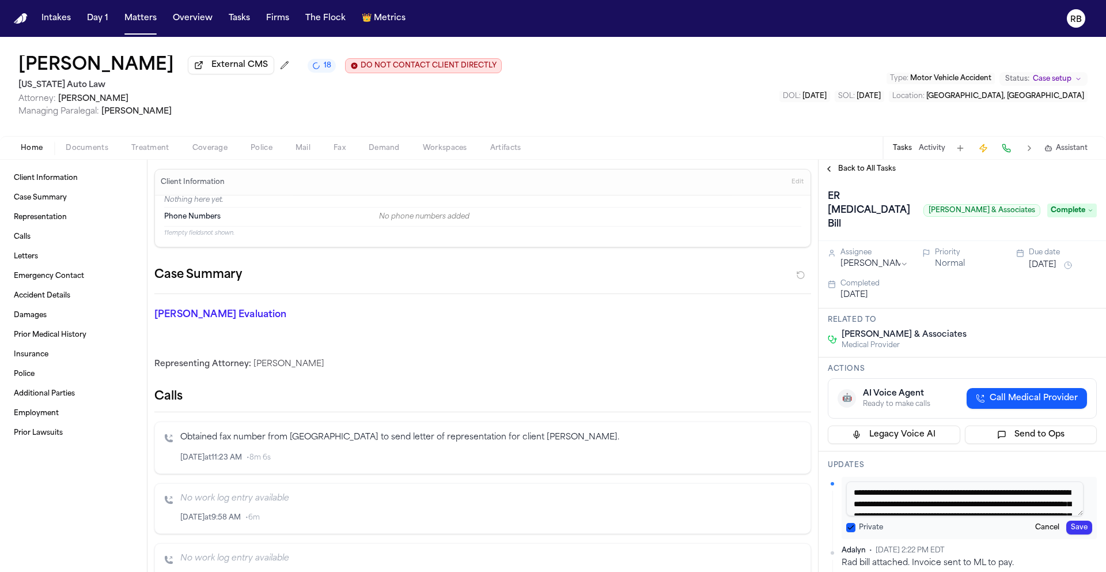
click at [855, 481] on textarea "**********" at bounding box center [965, 498] width 237 height 35
type textarea "**********"
click at [1081, 520] on button "Save" at bounding box center [1080, 527] width 26 height 14
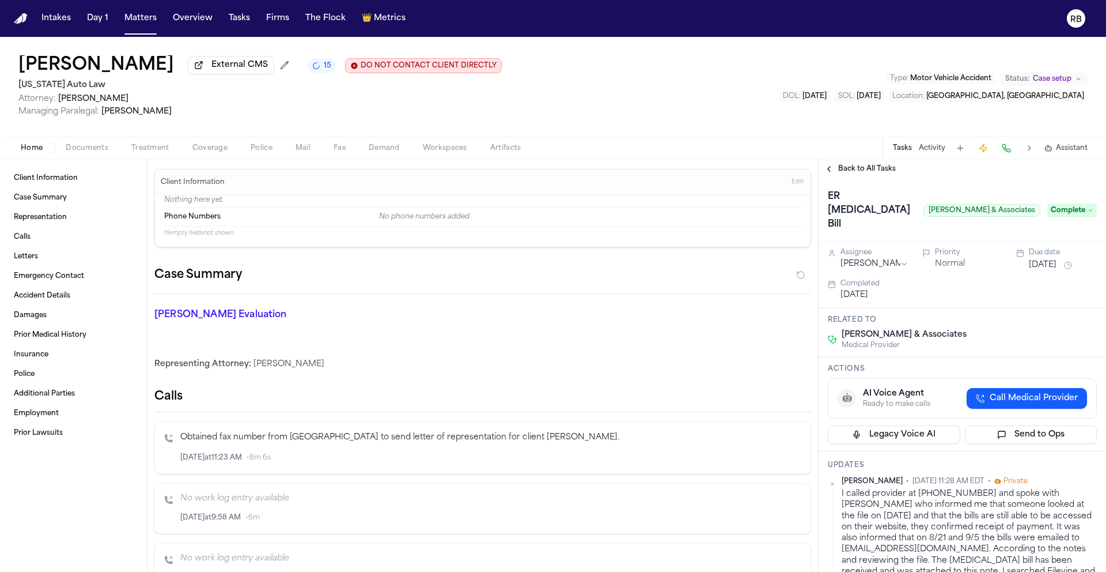
click at [457, 268] on div "Case Summary" at bounding box center [482, 280] width 657 height 28
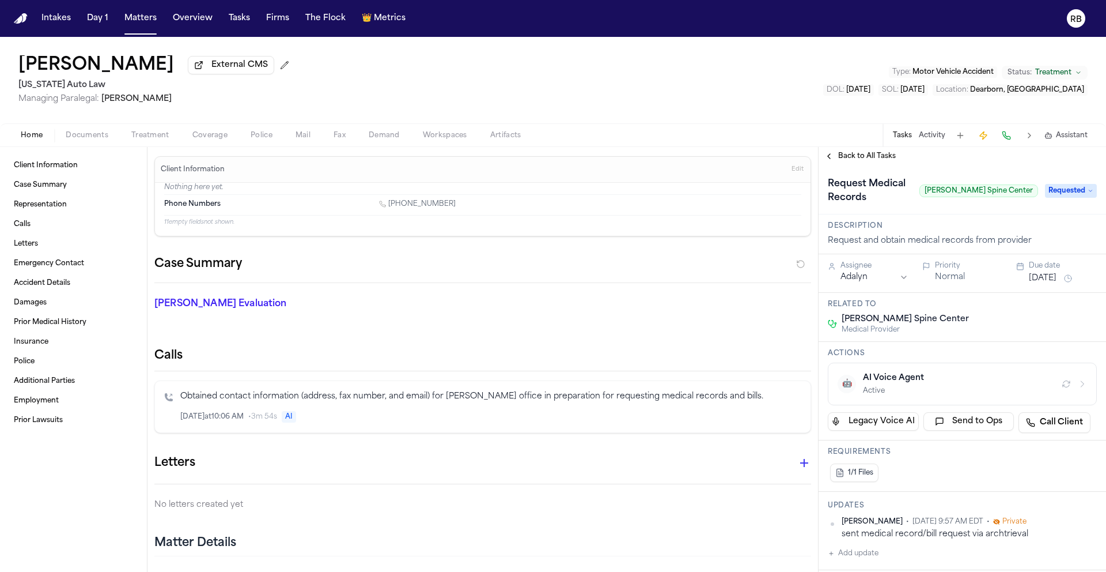
click at [150, 133] on span "Treatment" at bounding box center [150, 135] width 38 height 9
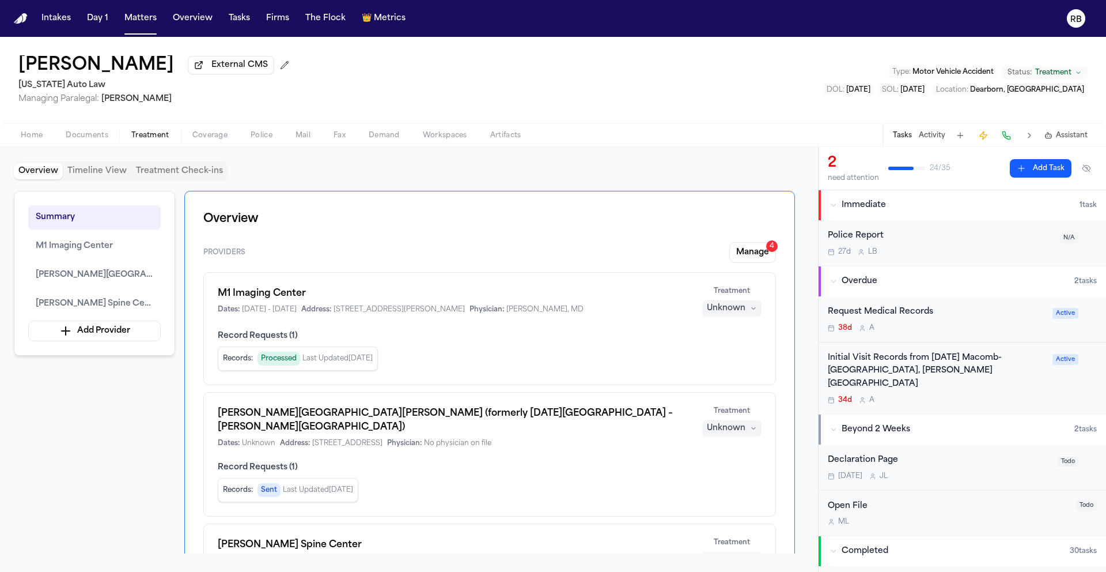
click at [1009, 322] on div "Request Medical Records 38d A" at bounding box center [937, 318] width 218 height 27
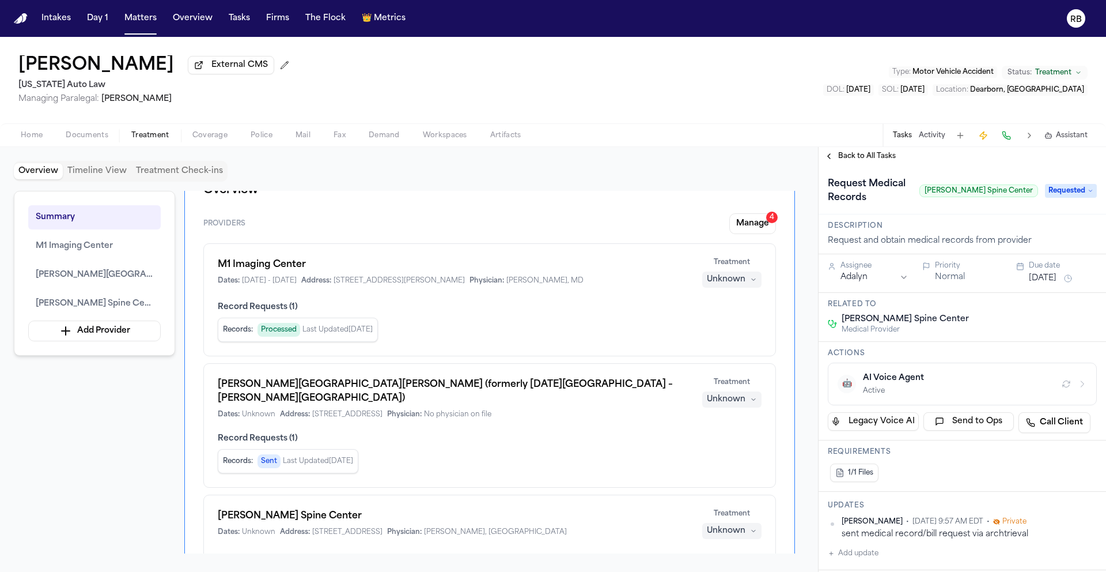
scroll to position [73, 0]
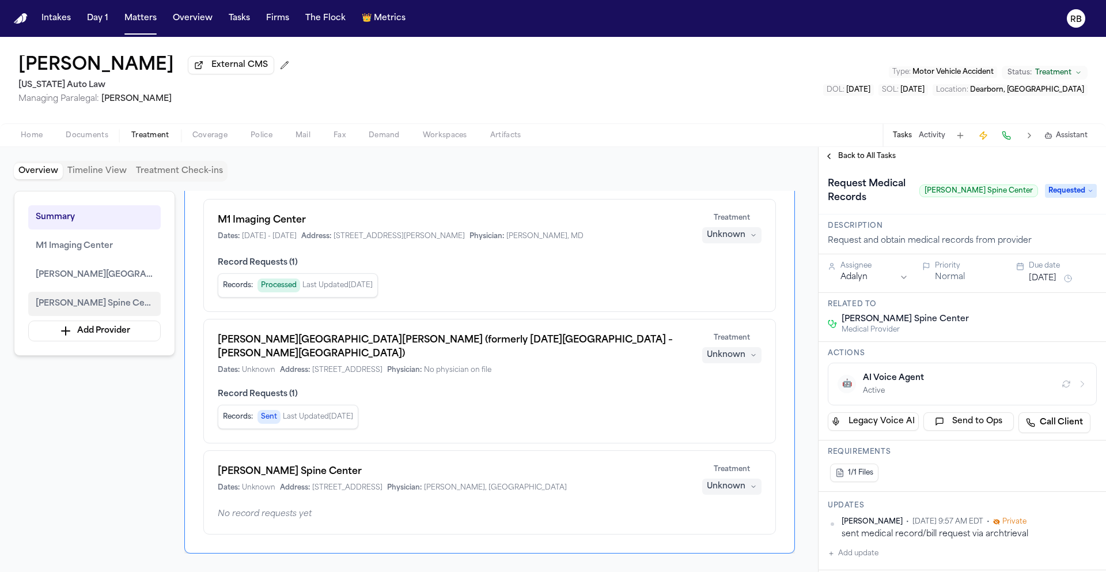
click at [111, 309] on span "[PERSON_NAME] Spine Center" at bounding box center [95, 304] width 118 height 14
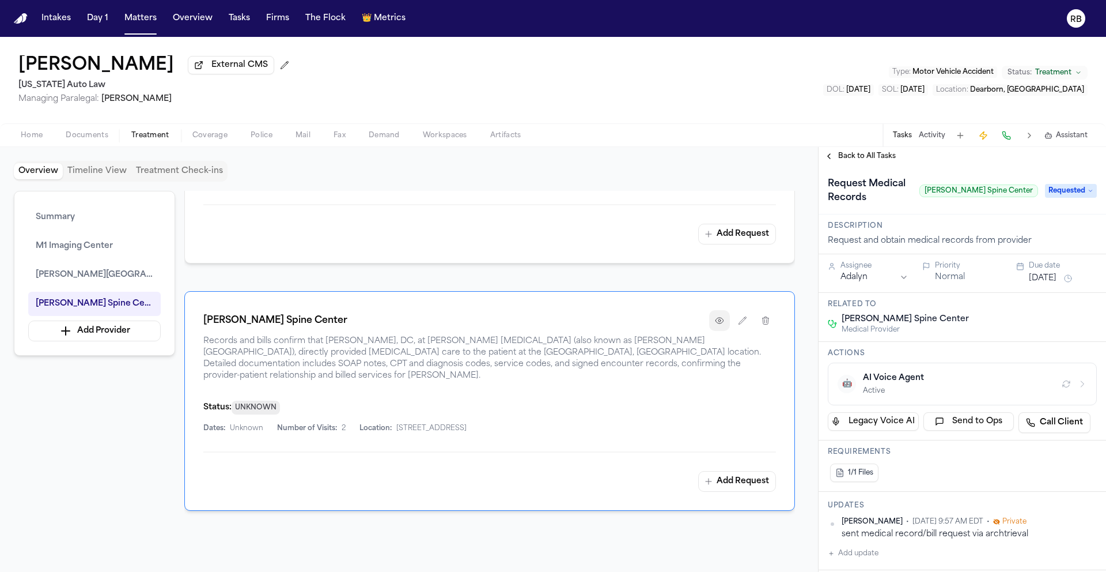
click at [720, 310] on button "button" at bounding box center [719, 320] width 21 height 21
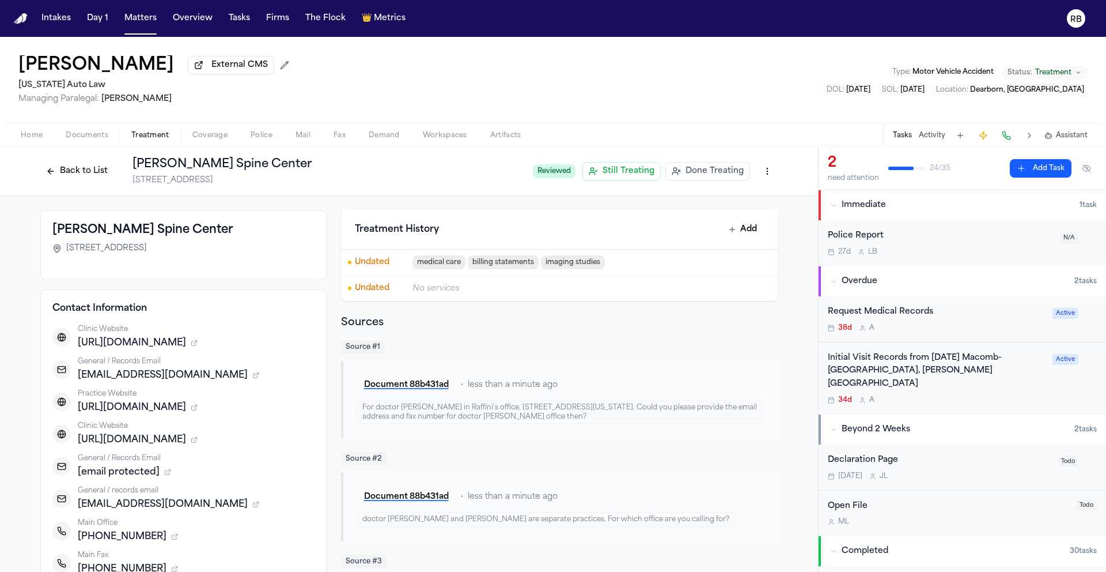
click at [725, 377] on div "Document 88b431ad • less than a minute ago" at bounding box center [560, 385] width 407 height 21
click at [80, 170] on button "Back to List" at bounding box center [76, 171] width 73 height 18
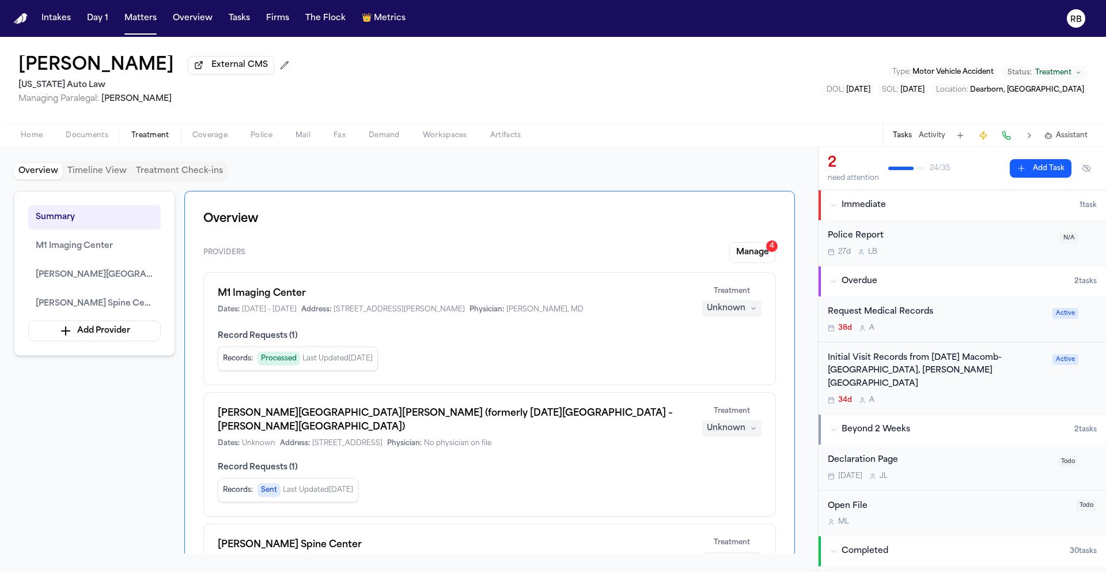
click at [894, 138] on button "Tasks" at bounding box center [902, 135] width 19 height 9
click at [905, 134] on button "Tasks" at bounding box center [902, 135] width 19 height 9
click at [964, 315] on div "Request Medical Records" at bounding box center [937, 311] width 218 height 13
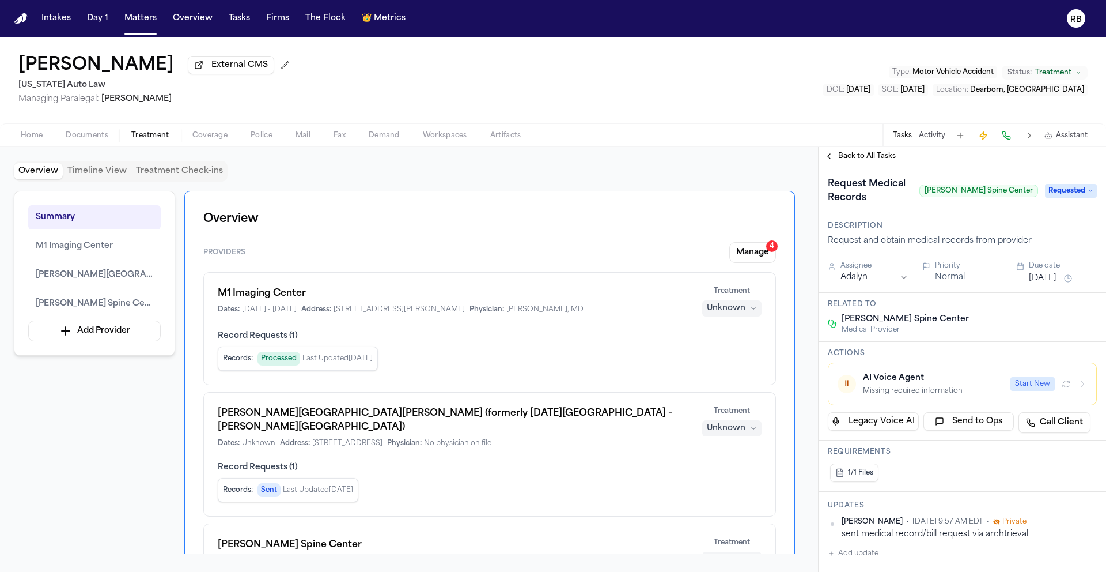
click at [885, 381] on div "AI Voice Agent" at bounding box center [933, 378] width 141 height 12
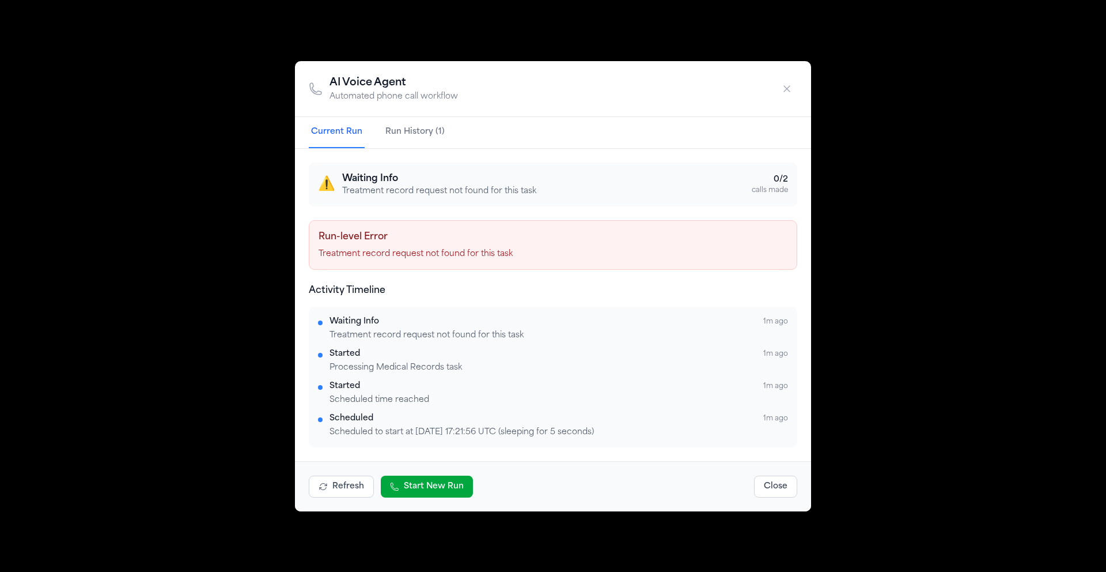
click at [784, 84] on icon "button" at bounding box center [787, 89] width 12 height 12
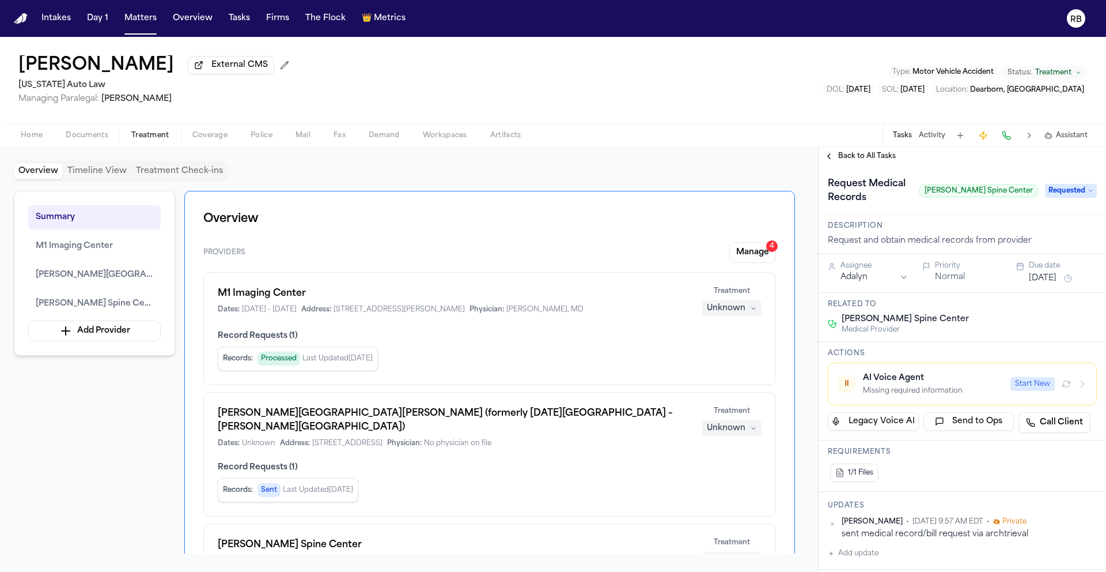
click at [647, 170] on div "Overview Timeline View Treatment Check-ins" at bounding box center [409, 171] width 791 height 21
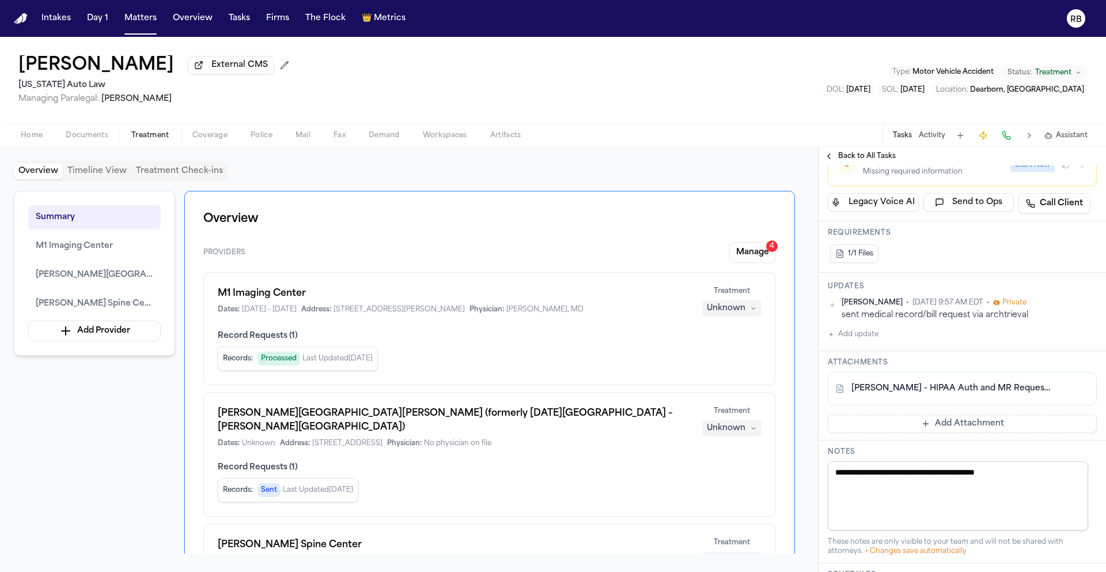
scroll to position [220, 0]
click at [1012, 392] on link "[PERSON_NAME] - HIPAA Auth and MR Request to [PERSON_NAME] Spine Center - [DATE]" at bounding box center [951, 387] width 199 height 12
click at [100, 303] on span "[PERSON_NAME] Spine Center" at bounding box center [95, 304] width 118 height 14
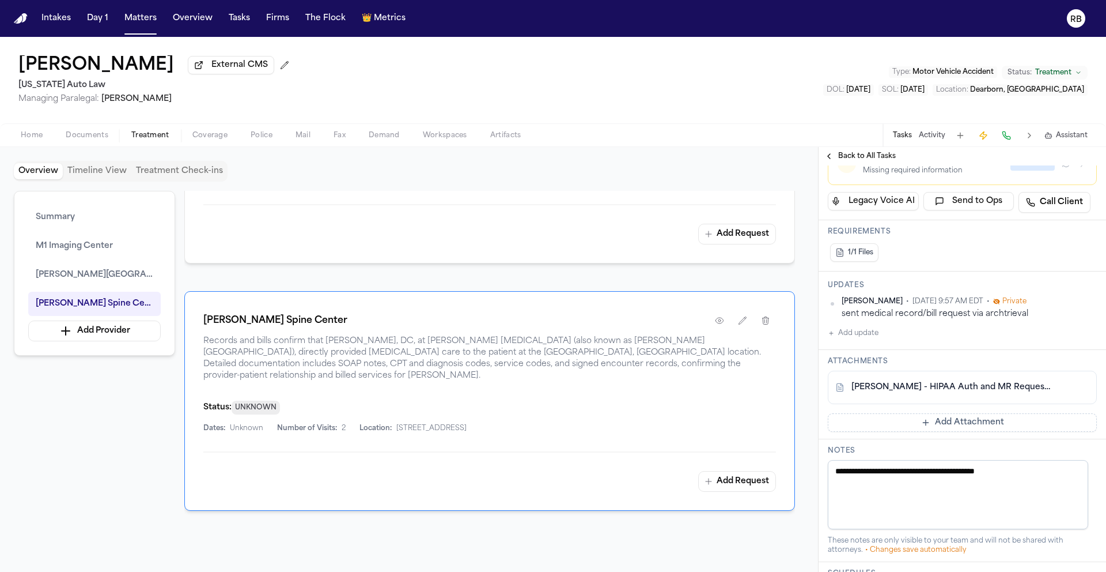
click at [937, 429] on button "Add Attachment" at bounding box center [962, 422] width 269 height 18
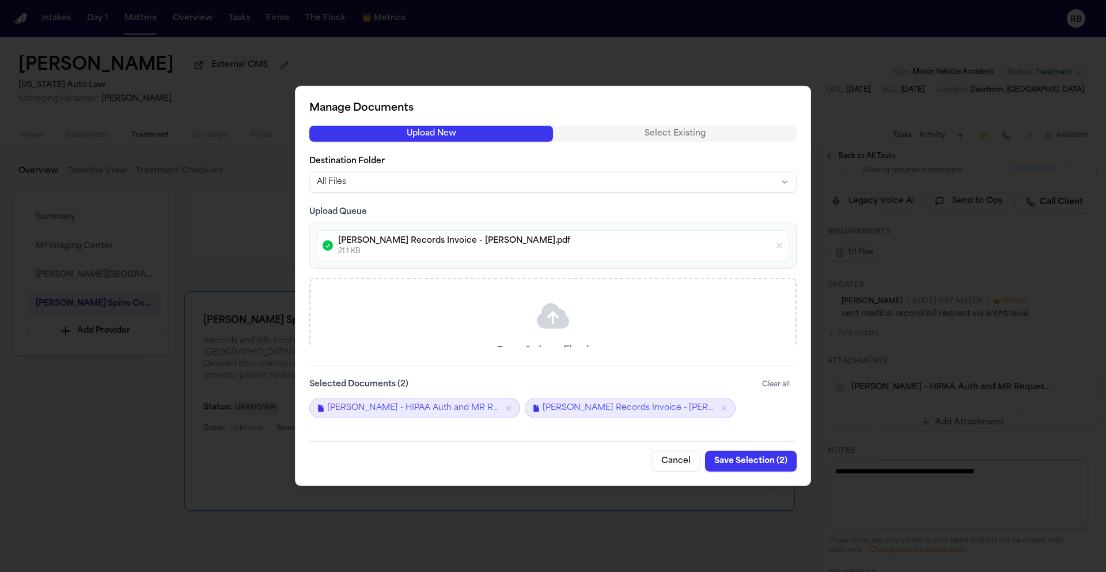
click at [758, 464] on button "Save Selection ( 2 )" at bounding box center [751, 461] width 92 height 21
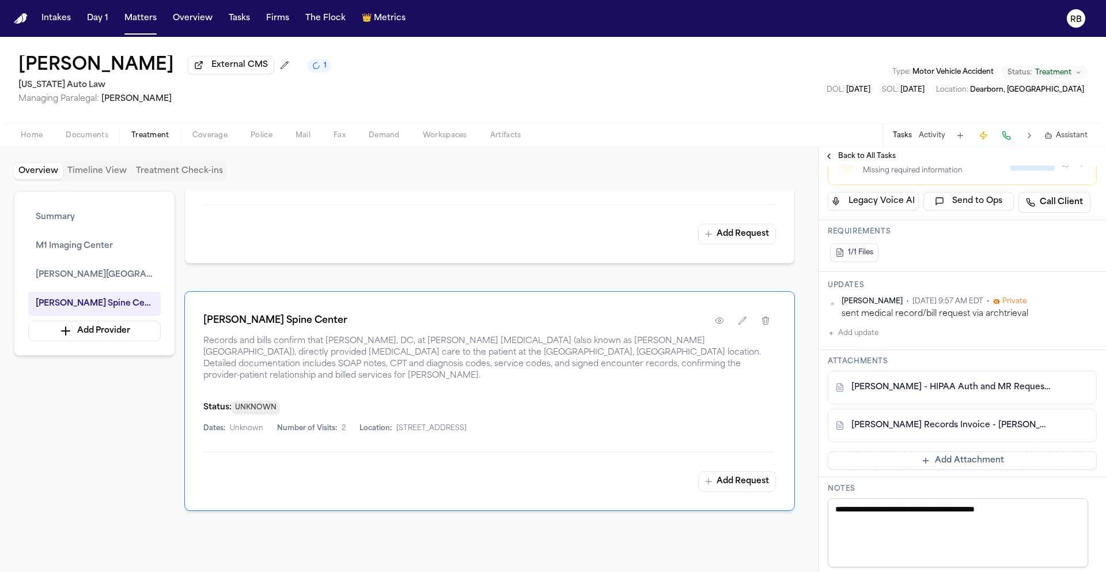
click at [919, 461] on button "Add Attachment" at bounding box center [962, 460] width 269 height 18
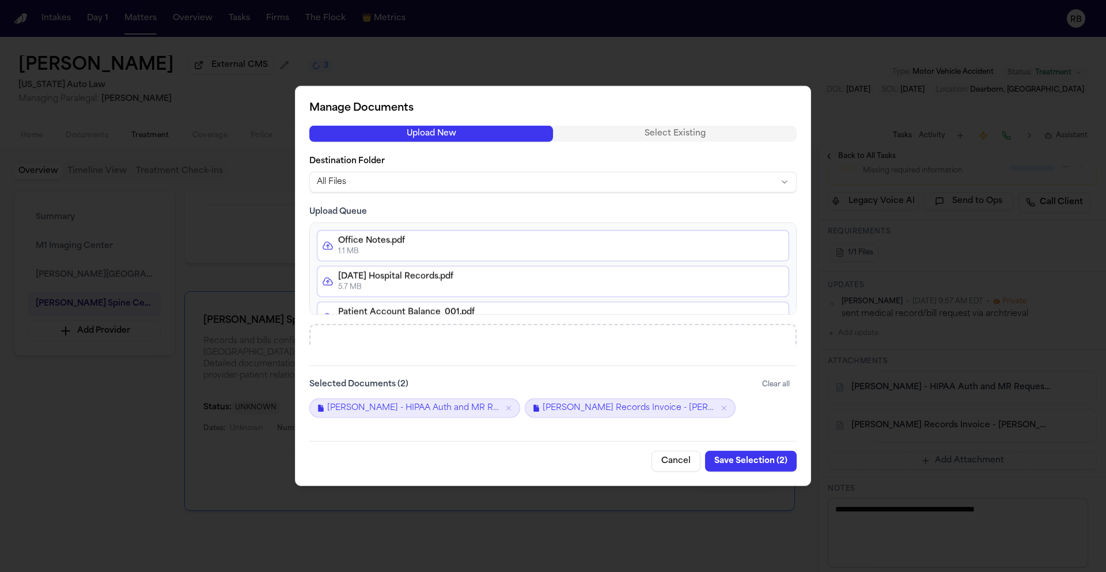
click at [761, 462] on button "Save Selection ( 2 )" at bounding box center [751, 461] width 92 height 21
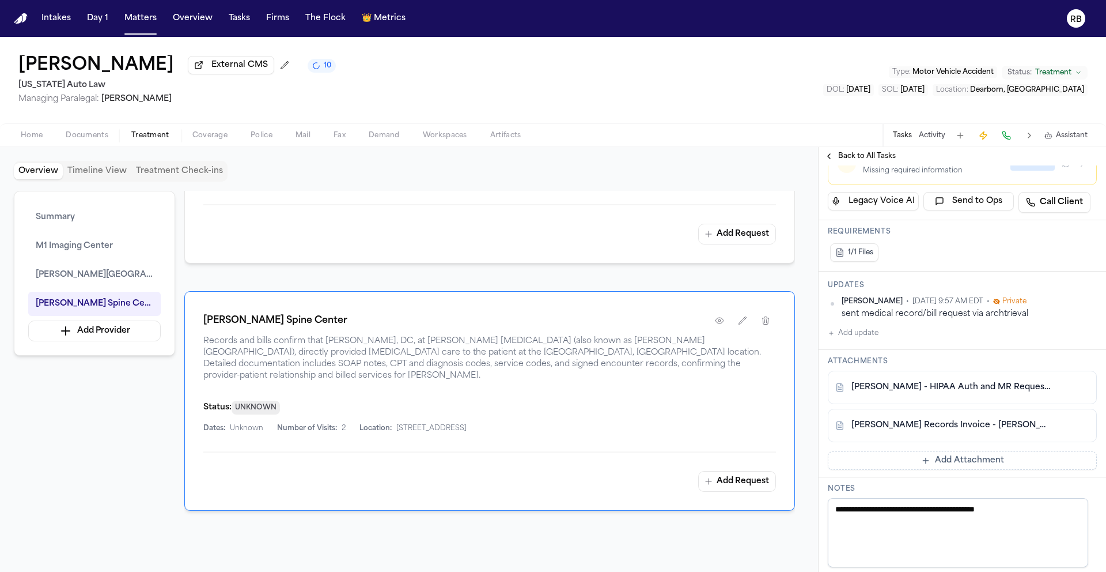
scroll to position [220, 0]
click at [959, 393] on link "[PERSON_NAME] - HIPAA Auth and MR Request to [PERSON_NAME] Spine Center - [DATE]" at bounding box center [951, 388] width 199 height 12
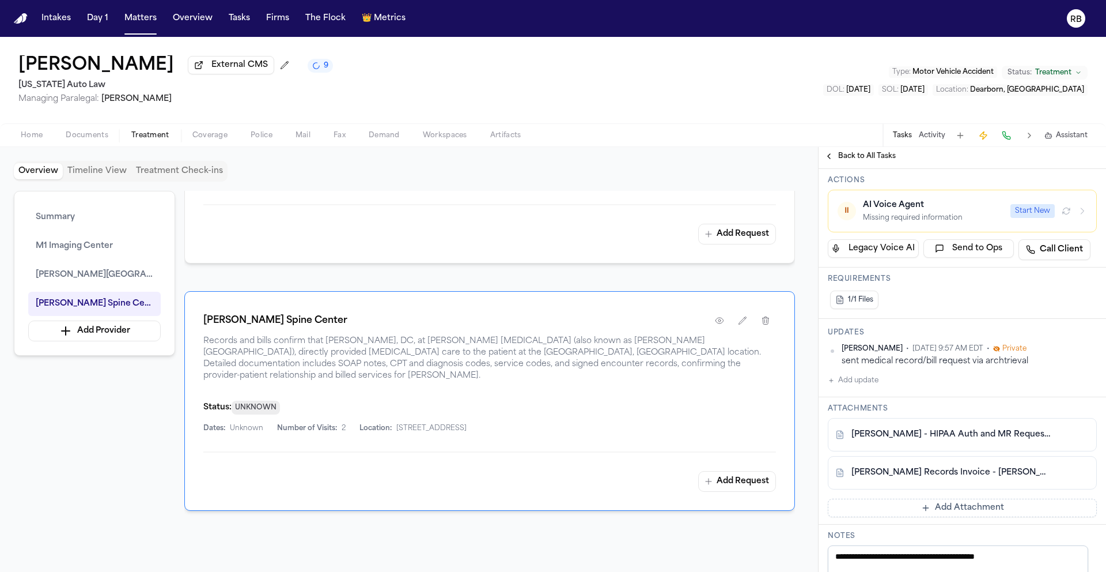
scroll to position [168, 0]
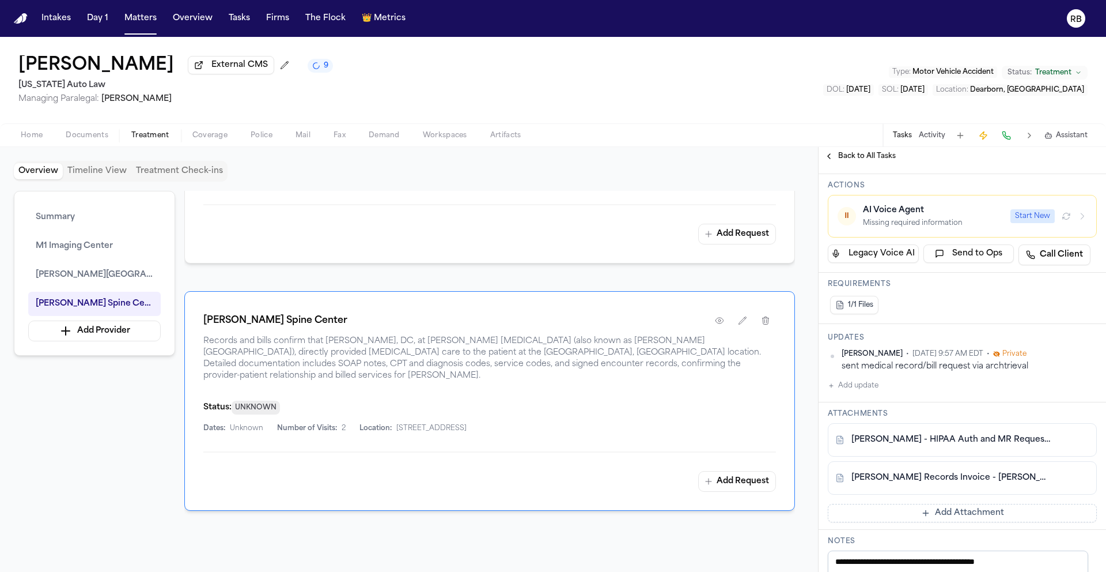
click at [870, 388] on button "Add update" at bounding box center [853, 386] width 51 height 14
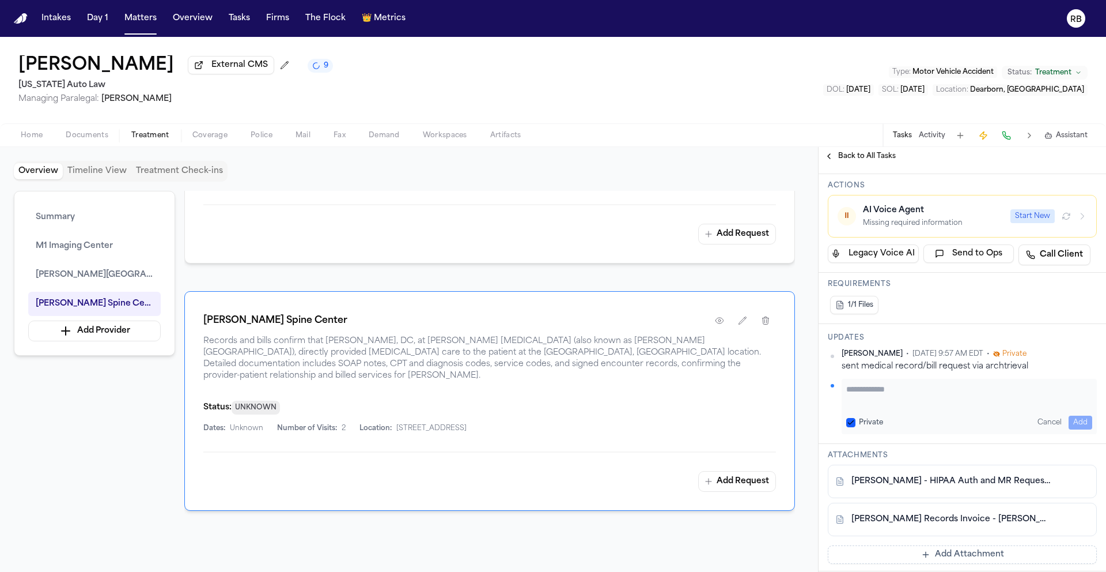
click at [878, 399] on textarea "Add your update" at bounding box center [970, 394] width 246 height 23
type textarea "**********"
click at [1074, 420] on button "Add" at bounding box center [1081, 423] width 24 height 14
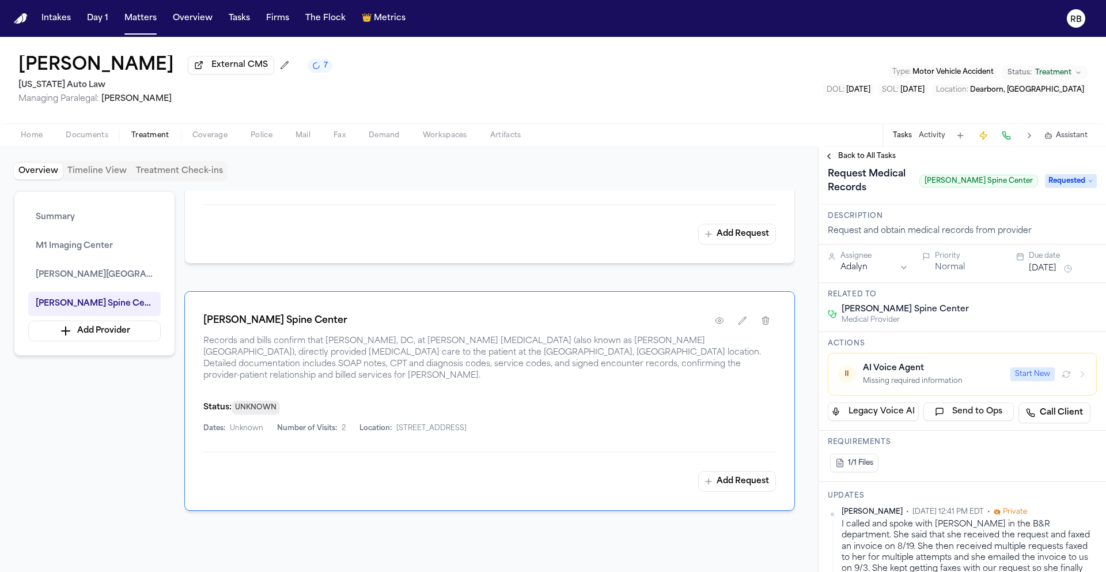
scroll to position [0, 0]
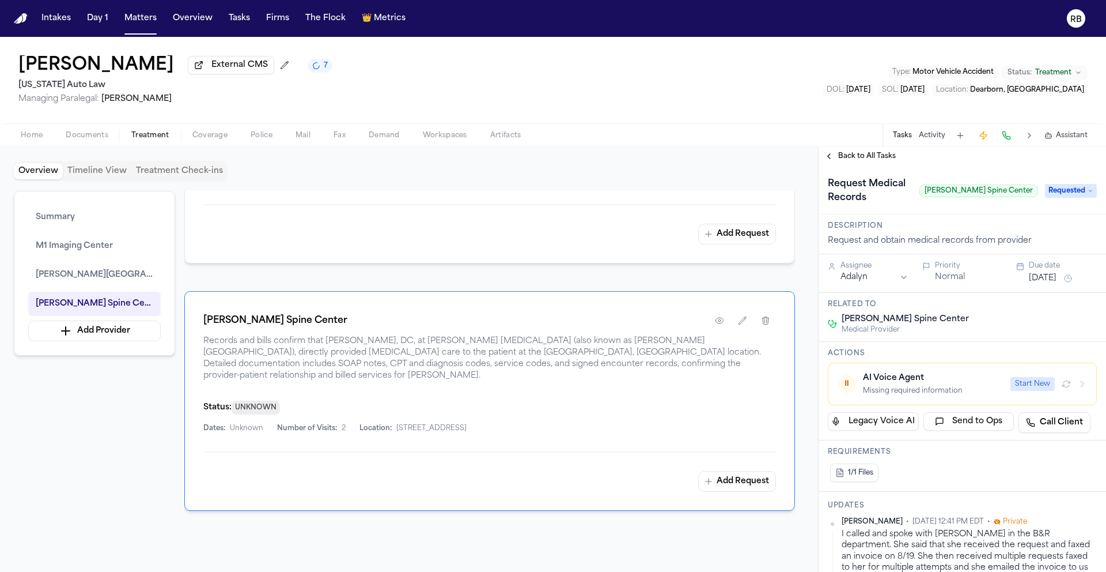
click at [897, 279] on html "Intakes Day 1 Matters Overview Tasks Firms The Flock 👑 Metrics RB [PERSON_NAME]…" at bounding box center [553, 286] width 1106 height 572
click at [1072, 192] on span "Requested" at bounding box center [1071, 191] width 52 height 14
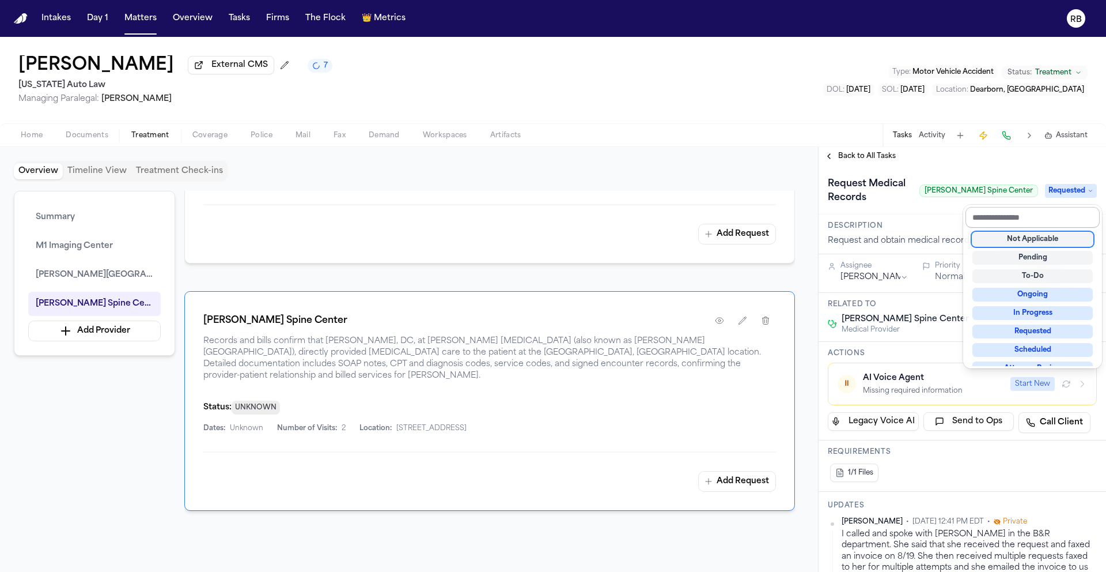
click at [1060, 213] on input "text" at bounding box center [1033, 217] width 134 height 21
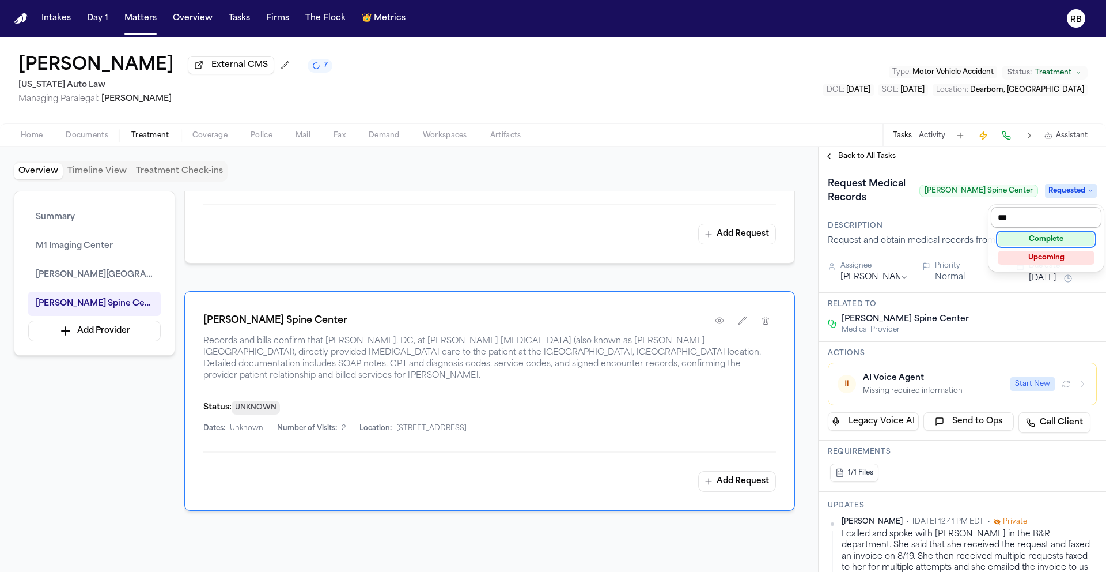
type input "****"
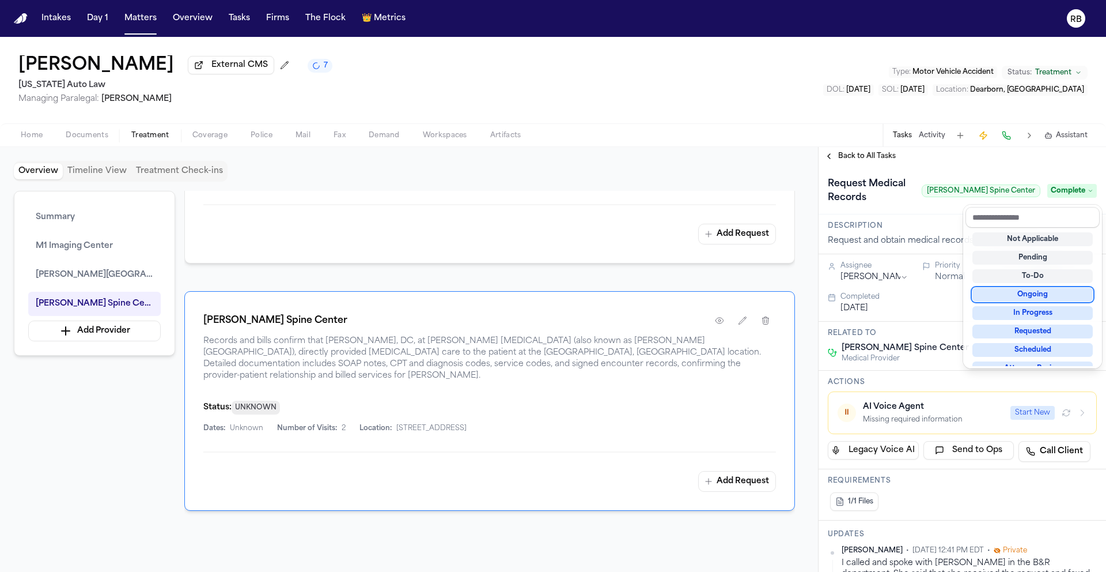
drag, startPoint x: 950, startPoint y: 312, endPoint x: 955, endPoint y: 308, distance: 7.0
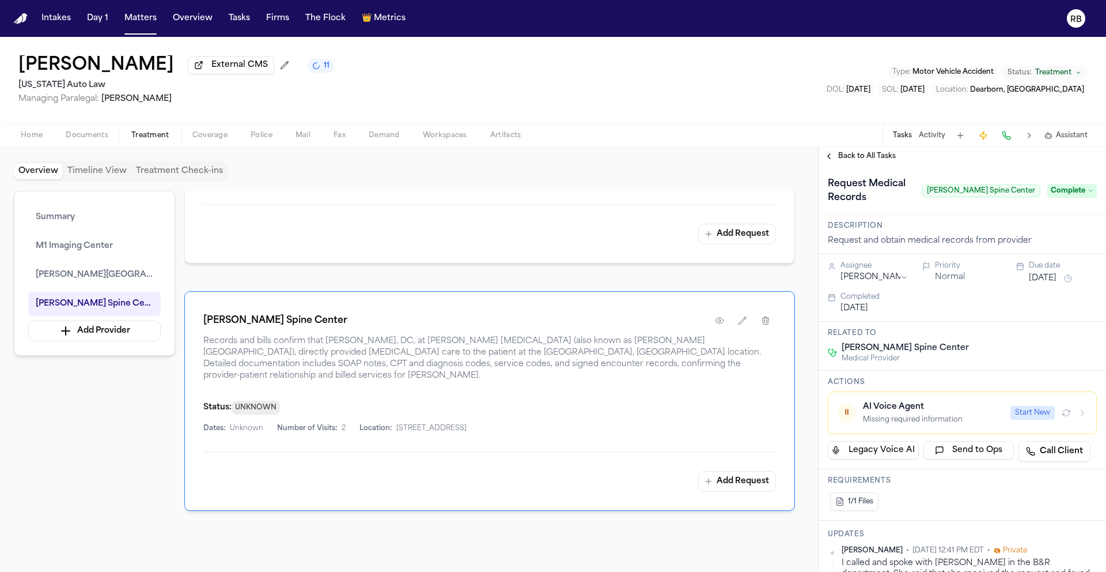
click at [514, 93] on div "[PERSON_NAME] External CMS 11 [US_STATE] Auto Law Managing Paralegal: [PERSON_N…" at bounding box center [553, 80] width 1106 height 86
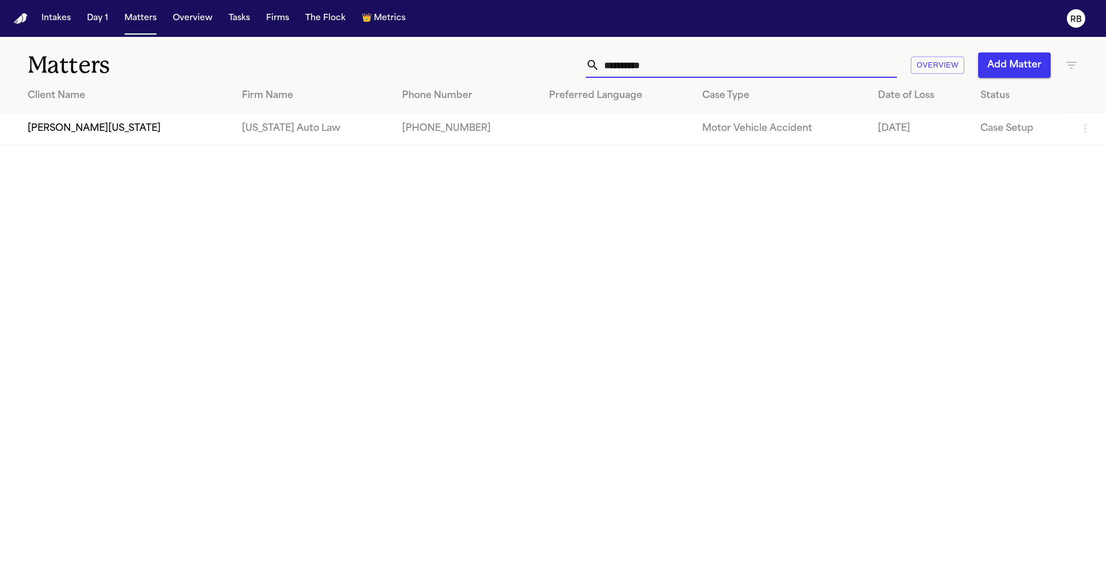
type input "**********"
click at [110, 126] on td "[PERSON_NAME][US_STATE]" at bounding box center [116, 128] width 233 height 33
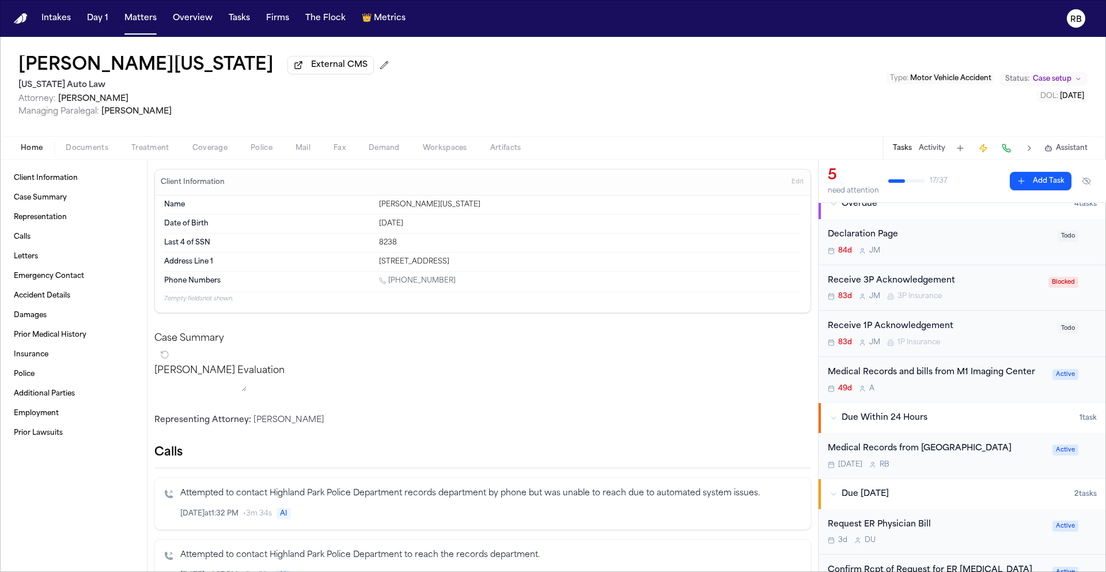
scroll to position [236, 0]
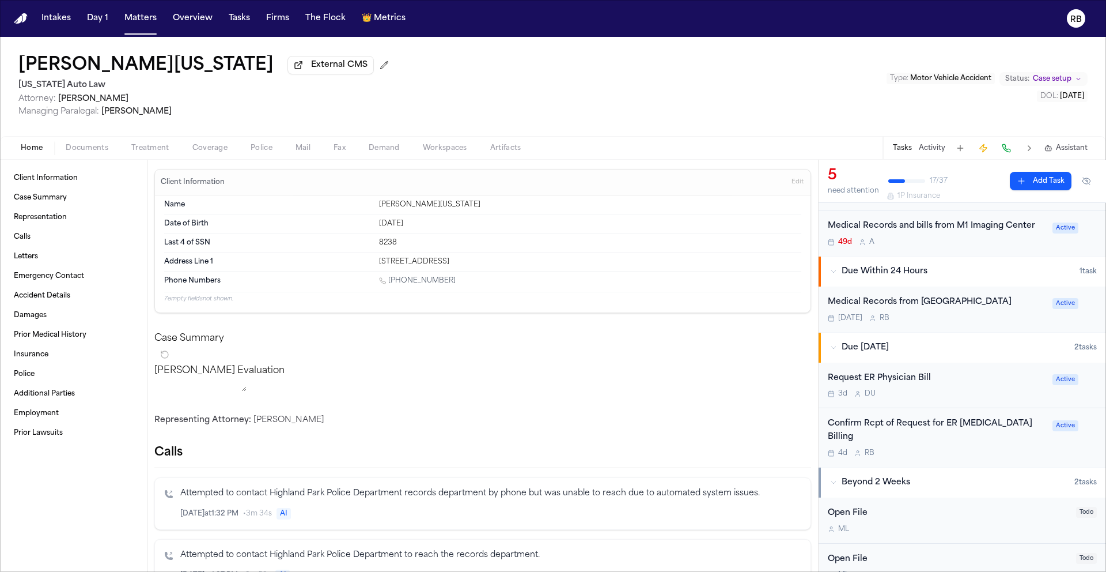
click at [979, 248] on div "Medical Records and bills from M1 Imaging Center 49d A Active" at bounding box center [963, 233] width 288 height 46
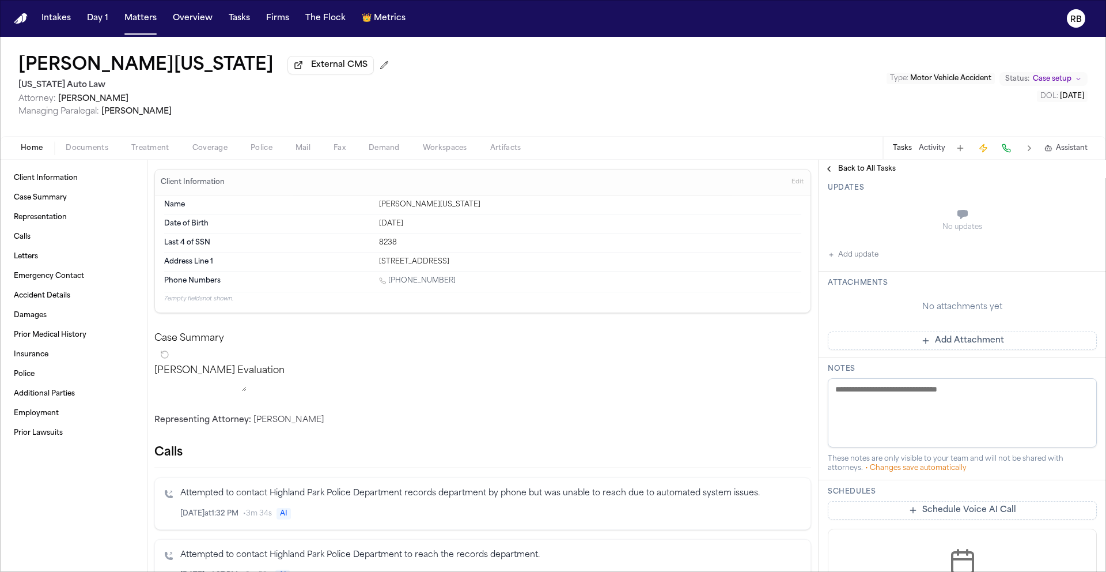
scroll to position [238, 0]
click at [1009, 349] on button "Add Attachment" at bounding box center [962, 339] width 269 height 18
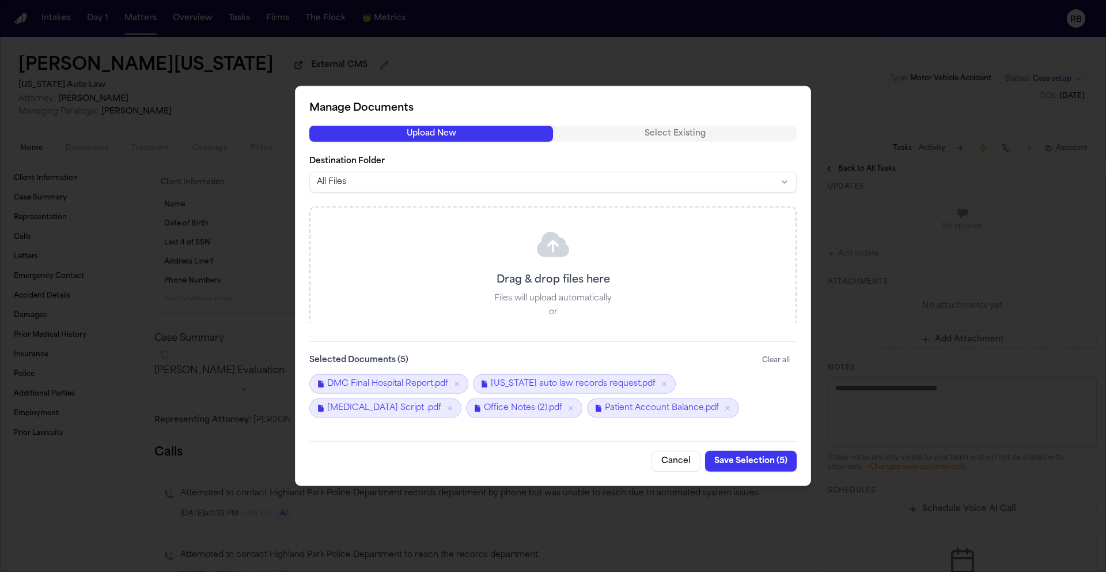
click at [766, 458] on button "Save Selection ( 5 )" at bounding box center [751, 461] width 92 height 21
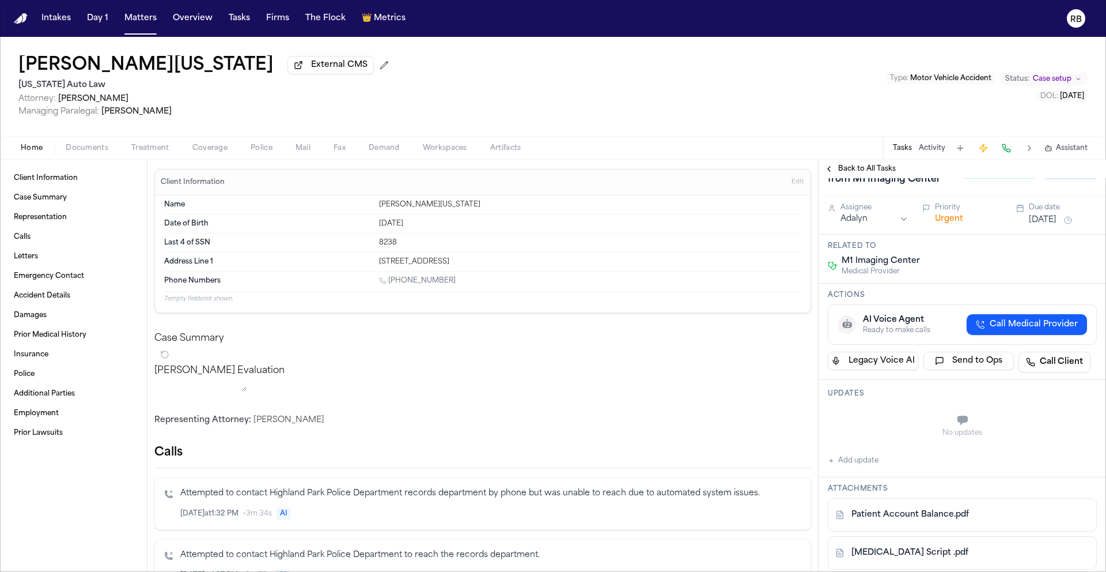
scroll to position [0, 0]
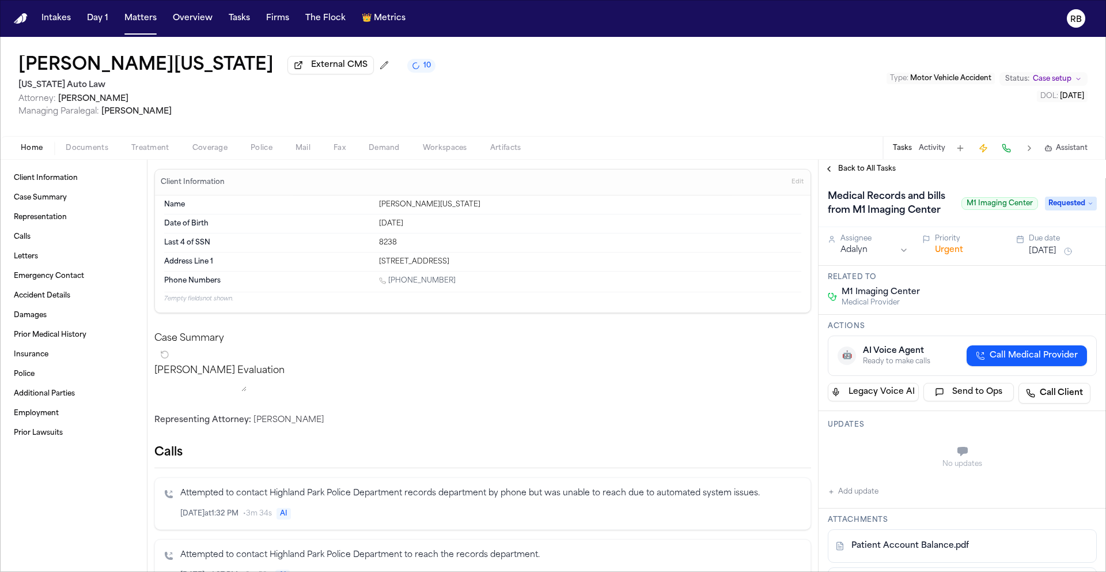
click at [874, 498] on button "Add update" at bounding box center [853, 492] width 51 height 14
click at [884, 459] on textarea "Add your update" at bounding box center [970, 452] width 246 height 23
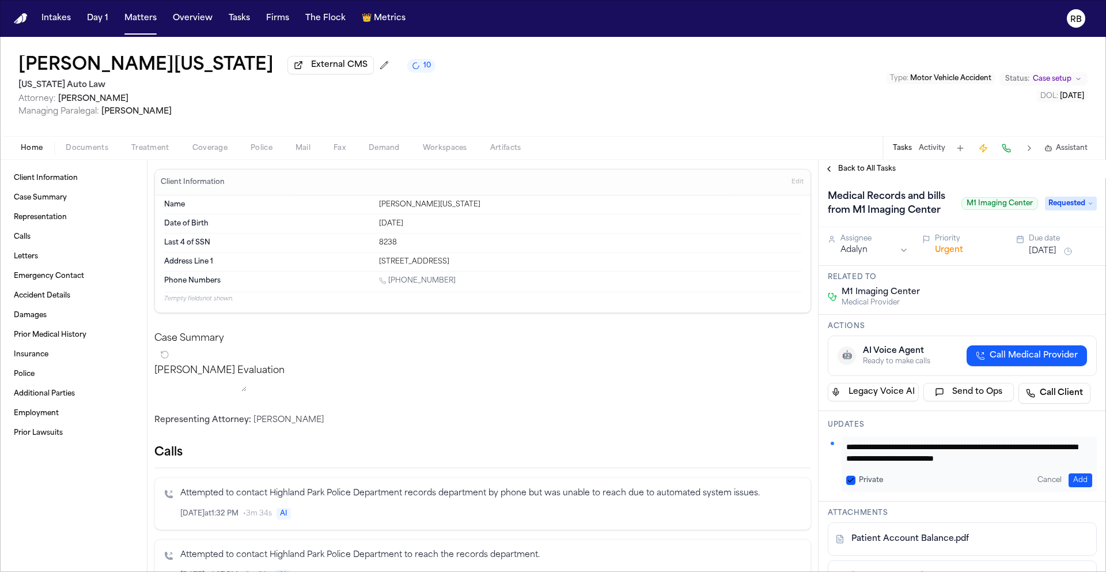
scroll to position [12, 0]
click at [895, 464] on textarea "**********" at bounding box center [965, 452] width 237 height 23
type textarea "**********"
click at [1078, 487] on button "Add" at bounding box center [1081, 480] width 24 height 14
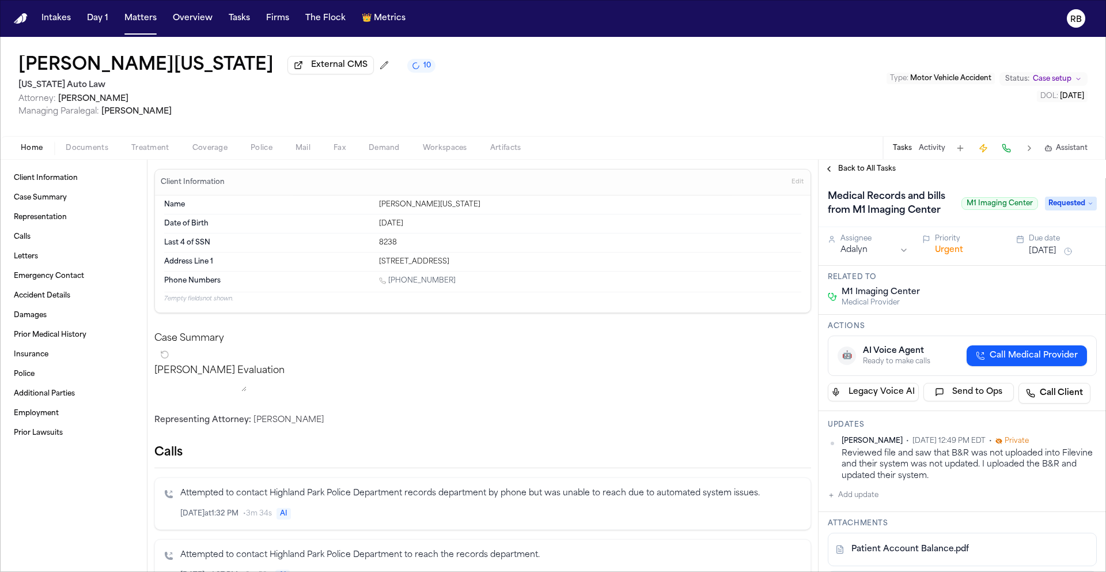
click at [885, 263] on html "Intakes Day 1 Matters Overview Tasks Firms The Flock 👑 Metrics RB Shimon Washin…" at bounding box center [553, 286] width 1106 height 572
click at [1070, 210] on span "Requested" at bounding box center [1071, 204] width 52 height 14
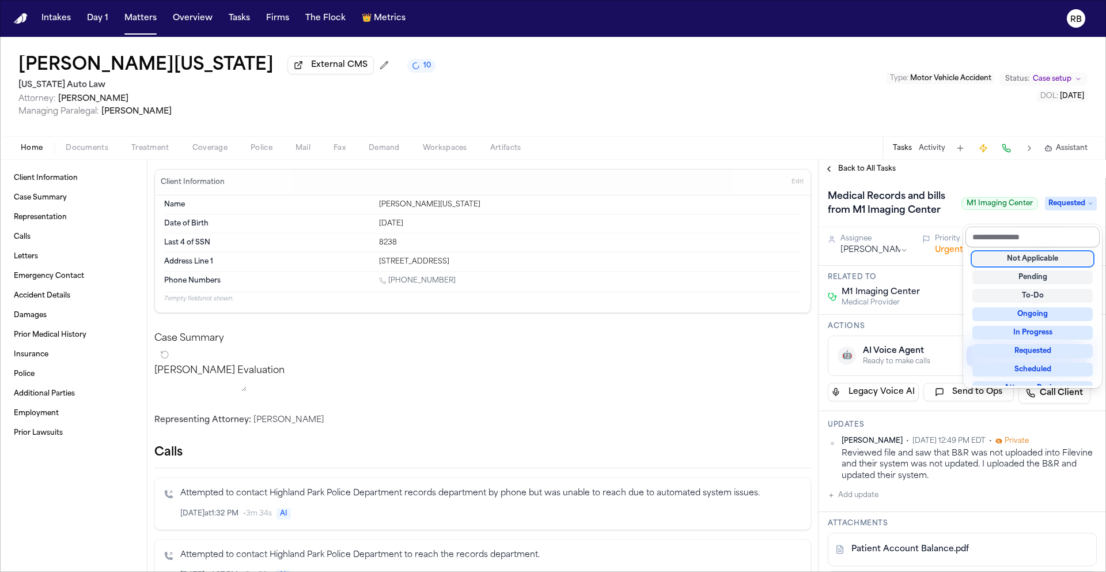
click at [1048, 237] on input "text" at bounding box center [1033, 236] width 134 height 21
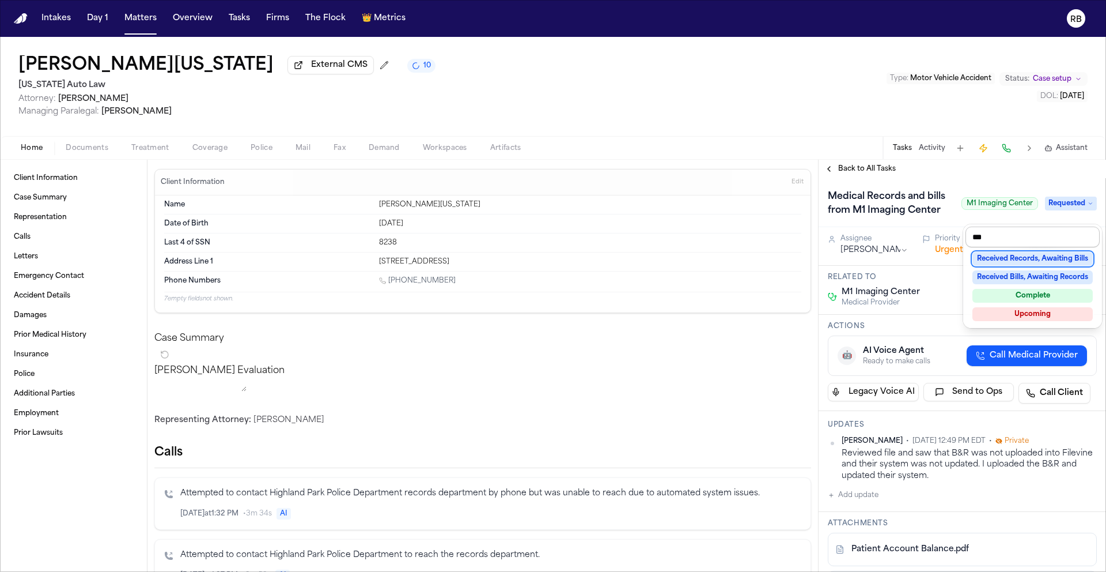
type input "****"
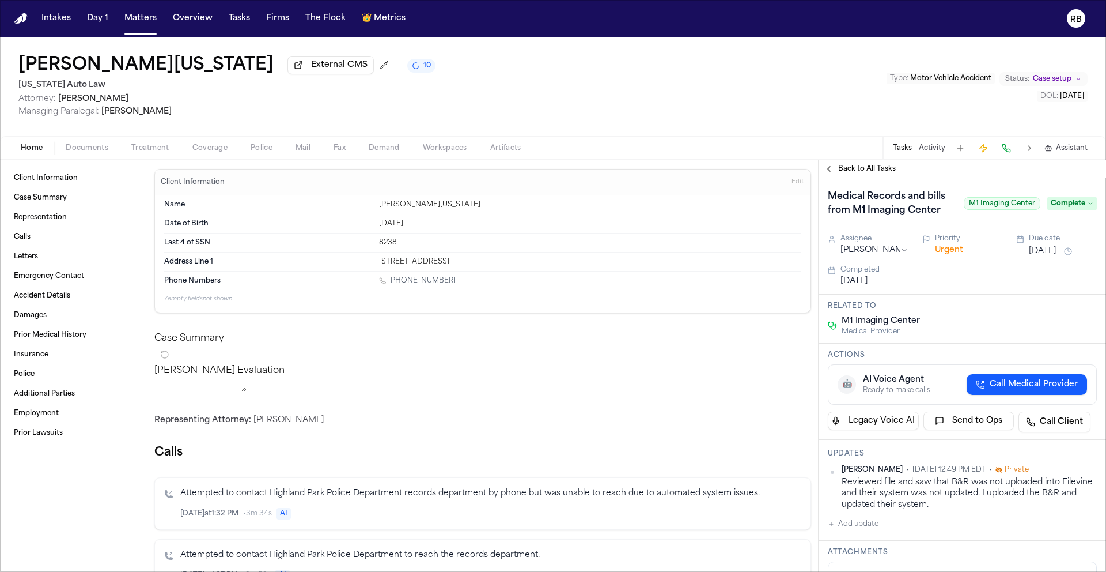
click at [945, 247] on button "Urgent" at bounding box center [949, 250] width 28 height 12
click at [958, 256] on button "Immediate" at bounding box center [957, 250] width 44 height 12
click at [241, 18] on button "Tasks" at bounding box center [239, 18] width 31 height 21
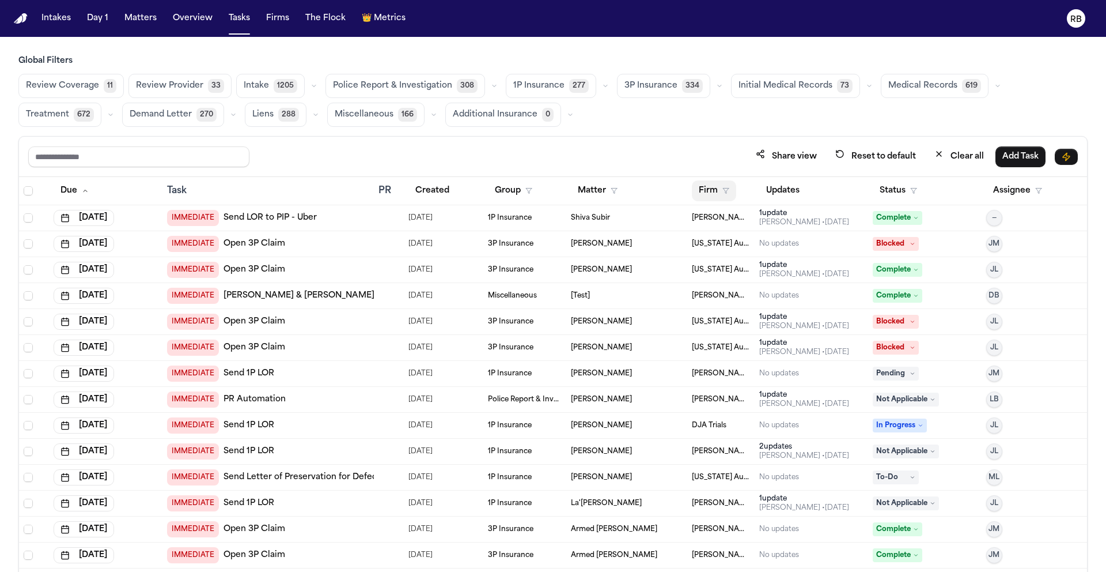
click at [704, 190] on button "Firm" at bounding box center [714, 190] width 44 height 21
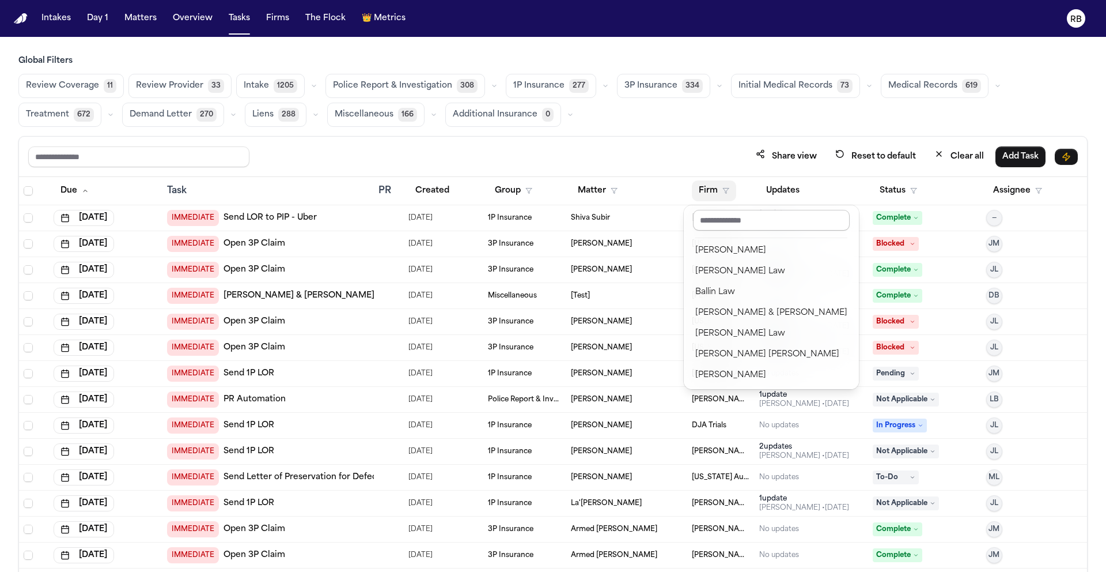
click at [712, 221] on input "text" at bounding box center [771, 220] width 157 height 21
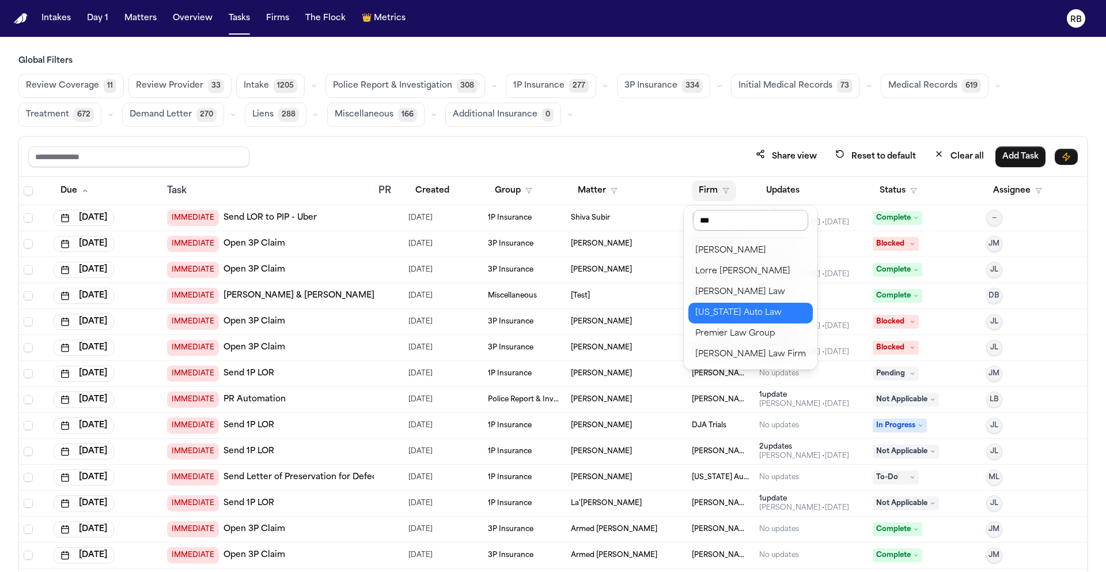
type input "****"
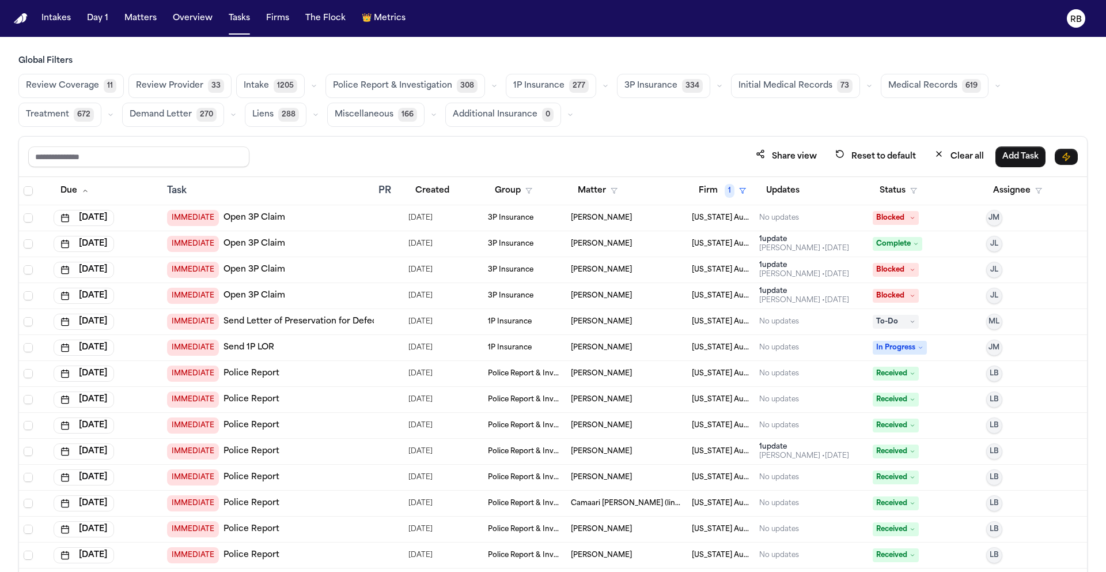
click at [921, 89] on span "Medical Records" at bounding box center [923, 86] width 69 height 12
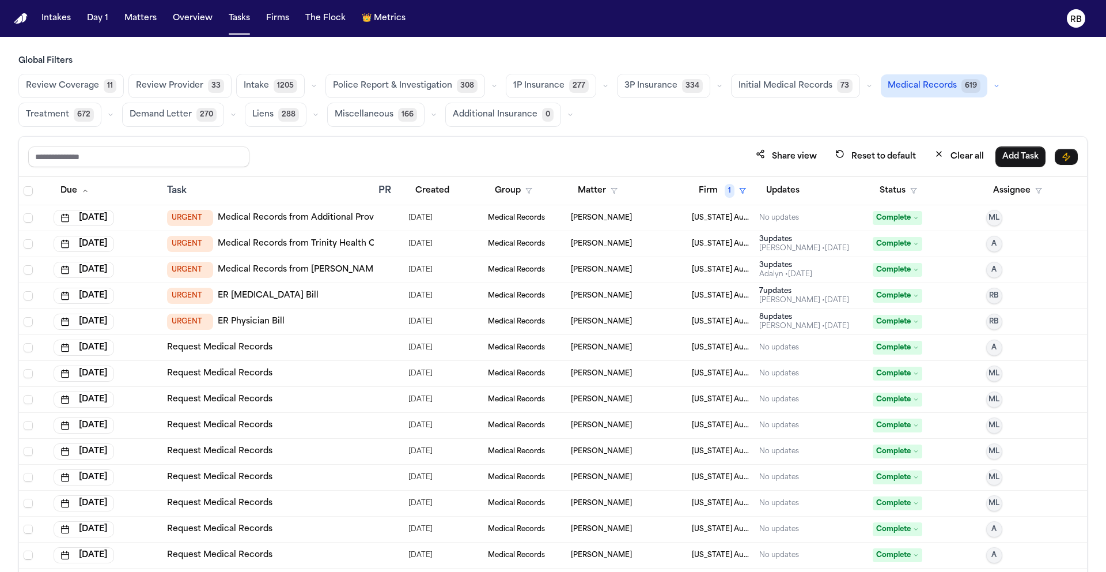
click at [614, 140] on div "Share view Reset to default Clear all Add Task" at bounding box center [553, 157] width 1068 height 40
click at [887, 183] on button "Status" at bounding box center [898, 190] width 51 height 21
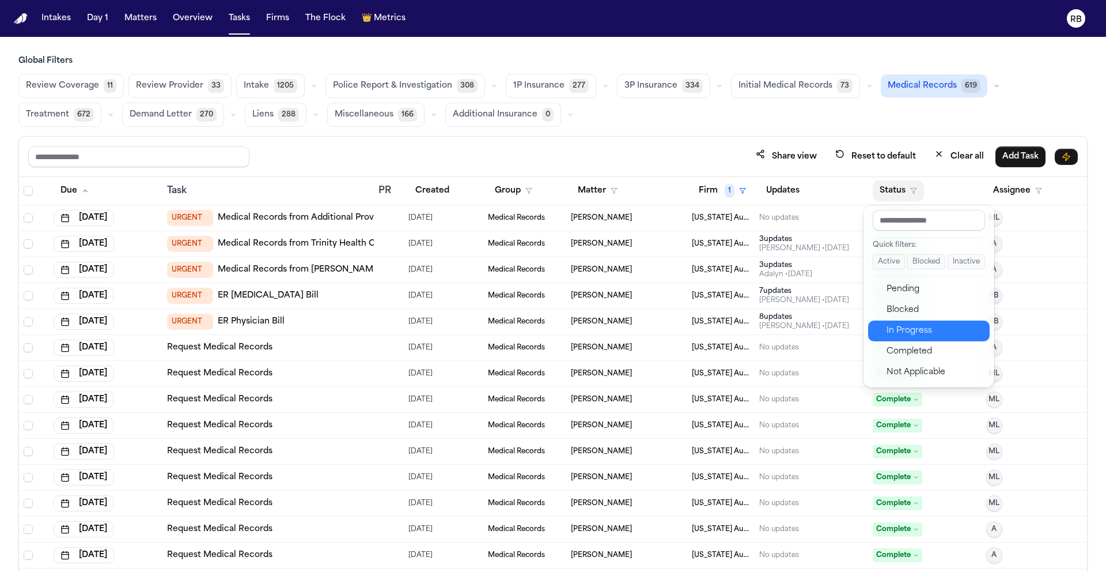
click at [923, 324] on div "In Progress" at bounding box center [935, 331] width 96 height 14
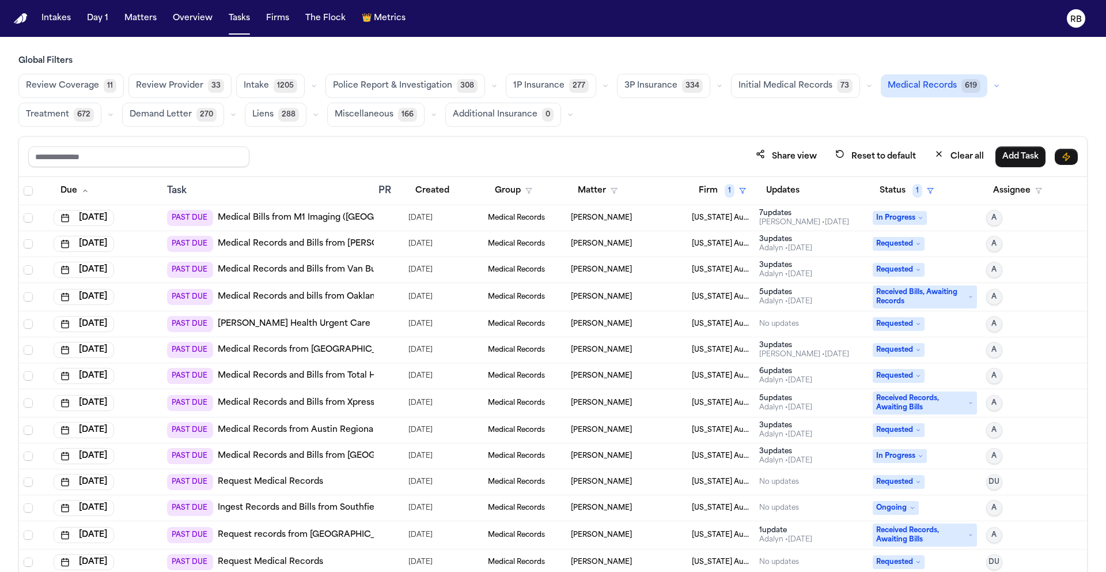
click at [703, 123] on div "Review Coverage 11 Review Provider 33 Intake 1205 Police Report & Investigation…" at bounding box center [553, 100] width 1070 height 53
click at [522, 218] on span "Medical Records" at bounding box center [516, 217] width 57 height 9
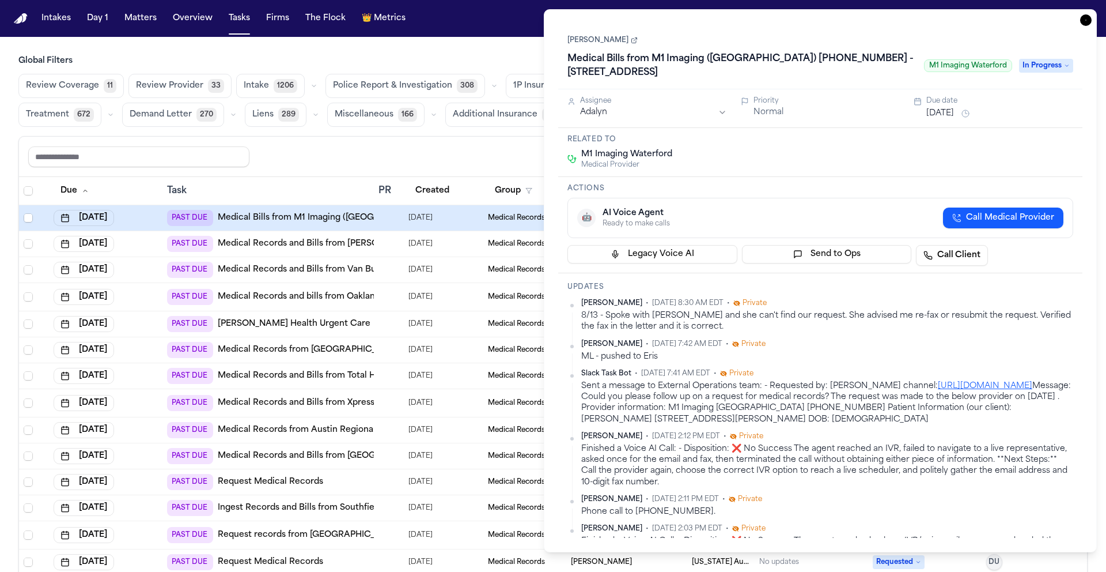
click at [627, 39] on link "Anthony Coleman" at bounding box center [603, 40] width 70 height 9
click at [634, 114] on html "Intakes Day 1 Matters Overview Tasks Firms The Flock 👑 Metrics RB Global Filter…" at bounding box center [553, 286] width 1106 height 572
click at [954, 114] on button "Aug 28, 2025" at bounding box center [941, 114] width 28 height 12
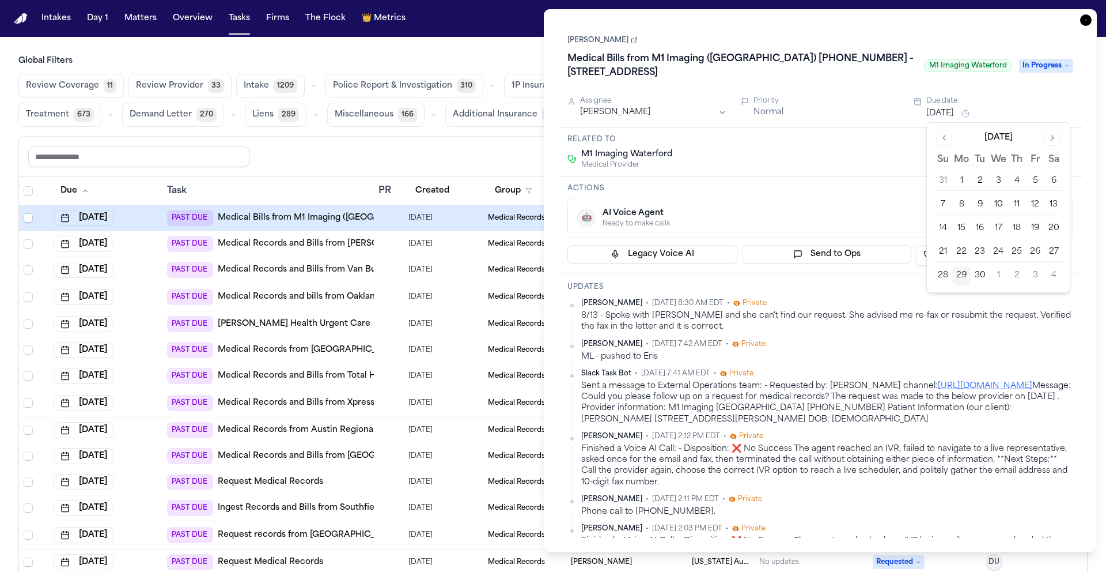
click at [983, 278] on button "30" at bounding box center [980, 275] width 18 height 18
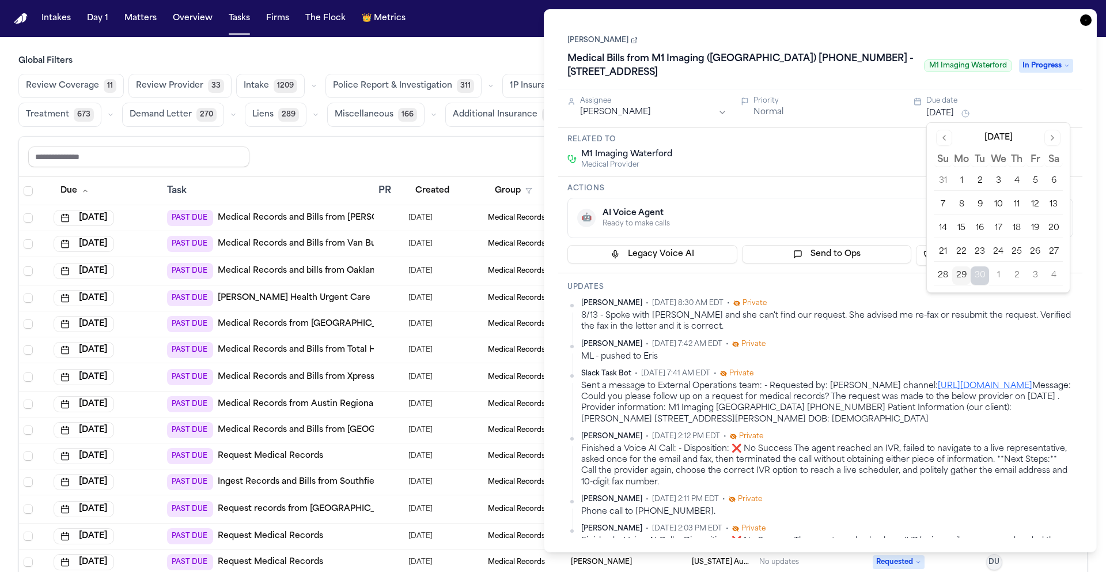
click at [851, 180] on div "Actions 🤖 AI Voice Agent Ready to make calls Call Medical Provider Legacy Voice…" at bounding box center [820, 225] width 524 height 96
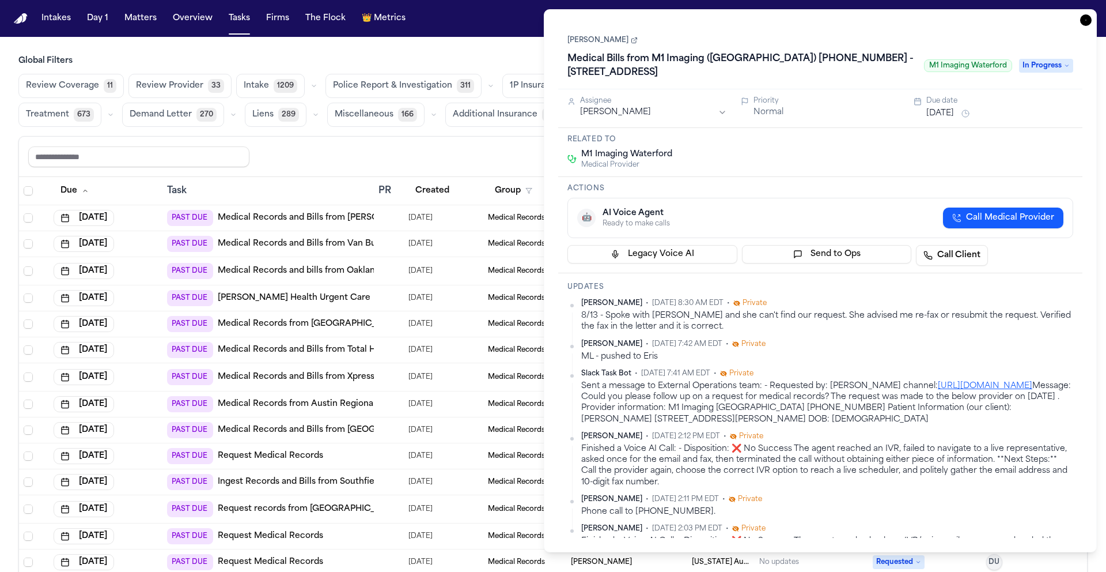
click at [1085, 23] on icon "button" at bounding box center [1087, 20] width 12 height 12
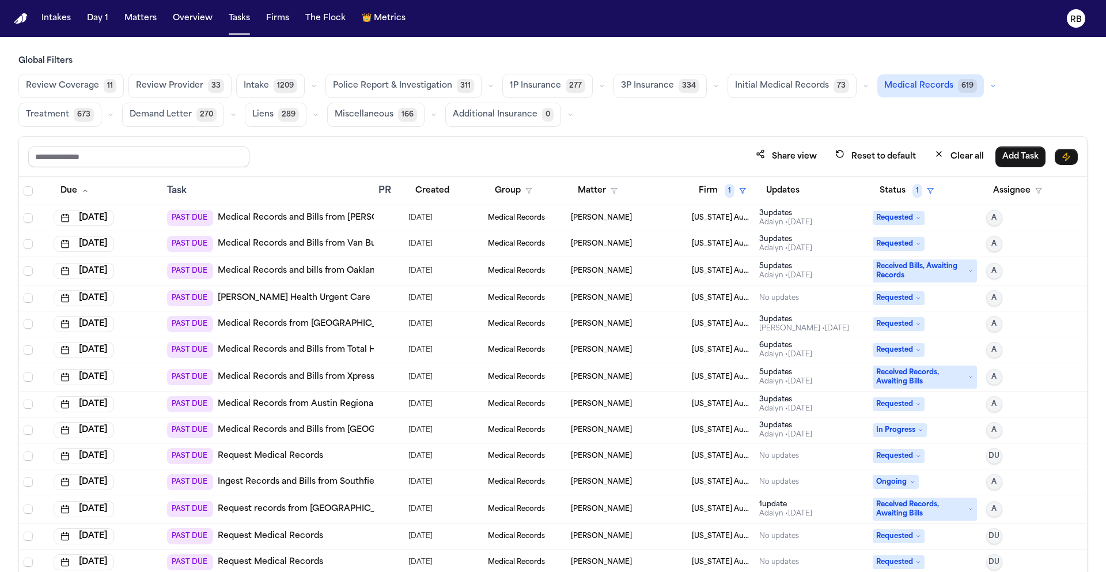
click at [593, 136] on div "Share view Reset to default Clear all Add Task Due Task PR Created Group Matter…" at bounding box center [553, 379] width 1070 height 486
click at [680, 146] on div "Share view Reset to default Clear all Add Task" at bounding box center [553, 156] width 1050 height 21
click at [677, 147] on div "Share view Reset to default Clear all Add Task" at bounding box center [553, 156] width 1050 height 21
click at [594, 194] on button "Matter" at bounding box center [598, 190] width 54 height 21
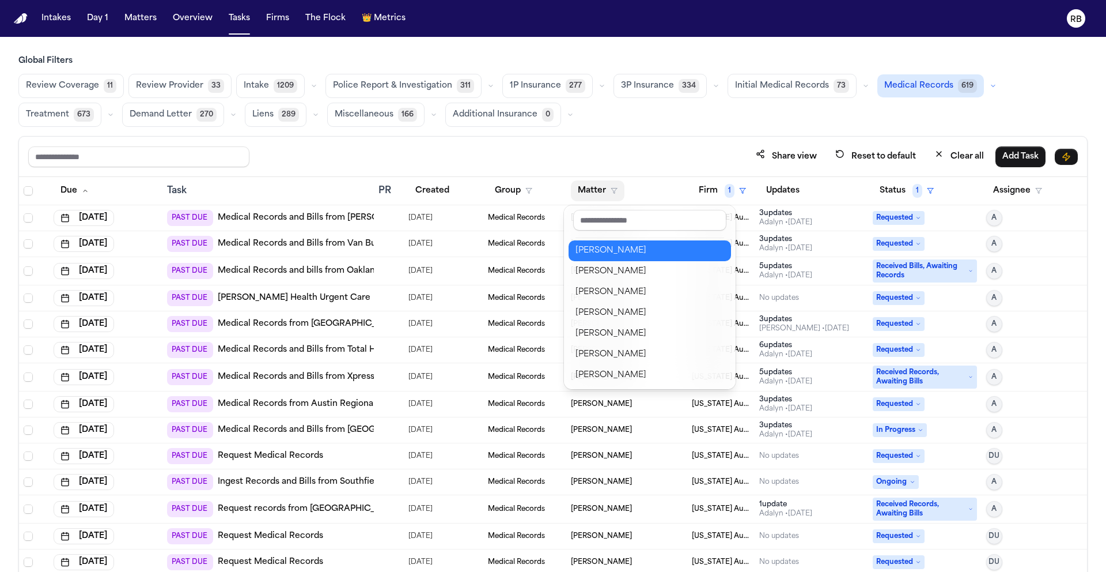
click at [617, 245] on div "Roger Johnson" at bounding box center [650, 251] width 149 height 14
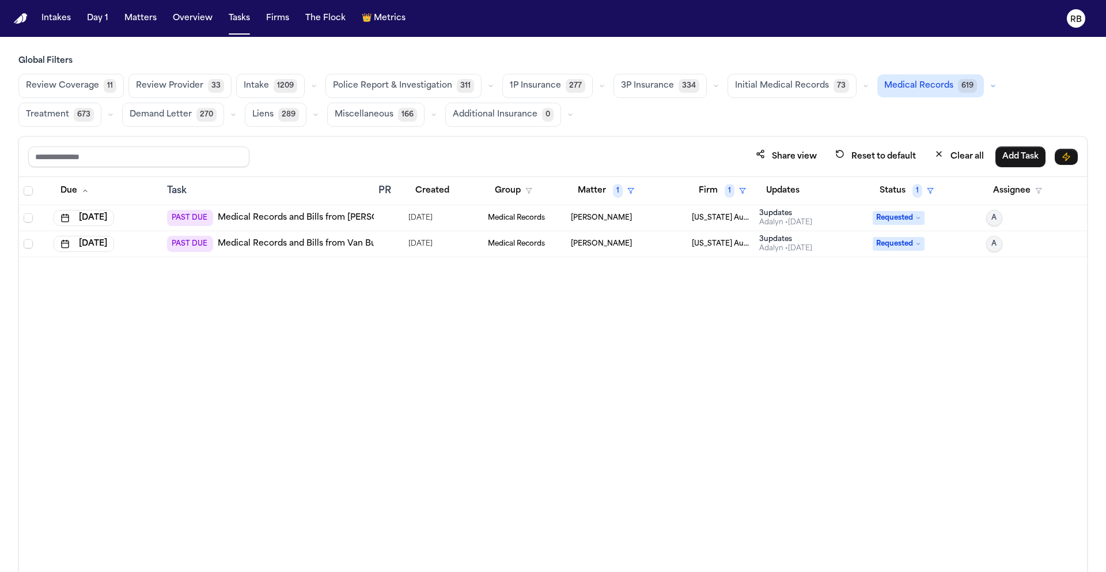
click at [389, 218] on div at bounding box center [389, 217] width 21 height 9
click at [443, 344] on div "Due Task PR Created Group Matter 1 Firm 1 Updates Status 1 Assignee Aug 28, 202…" at bounding box center [553, 399] width 1068 height 445
click at [661, 377] on div "Due Task PR Created Group Matter 1 Firm 1 Updates Status 1 Assignee Aug 28, 202…" at bounding box center [553, 399] width 1068 height 445
click at [393, 218] on div at bounding box center [389, 217] width 21 height 9
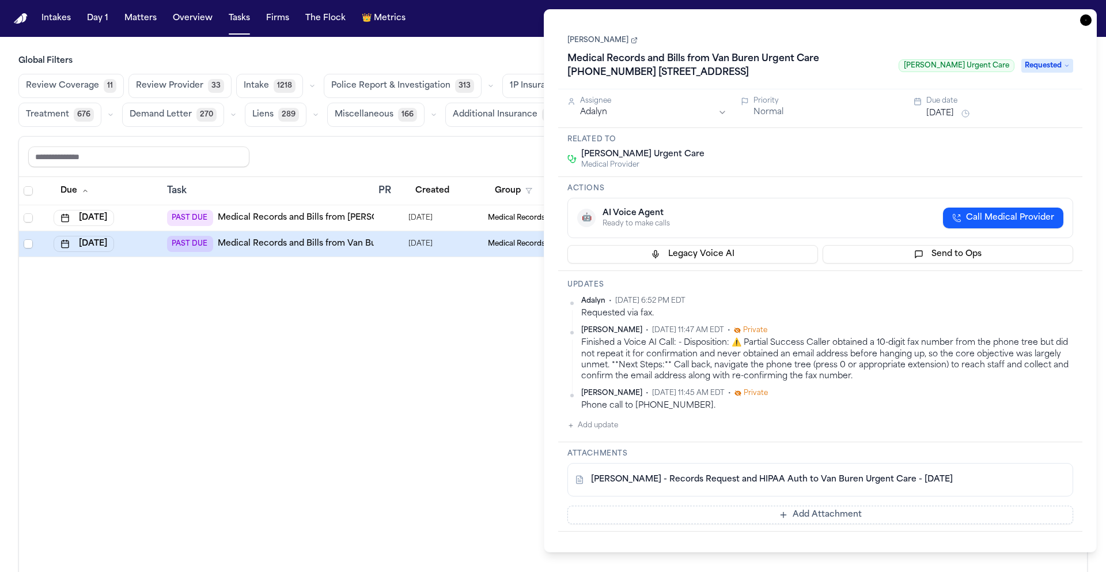
click at [742, 377] on div "Finished a Voice AI Call: - Disposition: ⚠️ Partial Success Caller obtained a 1…" at bounding box center [827, 359] width 492 height 44
click at [689, 477] on link "R. Johnson - Records Request and HIPAA Auth to Van Buren Urgent Care - 8.25.25" at bounding box center [772, 480] width 362 height 12
click at [281, 218] on link "Medical Records and Bills from Dr. Robert Dyksterhouse Trinity Health IHA Medic…" at bounding box center [626, 218] width 817 height 12
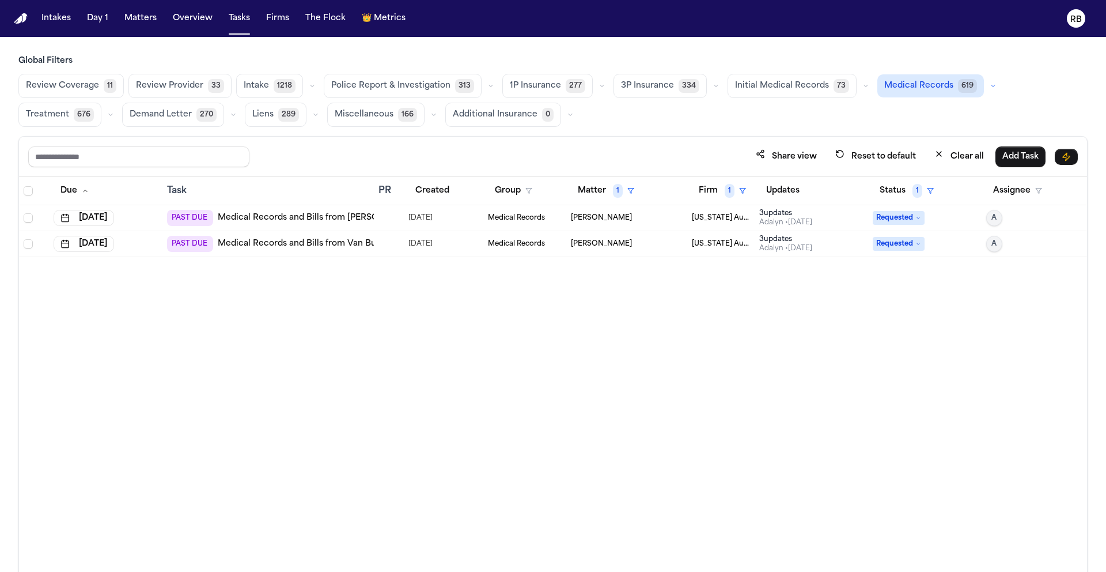
click at [404, 216] on td "07/31/2025" at bounding box center [444, 218] width 80 height 26
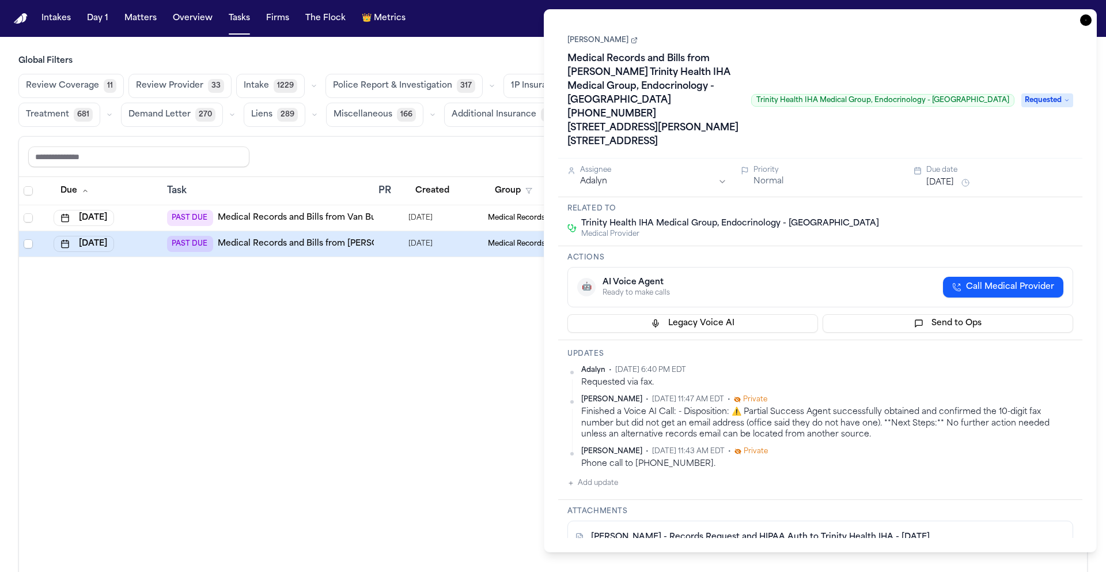
click at [694, 531] on link "R. Johnson - Records Request and HIPAA Auth to Trinity Health IHA - 7.1.25" at bounding box center [760, 537] width 339 height 12
click at [605, 43] on link "Roger Johnson" at bounding box center [603, 40] width 70 height 9
click at [603, 37] on link "Roger Johnson" at bounding box center [603, 40] width 70 height 9
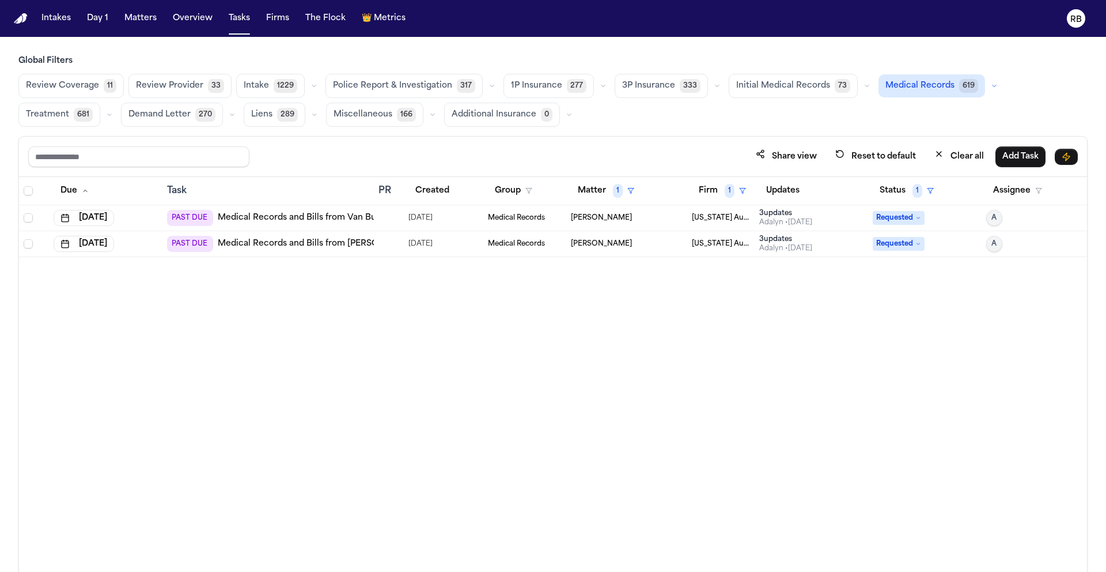
click at [415, 337] on div "Due Task PR Created Group Matter 1 Firm 1 Updates Status 1 Assignee Aug 28, 202…" at bounding box center [553, 399] width 1068 height 445
click at [136, 21] on button "Matters" at bounding box center [140, 18] width 41 height 21
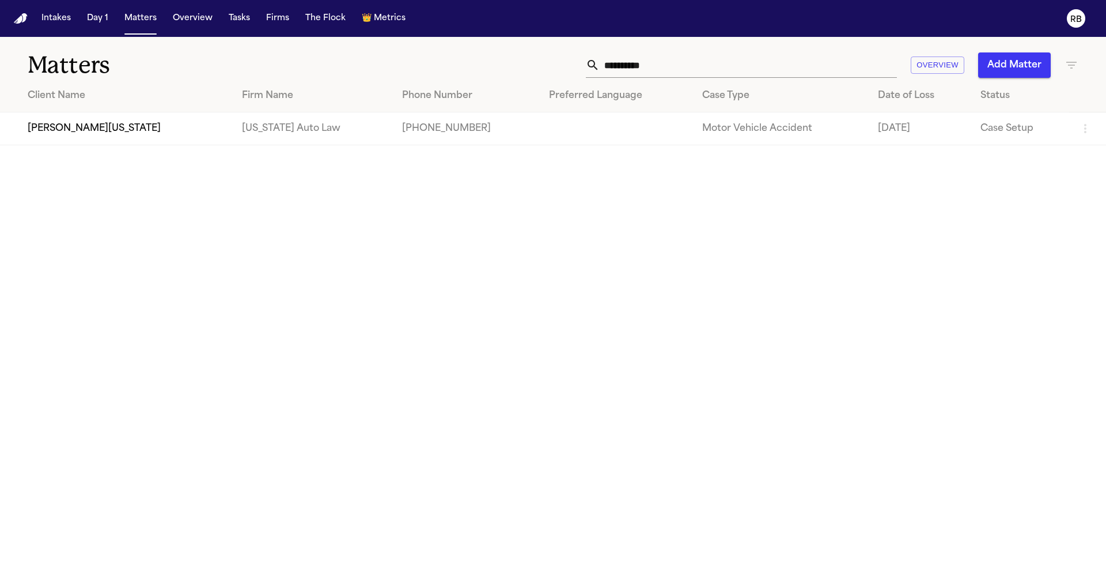
click at [715, 66] on input "**********" at bounding box center [748, 64] width 297 height 25
drag, startPoint x: 716, startPoint y: 66, endPoint x: 474, endPoint y: 53, distance: 243.0
click at [479, 54] on div "**********" at bounding box center [706, 64] width 745 height 25
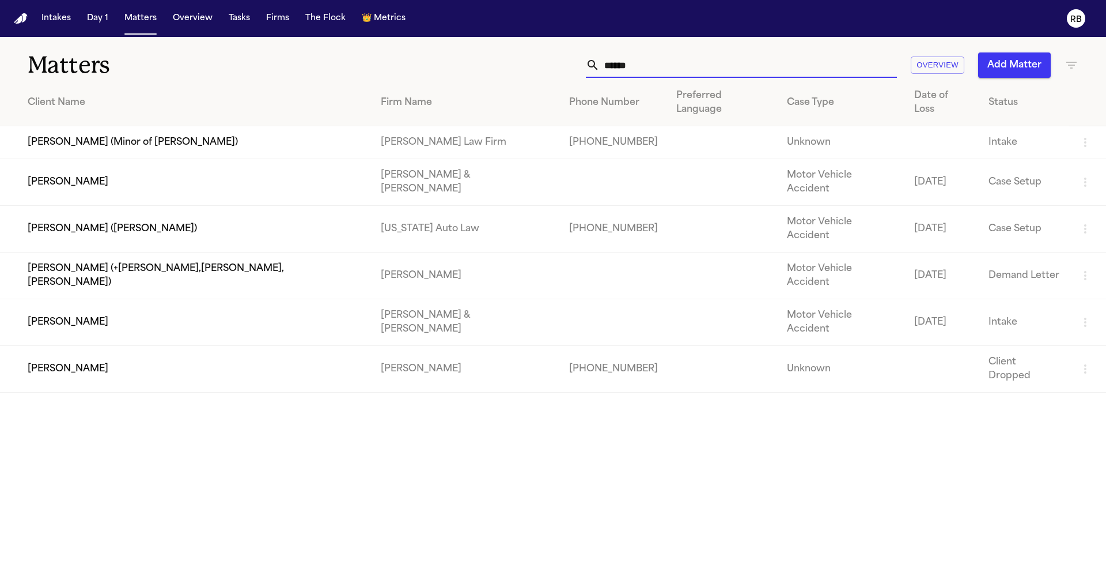
type input "******"
click at [304, 207] on td "Jasmine Smith (a.k.a. Jasmine Harris)" at bounding box center [186, 229] width 372 height 47
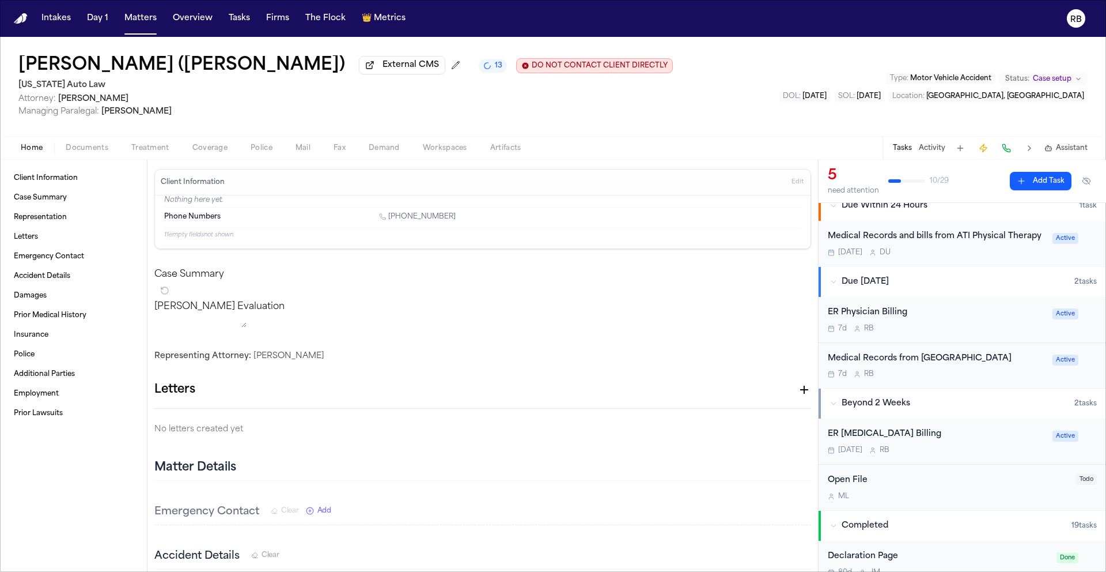
scroll to position [367, 0]
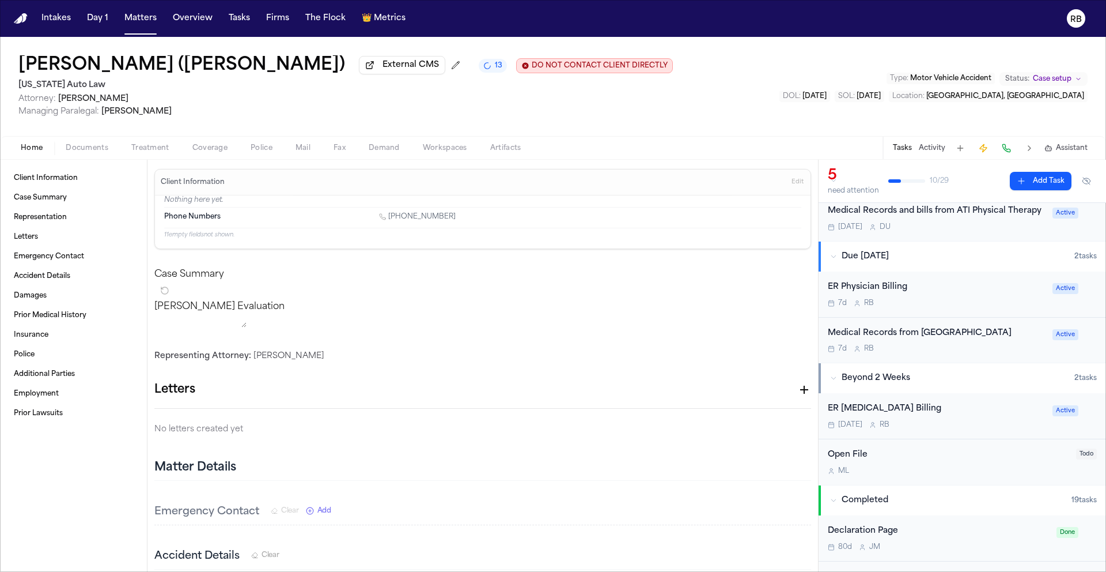
click at [1006, 328] on div "Medical Records from Garden City Hospital 7d R B" at bounding box center [937, 340] width 218 height 27
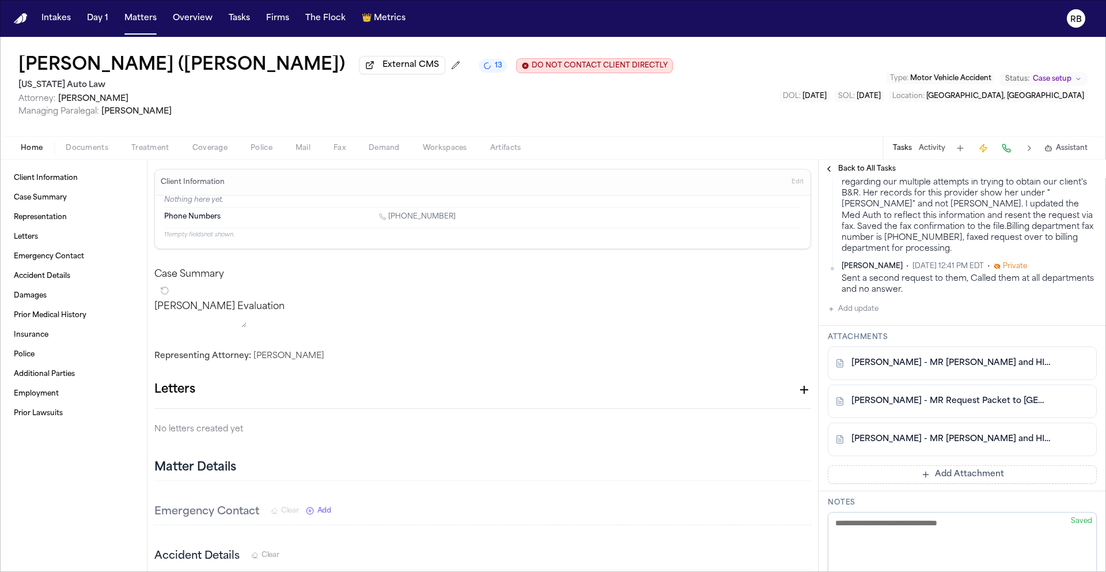
scroll to position [307, 0]
click at [976, 356] on link "J. Smith - MR Request and HIPAA Auth to Garden City Hospital - 7.1.25" at bounding box center [951, 361] width 199 height 12
click at [871, 301] on button "Add update" at bounding box center [853, 307] width 51 height 14
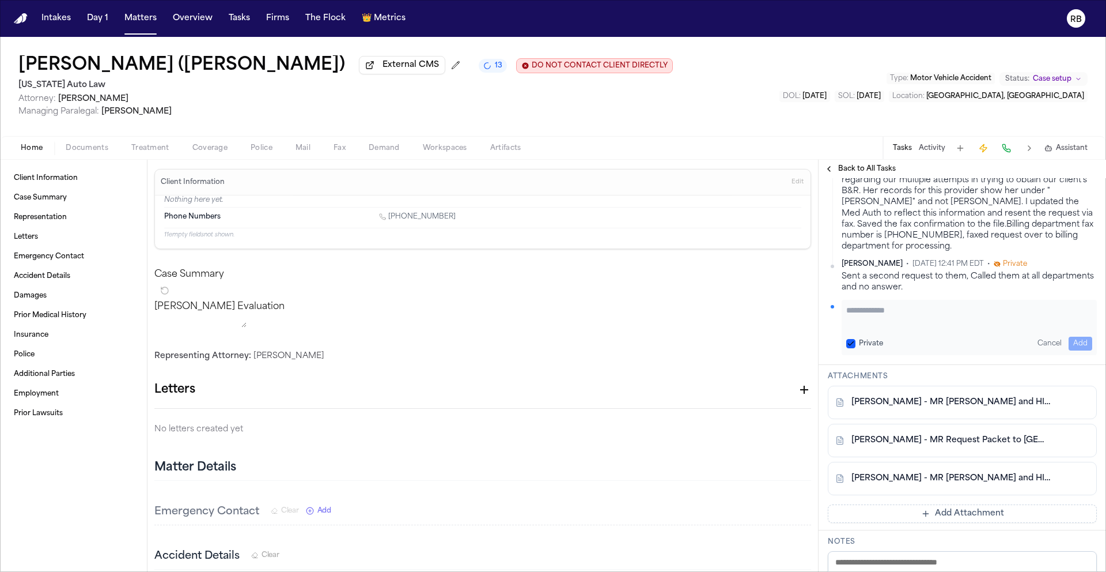
click at [917, 319] on div "Private Cancel Add" at bounding box center [969, 327] width 255 height 55
click at [901, 307] on textarea "Add your update" at bounding box center [970, 315] width 246 height 23
type textarea "**********"
click at [1069, 337] on button "Add" at bounding box center [1081, 344] width 24 height 14
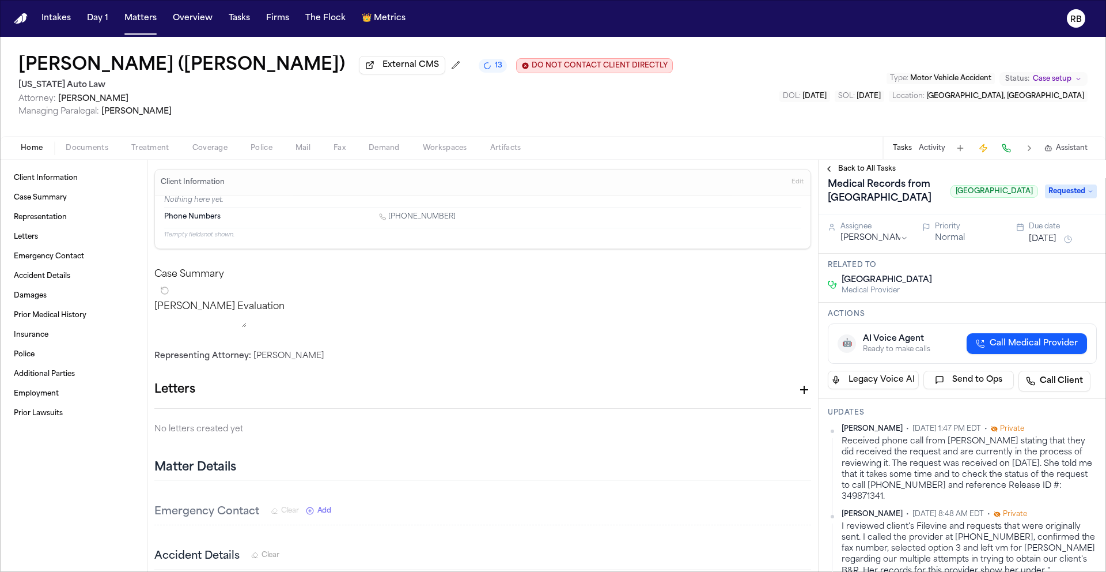
scroll to position [10, 0]
click at [1055, 245] on button "Oct 6, 2025" at bounding box center [1043, 241] width 28 height 12
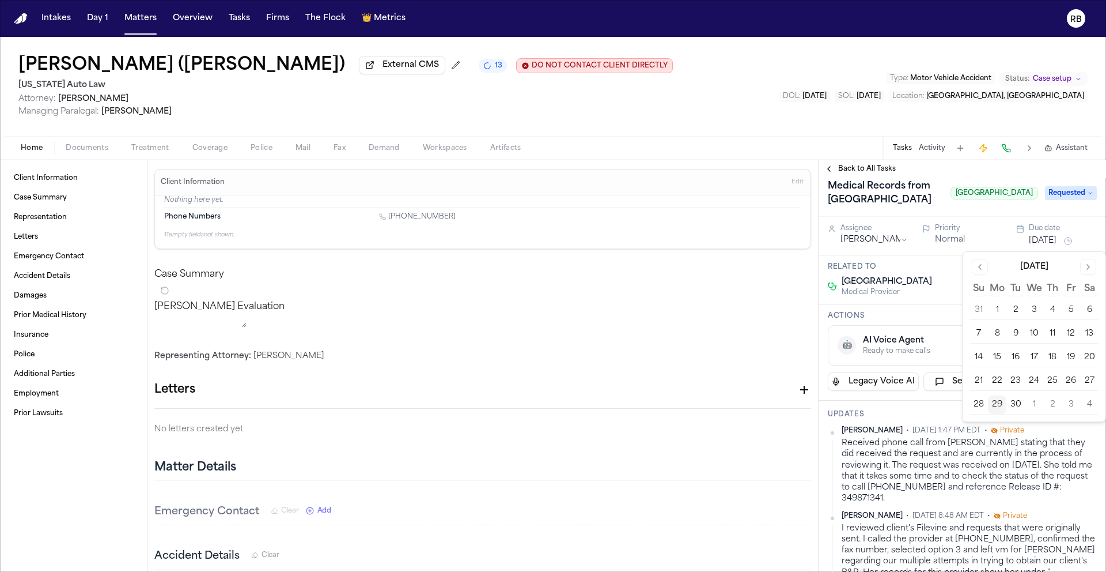
click at [1089, 267] on button "Go to next month" at bounding box center [1089, 267] width 16 height 16
click at [996, 405] on button "27" at bounding box center [997, 404] width 18 height 18
click at [951, 282] on div "Garden City Hospital Medical Provider" at bounding box center [962, 286] width 269 height 21
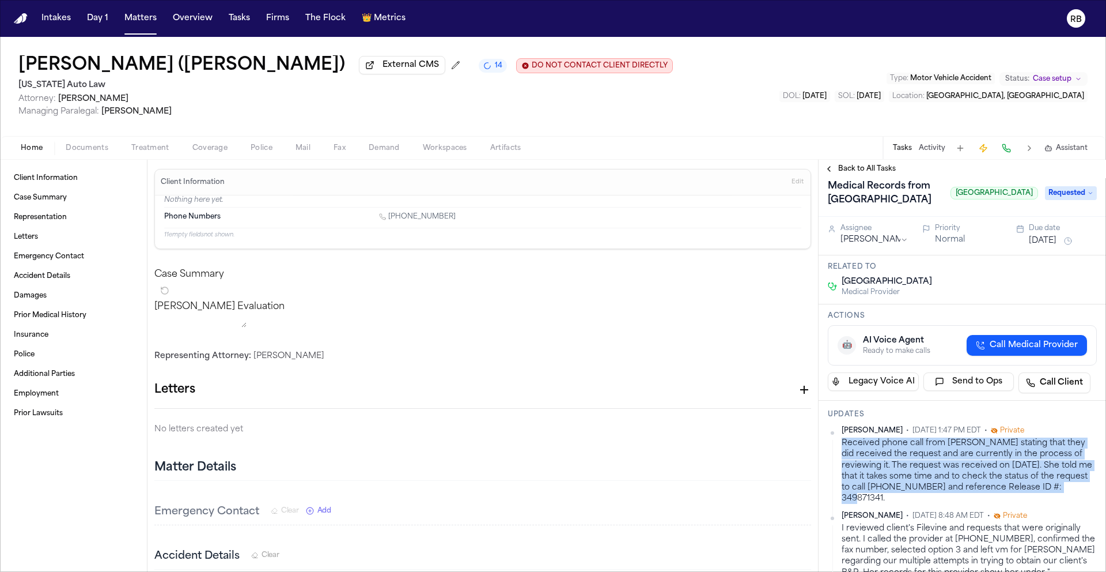
drag, startPoint x: 892, startPoint y: 500, endPoint x: 852, endPoint y: 448, distance: 64.9
click at [842, 451] on div "Received phone call from Dolores stating that they did received the request and…" at bounding box center [969, 470] width 255 height 67
copy div "Received phone call from Dolores stating that they did received the request and…"
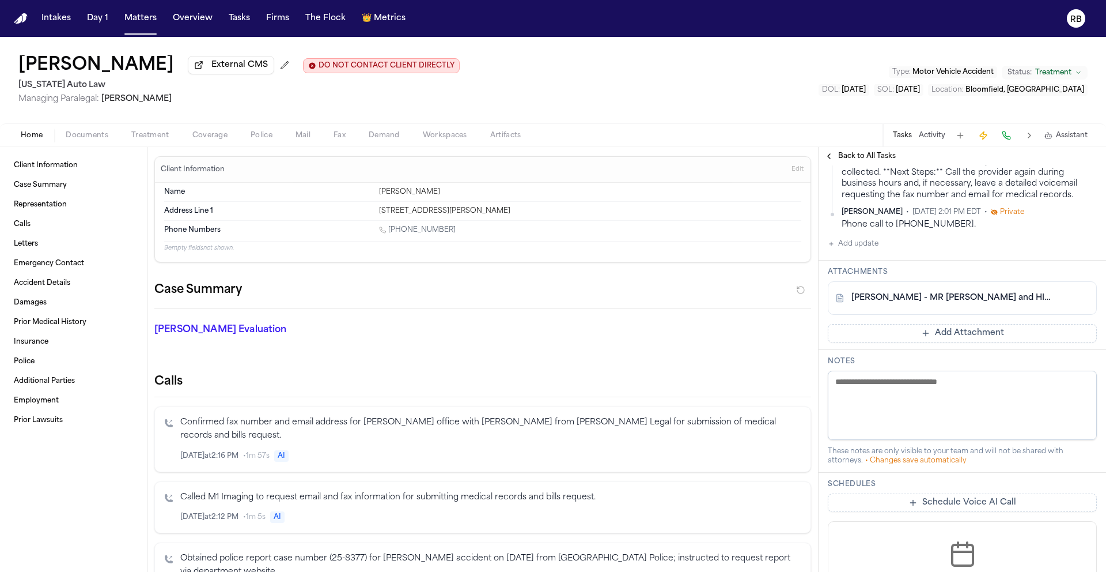
scroll to position [663, 0]
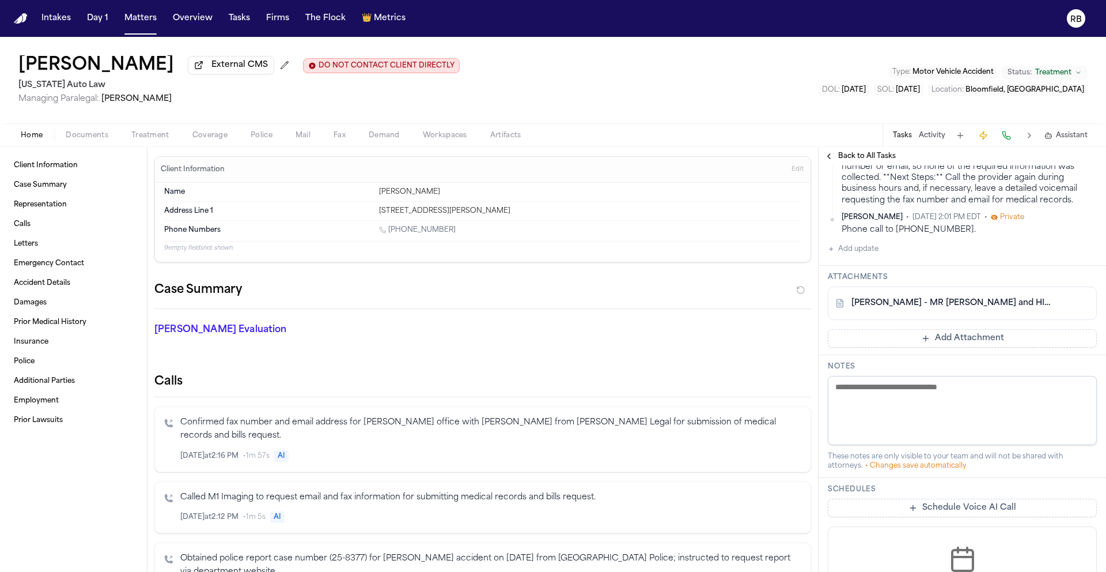
click at [981, 309] on link "[PERSON_NAME] - MR [PERSON_NAME] and HIPAA Auth to M1 Imaging Waterford - [DATE…" at bounding box center [951, 303] width 199 height 12
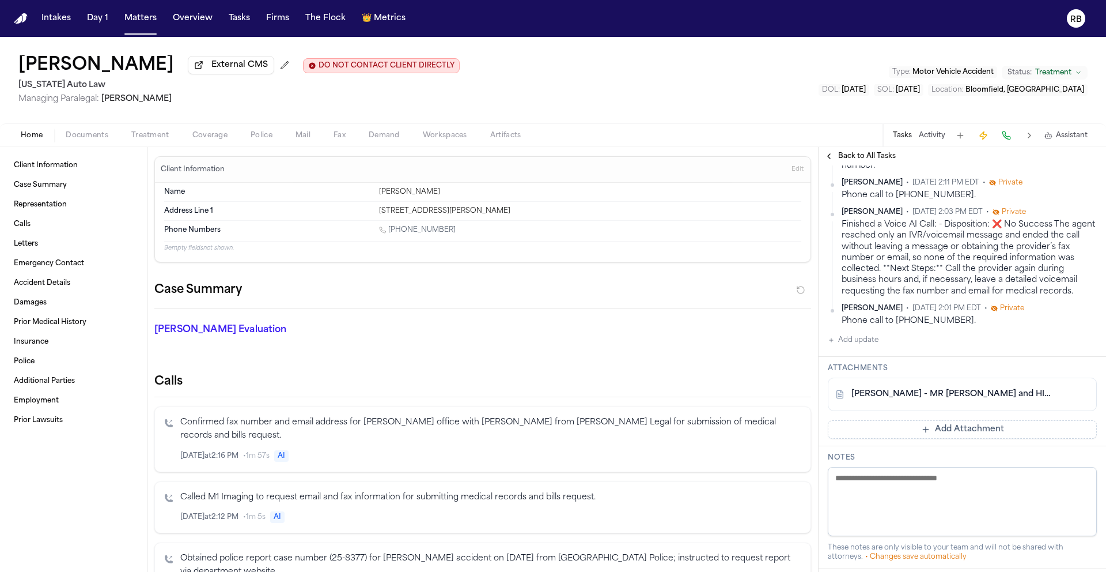
scroll to position [603, 0]
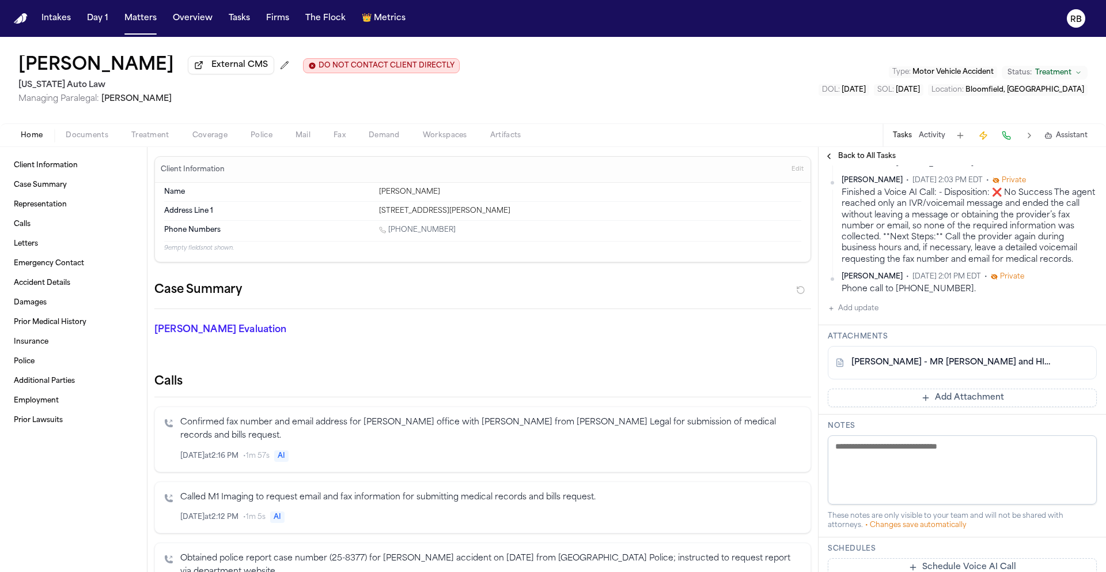
click at [869, 315] on button "Add update" at bounding box center [853, 308] width 51 height 14
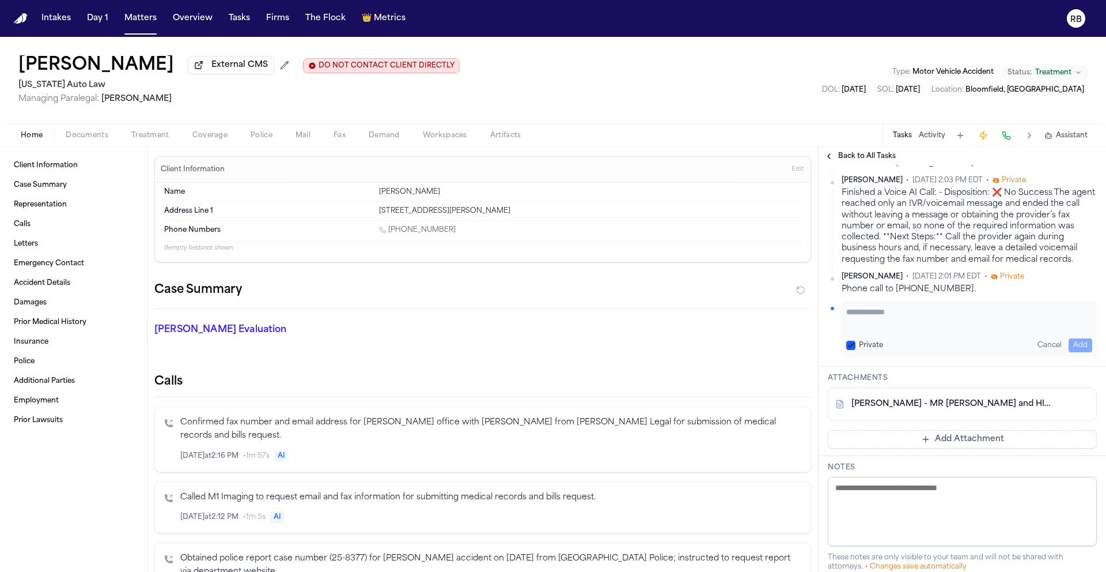
click at [893, 329] on textarea "Add your update" at bounding box center [970, 317] width 246 height 23
type textarea "**********"
click at [1083, 352] on button "Add" at bounding box center [1081, 345] width 24 height 14
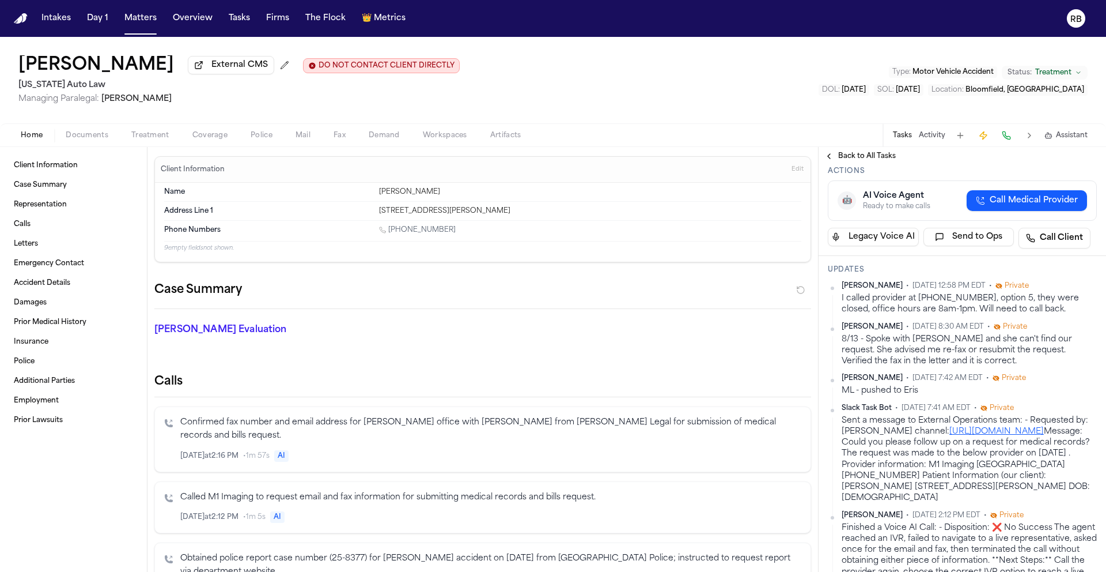
scroll to position [182, 0]
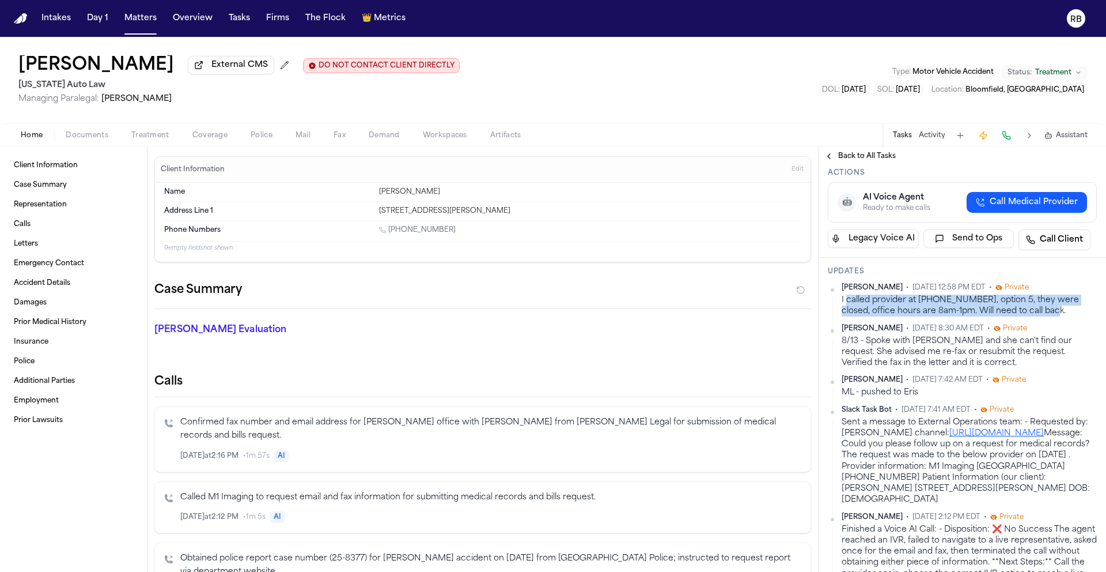
drag, startPoint x: 1034, startPoint y: 328, endPoint x: 870, endPoint y: 316, distance: 164.7
click at [848, 315] on div "I called provider at [PHONE_NUMBER], option 5, they were closed, office hours a…" at bounding box center [969, 305] width 255 height 22
copy div "called provider at 888-614-0573, option 5, they were closed, office hours are 8…"
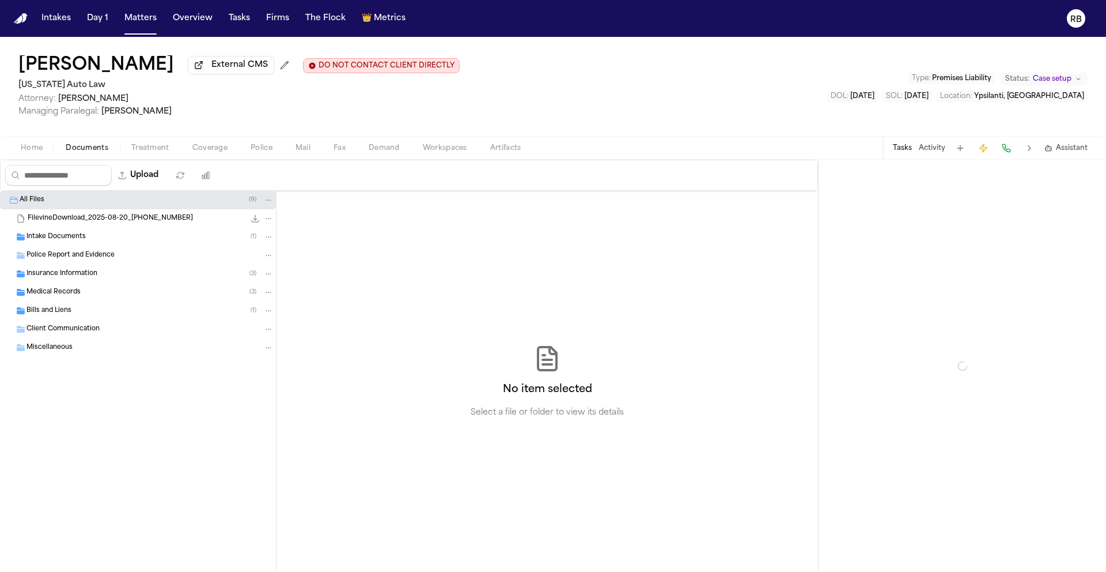
click at [89, 150] on span "Documents" at bounding box center [87, 147] width 43 height 9
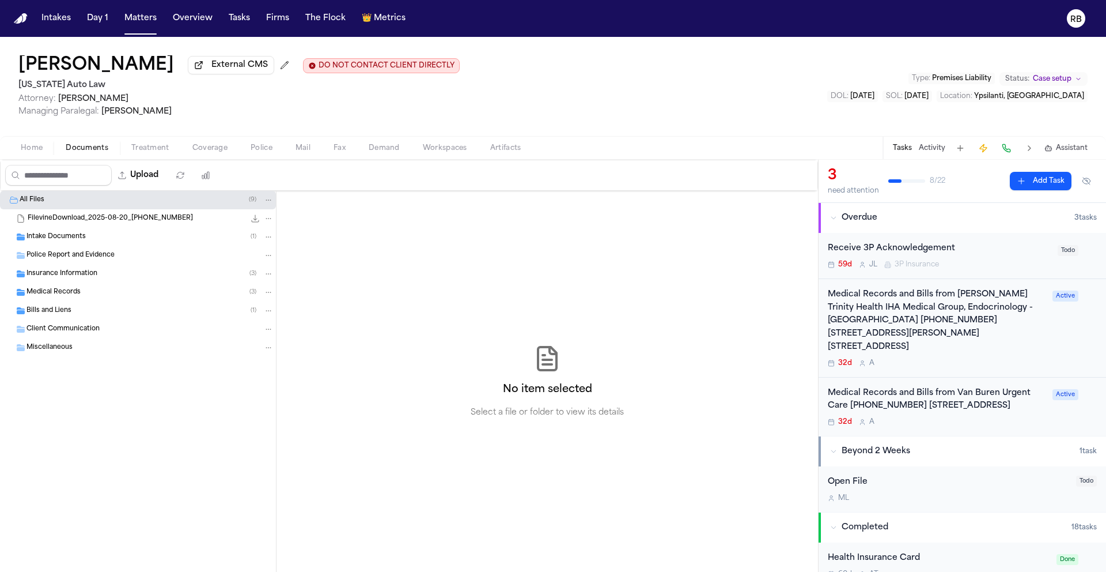
click at [119, 219] on span "FilevineDownload_2025-08-20_[PHONE_NUMBER]" at bounding box center [110, 219] width 165 height 10
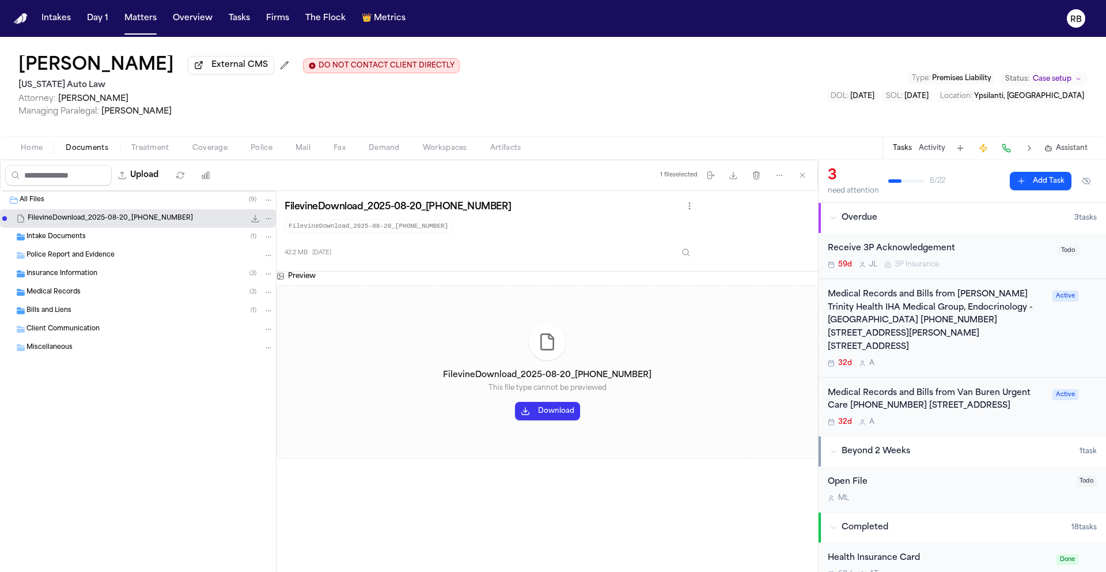
click at [68, 292] on span "Medical Records" at bounding box center [54, 293] width 54 height 10
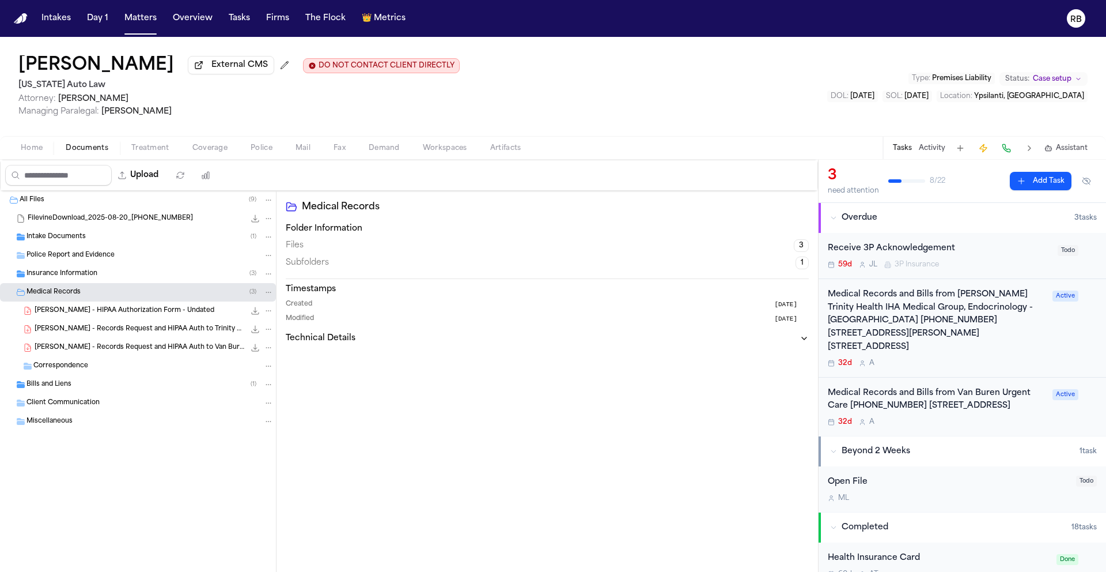
click at [147, 313] on span "[PERSON_NAME] - HIPAA Authorization Form - Undated" at bounding box center [125, 311] width 180 height 10
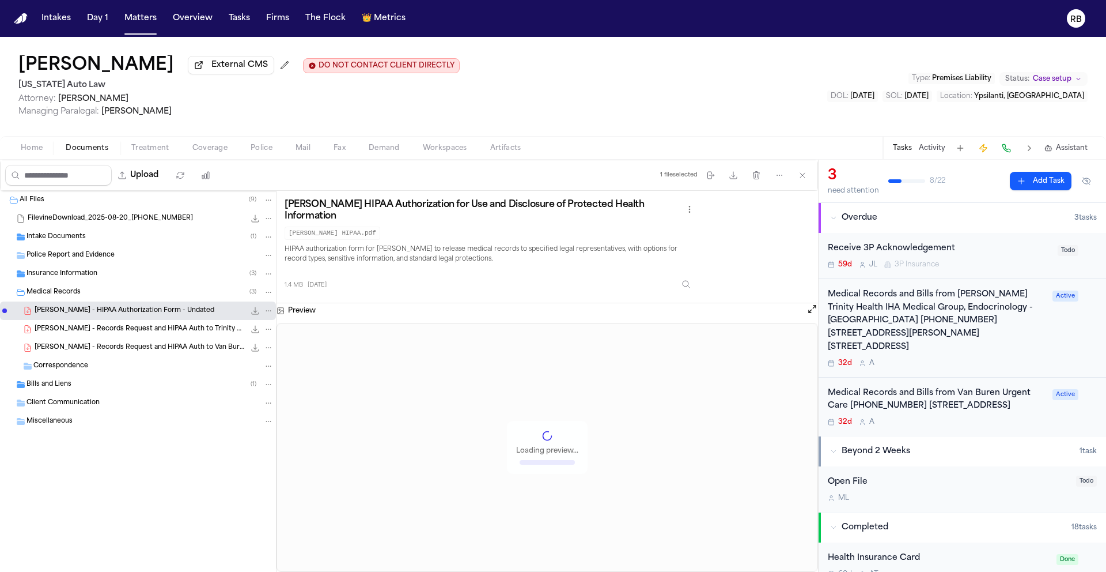
click at [168, 334] on span "[PERSON_NAME] - Records Request and HIPAA Auth to Trinity Health IHA - [DATE]" at bounding box center [140, 329] width 210 height 10
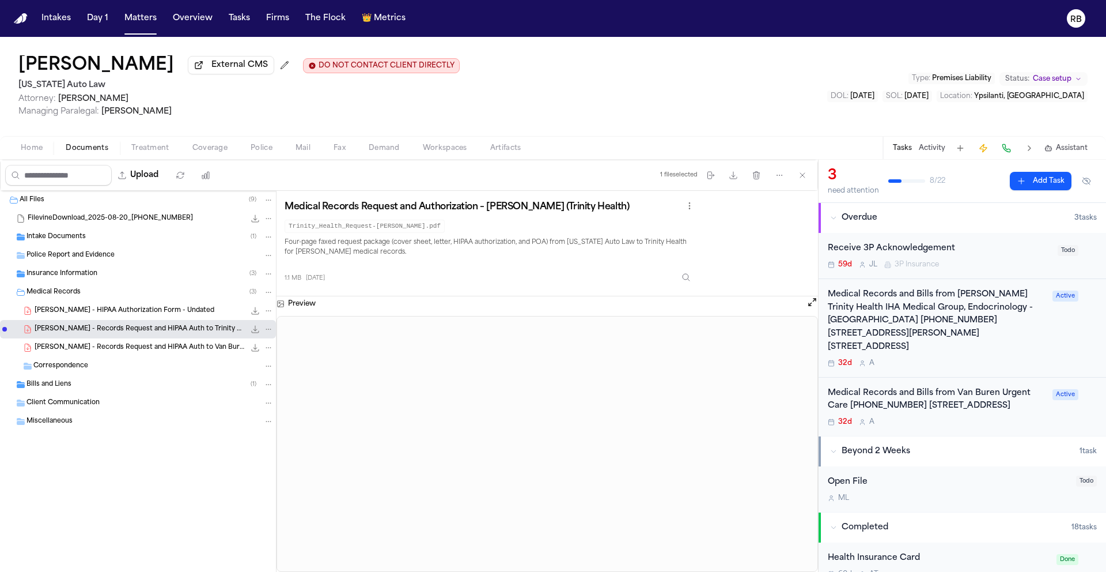
click at [160, 342] on div "[PERSON_NAME] - Records Request and HIPAA Auth to Van Buren Urgent Care - [DATE…" at bounding box center [138, 347] width 276 height 18
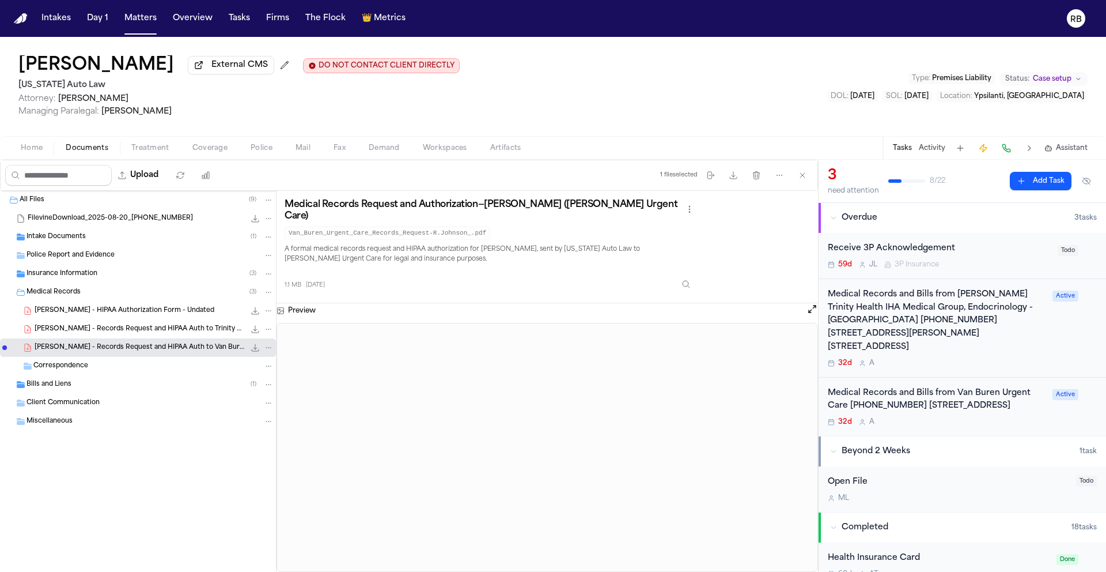
click at [62, 369] on span "Correspondence" at bounding box center [60, 366] width 55 height 10
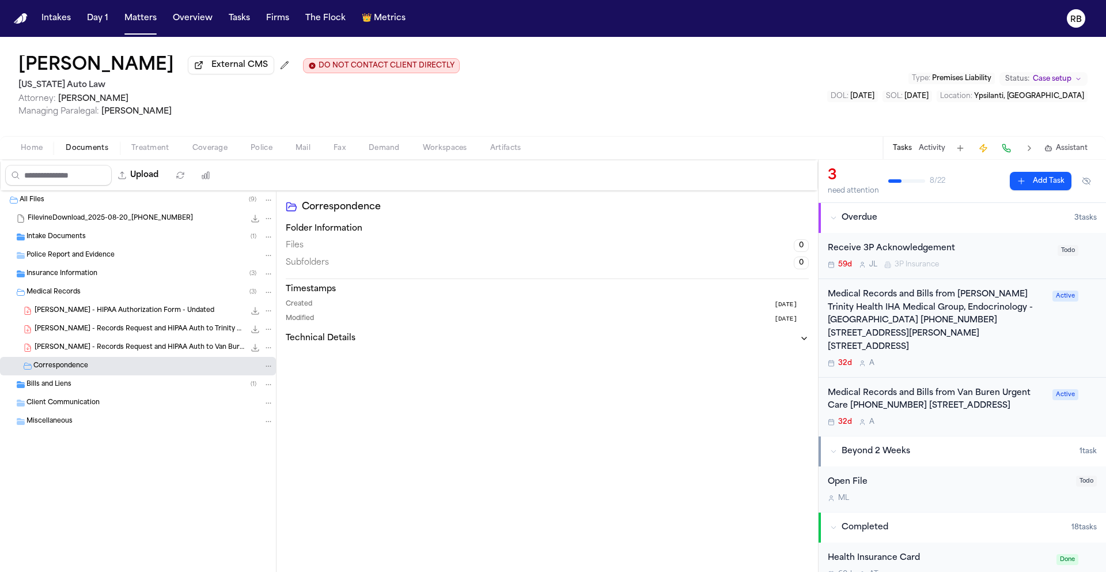
click at [80, 385] on div "Bills and Liens ( 1 )" at bounding box center [150, 384] width 247 height 10
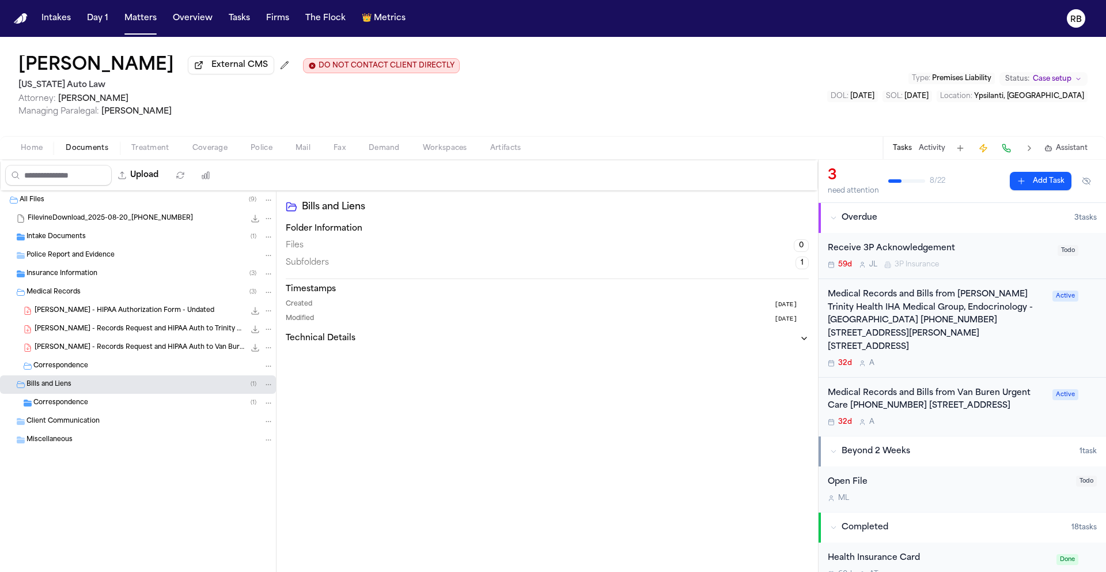
click at [65, 402] on span "Correspondence" at bounding box center [60, 403] width 55 height 10
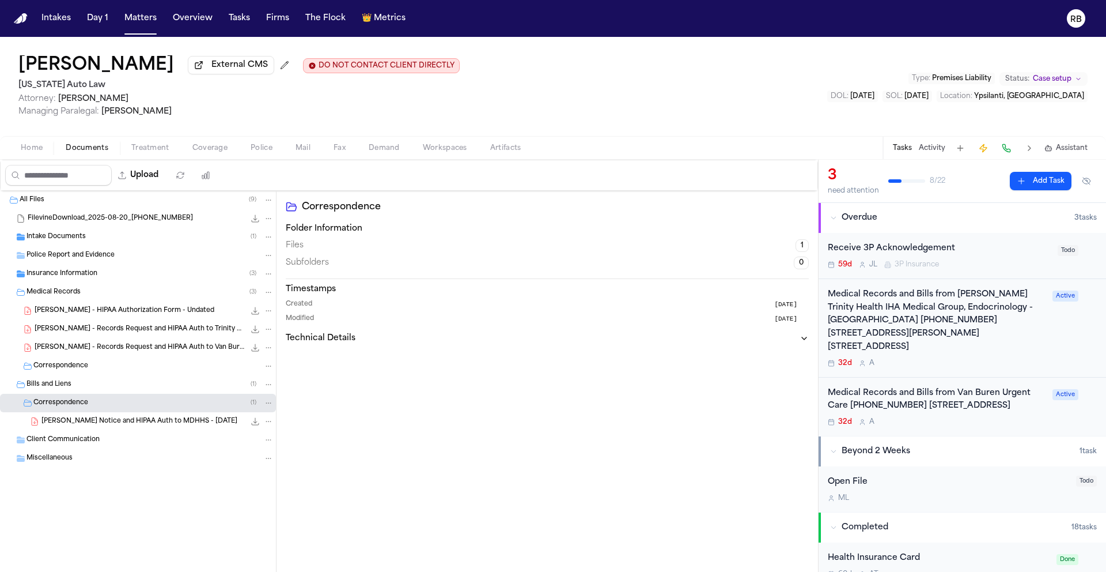
click at [106, 420] on span "[PERSON_NAME] Notice and HIPAA Auth to MDHHS - [DATE]" at bounding box center [139, 422] width 196 height 10
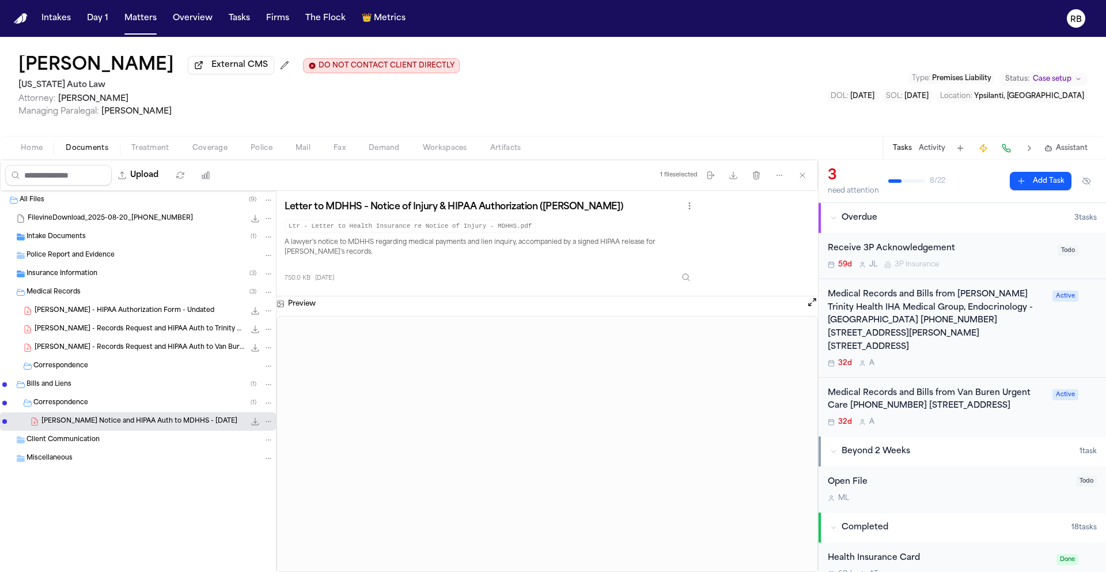
click at [85, 512] on div "All Files ( 9 ) FilevineDownload_2025-08-20_[PHONE_NUMBER] 42.2 MB Intake Docum…" at bounding box center [138, 358] width 276 height 334
click at [66, 459] on span "Miscellaneous" at bounding box center [50, 459] width 46 height 10
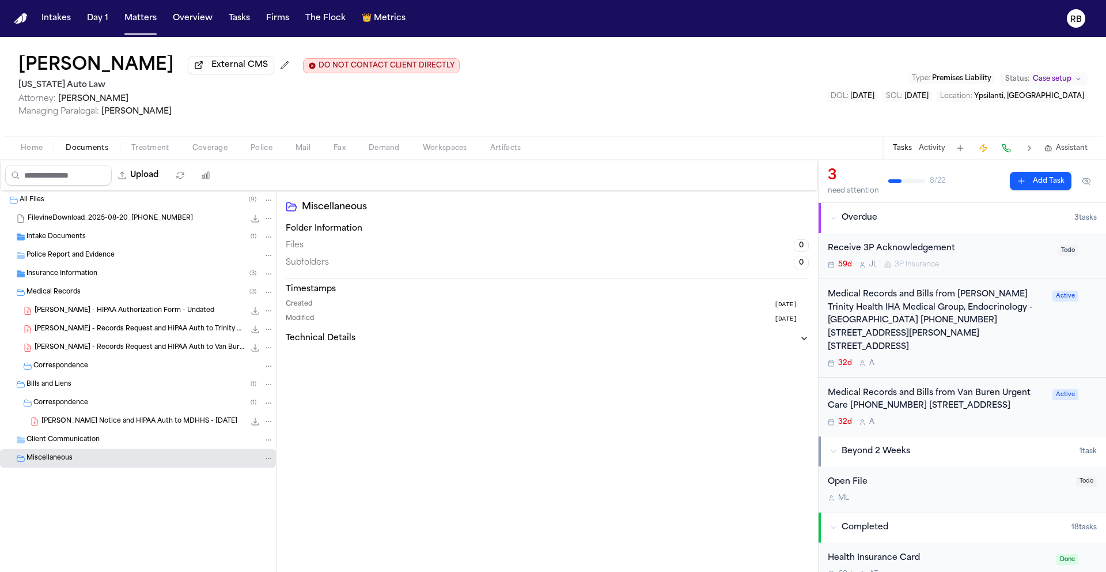
click at [65, 445] on span "Client Communication" at bounding box center [63, 440] width 73 height 10
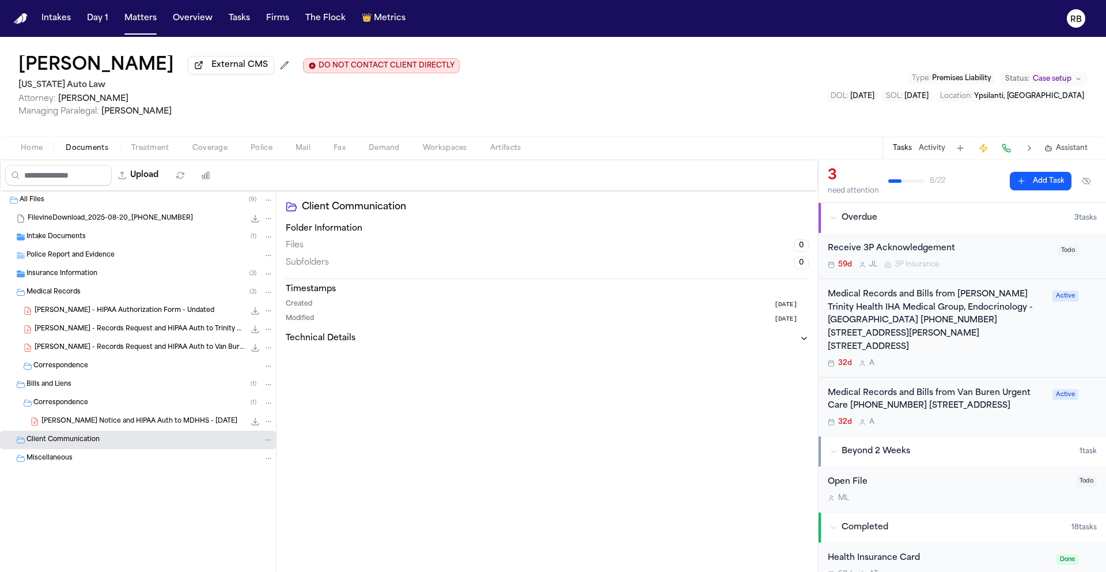
click at [124, 422] on span "[PERSON_NAME] Notice and HIPAA Auth to MDHHS - [DATE]" at bounding box center [139, 422] width 196 height 10
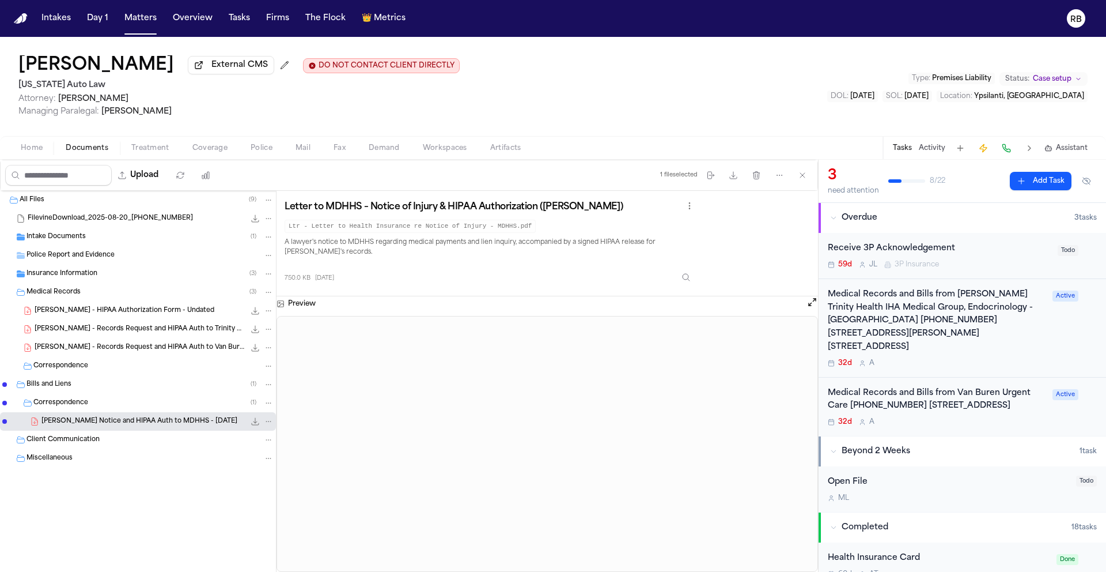
click at [104, 342] on div "[PERSON_NAME] - Records Request and HIPAA Auth to Van Buren Urgent Care - [DATE…" at bounding box center [138, 347] width 276 height 18
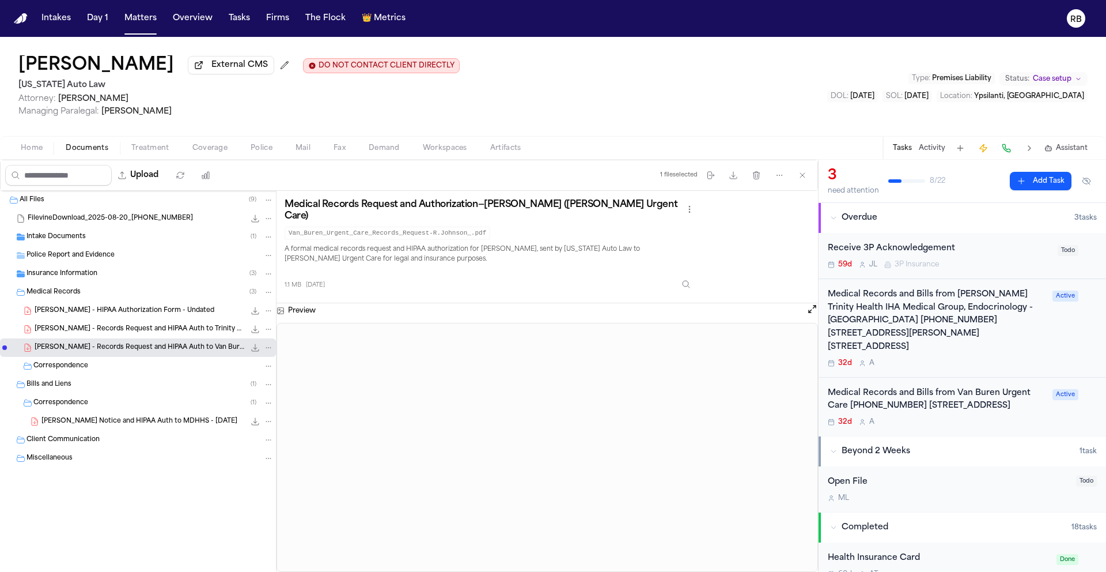
click at [105, 329] on span "[PERSON_NAME] - Records Request and HIPAA Auth to Trinity Health IHA - [DATE]" at bounding box center [140, 329] width 210 height 10
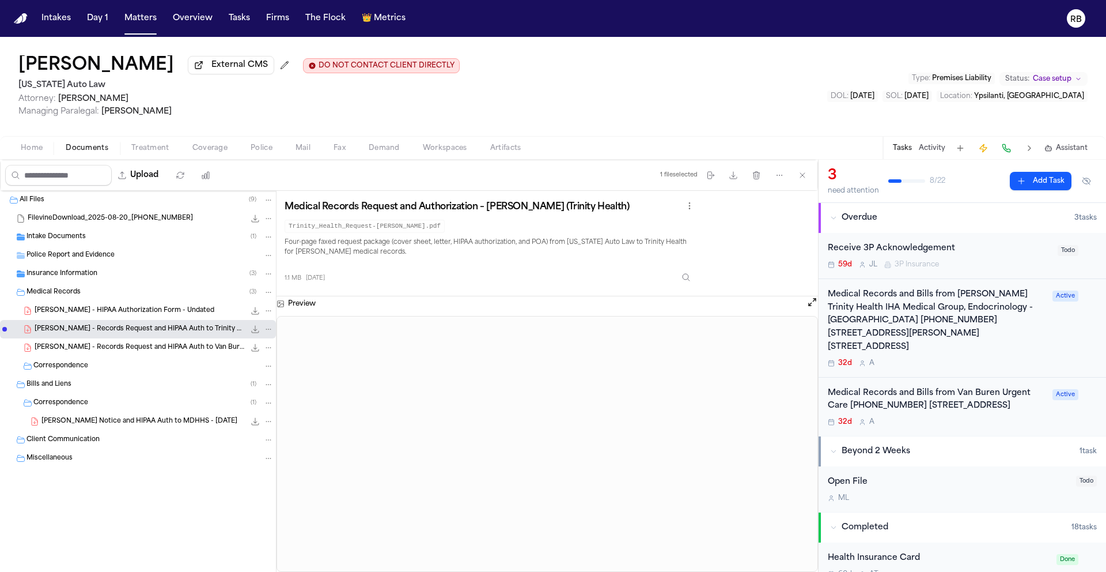
click at [111, 316] on span "[PERSON_NAME] - HIPAA Authorization Form - Undated" at bounding box center [125, 311] width 180 height 10
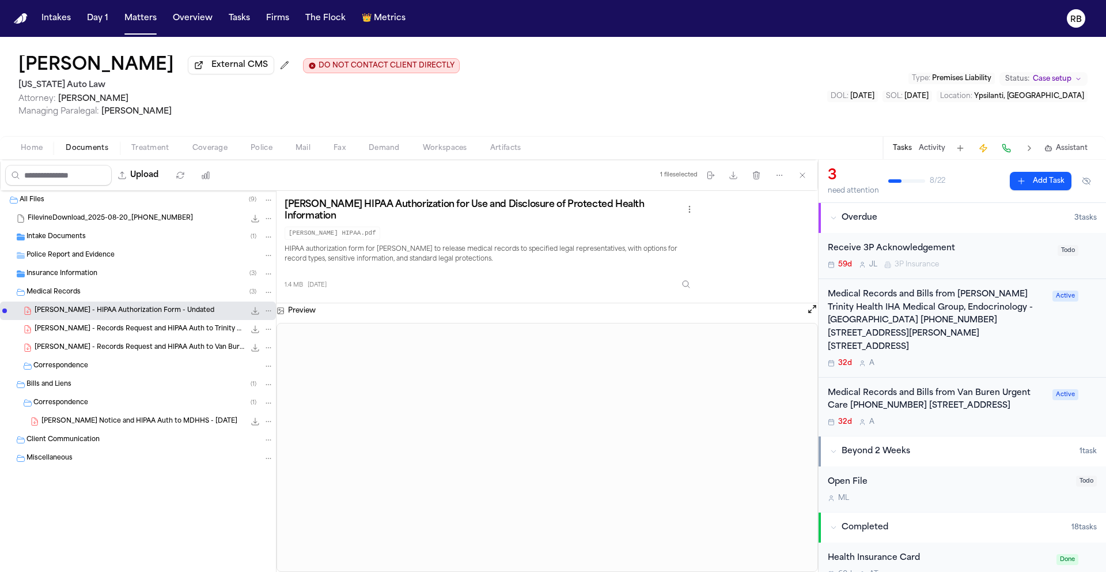
click at [77, 274] on span "Insurance Information" at bounding box center [62, 274] width 71 height 10
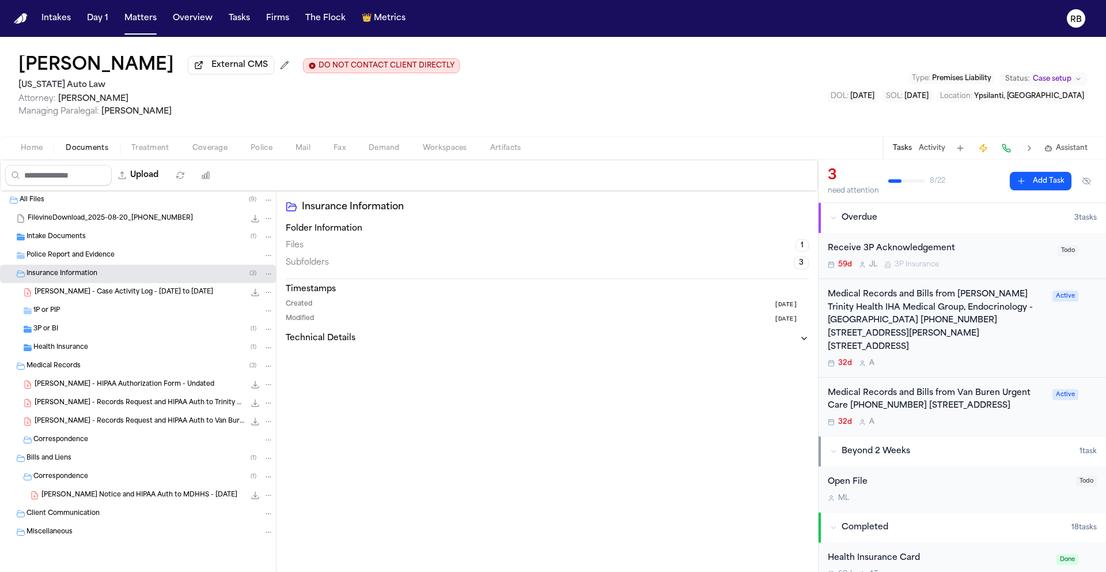
click at [149, 347] on div "Health Insurance ( 1 )" at bounding box center [153, 347] width 240 height 10
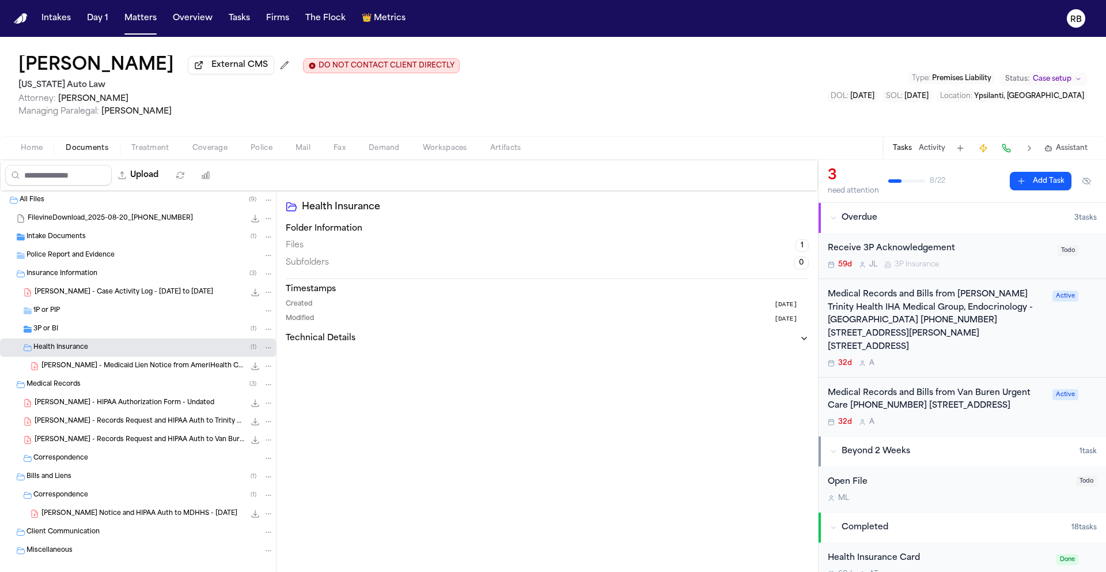
click at [154, 365] on span "[PERSON_NAME] - Medicaid Lien Notice from AmeriHealth Caritas - [DATE]" at bounding box center [142, 366] width 203 height 10
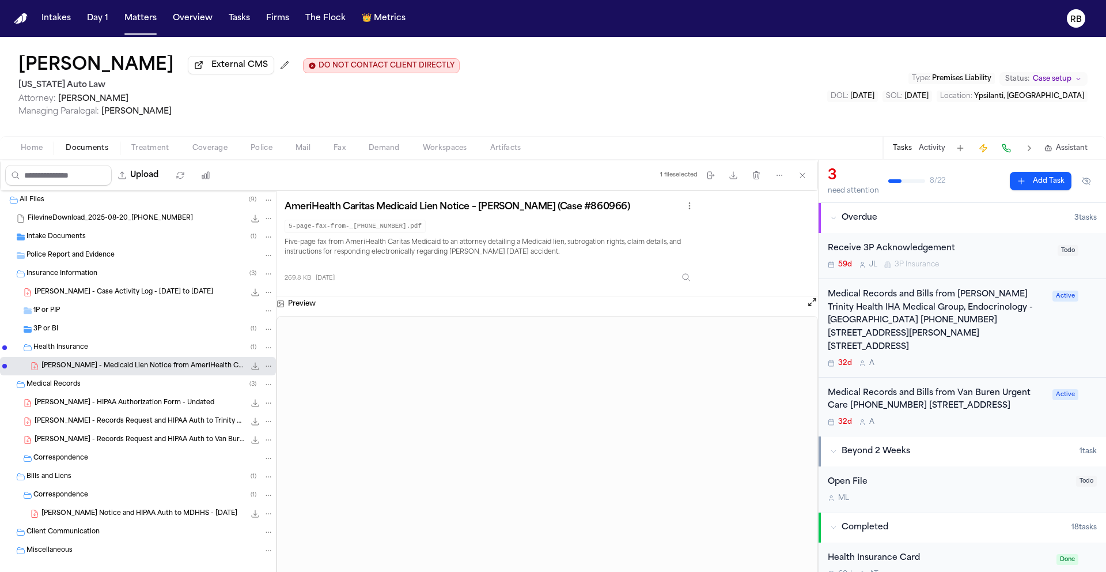
click at [127, 258] on div "Police Report and Evidence" at bounding box center [150, 255] width 247 height 10
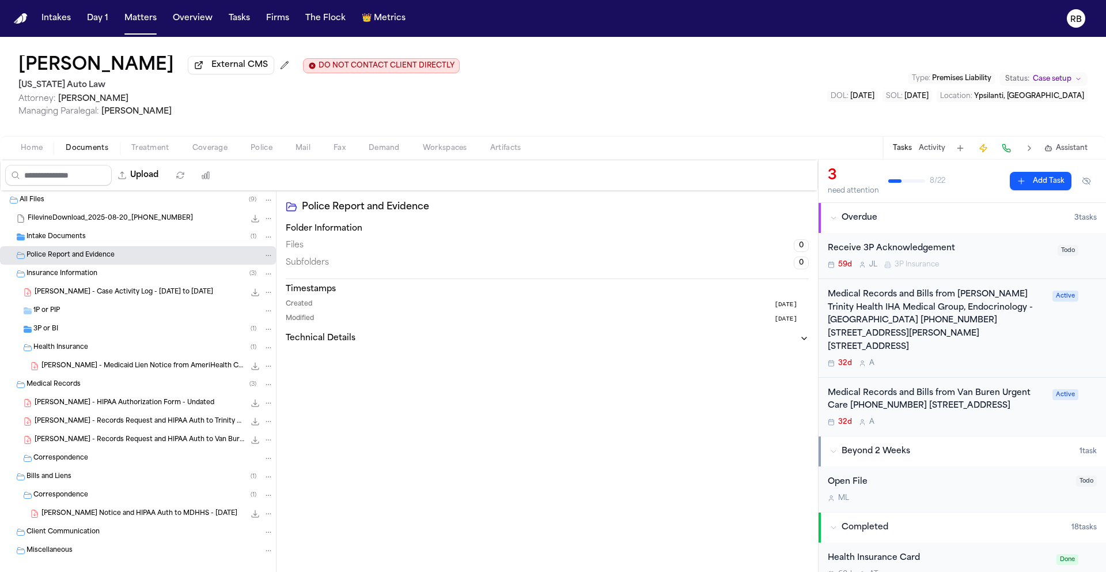
click at [47, 238] on span "Intake Documents" at bounding box center [56, 237] width 59 height 10
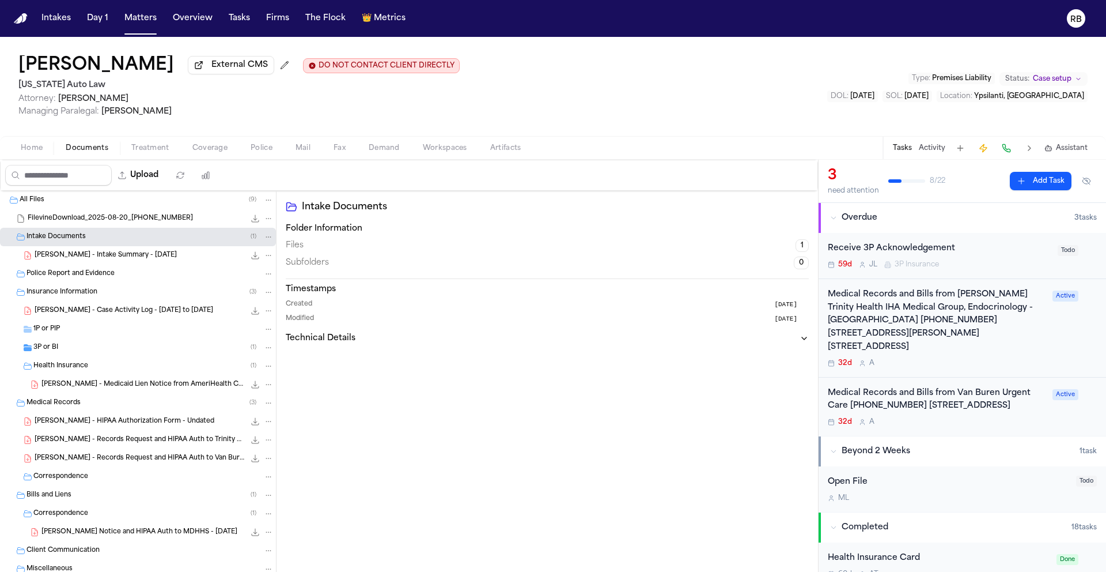
click at [154, 146] on span "Treatment" at bounding box center [150, 147] width 38 height 9
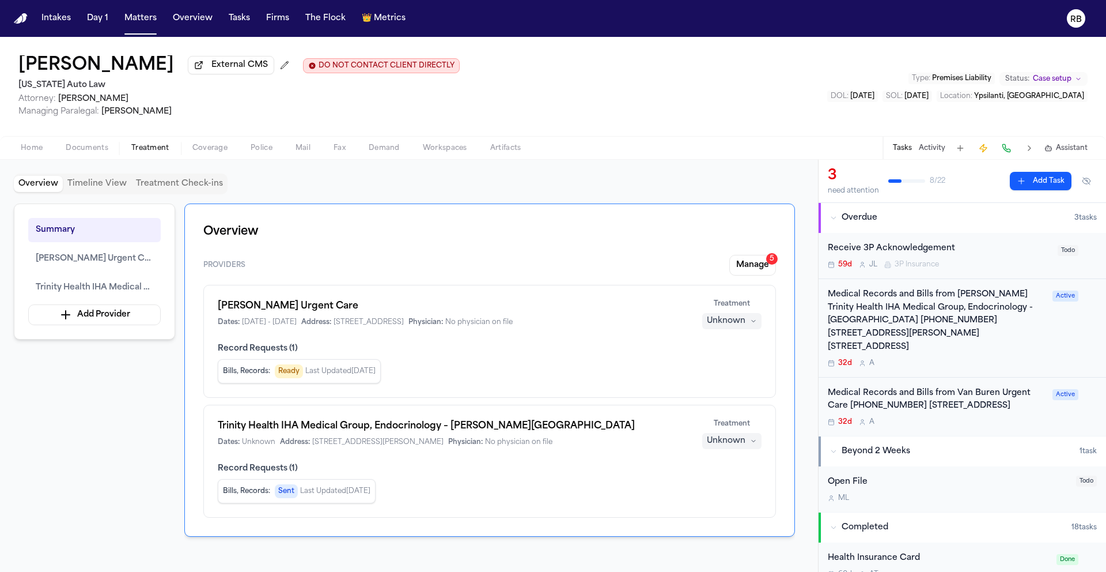
click at [432, 354] on span "Record Requests ( 1 )" at bounding box center [490, 349] width 544 height 12
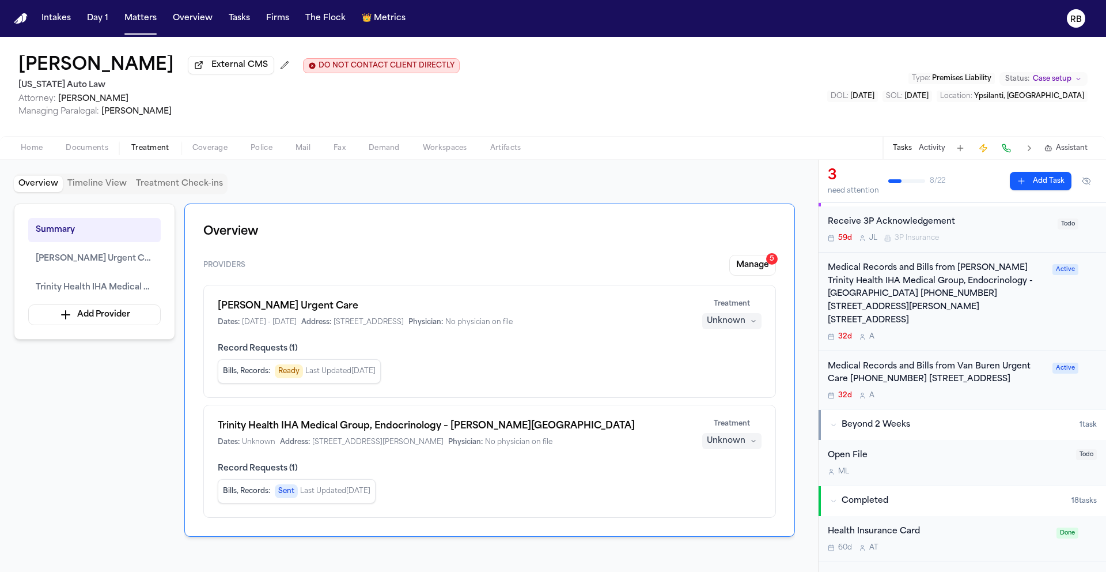
scroll to position [83, 0]
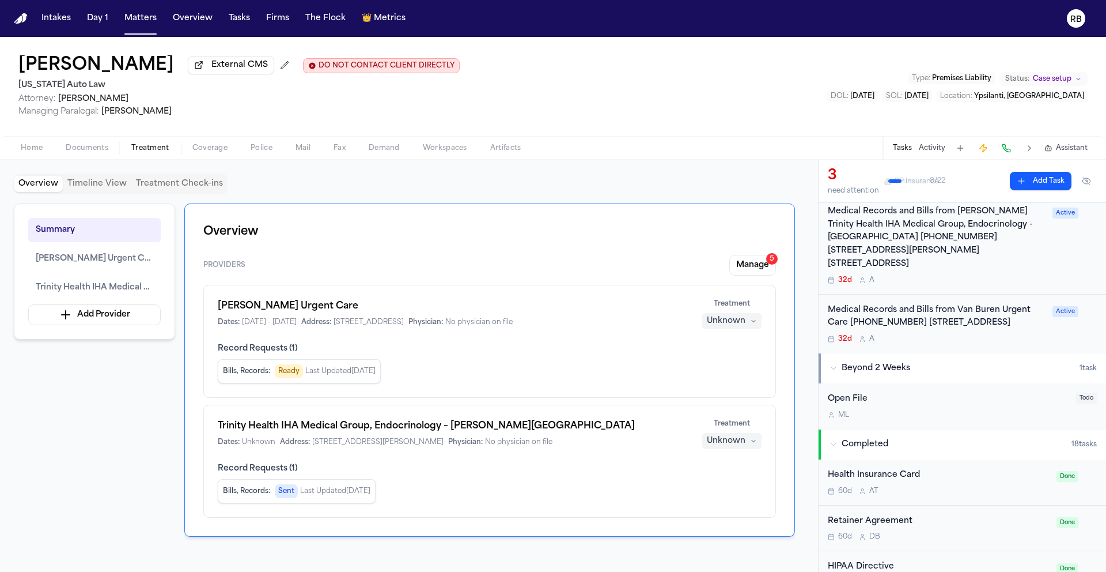
click at [995, 329] on div "Medical Records and Bills from Van Buren Urgent Care [PHONE_NUMBER] [STREET_ADD…" at bounding box center [937, 317] width 218 height 27
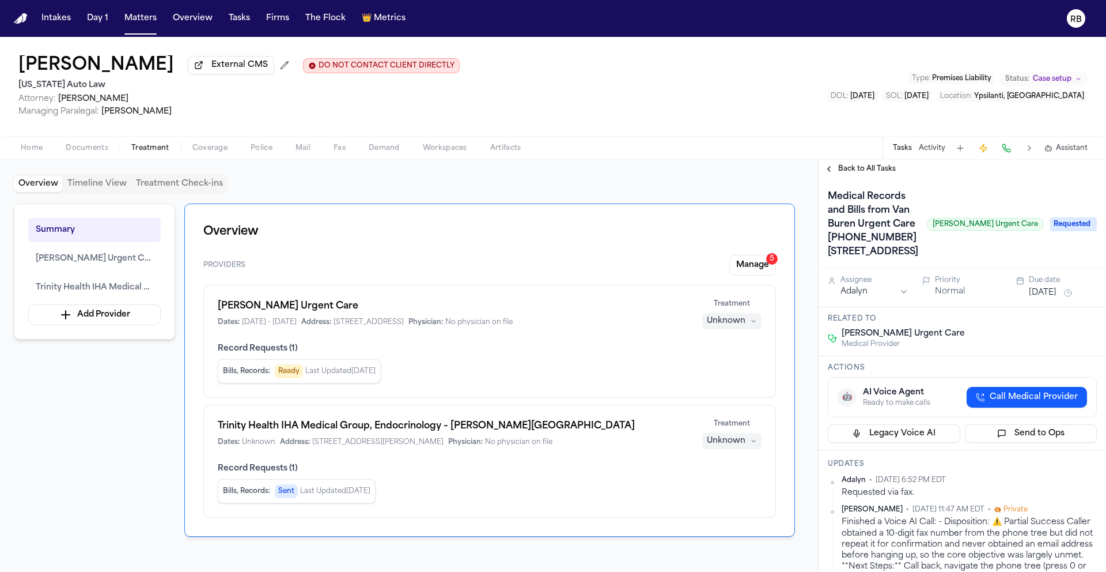
click at [607, 447] on div "Dates: Unknown Address: [STREET_ADDRESS][PERSON_NAME] Physician: No physician o…" at bounding box center [453, 441] width 470 height 9
drag, startPoint x: 512, startPoint y: 452, endPoint x: 522, endPoint y: 451, distance: 9.8
click at [483, 447] on span "Physician:" at bounding box center [465, 441] width 35 height 9
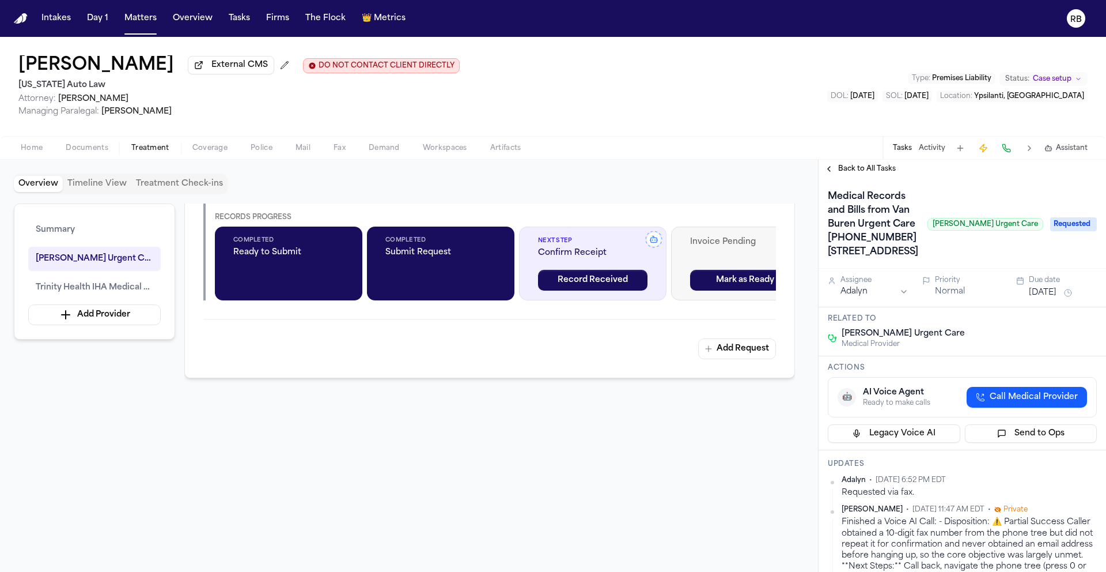
scroll to position [1019, 0]
click at [806, 306] on div "Overview Timeline View Treatment Check-ins Summary Van Buren Urgent Care Trinit…" at bounding box center [409, 366] width 818 height 412
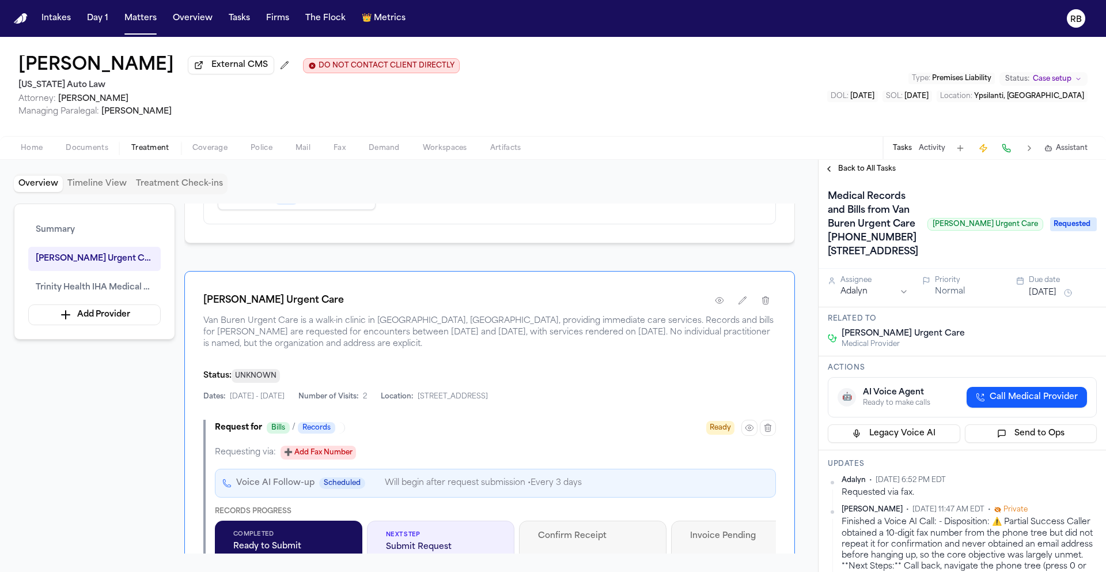
scroll to position [293, 0]
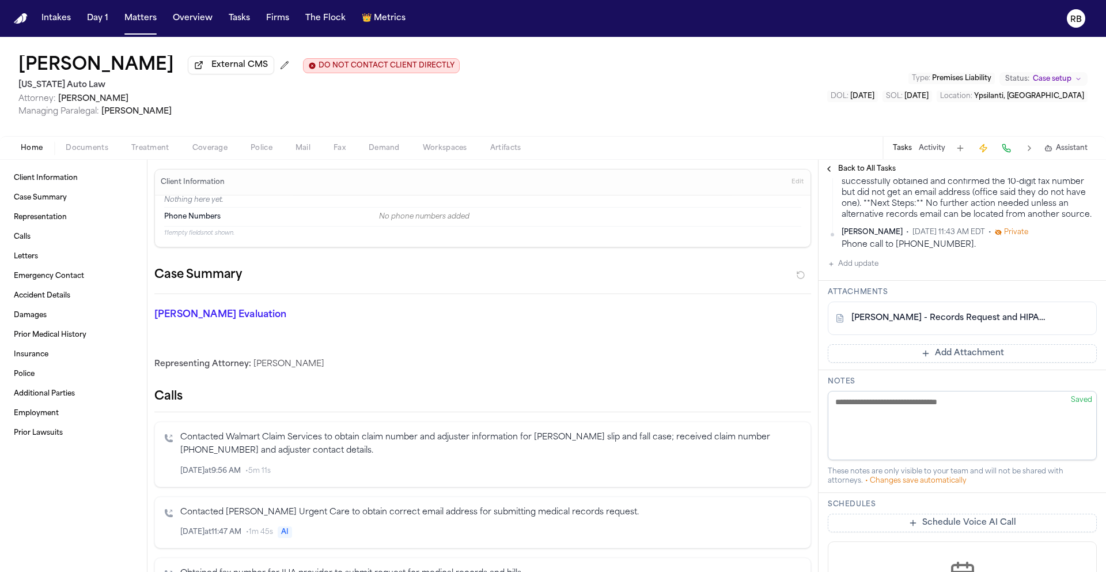
scroll to position [435, 0]
click at [979, 362] on button "Add Attachment" at bounding box center [962, 353] width 269 height 18
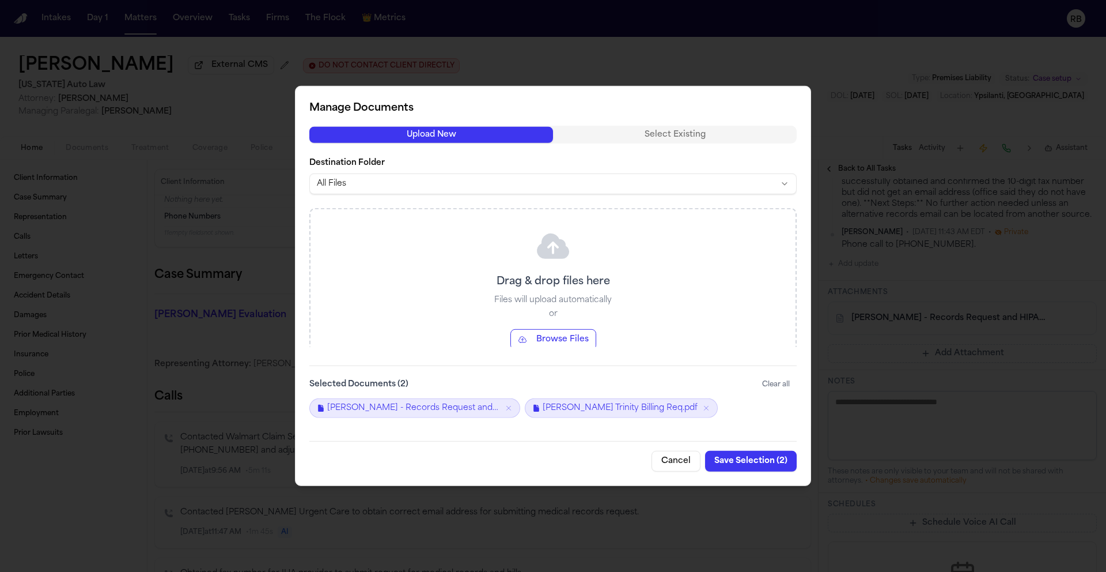
click at [772, 463] on button "Save Selection ( 2 )" at bounding box center [751, 461] width 92 height 21
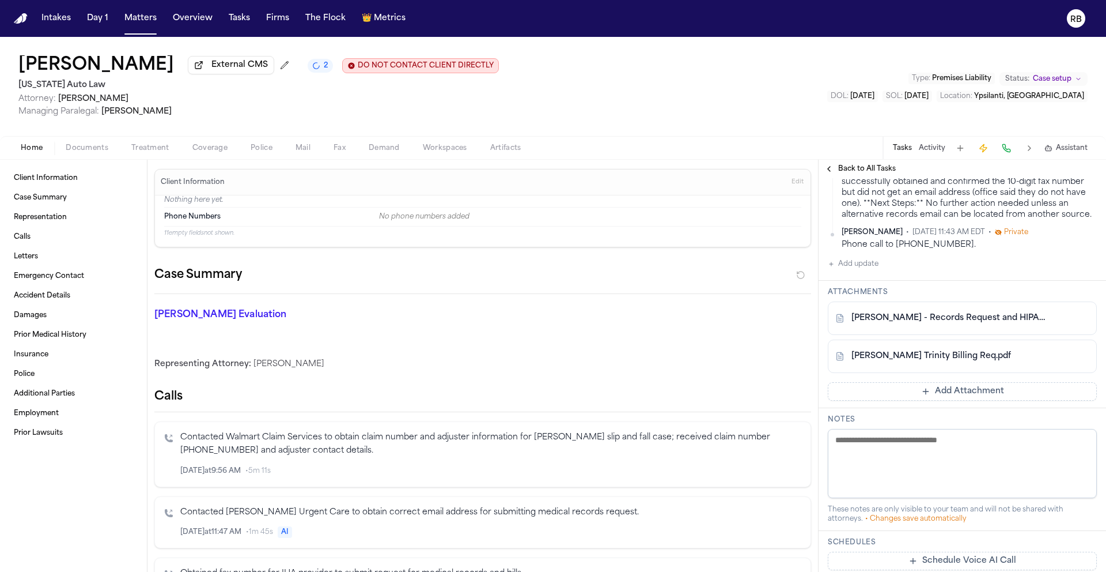
click at [866, 271] on button "Add update" at bounding box center [853, 264] width 51 height 14
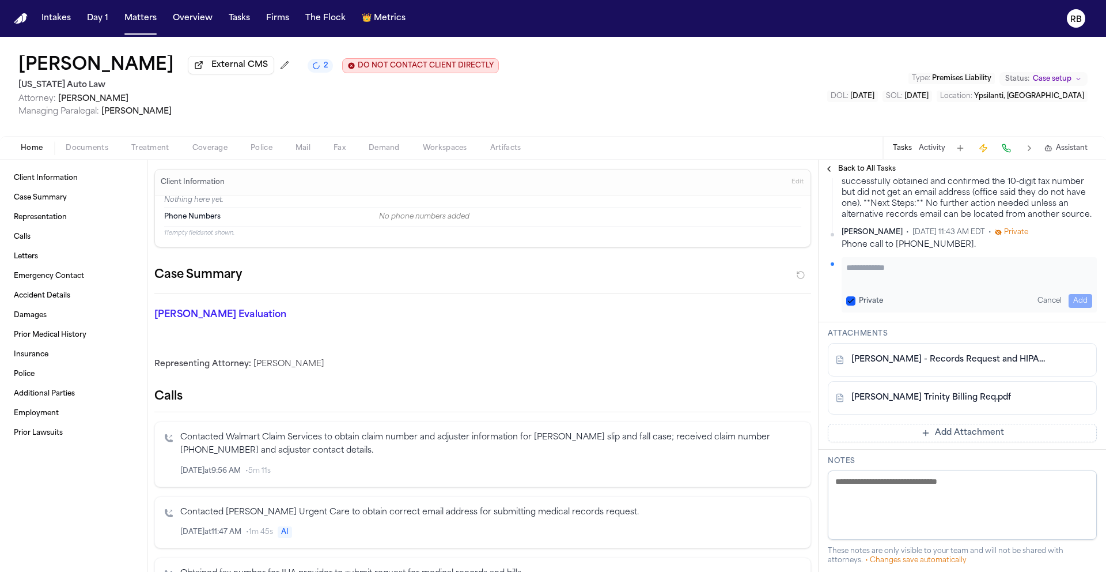
click at [953, 285] on textarea "Add your update" at bounding box center [970, 273] width 246 height 23
type textarea "**********"
click at [1082, 308] on button "Add" at bounding box center [1081, 301] width 24 height 14
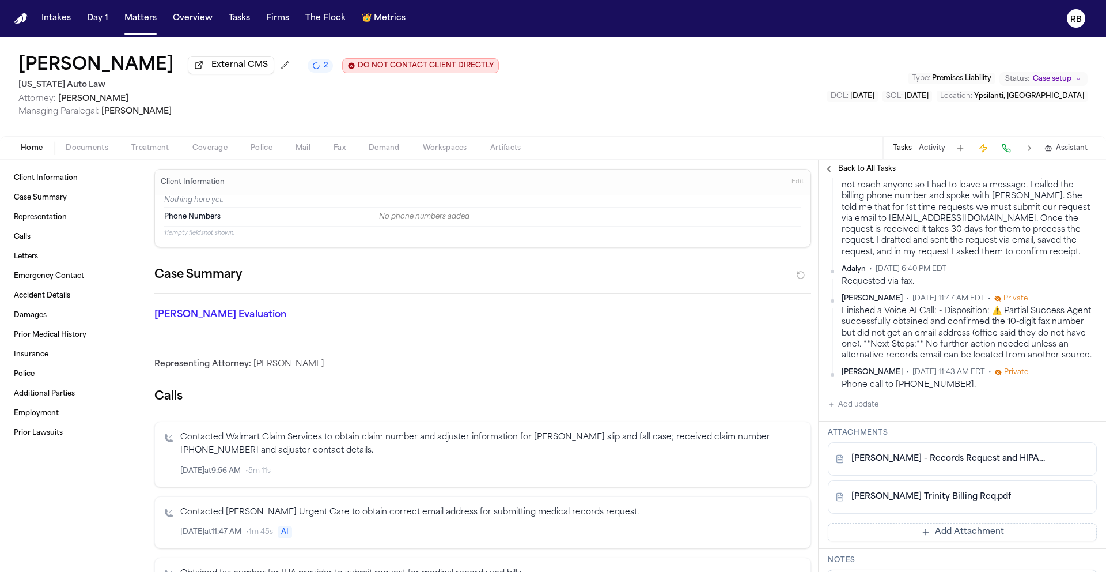
drag, startPoint x: 892, startPoint y: 310, endPoint x: 844, endPoint y: 200, distance: 119.8
click at [844, 200] on div "I called provider at [PHONE_NUMBER] and was told that they don't handle the B&R…" at bounding box center [969, 196] width 255 height 122
copy div "called provider at 734-884-5196 and was told that they don't handle the B&R. Fo…"
click at [982, 258] on div "I called provider at [PHONE_NUMBER] and was told that they don't handle the B&R…" at bounding box center [969, 196] width 255 height 122
click at [863, 411] on button "Add update" at bounding box center [853, 405] width 51 height 14
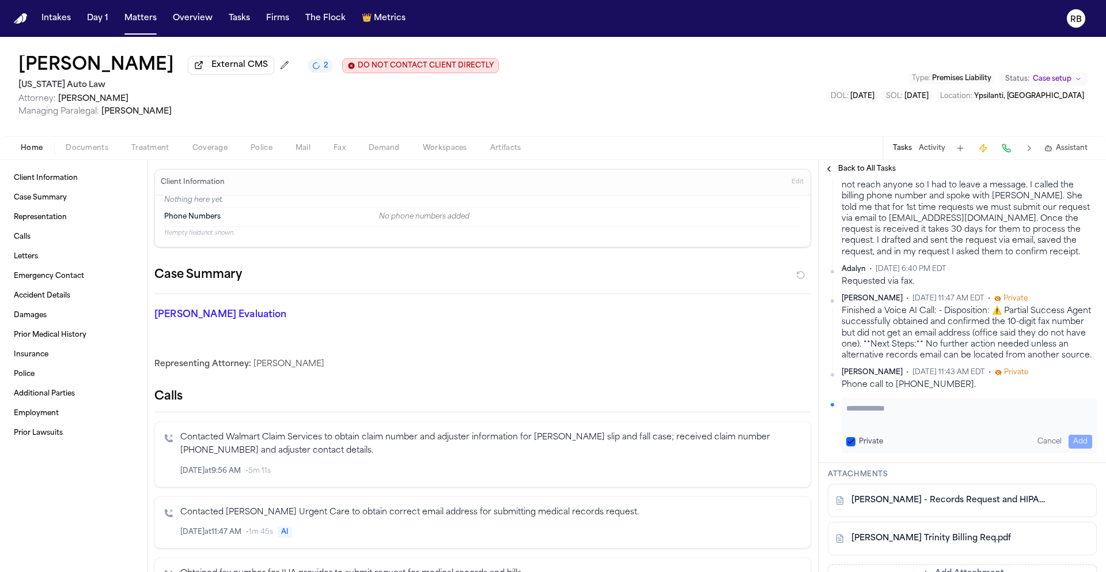
click at [877, 425] on textarea "Add your update" at bounding box center [970, 413] width 246 height 23
paste textarea "**********"
click at [851, 425] on textarea "**********" at bounding box center [965, 413] width 237 height 23
type textarea "**********"
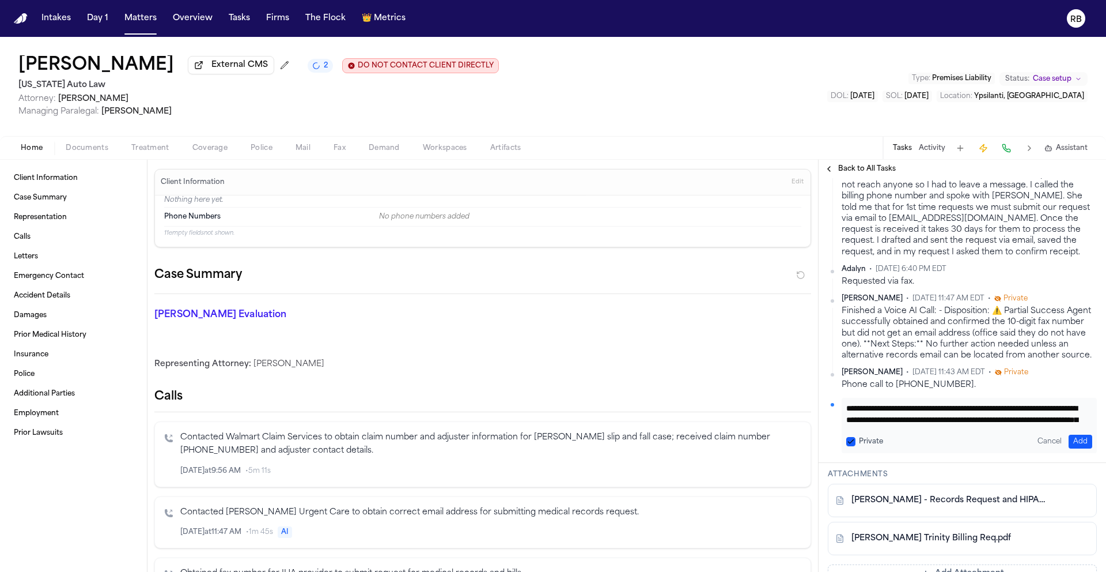
click at [1078, 448] on button "Add" at bounding box center [1081, 442] width 24 height 14
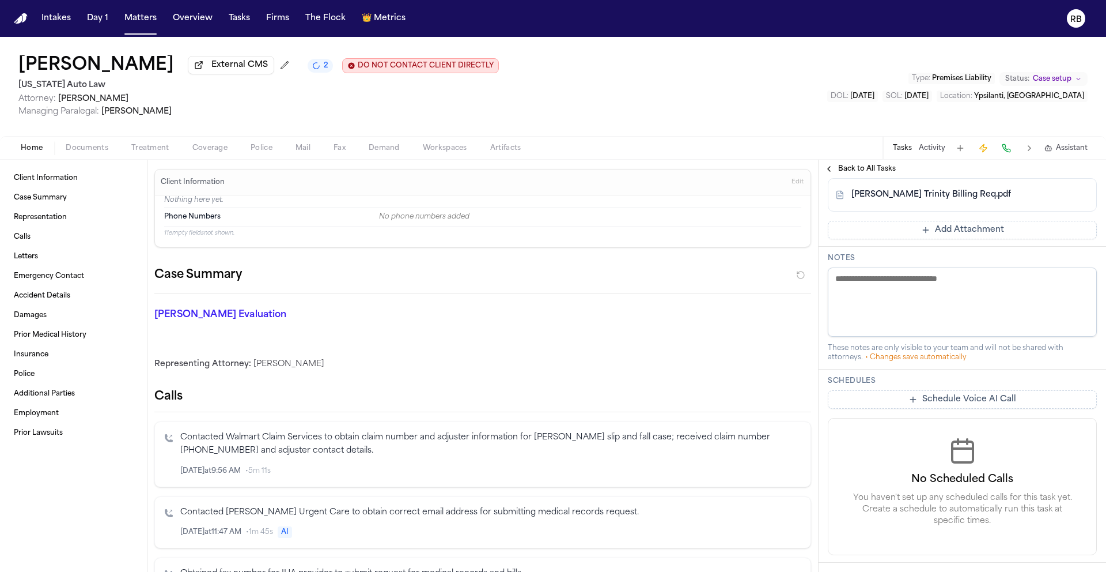
scroll to position [798, 0]
click at [1091, 493] on div "Schedules Schedule Voice AI Call No Scheduled Calls You haven't set up any sche…" at bounding box center [963, 467] width 288 height 193
click at [996, 164] on link "[PERSON_NAME] - Records Request and HIPAA Auth to Trinity Health IHA - [DATE]" at bounding box center [951, 159] width 199 height 12
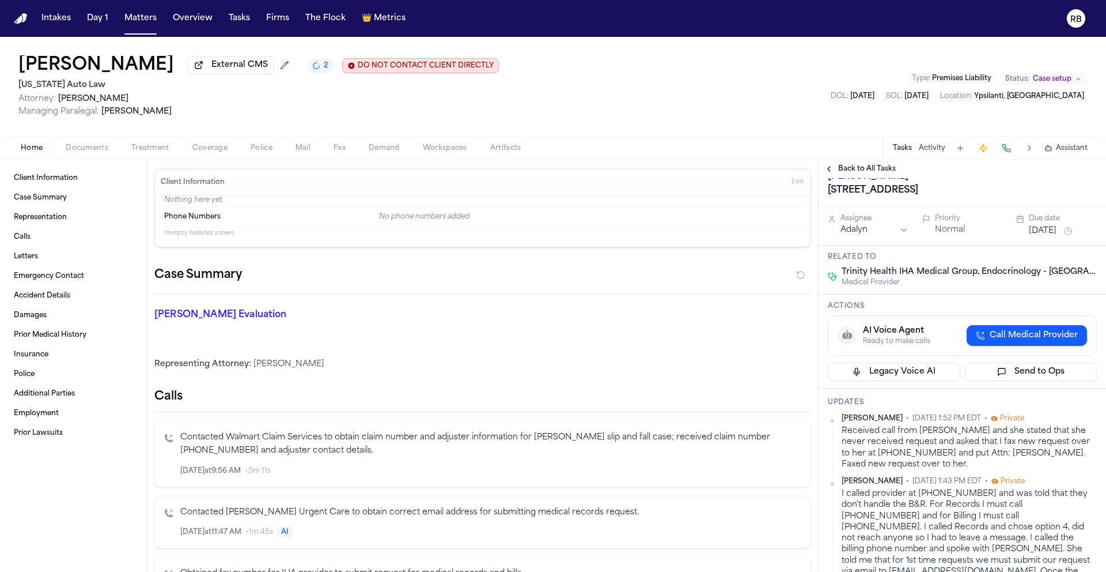
scroll to position [303, 0]
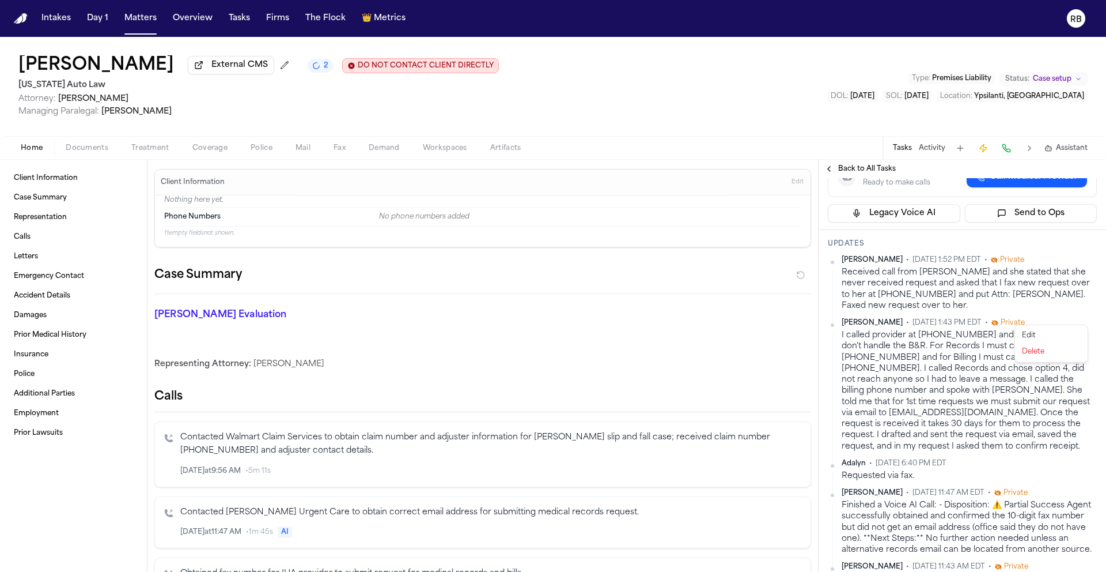
click at [1084, 316] on html "Intakes Day 1 Matters Overview Tasks Firms The Flock 👑 Metrics RB Roger Johnson…" at bounding box center [553, 286] width 1106 height 572
click at [1066, 331] on div "Edit" at bounding box center [1052, 335] width 68 height 16
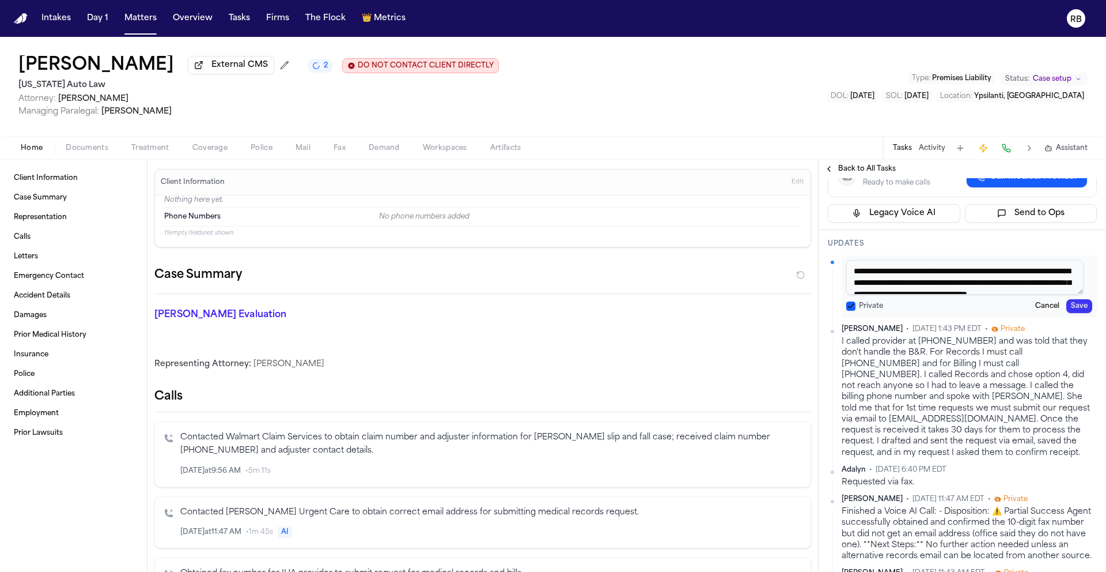
scroll to position [22, 0]
click at [1056, 294] on textarea "**********" at bounding box center [965, 277] width 237 height 35
type textarea "**********"
click at [1067, 313] on button "Save" at bounding box center [1080, 306] width 26 height 14
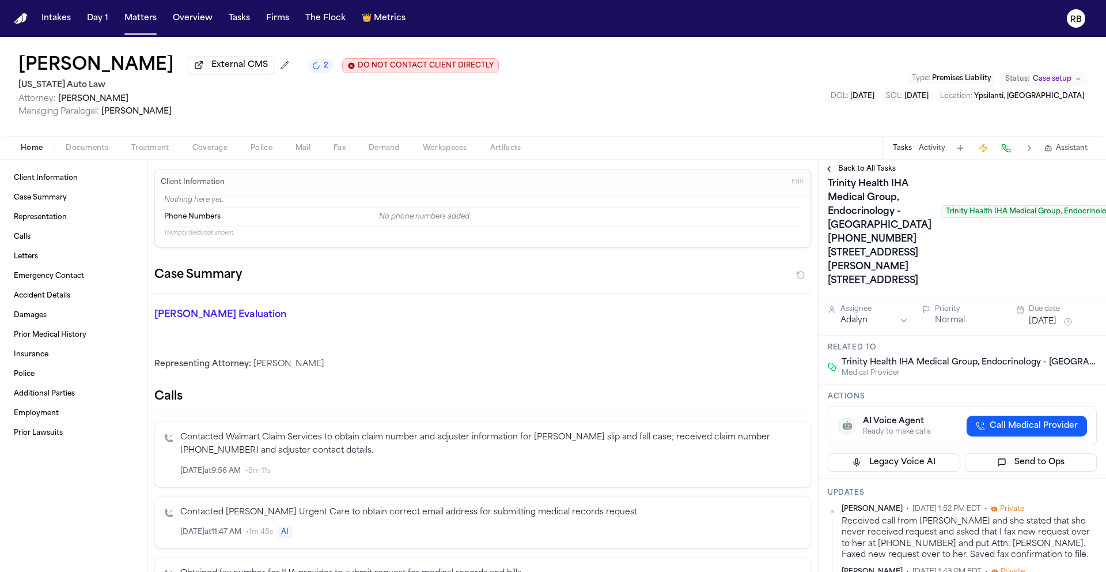
scroll to position [56, 0]
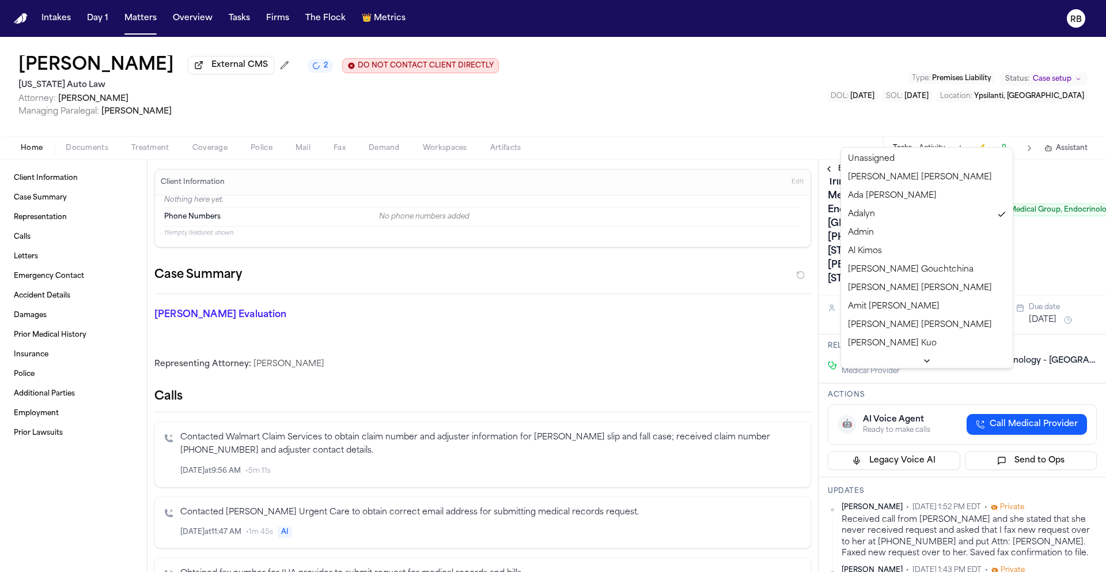
click at [902, 372] on html "Intakes Day 1 Matters Overview Tasks Firms The Flock 👑 Metrics RB Roger Johnson…" at bounding box center [553, 286] width 1106 height 572
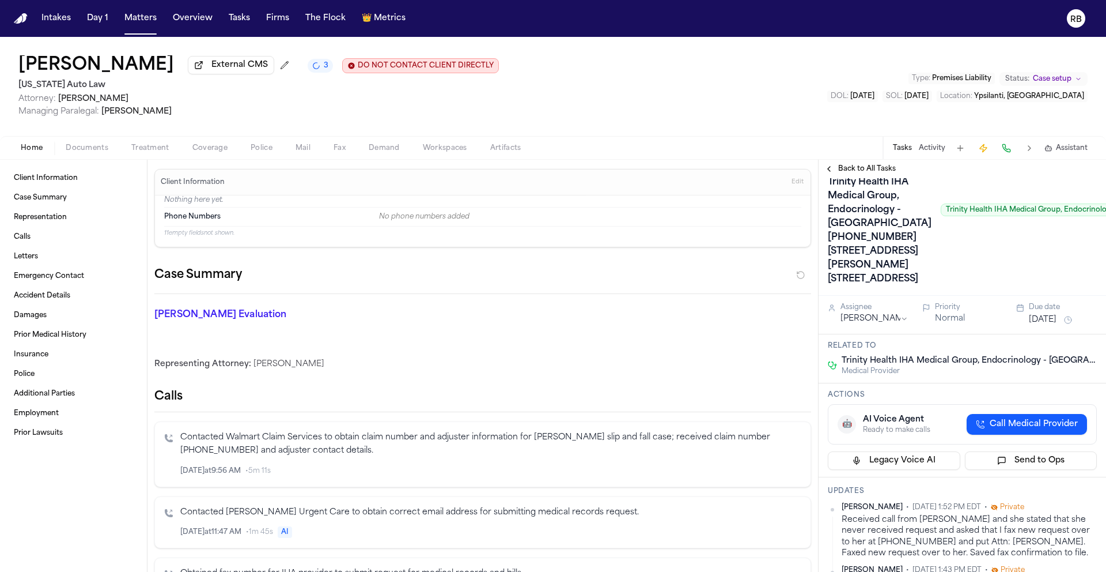
click at [1057, 326] on button "[DATE]" at bounding box center [1043, 320] width 28 height 12
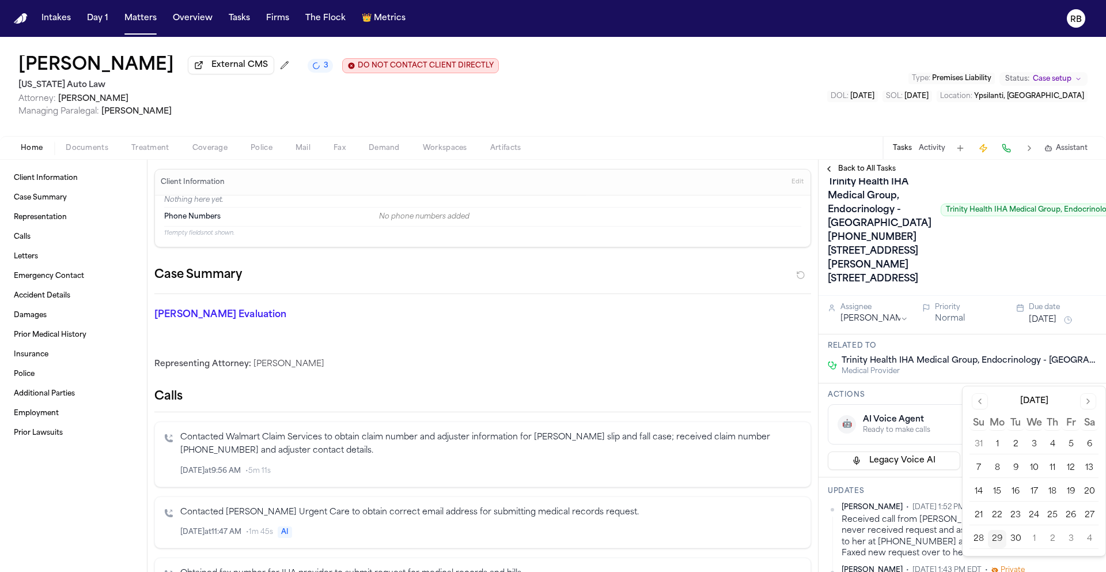
click at [1086, 397] on button "Go to next month" at bounding box center [1089, 401] width 16 height 16
click at [1002, 465] on button "6" at bounding box center [997, 468] width 18 height 18
click at [1025, 288] on div "Medical Records and Bills from Dr. Robert Dyksterhouse Trinity Health IHA Medic…" at bounding box center [1016, 209] width 376 height 157
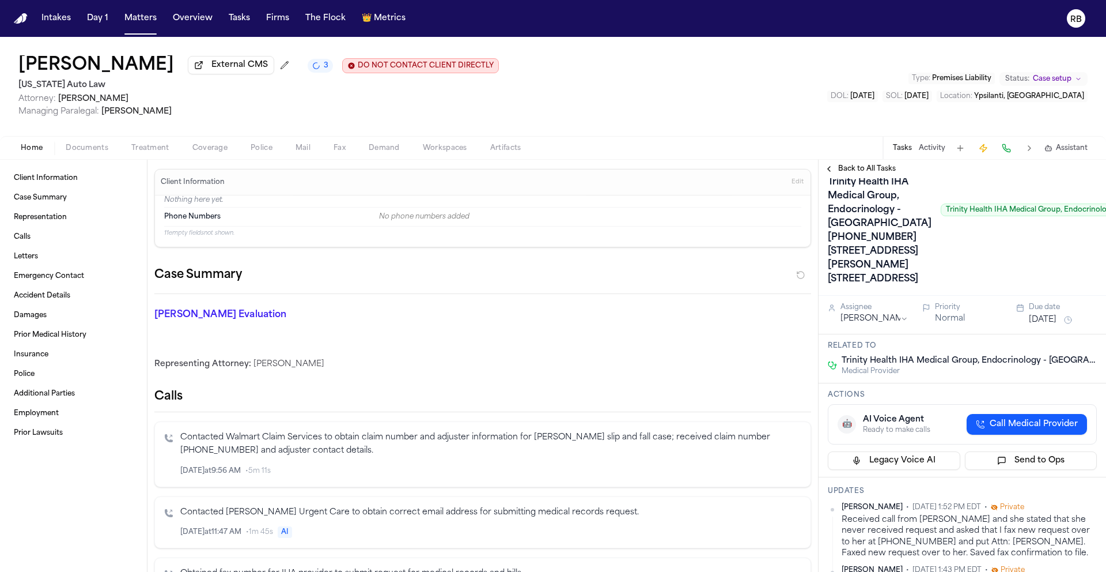
scroll to position [0, 0]
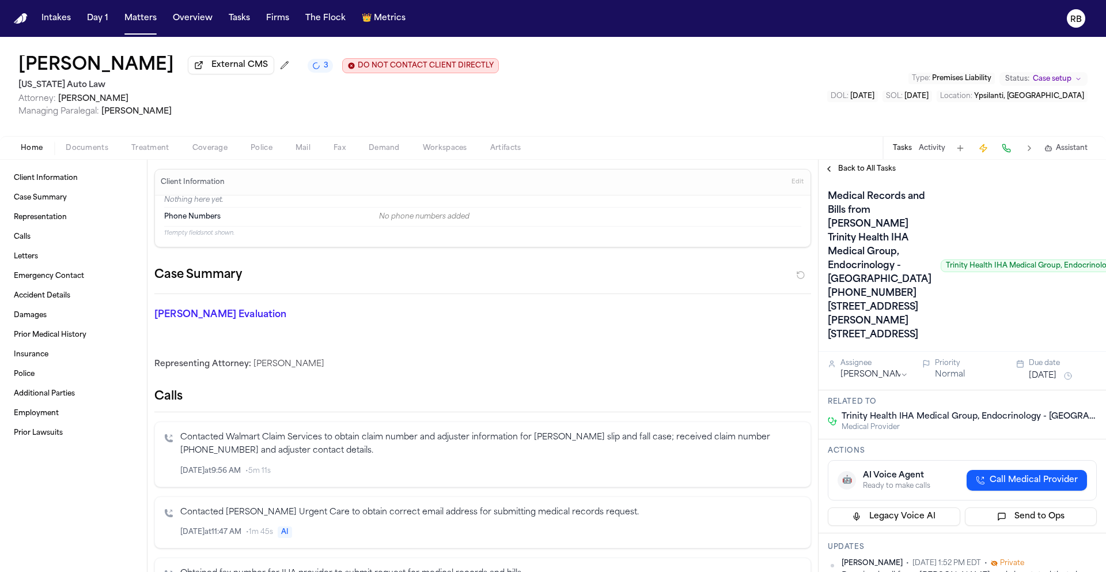
click at [539, 103] on div "Roger Johnson External CMS 3 DO NOT CONTACT CLIENT DIRECTLY DO NOT CONTACT Mich…" at bounding box center [553, 86] width 1106 height 99
click at [246, 18] on button "Tasks" at bounding box center [239, 18] width 31 height 21
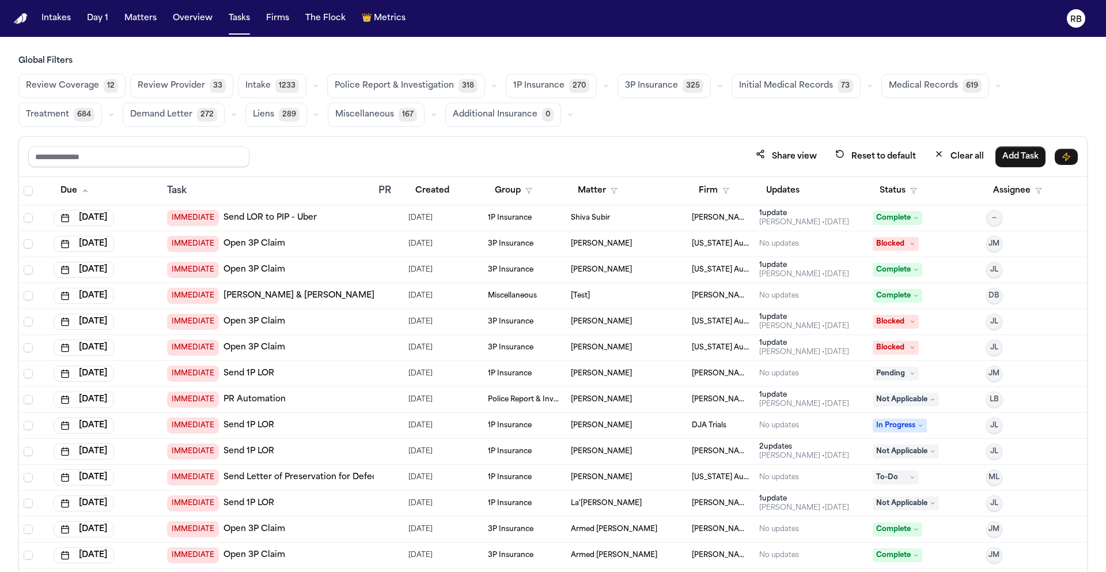
click at [904, 85] on span "Medical Records" at bounding box center [923, 86] width 69 height 12
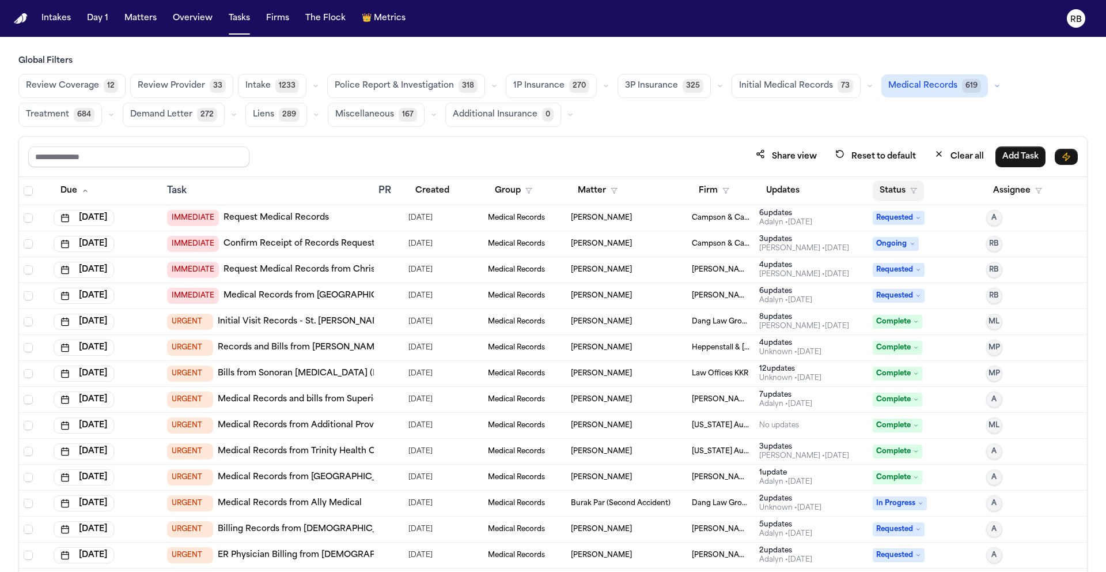
click at [891, 187] on button "Status" at bounding box center [898, 190] width 51 height 21
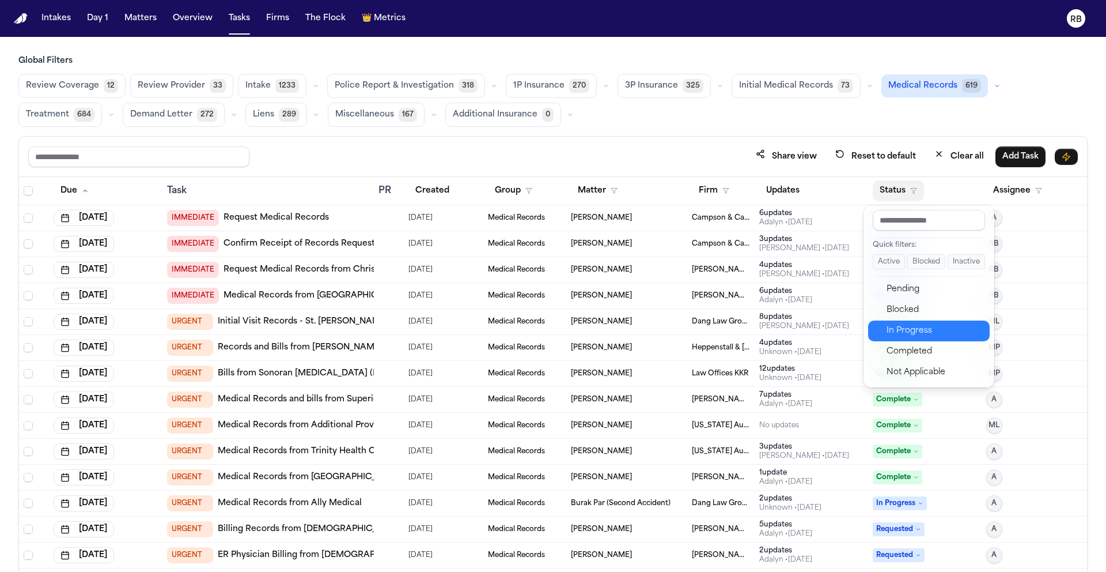
click at [923, 324] on div "In Progress" at bounding box center [935, 331] width 96 height 14
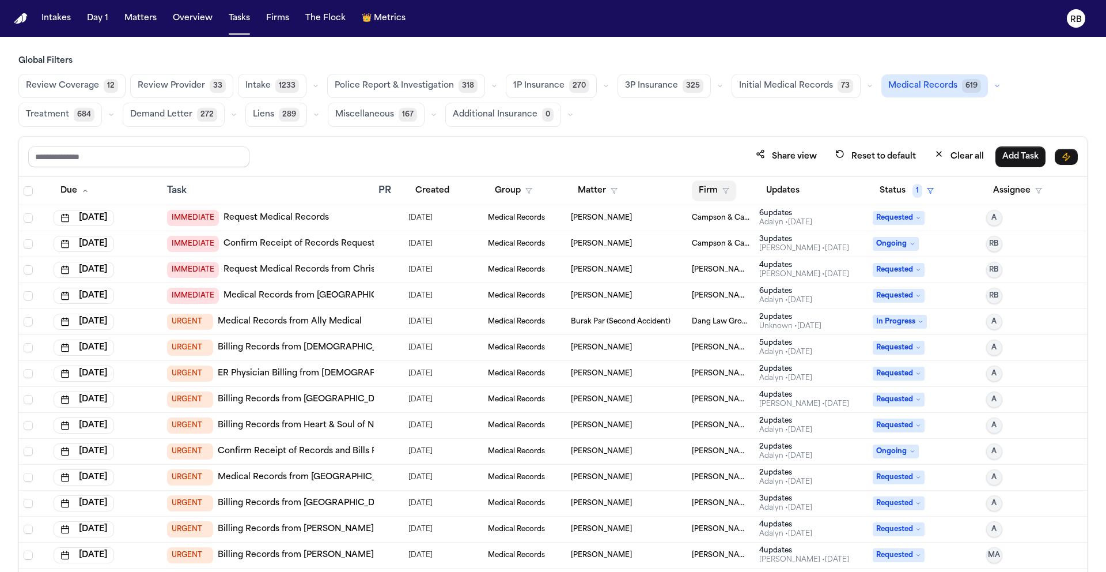
click at [708, 188] on button "Firm" at bounding box center [714, 190] width 44 height 21
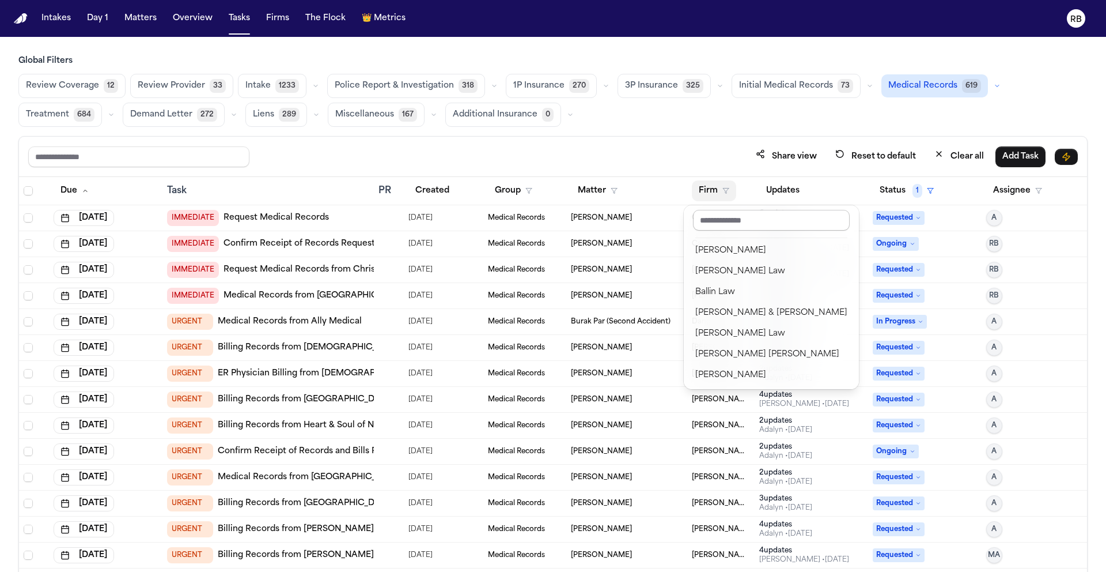
click at [739, 217] on input "text" at bounding box center [771, 220] width 157 height 21
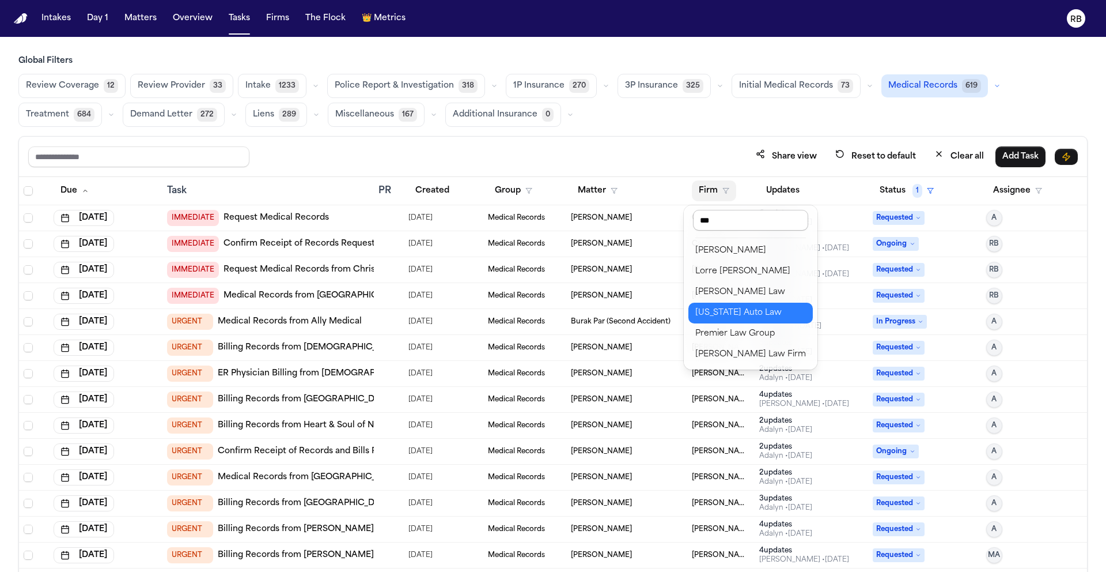
type input "****"
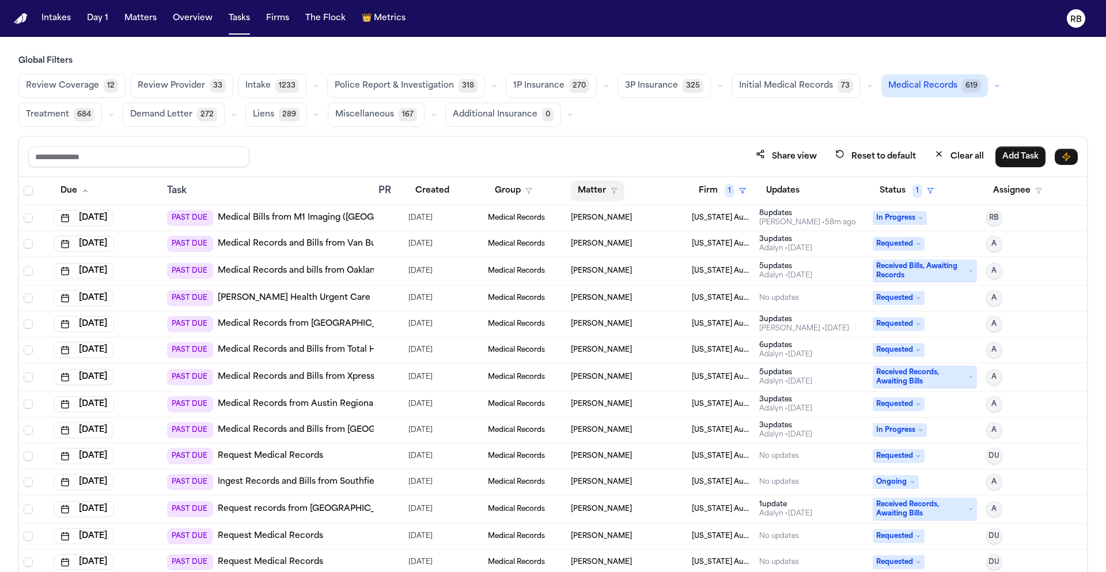
click at [591, 183] on button "Matter" at bounding box center [598, 190] width 54 height 21
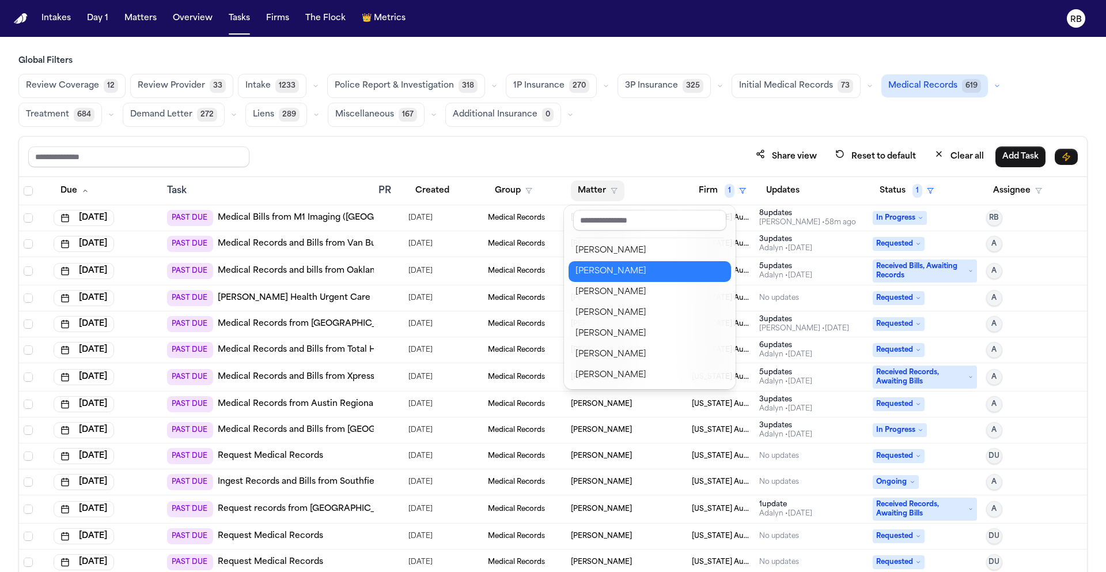
click at [622, 263] on button "Roger Johnson" at bounding box center [650, 271] width 163 height 21
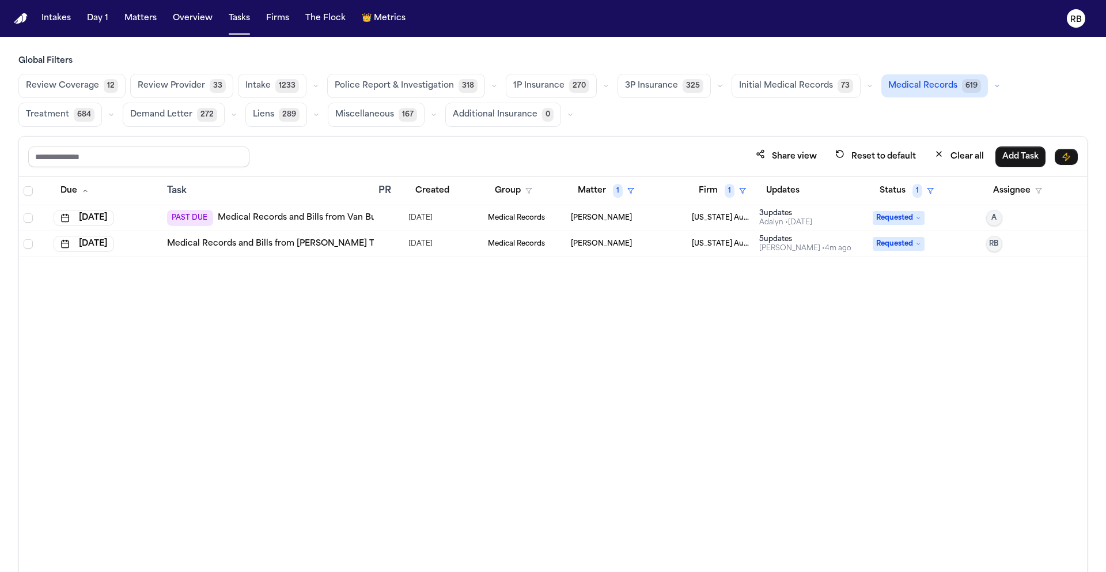
click at [579, 335] on div "Due Task PR Created Group Matter 1 Firm 1 Updates Status 1 Assignee Aug 28, 202…" at bounding box center [553, 399] width 1068 height 445
click at [398, 220] on div at bounding box center [389, 217] width 21 height 9
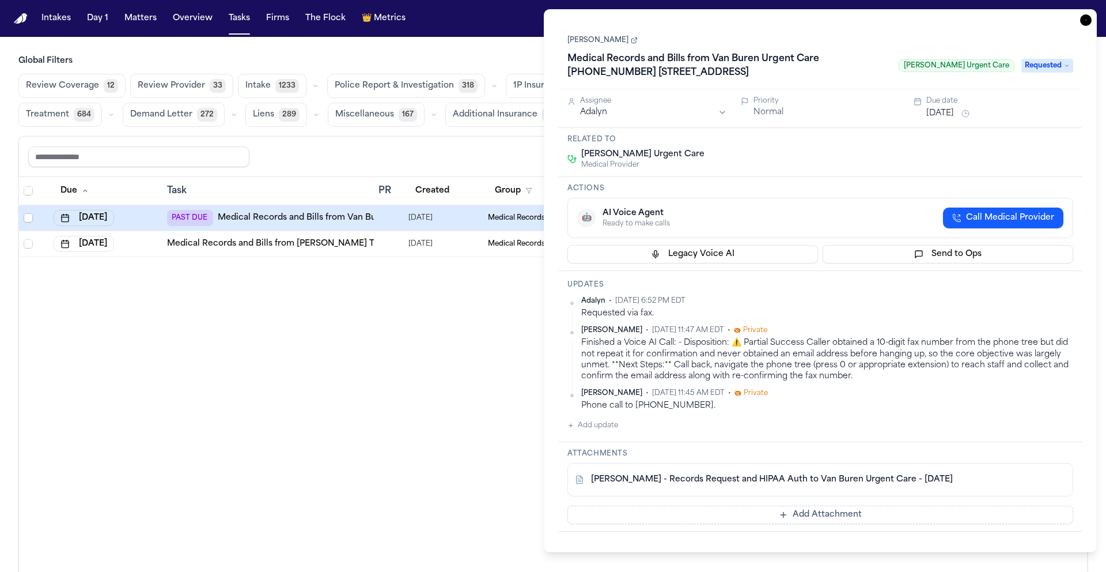
click at [694, 480] on link "R. Johnson - Records Request and HIPAA Auth to Van Buren Urgent Care - 8.25.25" at bounding box center [772, 480] width 362 height 12
click at [293, 300] on div "Due Task PR Created Group Matter 1 Firm 1 Updates Status 1 Assignee Aug 28, 202…" at bounding box center [553, 399] width 1068 height 445
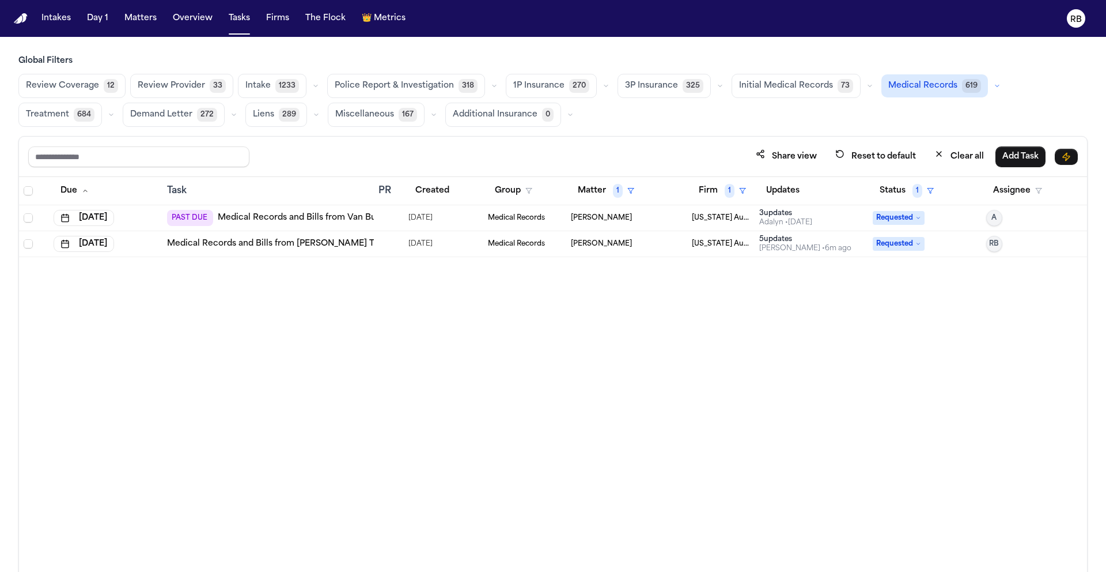
click at [340, 246] on link "Medical Records and Bills from Dr. Robert Dyksterhouse Trinity Health IHA Medic…" at bounding box center [575, 244] width 817 height 12
click at [632, 341] on div "Due Task PR Created Group Matter 1 Firm 1 Updates Status 1 Assignee Aug 28, 202…" at bounding box center [553, 399] width 1068 height 445
drag, startPoint x: 440, startPoint y: 354, endPoint x: 432, endPoint y: 340, distance: 15.7
click at [439, 352] on div "Due Task PR Created Group Matter 1 Firm 1 Updates Status 1 Assignee Aug 28, 202…" at bounding box center [553, 399] width 1068 height 445
click at [389, 218] on div at bounding box center [389, 217] width 21 height 9
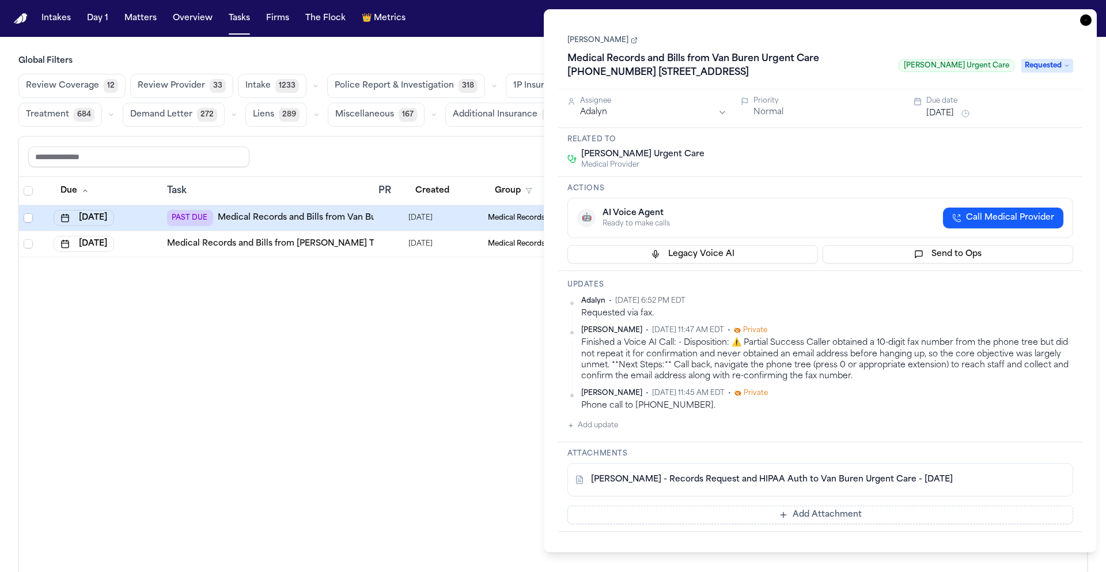
click at [606, 423] on button "Add update" at bounding box center [593, 425] width 51 height 14
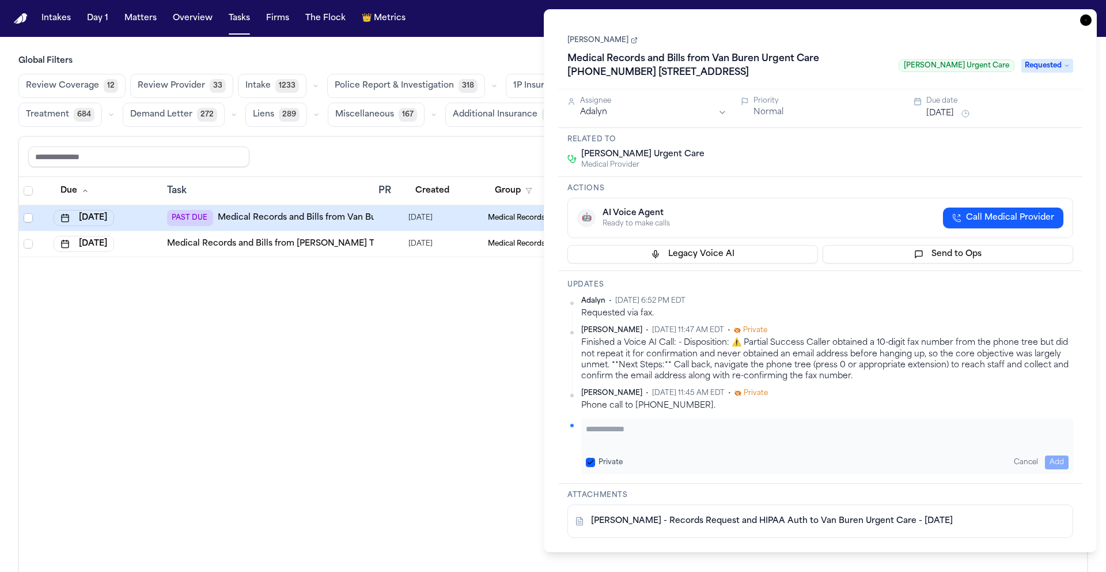
click at [668, 432] on textarea "Add your update" at bounding box center [827, 434] width 483 height 23
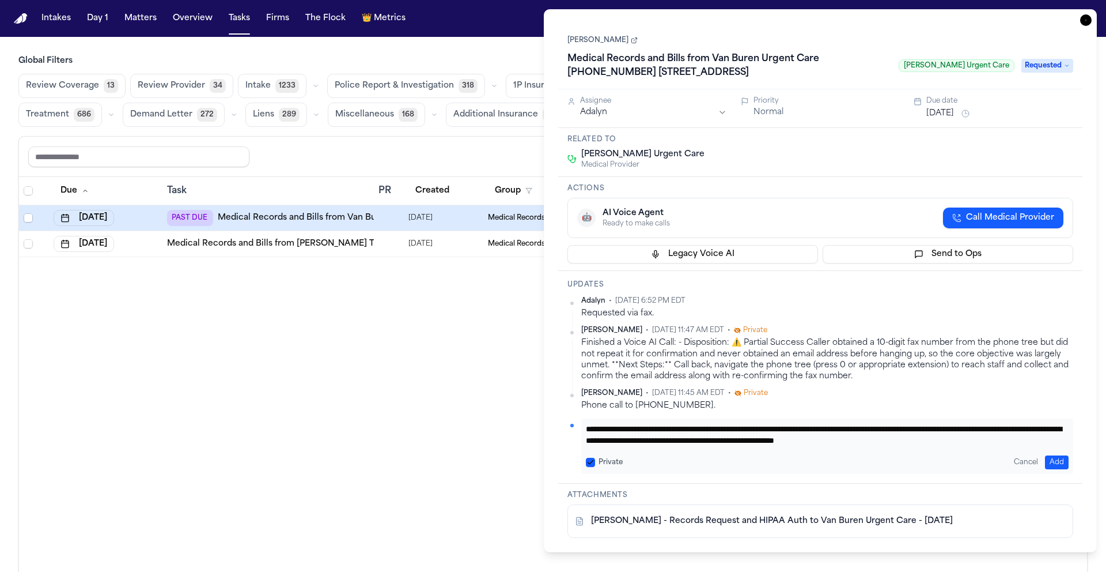
scroll to position [12, 0]
type textarea "**********"
click at [1052, 459] on button "Add" at bounding box center [1057, 462] width 24 height 14
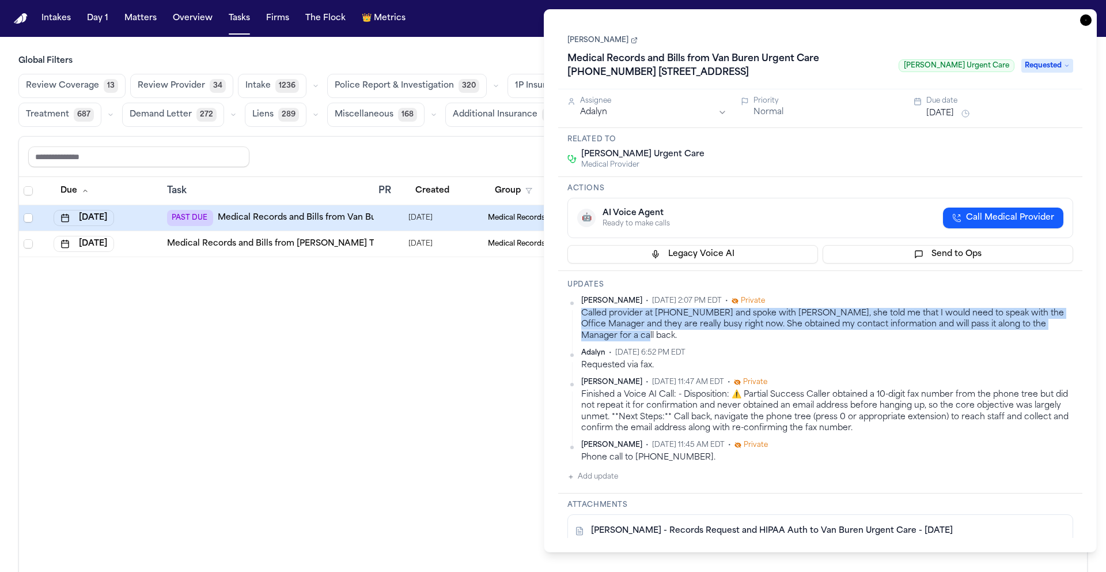
drag, startPoint x: 1079, startPoint y: 325, endPoint x: 577, endPoint y: 314, distance: 502.1
click at [577, 314] on div "Updates Richelle Bauman • Sep 29, 2025 2:07 PM EDT • Private Called provider at…" at bounding box center [820, 382] width 524 height 222
copy div "Called provider at 734-699-9888 and spoke with Tatiana, she told me that I woul…"
click at [945, 118] on button "Aug 28, 2025" at bounding box center [941, 114] width 28 height 12
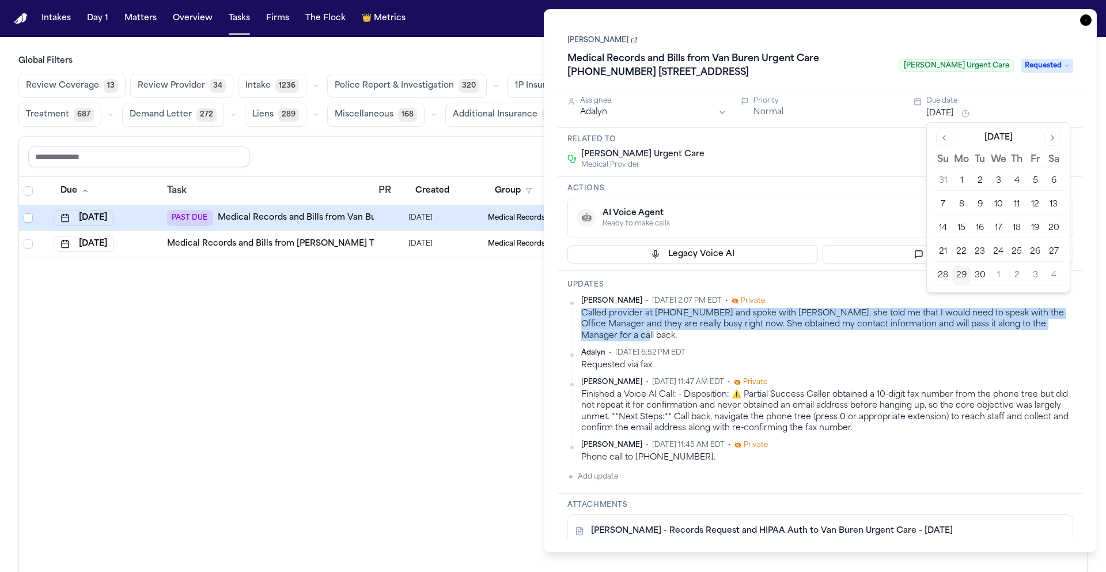
click at [1000, 275] on button "1" at bounding box center [998, 275] width 18 height 18
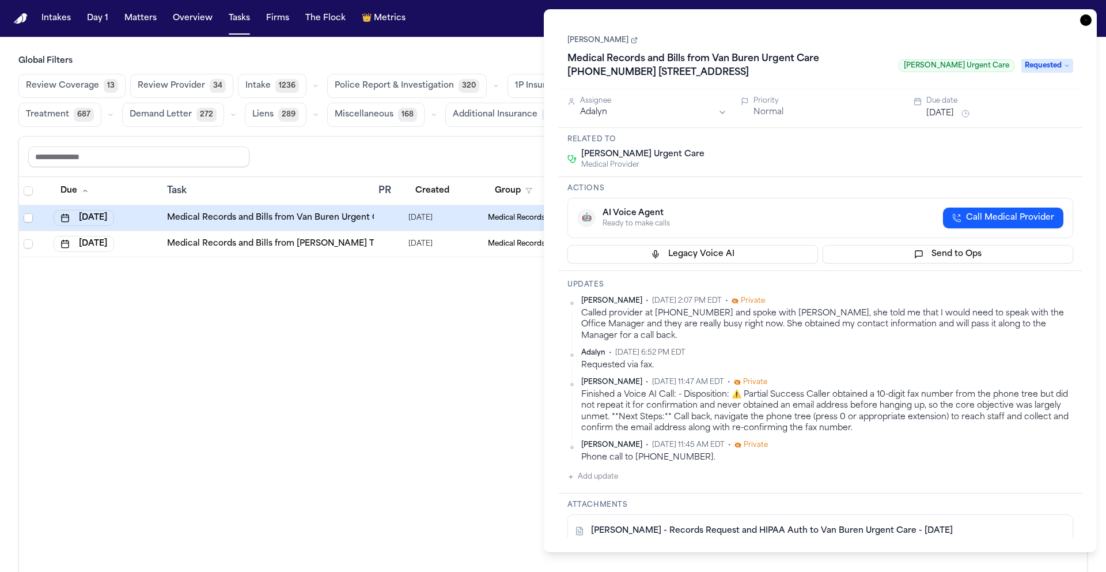
click at [874, 202] on div "🤖 AI Voice Agent Ready to make calls Call Medical Provider" at bounding box center [821, 218] width 506 height 40
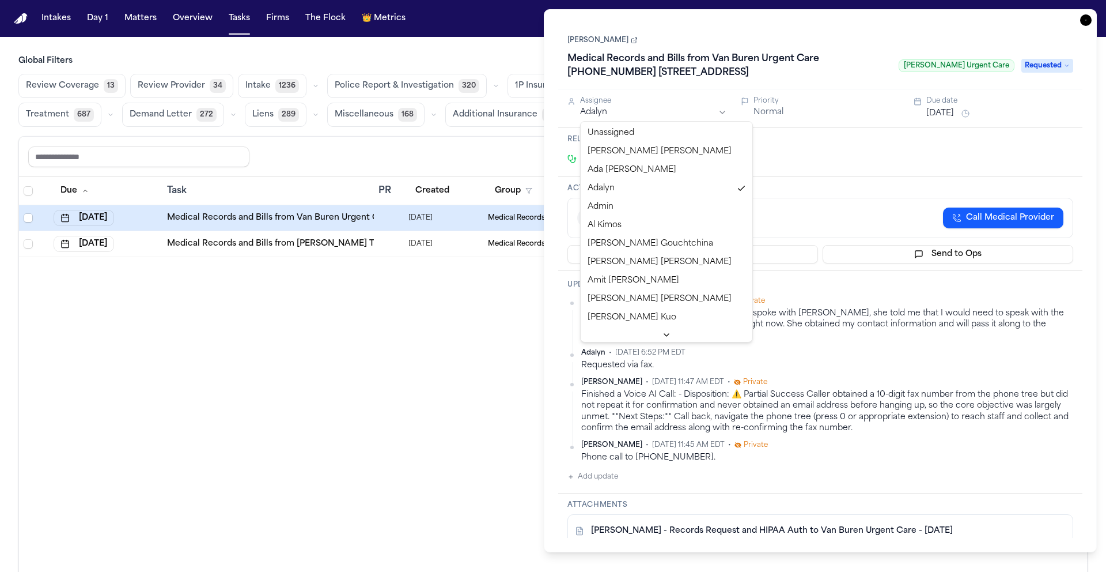
click at [625, 112] on html "Intakes Day 1 Matters Overview Tasks Firms The Flock 👑 Metrics RB Global Filter…" at bounding box center [553, 286] width 1106 height 572
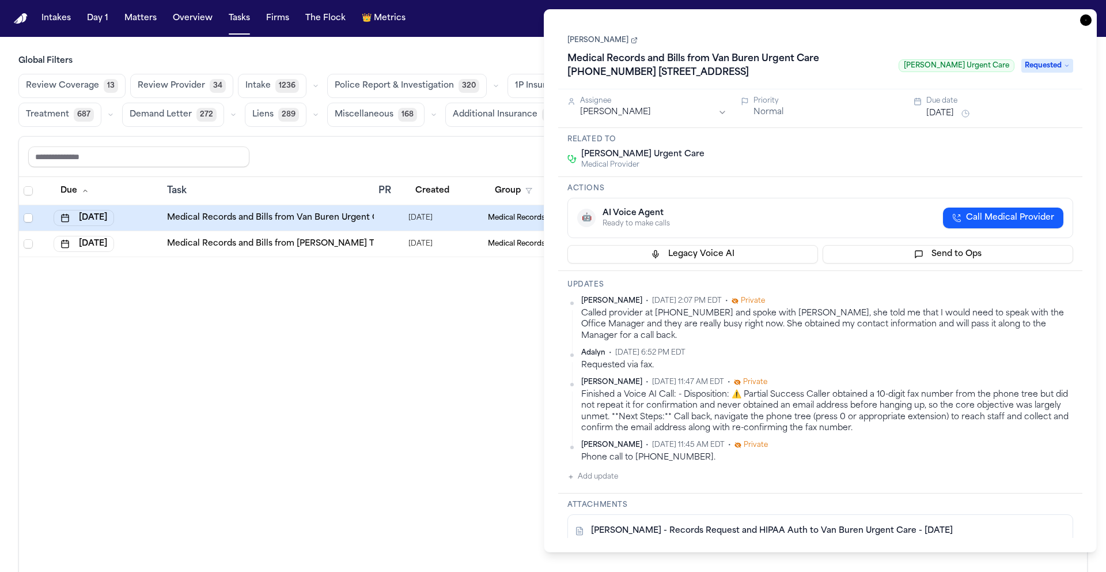
click at [1083, 18] on icon "button" at bounding box center [1087, 20] width 12 height 12
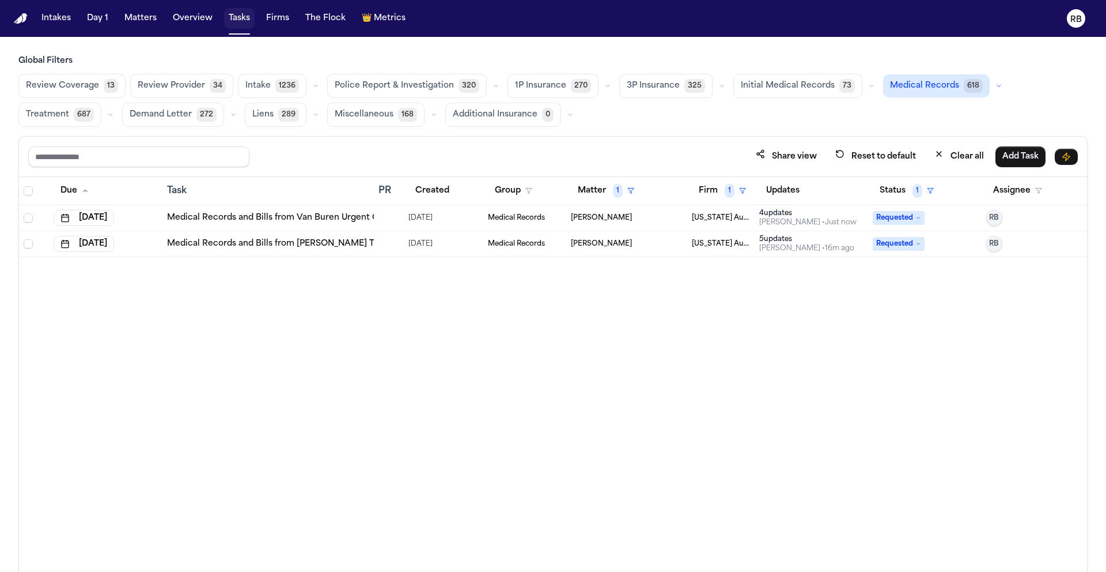
click at [246, 20] on button "Tasks" at bounding box center [239, 18] width 31 height 21
click at [917, 342] on div "Due Task PR Created Group Matter 1 Firm 1 Updates Status 1 Assignee Oct 1, 2025…" at bounding box center [553, 399] width 1068 height 445
click at [969, 144] on div "Share view Reset to default Clear all Add Task" at bounding box center [553, 157] width 1068 height 40
click at [970, 160] on button "Clear all" at bounding box center [959, 156] width 63 height 21
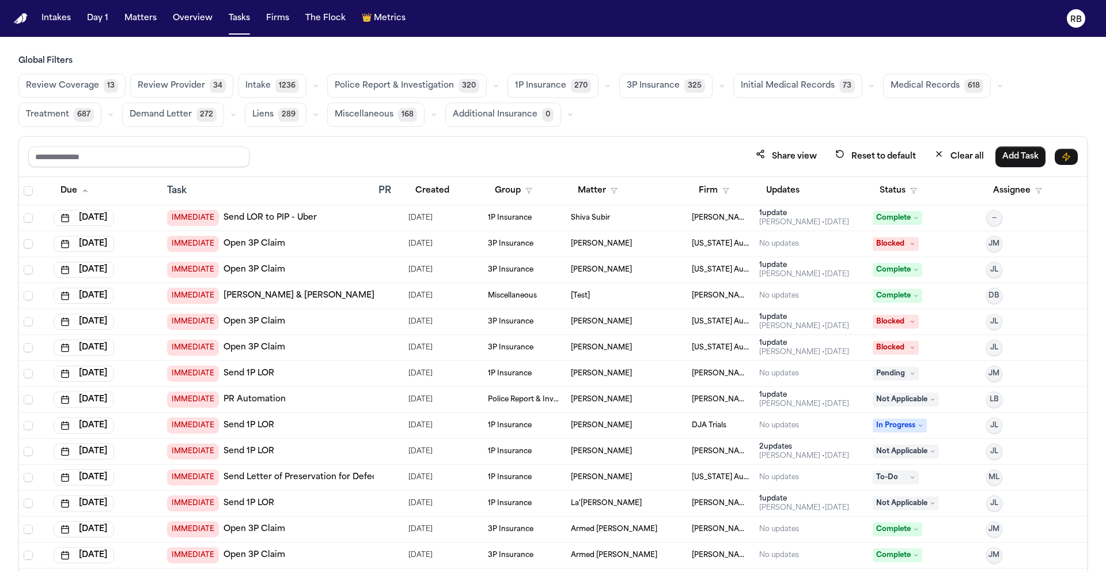
click at [911, 86] on span "Medical Records" at bounding box center [925, 86] width 69 height 12
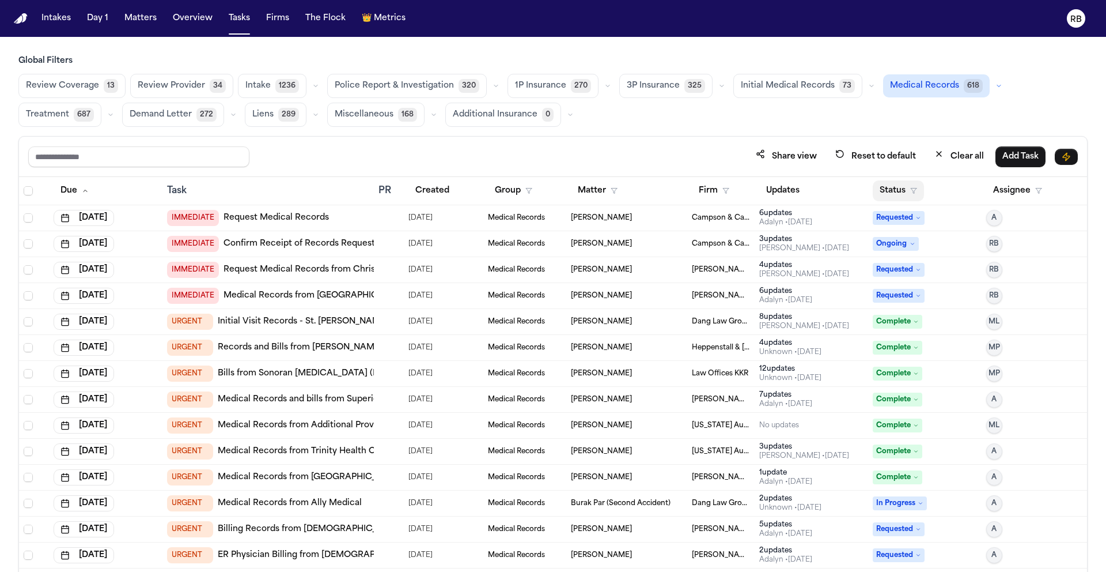
click at [879, 191] on button "Status" at bounding box center [898, 190] width 51 height 21
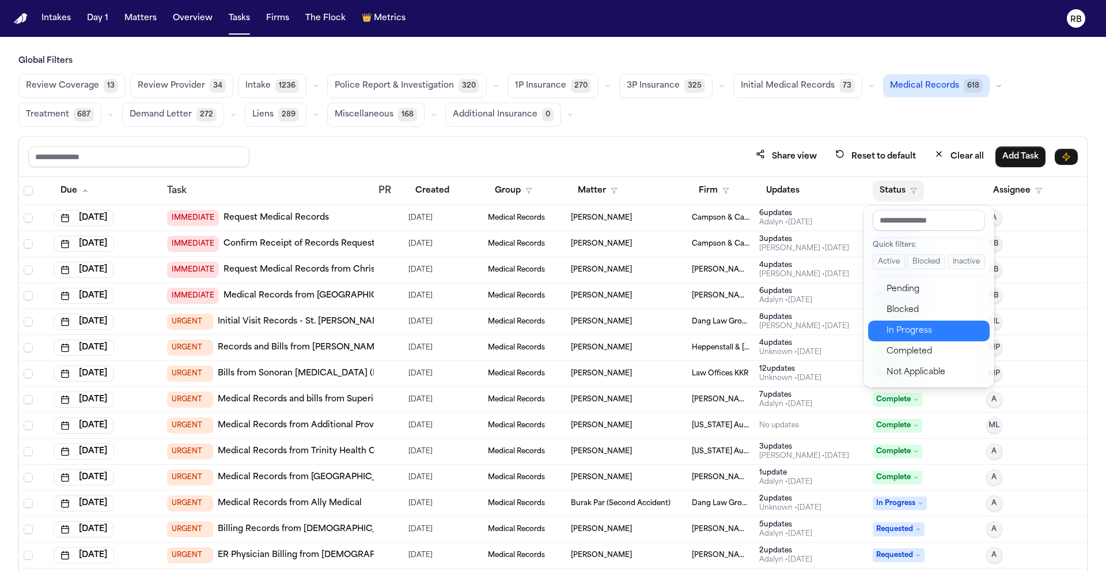
click at [908, 326] on div "In Progress" at bounding box center [935, 331] width 96 height 14
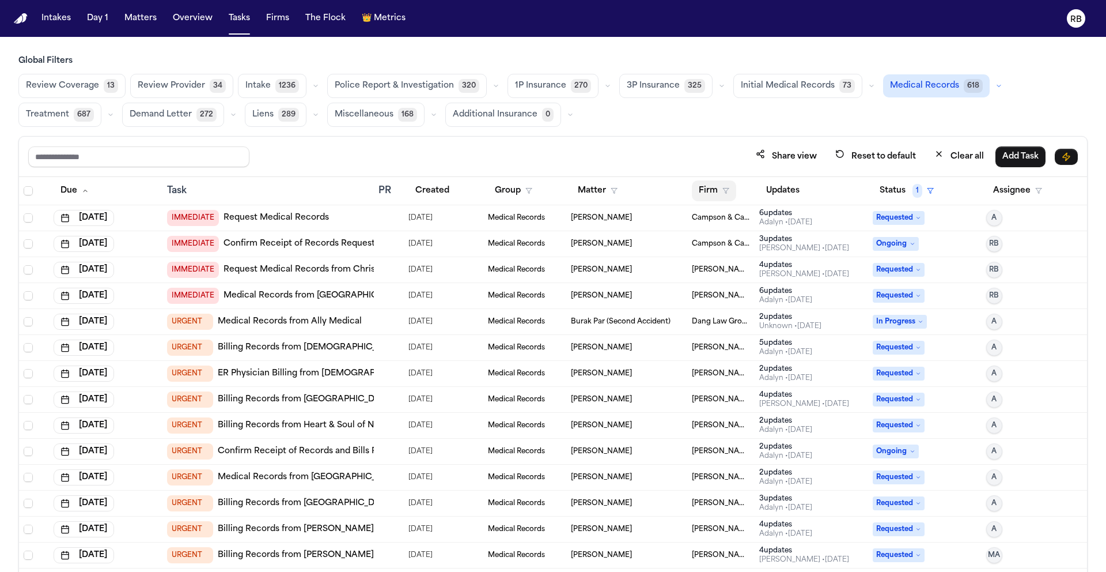
click at [698, 192] on button "Firm" at bounding box center [714, 190] width 44 height 21
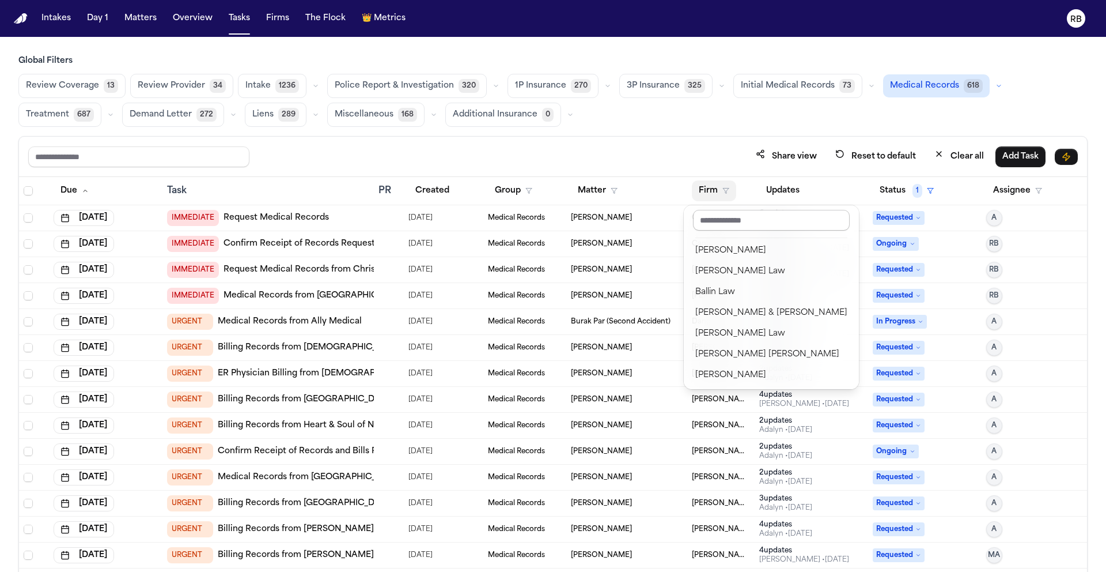
click at [717, 217] on input "text" at bounding box center [771, 220] width 157 height 21
click at [662, 115] on div "Global Filters Review Coverage 13 Review Provider 34 Intake 1236 Police Report …" at bounding box center [553, 338] width 1070 height 567
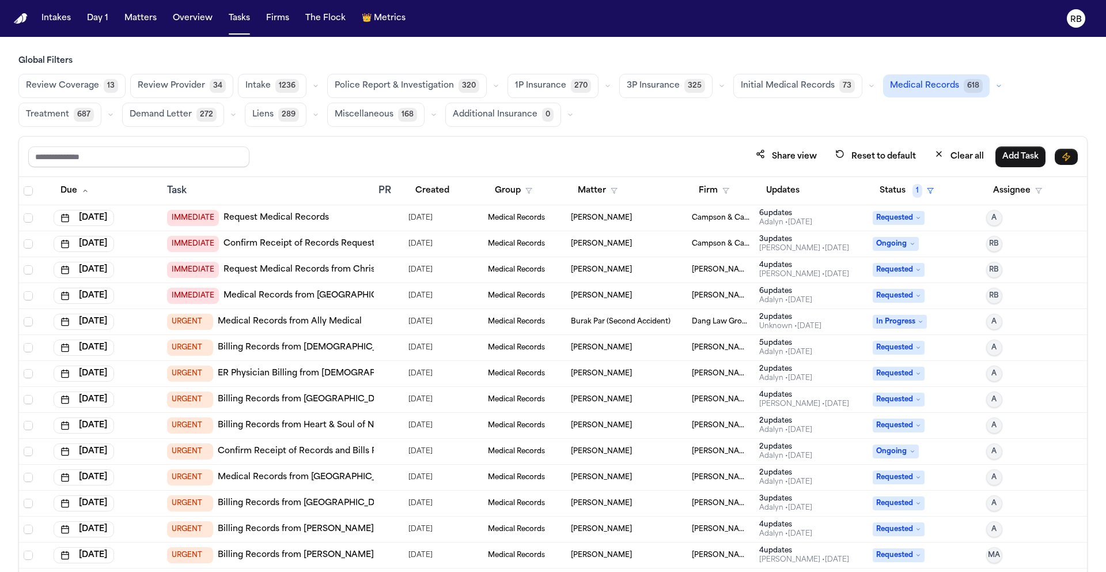
click at [640, 274] on td "Jonathan Ayala" at bounding box center [626, 270] width 121 height 26
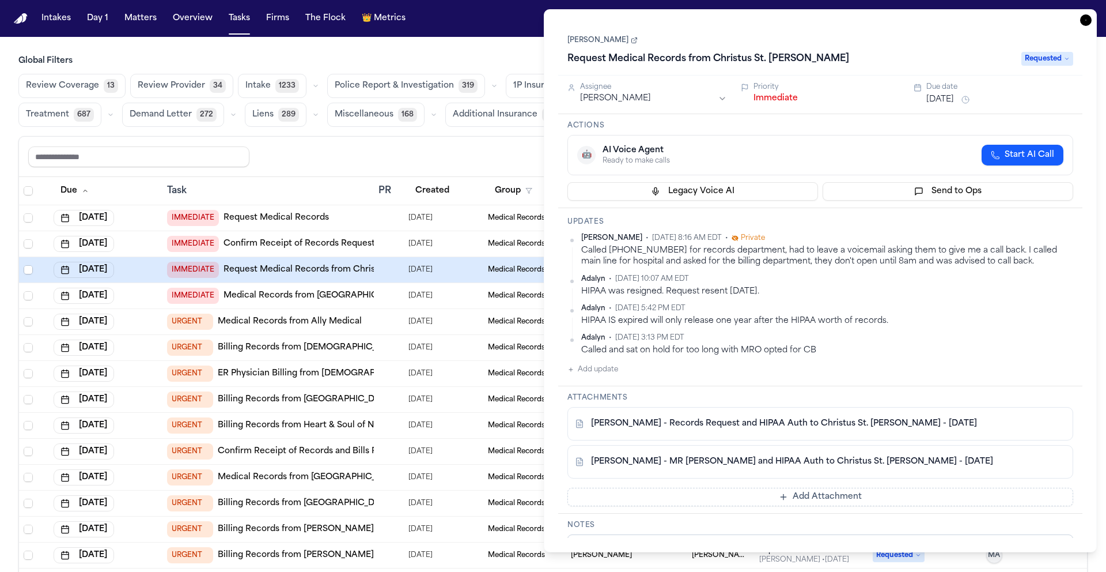
click at [1087, 18] on icon "button" at bounding box center [1087, 20] width 12 height 12
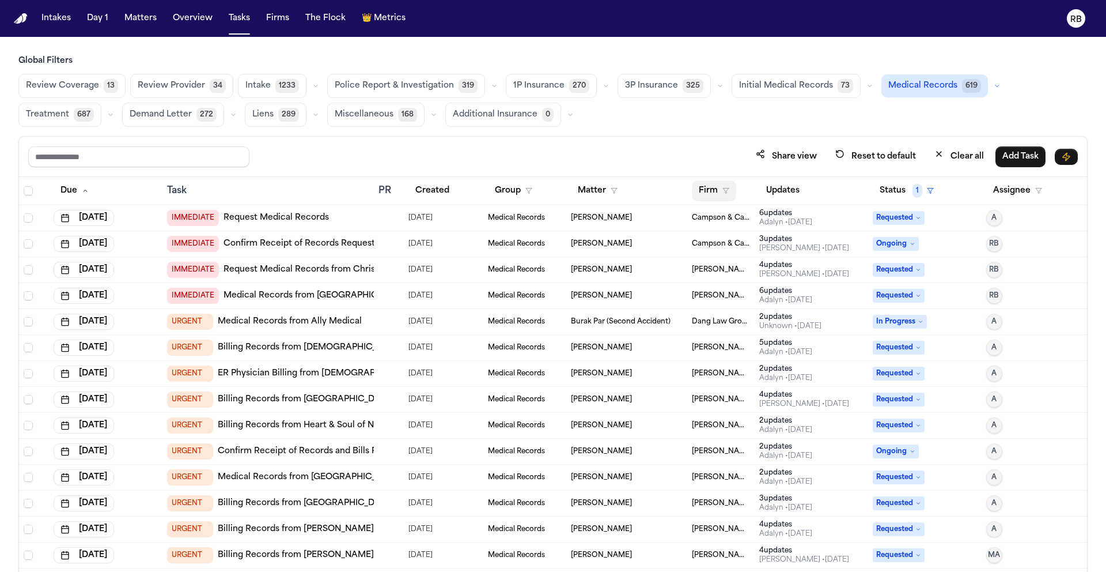
click at [708, 185] on button "Firm" at bounding box center [714, 190] width 44 height 21
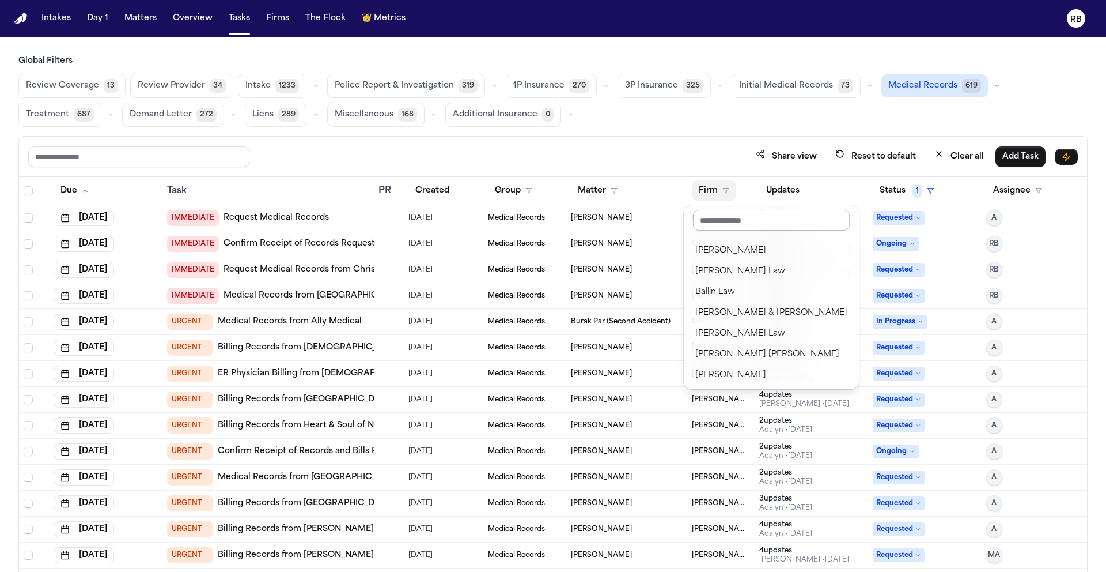
click at [734, 225] on input "text" at bounding box center [771, 220] width 157 height 21
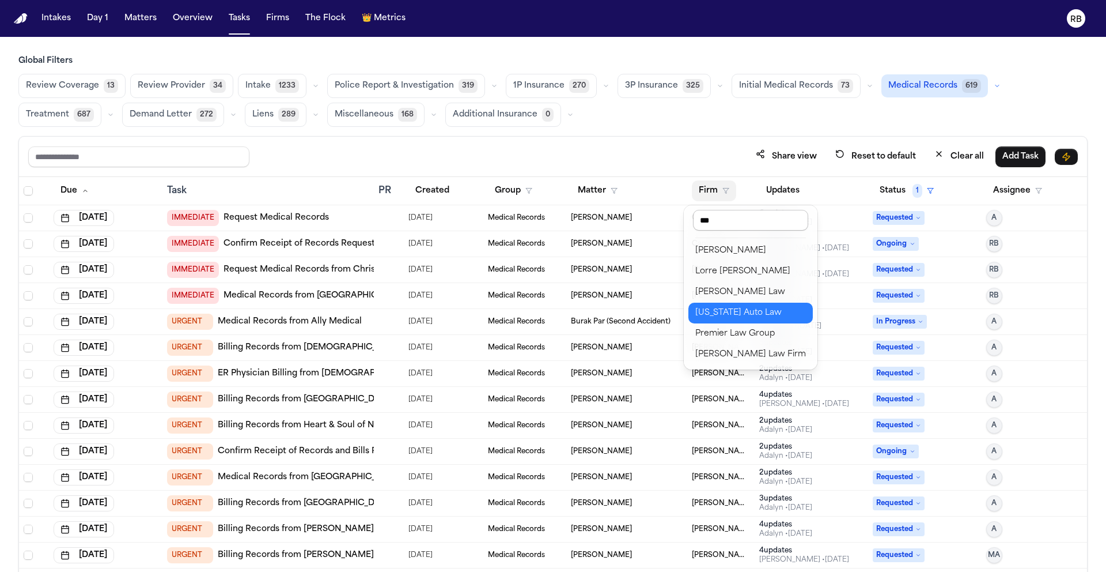
type input "****"
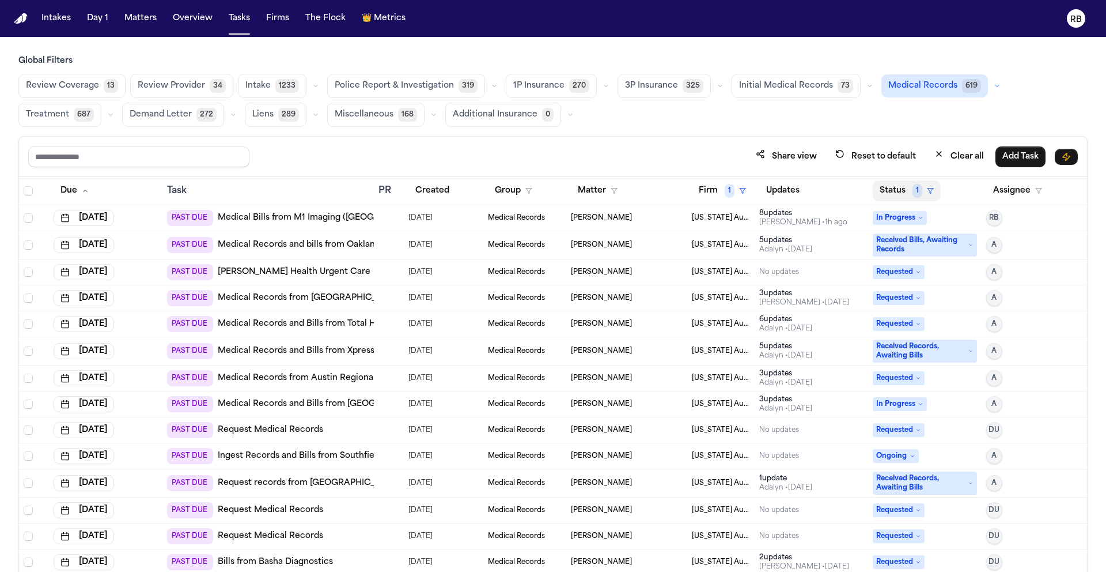
click at [883, 183] on button "Status 1" at bounding box center [907, 190] width 68 height 21
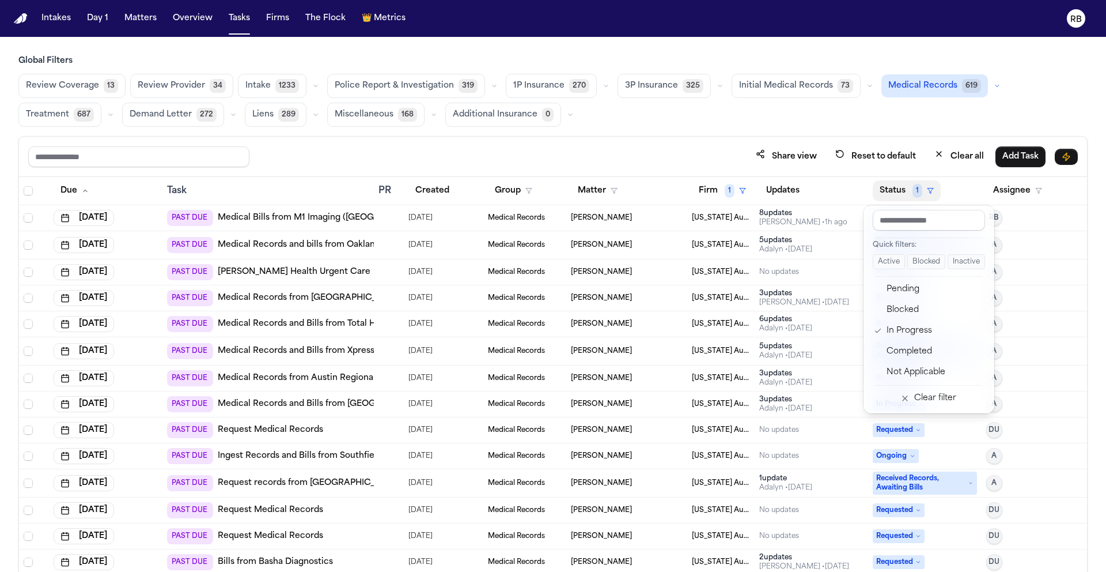
click at [730, 127] on div "Global Filters Review Coverage 13 Review Provider 34 Intake 1233 Police Report …" at bounding box center [553, 338] width 1070 height 567
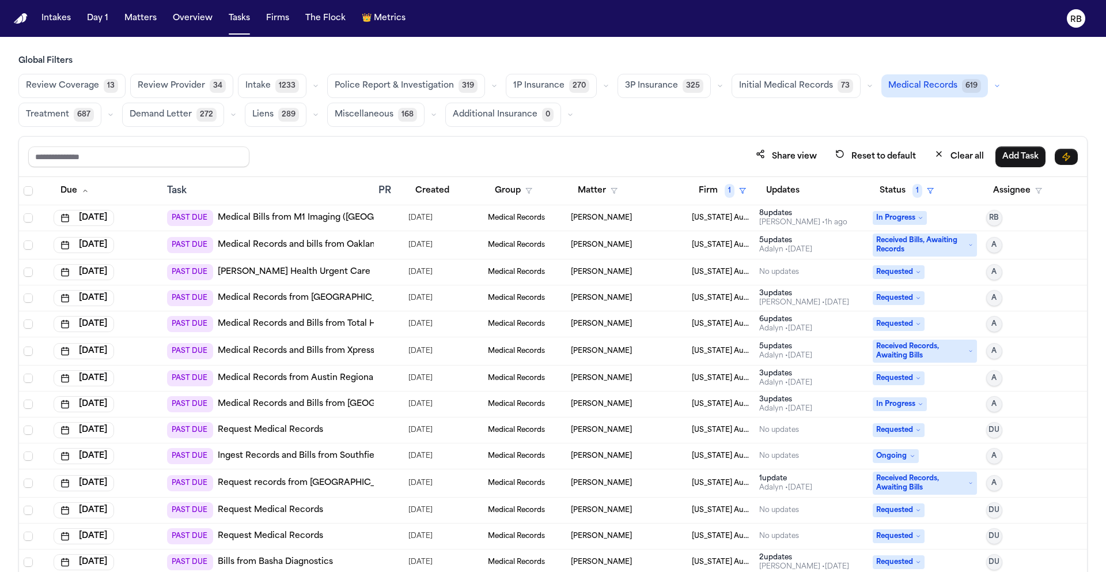
click at [918, 87] on span "Medical Records" at bounding box center [923, 86] width 69 height 12
click at [902, 88] on span "Medical Records" at bounding box center [923, 86] width 69 height 12
click at [876, 184] on button "Status 1" at bounding box center [907, 190] width 68 height 21
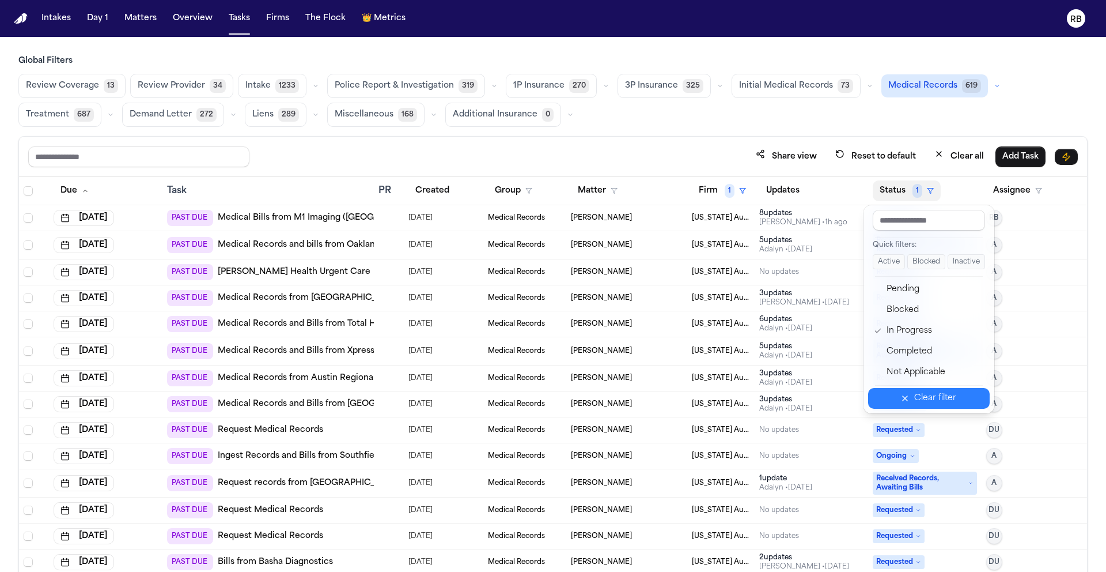
click at [935, 394] on div "Clear filter" at bounding box center [936, 398] width 42 height 14
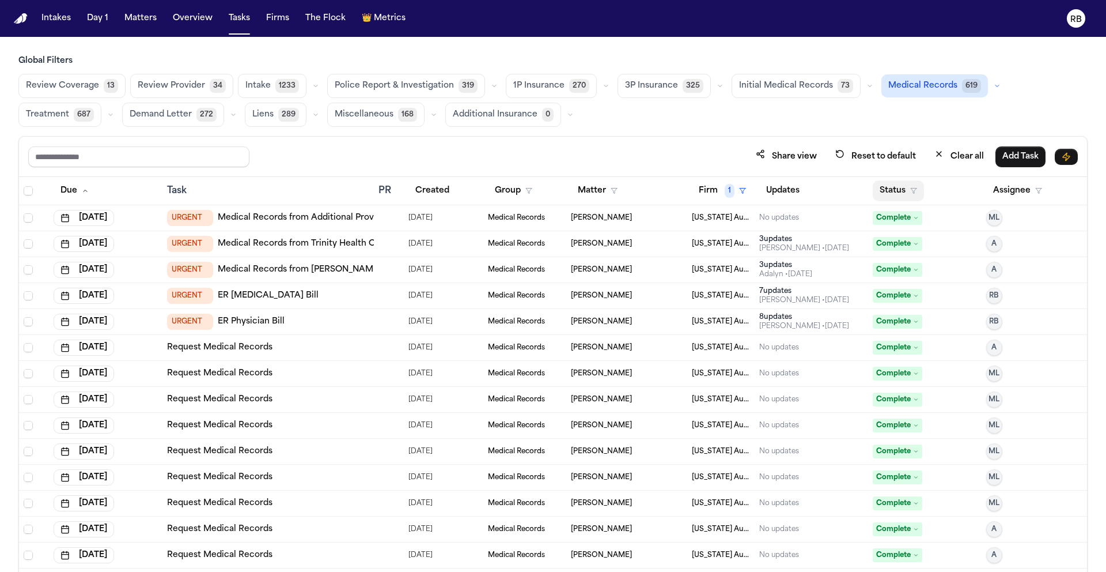
click at [883, 190] on button "Status" at bounding box center [898, 190] width 51 height 21
click at [1021, 100] on div "Global Filters Review Coverage 13 Review Provider 34 Intake 1233 Police Report …" at bounding box center [553, 338] width 1070 height 567
click at [886, 192] on button "Status" at bounding box center [898, 190] width 51 height 21
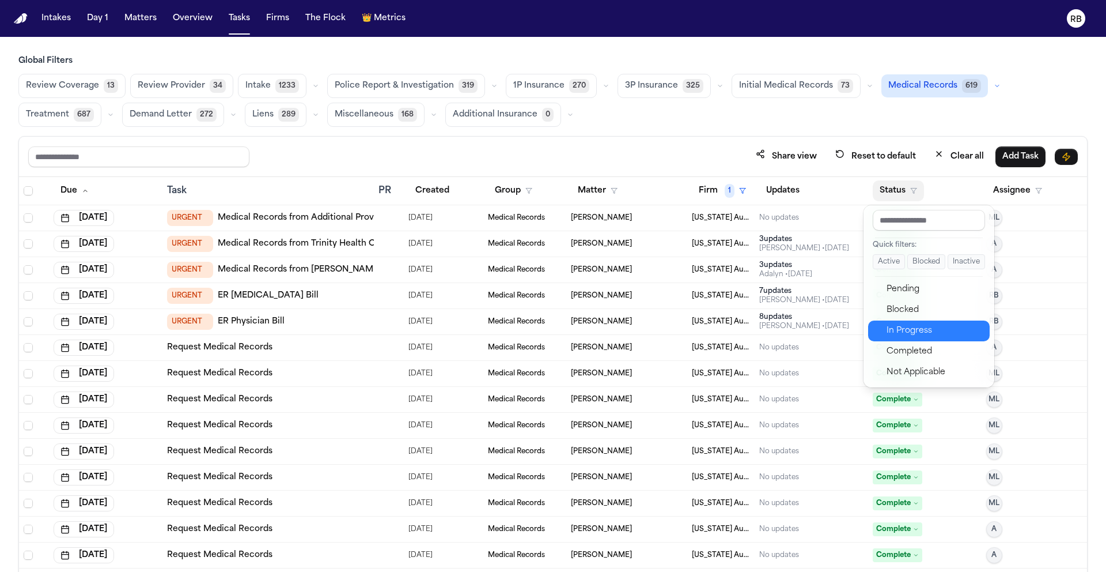
click at [918, 328] on div "In Progress" at bounding box center [935, 331] width 96 height 14
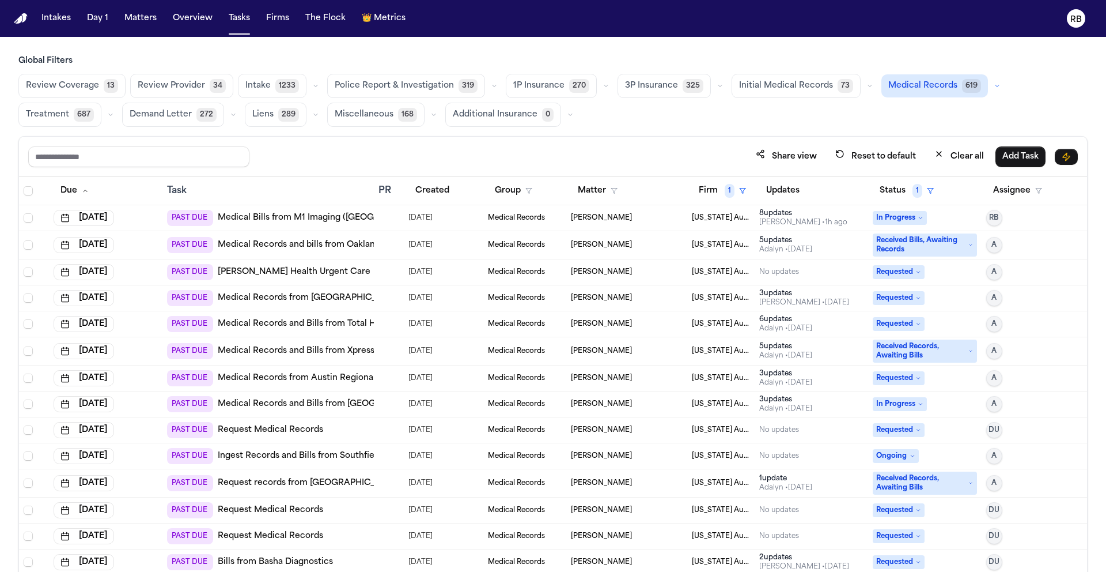
click at [729, 125] on div "Review Coverage 13 Review Provider 34 Intake 1233 Police Report & Investigation…" at bounding box center [553, 100] width 1070 height 53
click at [387, 216] on div at bounding box center [389, 217] width 21 height 9
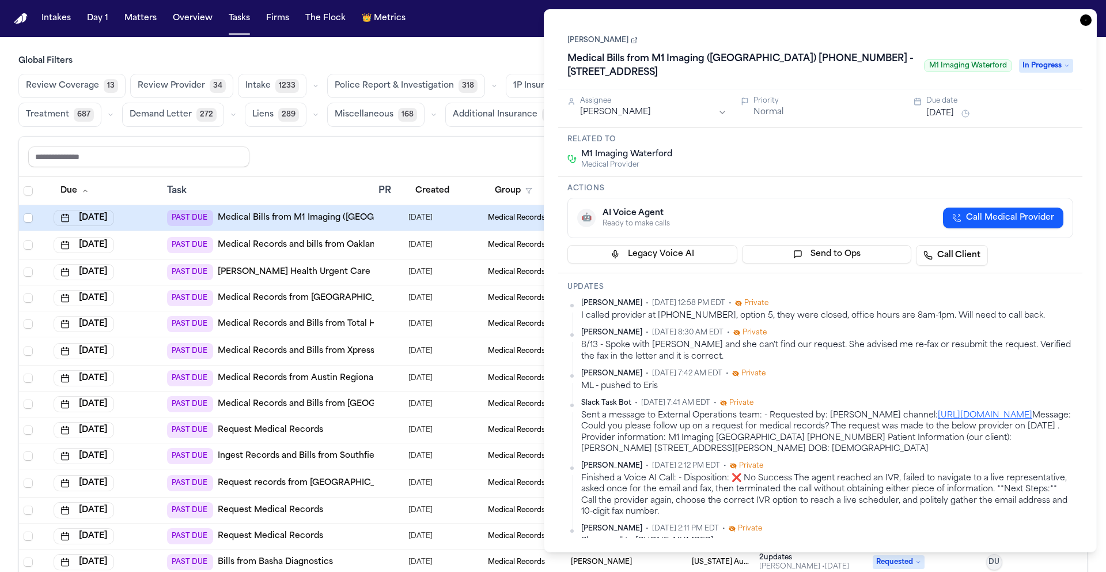
click at [954, 110] on button "Aug 28, 2025" at bounding box center [941, 114] width 28 height 12
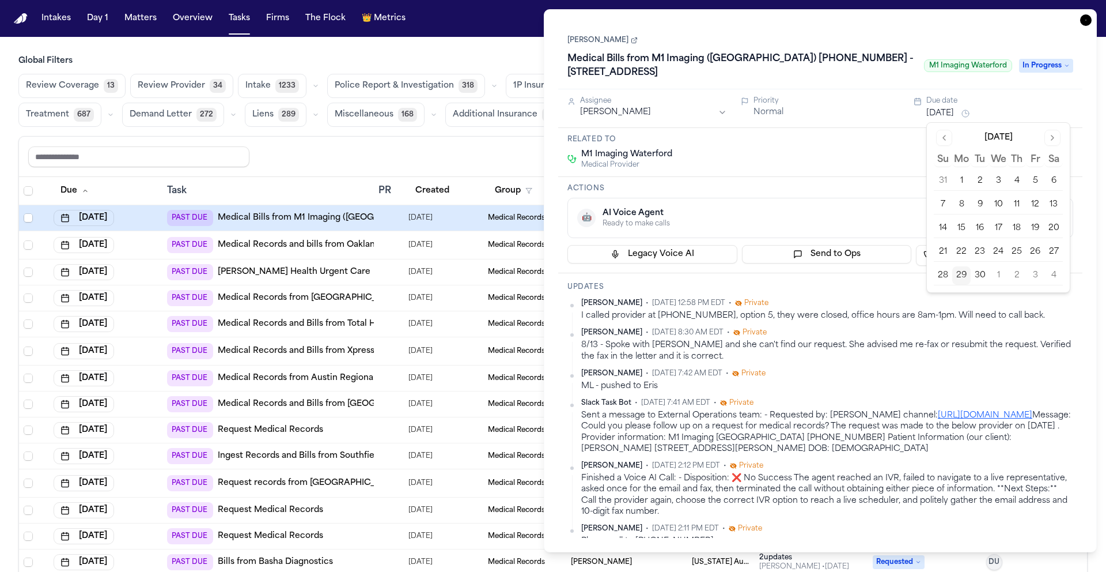
click at [979, 271] on button "30" at bounding box center [980, 275] width 18 height 18
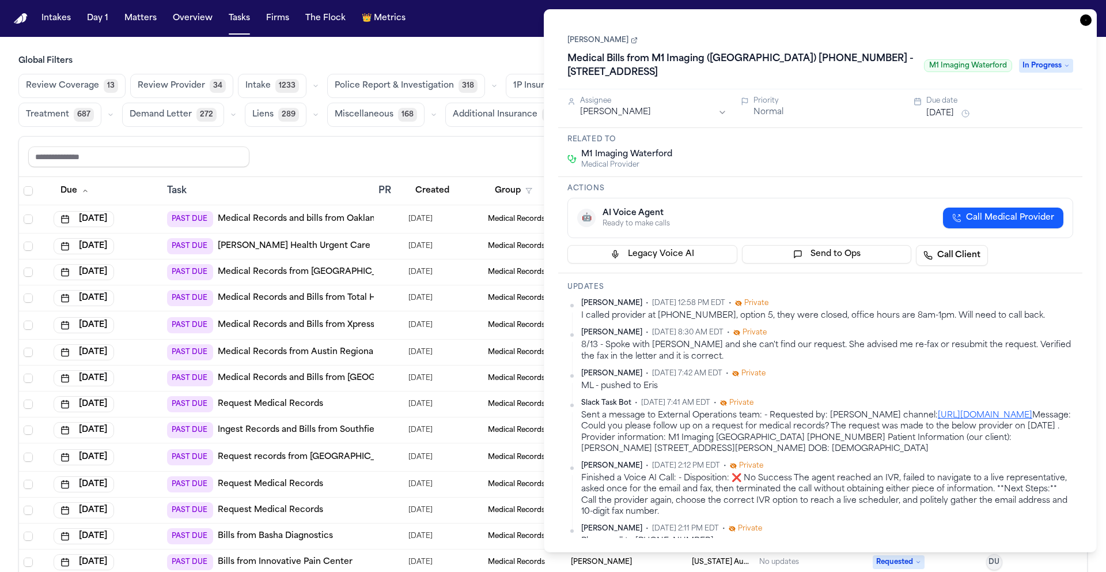
click at [797, 178] on div "Actions 🤖 AI Voice Agent Ready to make calls Call Medical Provider Legacy Voice…" at bounding box center [820, 225] width 524 height 96
click at [1088, 18] on icon "button" at bounding box center [1087, 20] width 12 height 12
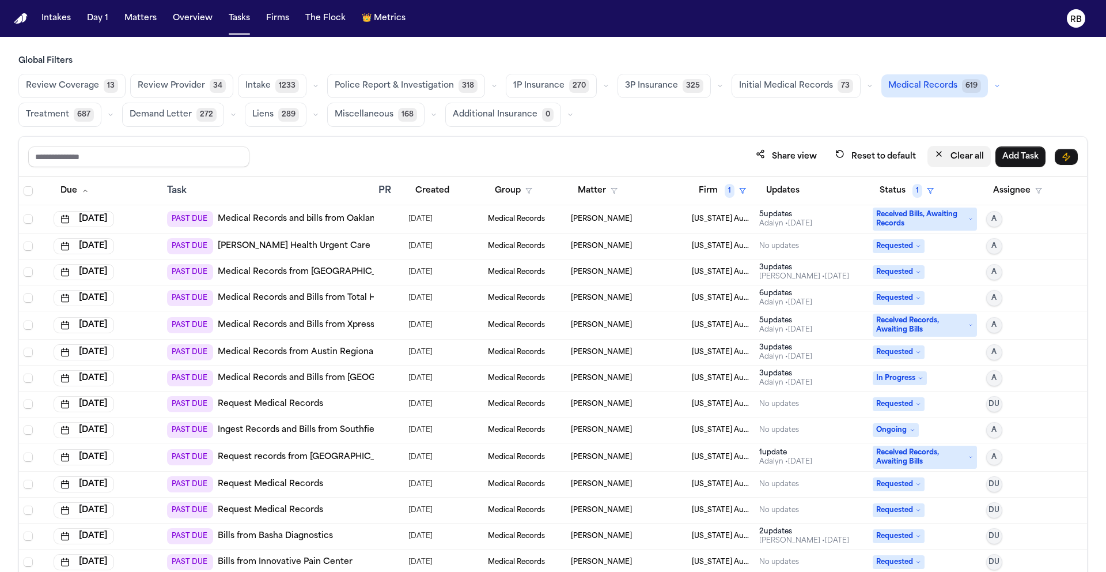
click at [965, 155] on button "Clear all" at bounding box center [959, 156] width 63 height 21
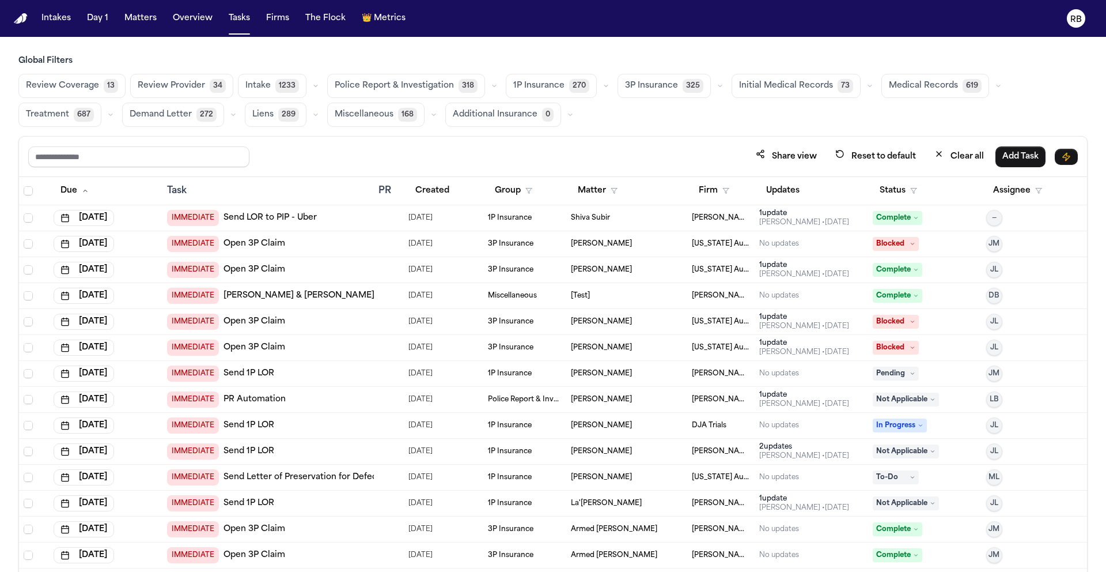
click at [894, 86] on span "Medical Records" at bounding box center [923, 86] width 69 height 12
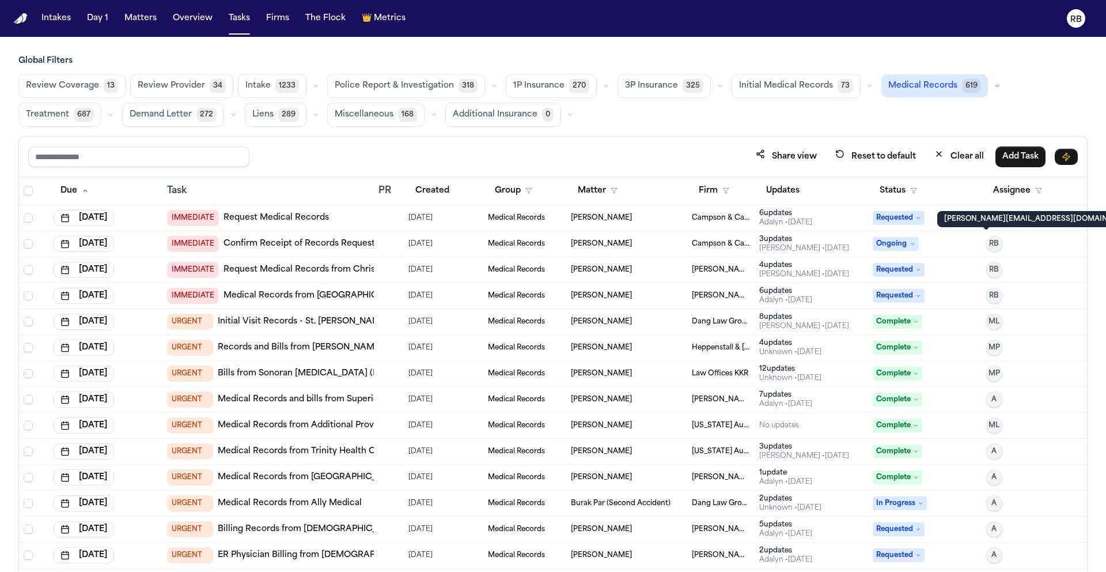
click at [992, 244] on button "RB" at bounding box center [995, 244] width 16 height 16
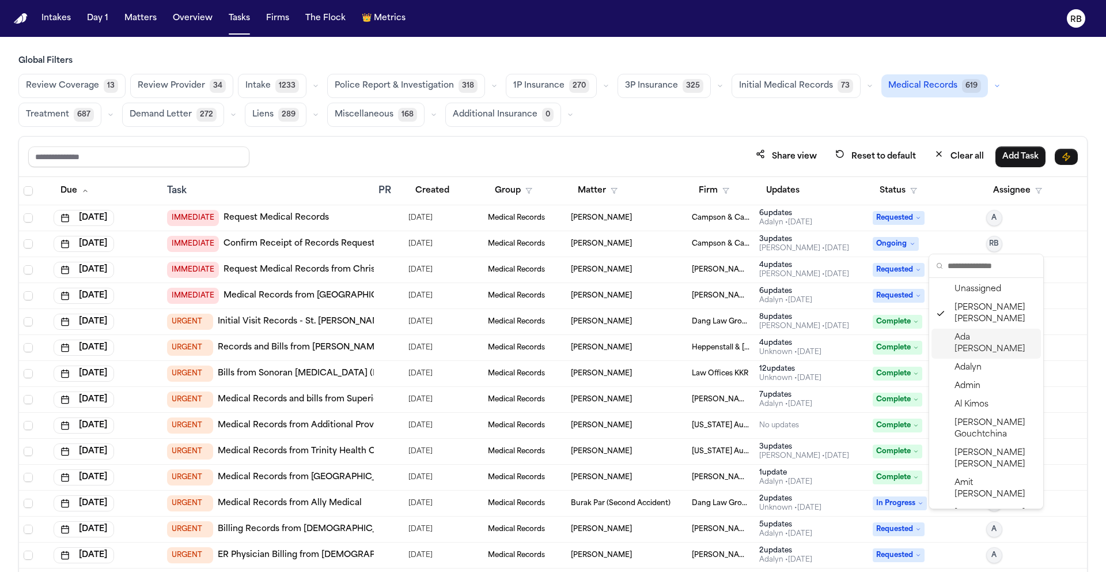
click at [1000, 332] on span "Ada Martinez" at bounding box center [996, 343] width 82 height 23
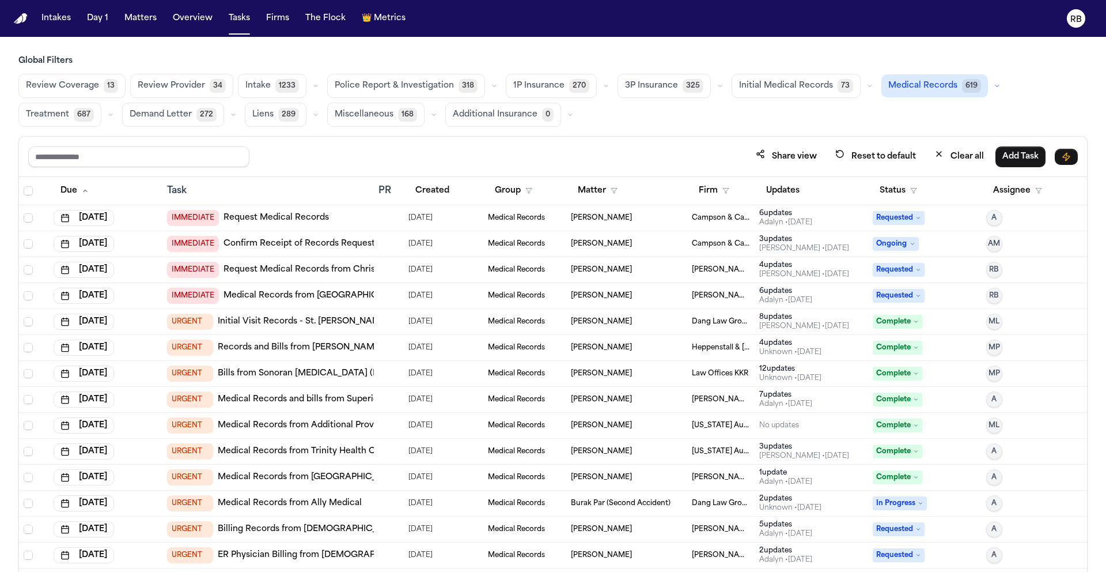
click at [1040, 102] on div "Review Coverage 13 Review Provider 34 Intake 1233 Police Report & Investigation…" at bounding box center [553, 100] width 1070 height 53
click at [888, 185] on button "Status" at bounding box center [898, 190] width 51 height 21
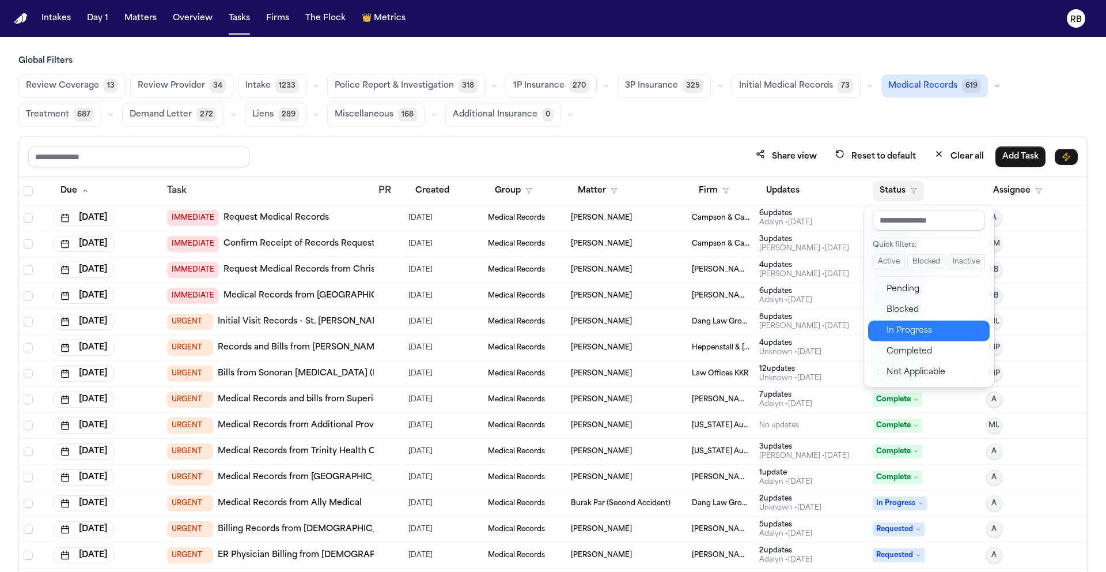
click at [923, 328] on div "In Progress" at bounding box center [935, 331] width 96 height 14
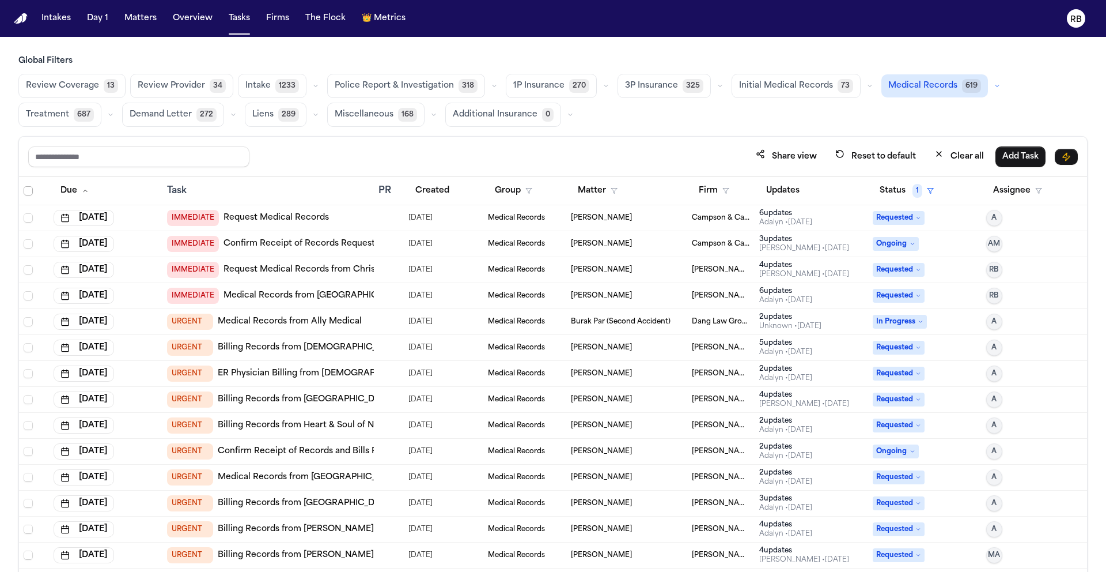
click at [31, 189] on span "Select all" at bounding box center [28, 190] width 9 height 9
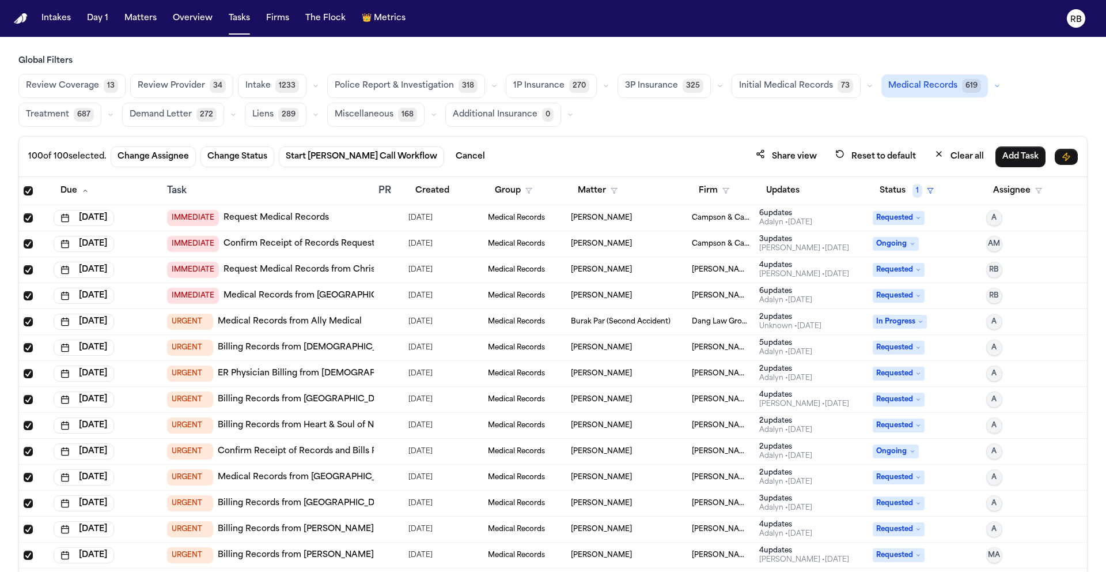
click at [29, 190] on span "Select all" at bounding box center [28, 190] width 9 height 9
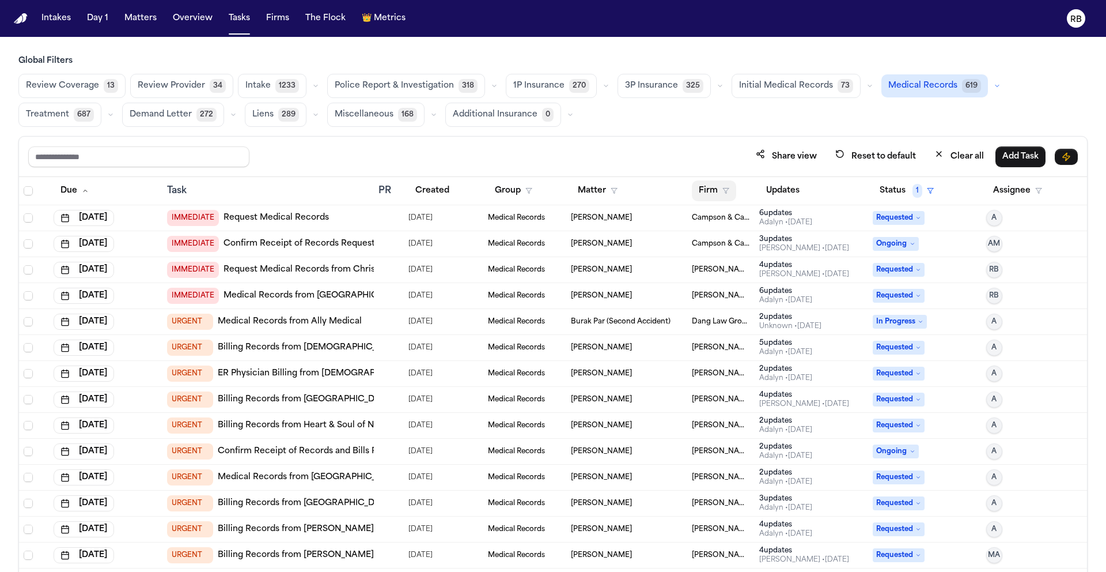
click at [705, 188] on button "Firm" at bounding box center [714, 190] width 44 height 21
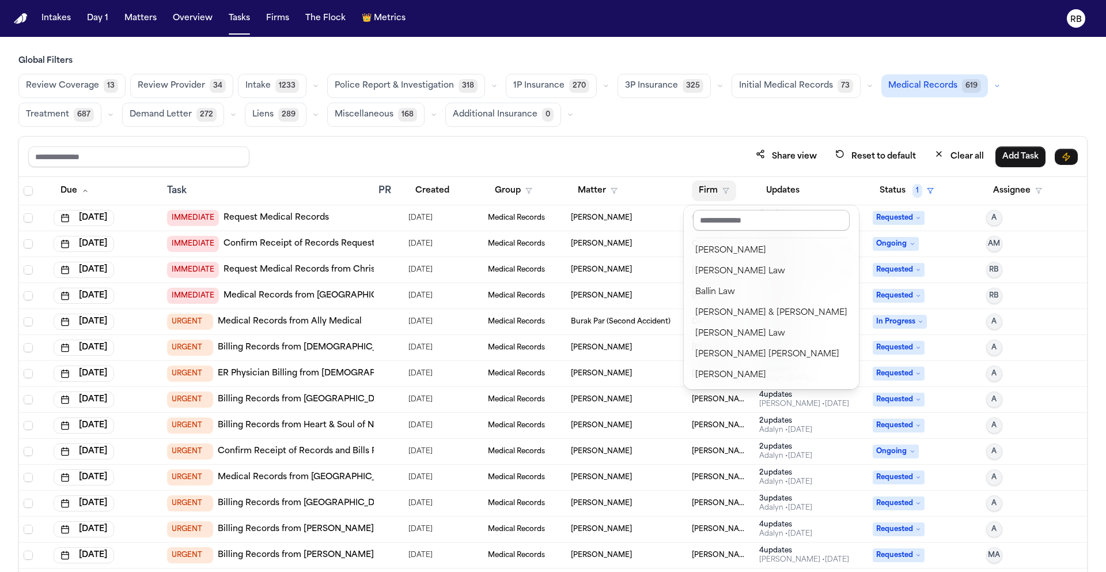
click at [722, 217] on input "text" at bounding box center [771, 220] width 157 height 21
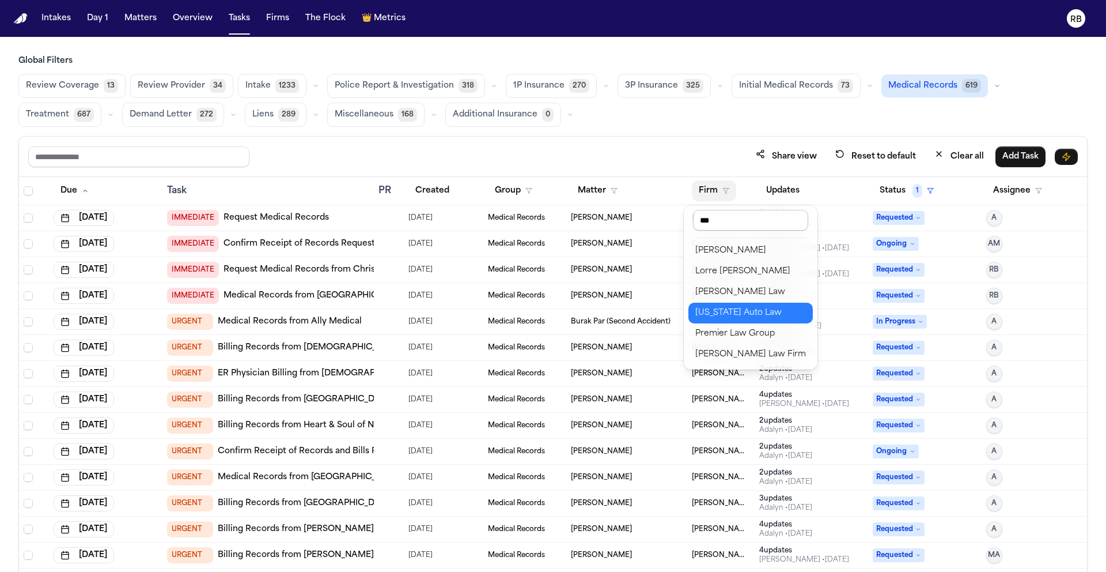
type input "****"
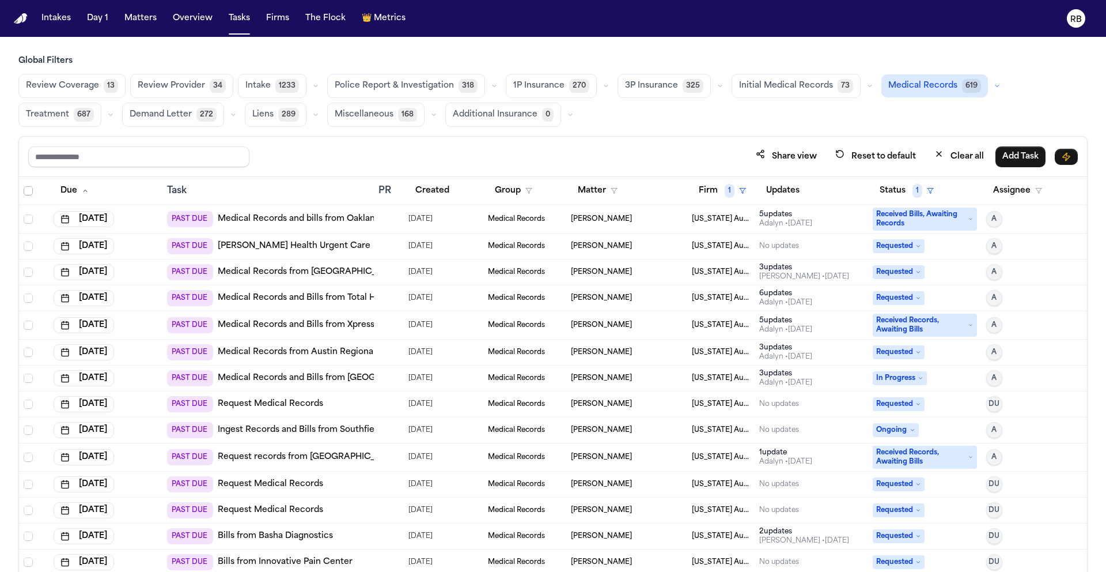
click at [27, 188] on span "Select all" at bounding box center [28, 190] width 9 height 9
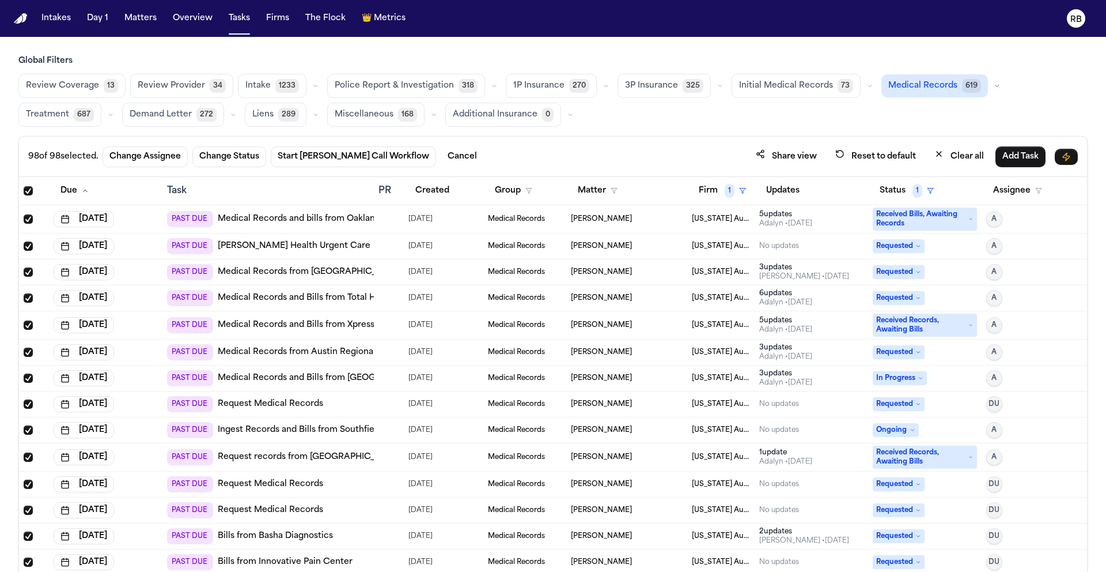
click at [27, 188] on span "Select all" at bounding box center [28, 190] width 9 height 9
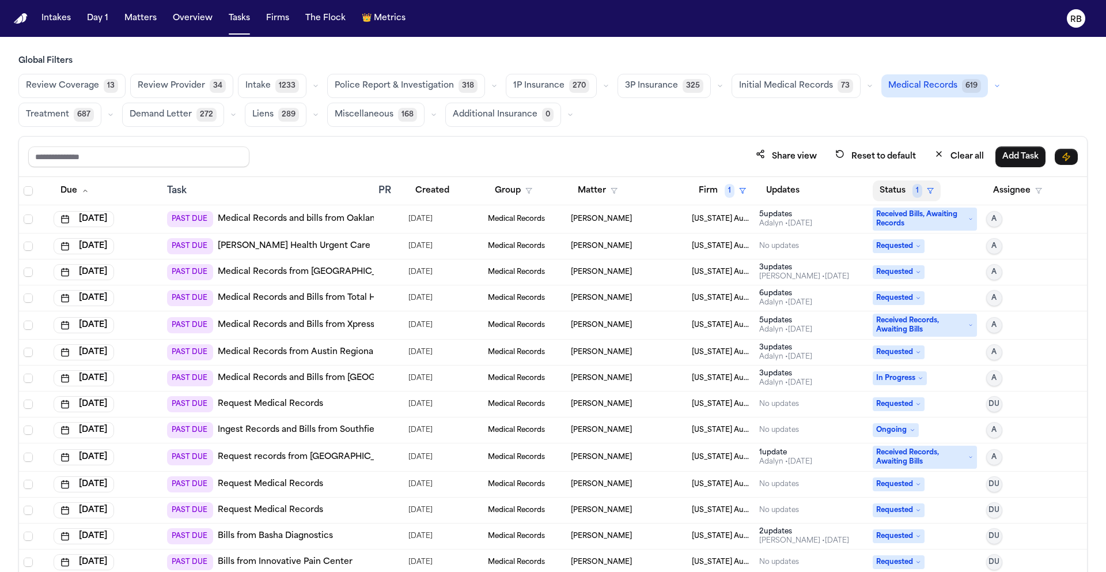
click at [889, 185] on button "Status 1" at bounding box center [907, 190] width 68 height 21
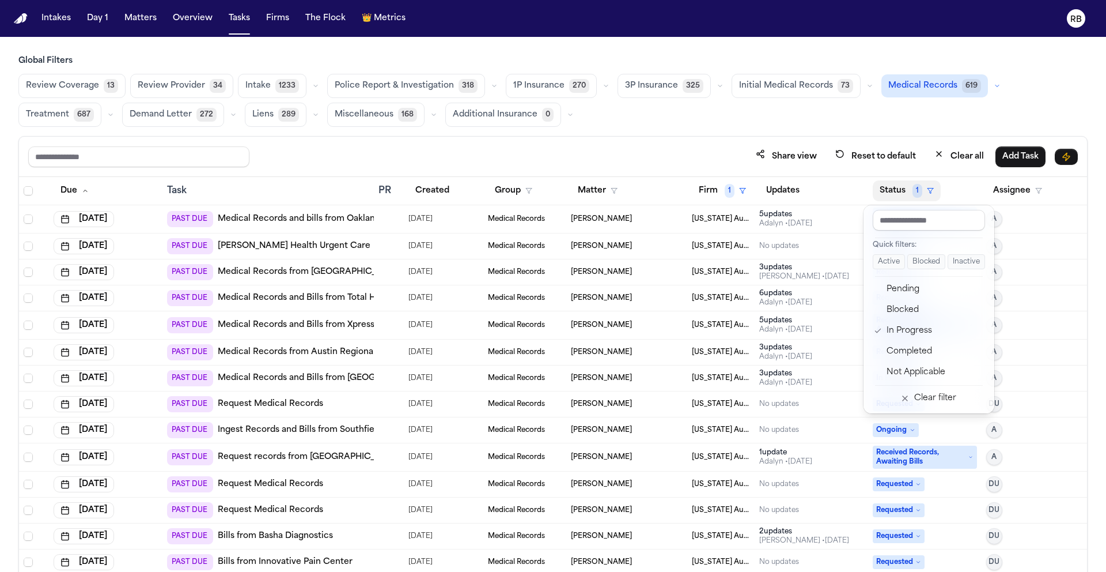
click at [731, 139] on div "Share view Reset to default Clear all Add Task Due Task PR Created Group Matter…" at bounding box center [553, 379] width 1070 height 486
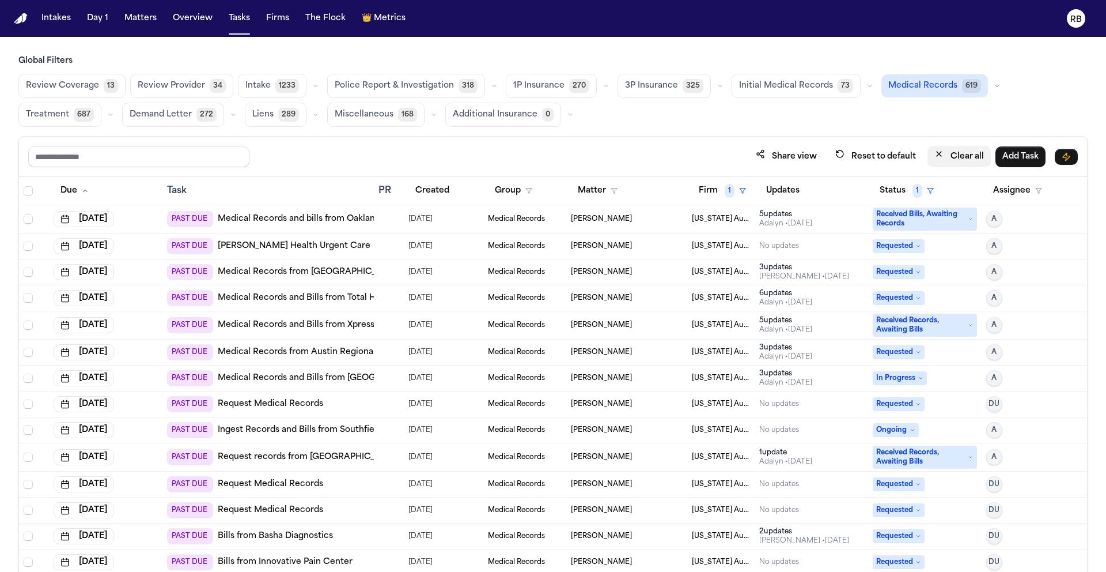
click at [961, 154] on button "Clear all" at bounding box center [959, 156] width 63 height 21
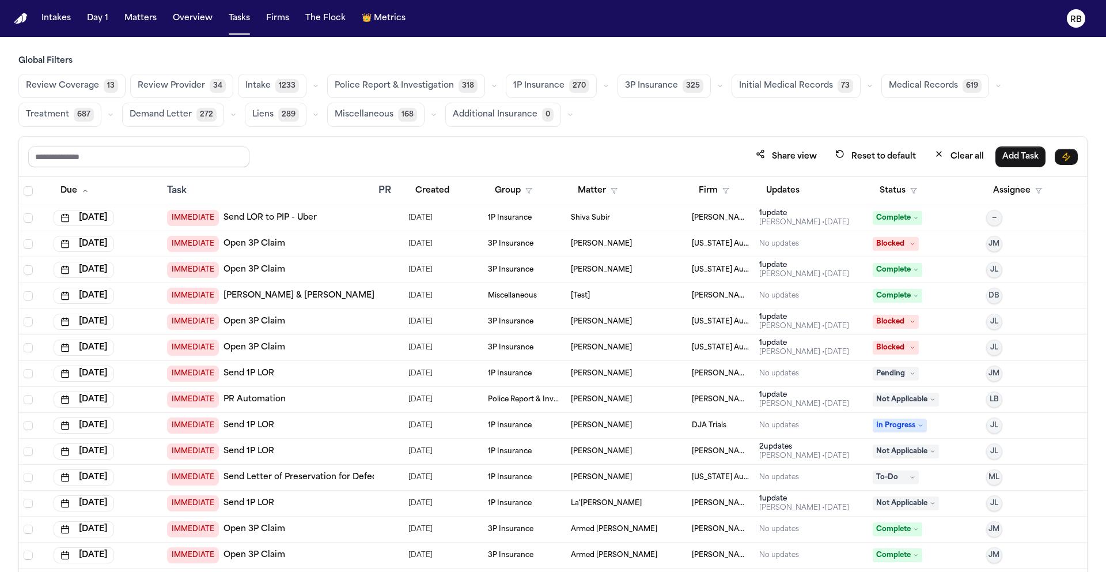
click at [892, 85] on span "Medical Records" at bounding box center [923, 86] width 69 height 12
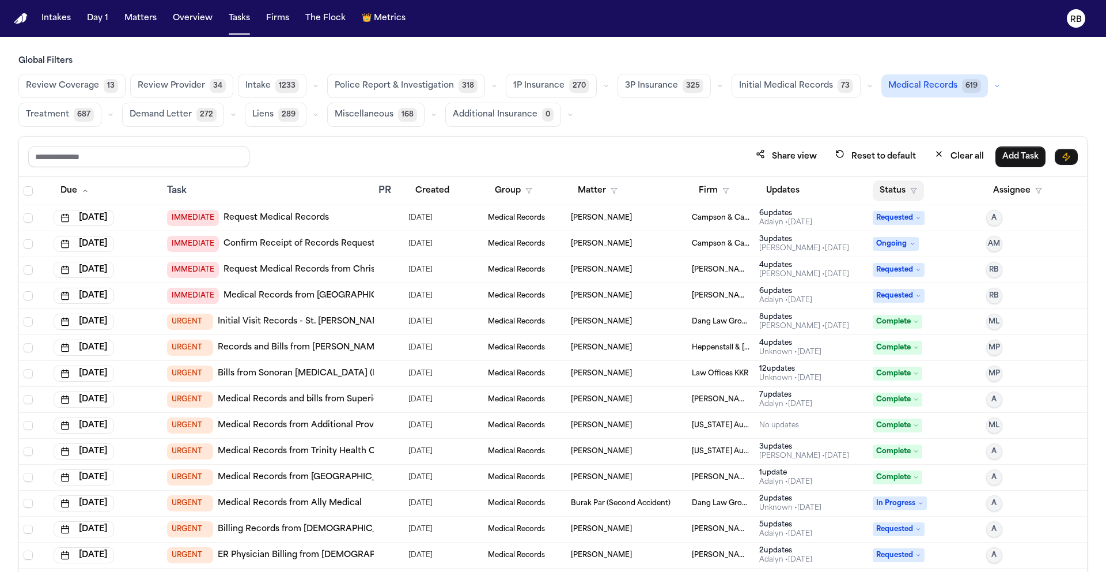
click at [891, 189] on button "Status" at bounding box center [898, 190] width 51 height 21
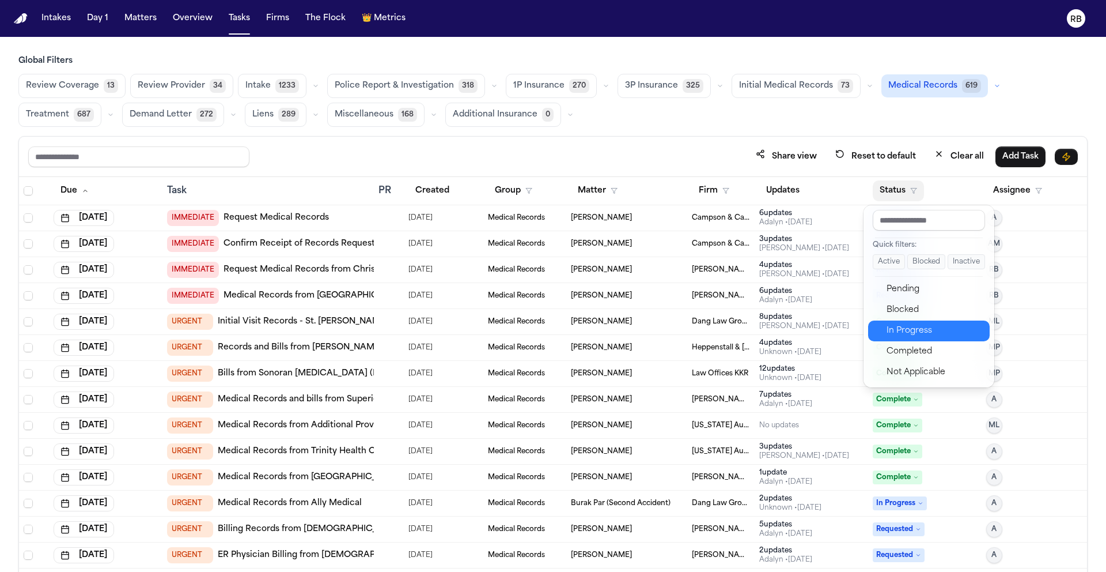
click at [916, 331] on div "In Progress" at bounding box center [935, 331] width 96 height 14
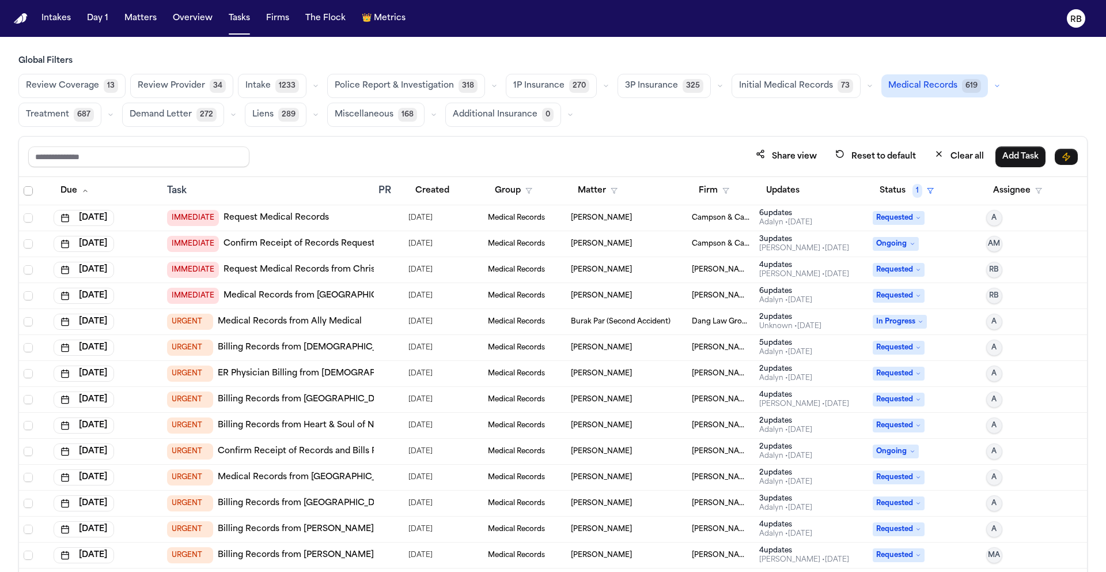
click at [28, 190] on span "Select all" at bounding box center [28, 190] width 9 height 9
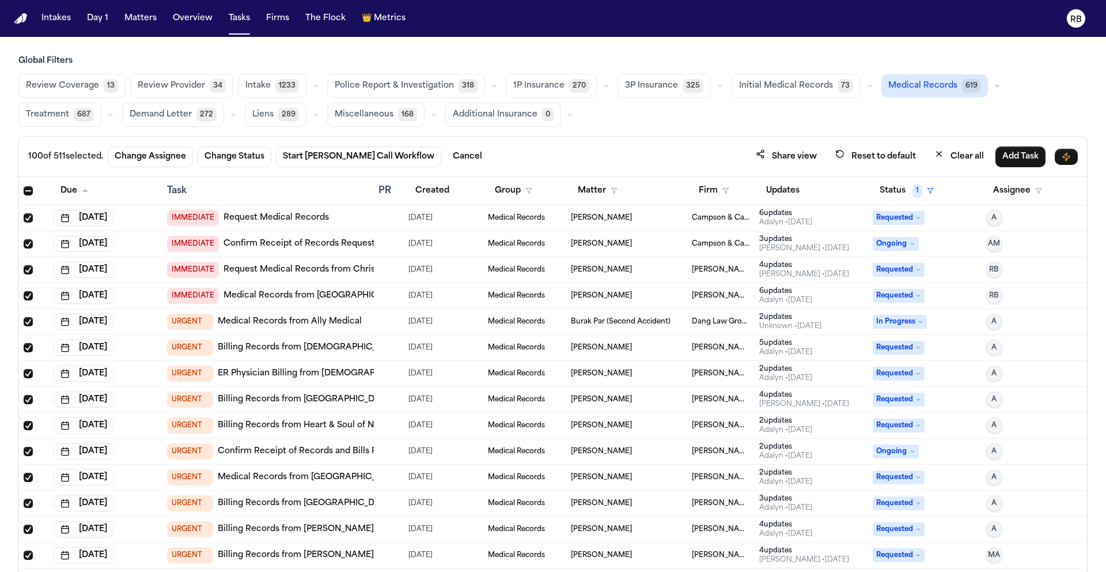
click at [28, 191] on span "Select all" at bounding box center [28, 190] width 9 height 9
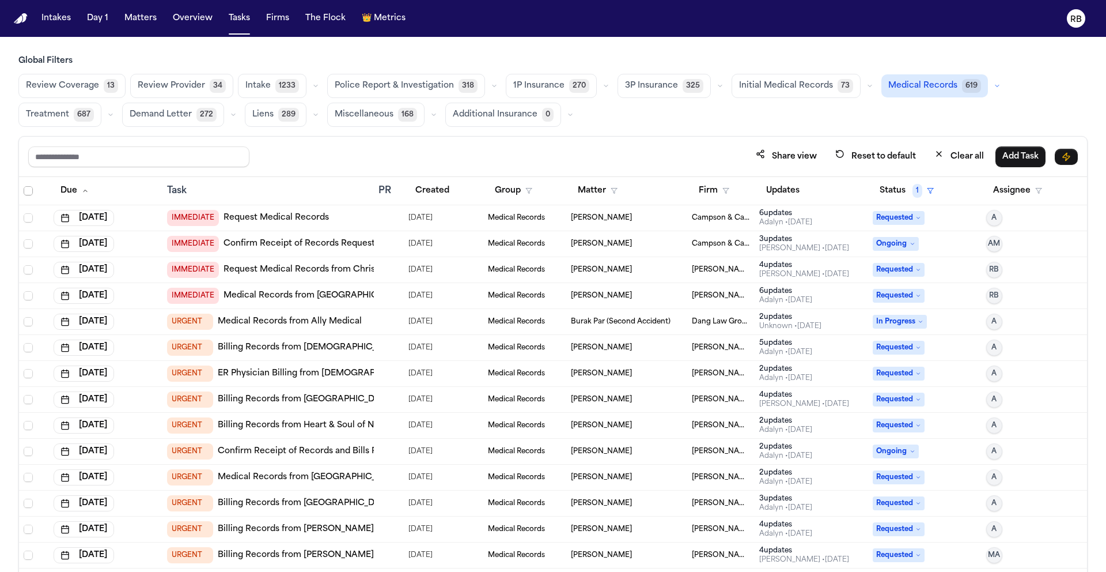
click at [31, 192] on span "Select all" at bounding box center [28, 190] width 9 height 9
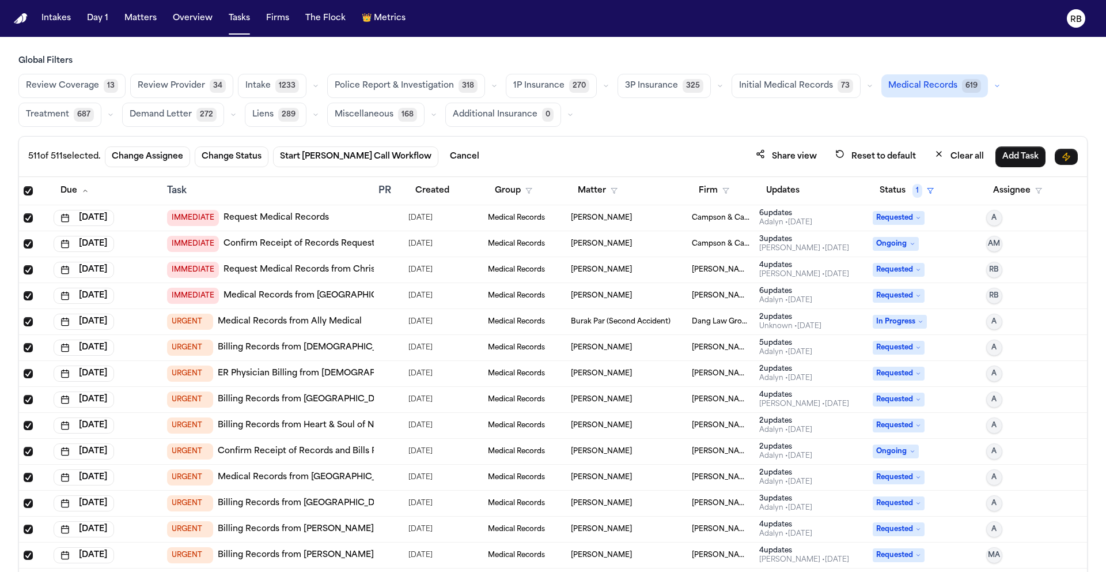
click at [27, 190] on span "Select all" at bounding box center [28, 190] width 9 height 9
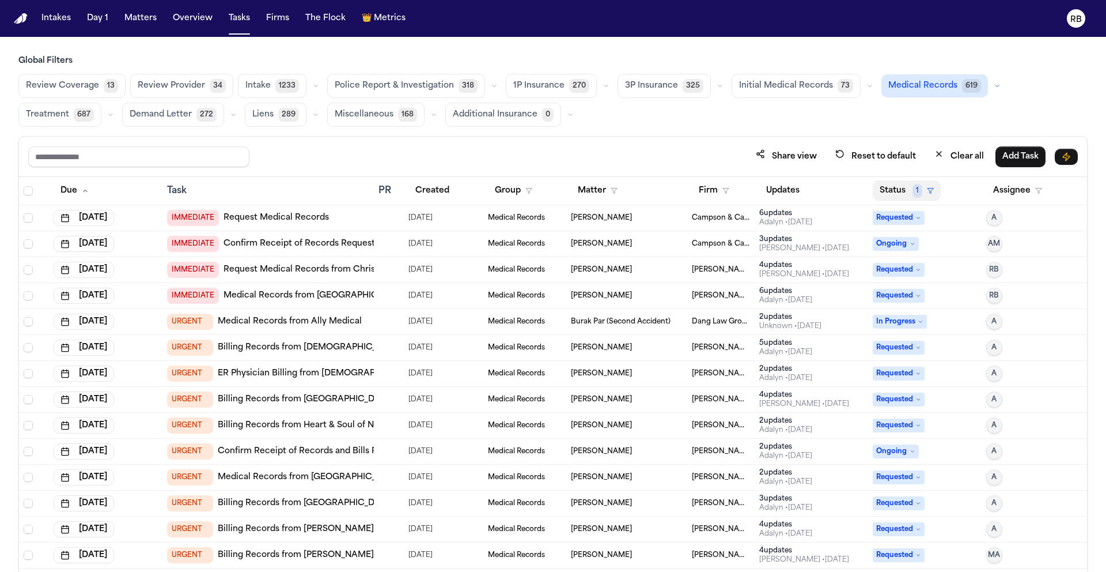
click at [886, 188] on button "Status 1" at bounding box center [907, 190] width 68 height 21
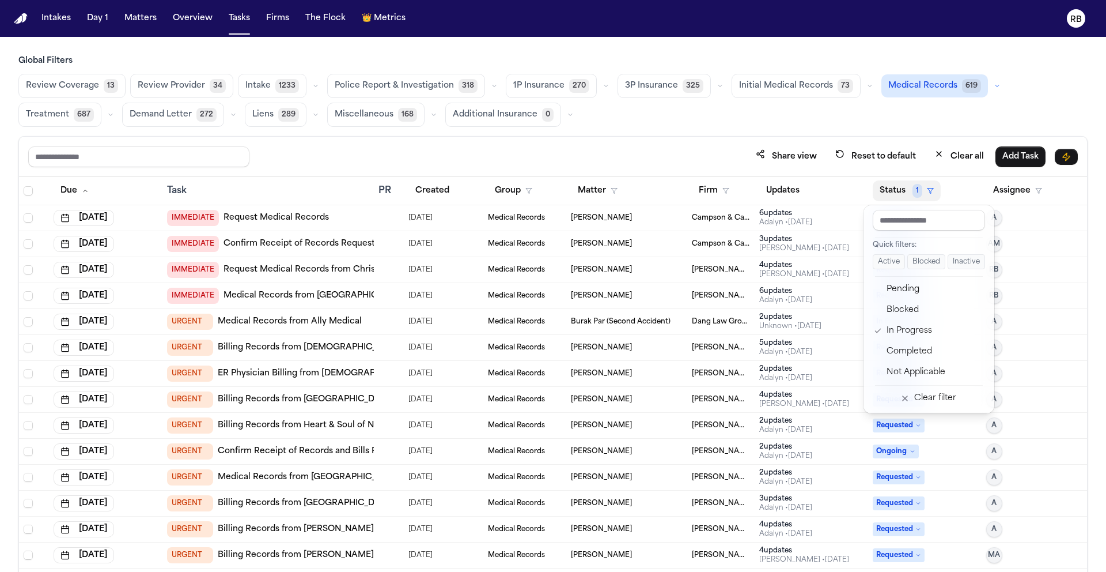
click at [887, 188] on button "Status 1" at bounding box center [907, 190] width 68 height 21
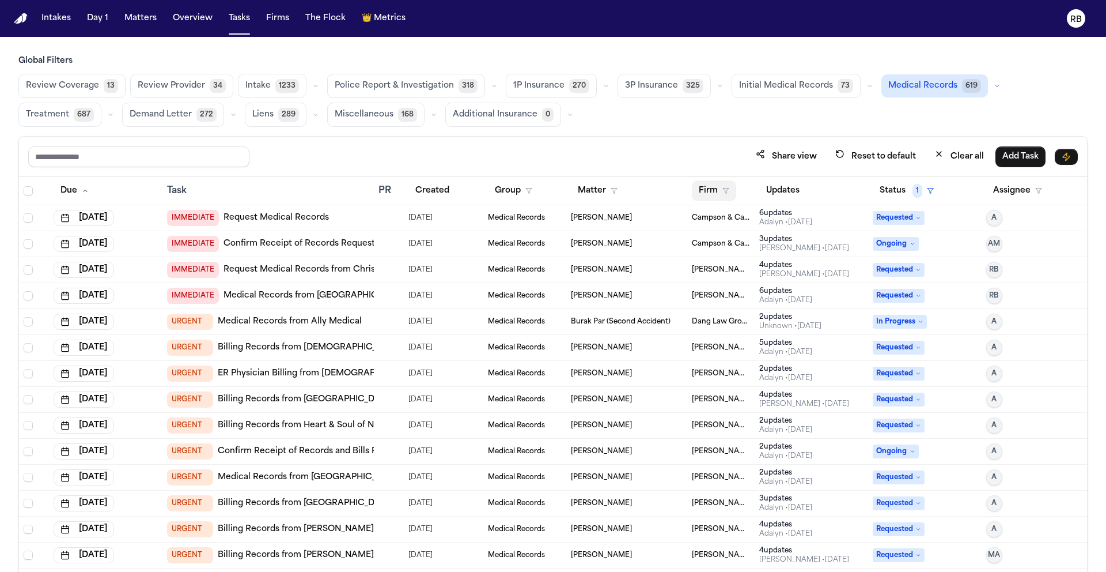
click at [705, 188] on button "Firm" at bounding box center [714, 190] width 44 height 21
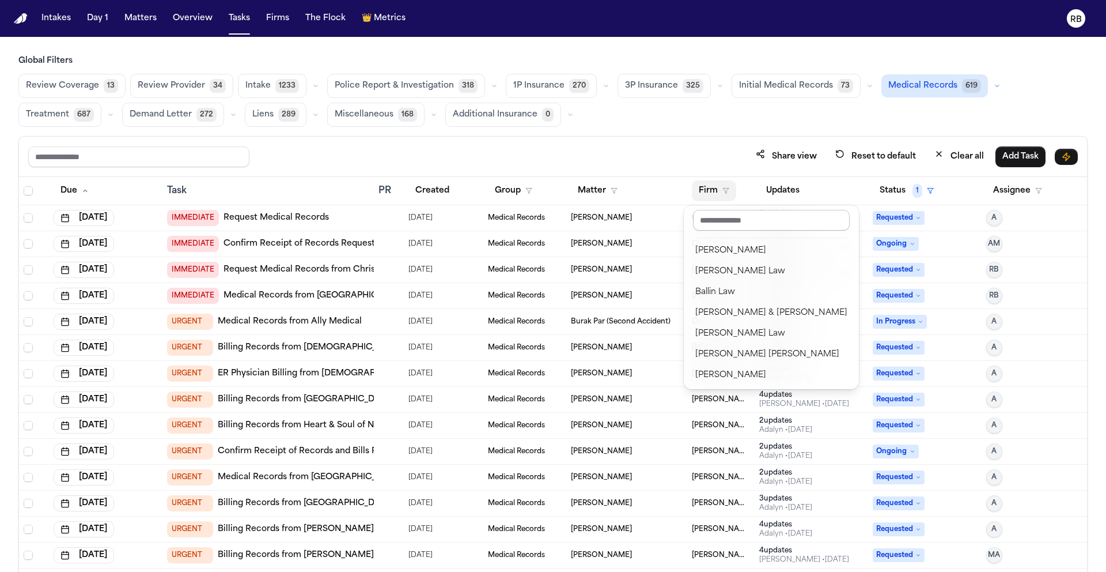
click at [740, 217] on input "text" at bounding box center [771, 220] width 157 height 21
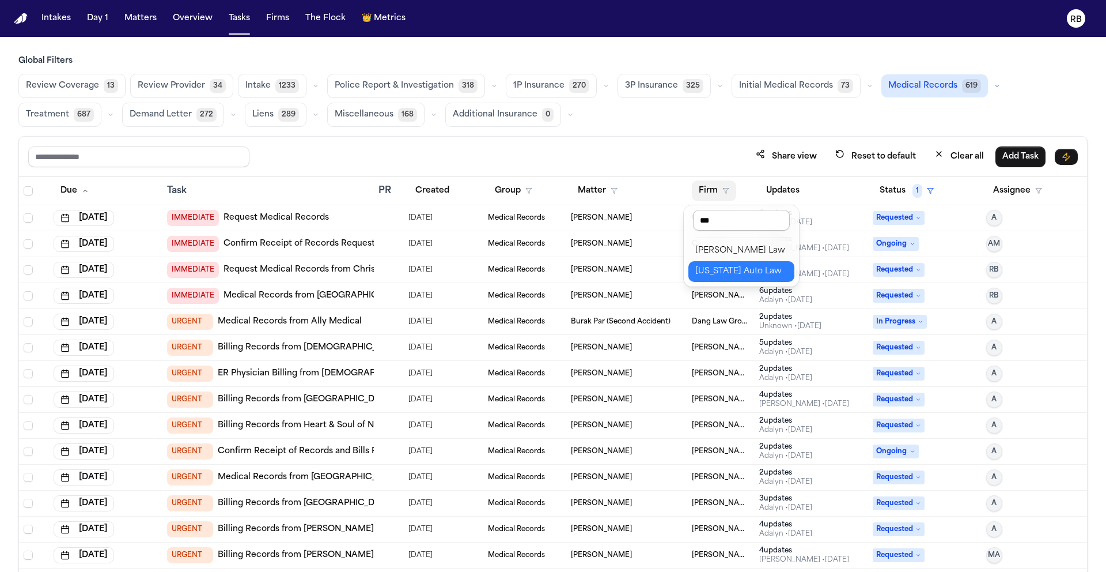
type input "****"
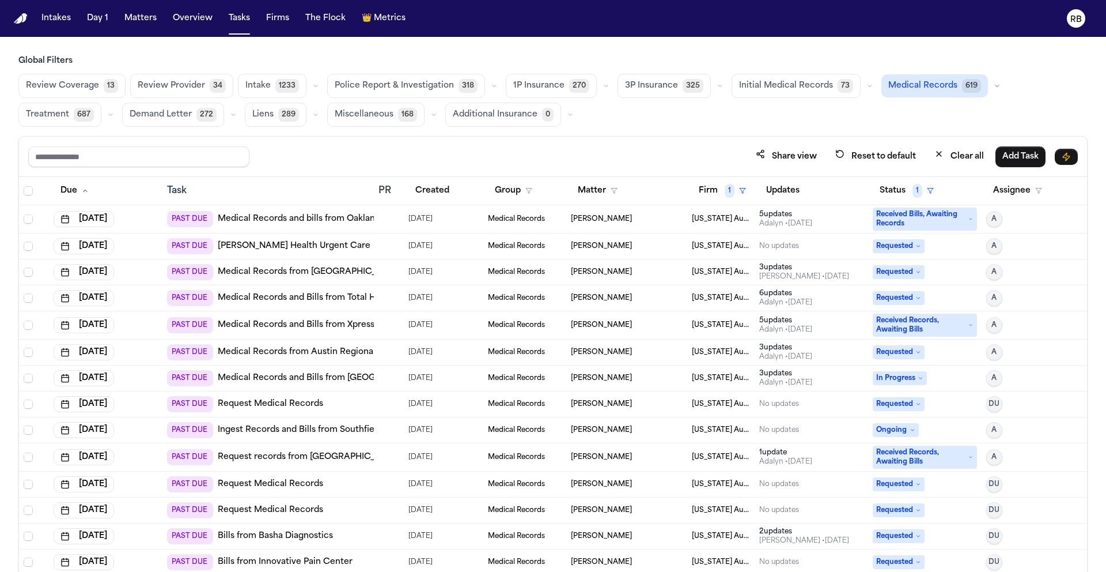
click at [379, 221] on div at bounding box center [383, 218] width 9 height 9
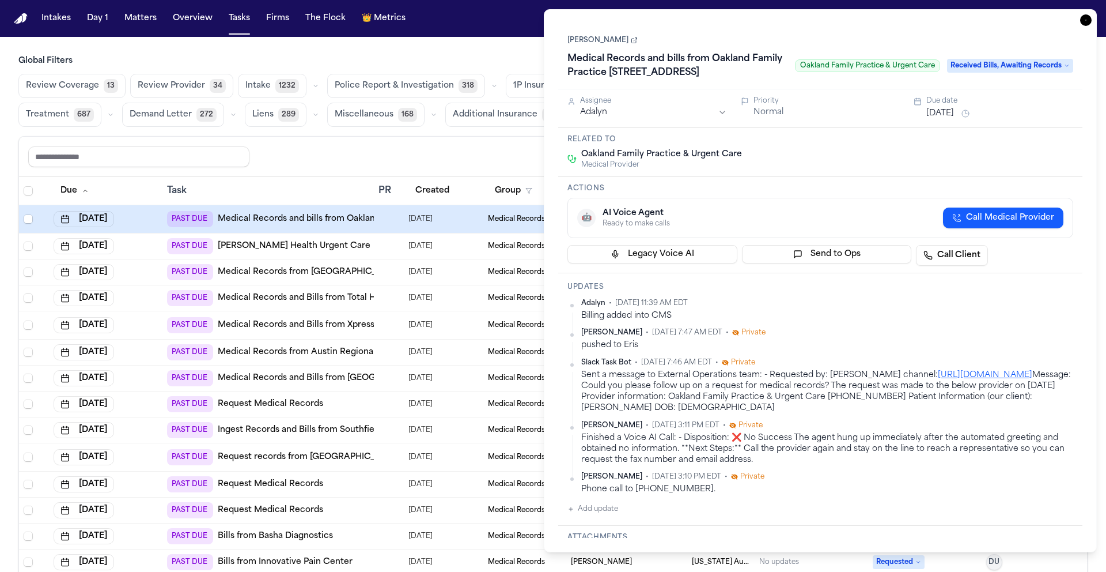
click at [635, 42] on icon at bounding box center [634, 40] width 7 height 7
click at [1089, 20] on icon "button" at bounding box center [1087, 20] width 12 height 12
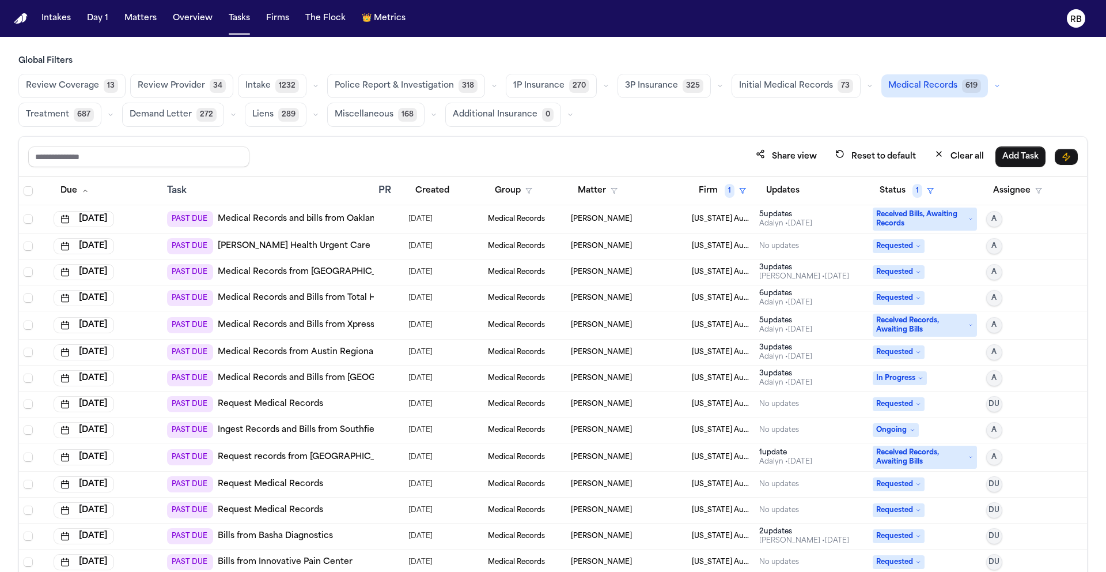
click at [848, 123] on div "Review Coverage 13 Review Provider 34 Intake 1232 Police Report & Investigation…" at bounding box center [553, 100] width 1070 height 53
click at [966, 155] on button "Clear all" at bounding box center [959, 156] width 63 height 21
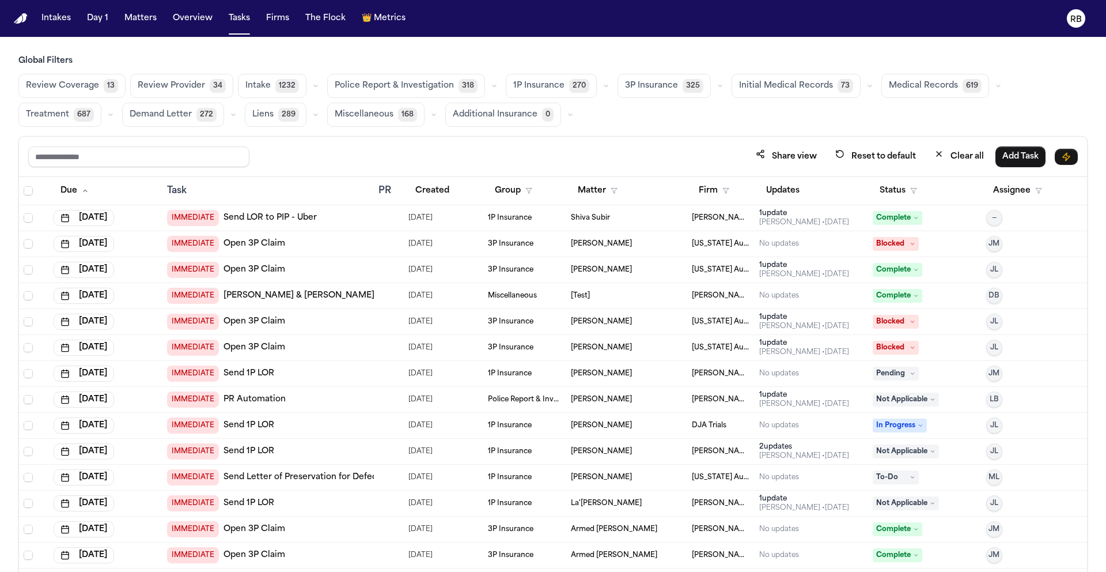
click at [895, 86] on span "Medical Records" at bounding box center [923, 86] width 69 height 12
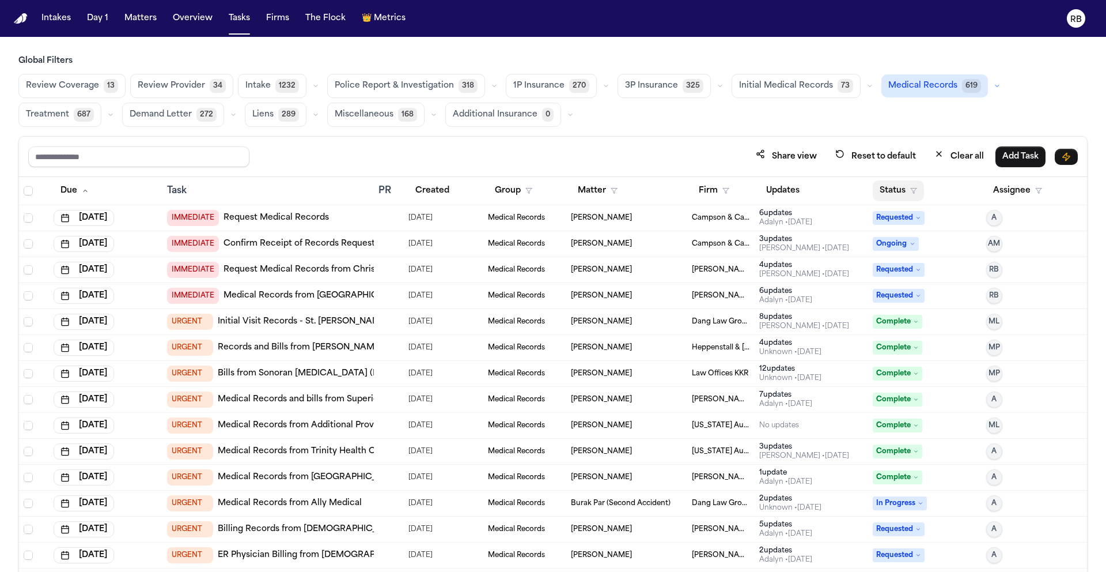
click at [900, 190] on button "Status" at bounding box center [898, 190] width 51 height 21
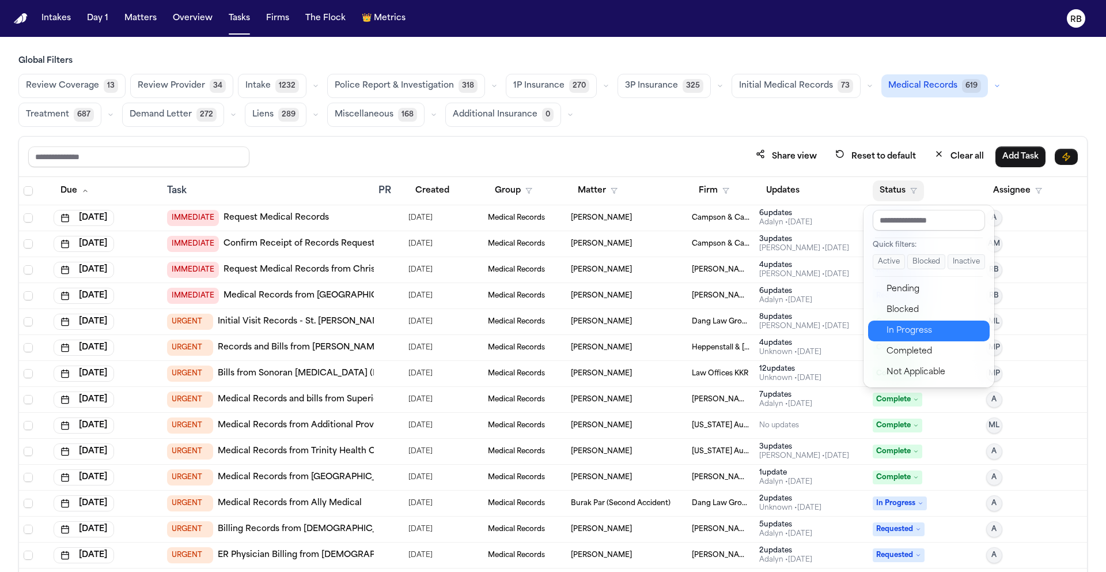
click at [931, 331] on div "In Progress" at bounding box center [935, 331] width 96 height 14
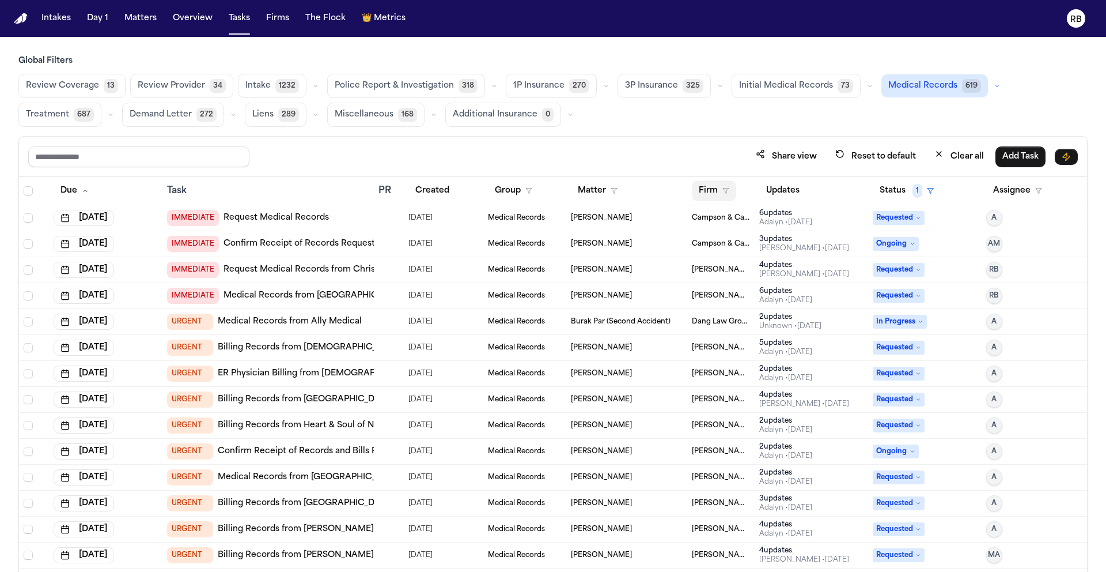
click at [701, 187] on button "Firm" at bounding box center [714, 190] width 44 height 21
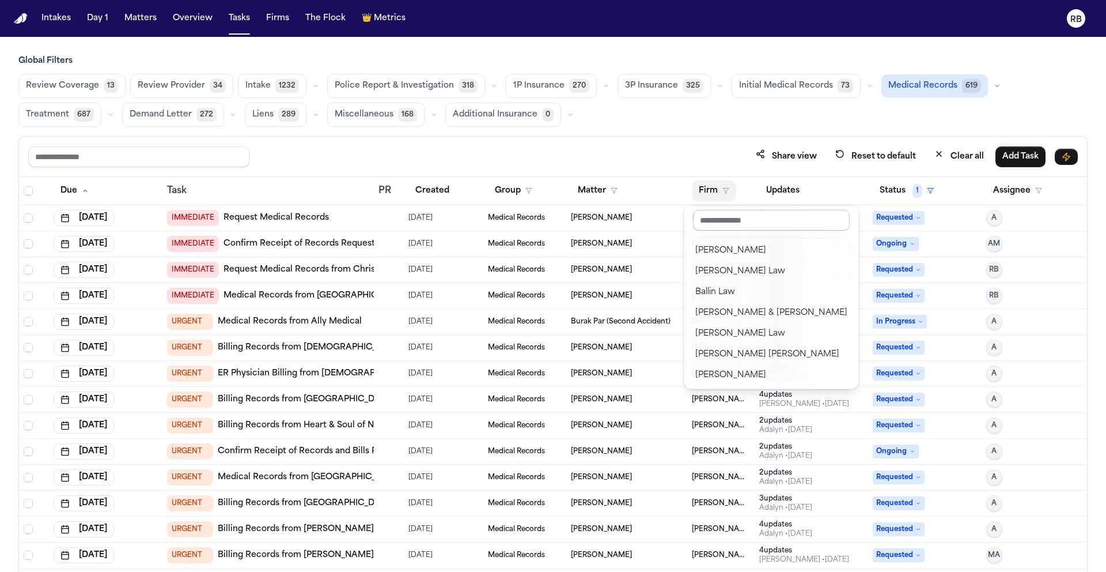
click at [720, 222] on input "text" at bounding box center [771, 220] width 157 height 21
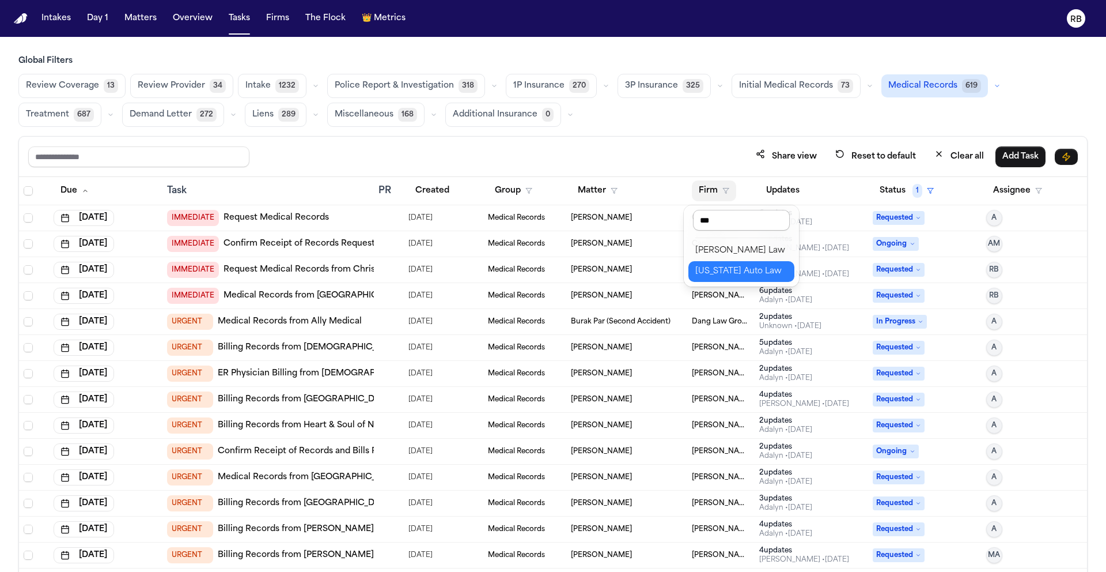
type input "****"
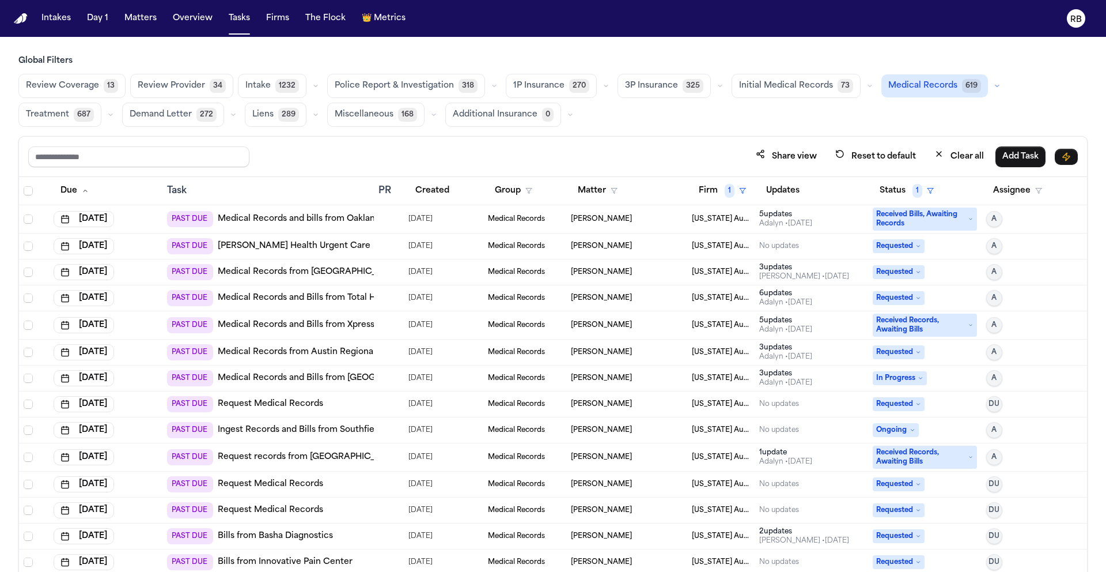
click at [651, 164] on div "Share view Reset to default Clear all Add Task" at bounding box center [553, 156] width 1050 height 21
click at [111, 215] on button "Aug 28, 2025" at bounding box center [84, 219] width 61 height 16
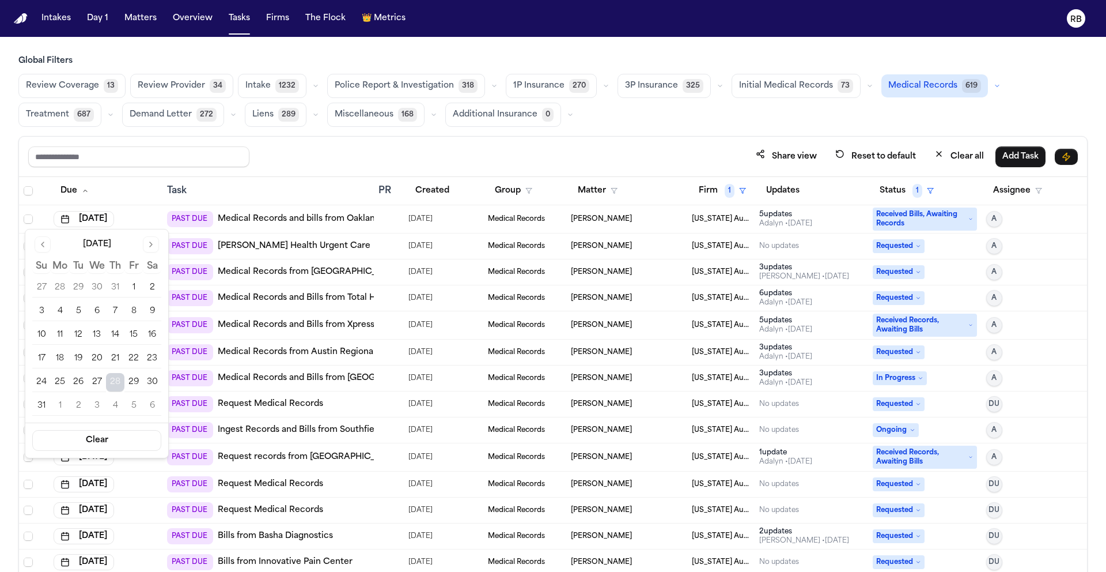
click at [391, 224] on td at bounding box center [389, 219] width 30 height 28
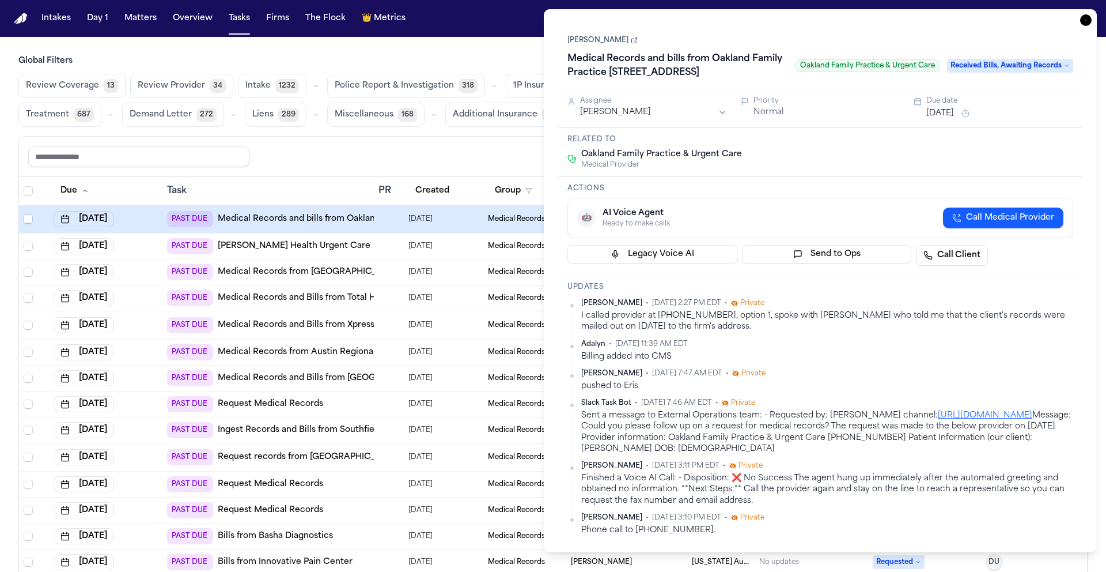
click at [900, 169] on div "Oakland Family Practice & Urgent Care Medical Provider" at bounding box center [821, 159] width 506 height 21
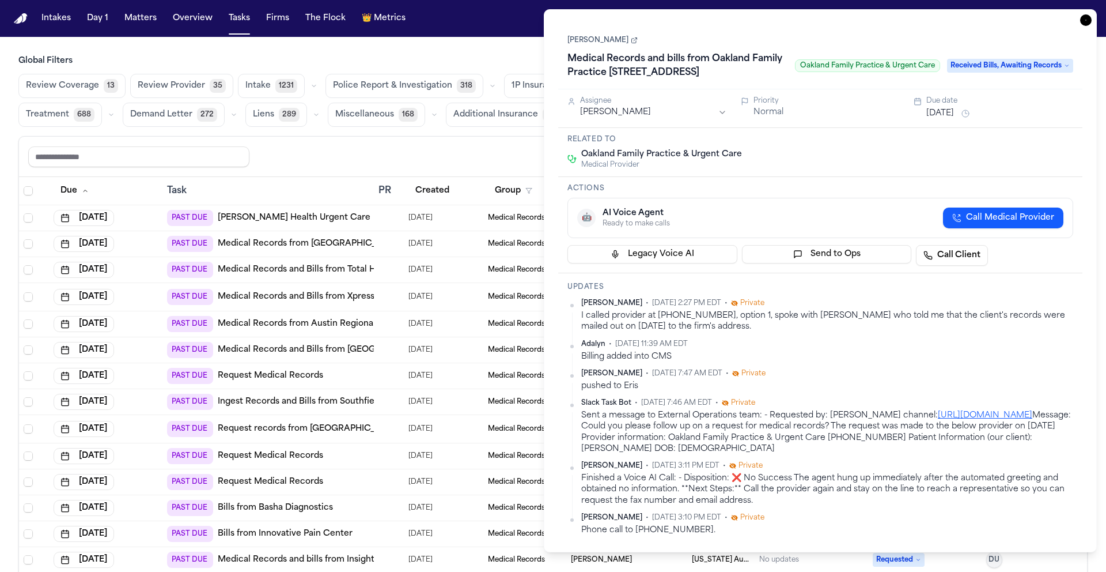
click at [1084, 16] on icon "button" at bounding box center [1087, 20] width 12 height 12
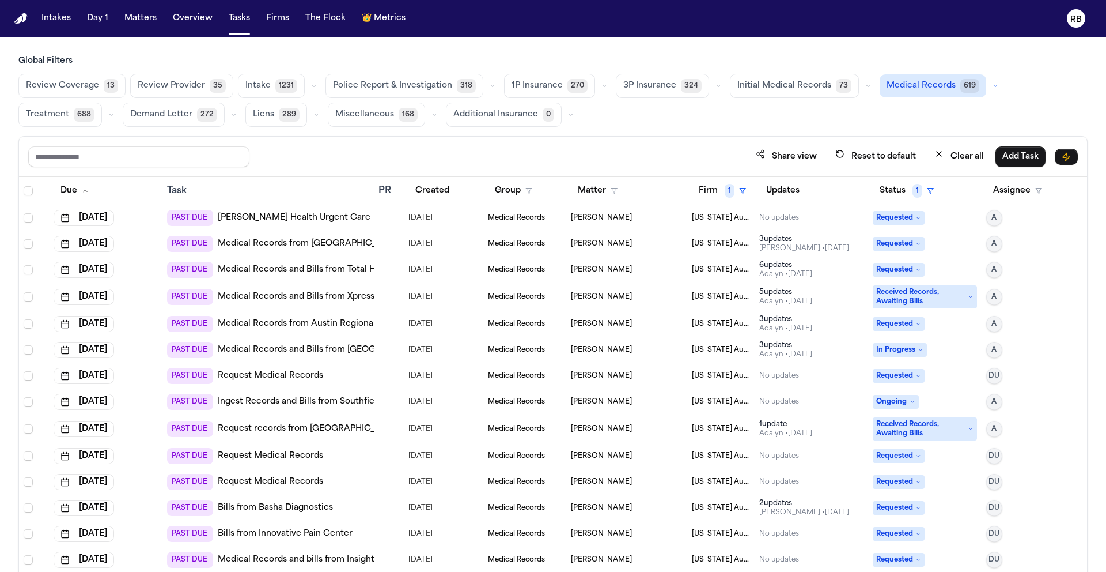
click at [611, 156] on div "Share view Reset to default Clear all Add Task" at bounding box center [553, 156] width 1050 height 21
click at [596, 191] on button "Matter" at bounding box center [598, 190] width 54 height 21
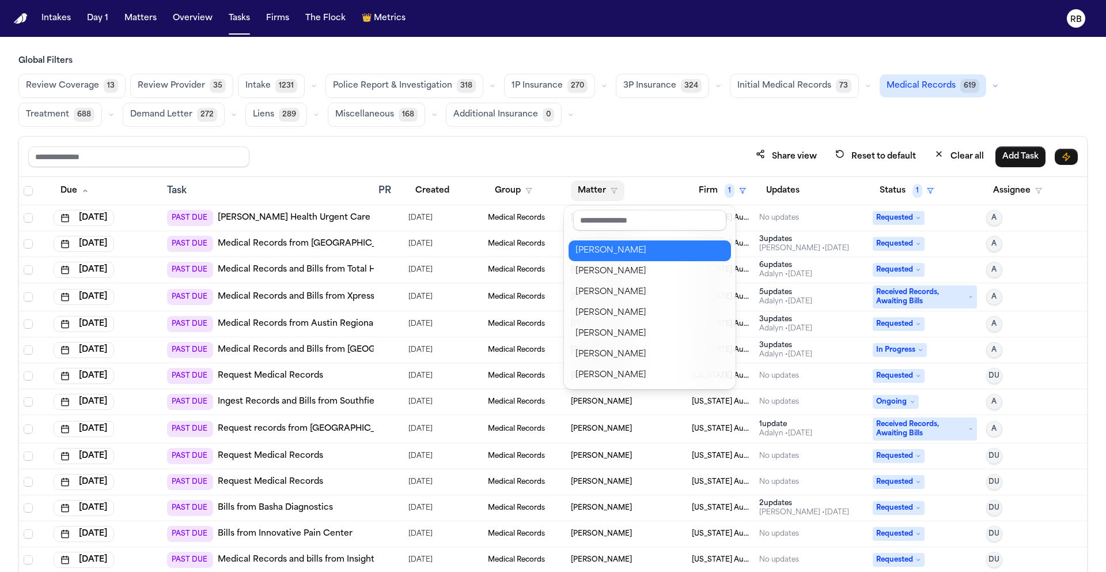
click at [625, 253] on div "[PERSON_NAME]" at bounding box center [650, 251] width 149 height 14
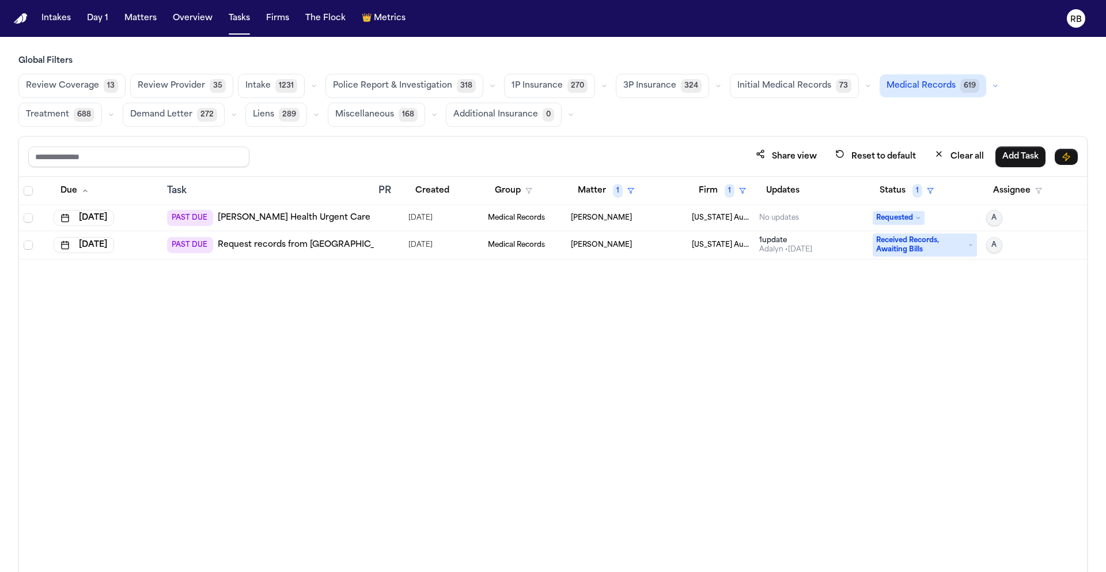
click at [377, 215] on td at bounding box center [389, 218] width 30 height 26
click at [406, 392] on div "Due Task PR Created Group Matter 1 Firm 1 Updates Status 1 Assignee Aug 29, 202…" at bounding box center [553, 399] width 1068 height 445
click at [380, 245] on div at bounding box center [383, 244] width 9 height 9
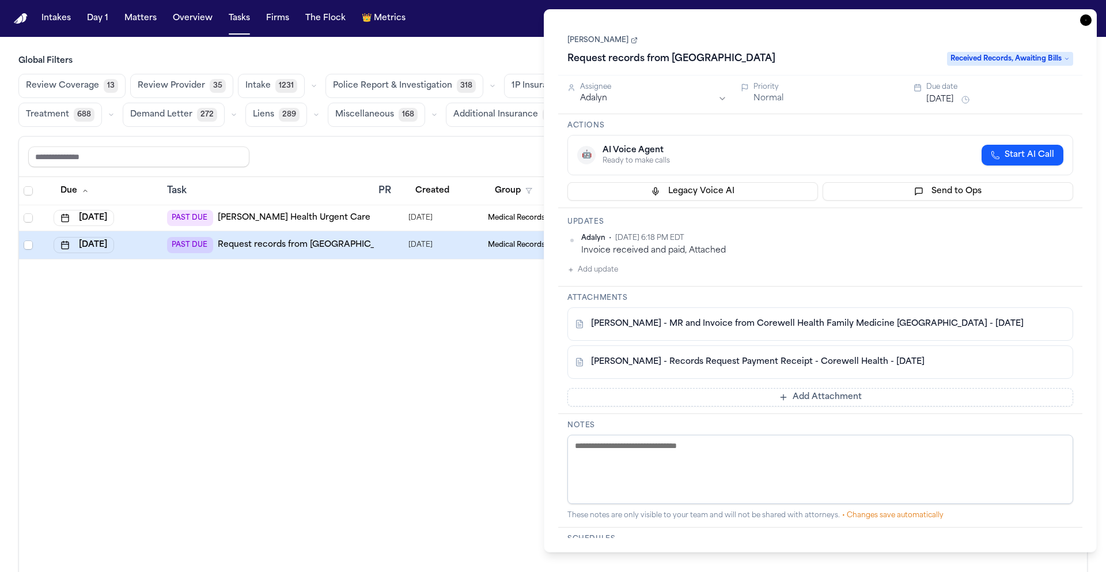
click at [764, 324] on link "E. Welden - MR and Invoice from Corewell Health Family Medicine Westland - 8.11…" at bounding box center [807, 324] width 433 height 12
click at [1086, 17] on icon "button" at bounding box center [1087, 20] width 12 height 12
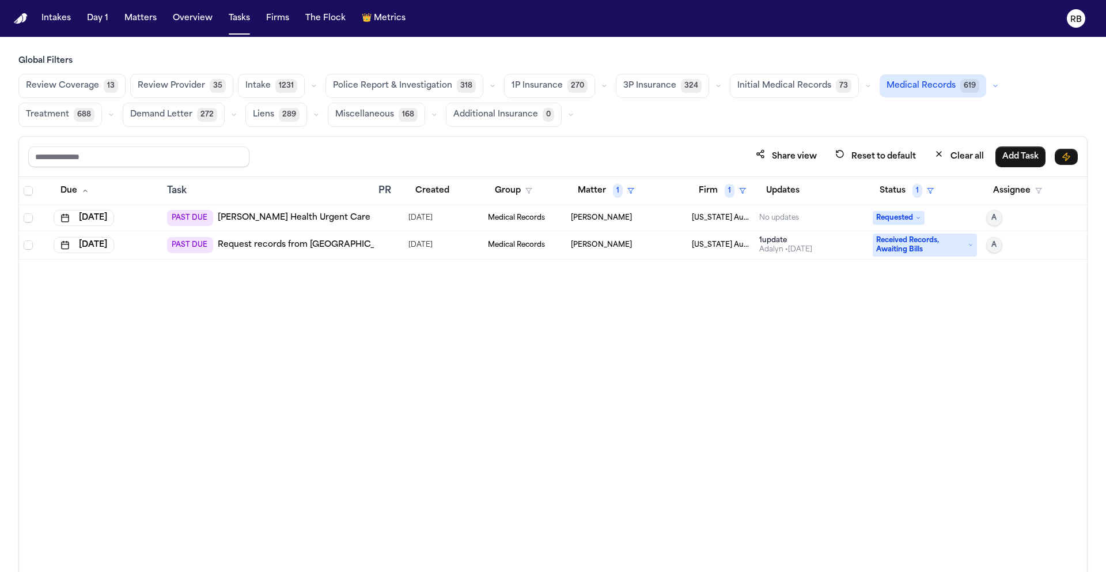
click at [375, 220] on td at bounding box center [389, 218] width 30 height 26
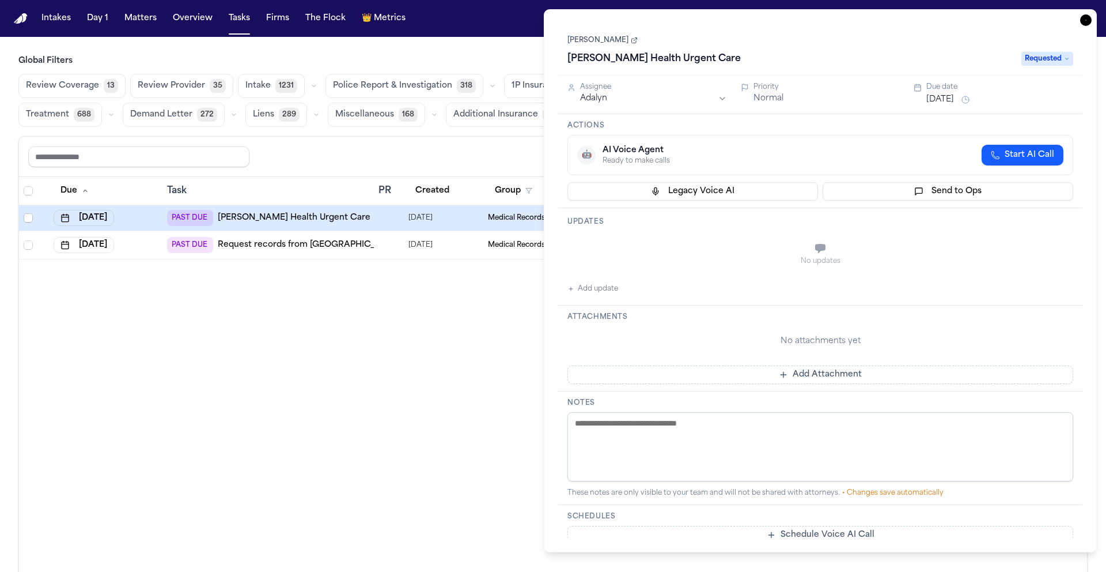
click at [1086, 24] on icon "button" at bounding box center [1087, 20] width 12 height 12
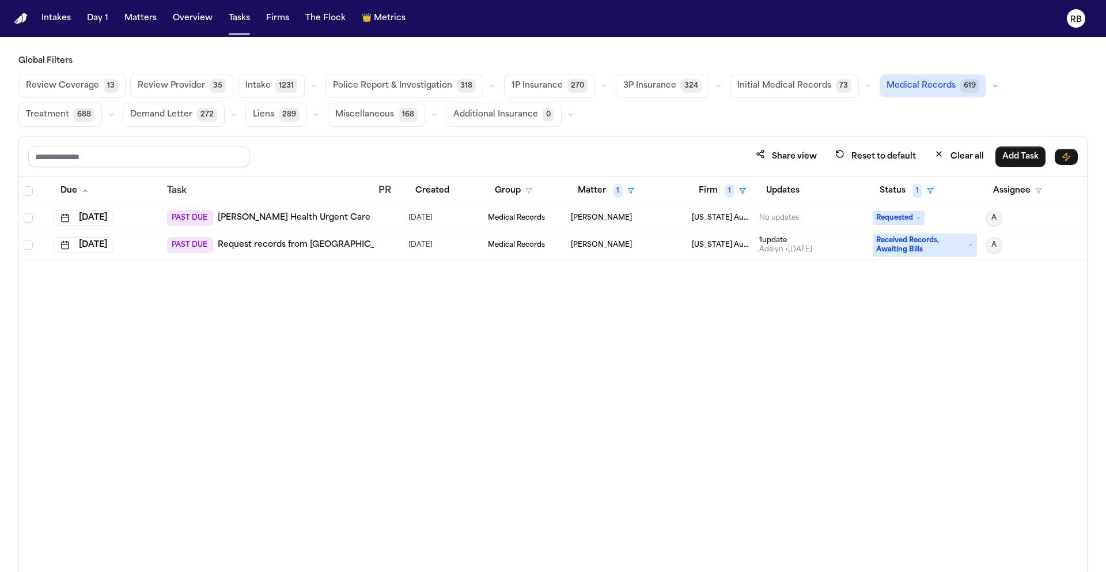
click at [741, 420] on div "Due Task PR Created Group Matter 1 Firm 1 Updates Status 1 Assignee Aug 29, 202…" at bounding box center [553, 399] width 1068 height 445
click at [381, 238] on td at bounding box center [389, 245] width 30 height 28
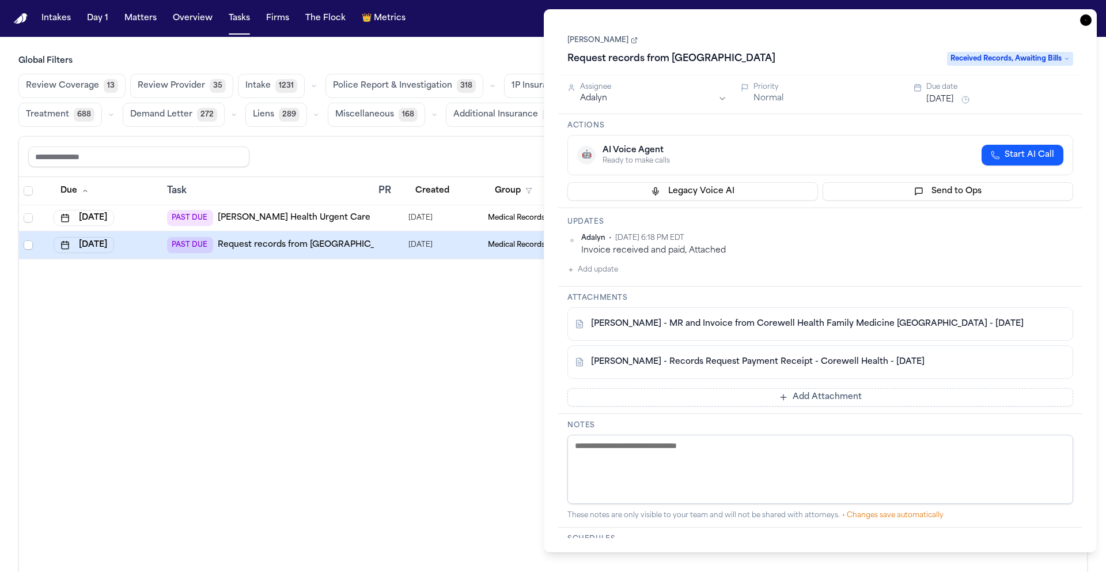
click at [728, 325] on link "E. Welden - MR and Invoice from Corewell Health Family Medicine Westland - 8.11…" at bounding box center [807, 324] width 433 height 12
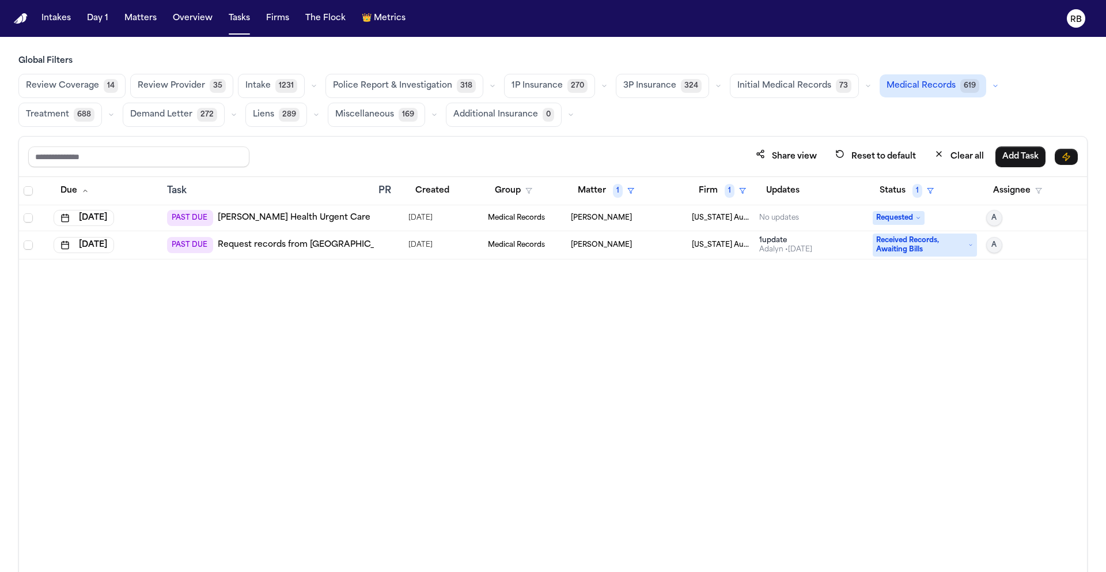
click at [317, 218] on link "Crewell Health Urgent Care" at bounding box center [294, 218] width 153 height 12
click at [374, 223] on td at bounding box center [389, 218] width 30 height 26
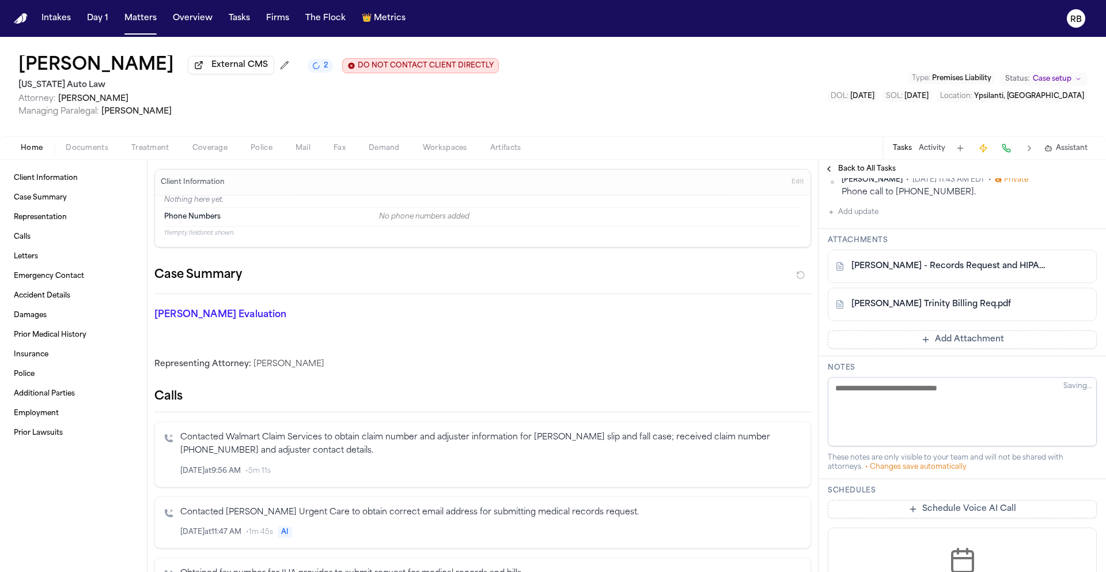
scroll to position [697, 0]
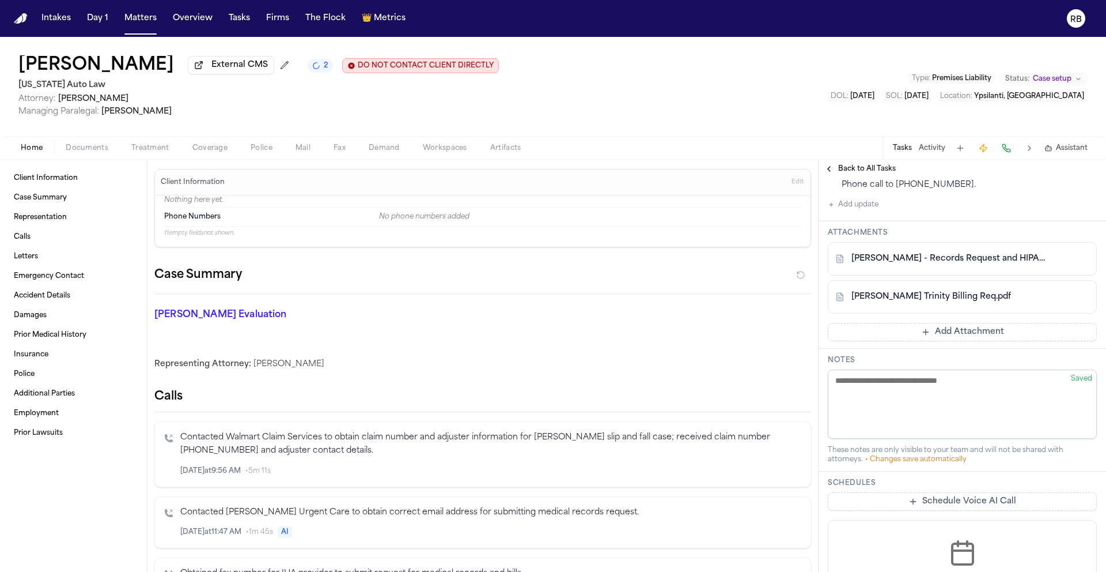
click at [980, 341] on button "Add Attachment" at bounding box center [962, 332] width 269 height 18
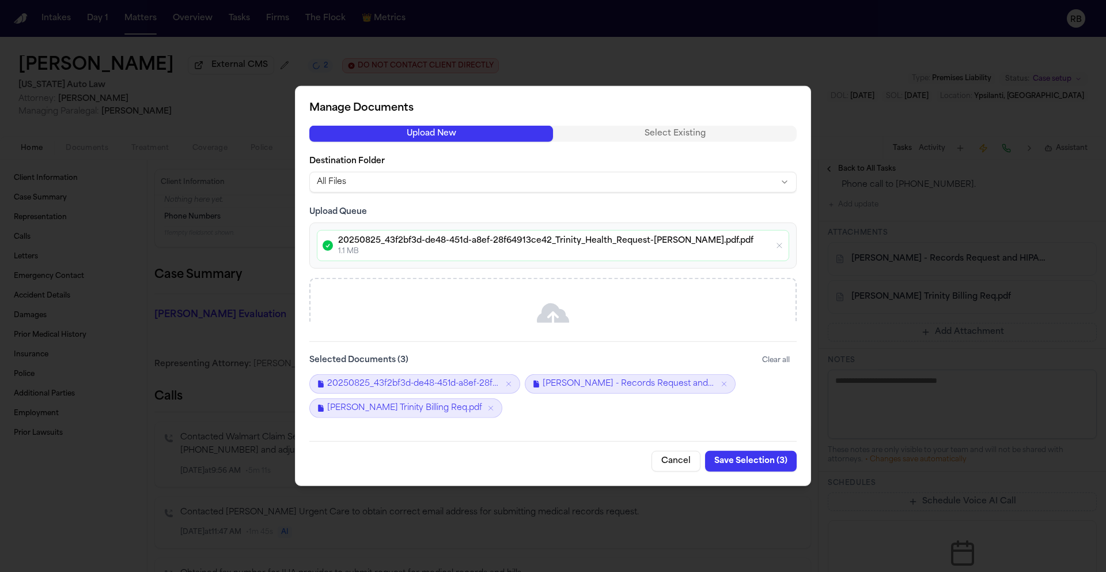
click at [768, 464] on button "Save Selection ( 3 )" at bounding box center [751, 461] width 92 height 21
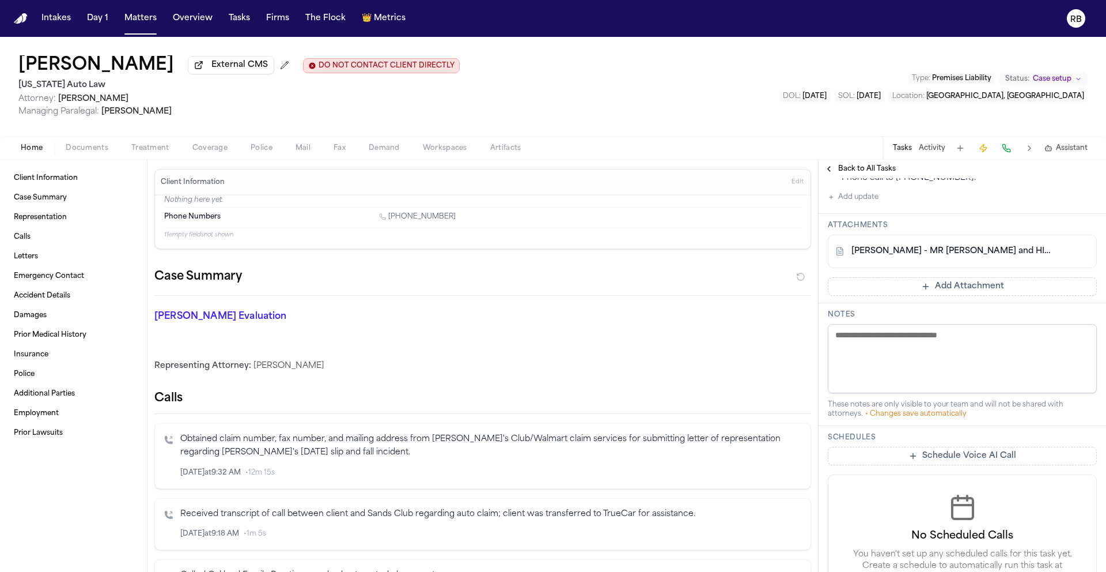
scroll to position [548, 0]
click at [984, 255] on link "[PERSON_NAME] - MR [PERSON_NAME] and HIPAA Auth to Oakland Family Practice - [D…" at bounding box center [951, 250] width 199 height 12
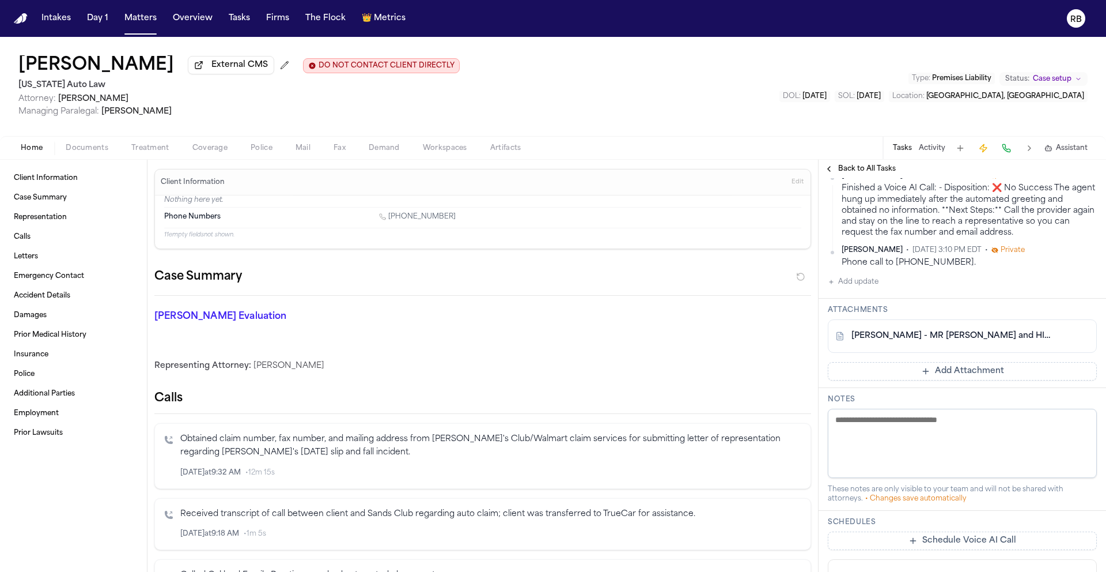
scroll to position [463, 0]
click at [866, 287] on button "Add update" at bounding box center [853, 280] width 51 height 14
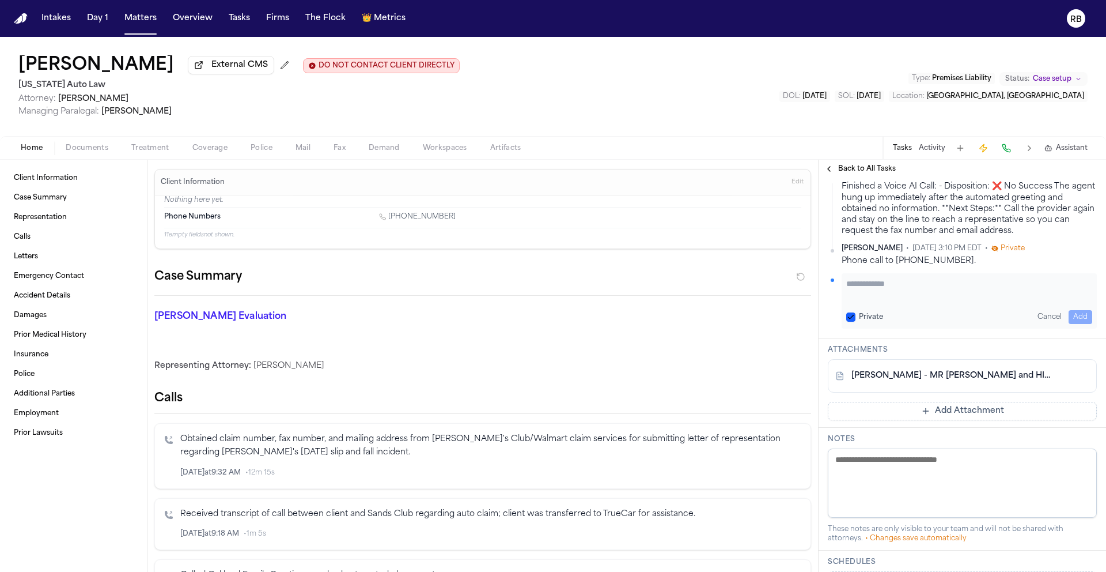
click at [906, 328] on div "Private Cancel Add" at bounding box center [969, 300] width 255 height 55
click at [912, 301] on textarea "Add your update" at bounding box center [970, 289] width 246 height 23
type textarea "**********"
click at [1074, 324] on button "Add" at bounding box center [1081, 317] width 24 height 14
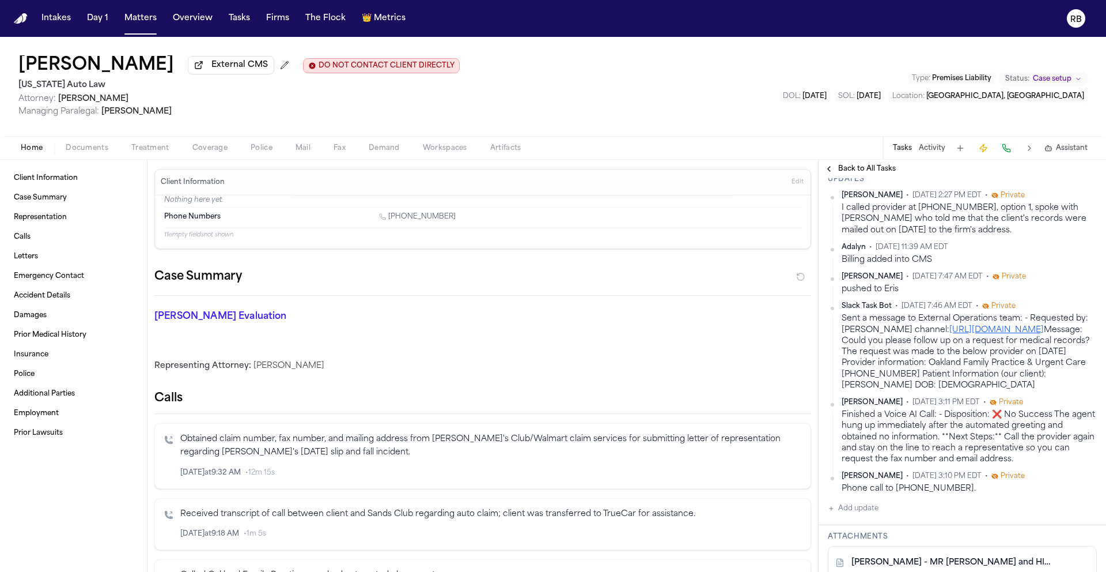
scroll to position [285, 0]
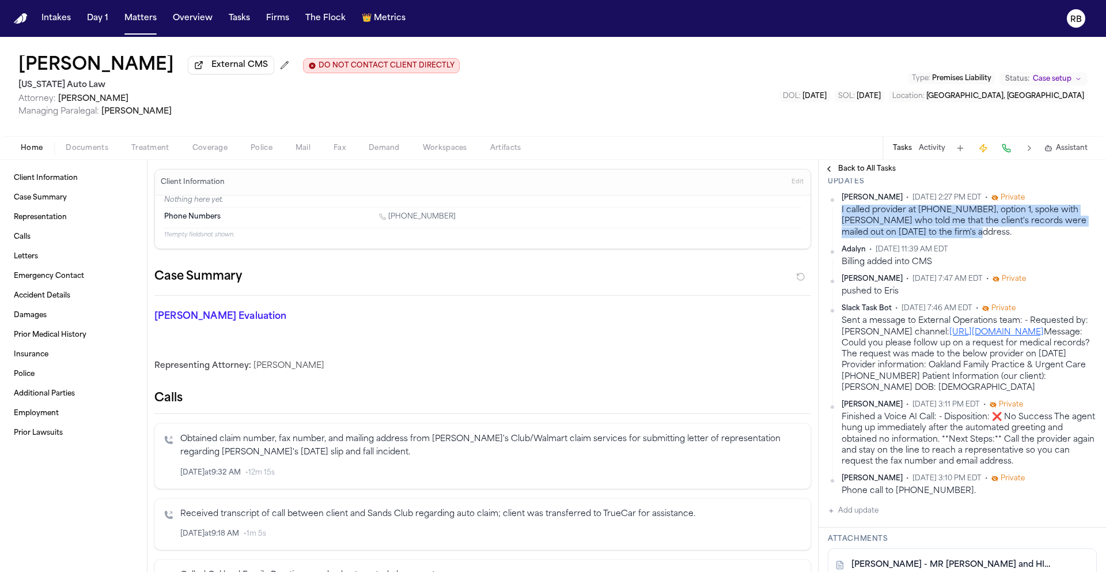
drag, startPoint x: 990, startPoint y: 387, endPoint x: 843, endPoint y: 367, distance: 148.9
click at [840, 238] on div "[PERSON_NAME] • [DATE] 2:27 PM EDT • Private I called provider at [PHONE_NUMBER…" at bounding box center [962, 215] width 269 height 45
copy div "I called provider at [PHONE_NUMBER], option 1, spoke with [PERSON_NAME] who tol…"
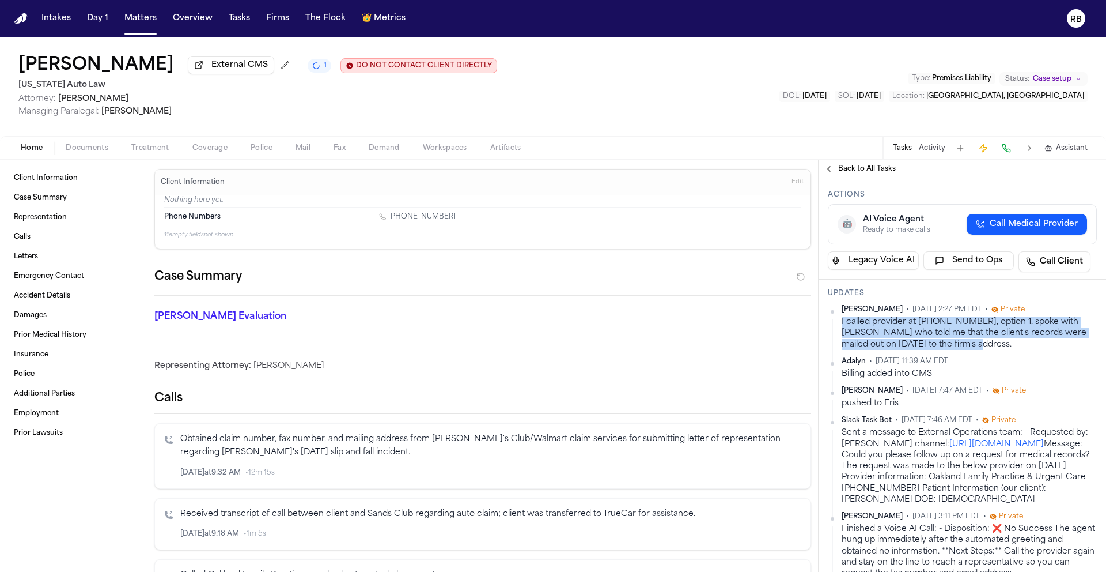
scroll to position [143, 0]
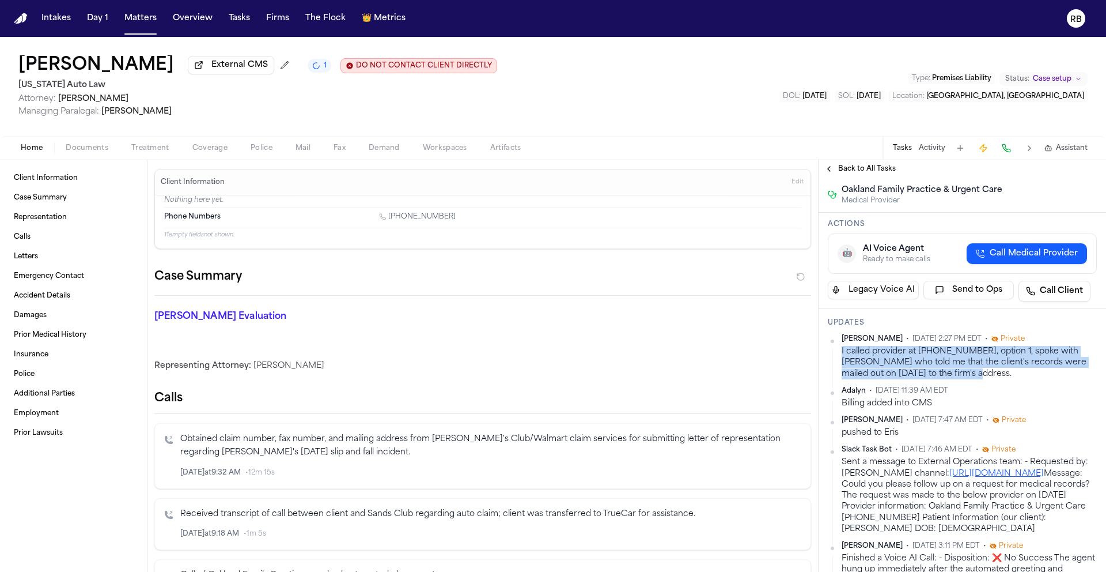
click at [896, 298] on html "Intakes Day 1 Matters Overview Tasks Firms The Flock 👑 Metrics RB [PERSON_NAME]…" at bounding box center [553, 286] width 1106 height 572
click at [1057, 155] on button "[DATE]" at bounding box center [1043, 149] width 28 height 12
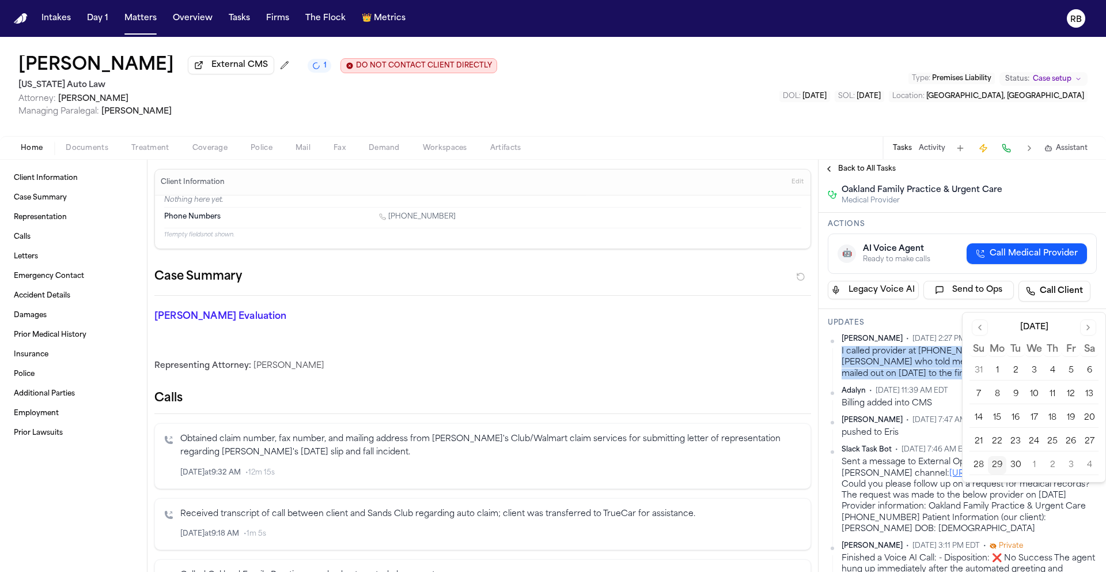
click at [1094, 325] on button "Go to next month" at bounding box center [1089, 327] width 16 height 16
click at [996, 411] on button "13" at bounding box center [997, 418] width 18 height 18
click at [1005, 118] on div "Medical Records and bills from Oakland Family Practice [STREET_ADDRESS] Oakland…" at bounding box center [950, 81] width 245 height 74
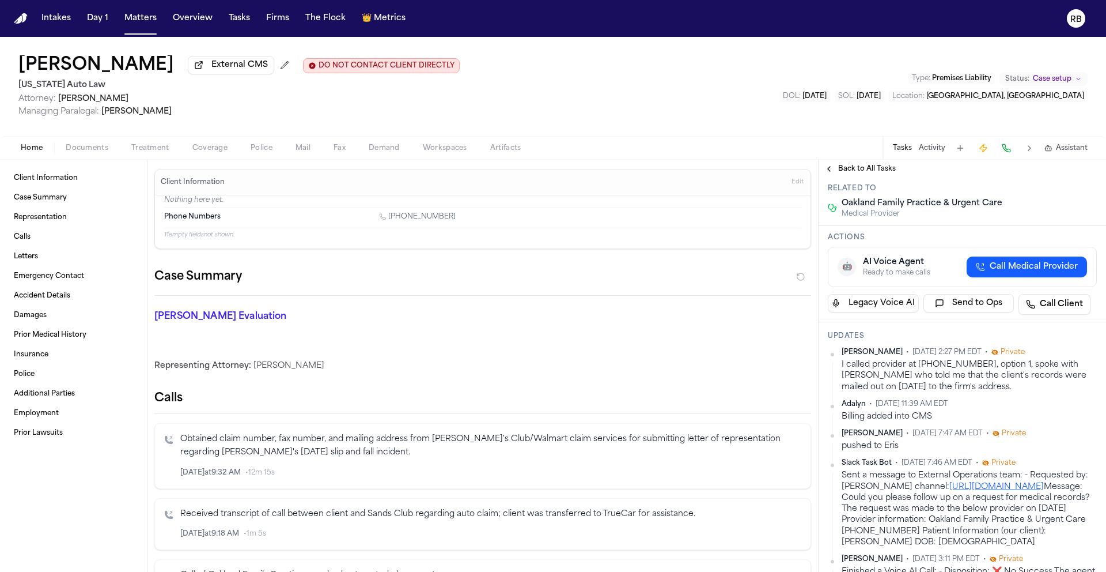
scroll to position [0, 0]
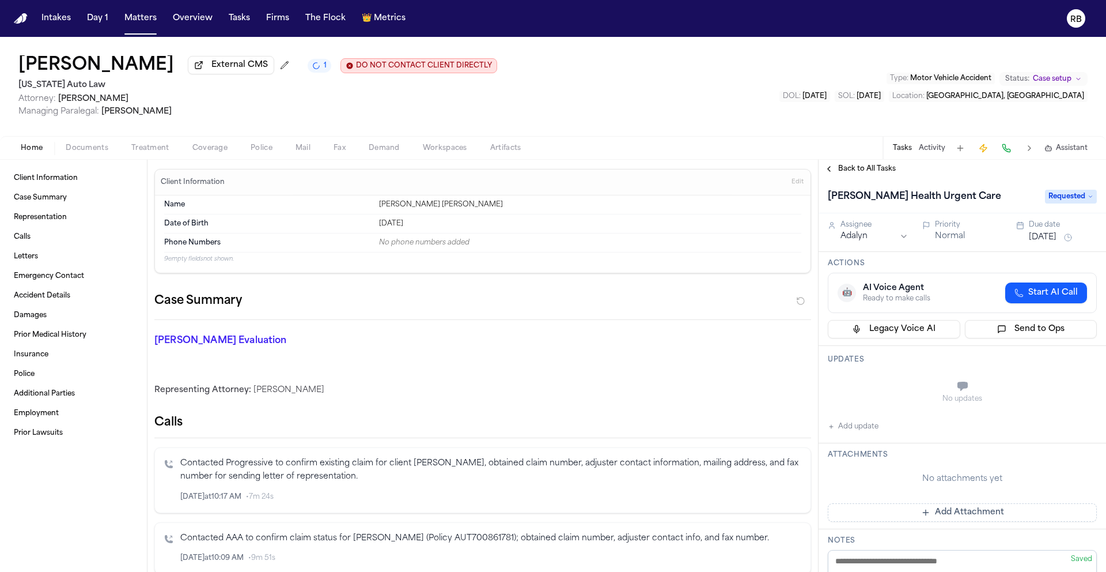
drag, startPoint x: 1106, startPoint y: 244, endPoint x: 1099, endPoint y: 196, distance: 48.3
click at [1106, 189] on div "[PERSON_NAME] Health Urgent Care Requested Assignee Adalyn Priority Normal Due …" at bounding box center [963, 375] width 288 height 394
click at [920, 427] on div "No updates Add update" at bounding box center [962, 402] width 269 height 62
click at [160, 151] on span "Treatment" at bounding box center [150, 147] width 38 height 9
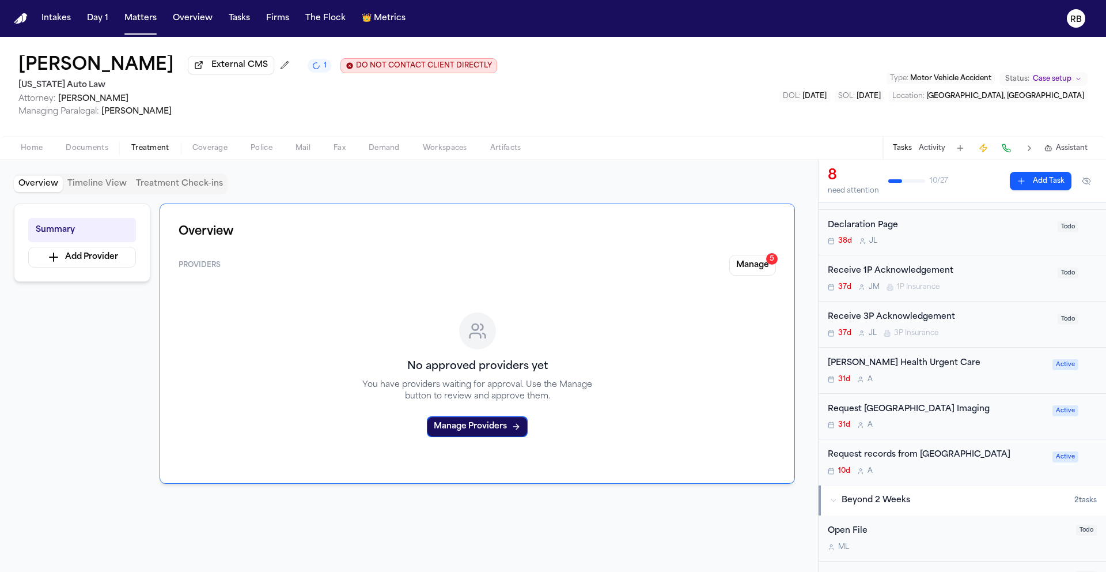
scroll to position [123, 0]
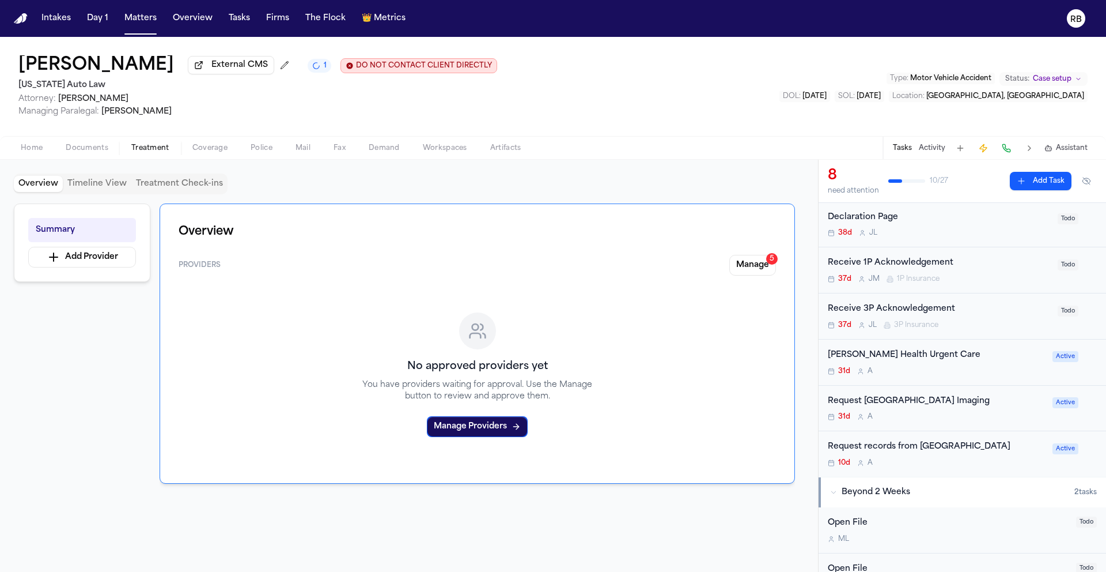
click at [998, 360] on div "[PERSON_NAME] Health Urgent Care" at bounding box center [937, 355] width 218 height 13
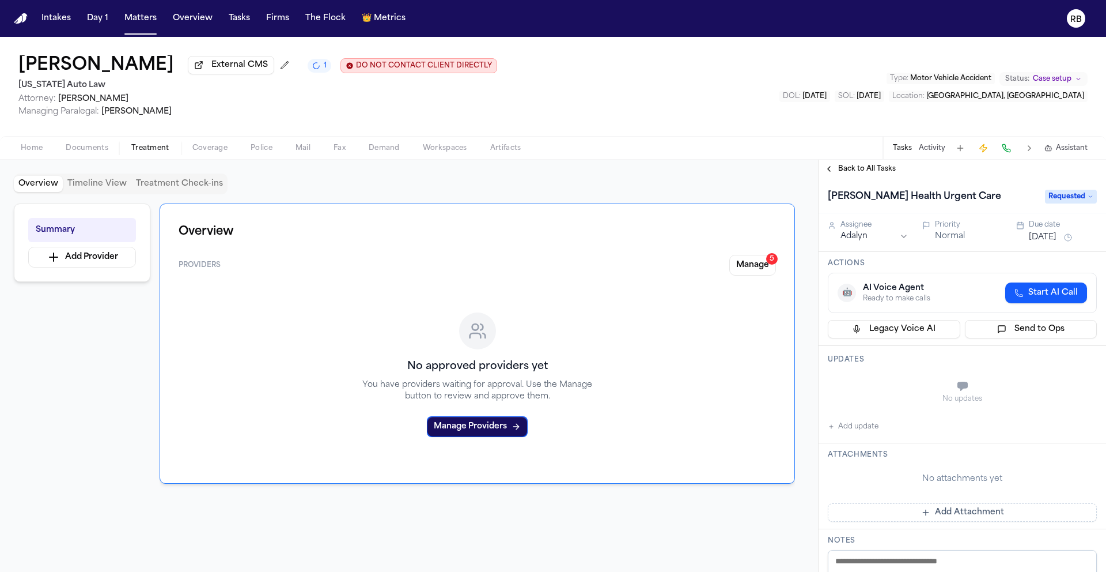
click at [964, 200] on div "[PERSON_NAME] Health Urgent Care" at bounding box center [933, 196] width 210 height 18
click at [900, 202] on h1 "[PERSON_NAME] Health Urgent Care" at bounding box center [915, 196] width 183 height 18
click at [839, 199] on input "**********" at bounding box center [933, 196] width 210 height 18
click at [838, 197] on h1 "[PERSON_NAME] Health Urgent Care" at bounding box center [915, 196] width 183 height 18
drag, startPoint x: 842, startPoint y: 197, endPoint x: 849, endPoint y: 197, distance: 6.9
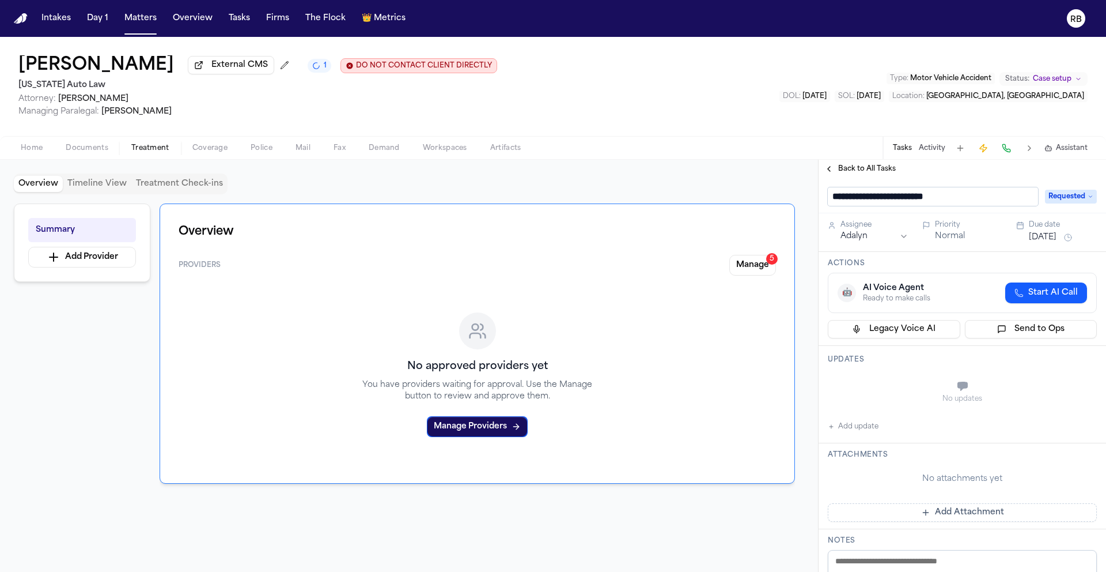
click at [842, 197] on input "**********" at bounding box center [933, 196] width 210 height 18
type input "**********"
click at [1060, 384] on div "No updates" at bounding box center [962, 391] width 269 height 41
click at [35, 313] on div "Summary Add Provider Overview Providers Manage 5 No approved providers yet You …" at bounding box center [409, 378] width 791 height 350
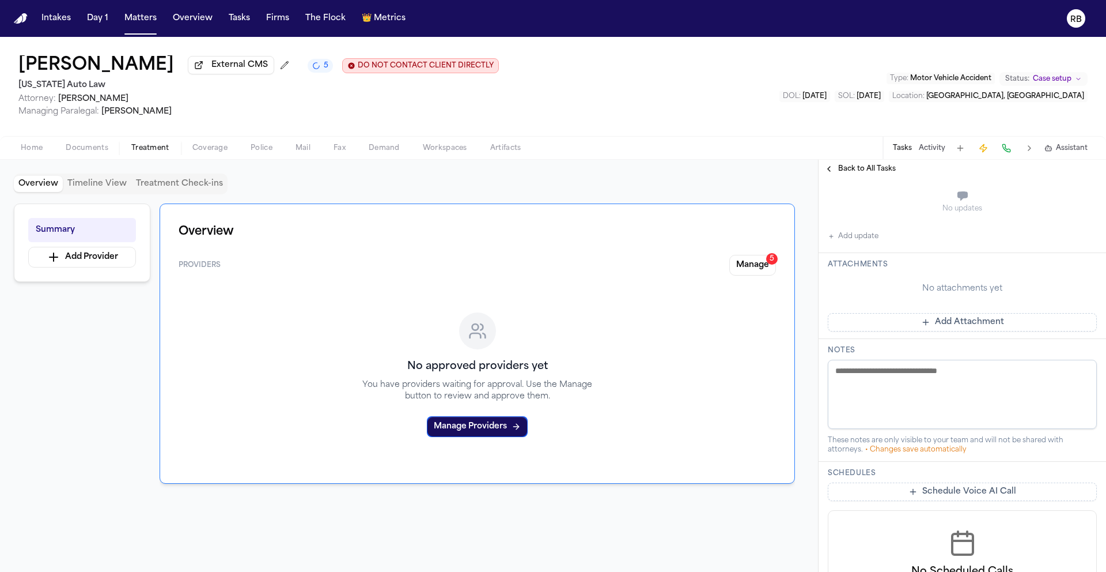
scroll to position [189, 0]
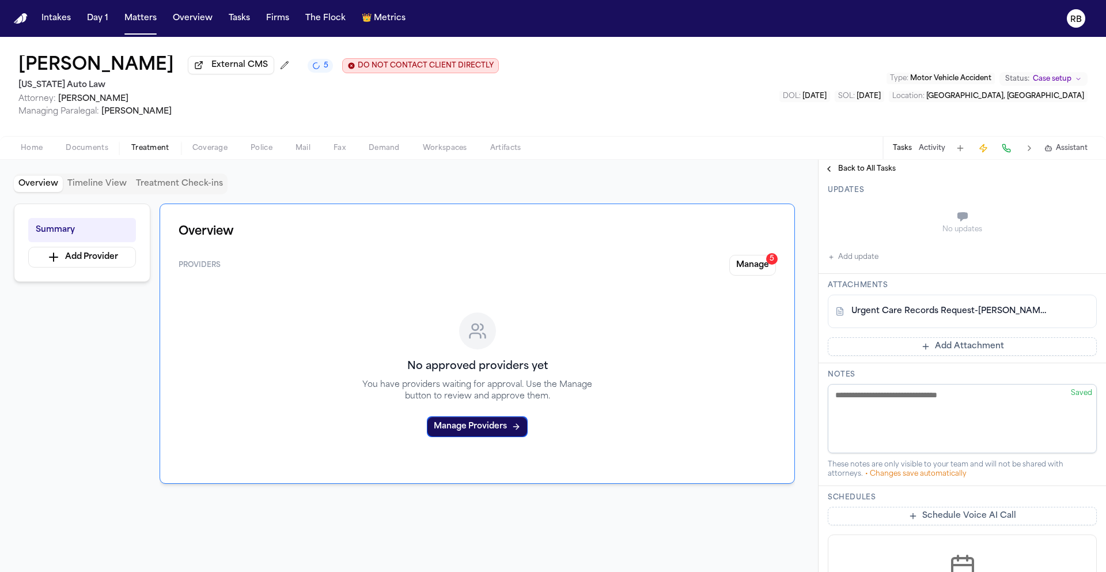
scroll to position [172, 0]
click at [972, 315] on link "Urgent Care Records Request-[PERSON_NAME].pdf" at bounding box center [951, 309] width 199 height 12
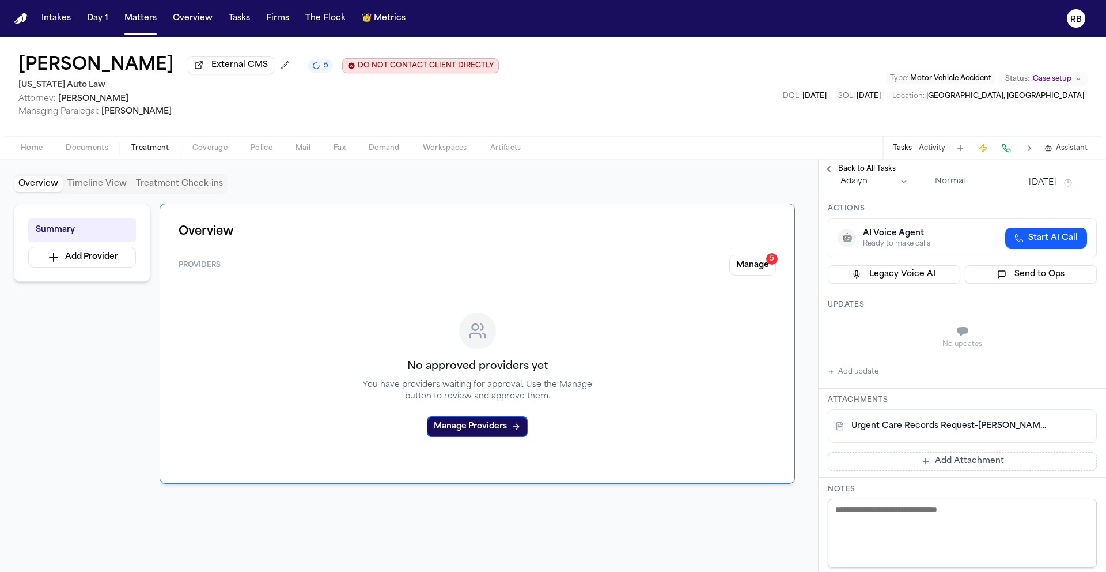
scroll to position [0, 0]
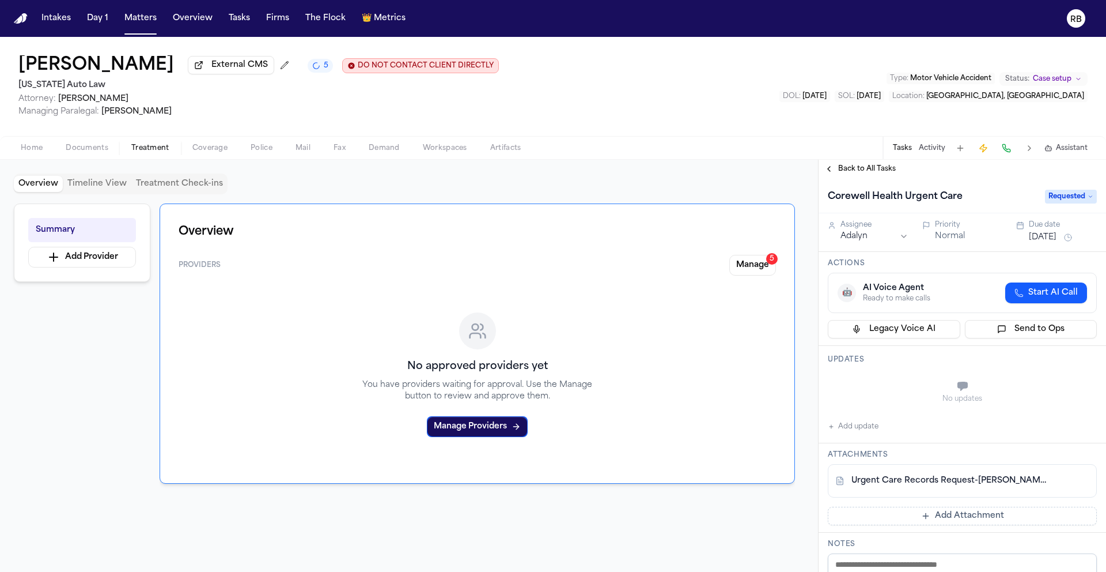
drag, startPoint x: 579, startPoint y: 86, endPoint x: 342, endPoint y: 59, distance: 237.9
click at [578, 86] on div "[PERSON_NAME] External CMS 5 DO NOT CONTACT CLIENT DIRECTLY DO NOT CONTACT [US_…" at bounding box center [553, 86] width 1106 height 99
click at [650, 88] on div "[PERSON_NAME] External CMS 5 DO NOT CONTACT CLIENT DIRECTLY DO NOT CONTACT [US_…" at bounding box center [553, 86] width 1106 height 99
click at [630, 92] on div "[PERSON_NAME] External CMS 5 DO NOT CONTACT CLIENT DIRECTLY DO NOT CONTACT [US_…" at bounding box center [553, 86] width 1106 height 99
click at [700, 143] on div "Home Documents Treatment Coverage Police Mail Fax Demand Workspaces Artifacts T…" at bounding box center [553, 147] width 1106 height 23
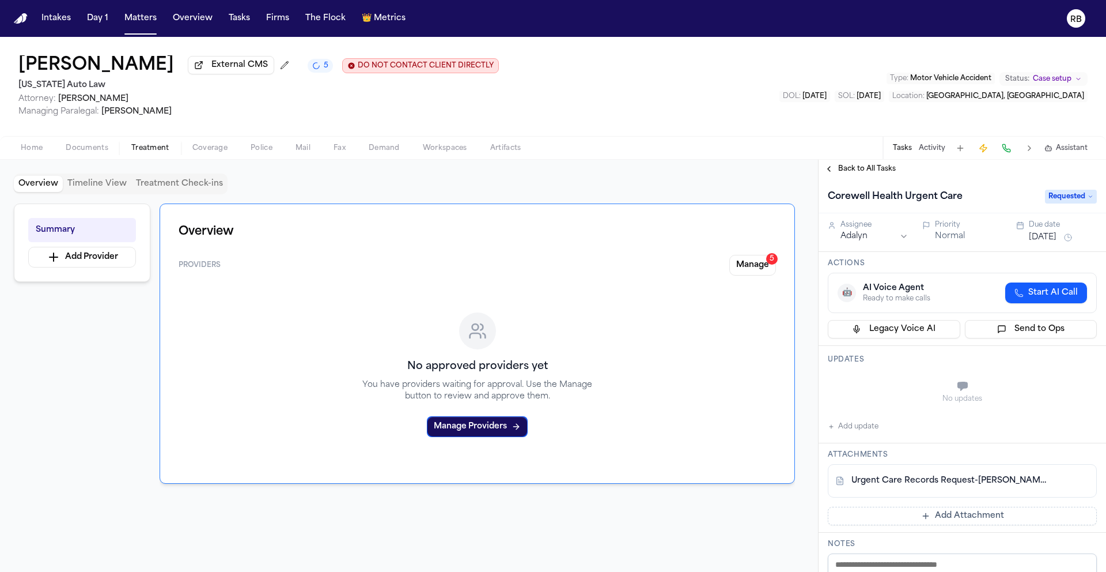
click at [940, 511] on button "Add Attachment" at bounding box center [962, 516] width 269 height 18
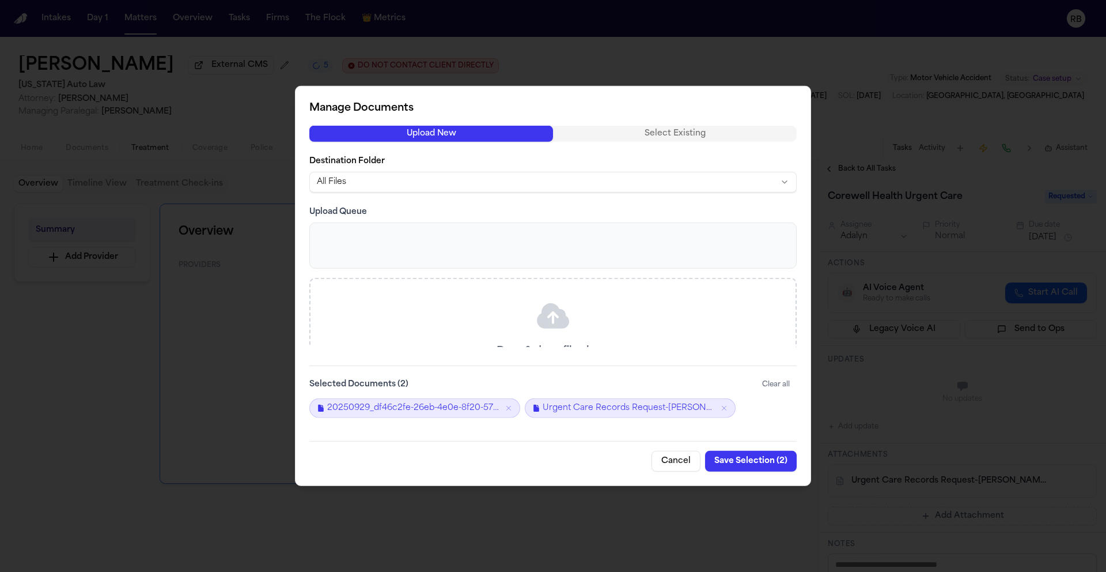
click at [745, 460] on button "Save Selection ( 2 )" at bounding box center [751, 461] width 92 height 21
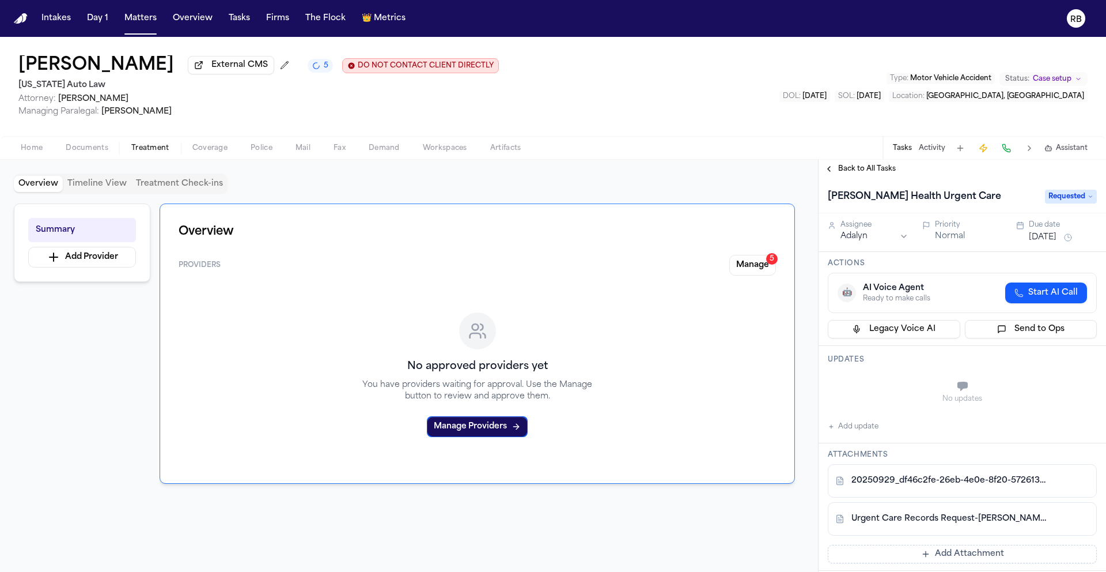
click at [852, 425] on button "Add update" at bounding box center [853, 427] width 51 height 14
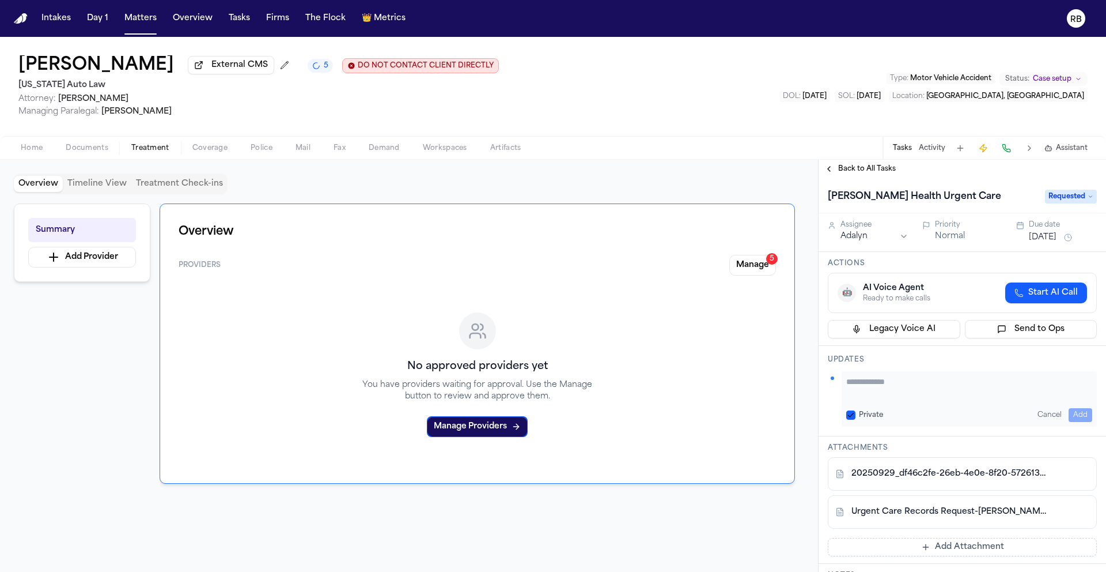
click at [879, 388] on textarea "Add your update" at bounding box center [970, 387] width 246 height 23
type textarea "**********"
click at [841, 200] on h1 "[PERSON_NAME] Health Urgent Care" at bounding box center [915, 196] width 183 height 18
click at [847, 198] on input "**********" at bounding box center [933, 196] width 210 height 18
type input "**********"
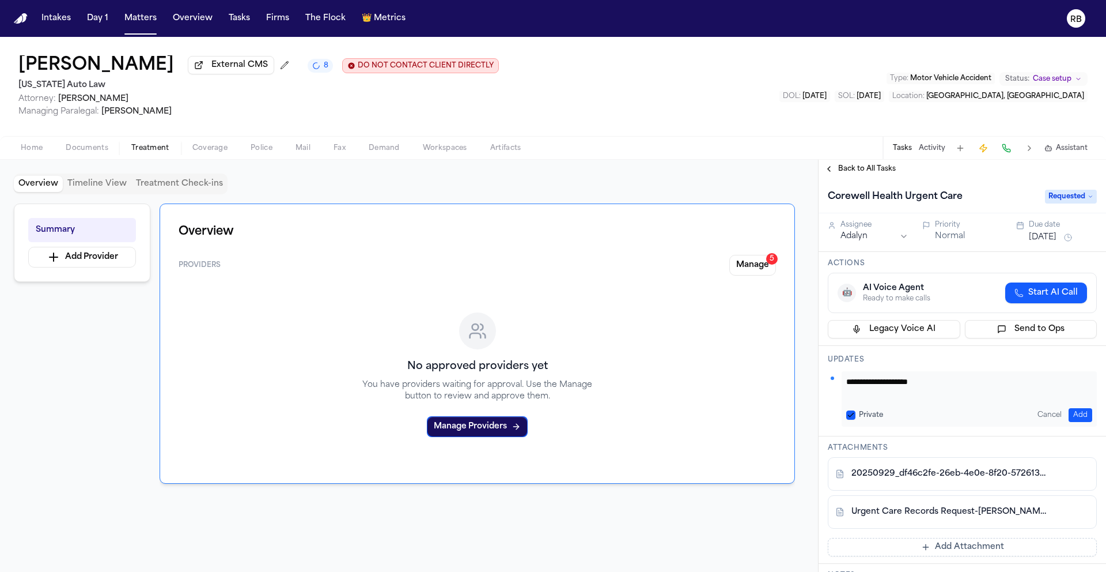
click at [963, 383] on textarea "**********" at bounding box center [965, 387] width 237 height 23
type textarea "**********"
click at [1081, 416] on button "Add" at bounding box center [1081, 415] width 24 height 14
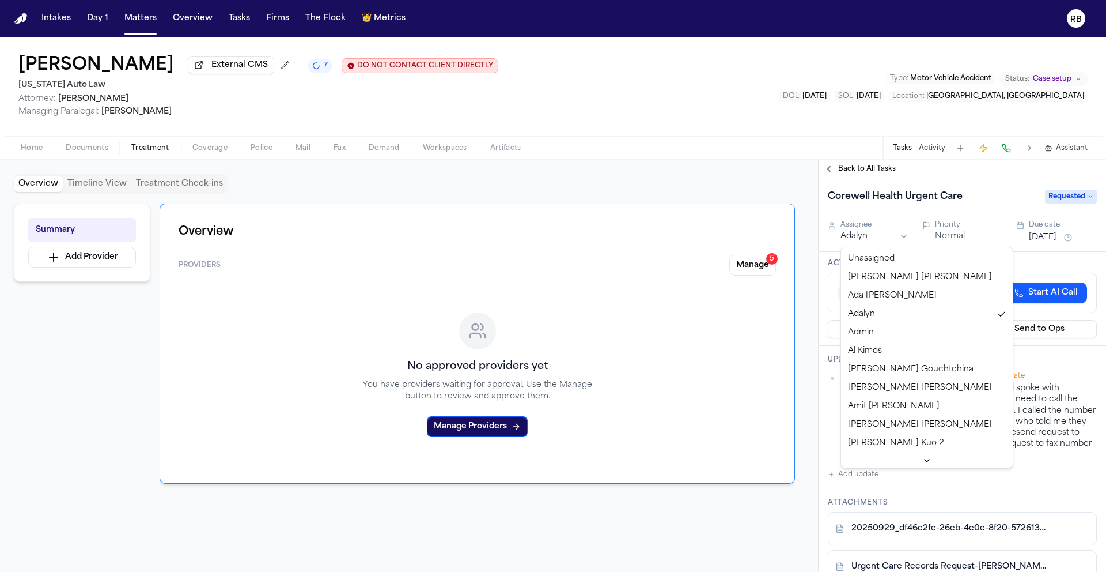
click at [899, 239] on html "Intakes Day 1 Matters Overview Tasks Firms The Flock 👑 Metrics RB [PERSON_NAME]…" at bounding box center [553, 286] width 1106 height 572
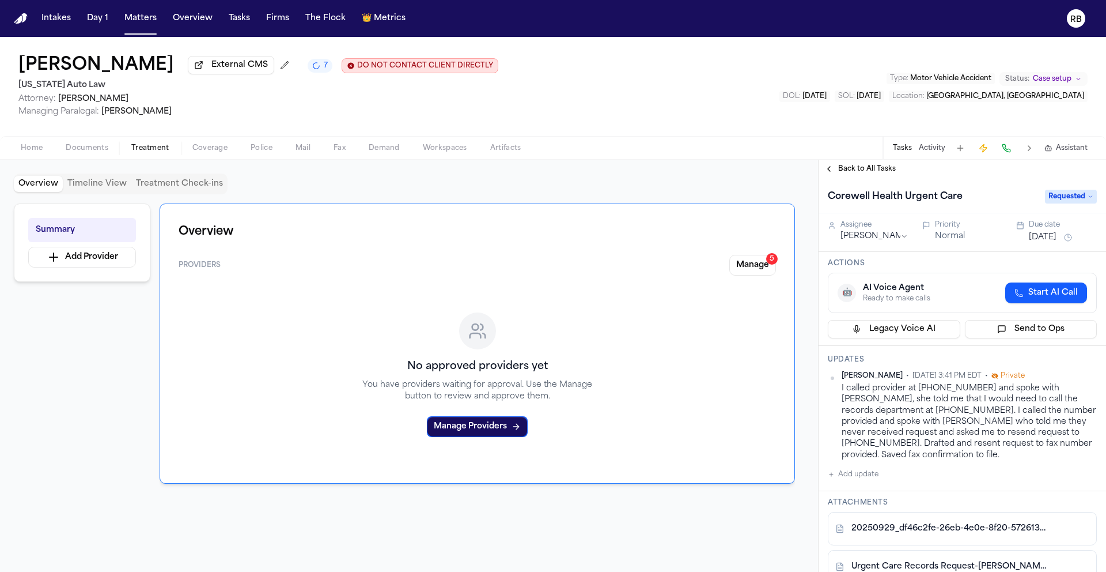
click at [1057, 236] on button "Aug 29, 2025" at bounding box center [1043, 238] width 28 height 12
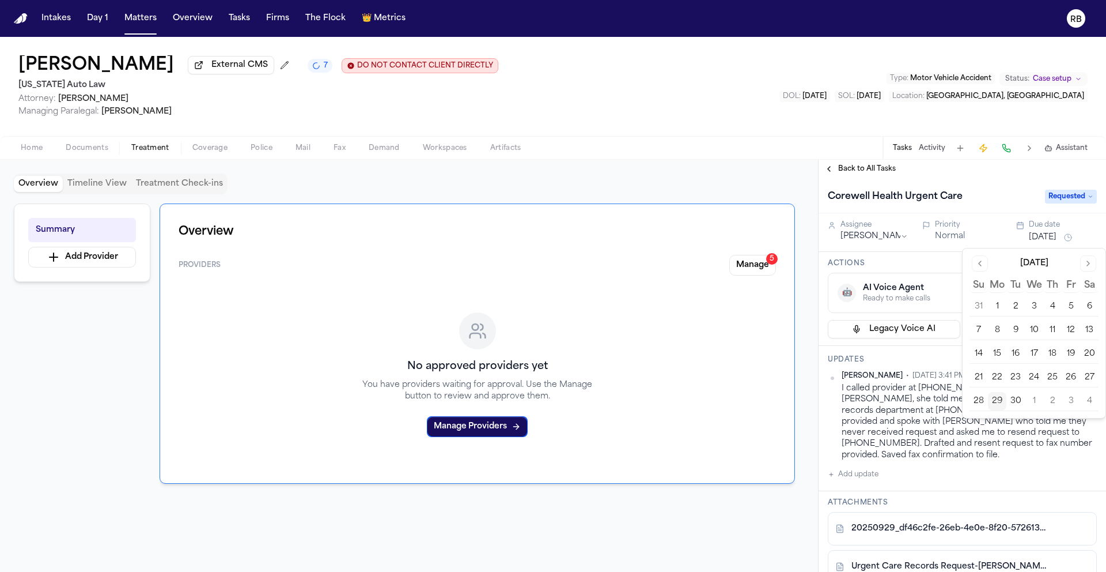
click at [1091, 262] on button "Go to next month" at bounding box center [1089, 263] width 16 height 16
click at [1002, 326] on button "6" at bounding box center [997, 330] width 18 height 18
drag, startPoint x: 893, startPoint y: 457, endPoint x: 885, endPoint y: 455, distance: 8.3
click at [894, 458] on div "I called provider at 734-589-1254 and spoke with Kendall, she told me that I wo…" at bounding box center [969, 422] width 255 height 78
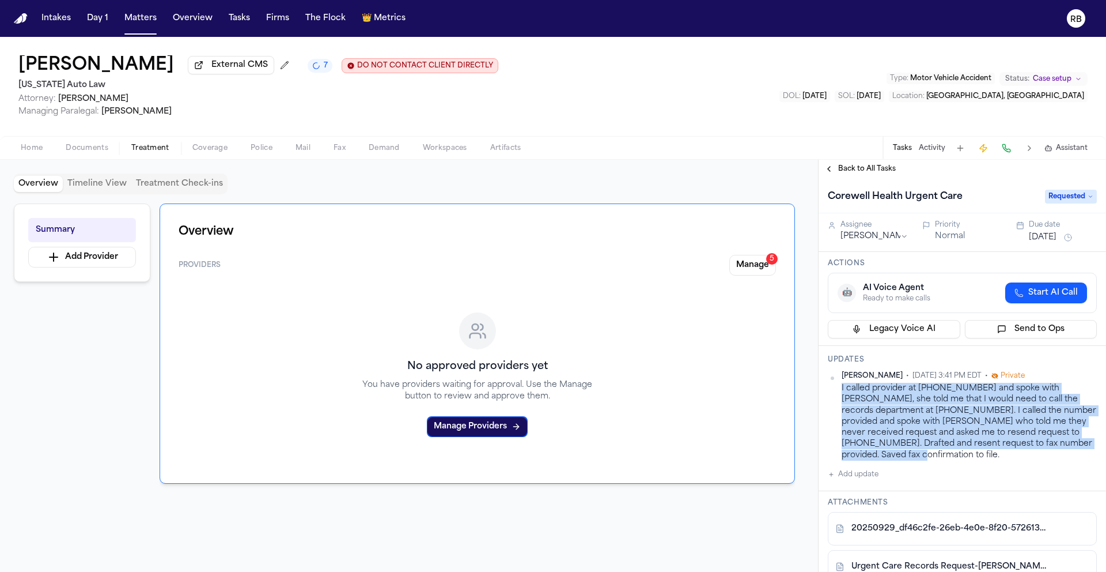
drag, startPoint x: 868, startPoint y: 459, endPoint x: 849, endPoint y: 394, distance: 67.7
click at [839, 395] on div "Richelle Bauman • Sep 29, 2025 3:41 PM EDT • Private I called provider at 734-5…" at bounding box center [962, 415] width 269 height 89
copy div "I called provider at 734-589-1254 and spoke with Kendall, she told me that I wo…"
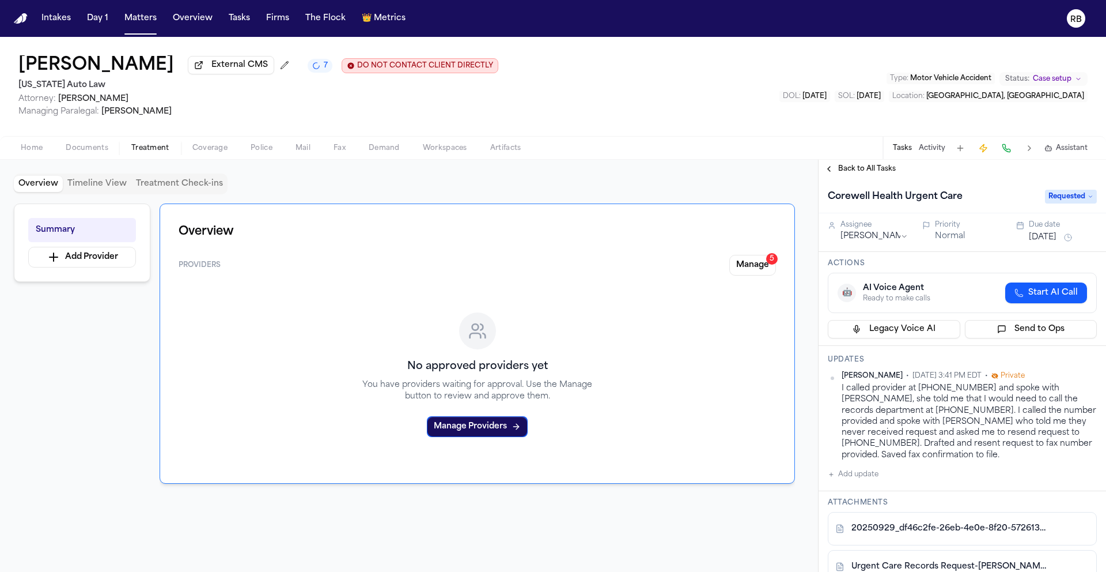
click at [953, 377] on span "Sep 29, 2025 3:41 PM EDT" at bounding box center [947, 375] width 69 height 9
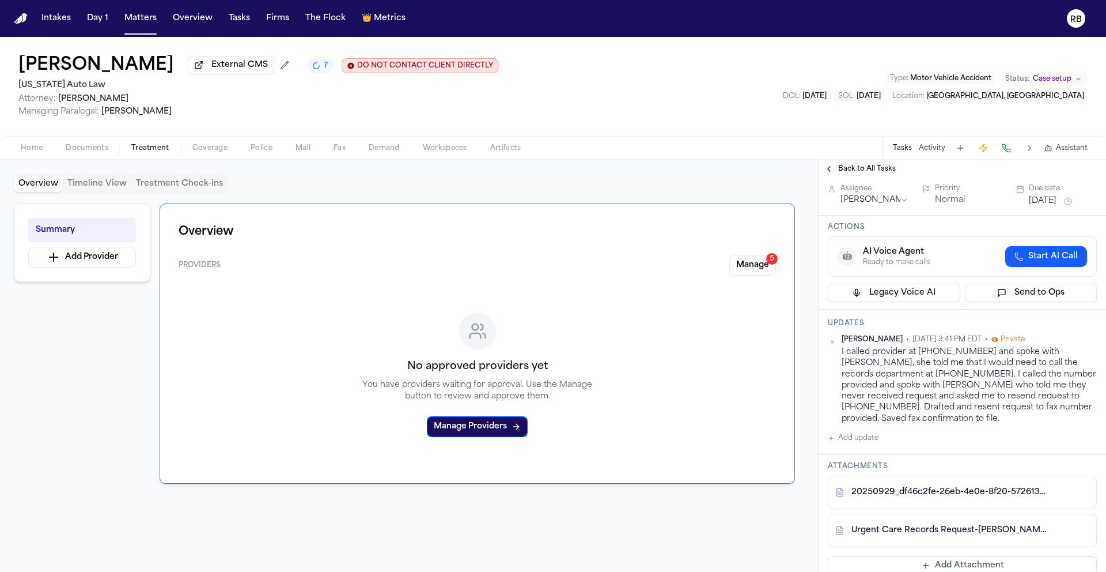
scroll to position [0, 0]
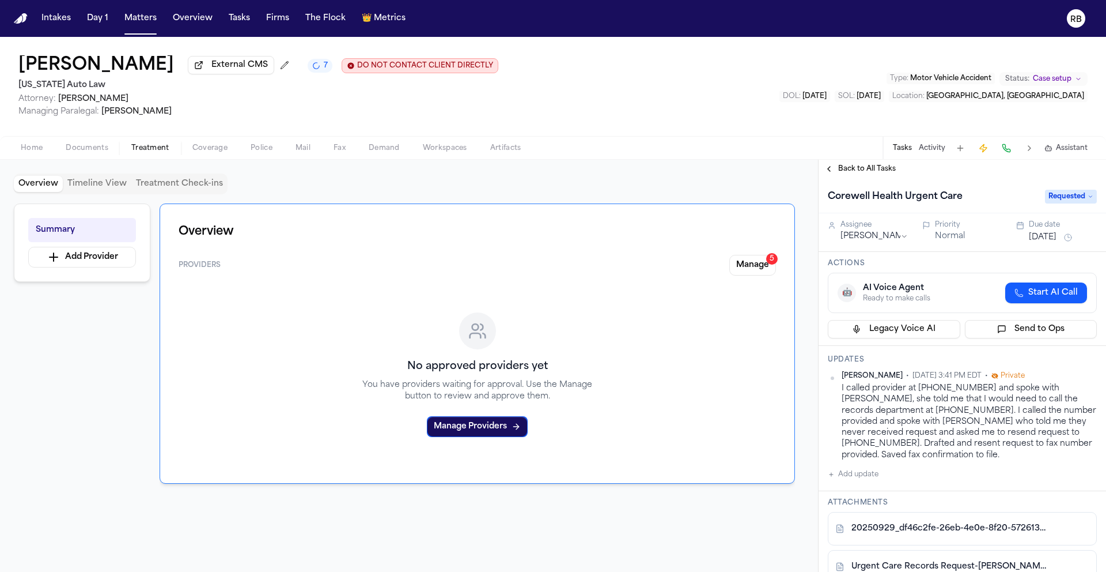
click at [581, 192] on div "Overview Timeline View Treatment Check-ins" at bounding box center [409, 183] width 791 height 21
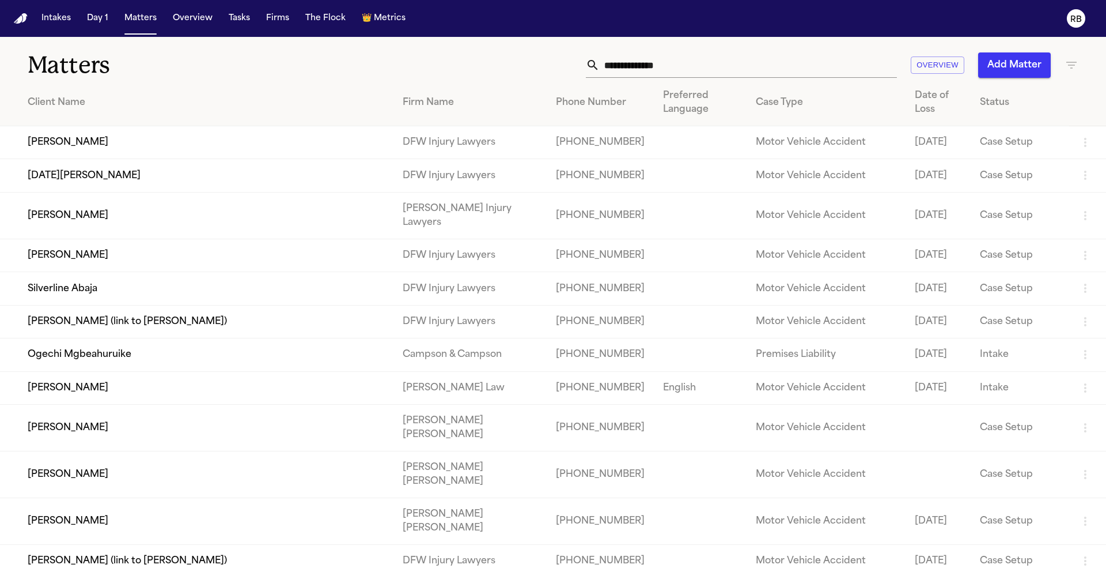
click at [697, 65] on input "text" at bounding box center [748, 64] width 297 height 25
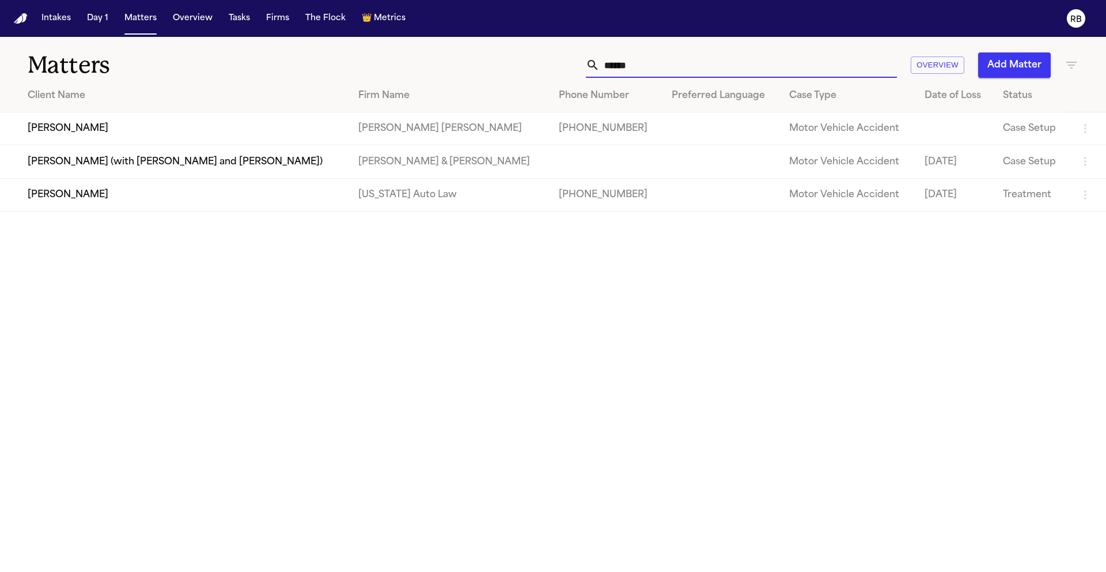
type input "******"
click at [337, 201] on td "[PERSON_NAME]" at bounding box center [174, 194] width 349 height 33
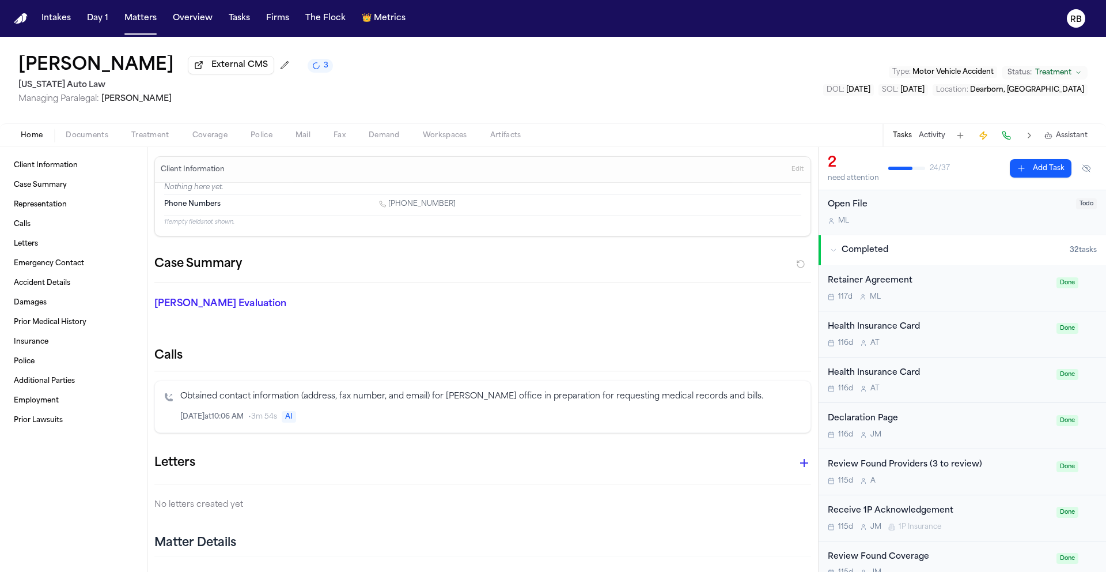
scroll to position [362, 0]
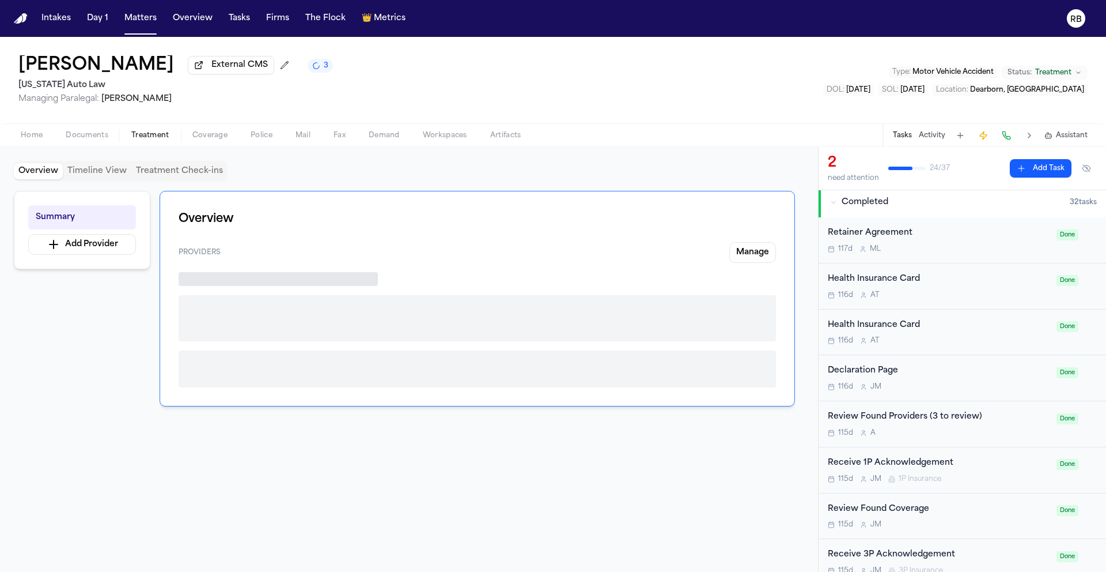
click at [149, 131] on span "Treatment" at bounding box center [150, 135] width 38 height 9
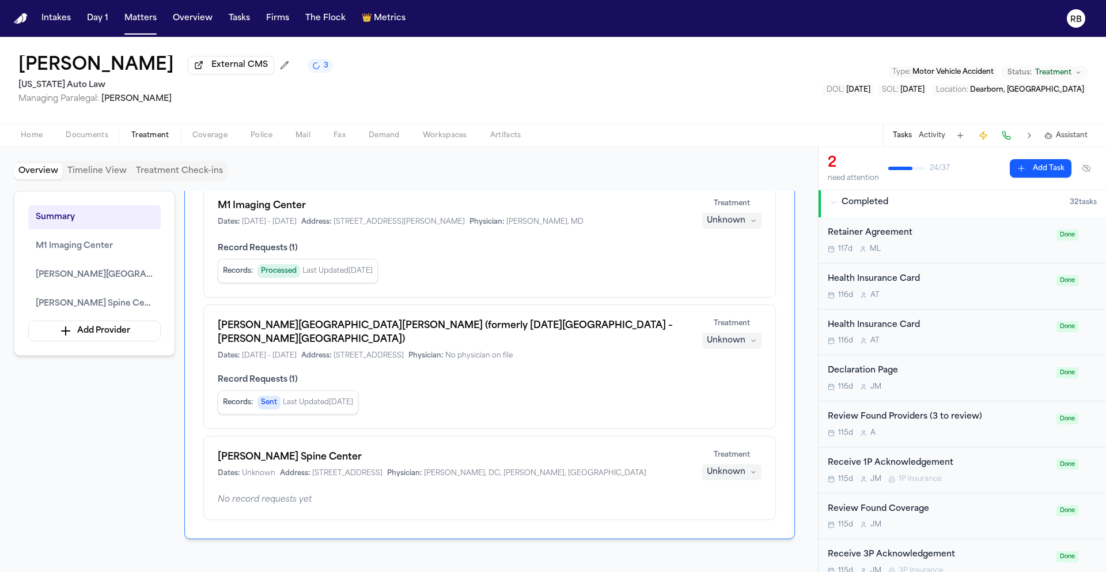
scroll to position [88, 0]
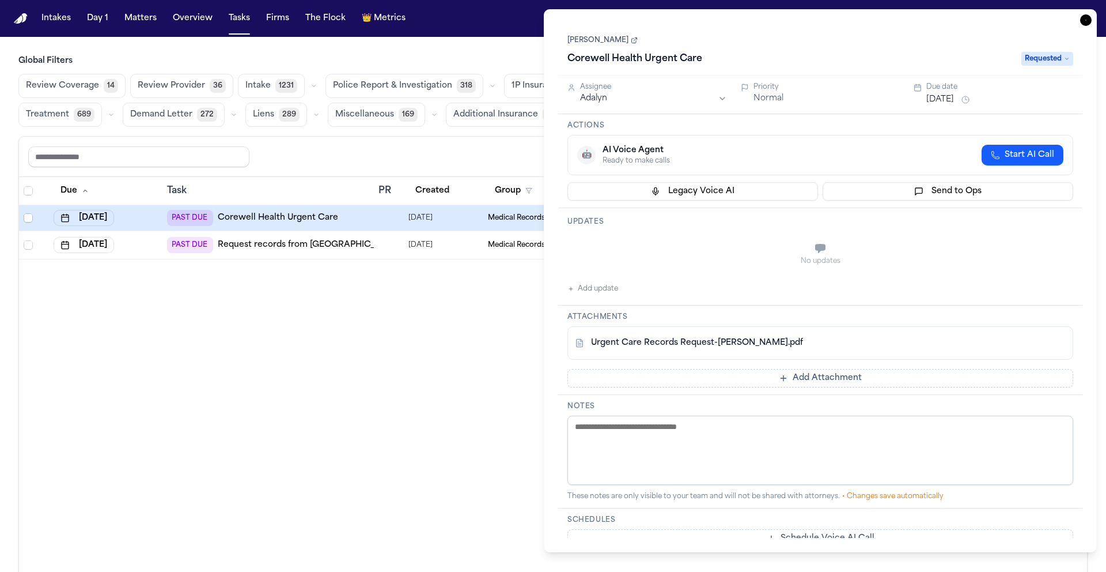
click at [1086, 21] on icon "button" at bounding box center [1087, 20] width 12 height 12
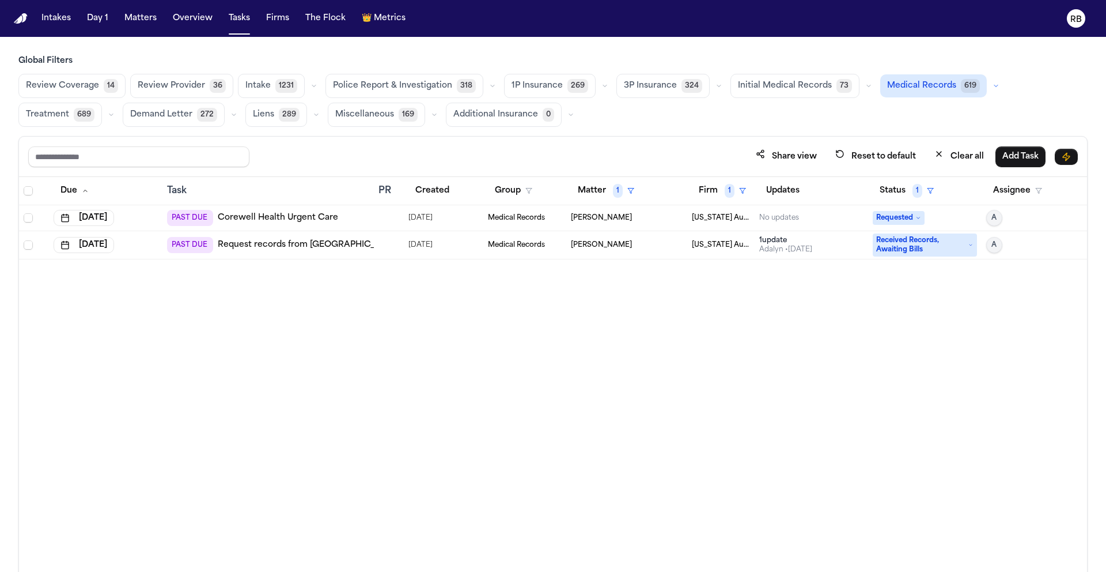
drag, startPoint x: 325, startPoint y: 354, endPoint x: 324, endPoint y: 328, distance: 26.5
click at [326, 353] on div "Due Task PR Created Group Matter 1 Firm 1 Updates Status 1 Assignee [DATE] PAST…" at bounding box center [553, 399] width 1068 height 445
click at [379, 213] on div at bounding box center [383, 217] width 9 height 9
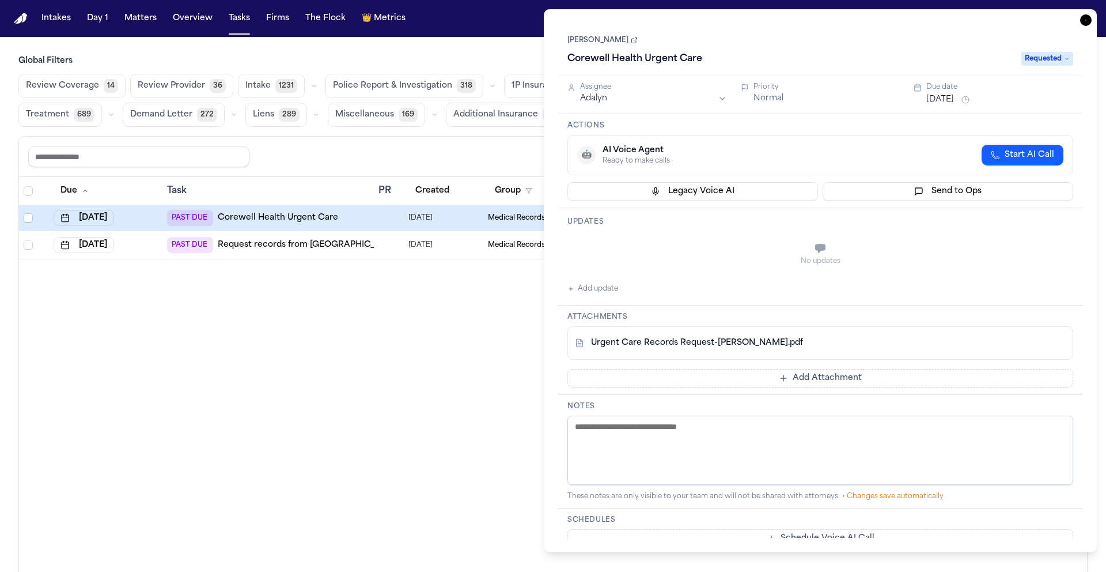
click at [641, 100] on html "Intakes Day 1 Matters Overview Tasks Firms The Flock 👑 Metrics RB Global Filter…" at bounding box center [553, 286] width 1106 height 572
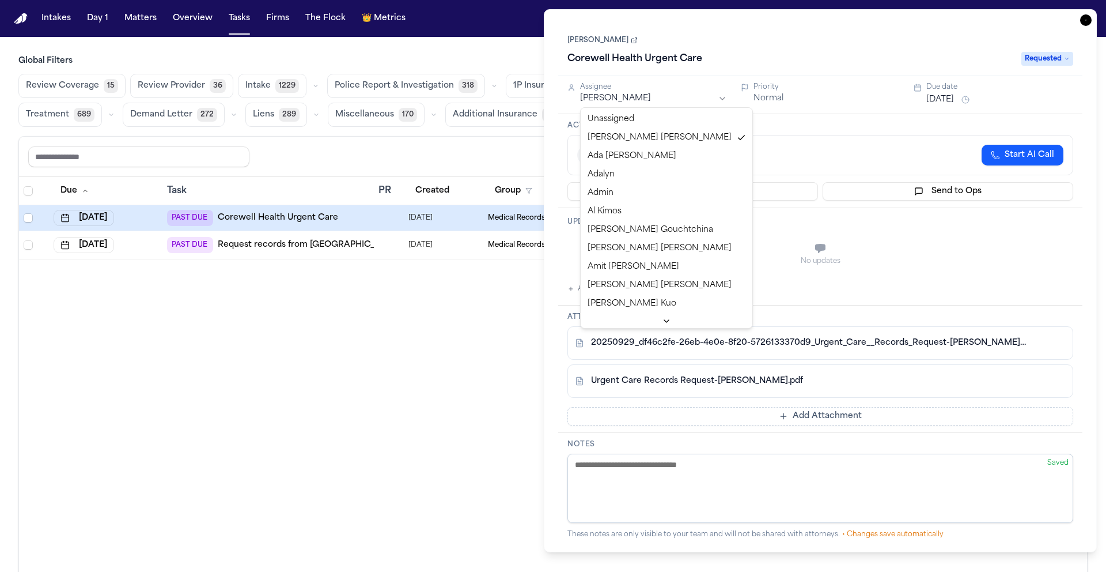
click at [459, 307] on html "Intakes Day 1 Matters Overview Tasks Firms The Flock 👑 Metrics RB Global Filter…" at bounding box center [553, 286] width 1106 height 572
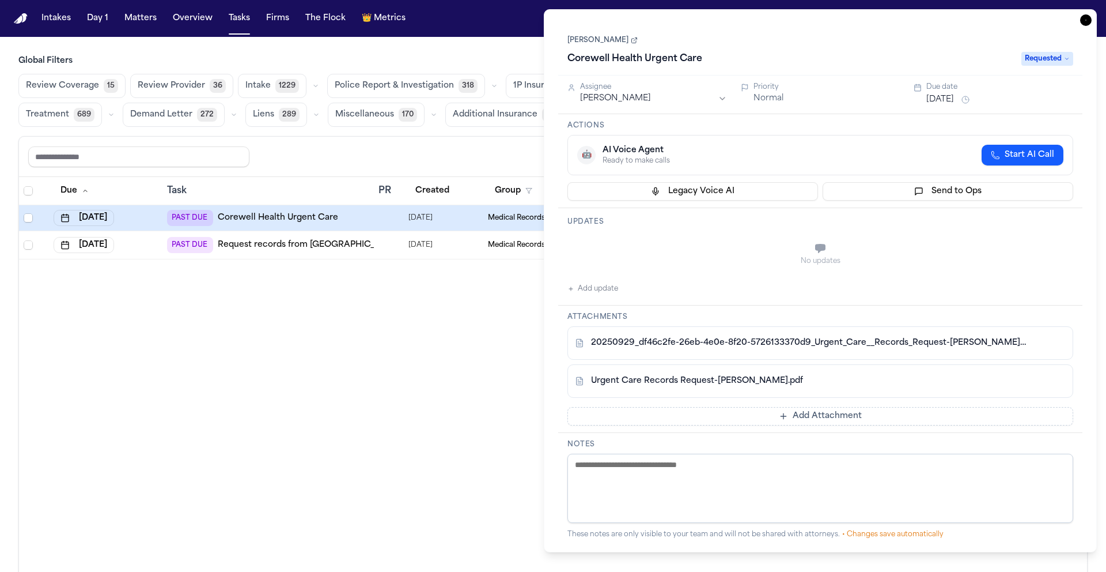
click at [1086, 20] on icon "button" at bounding box center [1087, 20] width 12 height 12
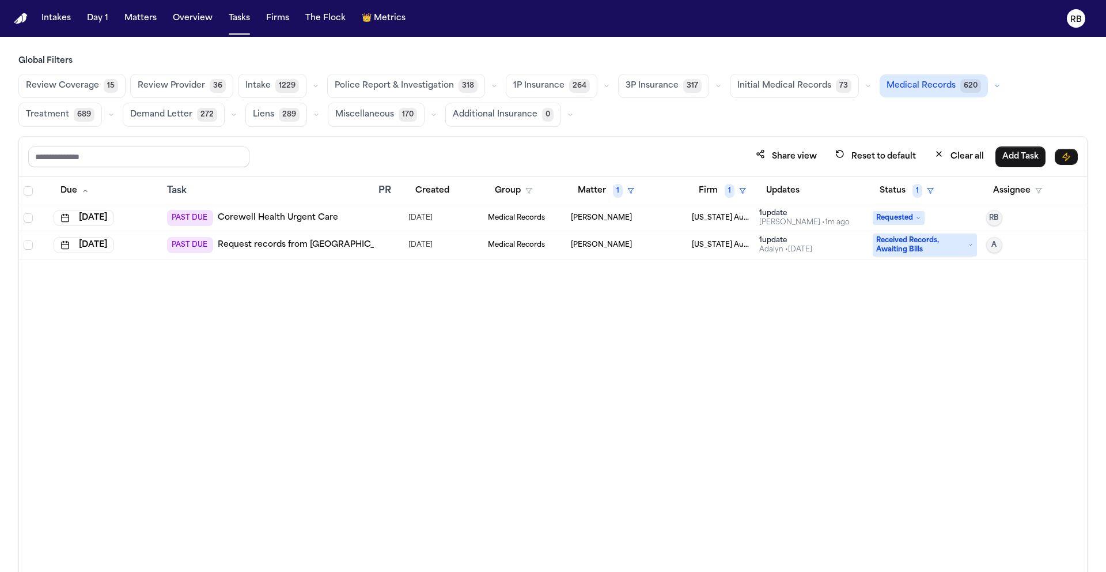
click at [498, 317] on div "Due Task PR Created Group Matter 1 Firm 1 Updates Status 1 Assignee [DATE] PAST…" at bounding box center [553, 399] width 1068 height 445
click at [114, 214] on button "[DATE]" at bounding box center [84, 218] width 61 height 16
click at [151, 243] on button "Go to next month" at bounding box center [151, 243] width 16 height 16
click at [151, 242] on button "Go to next month" at bounding box center [151, 243] width 16 height 16
click at [56, 311] on button "6" at bounding box center [60, 310] width 18 height 18
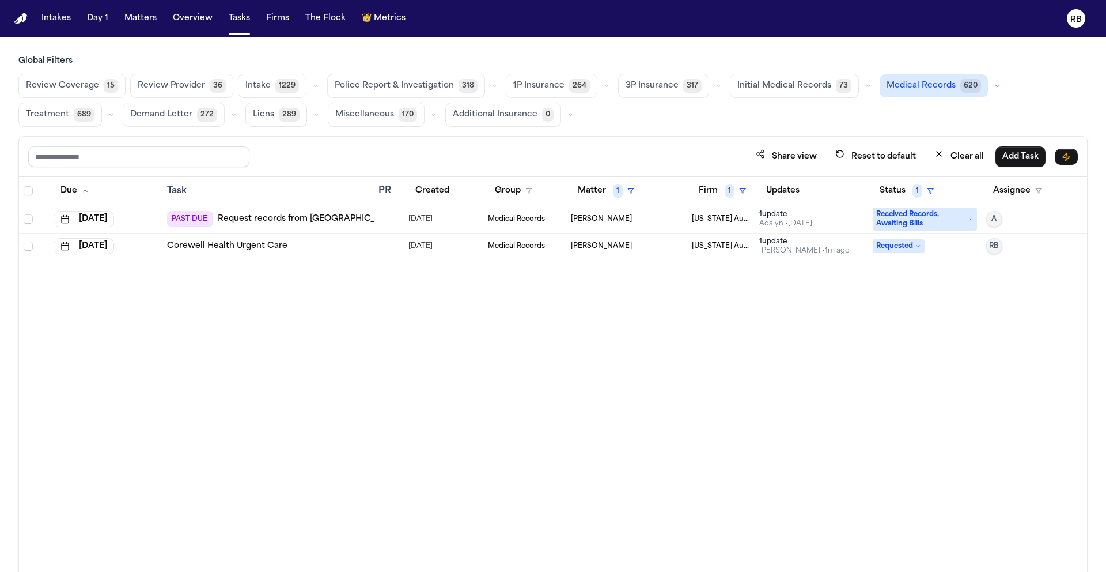
click at [437, 360] on div "Due Task PR Created Group Matter 1 Firm 1 Updates Status 1 Assignee [DATE] PAST…" at bounding box center [553, 399] width 1068 height 445
click at [416, 362] on div "Due Task PR Created Group Matter 1 Firm 1 Updates Status 1 Assignee [DATE] PAST…" at bounding box center [553, 399] width 1068 height 445
click at [537, 425] on div "Due Task PR Created Group Matter 1 Firm 1 Updates Status 1 Assignee [DATE] PAST…" at bounding box center [553, 399] width 1068 height 445
click at [396, 213] on td at bounding box center [389, 219] width 30 height 28
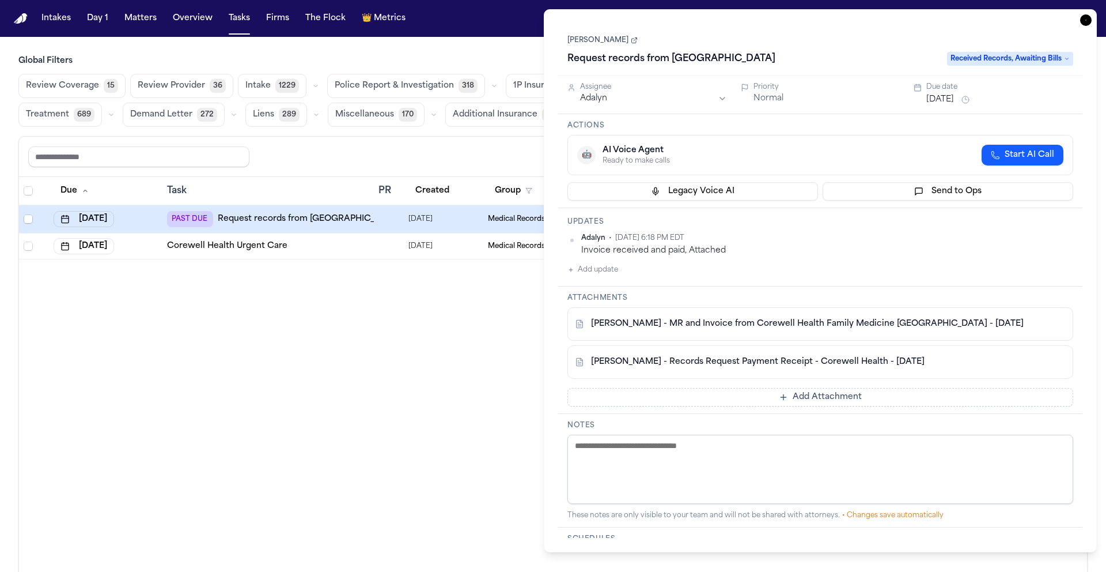
click at [607, 40] on link "[PERSON_NAME]" at bounding box center [603, 40] width 70 height 9
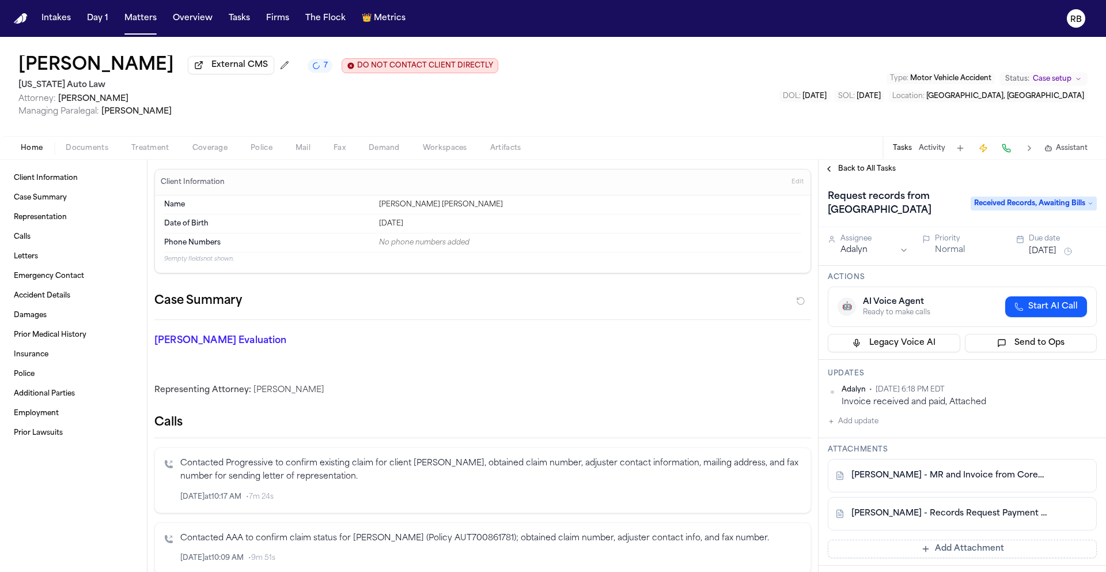
click at [148, 153] on span "Treatment" at bounding box center [150, 147] width 38 height 9
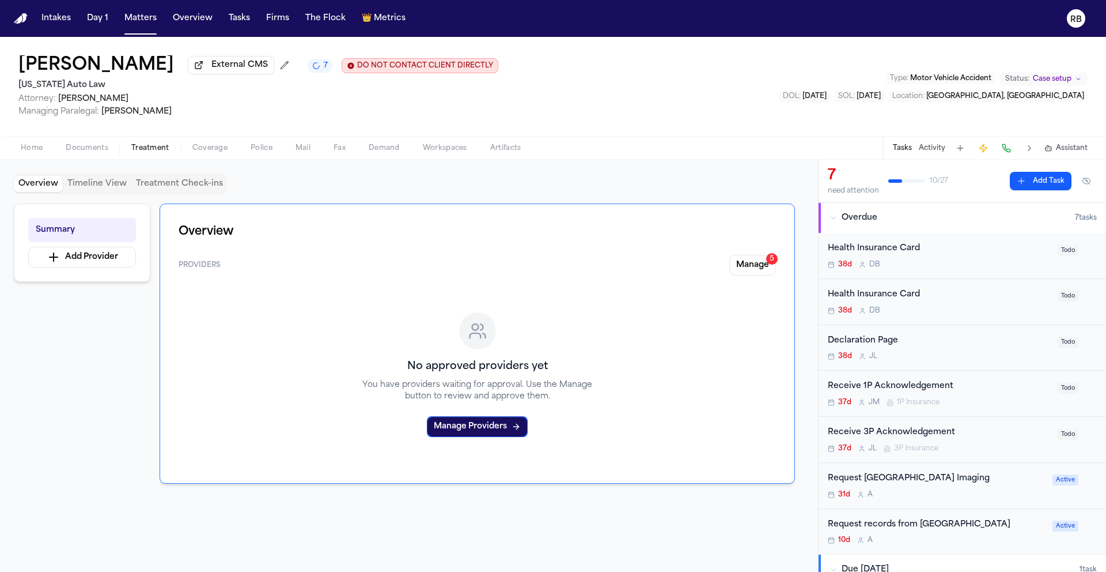
click at [908, 148] on button "Tasks" at bounding box center [902, 147] width 19 height 9
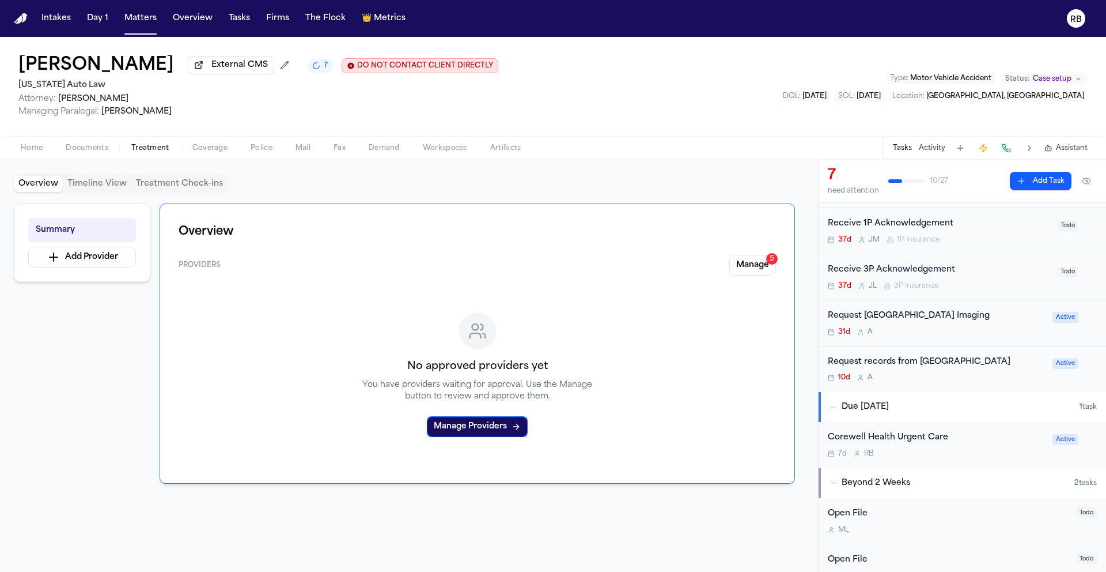
scroll to position [164, 0]
click at [1016, 380] on div "10d A" at bounding box center [937, 375] width 218 height 9
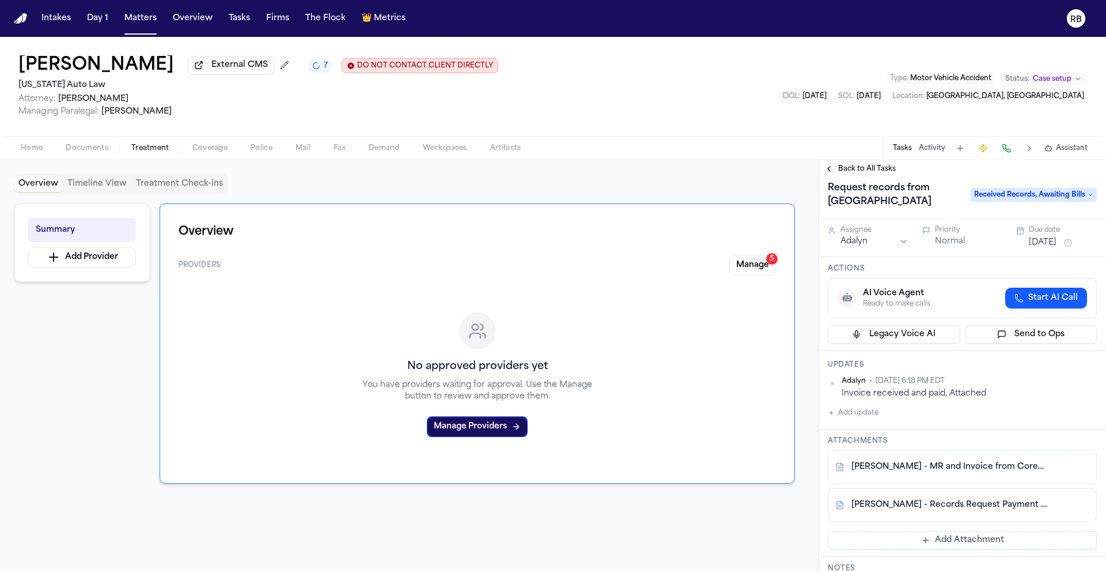
scroll to position [10, 0]
click at [745, 265] on button "Manage 5" at bounding box center [753, 265] width 47 height 21
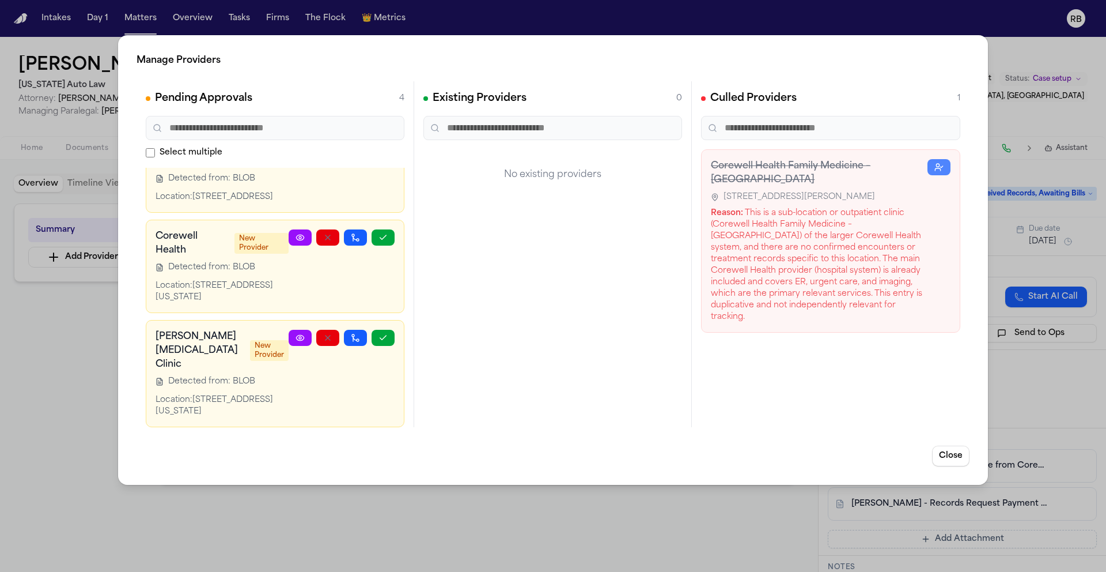
scroll to position [149, 0]
click at [296, 238] on icon at bounding box center [299, 237] width 7 height 5
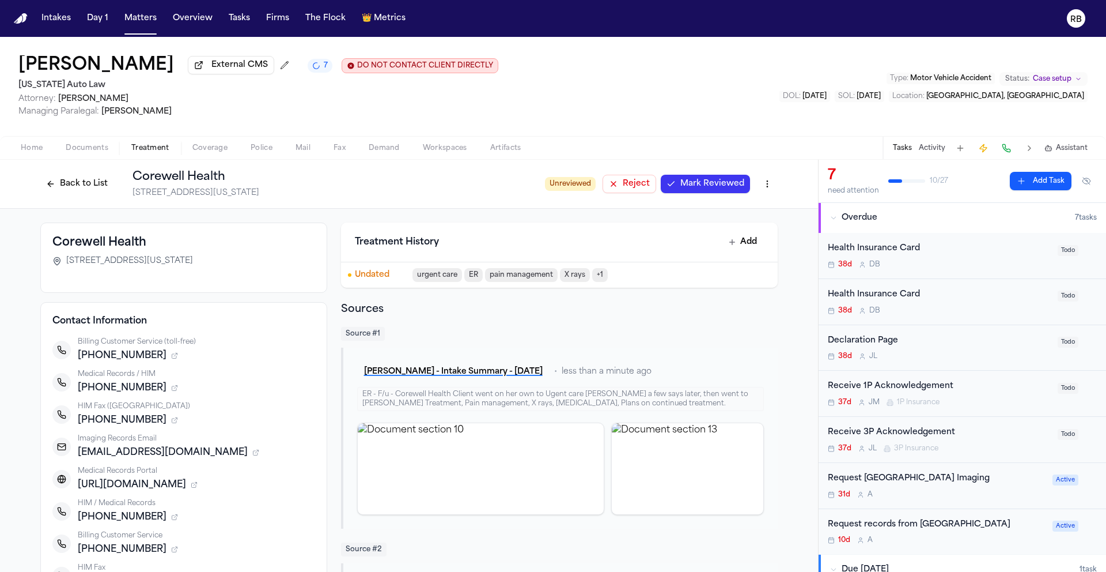
click at [10, 364] on div "Corewell Health [STREET_ADDRESS][US_STATE] Contact Information Billing Customer…" at bounding box center [409, 503] width 818 height 588
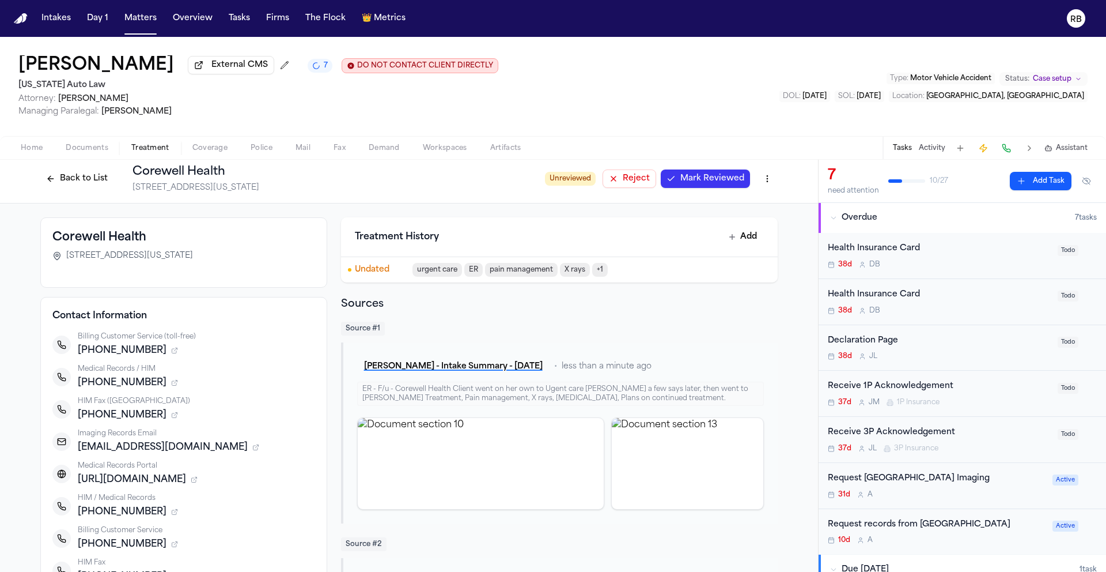
scroll to position [64, 0]
